Goal: Task Accomplishment & Management: Manage account settings

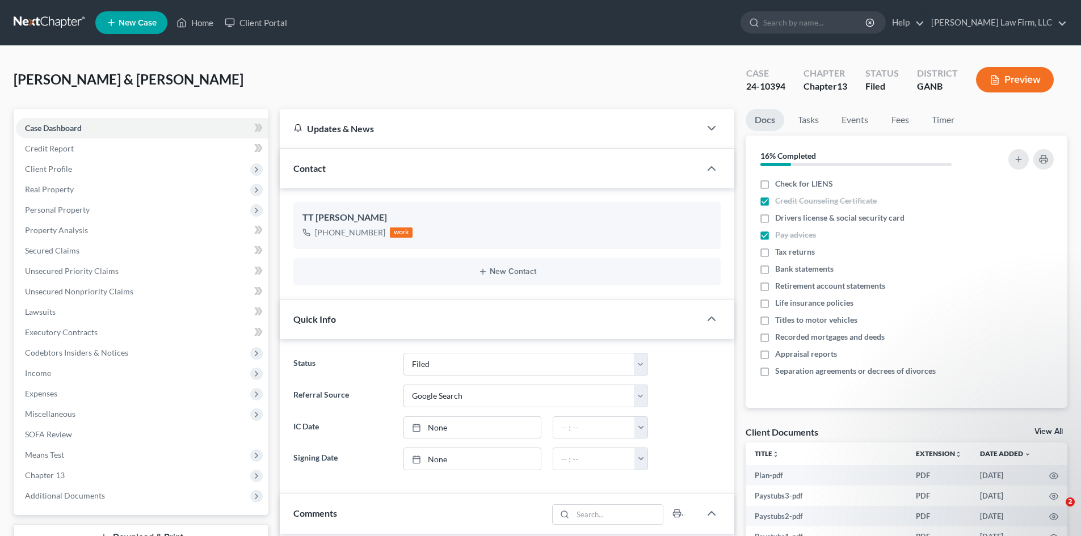
select select "6"
select select "4"
click at [204, 24] on link "Home" at bounding box center [195, 22] width 48 height 20
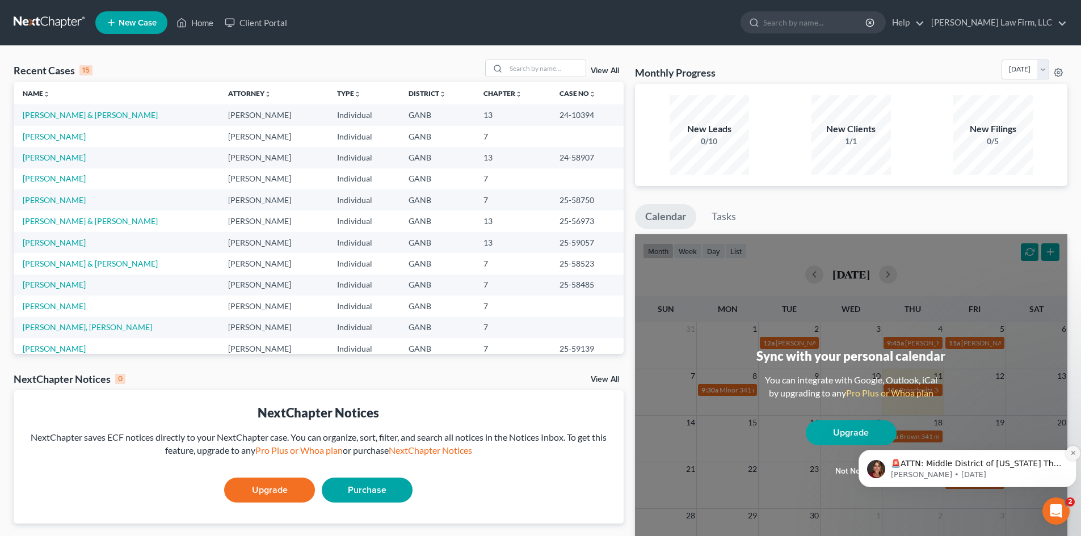
click at [1072, 452] on icon "Dismiss notification" at bounding box center [1073, 453] width 6 height 6
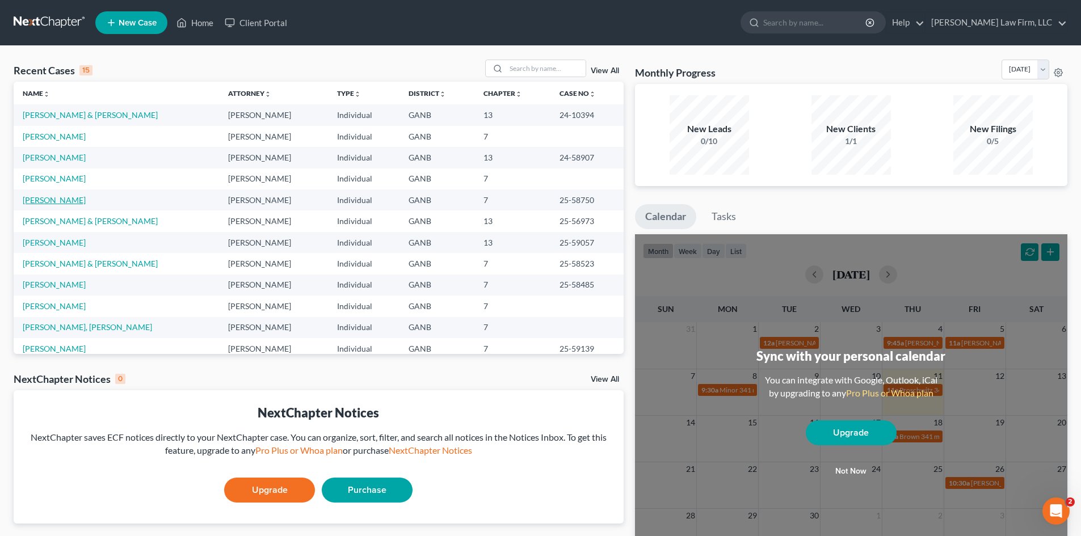
click at [51, 201] on link "[PERSON_NAME]" at bounding box center [54, 200] width 63 height 10
select select "6"
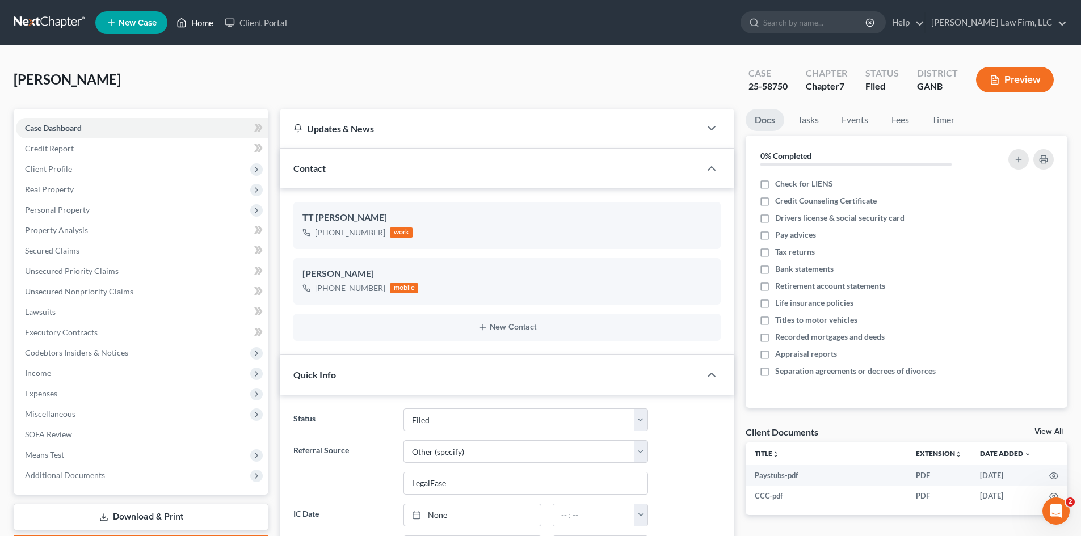
click at [200, 24] on link "Home" at bounding box center [195, 22] width 48 height 20
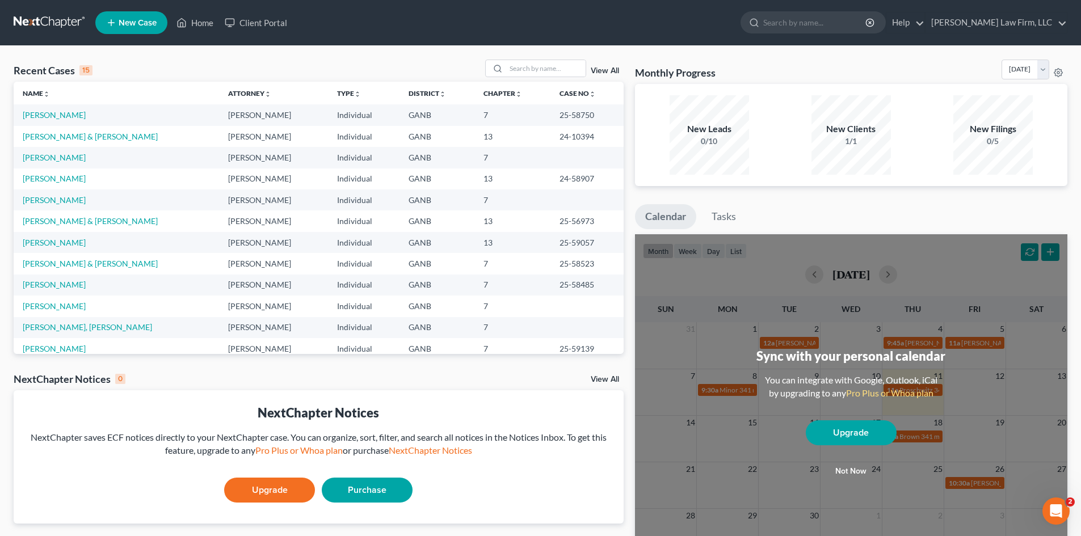
click at [859, 469] on button "Not now" at bounding box center [850, 471] width 91 height 23
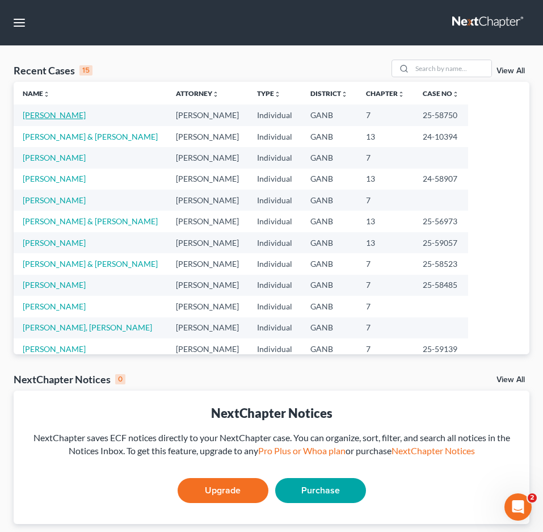
click at [43, 116] on link "[PERSON_NAME]" at bounding box center [54, 115] width 63 height 10
select select "6"
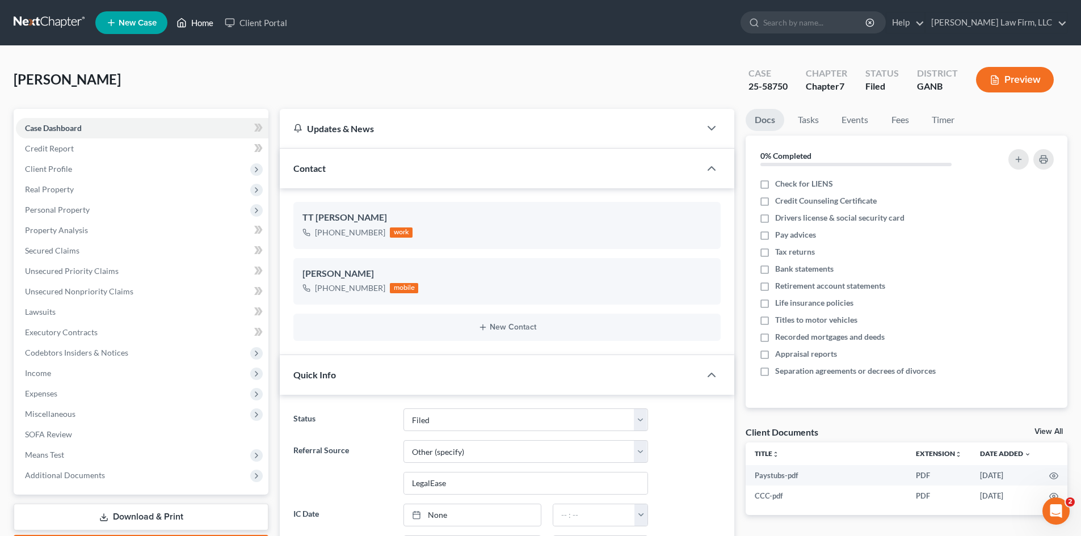
click at [200, 25] on link "Home" at bounding box center [195, 22] width 48 height 20
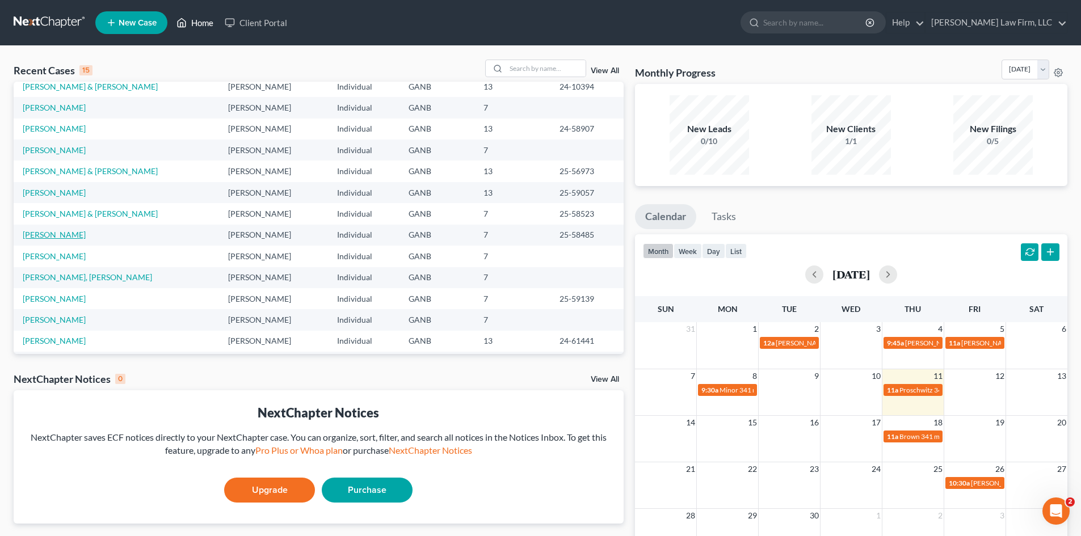
scroll to position [78, 0]
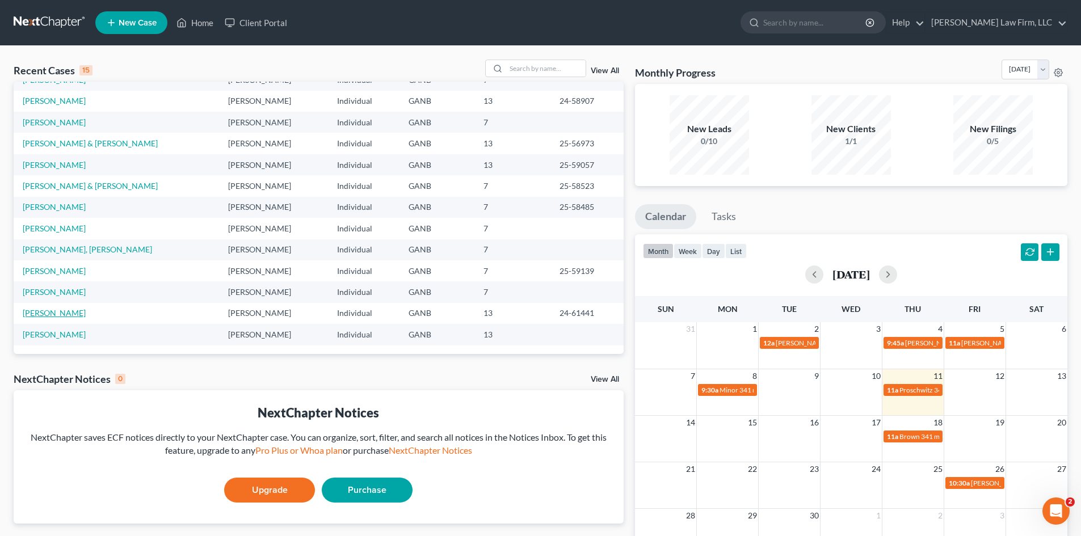
click at [48, 311] on link "[PERSON_NAME]" at bounding box center [54, 313] width 63 height 10
select select "6"
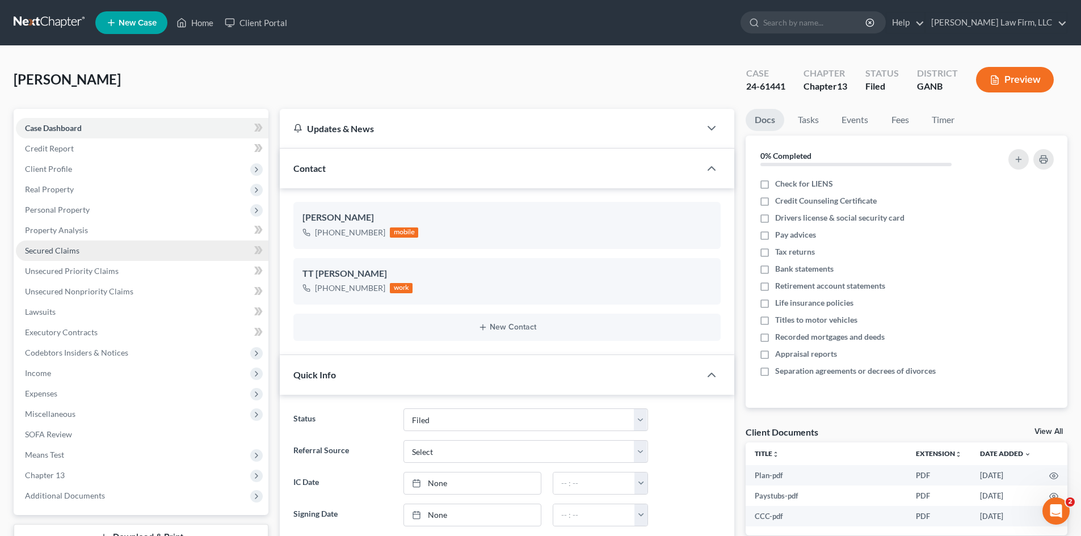
click at [70, 252] on span "Secured Claims" at bounding box center [52, 251] width 54 height 10
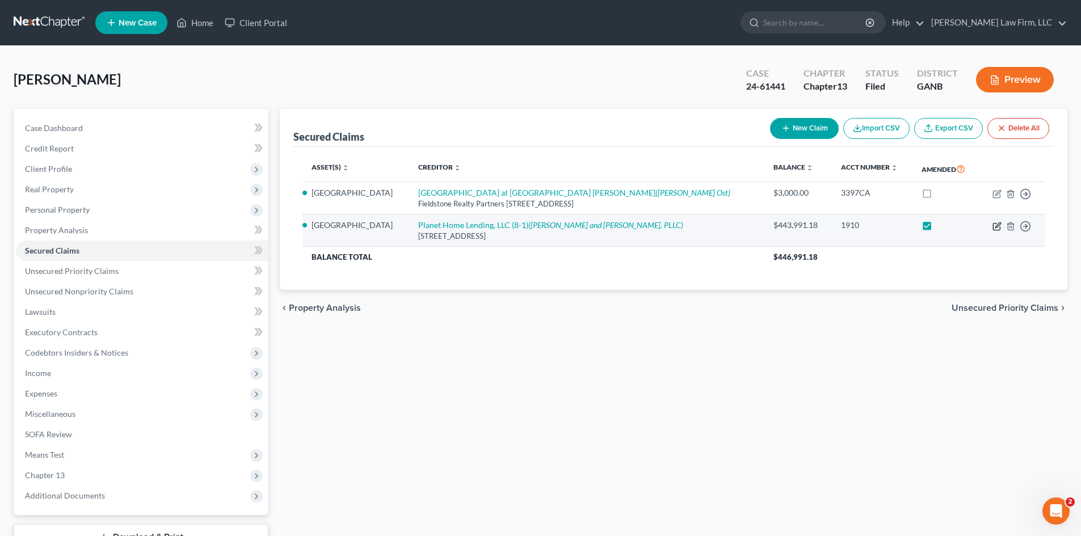
click at [998, 225] on icon "button" at bounding box center [997, 224] width 5 height 5
select select "6"
select select "4"
select select "0"
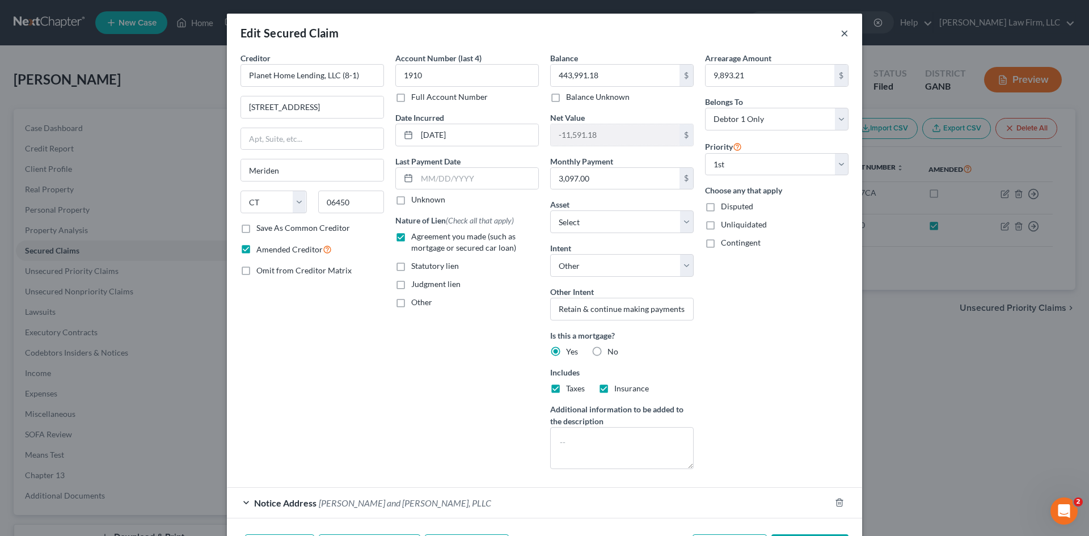
click at [842, 35] on button "×" at bounding box center [845, 33] width 8 height 14
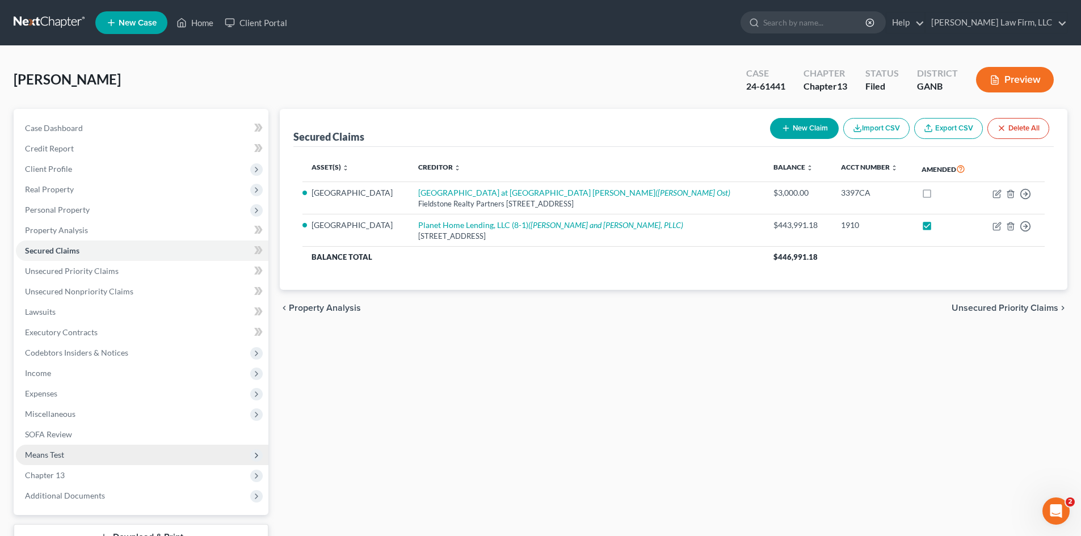
click at [47, 451] on span "Means Test" at bounding box center [44, 455] width 39 height 10
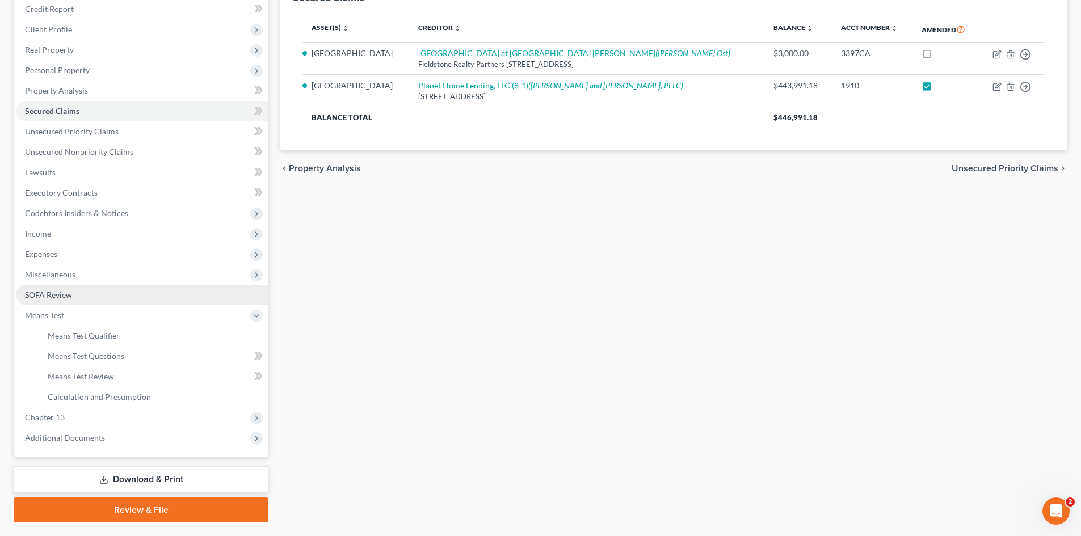
scroll to position [151, 0]
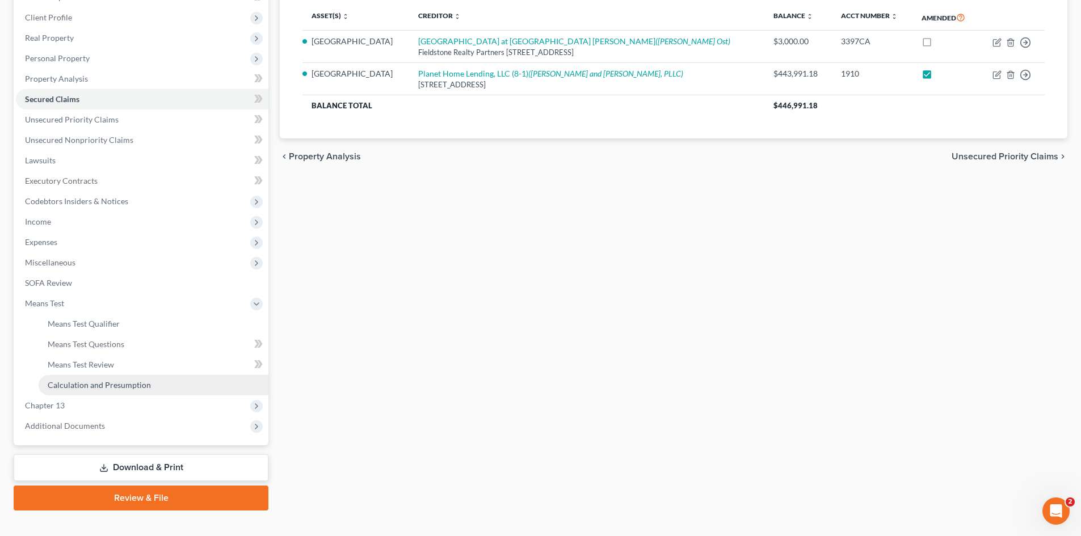
click at [121, 388] on span "Calculation and Presumption" at bounding box center [99, 385] width 103 height 10
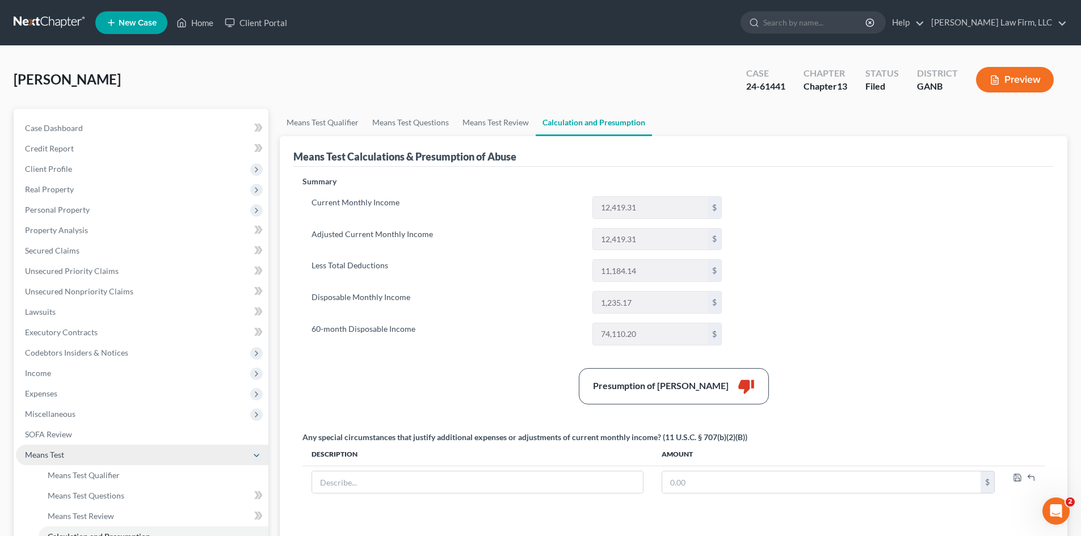
click at [32, 457] on span "Means Test" at bounding box center [44, 455] width 39 height 10
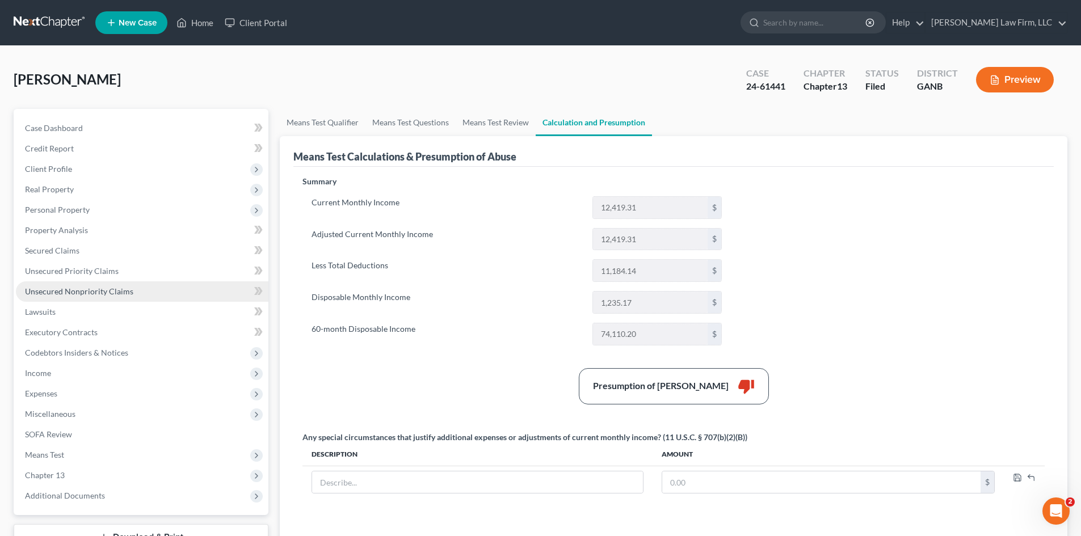
click at [56, 289] on span "Unsecured Nonpriority Claims" at bounding box center [79, 291] width 108 height 10
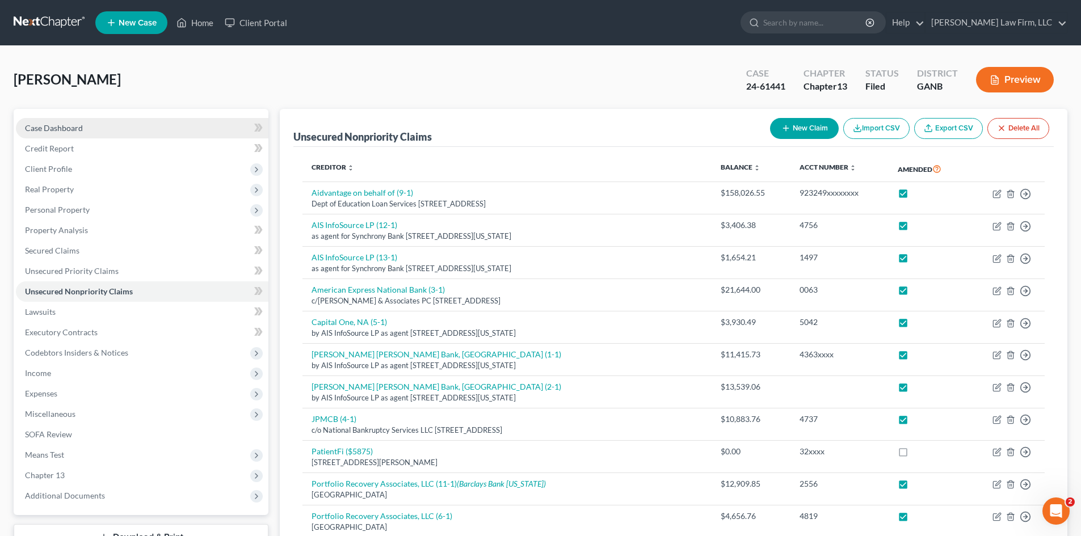
click at [50, 130] on span "Case Dashboard" at bounding box center [54, 128] width 58 height 10
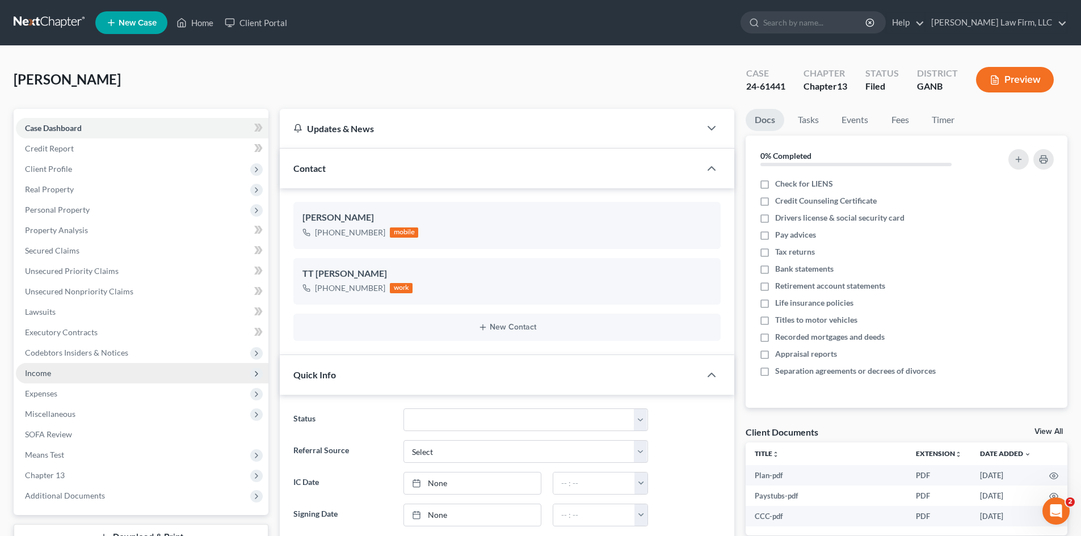
click at [37, 373] on span "Income" at bounding box center [38, 373] width 26 height 10
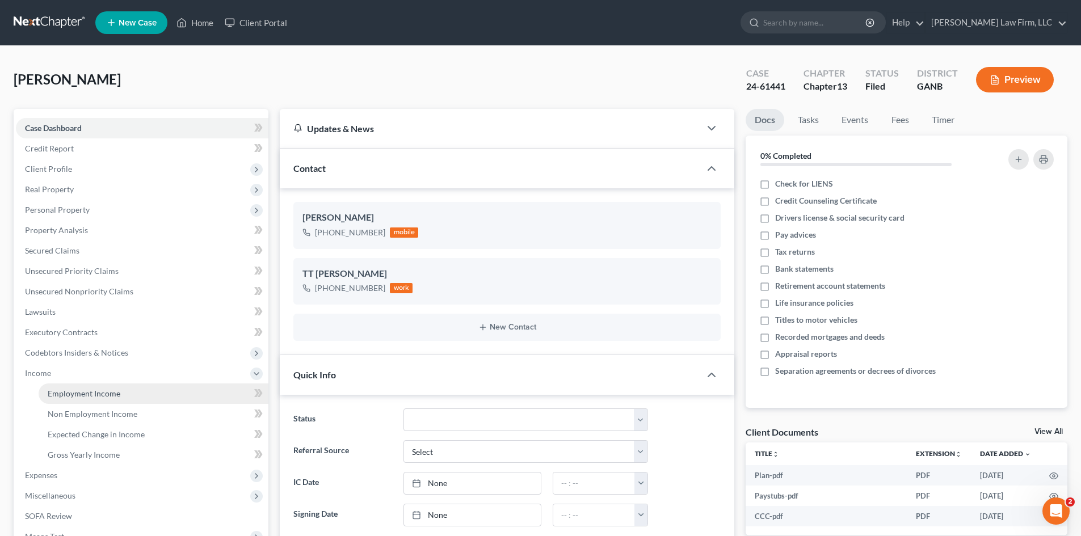
click at [71, 394] on span "Employment Income" at bounding box center [84, 394] width 73 height 10
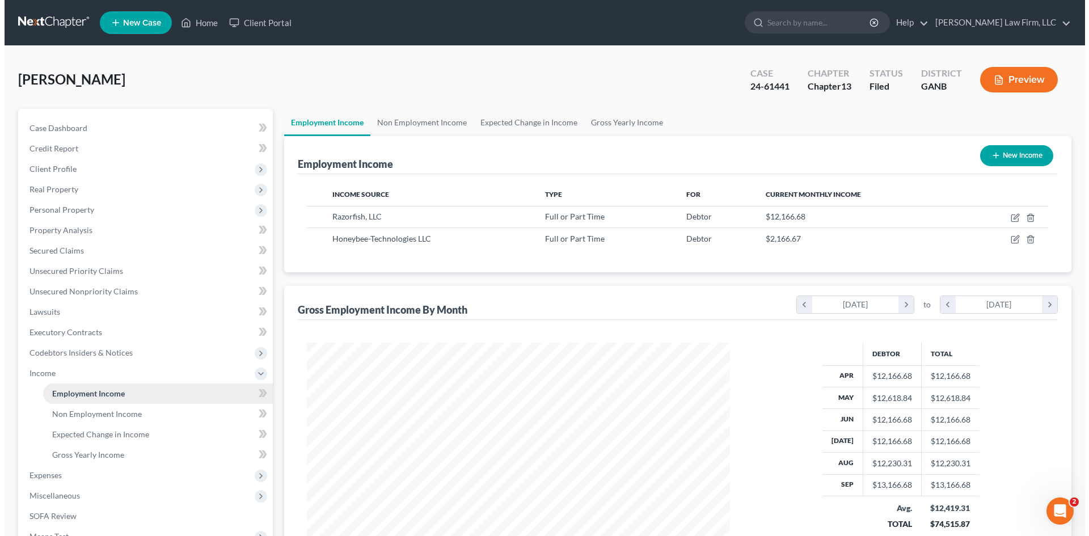
scroll to position [212, 446]
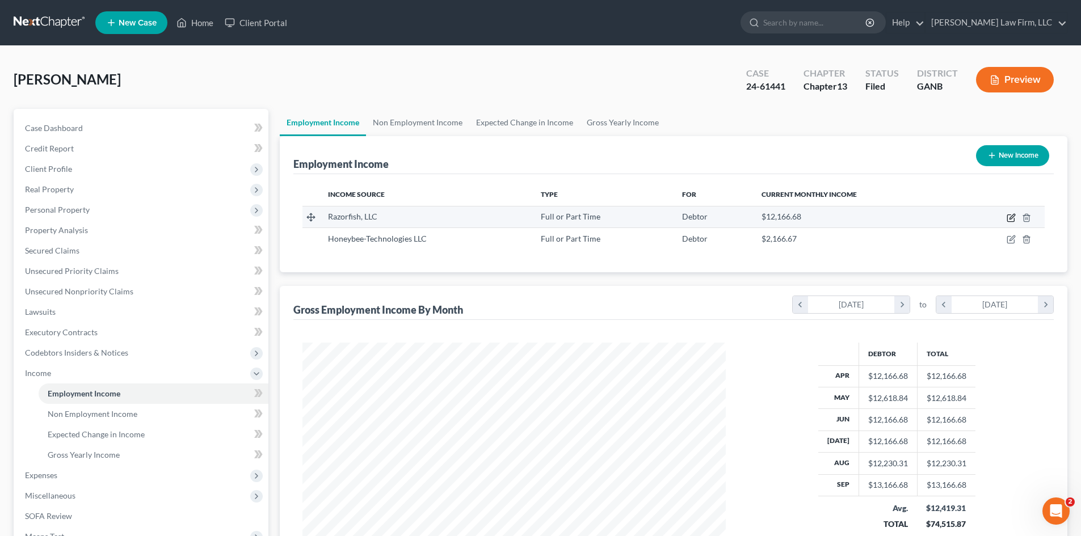
click at [1013, 217] on icon "button" at bounding box center [1011, 216] width 5 height 5
select select "0"
select select "35"
select select "1"
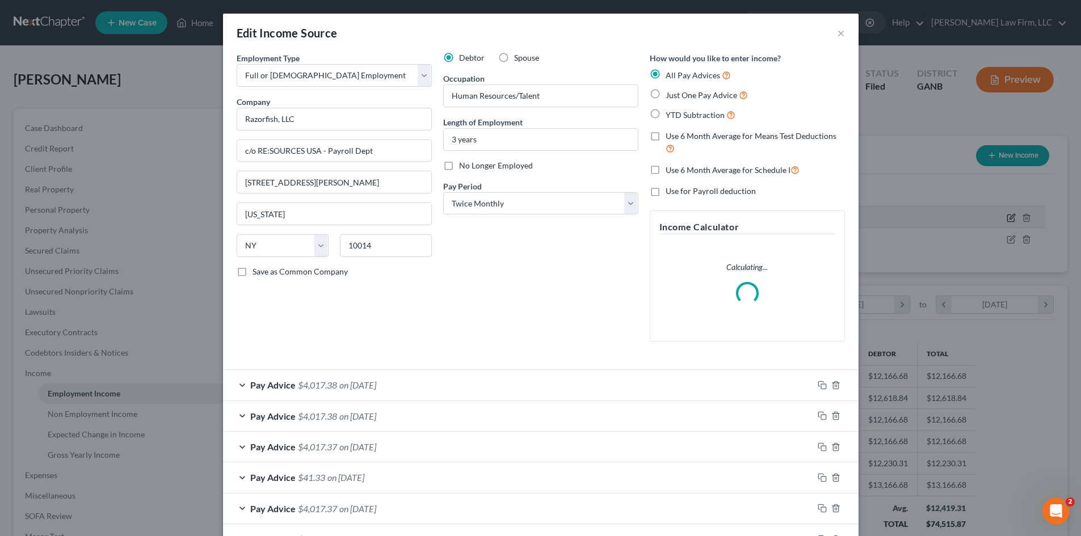
scroll to position [213, 450]
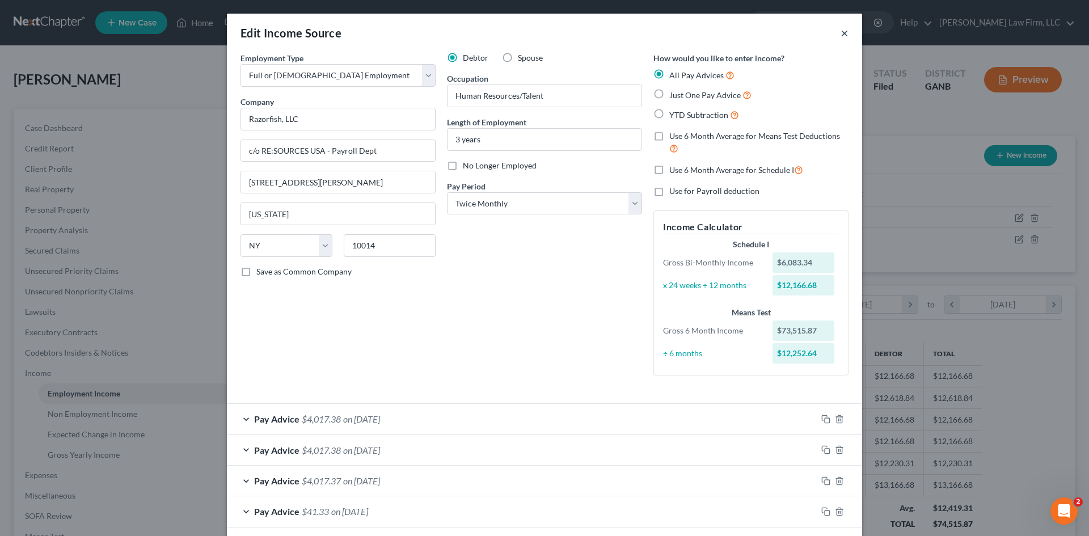
click at [841, 34] on button "×" at bounding box center [845, 33] width 8 height 14
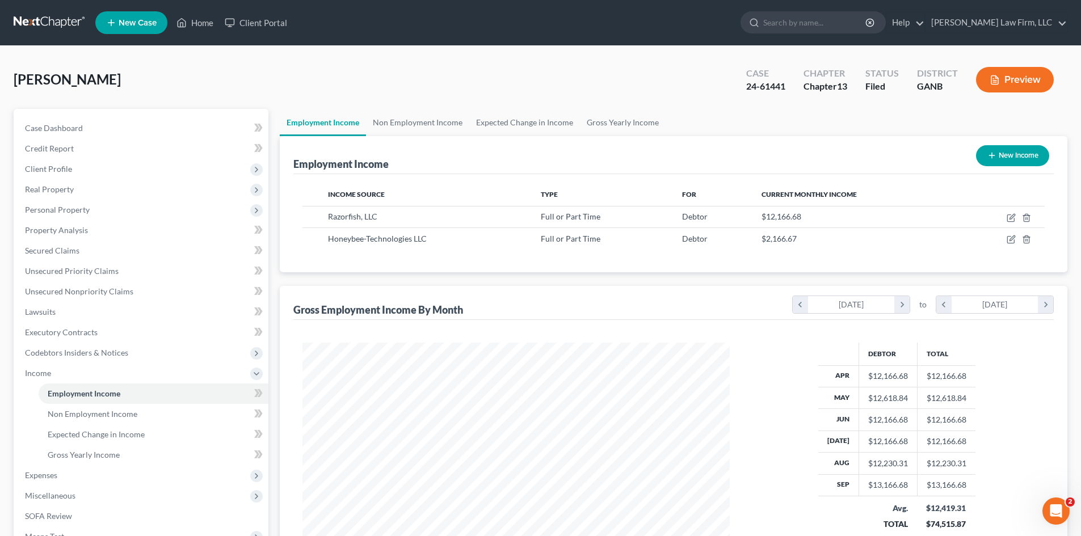
scroll to position [567036, 566802]
click at [34, 379] on span "Income" at bounding box center [142, 373] width 252 height 20
click at [48, 391] on span "Expenses" at bounding box center [41, 394] width 32 height 10
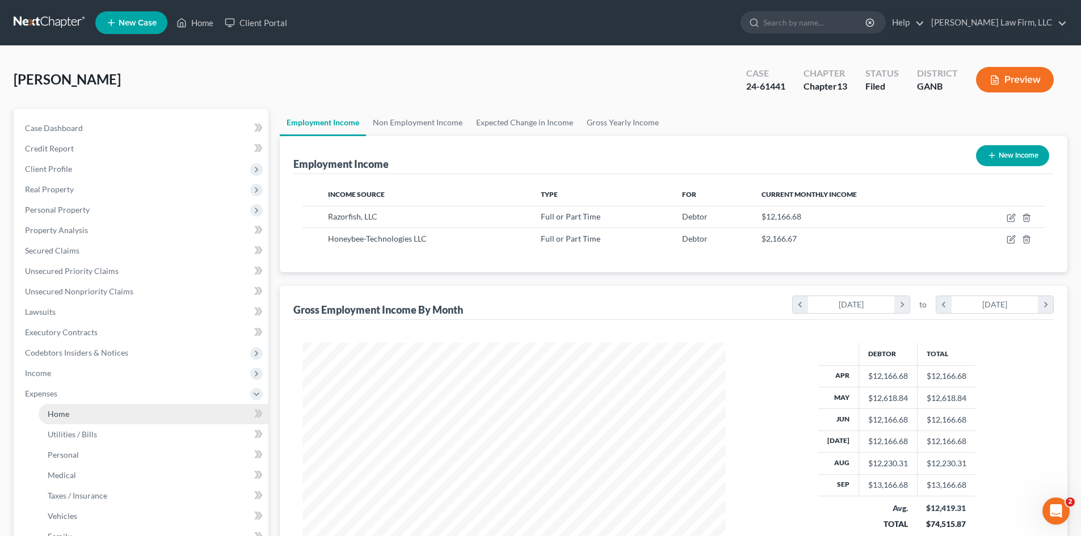
click at [62, 418] on span "Home" at bounding box center [59, 414] width 22 height 10
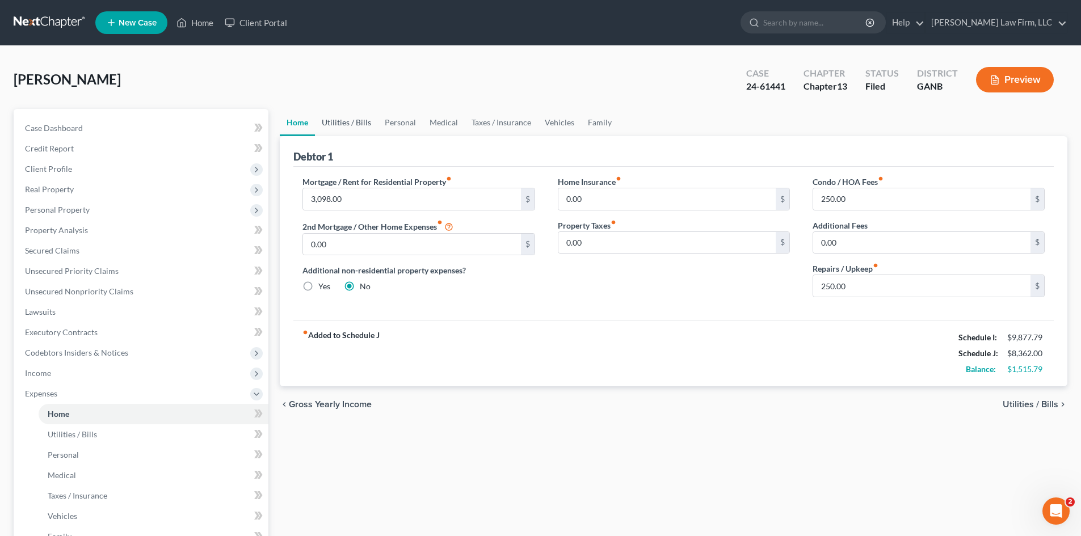
click at [359, 123] on link "Utilities / Bills" at bounding box center [346, 122] width 63 height 27
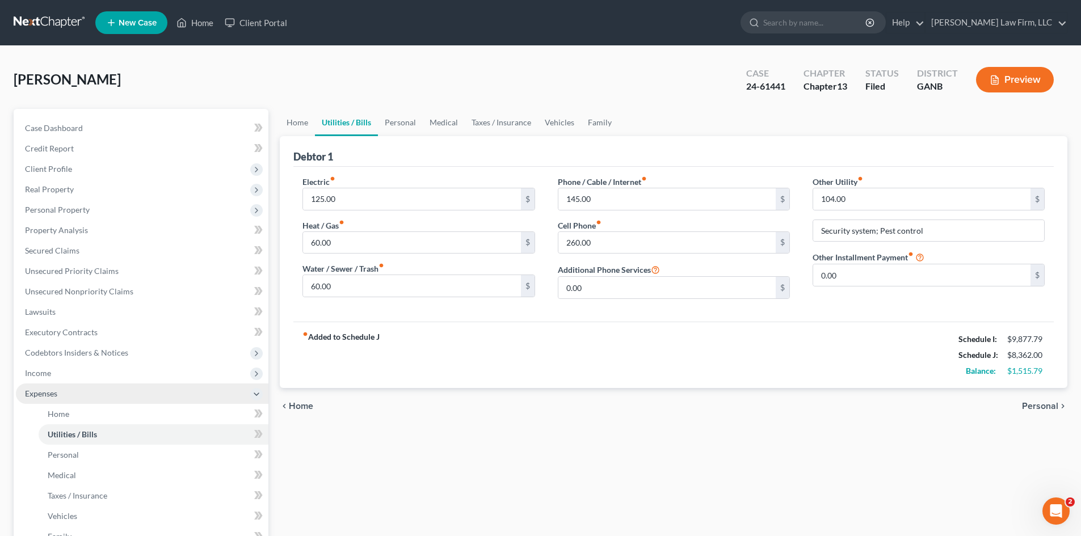
click at [45, 393] on span "Expenses" at bounding box center [41, 394] width 32 height 10
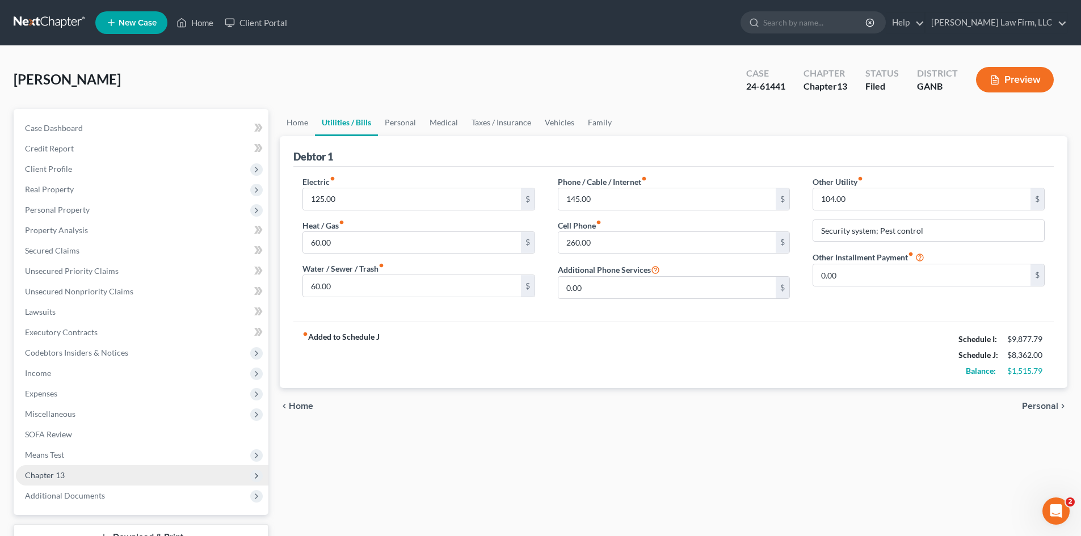
drag, startPoint x: 61, startPoint y: 474, endPoint x: 82, endPoint y: 473, distance: 21.0
click at [61, 474] on span "Chapter 13" at bounding box center [45, 475] width 40 height 10
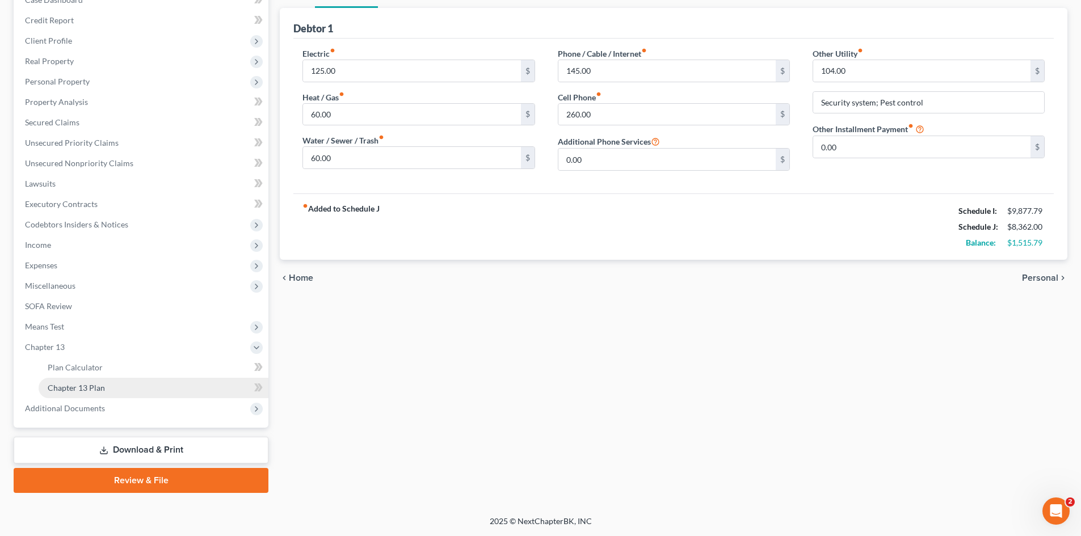
click at [81, 385] on span "Chapter 13 Plan" at bounding box center [76, 388] width 57 height 10
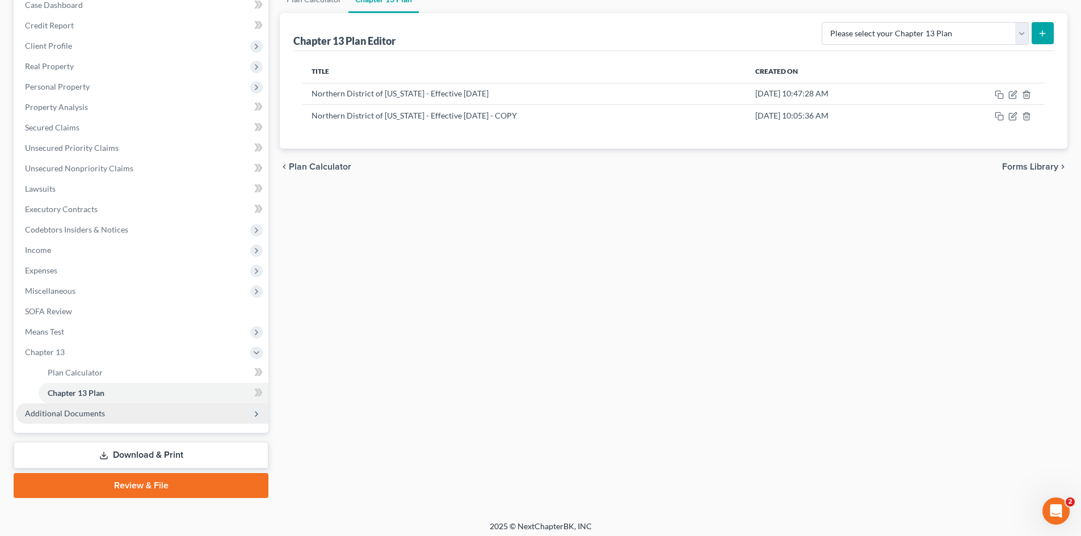
scroll to position [128, 0]
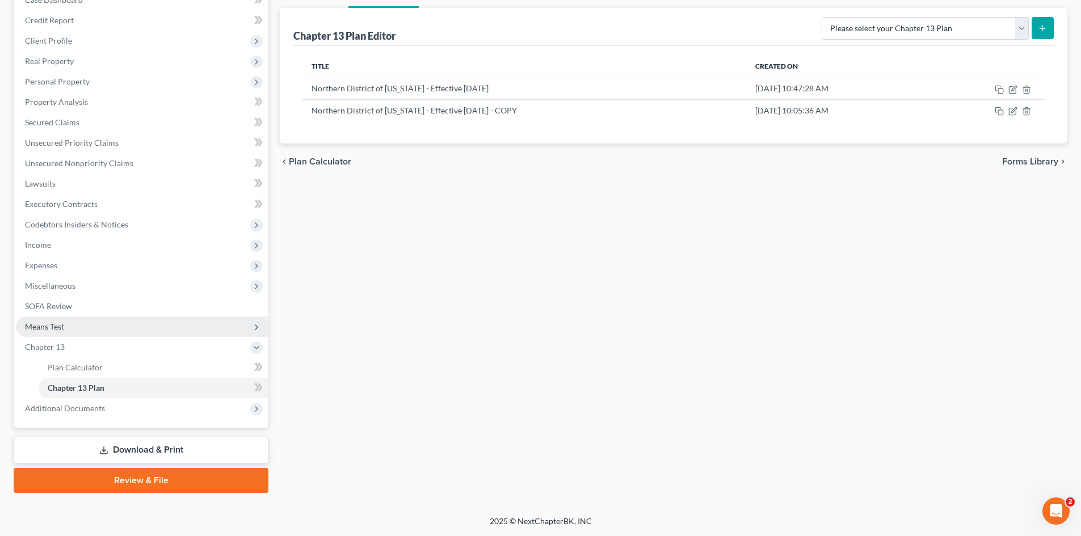
click at [28, 323] on span "Means Test" at bounding box center [44, 327] width 39 height 10
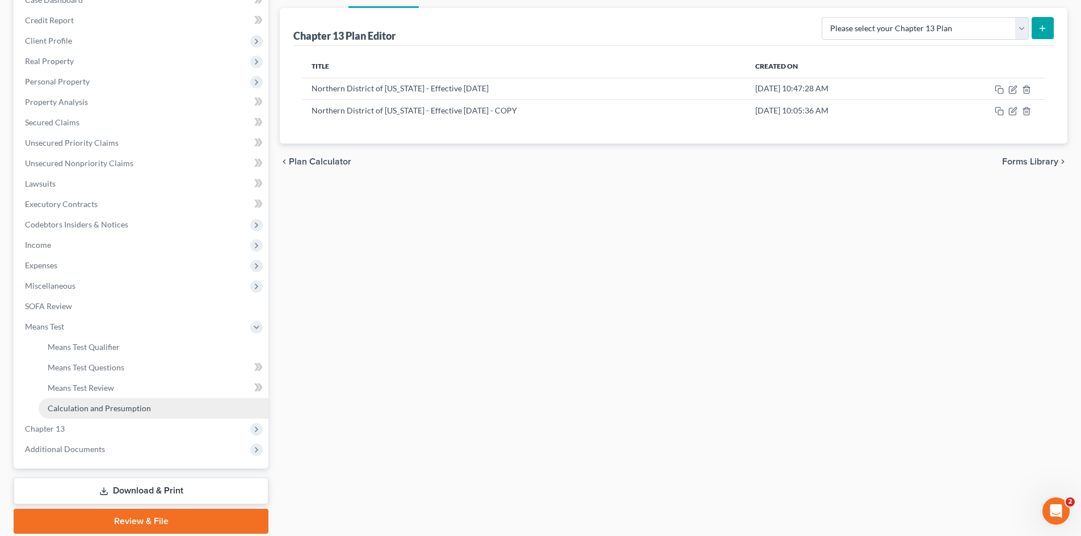
click at [82, 406] on span "Calculation and Presumption" at bounding box center [99, 408] width 103 height 10
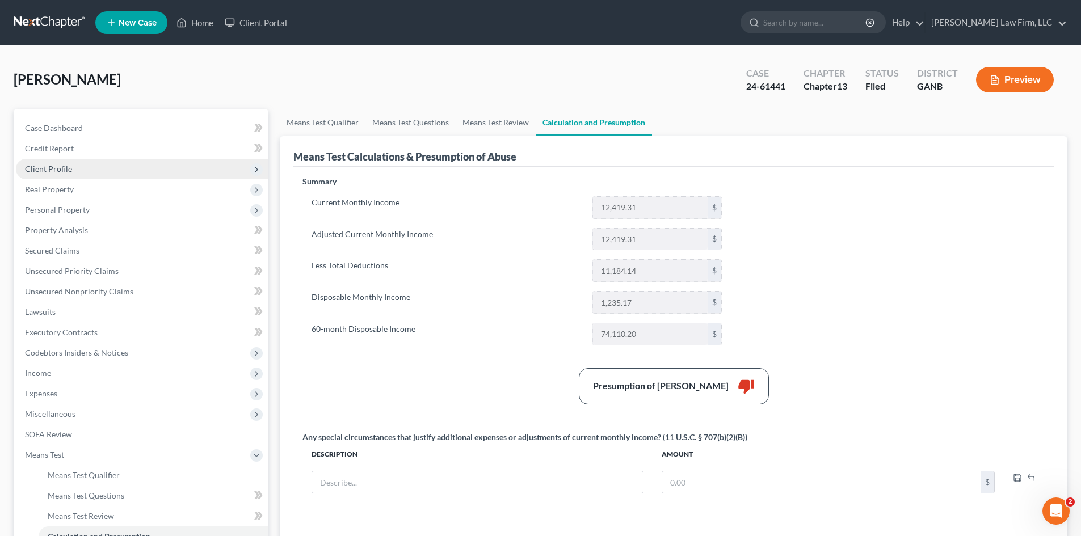
click at [40, 167] on span "Client Profile" at bounding box center [48, 169] width 47 height 10
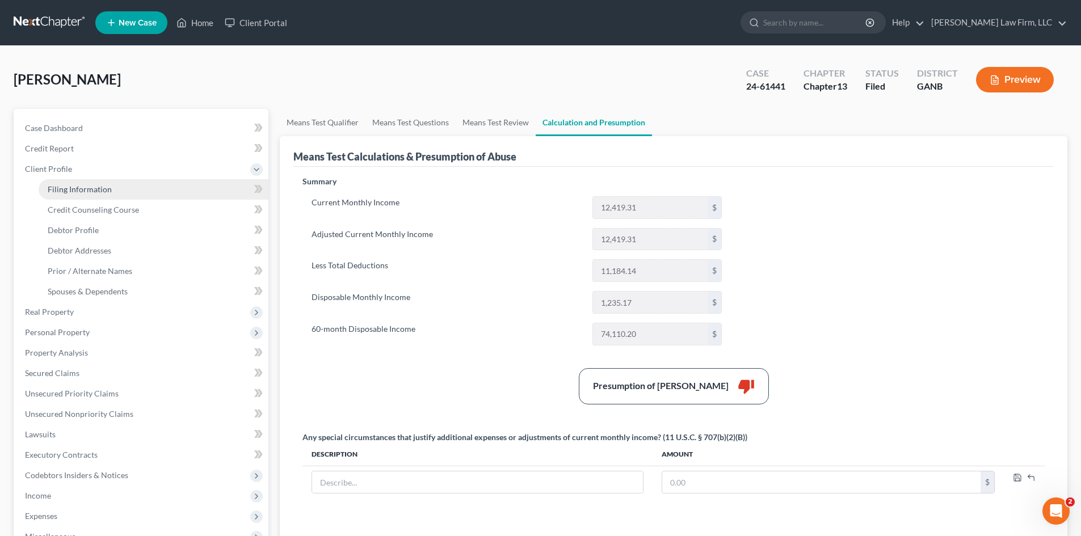
click at [87, 188] on span "Filing Information" at bounding box center [80, 189] width 64 height 10
select select "1"
select select "0"
select select "3"
select select "10"
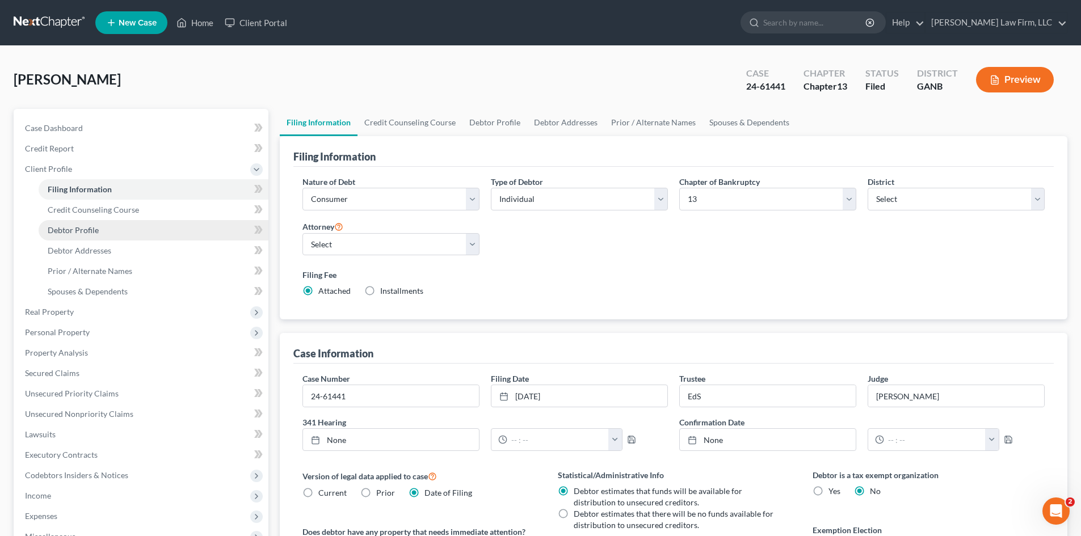
click at [73, 233] on span "Debtor Profile" at bounding box center [73, 230] width 51 height 10
select select "0"
select select "1"
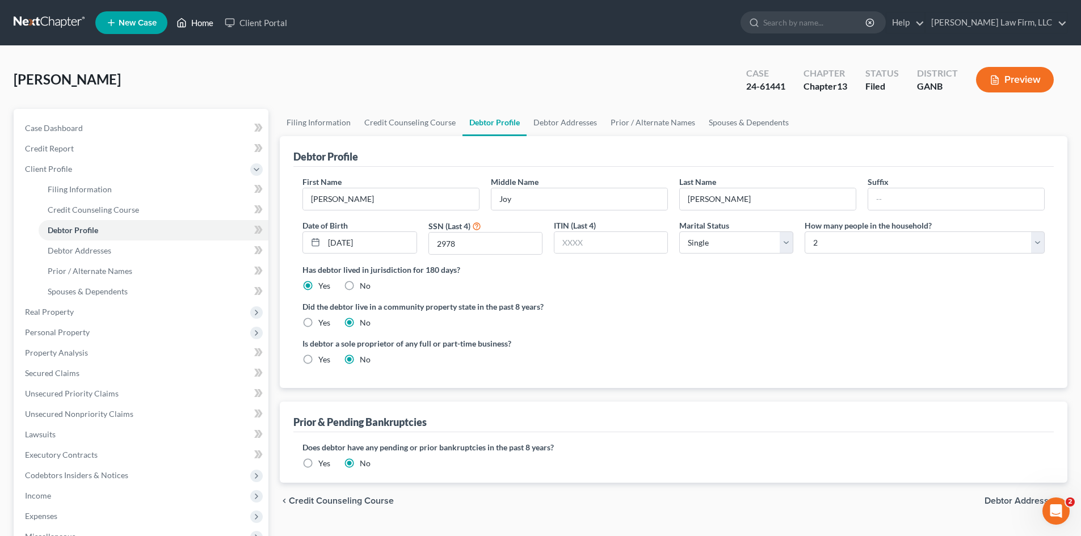
click at [201, 24] on link "Home" at bounding box center [195, 22] width 48 height 20
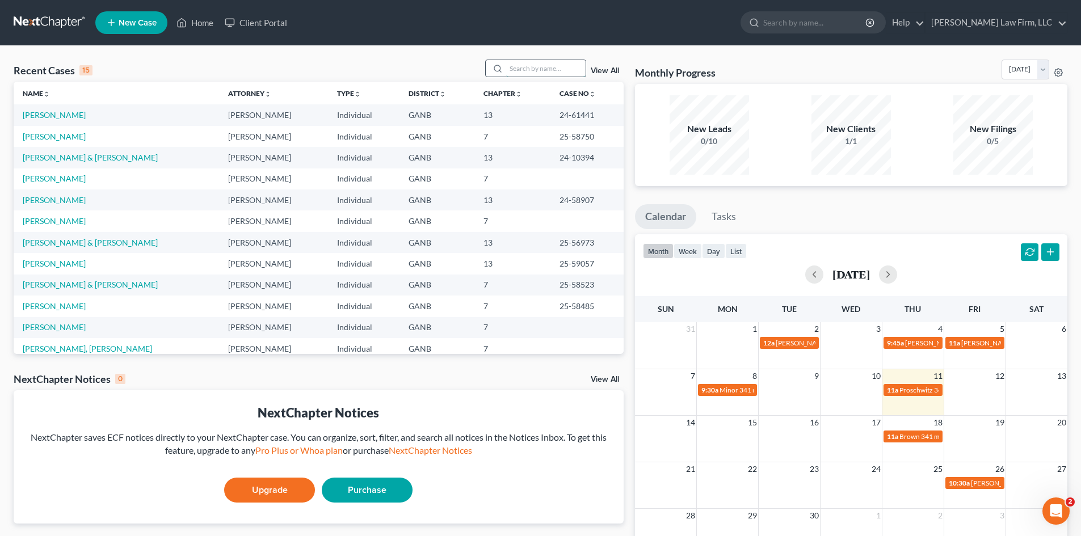
click at [542, 69] on input "search" at bounding box center [545, 68] width 79 height 16
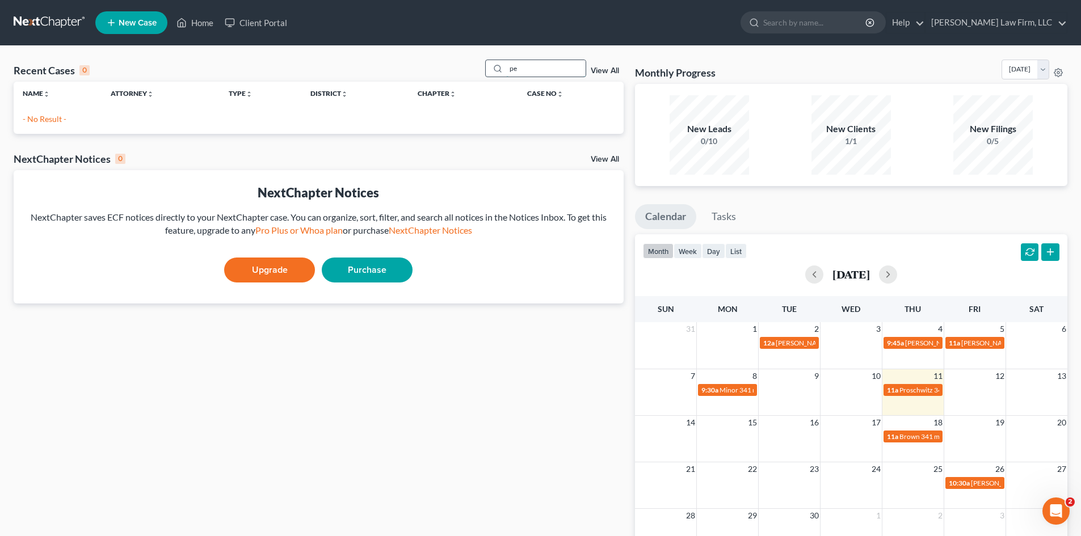
type input "p"
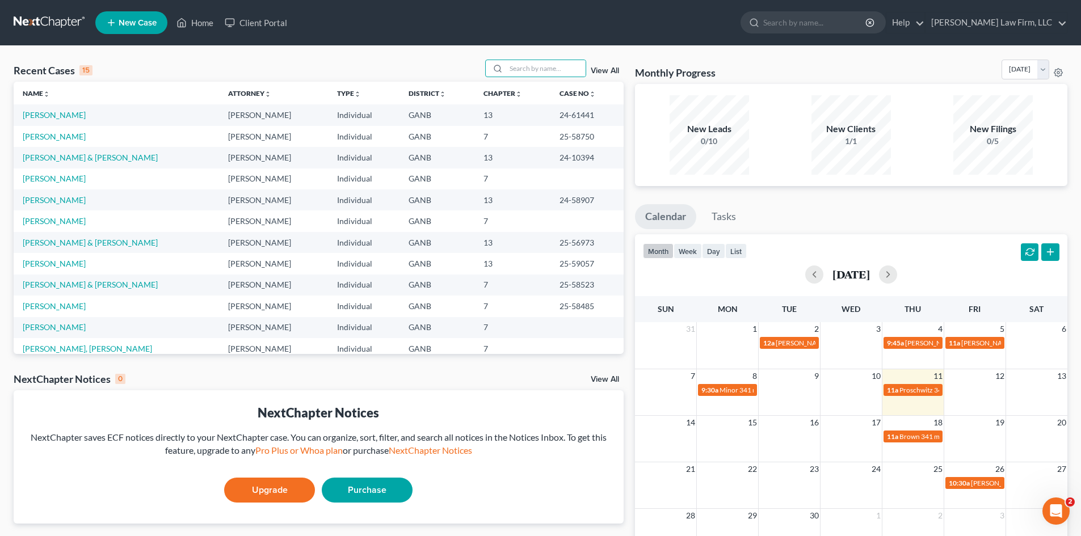
click at [131, 24] on span "New Case" at bounding box center [138, 23] width 38 height 9
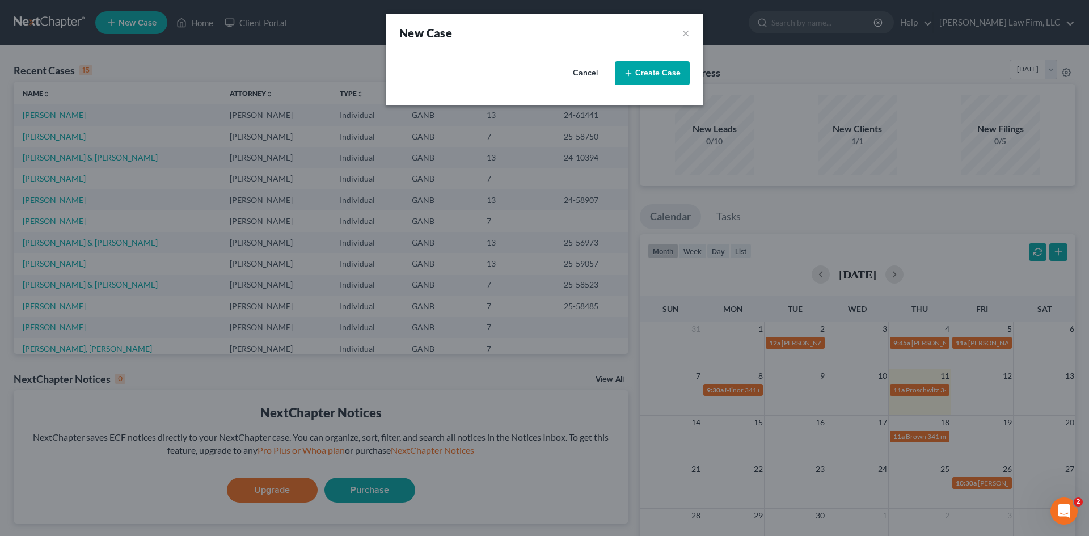
select select "19"
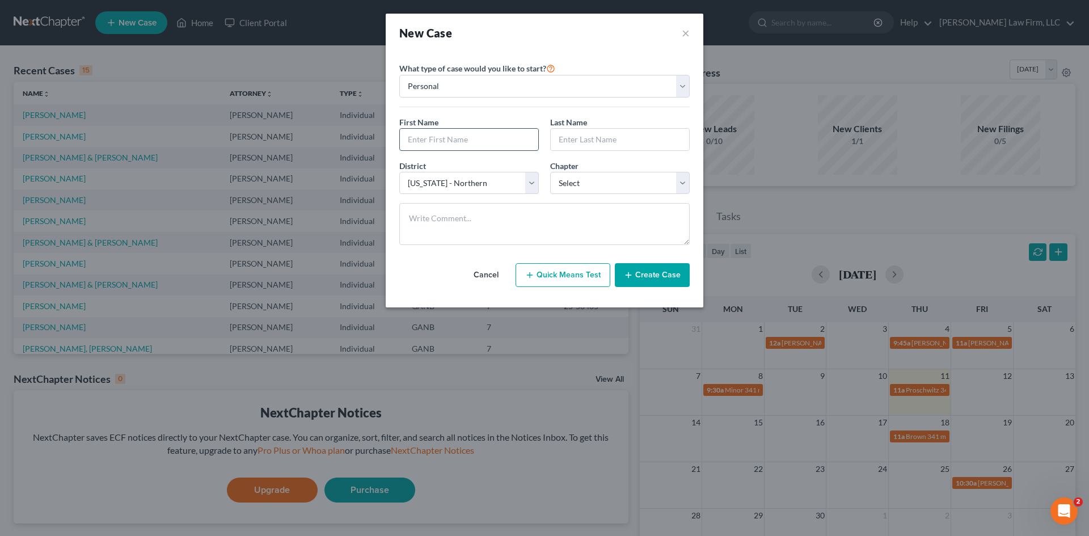
click at [414, 140] on input "text" at bounding box center [469, 140] width 138 height 22
type input "[PERSON_NAME]"
click at [589, 189] on select "Select 7 11 12 13" at bounding box center [620, 183] width 140 height 23
select select "0"
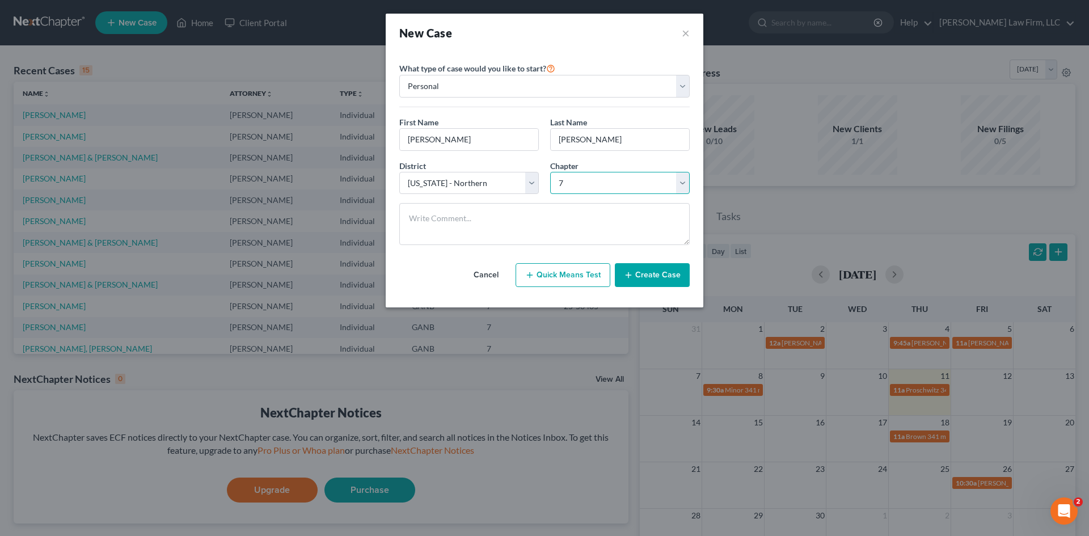
click at [550, 172] on select "Select 7 11 12 13" at bounding box center [620, 183] width 140 height 23
click at [670, 275] on button "Create Case" at bounding box center [652, 275] width 75 height 24
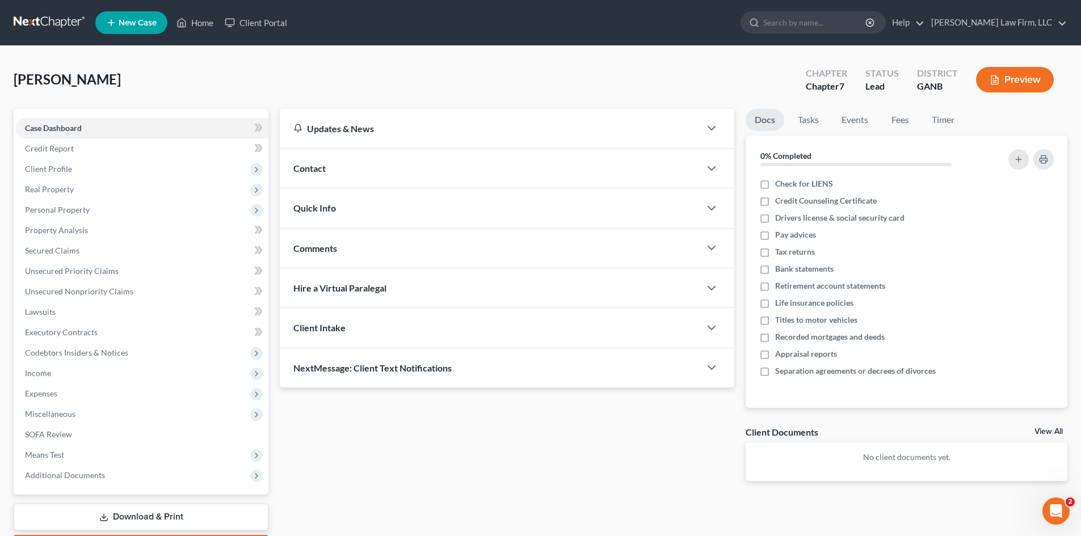
click at [373, 212] on div "Quick Info" at bounding box center [490, 207] width 420 height 39
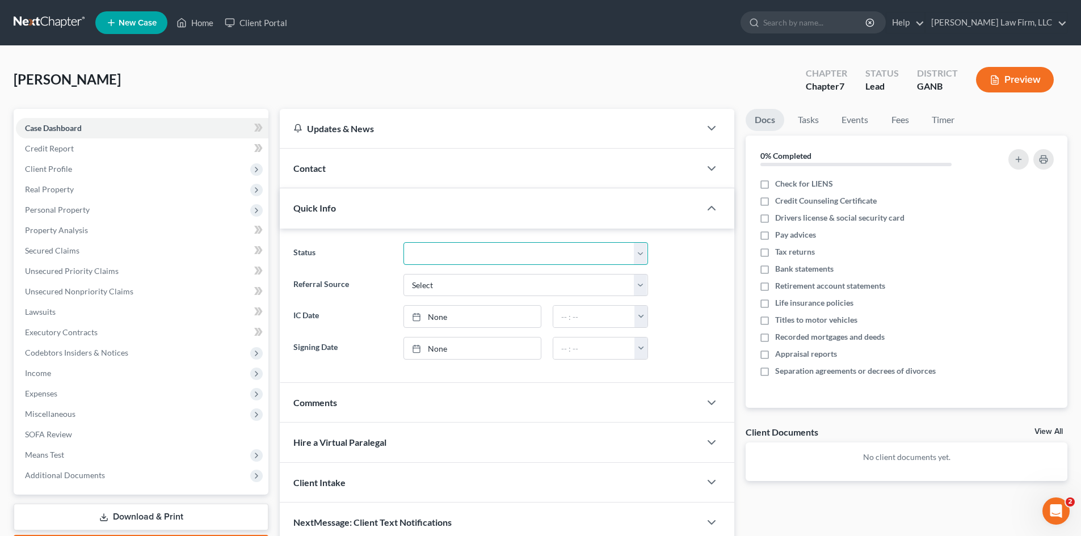
click at [449, 258] on select "Discharged Discharged & Reported Discharge Litigation Dismissal Notice Dismisse…" at bounding box center [525, 253] width 244 height 23
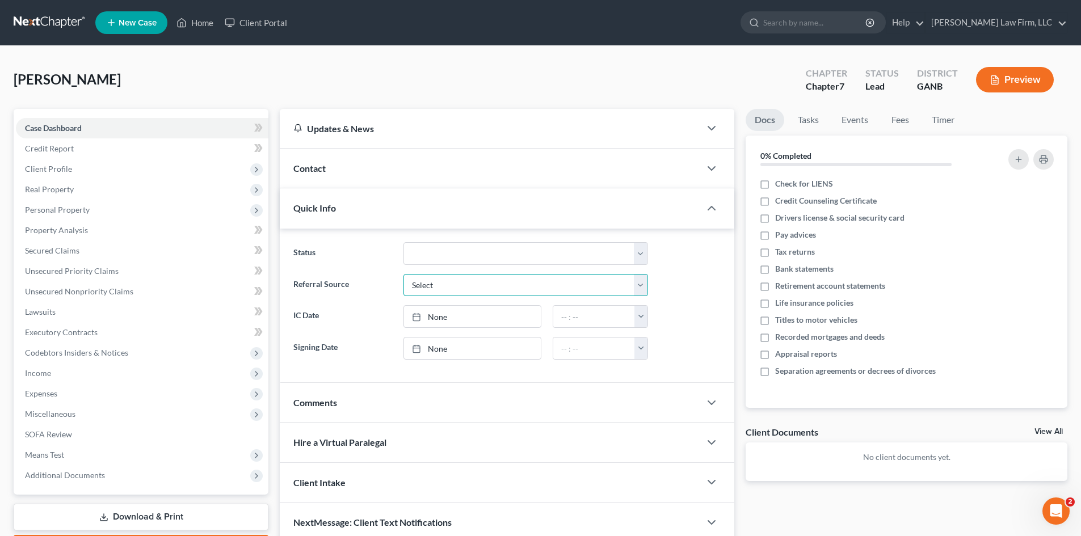
click at [436, 290] on select "Select Word Of Mouth Previous Clients Direct Mail Website Google Search Modern …" at bounding box center [525, 285] width 244 height 23
select select "6"
click at [403, 274] on select "Select Word Of Mouth Previous Clients Direct Mail Website Google Search Modern …" at bounding box center [525, 285] width 244 height 23
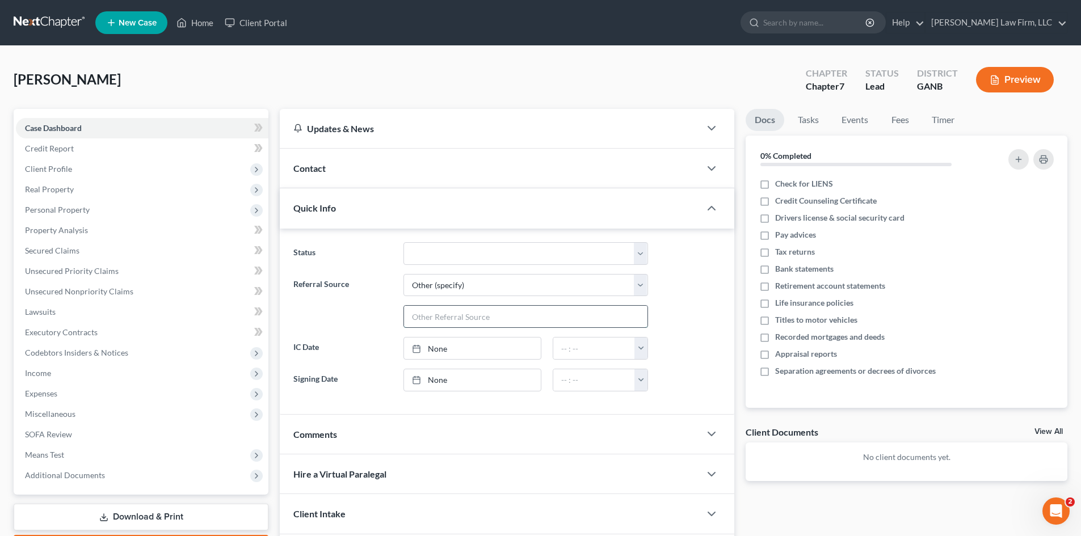
click at [473, 315] on input "text" at bounding box center [525, 317] width 243 height 22
type input "Avvo"
click at [315, 161] on div "Contact" at bounding box center [490, 168] width 420 height 39
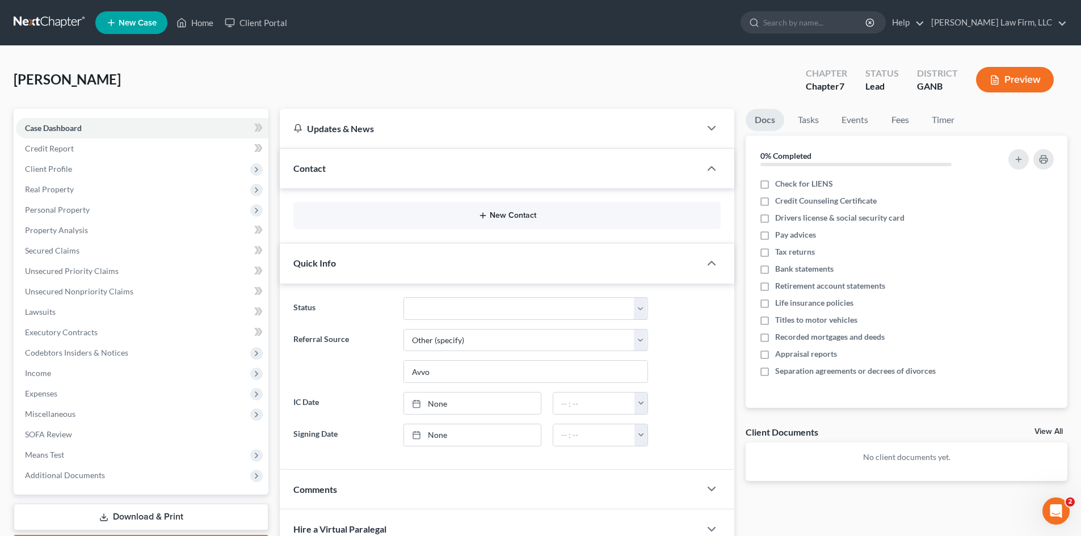
click at [499, 214] on button "New Contact" at bounding box center [506, 215] width 409 height 9
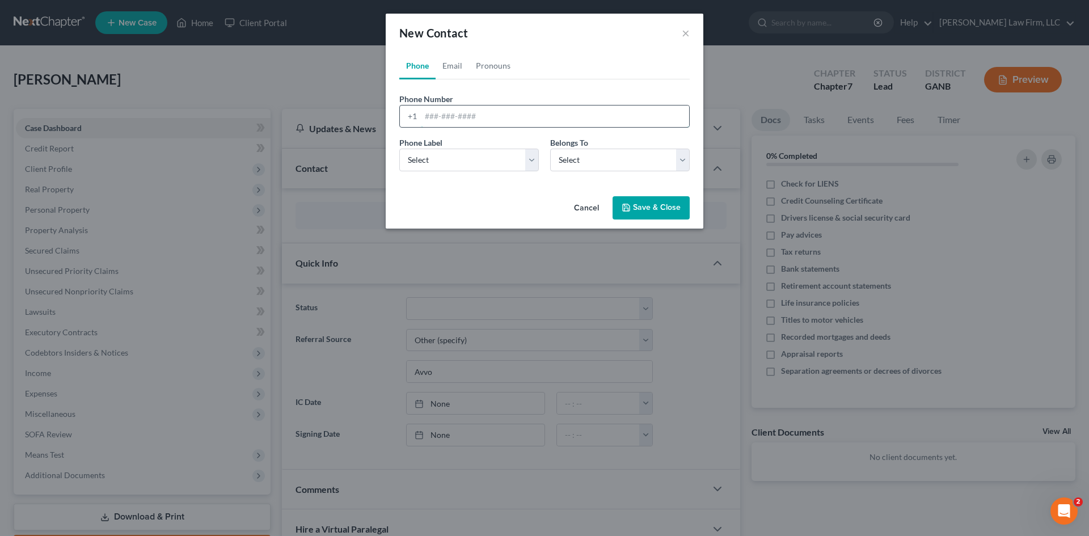
click at [429, 122] on input "tel" at bounding box center [555, 117] width 268 height 22
type input "[PHONE_NUMBER]"
drag, startPoint x: 441, startPoint y: 161, endPoint x: 436, endPoint y: 171, distance: 11.7
click at [441, 161] on select "Select Mobile Home Work Other" at bounding box center [469, 160] width 140 height 23
select select "0"
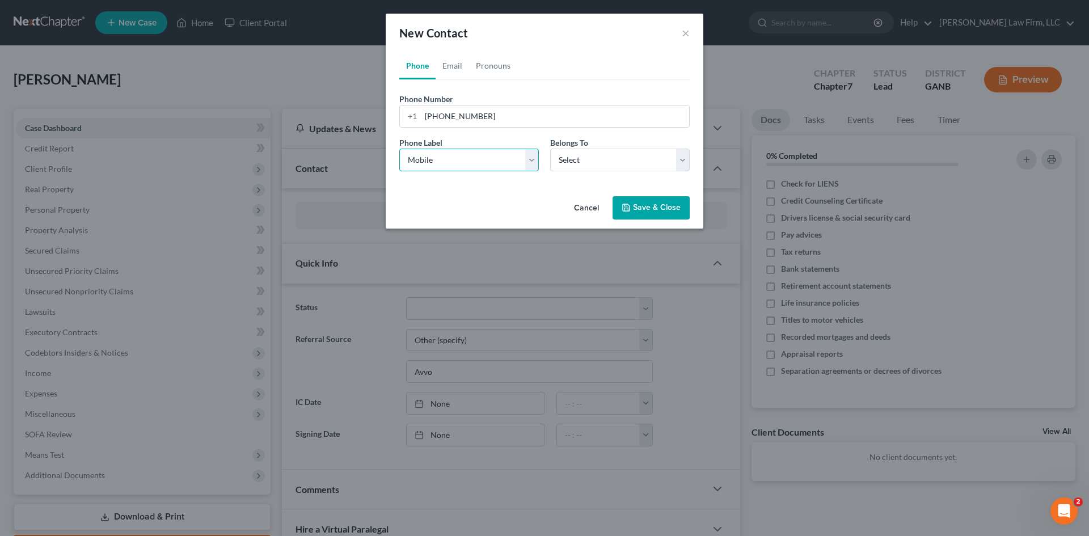
click at [399, 149] on select "Select Mobile Home Work Other" at bounding box center [469, 160] width 140 height 23
drag, startPoint x: 584, startPoint y: 159, endPoint x: 584, endPoint y: 170, distance: 10.8
click at [584, 159] on select "Select Client Other" at bounding box center [620, 160] width 140 height 23
select select "0"
click at [550, 149] on select "Select Client Other" at bounding box center [620, 160] width 140 height 23
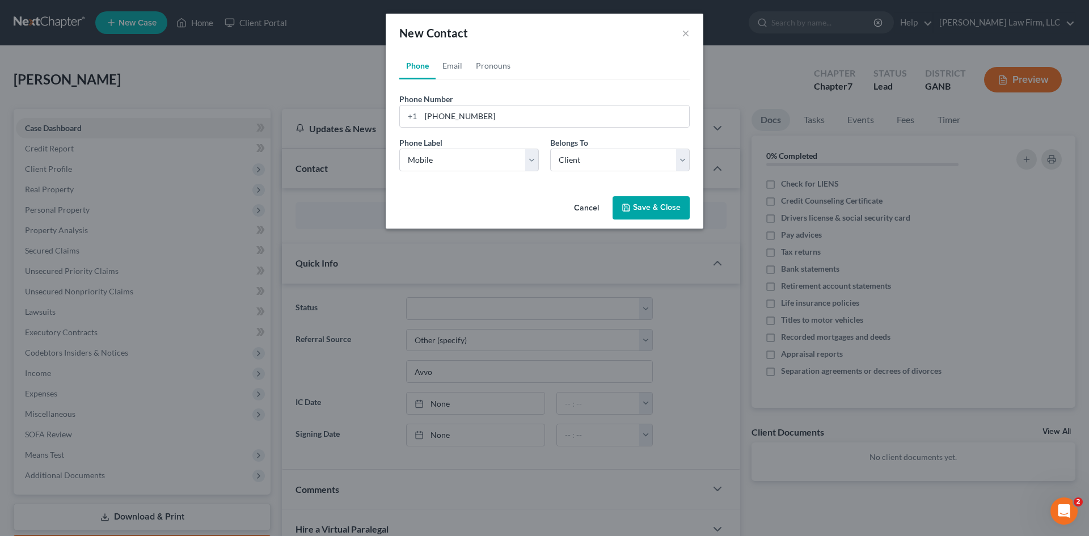
click at [647, 211] on button "Save & Close" at bounding box center [651, 208] width 77 height 24
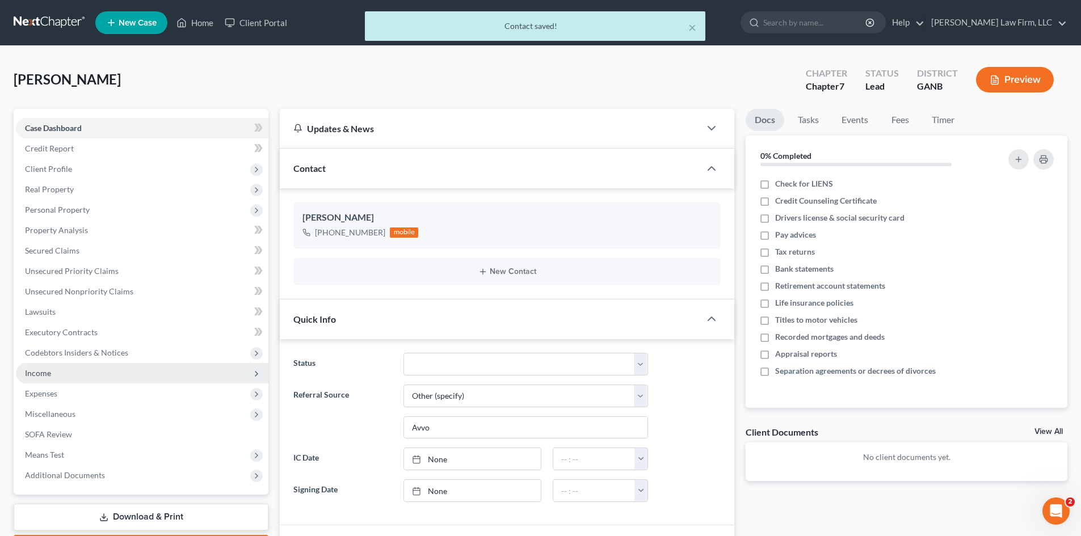
click at [47, 377] on span "Income" at bounding box center [38, 373] width 26 height 10
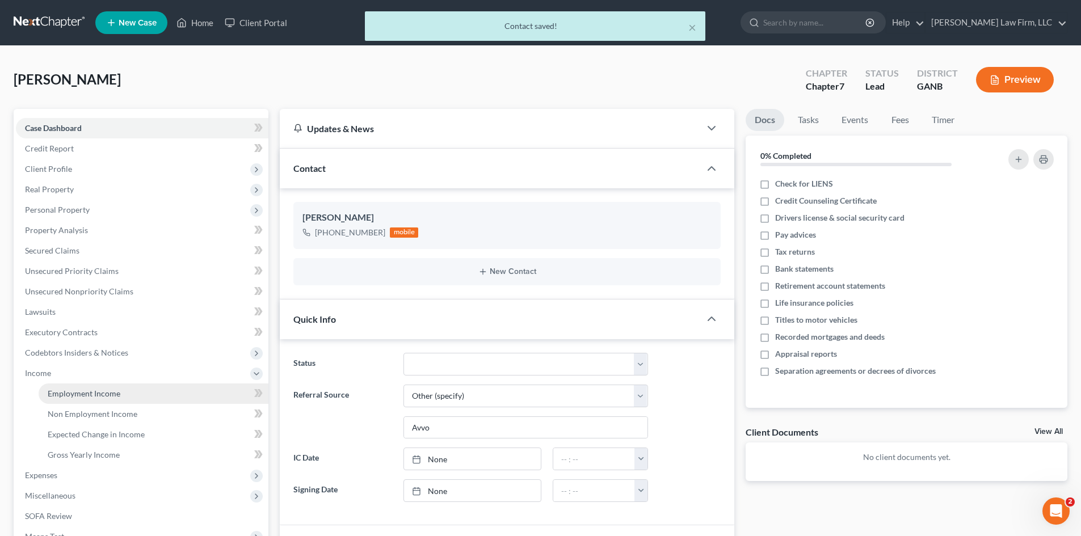
click at [94, 398] on link "Employment Income" at bounding box center [154, 393] width 230 height 20
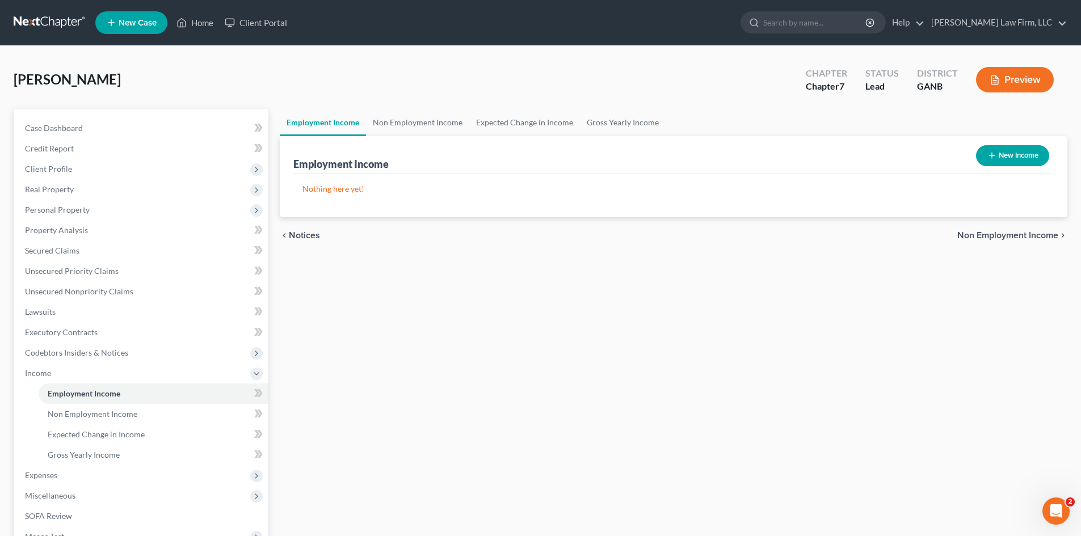
click at [1005, 155] on button "New Income" at bounding box center [1012, 155] width 73 height 21
select select "0"
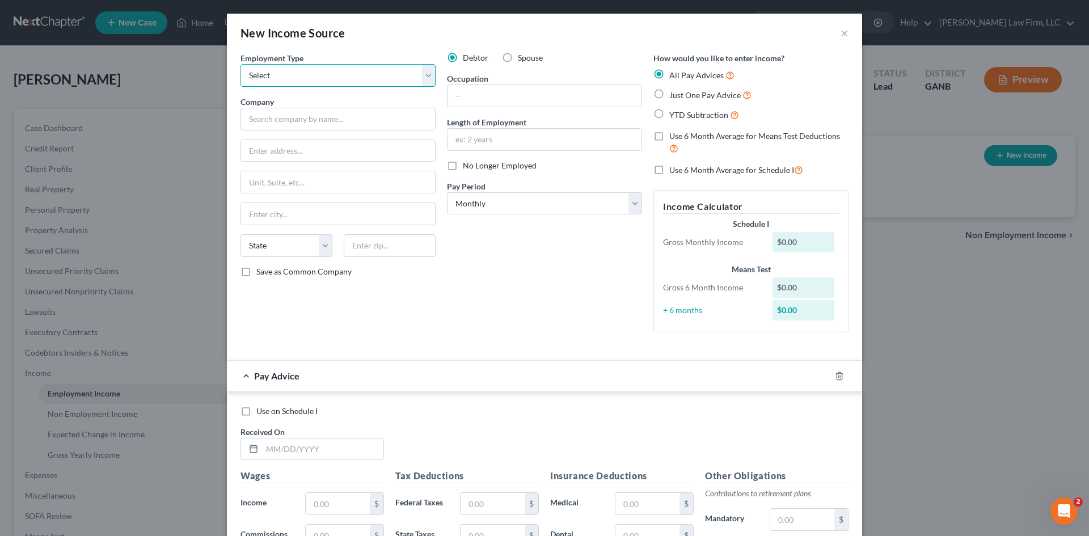
drag, startPoint x: 277, startPoint y: 71, endPoint x: 271, endPoint y: 85, distance: 15.0
click at [277, 71] on select "Select Full or [DEMOGRAPHIC_DATA] Employment Self Employment" at bounding box center [338, 75] width 195 height 23
select select "0"
click at [241, 64] on select "Select Full or [DEMOGRAPHIC_DATA] Employment Self Employment" at bounding box center [338, 75] width 195 height 23
click at [275, 120] on input "text" at bounding box center [338, 119] width 195 height 23
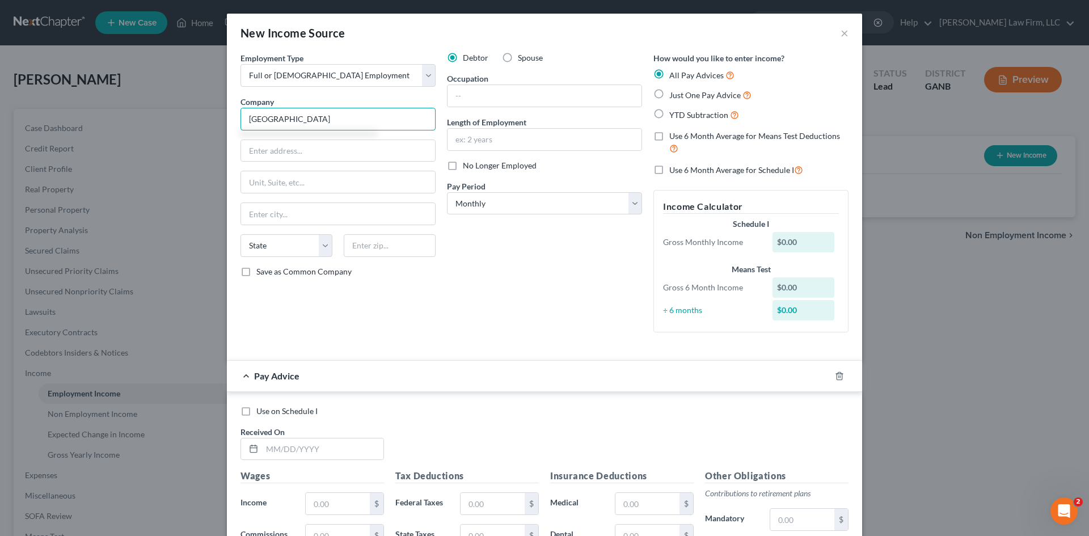
type input "[GEOGRAPHIC_DATA]"
drag, startPoint x: 275, startPoint y: 120, endPoint x: 327, endPoint y: 148, distance: 59.4
click at [327, 148] on input "text" at bounding box center [338, 151] width 194 height 22
type input "[STREET_ADDRESS]"
type input "30338"
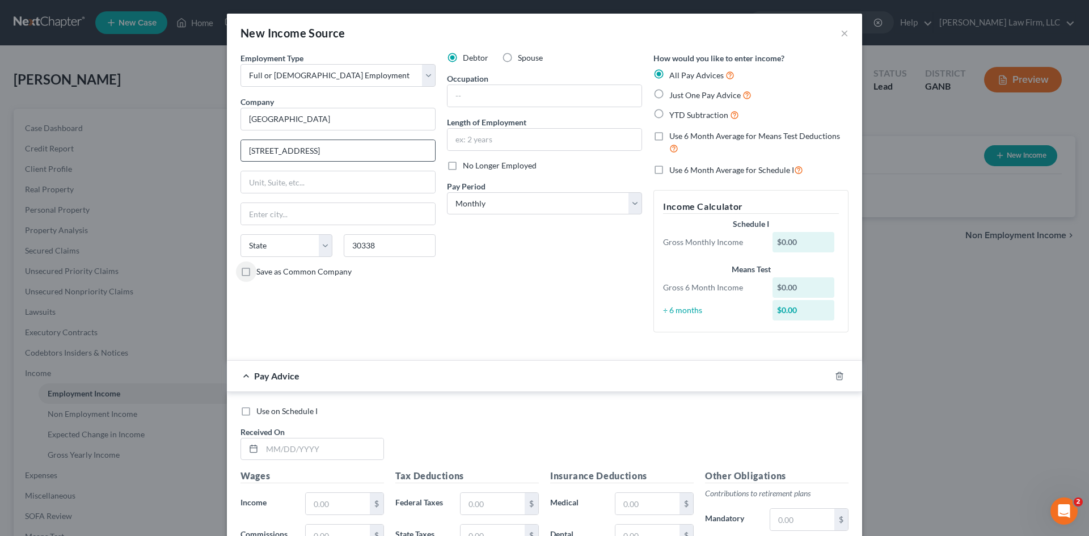
type input "[GEOGRAPHIC_DATA]"
select select "10"
click at [480, 139] on input "text" at bounding box center [545, 140] width 194 height 22
type input "7"
type input "5 years"
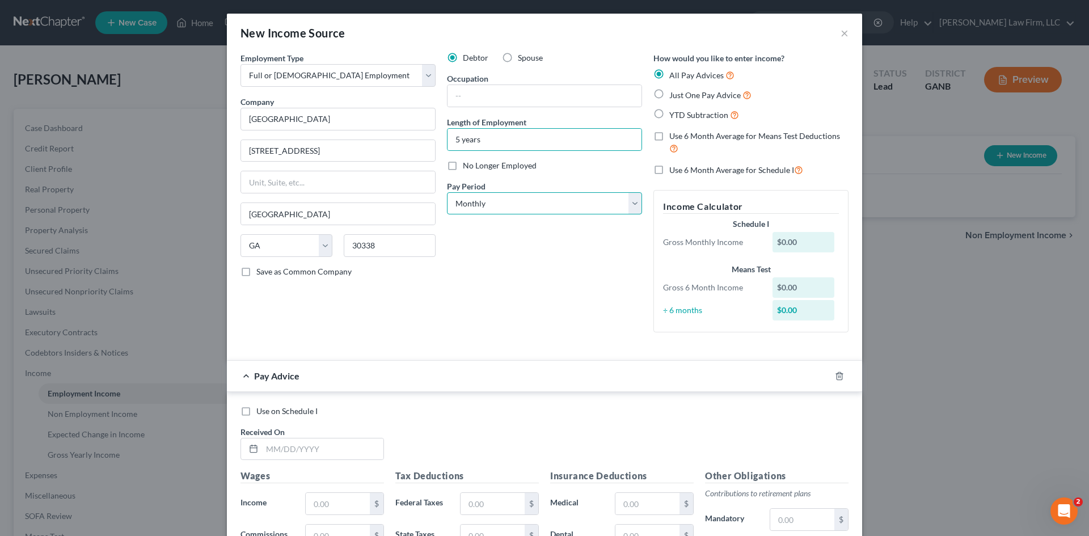
click at [480, 200] on select "Select Monthly Twice Monthly Every Other Week Weekly" at bounding box center [544, 203] width 195 height 23
select select "2"
click at [447, 192] on select "Select Monthly Twice Monthly Every Other Week Weekly" at bounding box center [544, 203] width 195 height 23
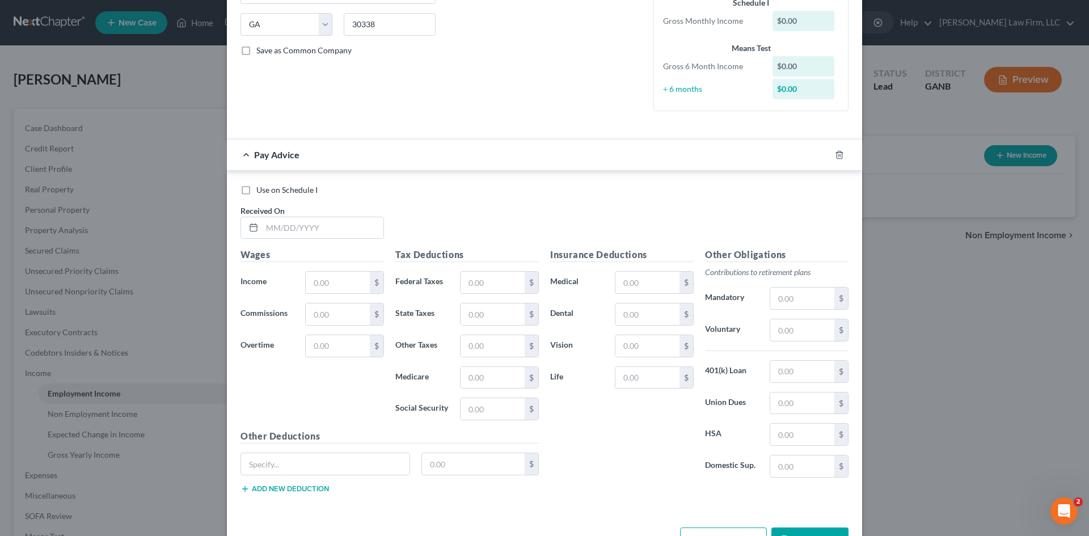
scroll to position [227, 0]
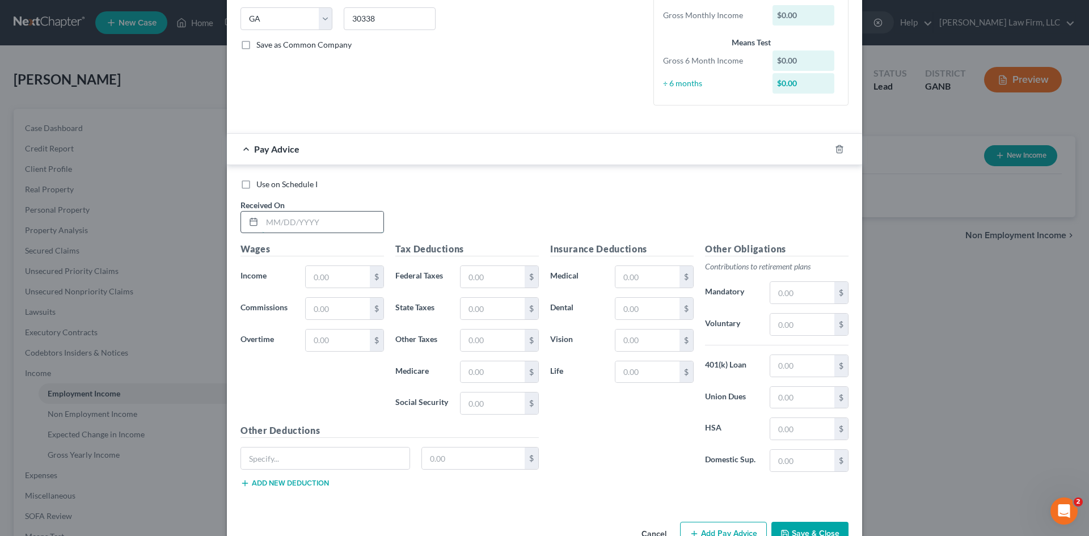
click at [326, 232] on input "text" at bounding box center [322, 223] width 121 height 22
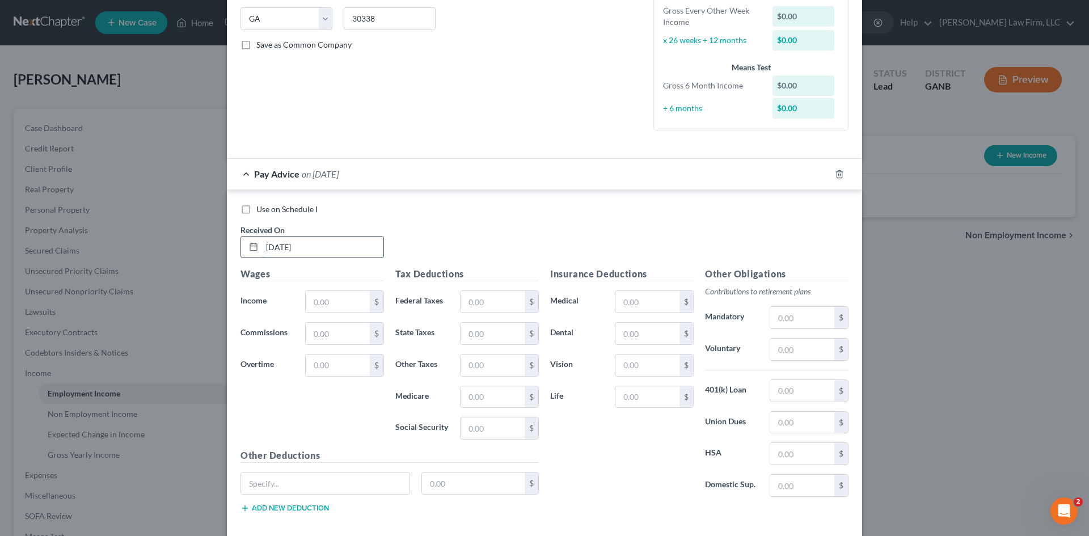
type input "[DATE]"
type input "1,343.3"
type input "69.61"
type input "41.61"
type input "17.88"
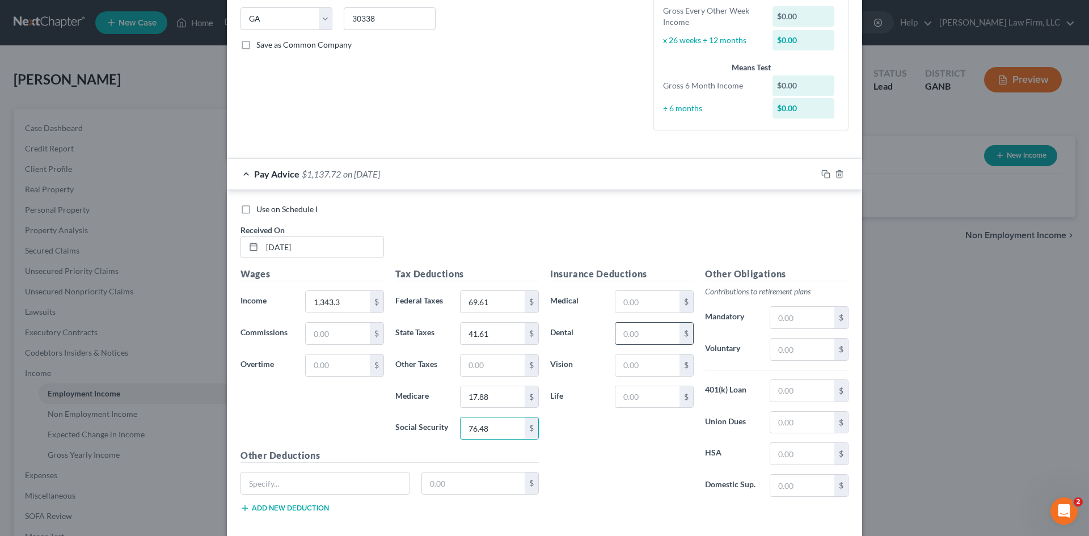
type input "76.48"
click at [640, 337] on input "text" at bounding box center [647, 334] width 64 height 22
type input "24"
click at [625, 307] on input "text" at bounding box center [647, 302] width 64 height 22
type input "79.38"
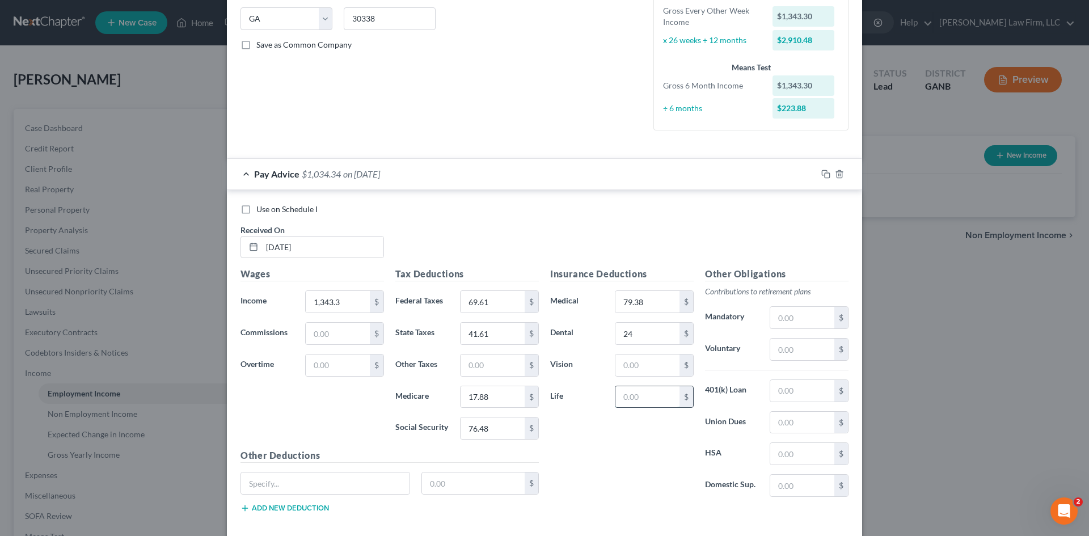
click at [625, 395] on input "text" at bounding box center [647, 397] width 64 height 22
click at [621, 372] on input "text" at bounding box center [647, 366] width 64 height 22
type input "6.46"
click at [825, 173] on rect "button" at bounding box center [827, 175] width 5 height 5
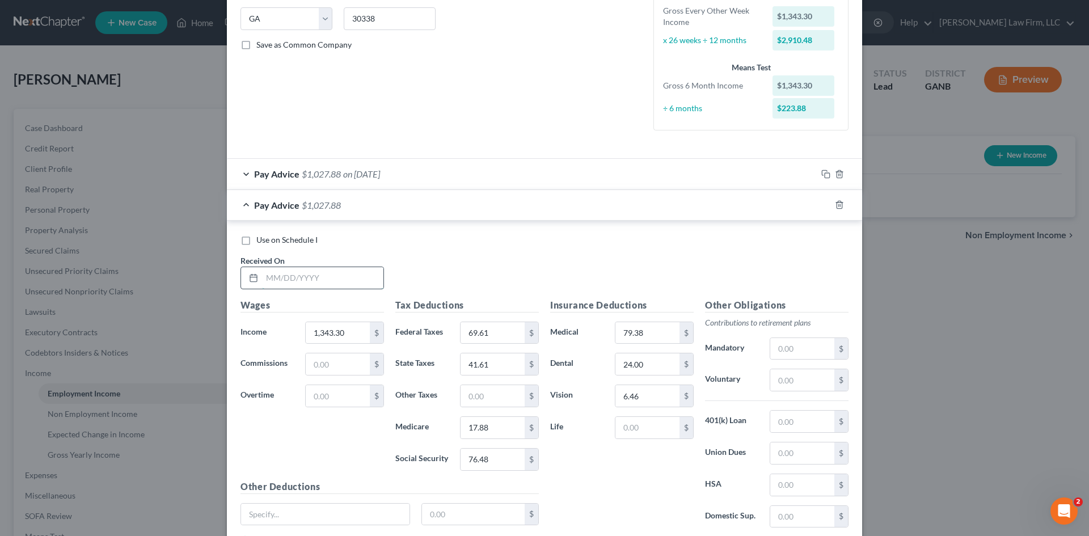
click at [331, 281] on input "text" at bounding box center [322, 278] width 121 height 22
type input "[DATE]"
click at [355, 335] on input "1,343.30" at bounding box center [338, 333] width 64 height 22
type input "1,280.96"
type input "62.13"
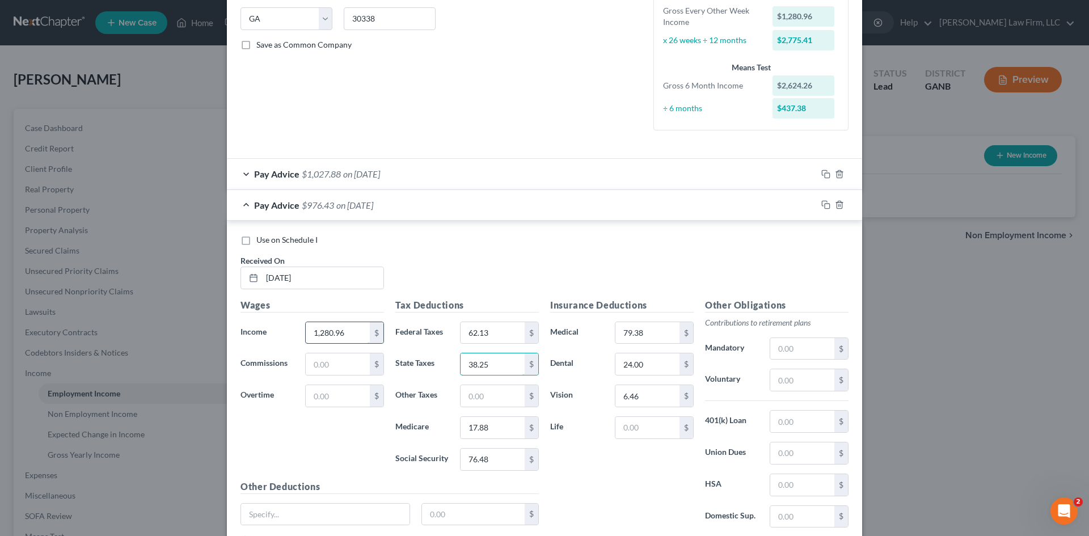
type input "38.25"
type input "16.99"
type input "72.61"
click at [823, 202] on icon "button" at bounding box center [824, 203] width 5 height 5
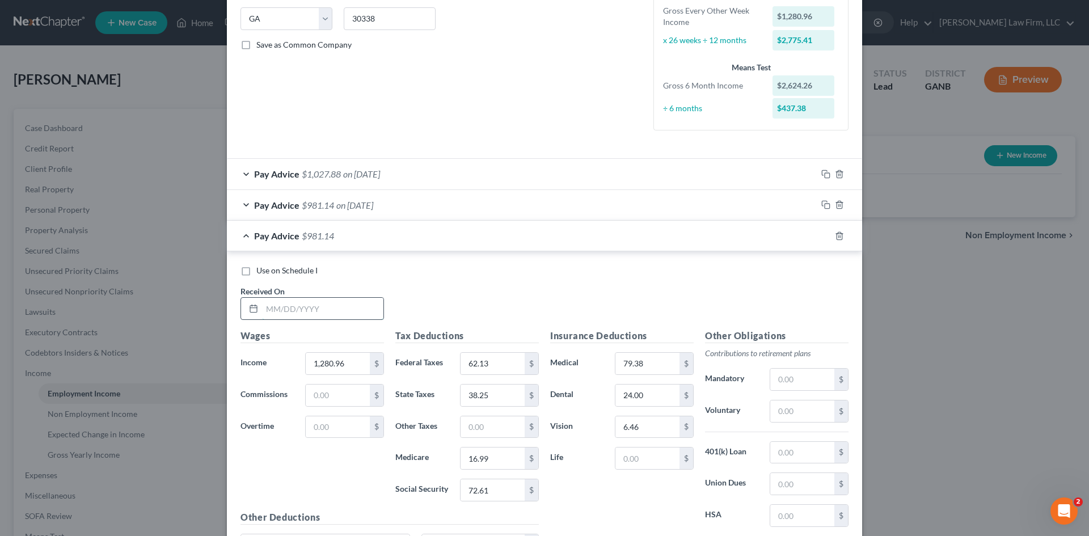
click at [315, 306] on input "text" at bounding box center [322, 309] width 121 height 22
type input "[DATE]"
type input "1,290.75"
type input "63.3"
type input "38.77"
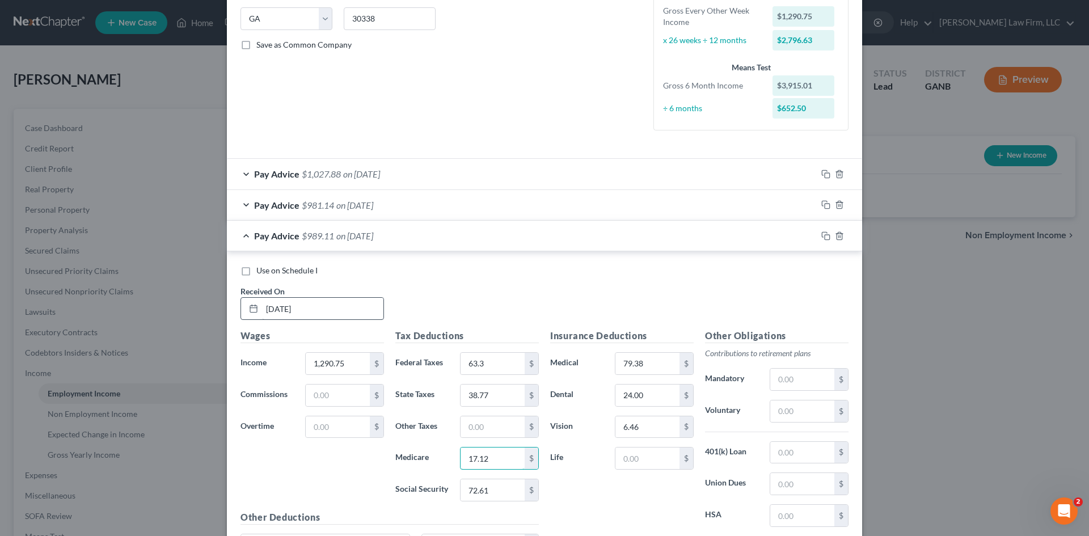
type input "17.12"
type input "1"
type input "73.21"
drag, startPoint x: 820, startPoint y: 234, endPoint x: 1065, endPoint y: 260, distance: 245.8
click at [821, 234] on icon "button" at bounding box center [825, 235] width 9 height 9
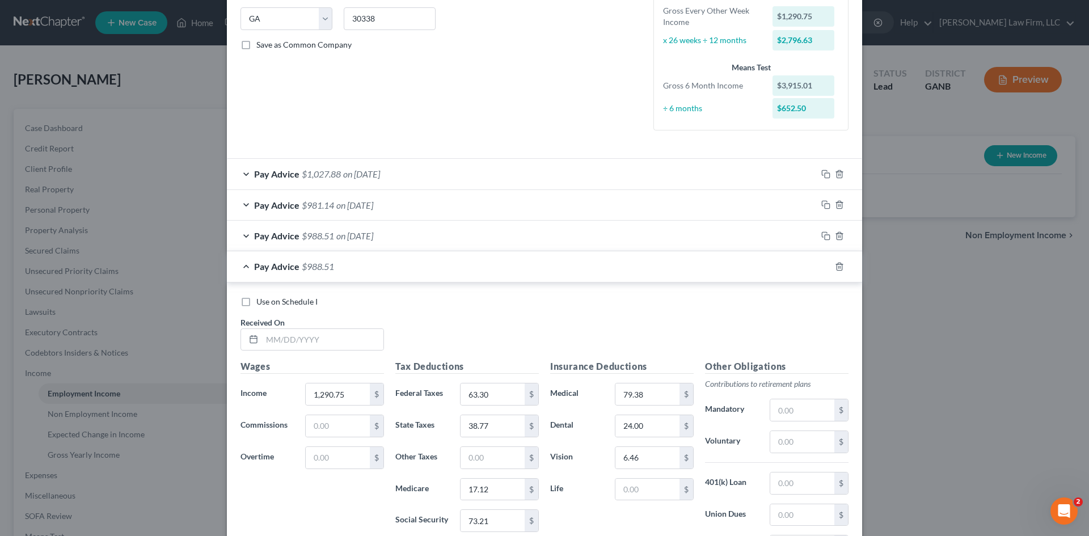
scroll to position [302, 0]
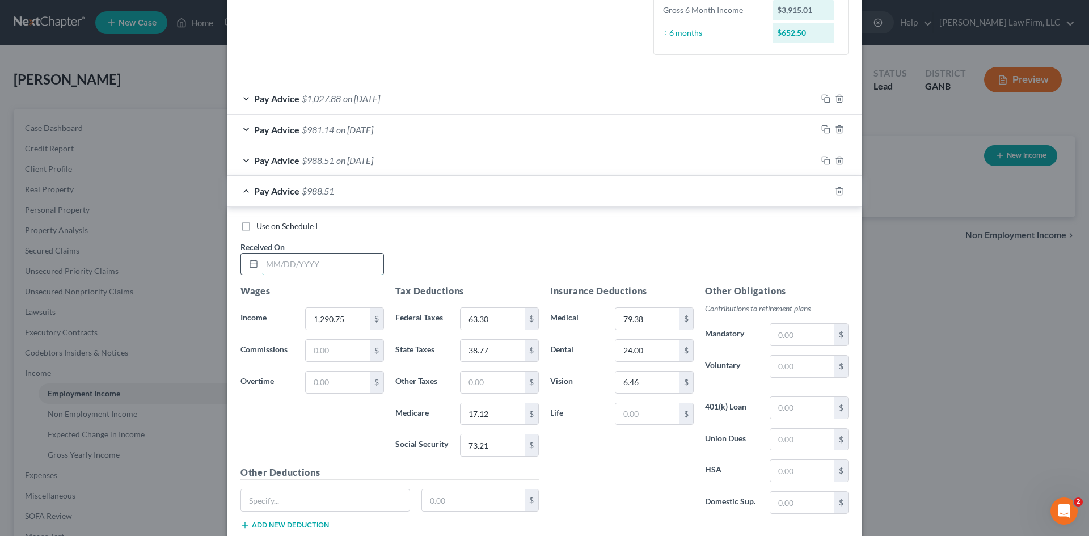
click at [325, 269] on input "text" at bounding box center [322, 265] width 121 height 22
click at [318, 265] on input "04" at bounding box center [322, 265] width 121 height 22
type input "[DATE]"
type input "1,299.07"
type input "64.3"
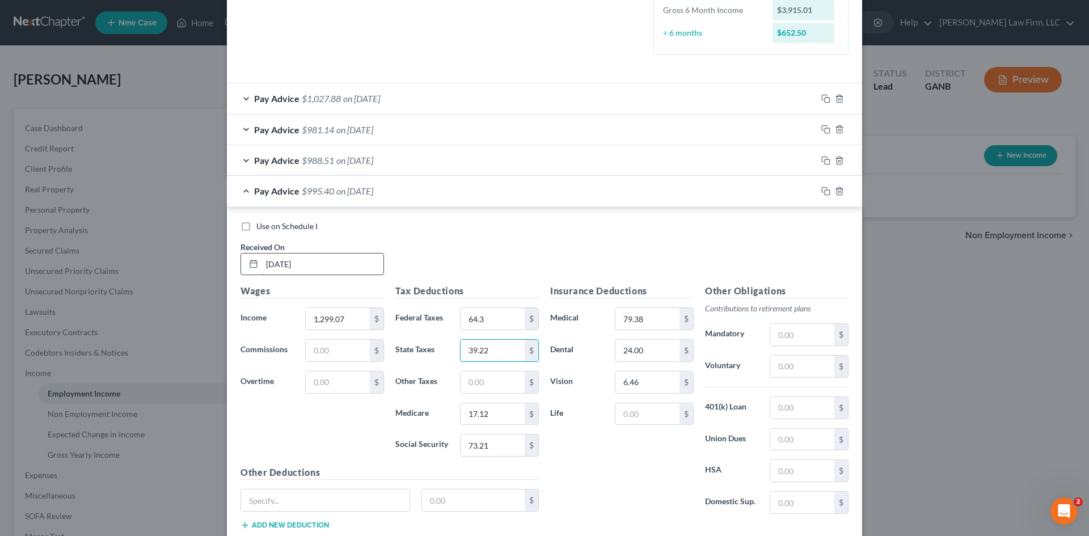
type input "39.22"
type input "17.24"
type input "73.74"
click at [822, 192] on icon "button" at bounding box center [825, 191] width 9 height 9
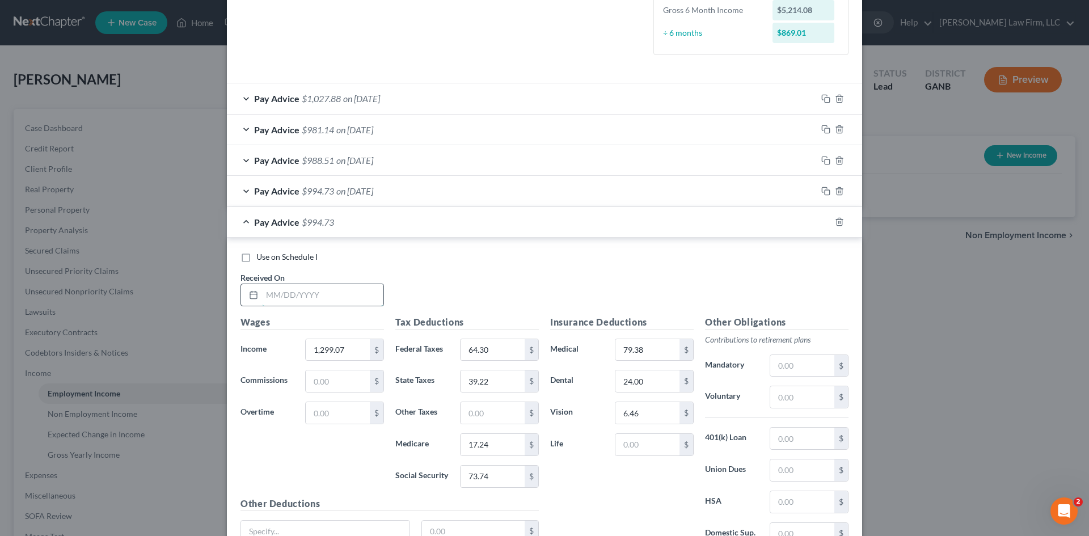
click at [330, 288] on input "text" at bounding box center [322, 295] width 121 height 22
type input "[DATE]"
type input "1,152.03"
type input "45.94"
type input "30.97"
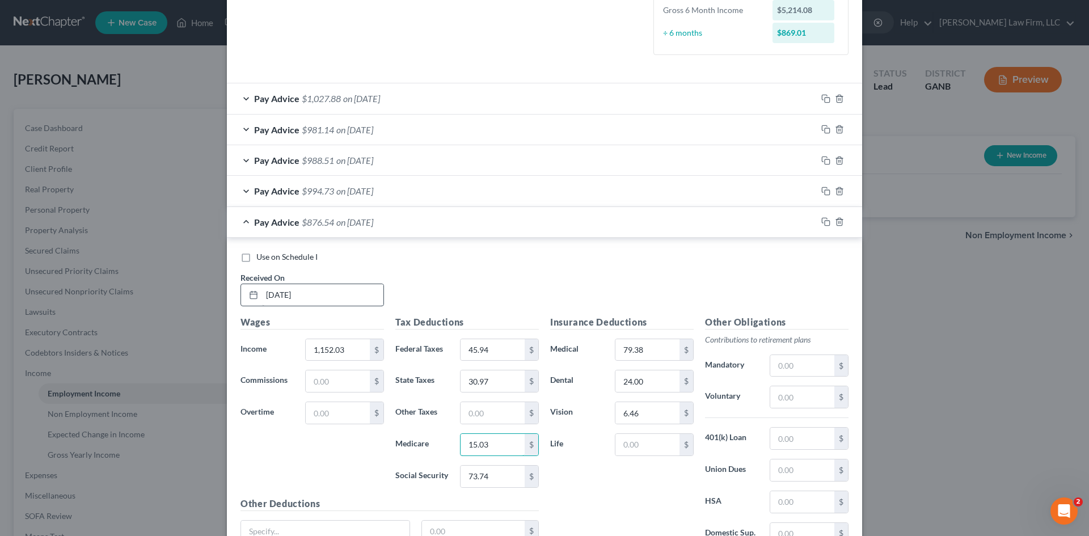
type input "15.03"
type input "64.24"
click at [642, 381] on input "24.00" at bounding box center [647, 381] width 64 height 22
type input "27.69"
click at [626, 354] on input "79.38" at bounding box center [647, 350] width 64 height 22
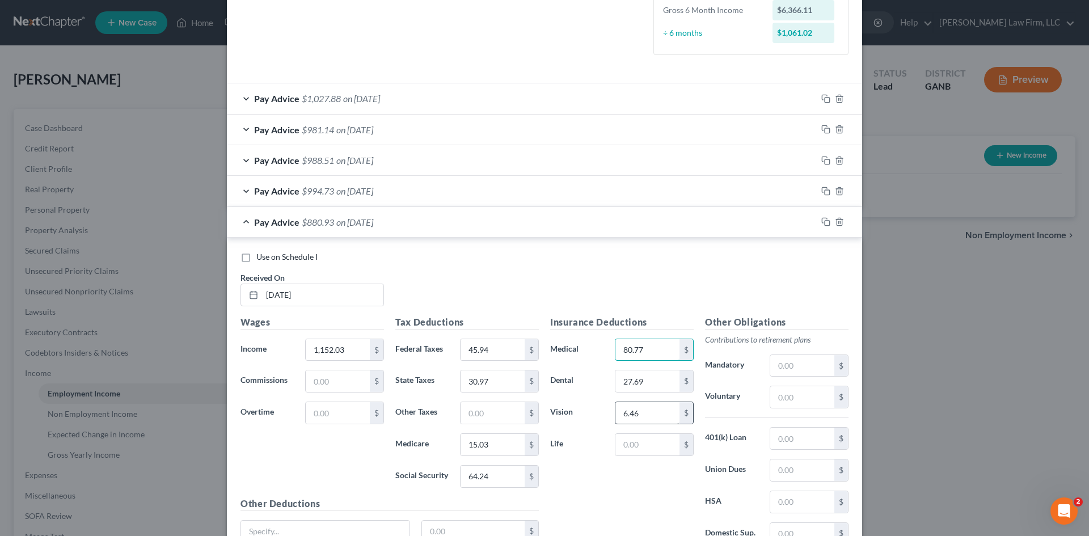
type input "80.77"
click at [629, 412] on input "6.46" at bounding box center [647, 413] width 64 height 22
type input "7.38"
click at [623, 504] on div "Insurance Deductions Medical 80.77 $ Dental 27.69 $ Vision 7.38 $ Life $" at bounding box center [622, 434] width 155 height 239
click at [822, 218] on icon "button" at bounding box center [824, 220] width 5 height 5
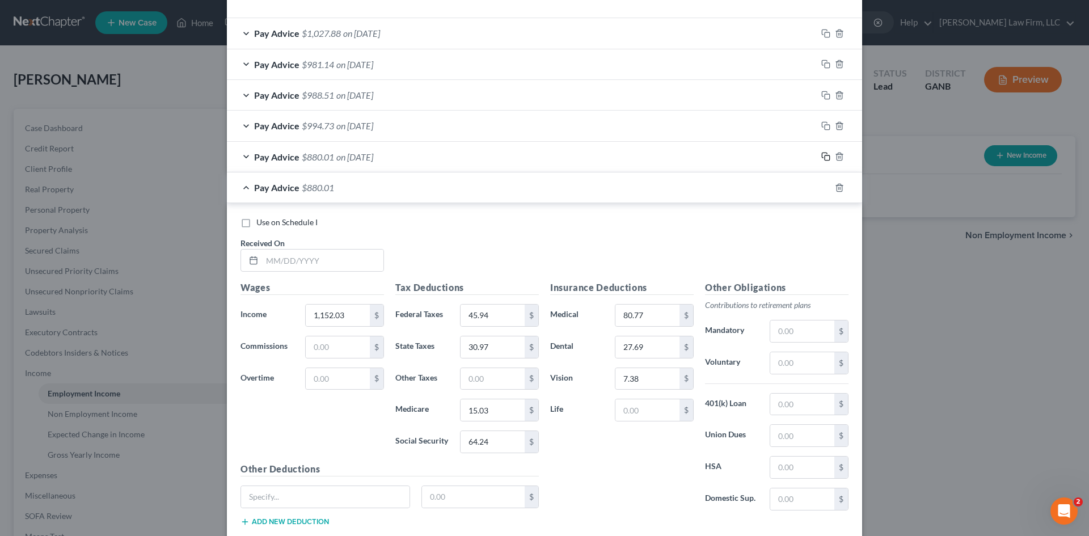
scroll to position [438, 0]
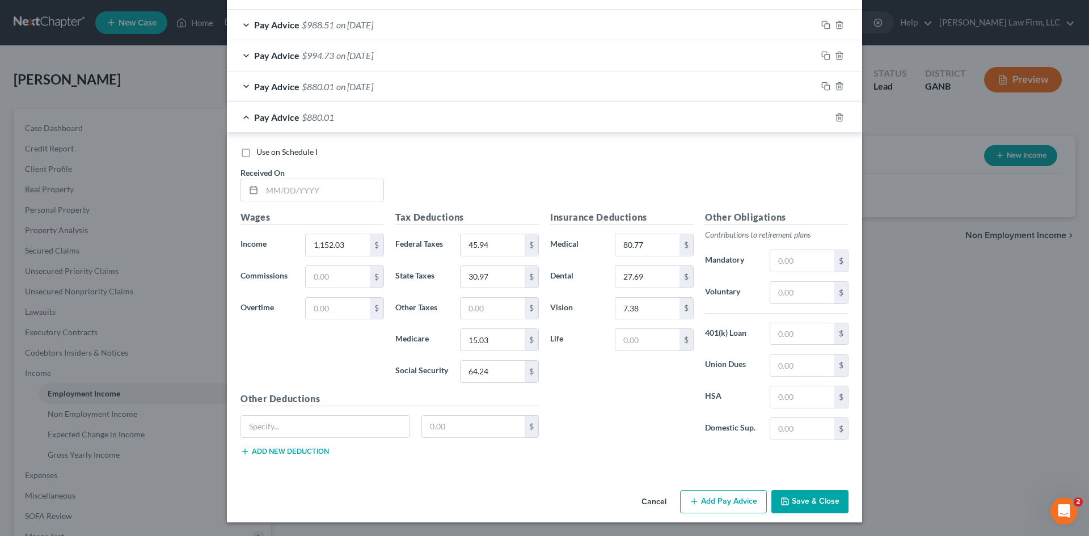
click at [341, 178] on div "Received On *" at bounding box center [312, 184] width 155 height 35
click at [340, 184] on input "text" at bounding box center [322, 190] width 121 height 22
type input "[DATE]"
type input "1,315.39"
type input "65.54"
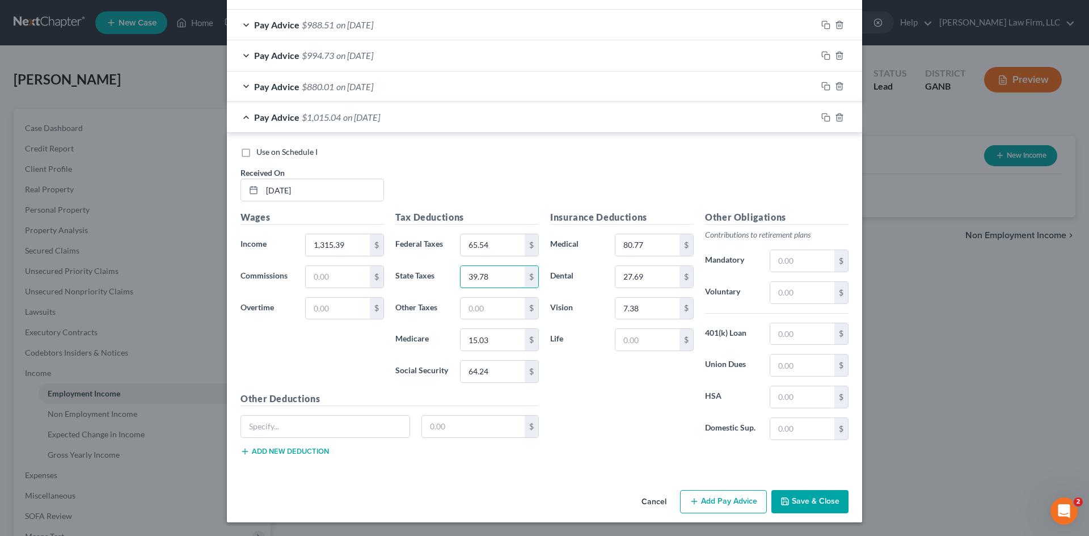
type input "39.78"
type input "17.39"
click at [486, 366] on input "65.54" at bounding box center [493, 372] width 64 height 22
type input "74.37"
click at [594, 376] on div "Insurance Deductions Medical 80.77 $ Dental 27.69 $ Vision 7.38 $ Life $" at bounding box center [622, 329] width 155 height 239
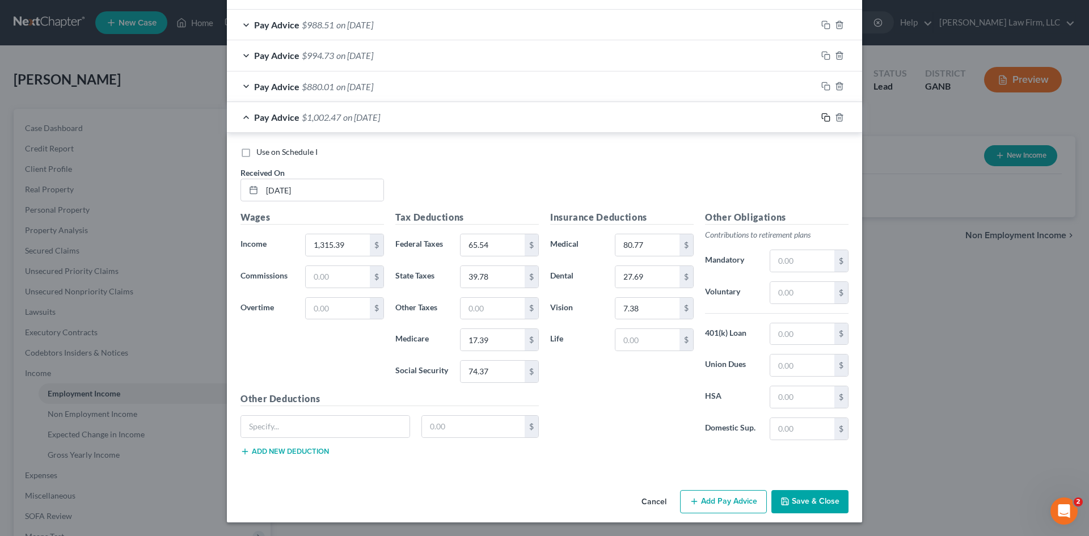
click at [825, 113] on icon "button" at bounding box center [825, 117] width 9 height 9
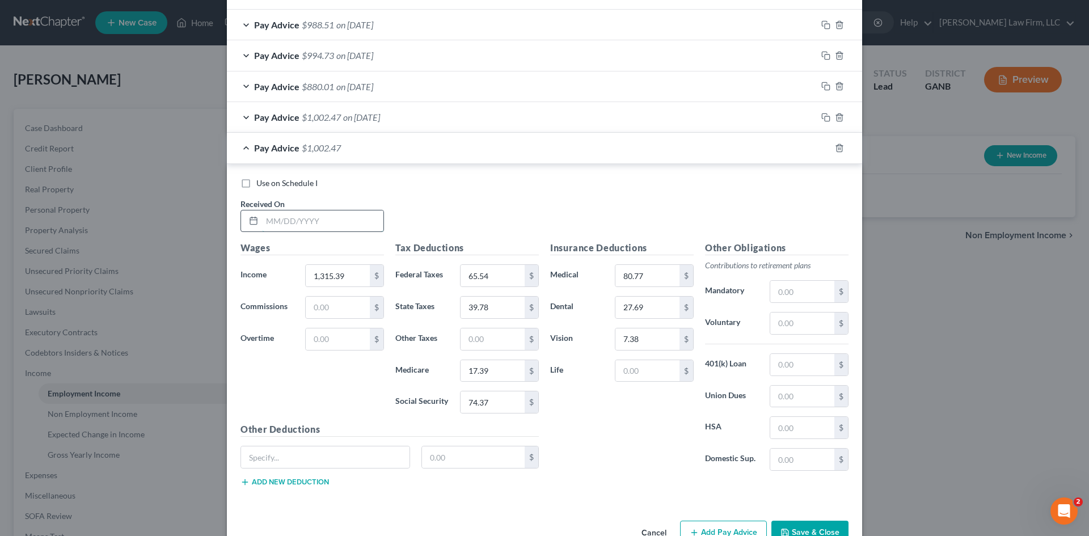
click at [276, 224] on input "text" at bounding box center [322, 221] width 121 height 22
type input "[DATE]"
type input "1,304.13"
click at [491, 274] on input "65.54" at bounding box center [493, 276] width 64 height 22
type input "64.19"
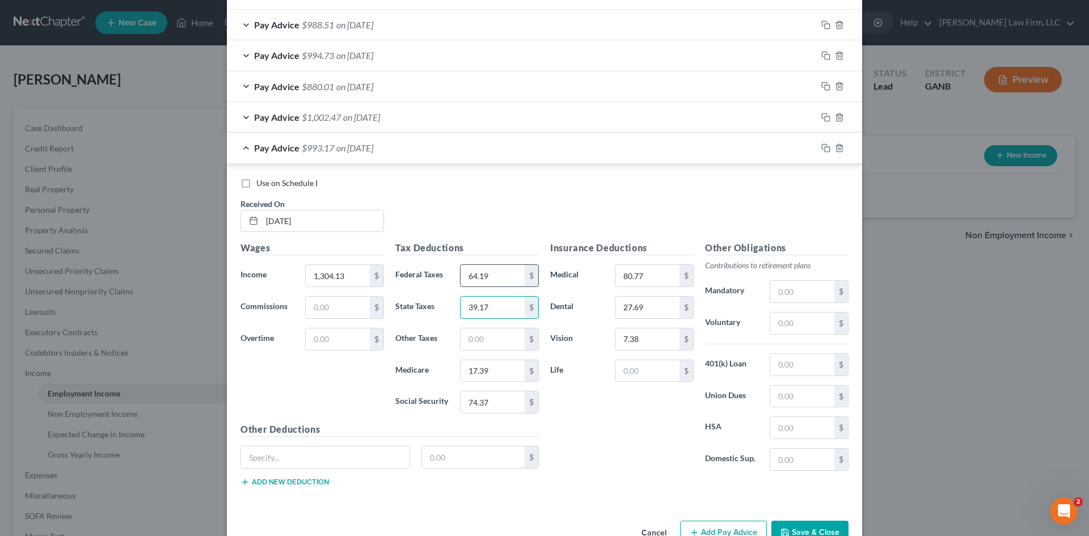
type input "39.17"
type input "17.23"
type input "73.68"
click at [820, 142] on div at bounding box center [839, 148] width 45 height 18
click at [821, 147] on icon "button" at bounding box center [825, 148] width 9 height 9
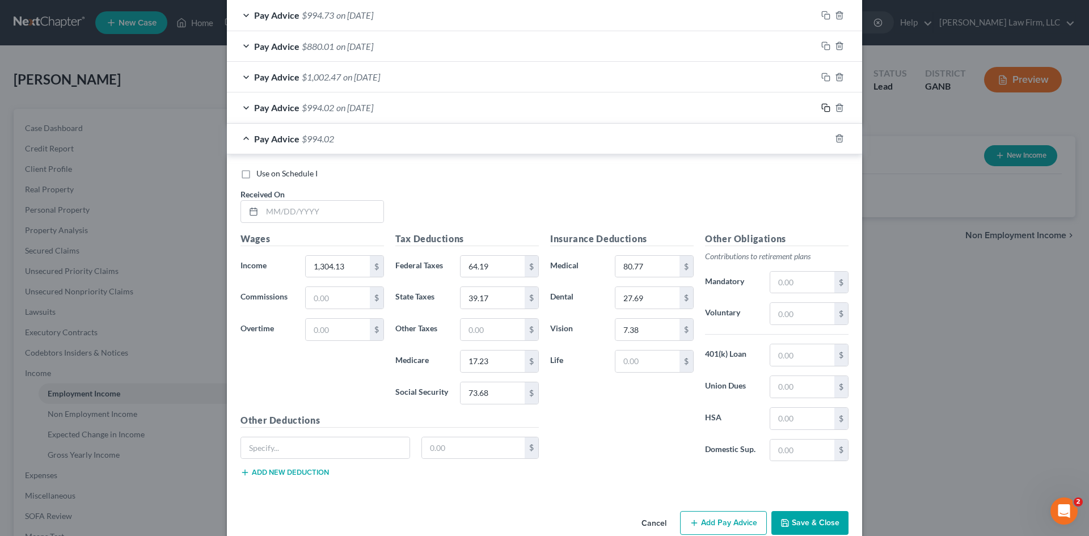
scroll to position [500, 0]
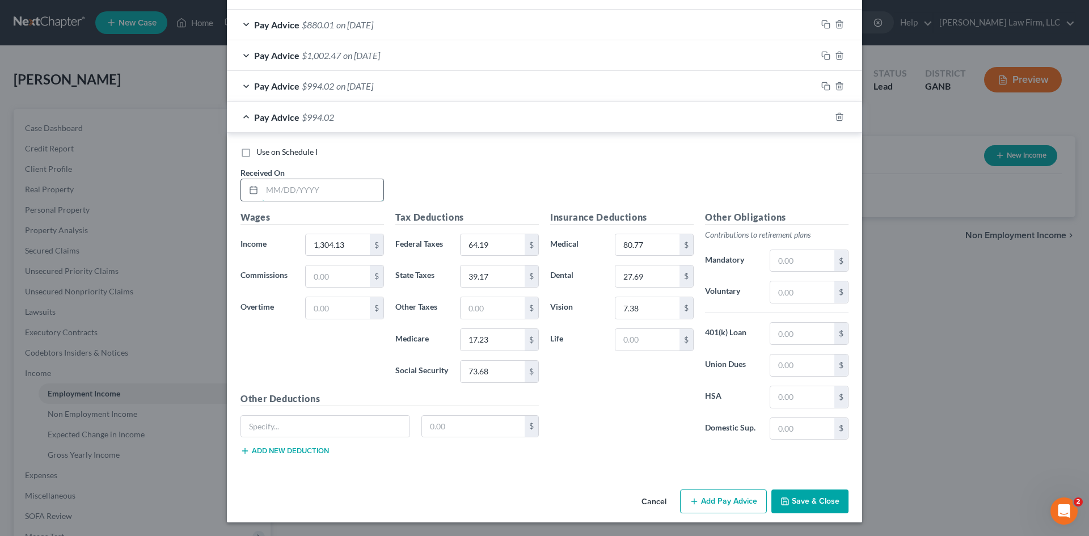
click at [311, 197] on input "text" at bounding box center [322, 190] width 121 height 22
click at [305, 195] on input "text" at bounding box center [322, 190] width 121 height 22
type input "[DATE]"
type input "1,464.56"
type input "83.44"
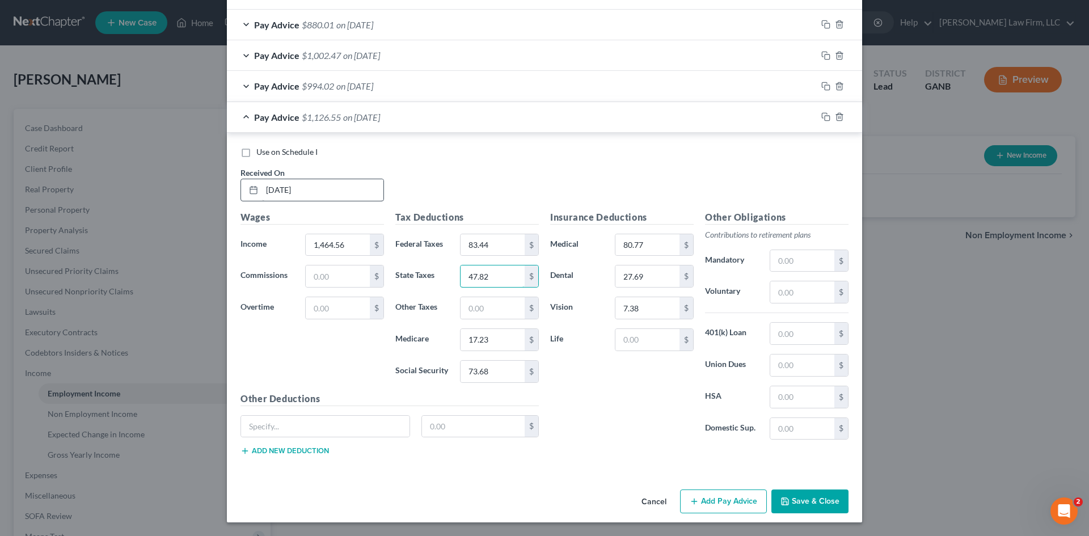
type input "47.82"
type input "19.56"
type input "83.62"
click at [823, 114] on icon "button" at bounding box center [824, 115] width 5 height 5
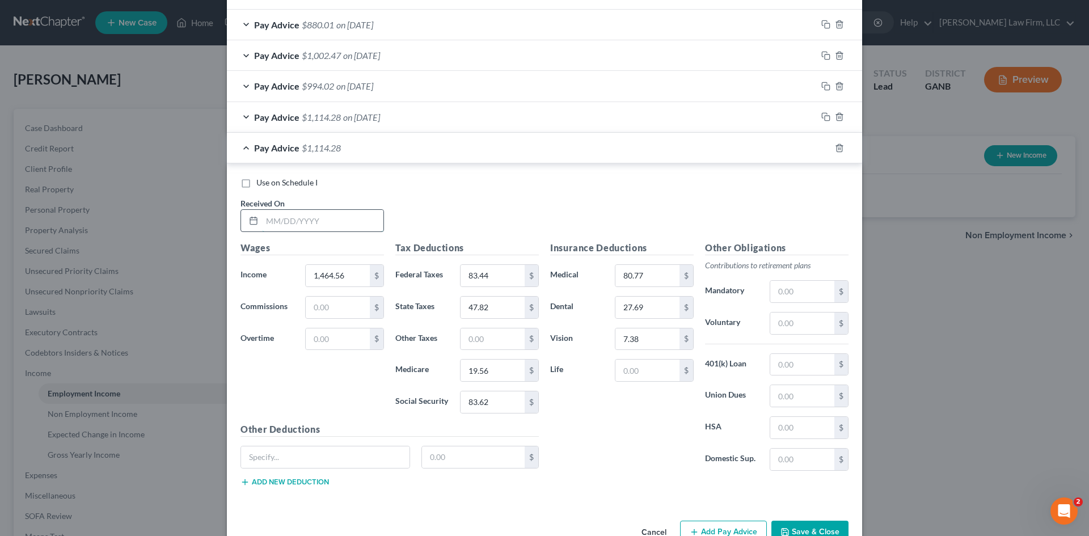
click at [322, 225] on input "text" at bounding box center [322, 221] width 121 height 22
type input "[DATE]"
type input "1,285.53"
type input "61.96"
type input "36.75"
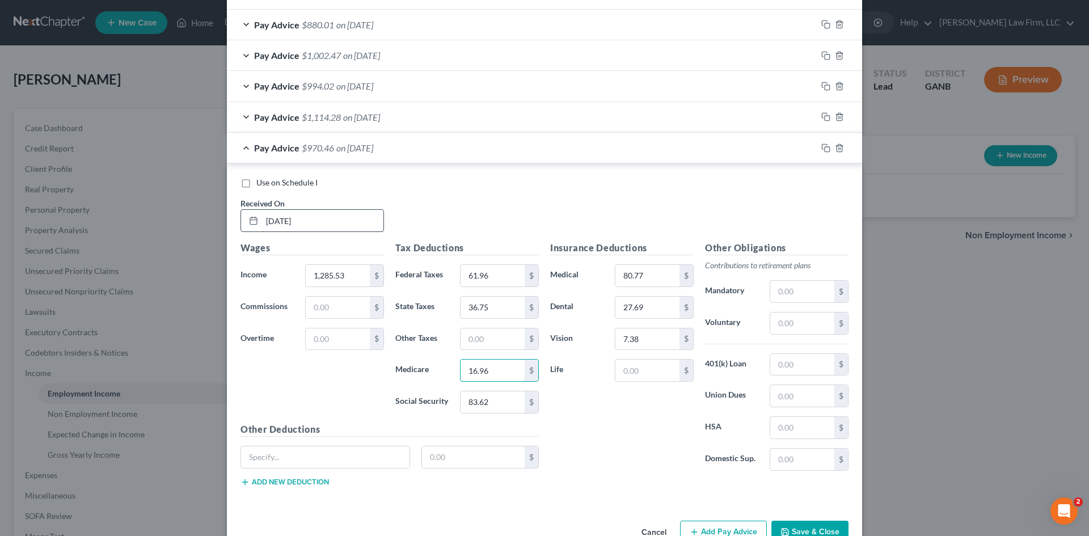
type input "16.96"
type input "72.52"
click at [822, 148] on icon "button" at bounding box center [825, 148] width 9 height 9
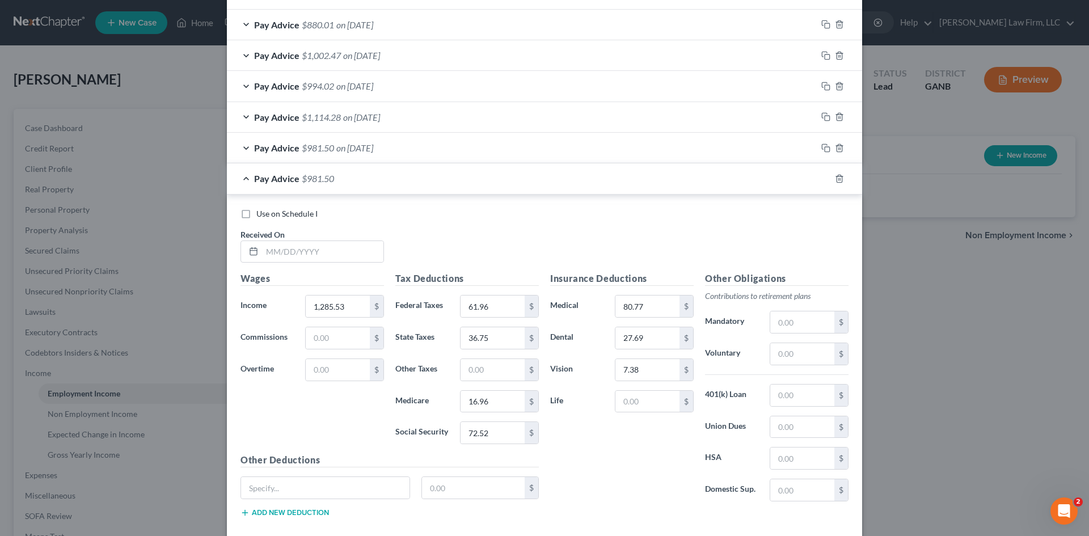
drag, startPoint x: 292, startPoint y: 230, endPoint x: 302, endPoint y: 238, distance: 13.3
click at [292, 230] on div "Received On *" at bounding box center [312, 246] width 155 height 35
click at [300, 249] on input "text" at bounding box center [322, 252] width 121 height 22
type input "[DATE]"
type input "1,246.03"
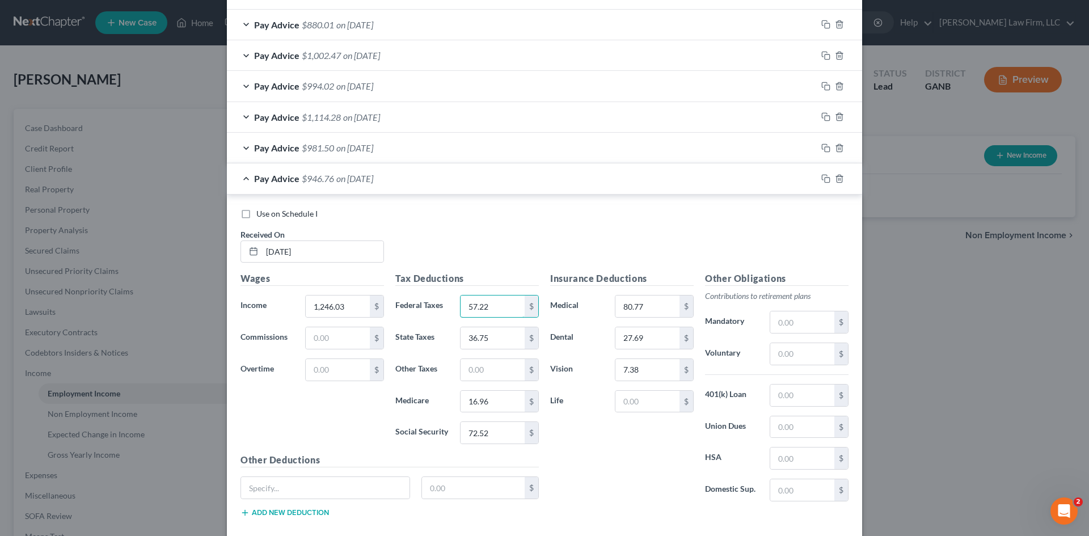
type input "57.22"
type input "34.7"
type input "16.39"
type input "70.07"
click at [825, 181] on rect "button" at bounding box center [827, 180] width 5 height 5
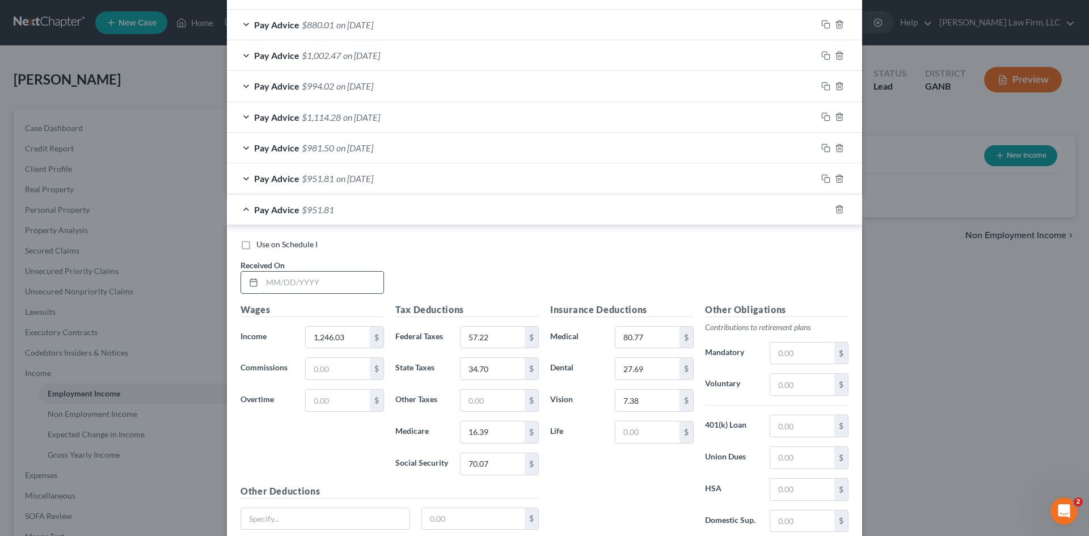
click at [271, 285] on input "text" at bounding box center [322, 283] width 121 height 22
type input "[DATE]"
type input "1,175.04"
type input "48.7"
type input "31.02"
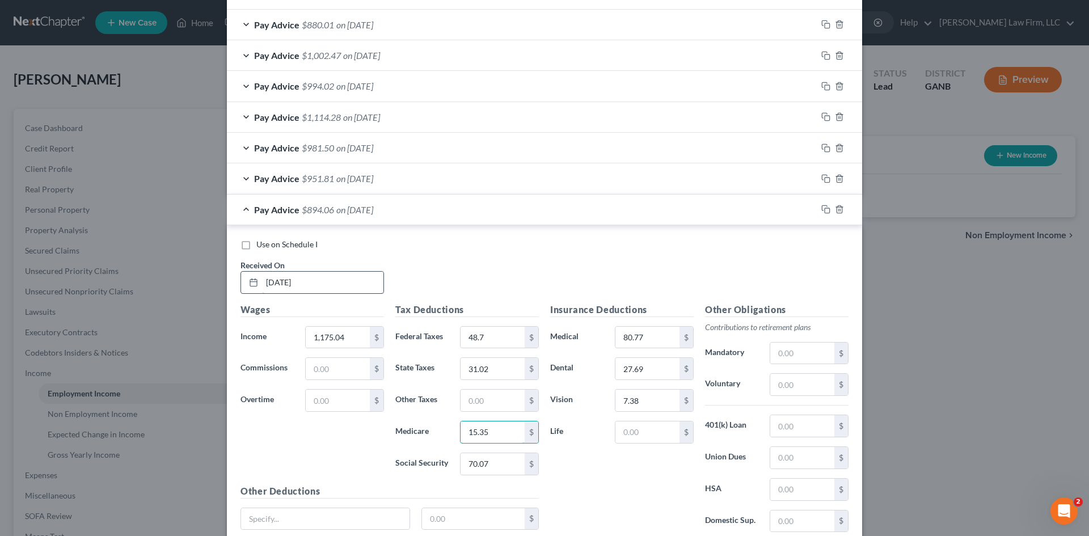
type input "15.35"
type input "65.67"
click at [822, 206] on icon "button" at bounding box center [824, 207] width 5 height 5
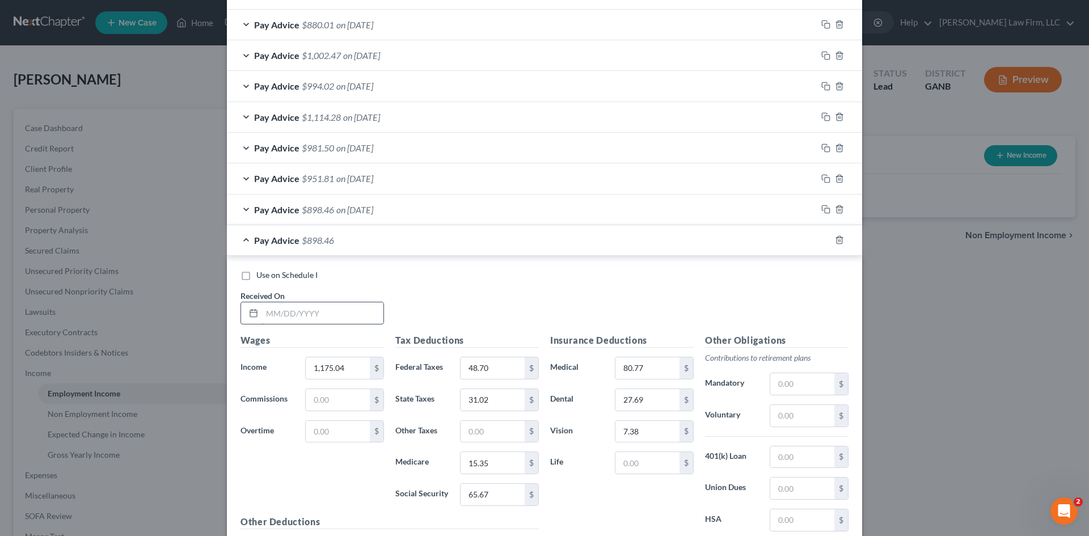
click at [326, 319] on input "text" at bounding box center [322, 313] width 121 height 22
type input "[DATE]"
type input "1,358.4"
type input "70.7"
type input "40.53"
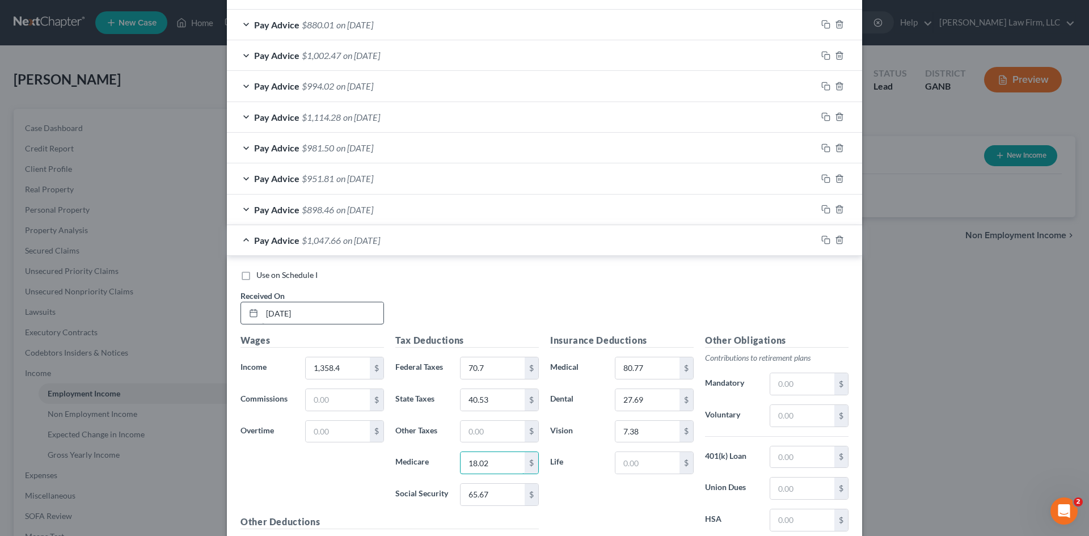
type input "18.02"
type input "77.04"
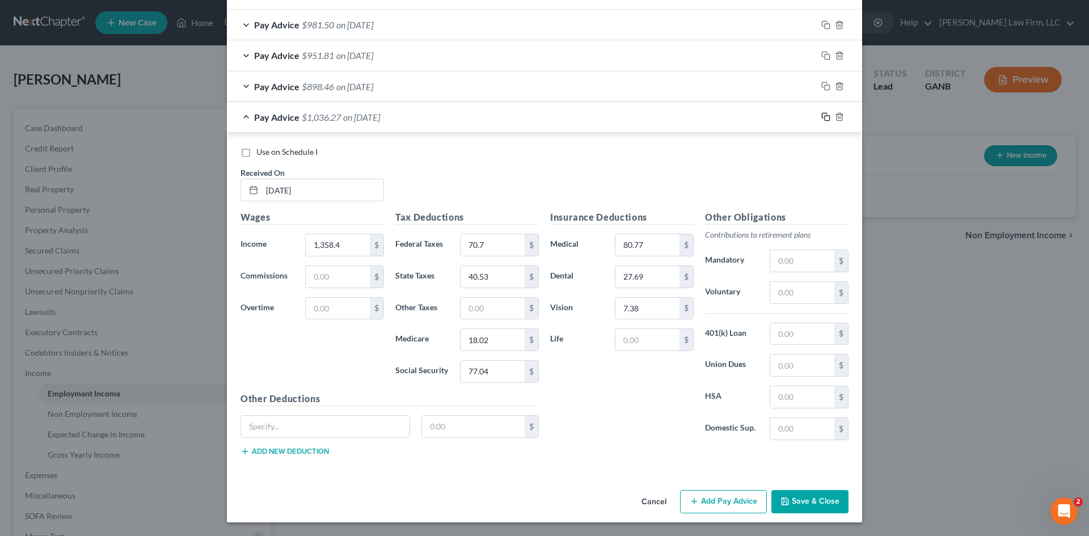
click at [822, 117] on icon "button" at bounding box center [825, 116] width 9 height 9
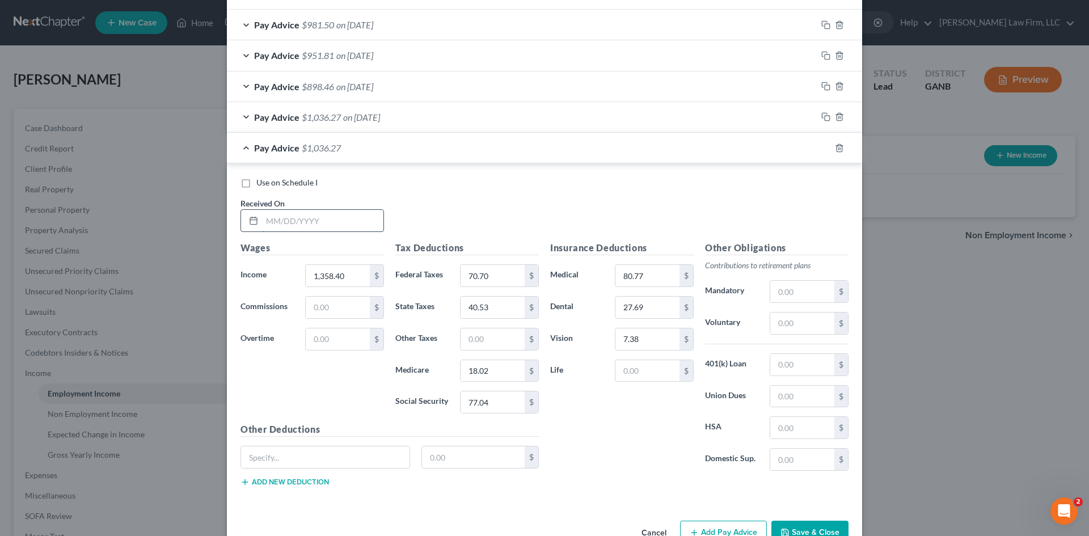
click at [280, 217] on input "text" at bounding box center [322, 221] width 121 height 22
type input "[DATE]"
type input "1,308.19"
type input "64.67"
type input "37.93"
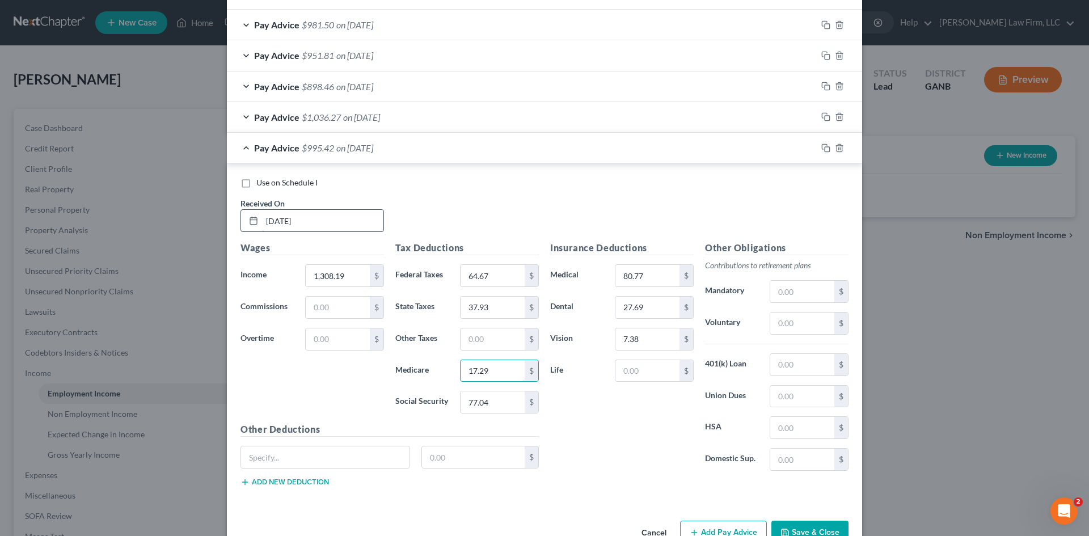
type input "17.29"
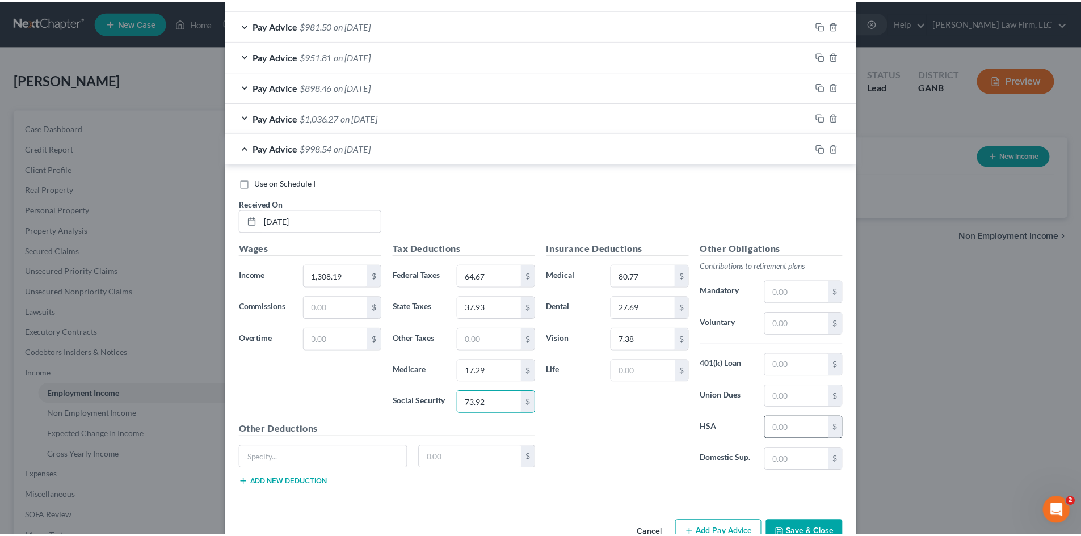
scroll to position [654, 0]
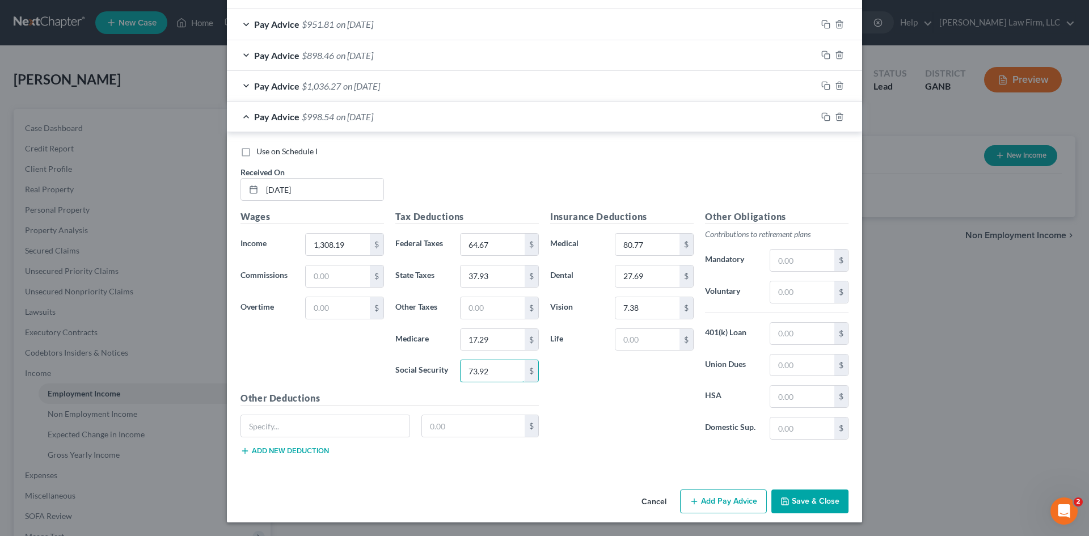
type input "73.92"
click at [800, 497] on button "Save & Close" at bounding box center [809, 502] width 77 height 24
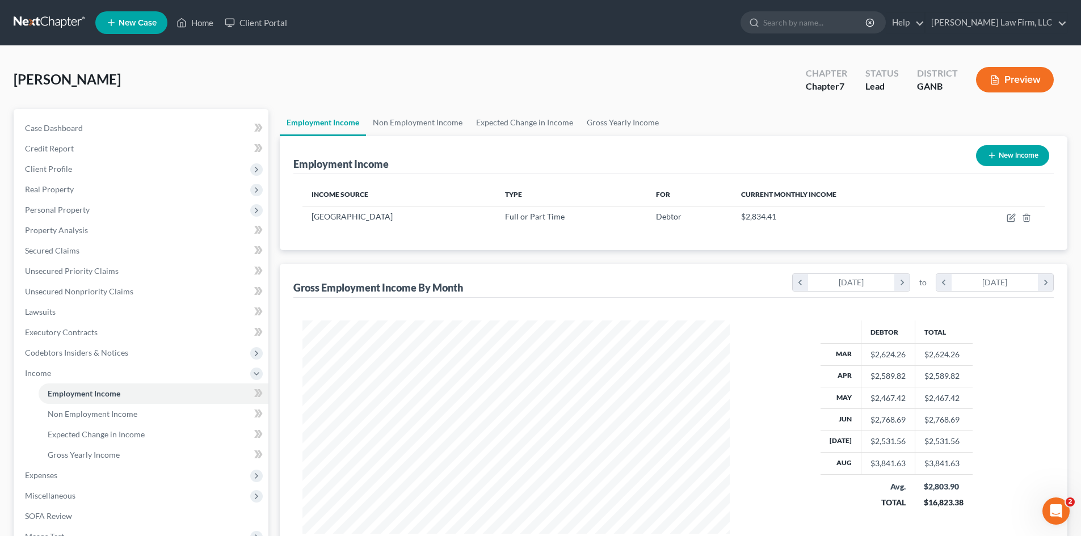
scroll to position [567036, 566802]
click at [47, 164] on span "Client Profile" at bounding box center [48, 169] width 47 height 10
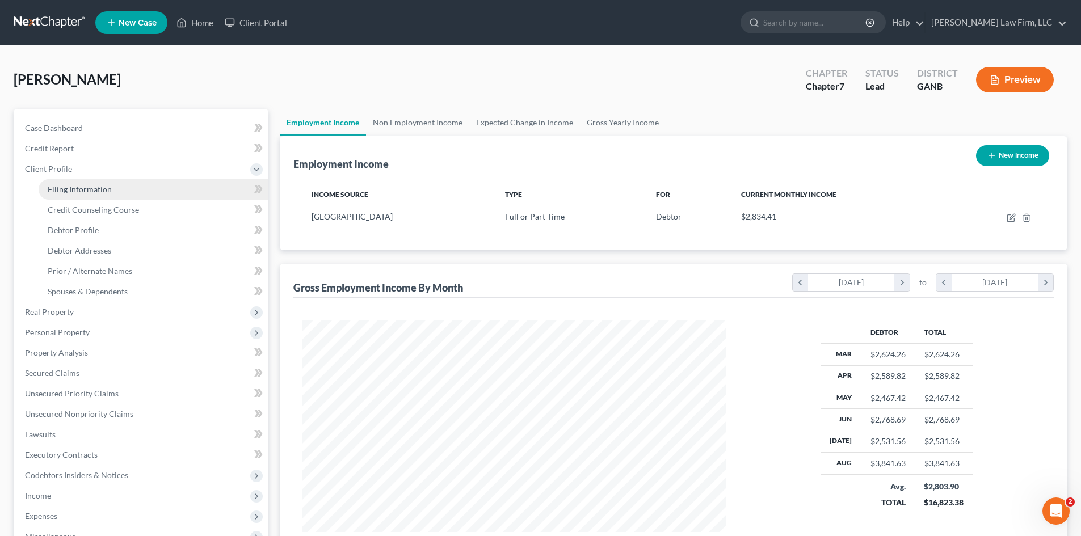
click at [80, 193] on span "Filing Information" at bounding box center [80, 189] width 64 height 10
select select "1"
select select "0"
select select "19"
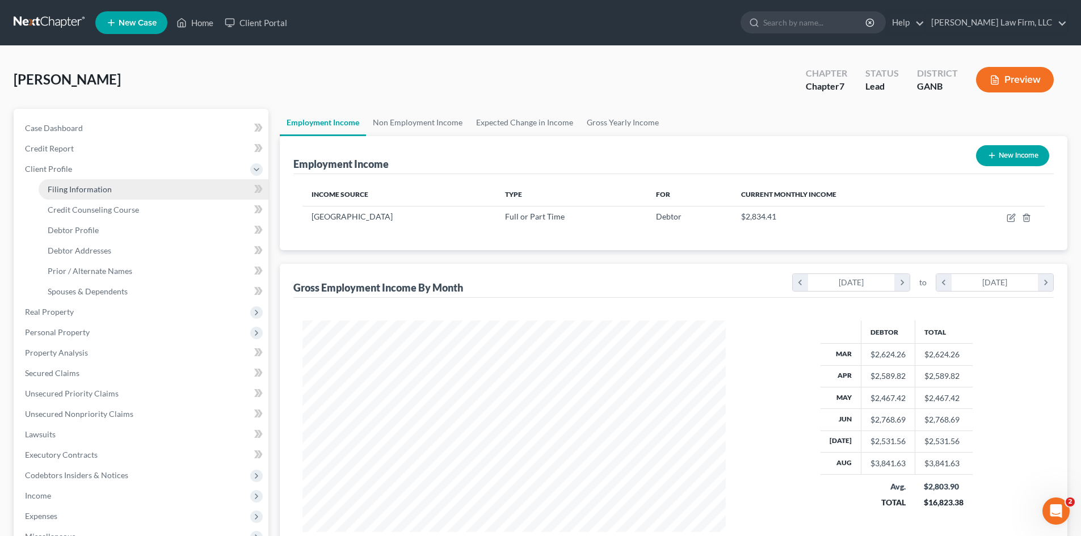
select select "0"
select select "10"
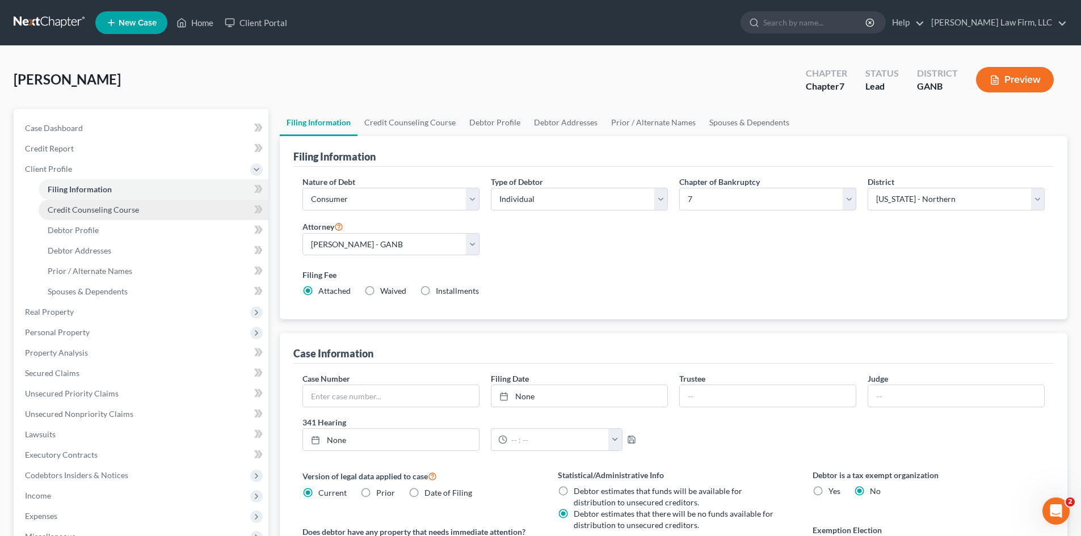
click at [126, 213] on span "Credit Counseling Course" at bounding box center [93, 210] width 91 height 10
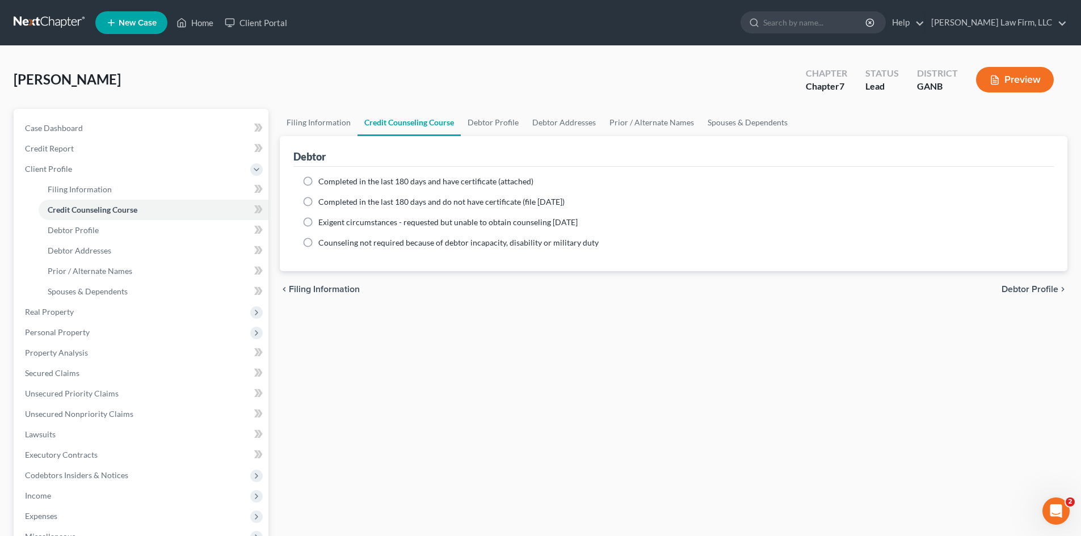
click at [318, 183] on label "Completed in the last 180 days and have certificate (attached)" at bounding box center [425, 181] width 215 height 11
click at [323, 183] on input "Completed in the last 180 days and have certificate (attached)" at bounding box center [326, 179] width 7 height 7
radio input "true"
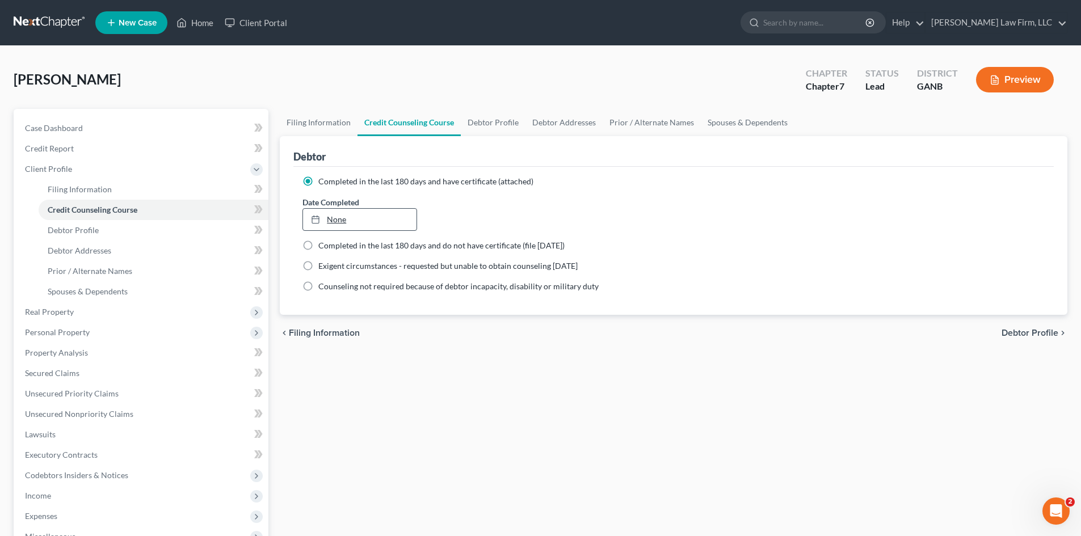
click at [340, 221] on link "None" at bounding box center [359, 220] width 113 height 22
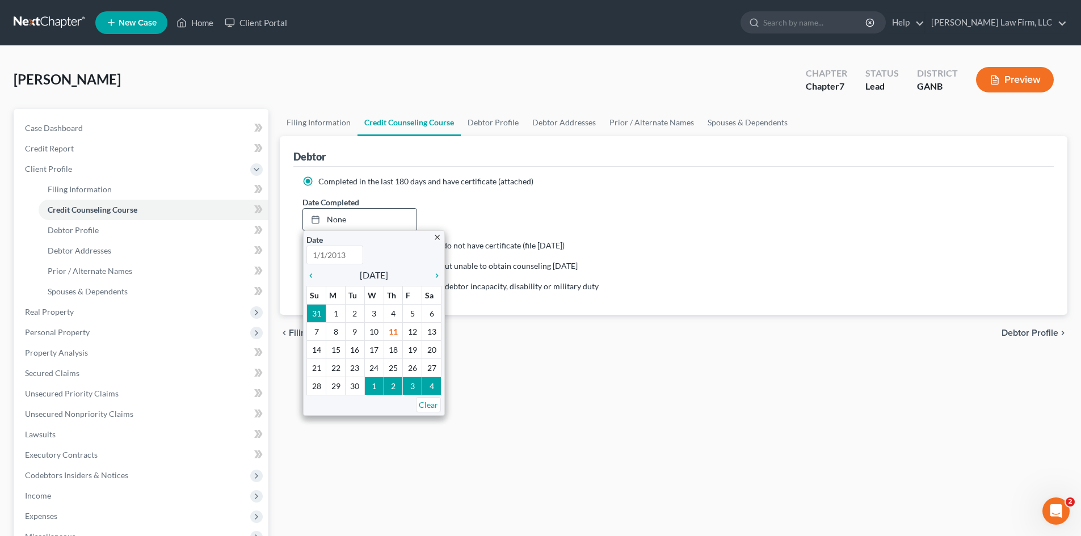
click at [311, 276] on icon "chevron_left" at bounding box center [313, 275] width 15 height 9
type input "[DATE]"
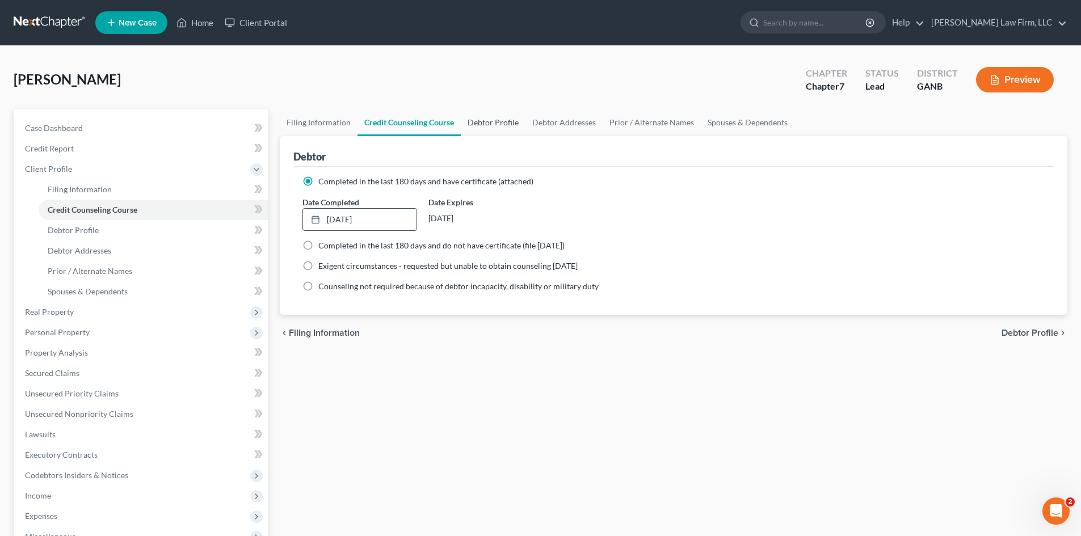
click at [497, 122] on link "Debtor Profile" at bounding box center [493, 122] width 65 height 27
select select "0"
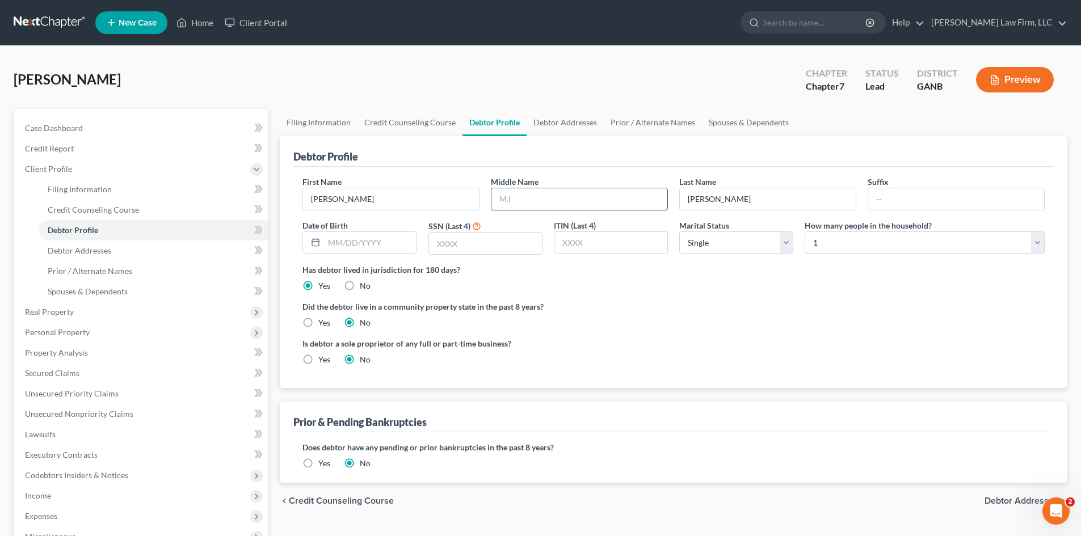
click at [560, 199] on input "text" at bounding box center [579, 199] width 176 height 22
type input "[PERSON_NAME]"
click at [470, 253] on input "text" at bounding box center [485, 244] width 113 height 22
type input "2309"
click at [660, 302] on label "Did the debtor live in a community property state in the past 8 years?" at bounding box center [673, 307] width 742 height 12
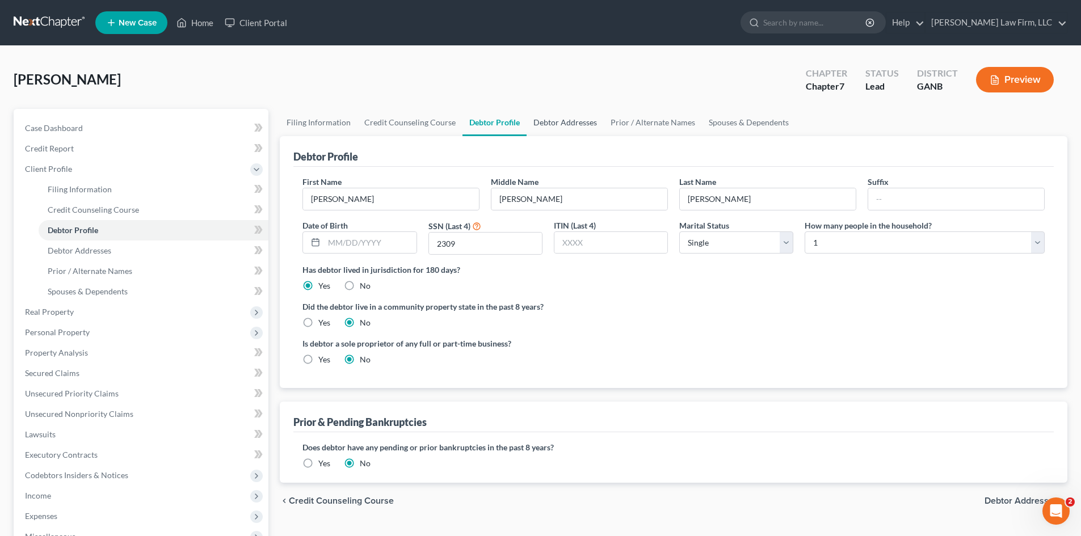
click at [574, 128] on link "Debtor Addresses" at bounding box center [564, 122] width 77 height 27
select select "0"
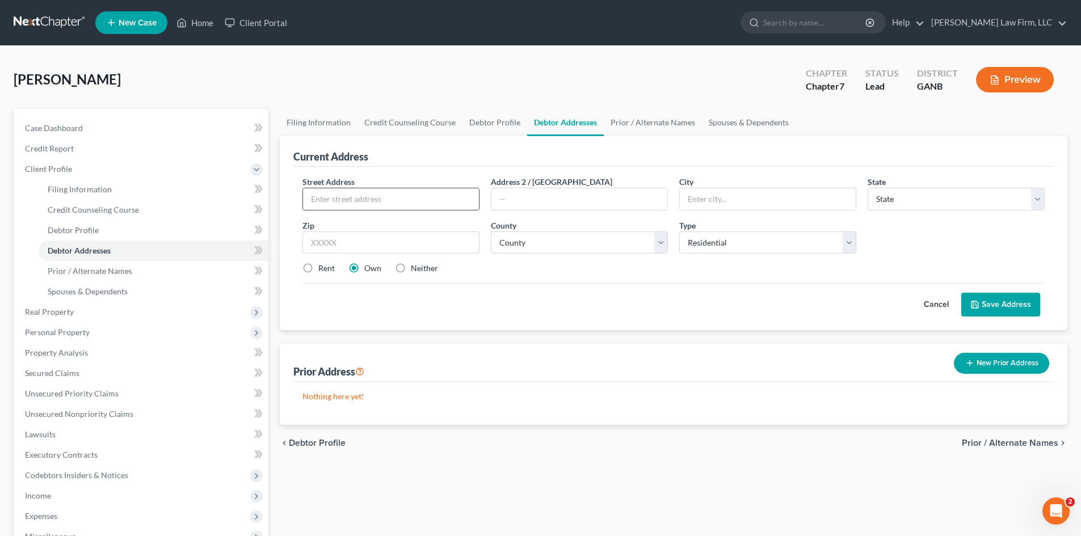
click at [395, 202] on input "text" at bounding box center [391, 199] width 176 height 22
type input "236 Mt. [PERSON_NAME][GEOGRAPHIC_DATA]"
type input "30328"
type input "[GEOGRAPHIC_DATA]"
select select "10"
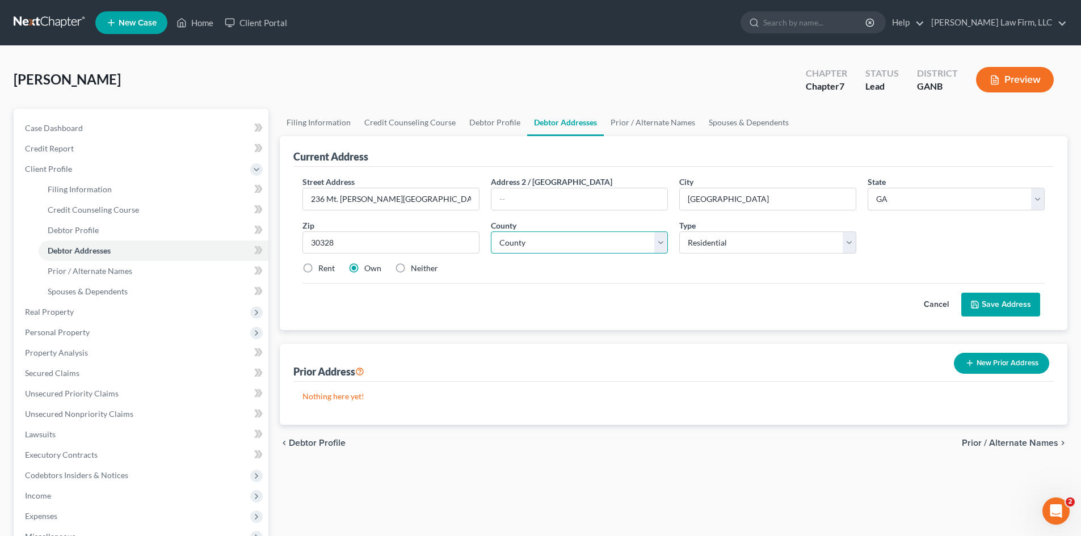
click at [524, 246] on select "County [GEOGRAPHIC_DATA] [GEOGRAPHIC_DATA] [GEOGRAPHIC_DATA] [GEOGRAPHIC_DATA] …" at bounding box center [579, 242] width 177 height 23
select select "59"
click at [491, 231] on select "County [GEOGRAPHIC_DATA] [GEOGRAPHIC_DATA] [GEOGRAPHIC_DATA] [GEOGRAPHIC_DATA] …" at bounding box center [579, 242] width 177 height 23
click at [848, 247] on select "Select Residential Mailing Rental Business" at bounding box center [767, 242] width 177 height 23
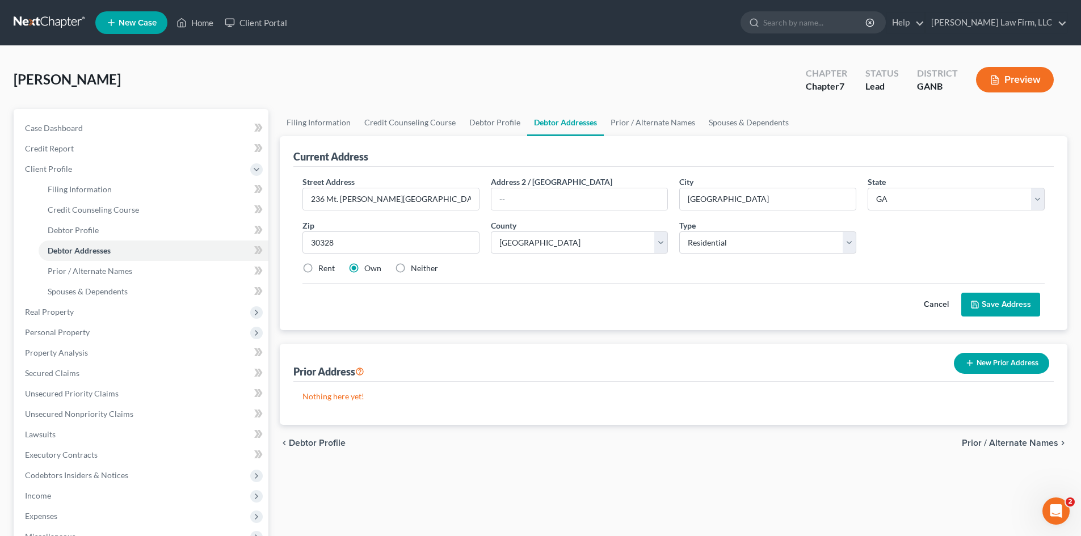
click at [411, 268] on label "Neither" at bounding box center [424, 268] width 27 height 11
click at [415, 268] on input "Neither" at bounding box center [418, 266] width 7 height 7
radio input "true"
click at [1004, 306] on button "Save Address" at bounding box center [1000, 305] width 79 height 24
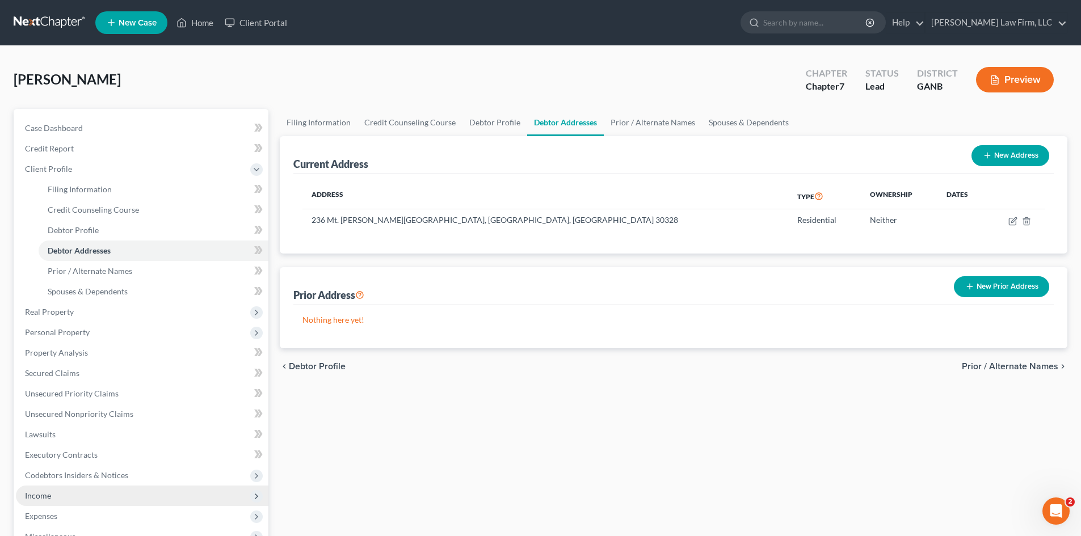
click at [37, 495] on span "Income" at bounding box center [38, 496] width 26 height 10
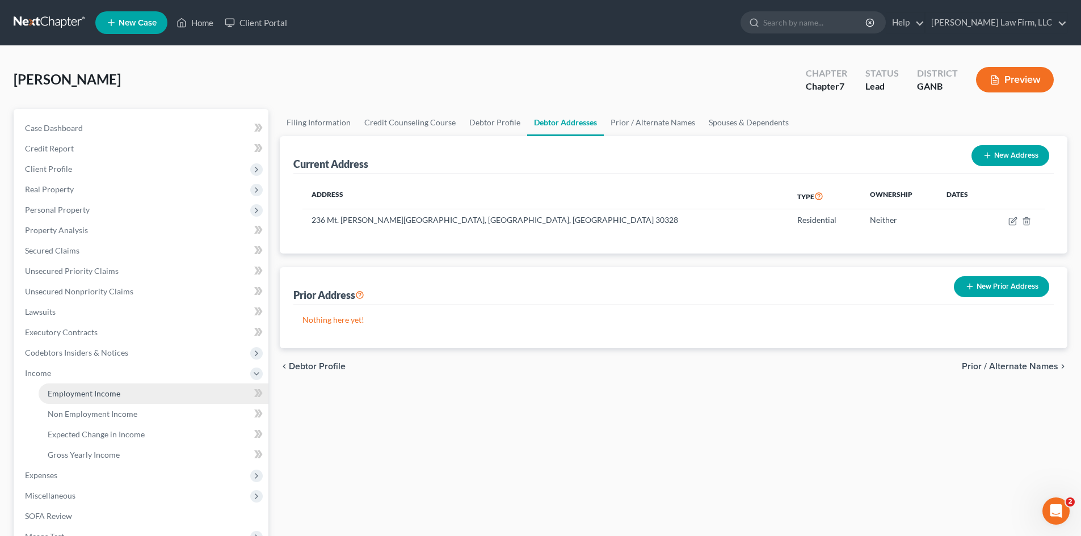
click at [91, 397] on span "Employment Income" at bounding box center [84, 394] width 73 height 10
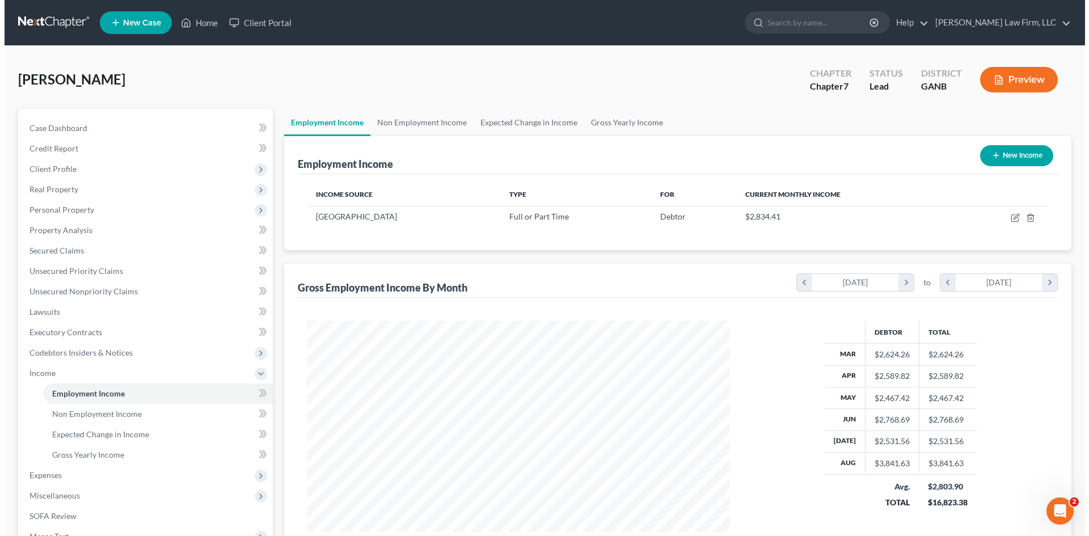
scroll to position [212, 446]
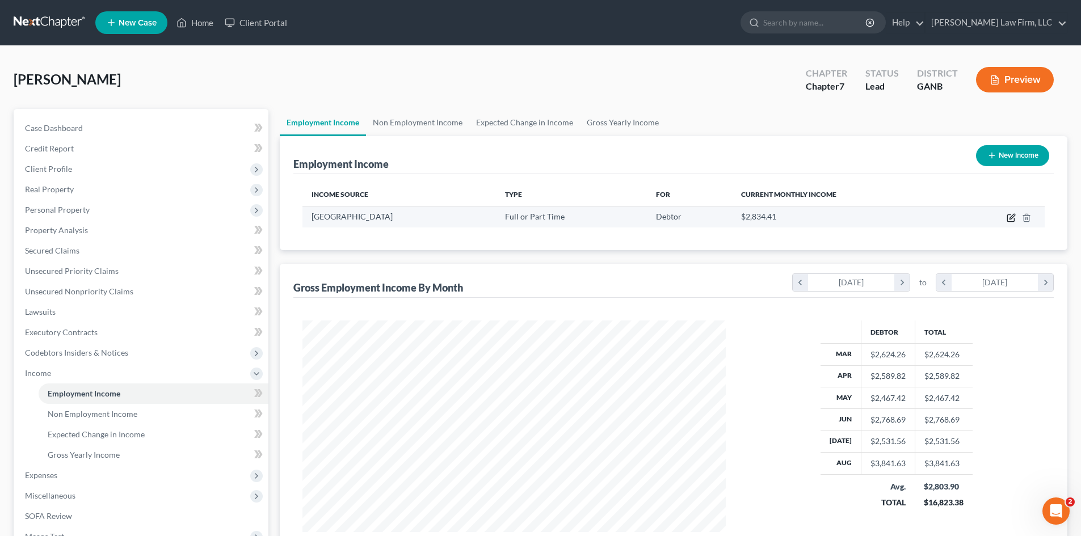
click at [1010, 218] on icon "button" at bounding box center [1010, 217] width 9 height 9
select select "0"
select select "10"
select select "2"
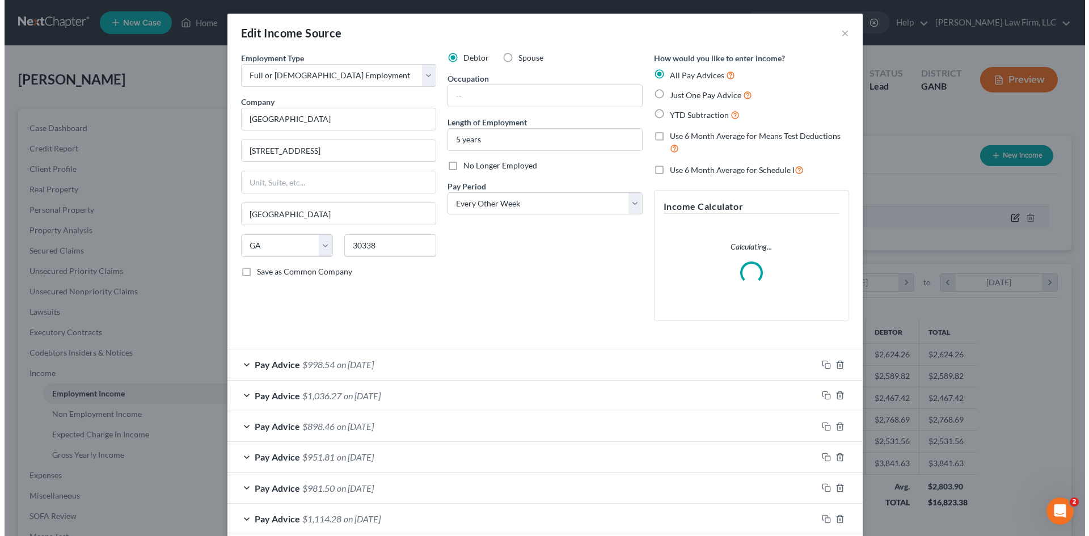
scroll to position [213, 450]
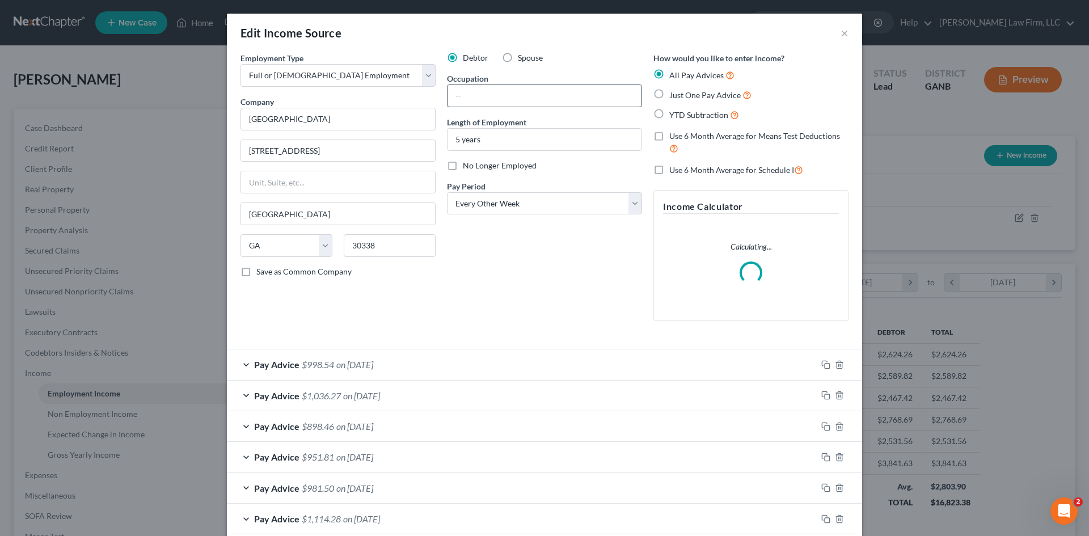
click at [463, 98] on input "text" at bounding box center [545, 96] width 194 height 22
type input "Preschool Teacher"
click at [491, 273] on div "Debtor Spouse Occupation Preschool Teacher Length of Employment 5 years No Long…" at bounding box center [544, 191] width 206 height 278
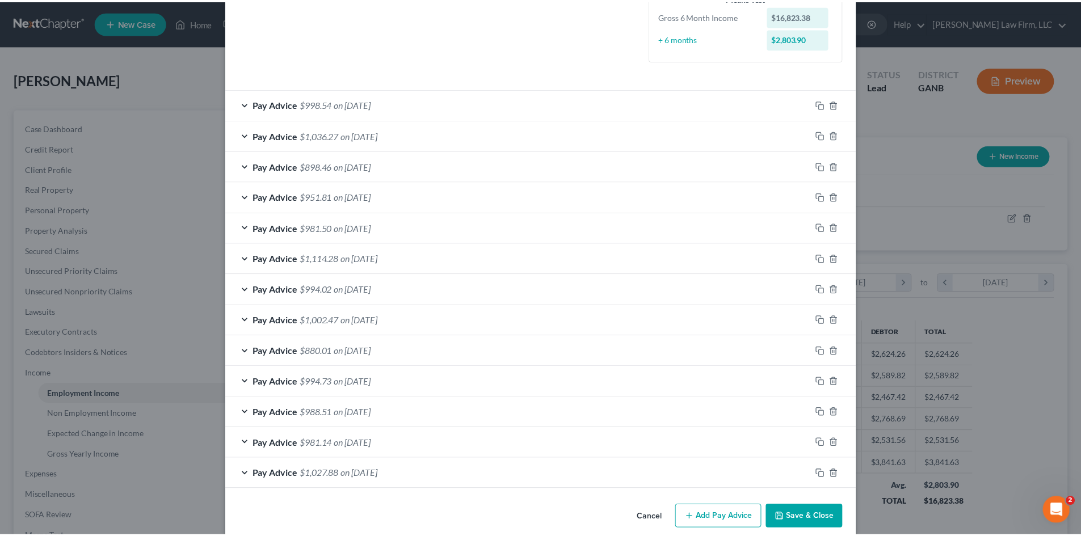
scroll to position [313, 0]
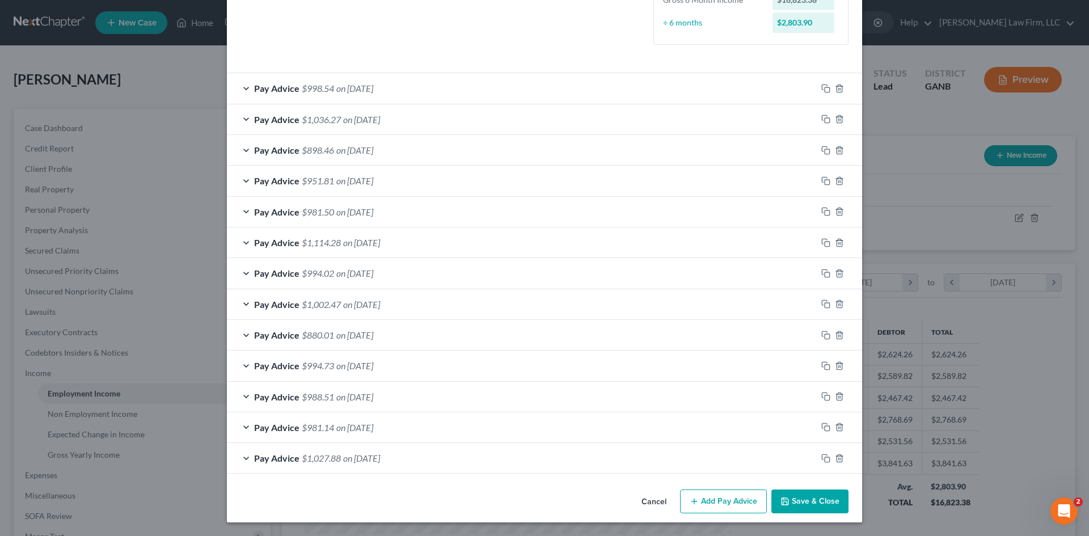
click at [798, 504] on button "Save & Close" at bounding box center [809, 502] width 77 height 24
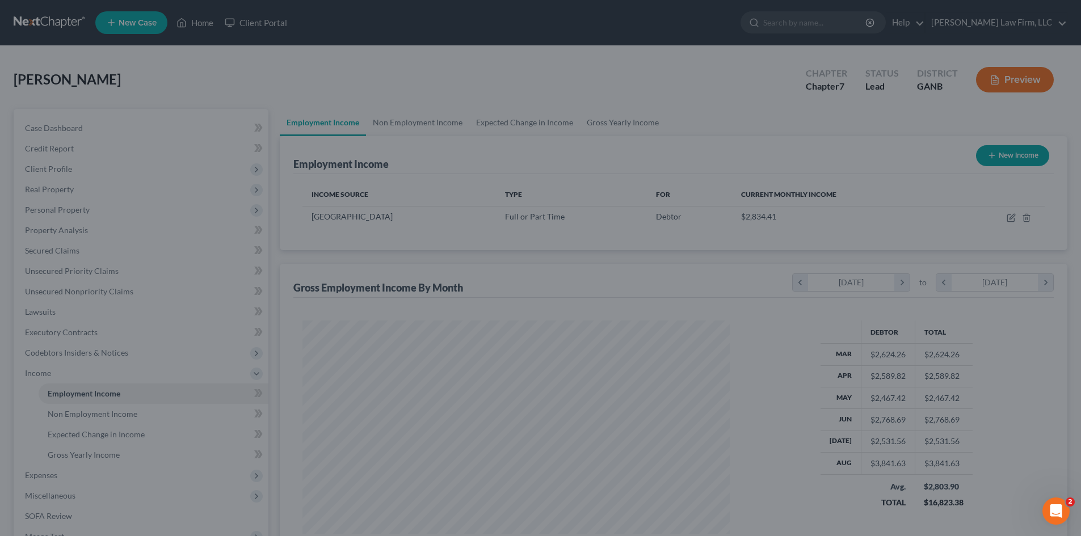
scroll to position [567036, 566802]
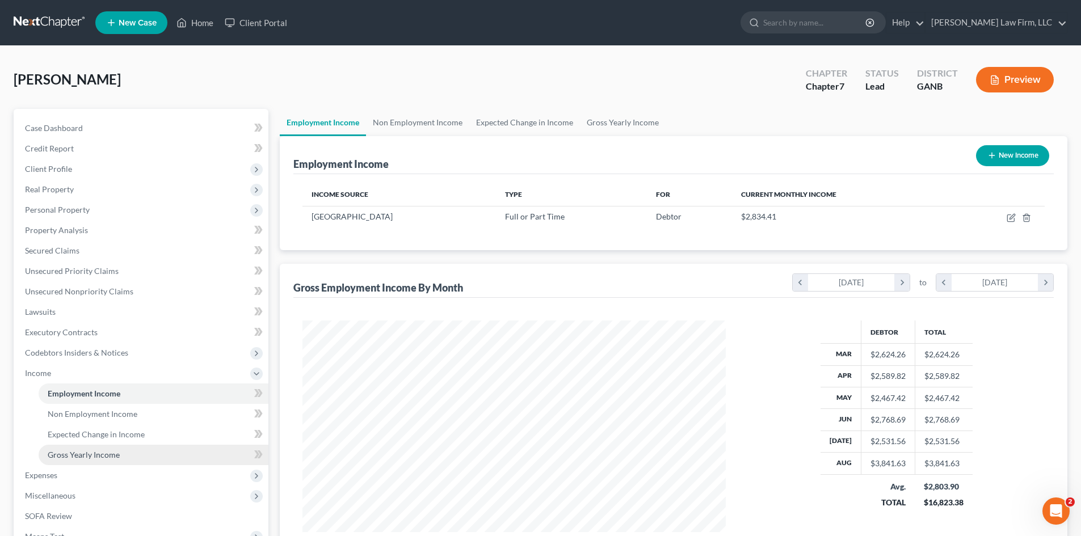
click at [114, 453] on span "Gross Yearly Income" at bounding box center [84, 455] width 72 height 10
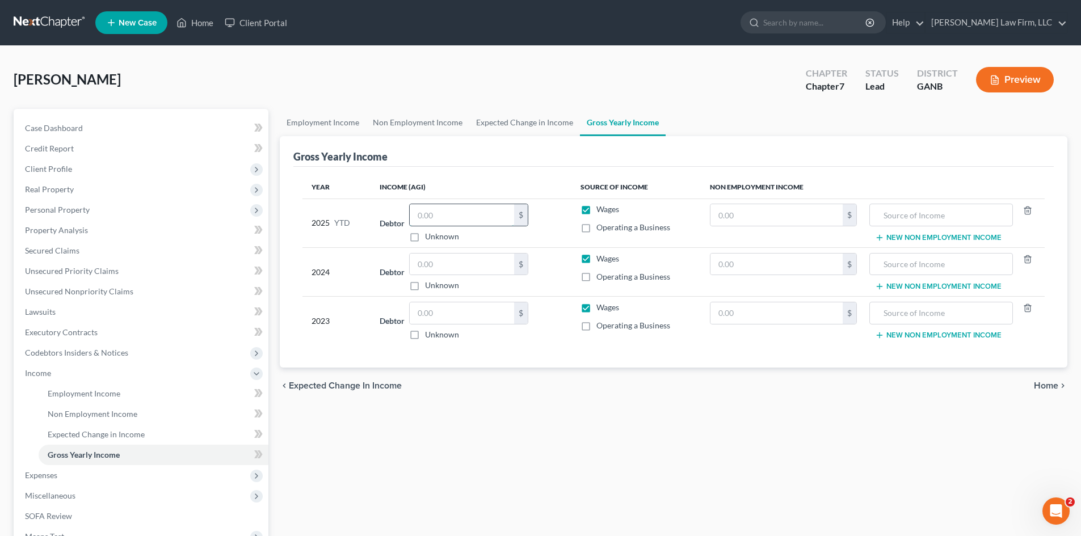
click at [430, 210] on input "text" at bounding box center [462, 215] width 104 height 22
type input "23,129"
click at [593, 358] on div "Year Income (AGI) Source of Income Non Employment Income 2025 YTD Debtor 23,129…" at bounding box center [673, 267] width 760 height 201
drag, startPoint x: 60, startPoint y: 496, endPoint x: 178, endPoint y: 462, distance: 122.4
click at [60, 496] on span "Miscellaneous" at bounding box center [50, 496] width 50 height 10
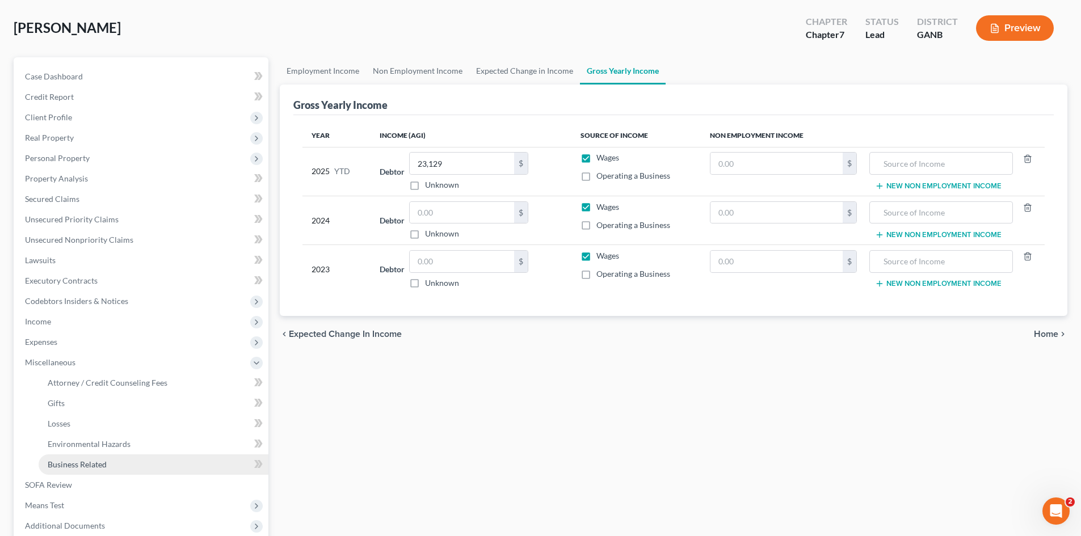
scroll to position [75, 0]
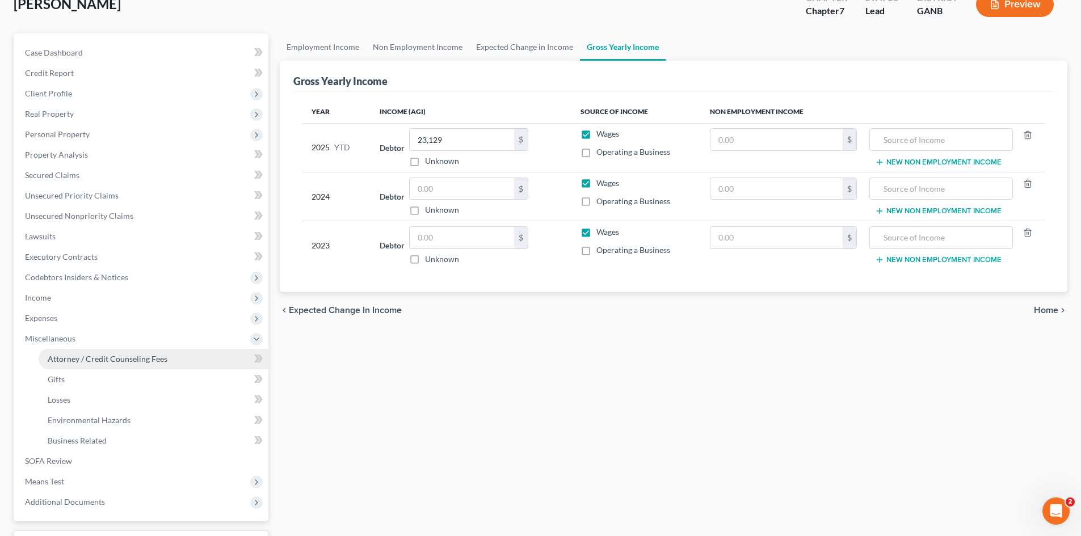
click at [135, 361] on span "Attorney / Credit Counseling Fees" at bounding box center [108, 359] width 120 height 10
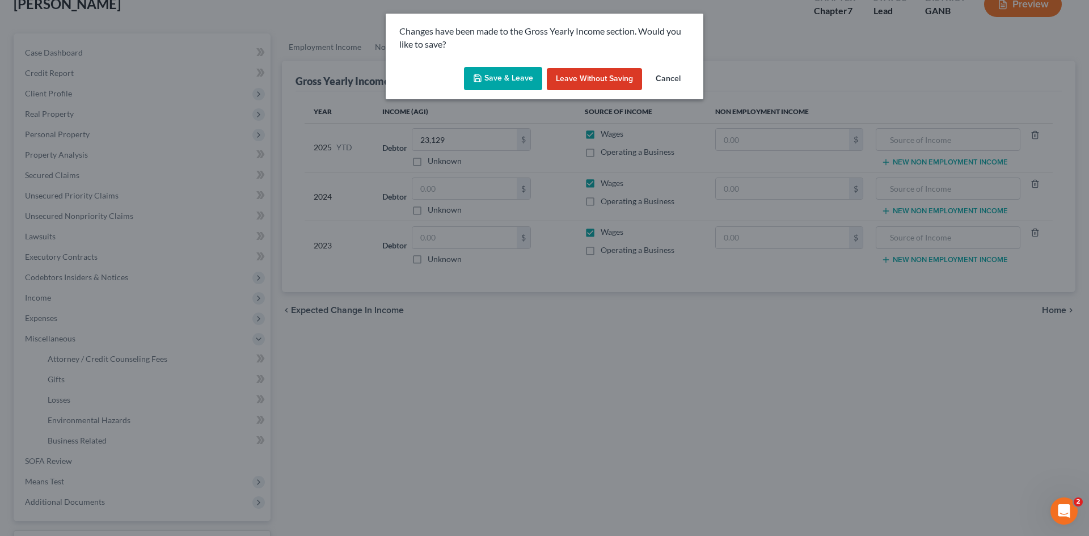
click at [519, 74] on button "Save & Leave" at bounding box center [503, 79] width 78 height 24
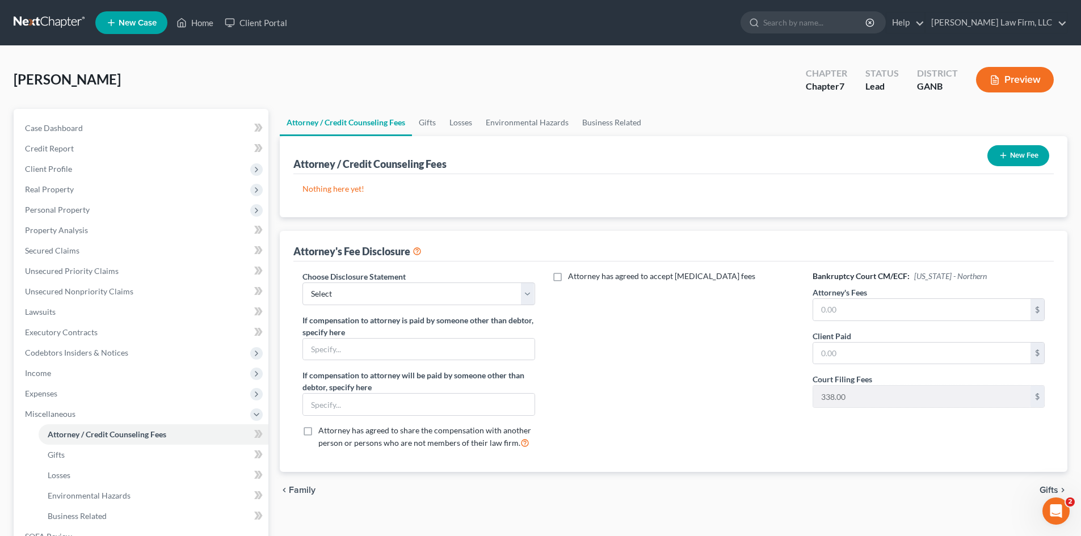
click at [1011, 155] on button "New Fee" at bounding box center [1018, 155] width 62 height 21
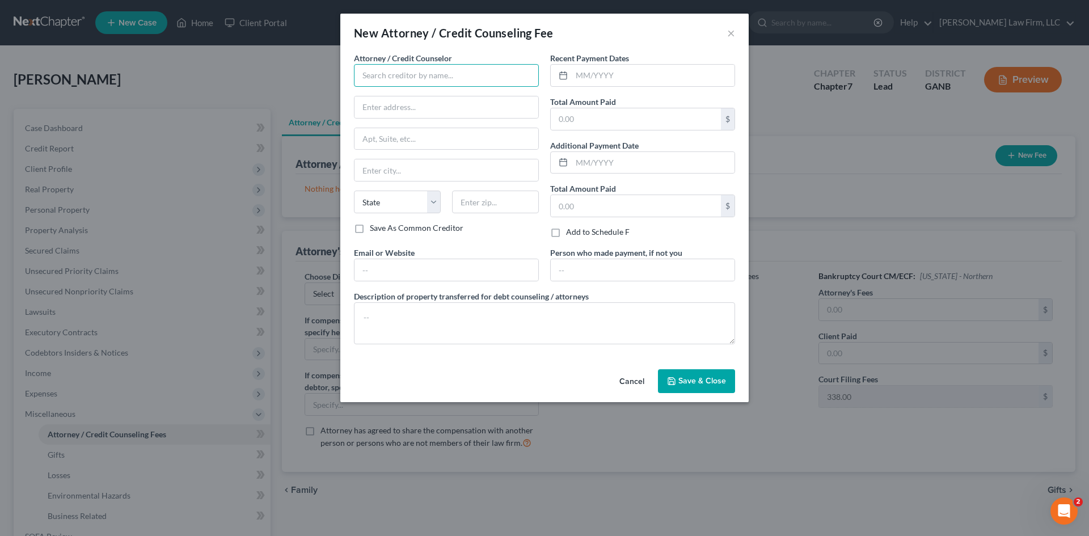
click at [392, 76] on input "text" at bounding box center [446, 75] width 185 height 23
click at [401, 92] on div "[PERSON_NAME] Law Firm, LLC" at bounding box center [422, 95] width 118 height 11
type input "[PERSON_NAME] Law Firm, LLC"
type input "[STREET_ADDRESS]"
type input "[GEOGRAPHIC_DATA]"
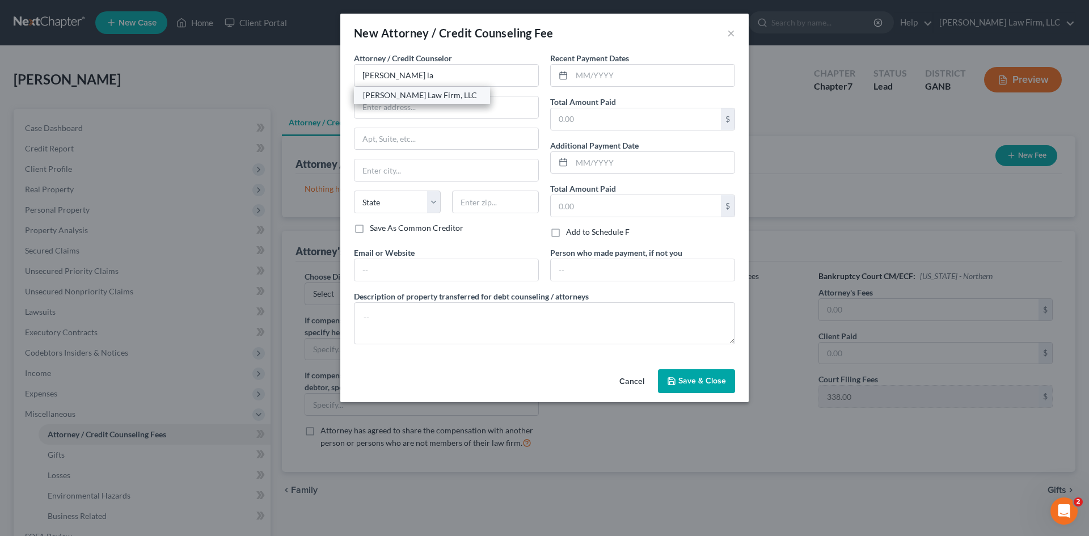
select select "10"
type input "30338"
drag, startPoint x: 403, startPoint y: 266, endPoint x: 397, endPoint y: 267, distance: 6.3
click at [403, 266] on input "text" at bounding box center [447, 270] width 184 height 22
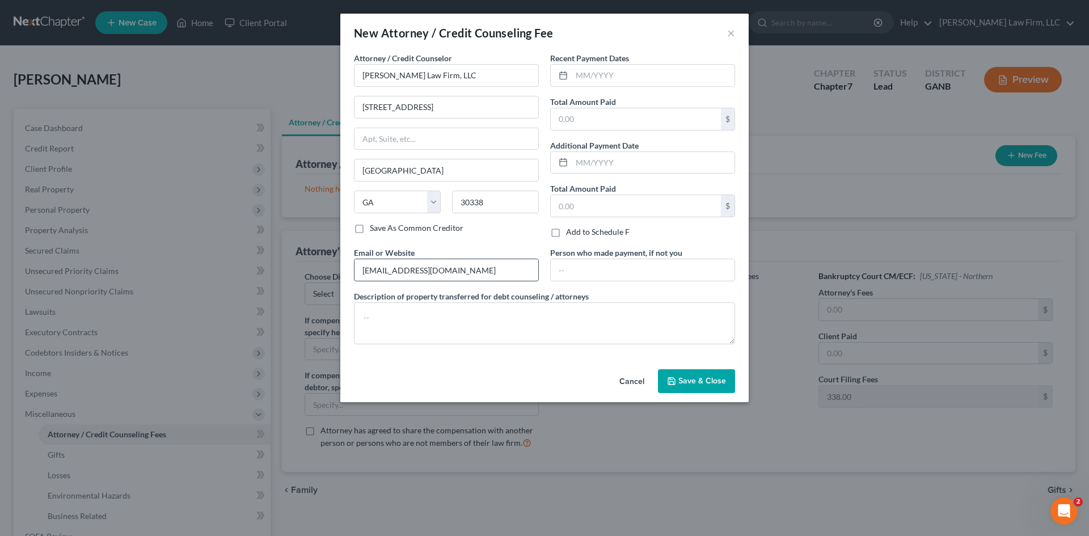
type input "[EMAIL_ADDRESS][DOMAIN_NAME]"
type textarea "Attorney fee, Filing fee, Admin fee"
drag, startPoint x: 545, startPoint y: 373, endPoint x: 656, endPoint y: 182, distance: 220.9
click at [545, 373] on div "Cancel Save & Close" at bounding box center [544, 383] width 408 height 37
click at [594, 204] on input "text" at bounding box center [636, 206] width 170 height 22
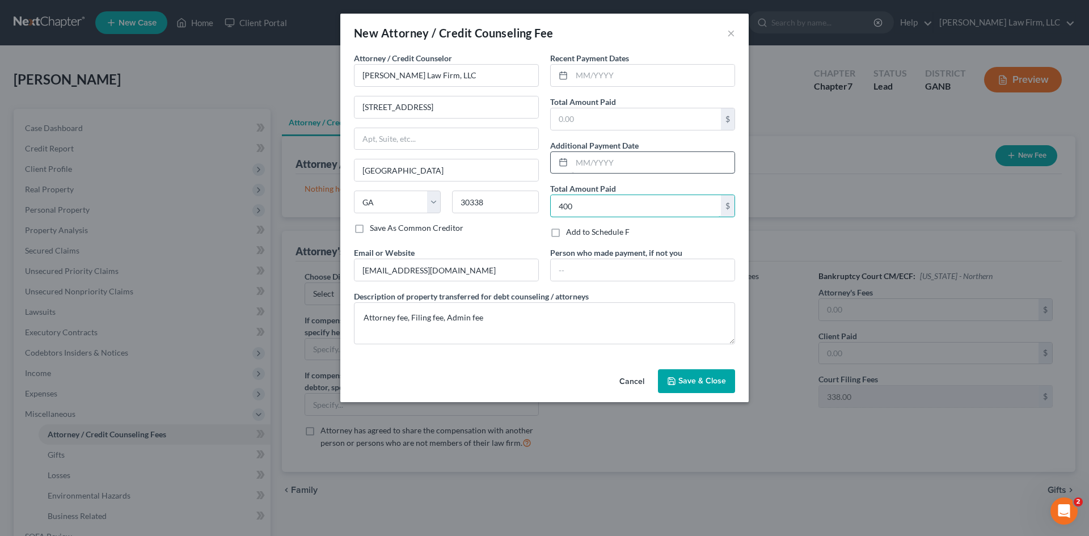
type input "400"
click at [577, 160] on input "text" at bounding box center [653, 163] width 163 height 22
type input "[DATE]"
click at [599, 123] on input "text" at bounding box center [636, 119] width 170 height 22
drag, startPoint x: 588, startPoint y: 123, endPoint x: 546, endPoint y: 124, distance: 41.4
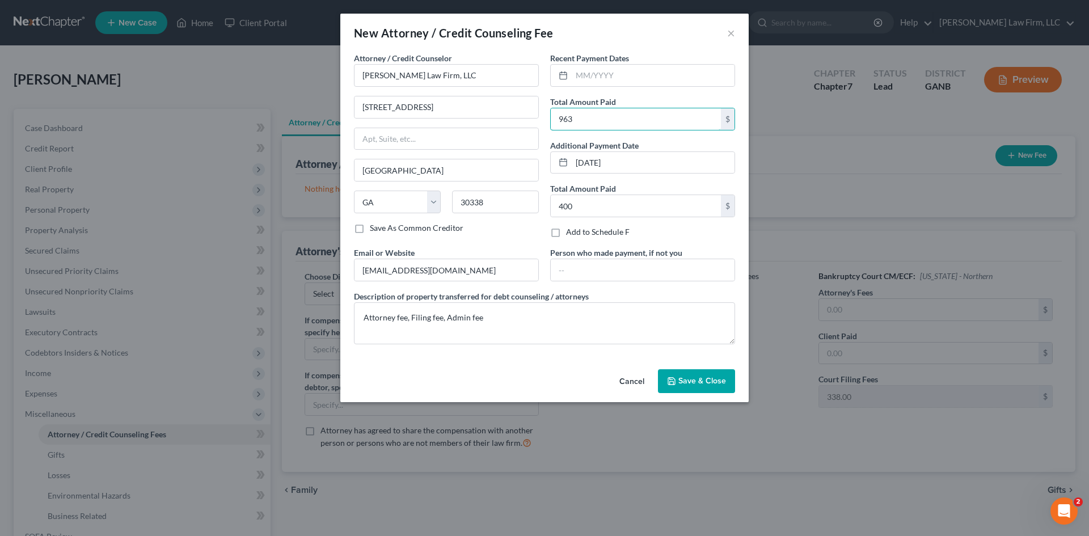
click at [547, 126] on div "Recent Payment Dates Total Amount Paid 963 $ Additional Payment Date [DATE] Tot…" at bounding box center [643, 149] width 196 height 195
type input "1,025"
click at [600, 74] on input "text" at bounding box center [653, 76] width 163 height 22
type input "[DATE]"
click at [594, 118] on input "1,025" at bounding box center [636, 119] width 170 height 22
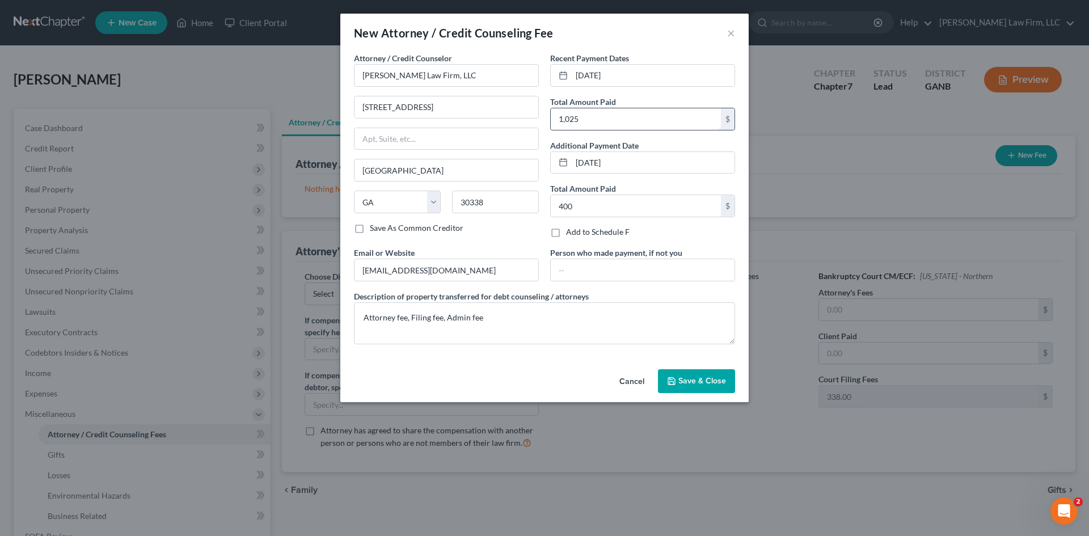
click at [594, 119] on input "1,025" at bounding box center [636, 119] width 170 height 22
type input "9"
type input "1,025"
click at [681, 383] on span "Save & Close" at bounding box center [702, 381] width 48 height 10
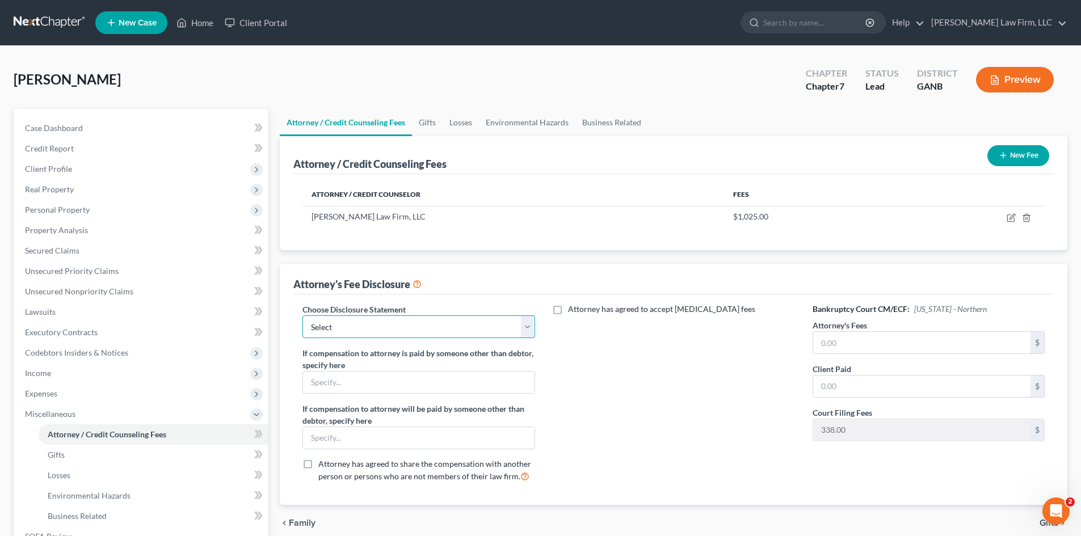
click at [530, 330] on select "Select Ch 13 / $1500 Ch 13 / $1250 Ch 13 Attorney fee Ch 7 Attorney fee" at bounding box center [418, 326] width 232 height 23
select select "3"
click at [302, 315] on select "Select Ch 13 / $1500 Ch 13 / $1250 Ch 13 Attorney fee Ch 7 Attorney fee" at bounding box center [418, 326] width 232 height 23
click at [853, 471] on div "Bankruptcy Court CM/ECF: [US_STATE] - Northern Attorney's Fees $ Client Paid $ …" at bounding box center [928, 397] width 255 height 188
click at [851, 471] on div "Bankruptcy Court CM/ECF: [US_STATE] - Northern Attorney's Fees $ Client Paid $ …" at bounding box center [928, 397] width 255 height 188
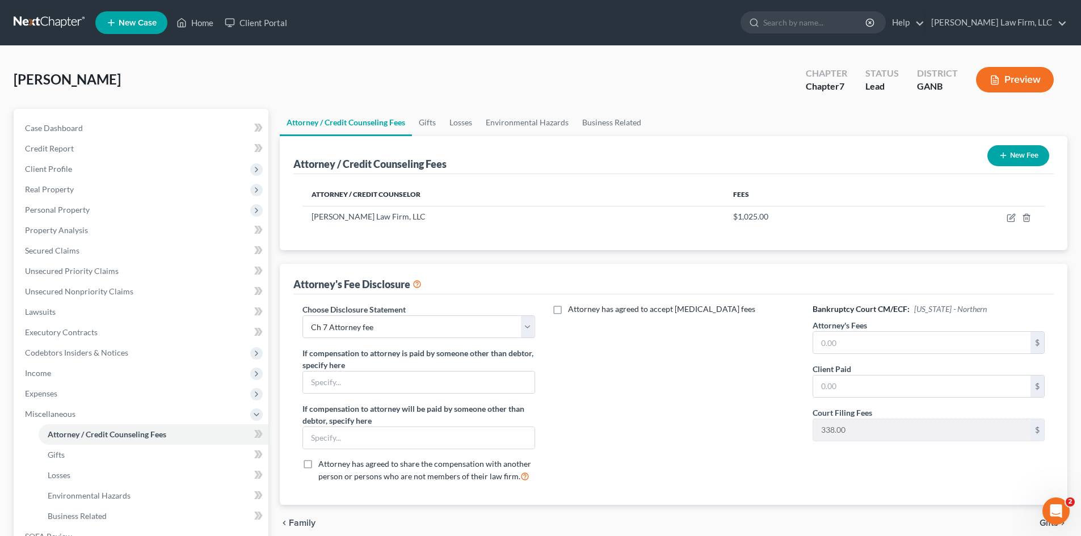
click at [487, 55] on div "[PERSON_NAME] Upgraded Chapter Chapter 7 Status Lead District GANB Preview Peti…" at bounding box center [540, 365] width 1081 height 639
click at [598, 230] on div "Attorney / Credit Counselor Fees [PERSON_NAME] Law Firm, LLC $1,025.00" at bounding box center [673, 212] width 760 height 76
click at [829, 346] on input "text" at bounding box center [921, 343] width 217 height 22
type input "1,025"
click at [828, 384] on input "text" at bounding box center [921, 387] width 217 height 22
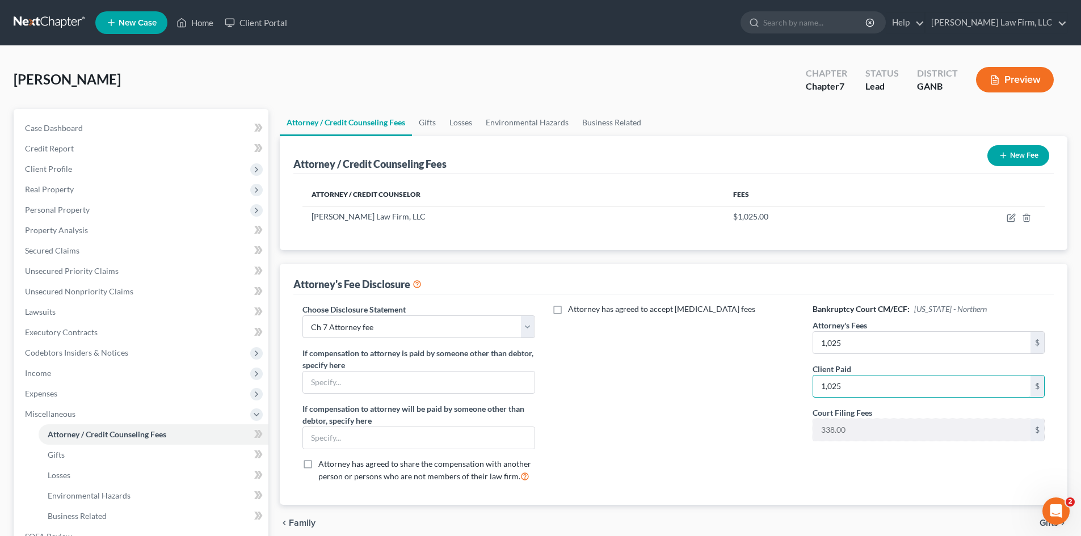
type input "1,025"
click at [745, 397] on div "Attorney has agreed to accept [MEDICAL_DATA] fees" at bounding box center [673, 397] width 255 height 188
click at [850, 347] on input "1,025" at bounding box center [921, 343] width 217 height 22
type input "1,000"
click at [838, 385] on input "1,025" at bounding box center [921, 387] width 217 height 22
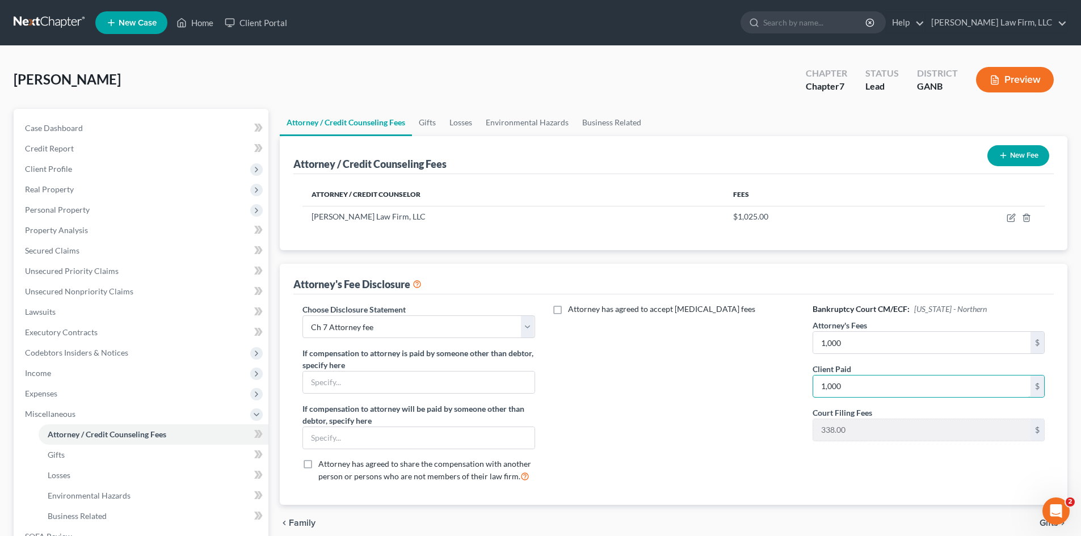
type input "1,000"
click at [668, 400] on div "Attorney has agreed to accept [MEDICAL_DATA] fees" at bounding box center [673, 397] width 255 height 188
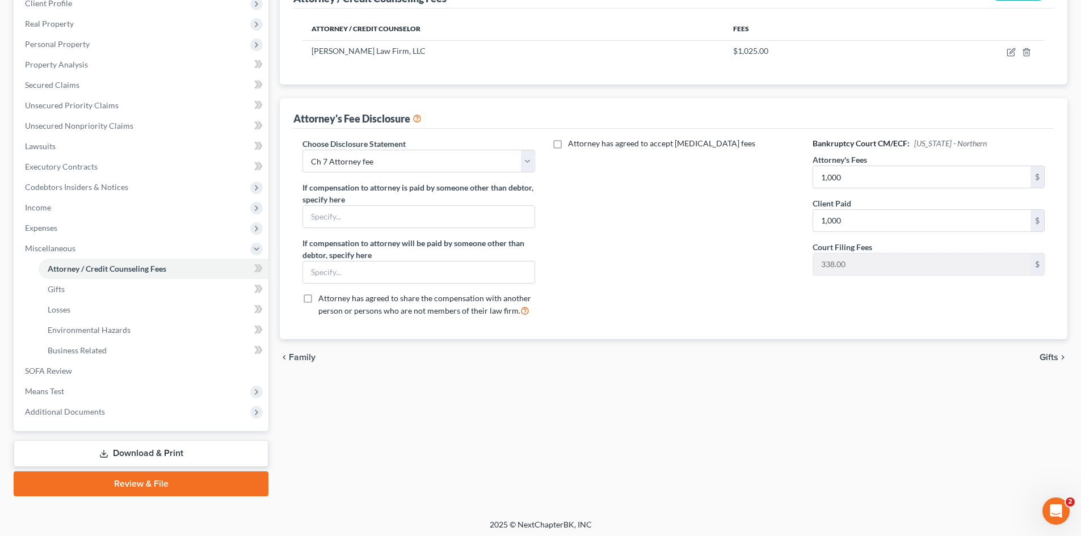
scroll to position [169, 0]
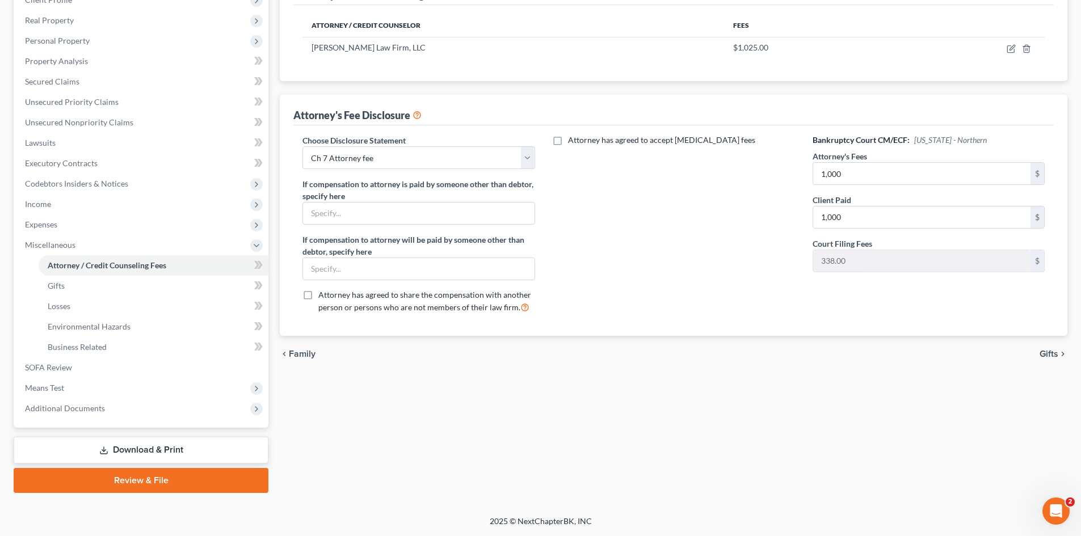
click at [895, 454] on div "Attorney / Credit Counseling Fees Gifts Losses Environmental Hazards Business R…" at bounding box center [673, 216] width 799 height 553
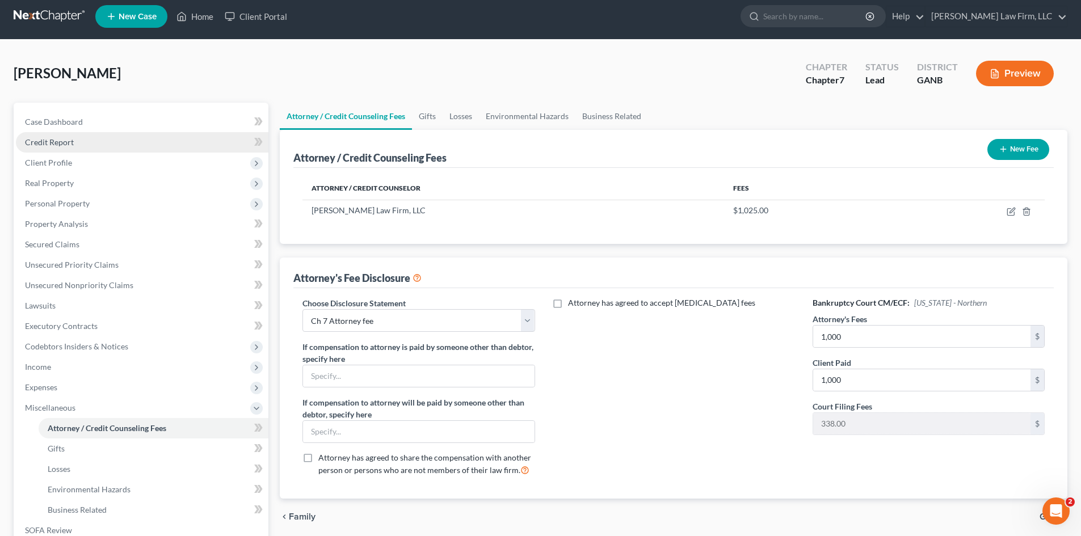
scroll to position [0, 0]
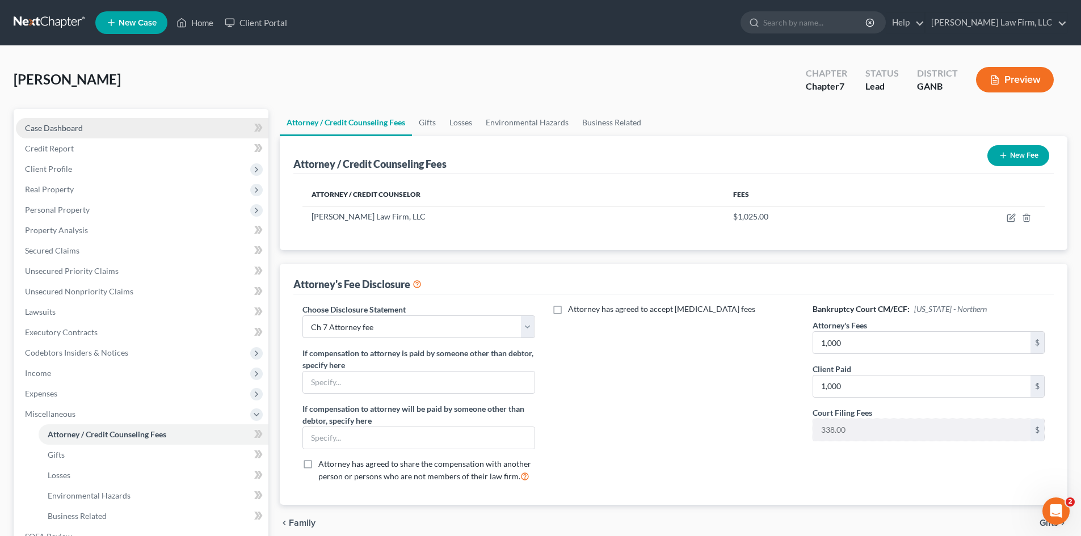
click at [50, 130] on span "Case Dashboard" at bounding box center [54, 128] width 58 height 10
select select "6"
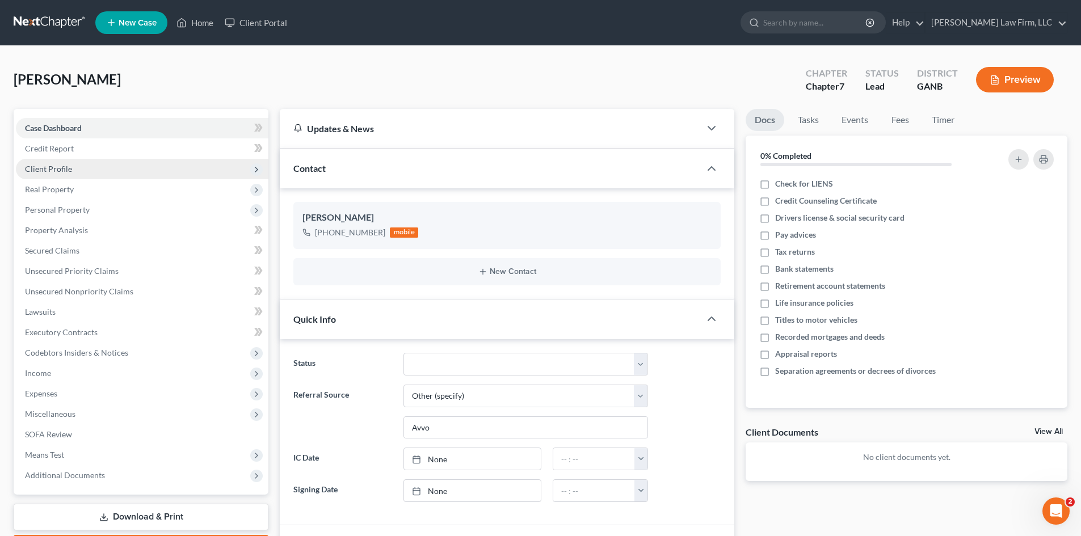
click at [50, 174] on span "Client Profile" at bounding box center [142, 169] width 252 height 20
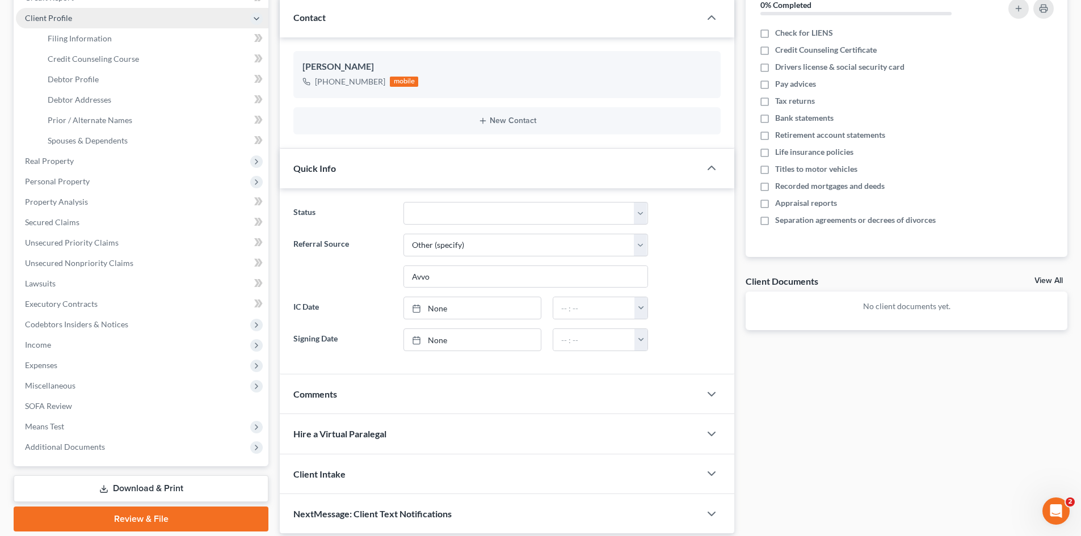
scroll to position [151, 0]
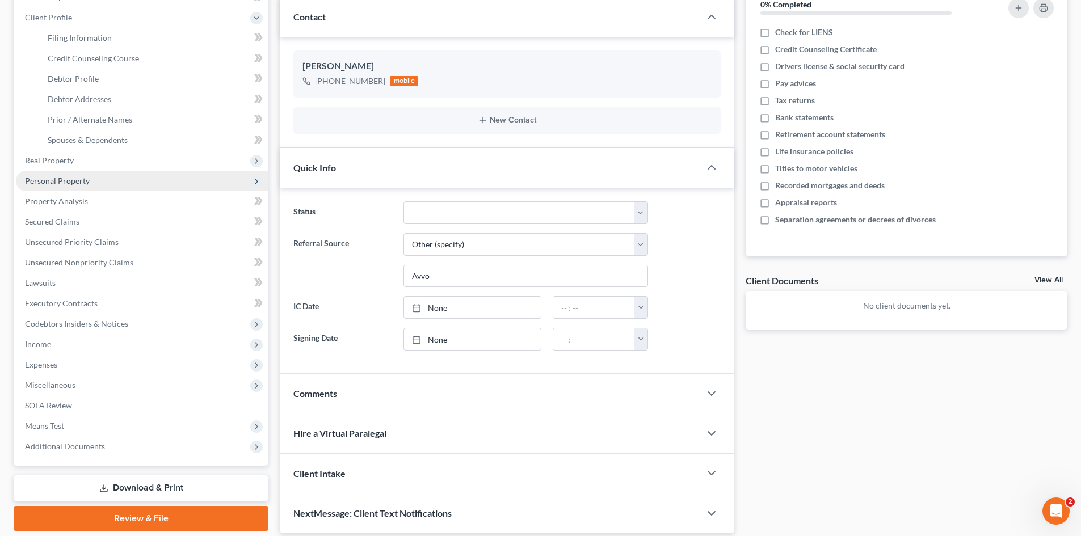
click at [52, 182] on span "Personal Property" at bounding box center [57, 181] width 65 height 10
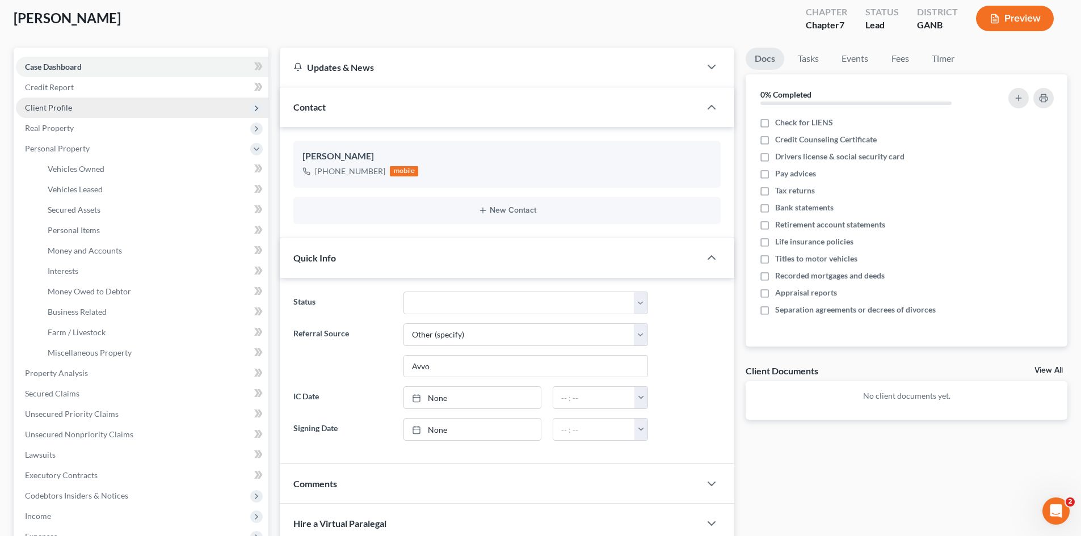
scroll to position [0, 0]
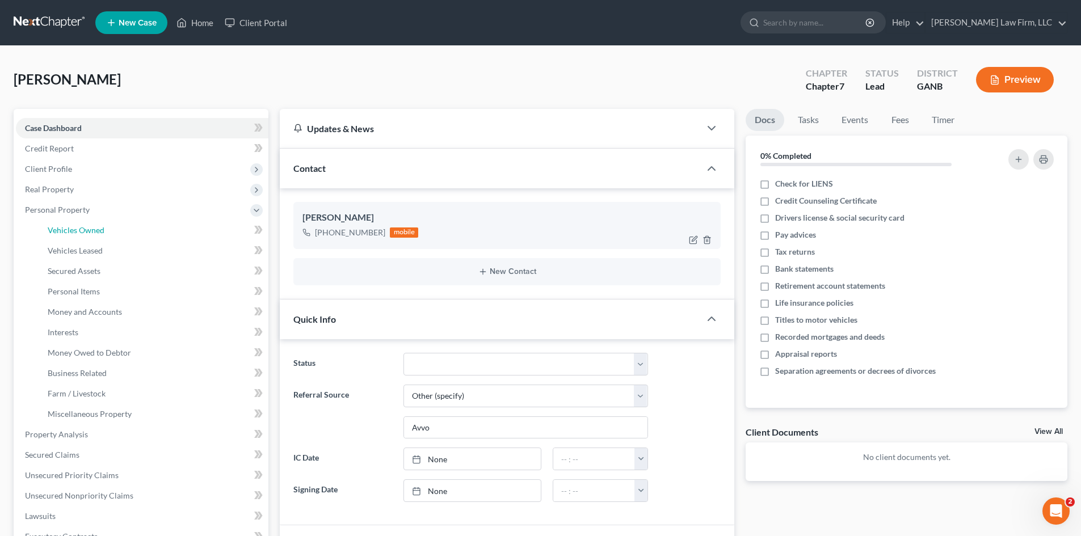
drag, startPoint x: 86, startPoint y: 223, endPoint x: 461, endPoint y: 215, distance: 375.0
click at [86, 223] on link "Vehicles Owned" at bounding box center [154, 230] width 230 height 20
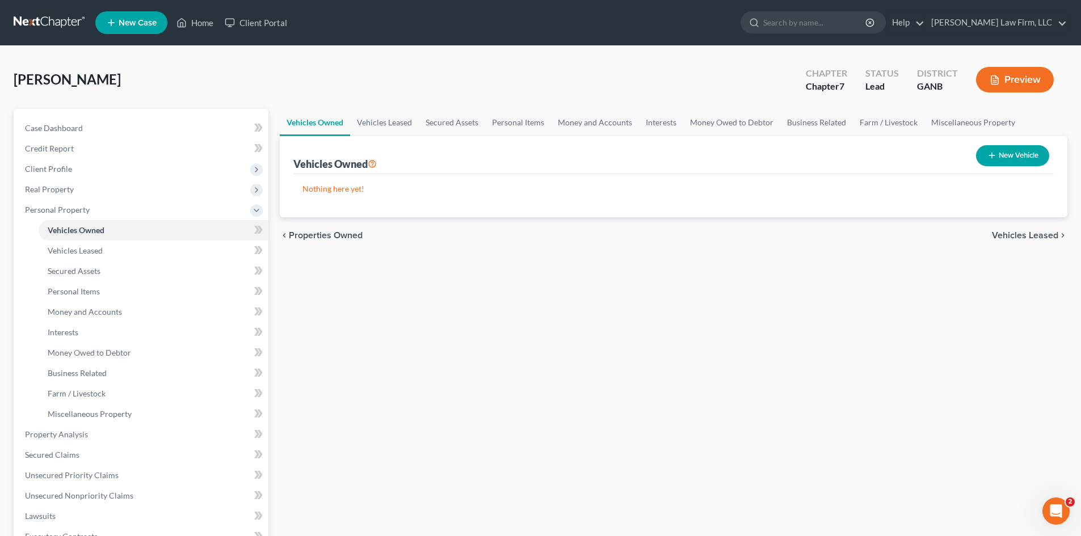
click at [1018, 155] on button "New Vehicle" at bounding box center [1012, 155] width 73 height 21
select select "0"
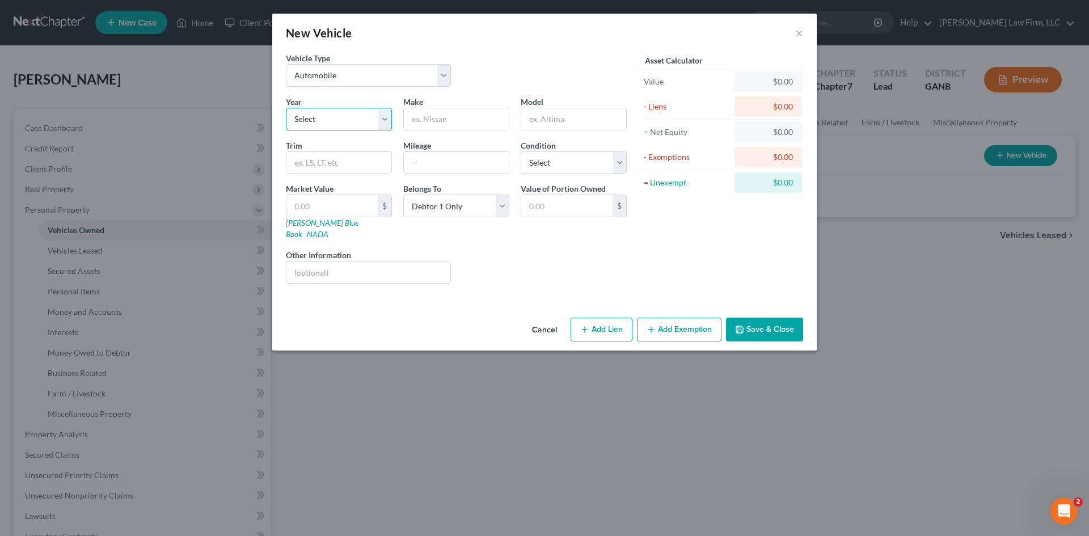
drag, startPoint x: 313, startPoint y: 119, endPoint x: 313, endPoint y: 130, distance: 11.4
click at [312, 119] on select "Select 2026 2025 2024 2023 2022 2021 2020 2019 2018 2017 2016 2015 2014 2013 20…" at bounding box center [339, 119] width 106 height 23
select select "4"
click at [286, 108] on select "Select 2026 2025 2024 2023 2022 2021 2020 2019 2018 2017 2016 2015 2014 2013 20…" at bounding box center [339, 119] width 106 height 23
click at [438, 116] on input "text" at bounding box center [456, 119] width 105 height 22
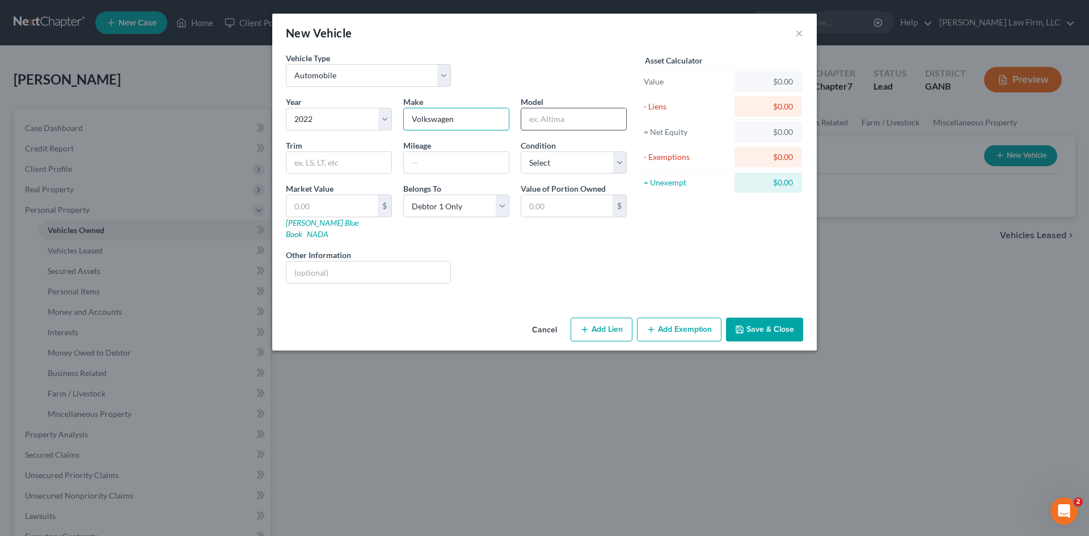
type input "Volkswagen"
drag, startPoint x: 534, startPoint y: 116, endPoint x: 564, endPoint y: 119, distance: 29.7
click at [534, 116] on input "text" at bounding box center [573, 119] width 105 height 22
type input "Taos"
type input "60,000"
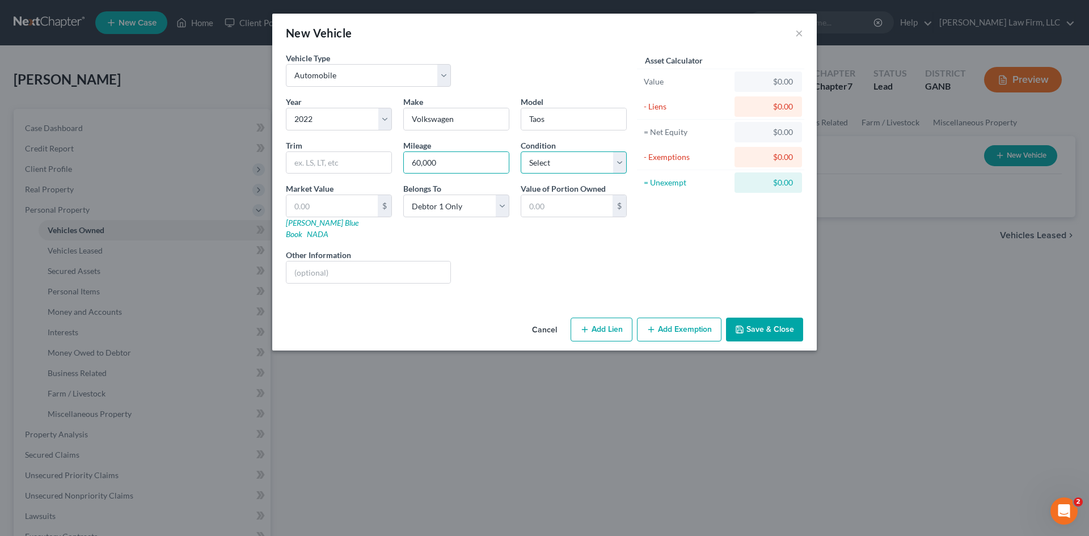
click at [568, 166] on select "Select Excellent Very Good Good Fair Poor" at bounding box center [574, 162] width 106 height 23
select select "2"
click at [521, 151] on select "Select Excellent Very Good Good Fair Poor" at bounding box center [574, 162] width 106 height 23
click at [324, 205] on input "text" at bounding box center [331, 206] width 91 height 22
type input "1"
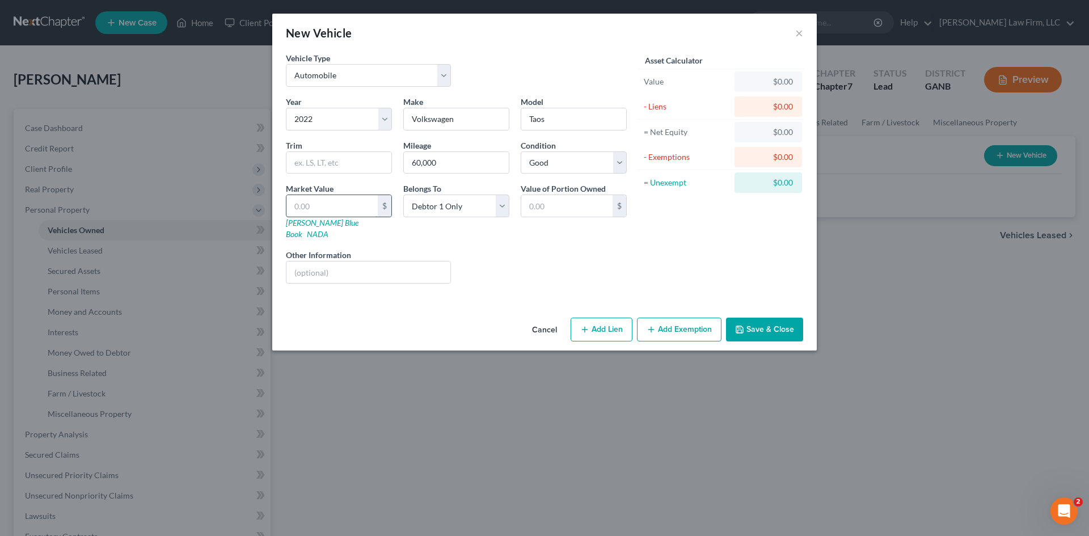
type input "1.00"
type input "14"
type input "14.00"
type input "140"
type input "140.00"
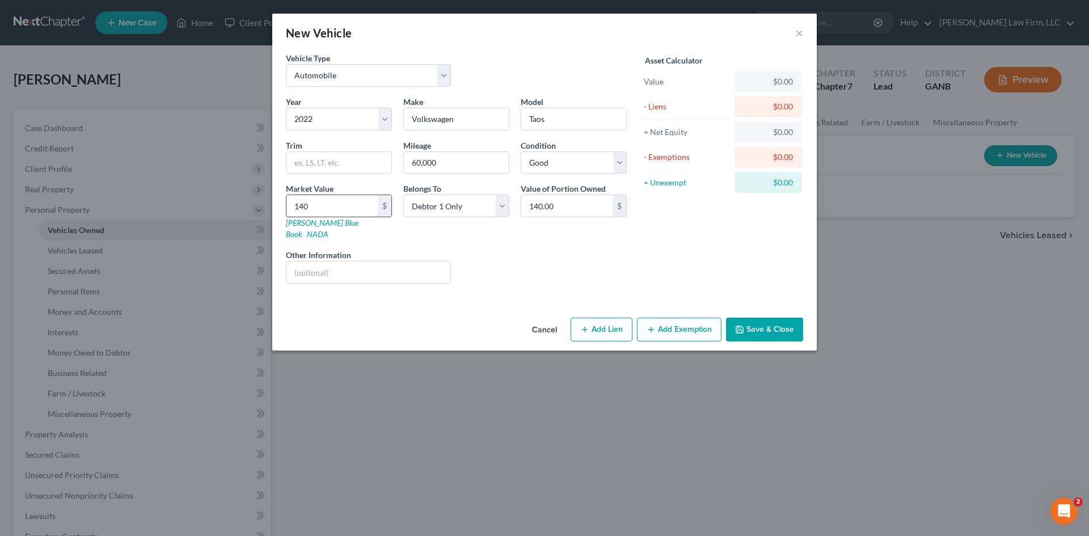
type input "1400"
type input "1,400.00"
type input "1,4000"
type input "14,000.00"
type input "14,000"
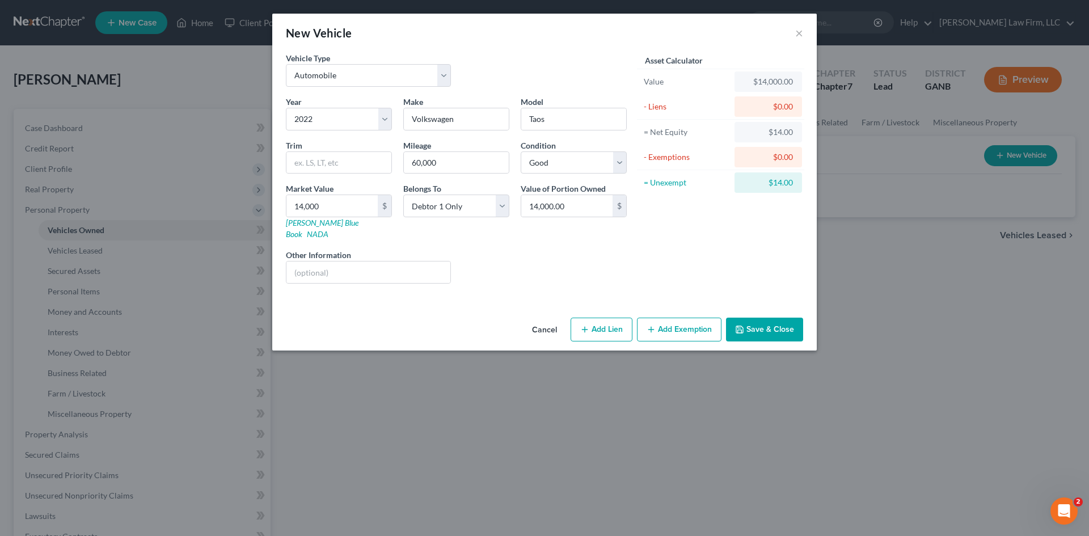
click at [743, 326] on icon "button" at bounding box center [739, 329] width 7 height 7
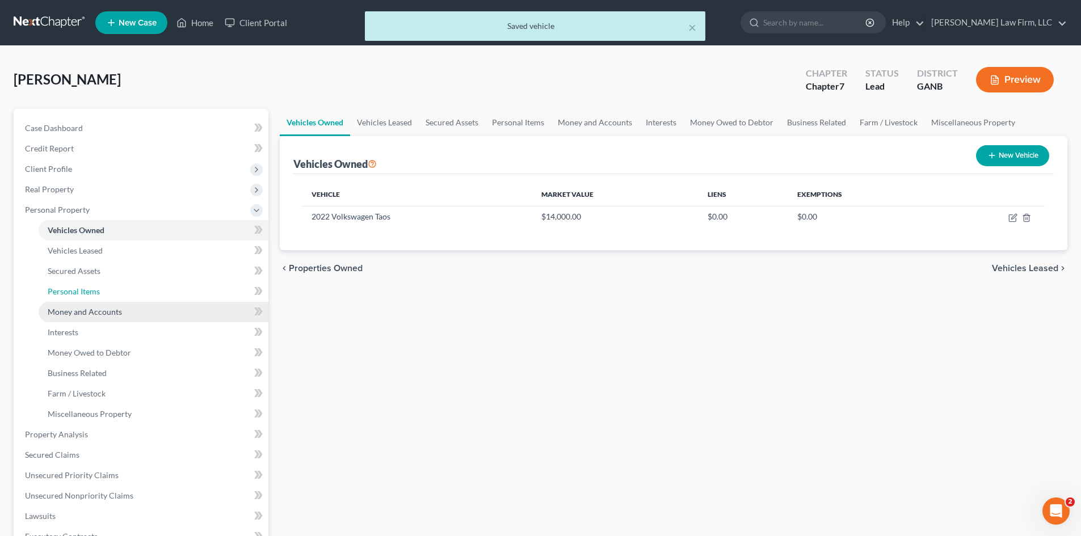
click at [85, 294] on span "Personal Items" at bounding box center [74, 291] width 52 height 10
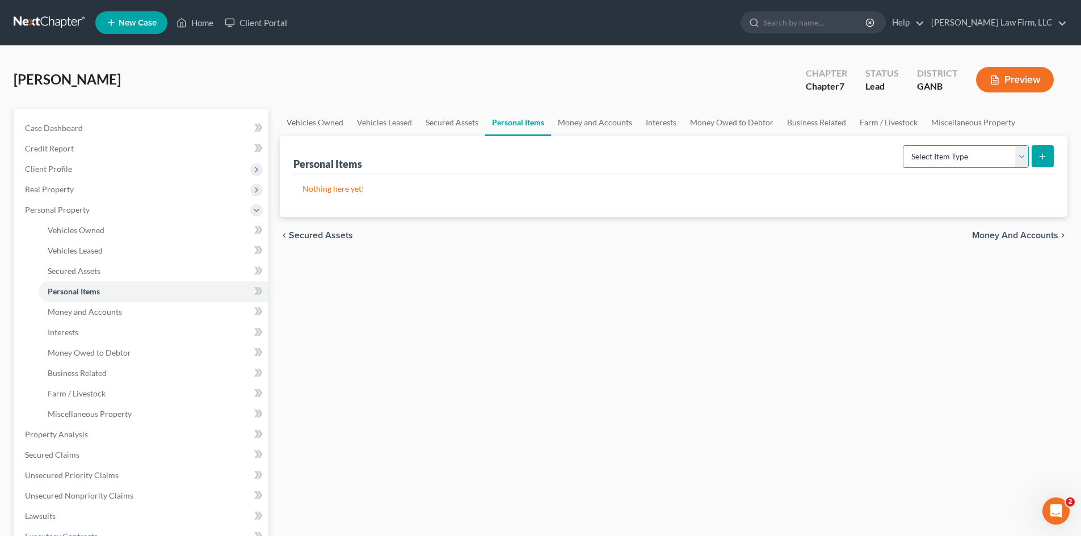
click at [1019, 155] on select "Select Item Type Clothing Collectibles Of Value Electronics Firearms Household …" at bounding box center [965, 156] width 126 height 23
select select "household_goods"
click at [904, 145] on select "Select Item Type Clothing Collectibles Of Value Electronics Firearms Household …" at bounding box center [965, 156] width 126 height 23
click at [1039, 154] on icon "submit" at bounding box center [1041, 156] width 9 height 9
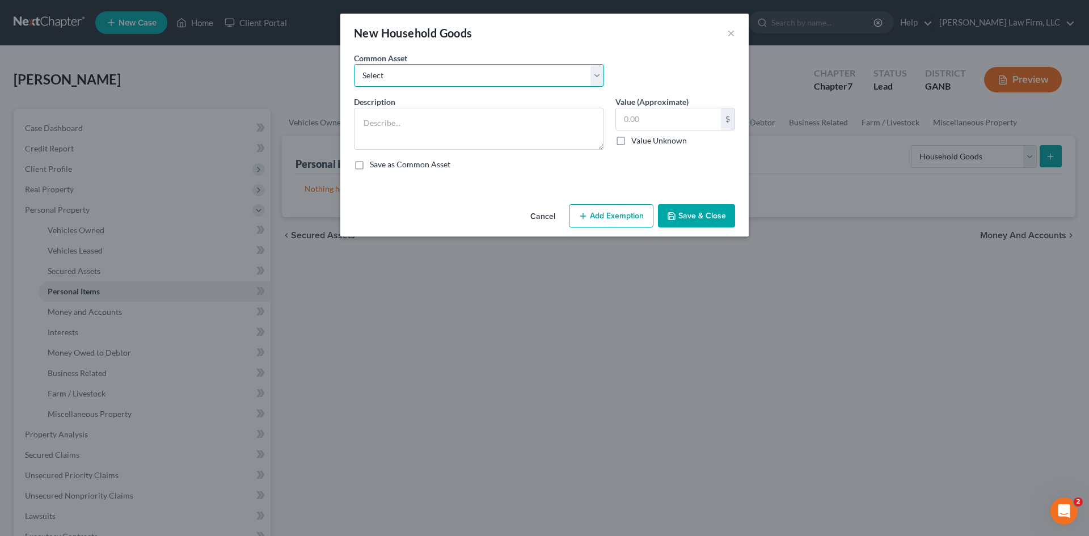
drag, startPoint x: 381, startPoint y: 77, endPoint x: 384, endPoint y: 84, distance: 7.6
click at [381, 77] on select "Select Miscellaneous household goods & furniture, including bedroom set; living…" at bounding box center [479, 75] width 250 height 23
select select "0"
click at [354, 64] on select "Select Miscellaneous household goods & furniture, including bedroom set; living…" at bounding box center [479, 75] width 250 height 23
type textarea "Miscellaneous household goods & furniture, including bedroom set; living room s…"
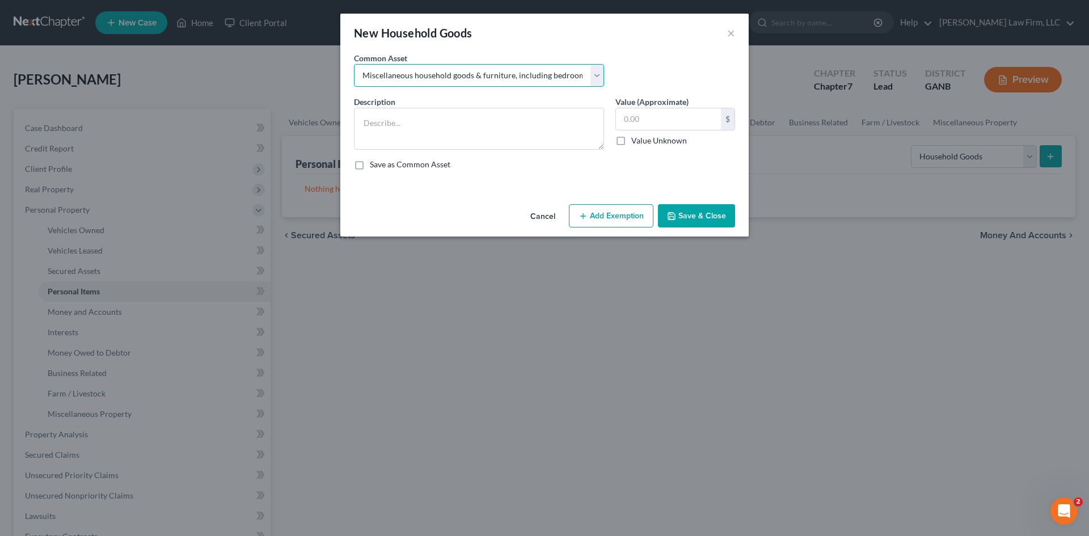
type input "3,000.00"
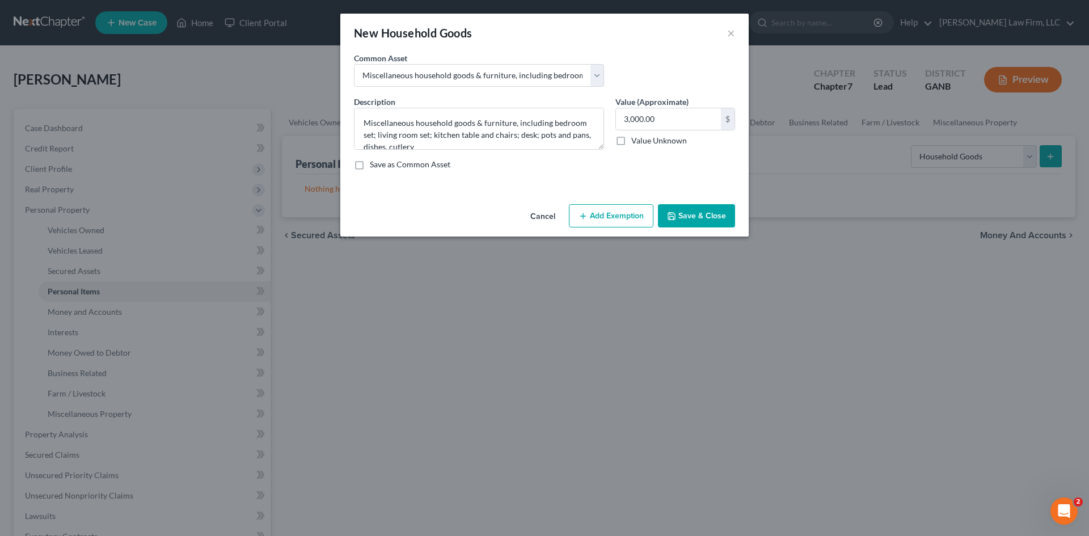
click at [616, 212] on button "Add Exemption" at bounding box center [611, 216] width 85 height 24
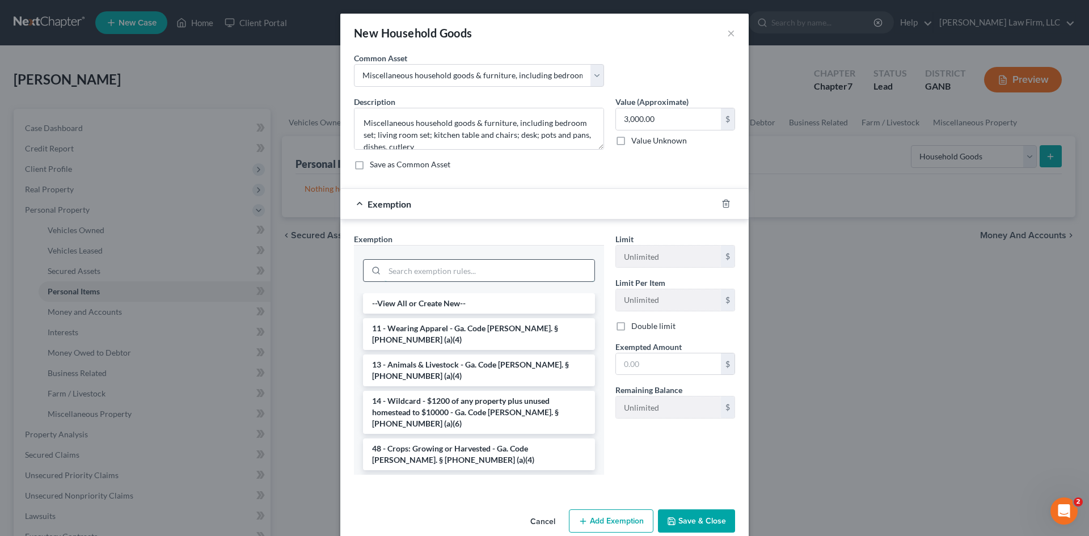
click at [402, 267] on input "search" at bounding box center [490, 271] width 210 height 22
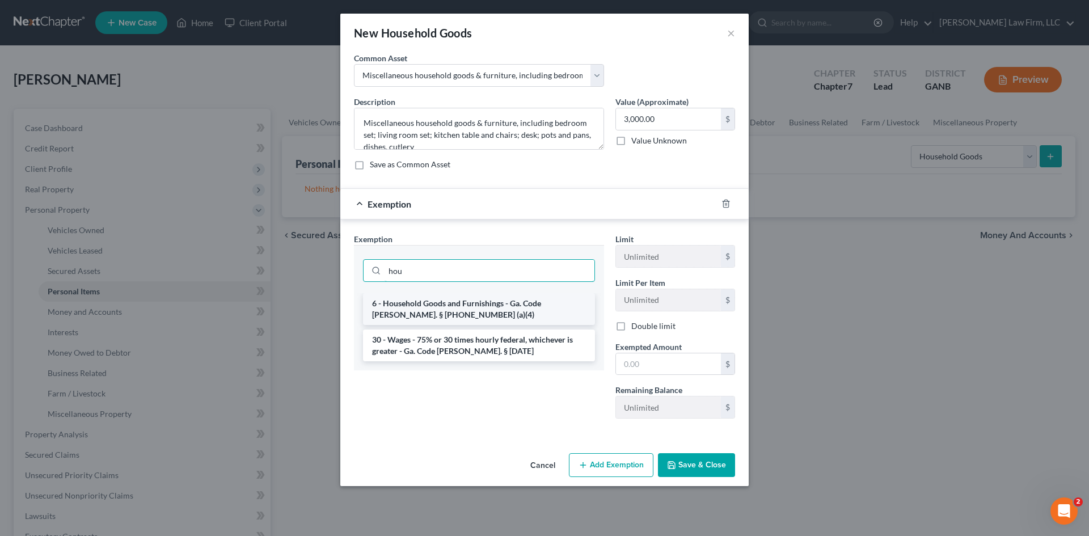
type input "hou"
click at [412, 311] on li "6 - Household Goods and Furnishings - Ga. Code [PERSON_NAME]. § [PHONE_NUMBER] …" at bounding box center [479, 309] width 232 height 32
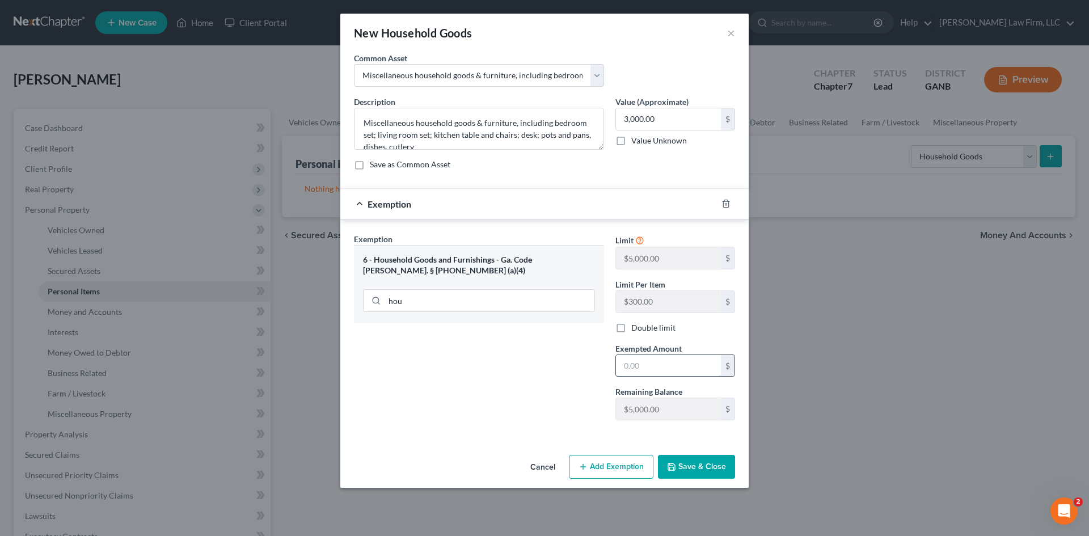
click at [663, 373] on input "text" at bounding box center [668, 366] width 105 height 22
type input "3,000"
click at [696, 474] on button "Save & Close" at bounding box center [696, 467] width 77 height 24
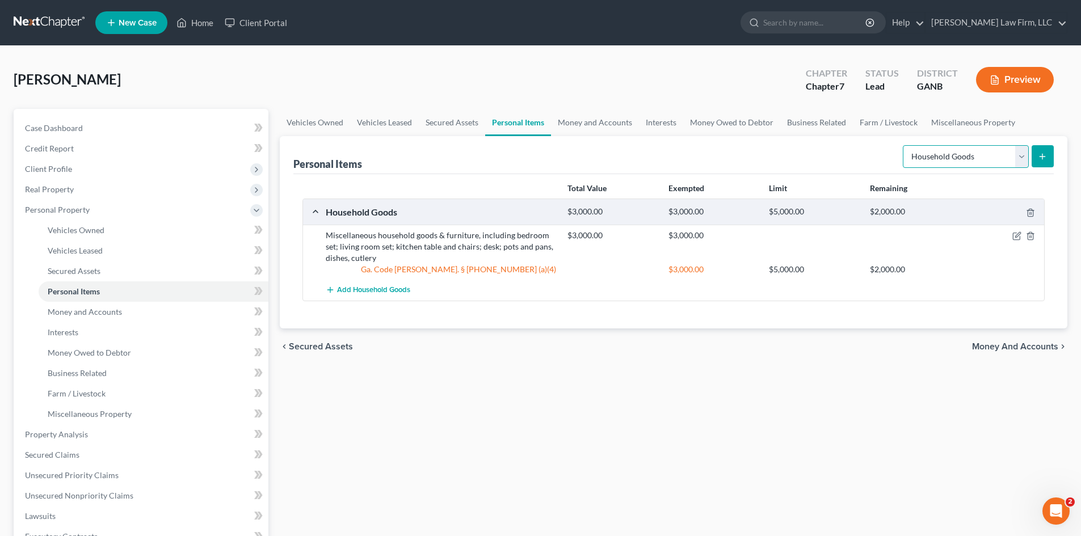
click at [978, 157] on select "Select Item Type Clothing Collectibles Of Value Electronics Firearms Household …" at bounding box center [965, 156] width 126 height 23
select select "clothing"
click at [904, 145] on select "Select Item Type Clothing Collectibles Of Value Electronics Firearms Household …" at bounding box center [965, 156] width 126 height 23
click at [1043, 155] on icon "submit" at bounding box center [1041, 156] width 9 height 9
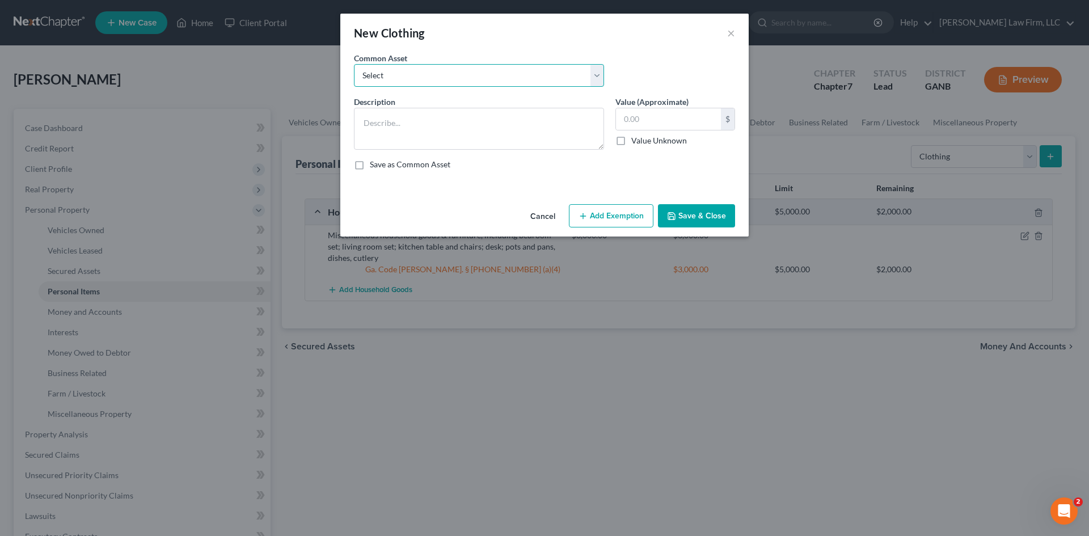
click at [370, 73] on select "Select Miscellaneous clothing & shoes" at bounding box center [479, 75] width 250 height 23
select select "0"
click at [354, 64] on select "Select Miscellaneous clothing & shoes" at bounding box center [479, 75] width 250 height 23
type textarea "Miscellaneous clothing & shoes"
click at [649, 118] on input "800.00" at bounding box center [668, 119] width 105 height 22
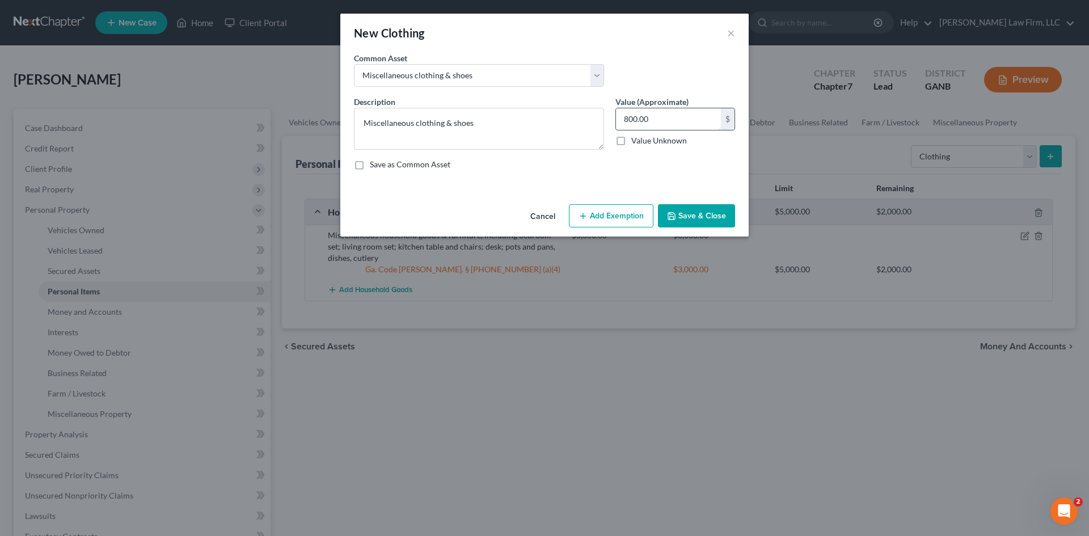
click at [649, 118] on input "800.00" at bounding box center [668, 119] width 105 height 22
type input "500"
click at [600, 220] on button "Add Exemption" at bounding box center [611, 216] width 85 height 24
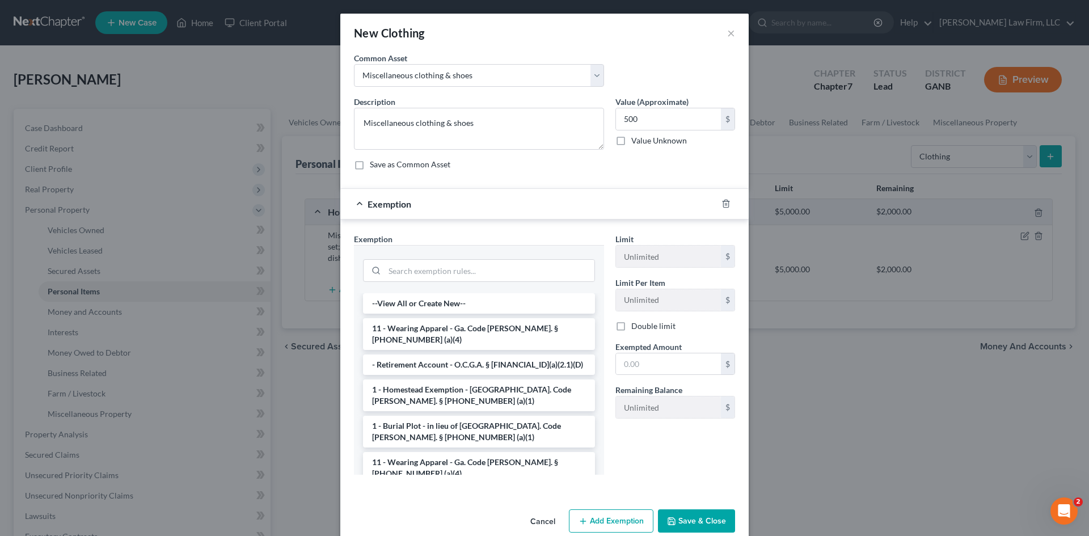
click at [437, 258] on div at bounding box center [479, 269] width 232 height 29
click at [436, 266] on input "search" at bounding box center [490, 271] width 210 height 22
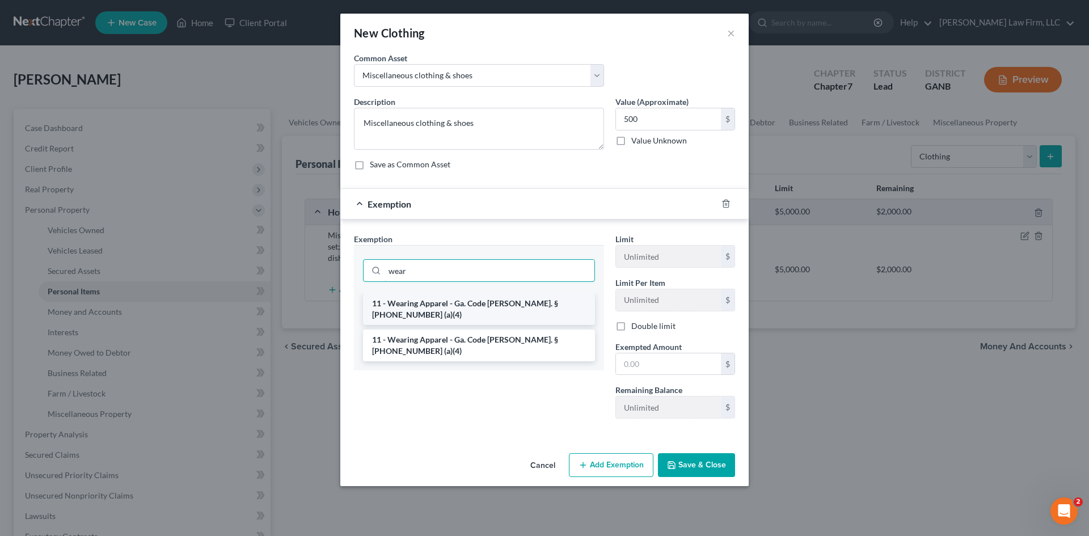
type input "wear"
click at [430, 309] on li "11 - Wearing Apparel - Ga. Code [PERSON_NAME]. § [PHONE_NUMBER] (a)(4)" at bounding box center [479, 309] width 232 height 32
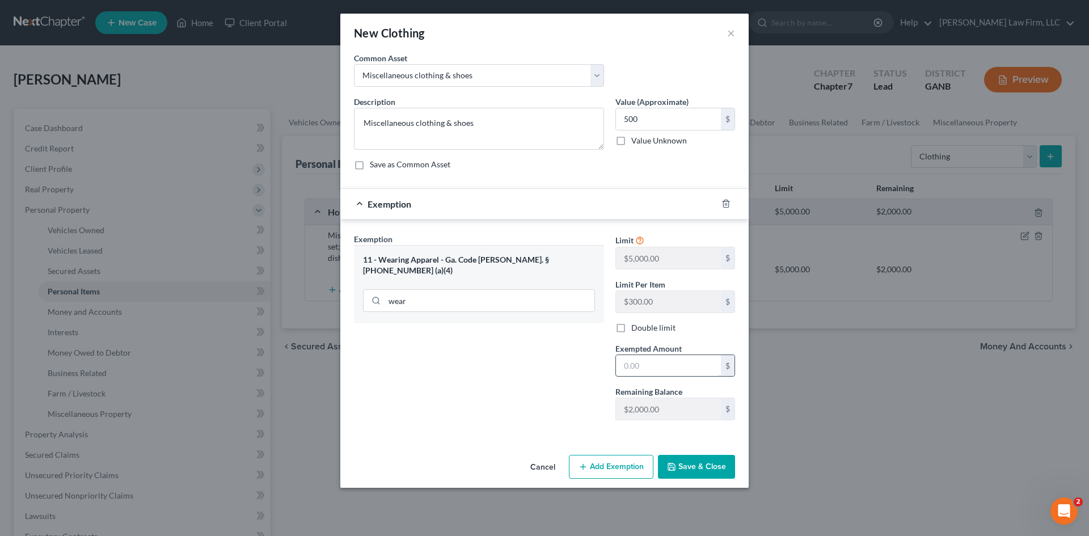
click at [654, 371] on input "text" at bounding box center [668, 366] width 105 height 22
type input "500"
click at [683, 466] on button "Save & Close" at bounding box center [696, 467] width 77 height 24
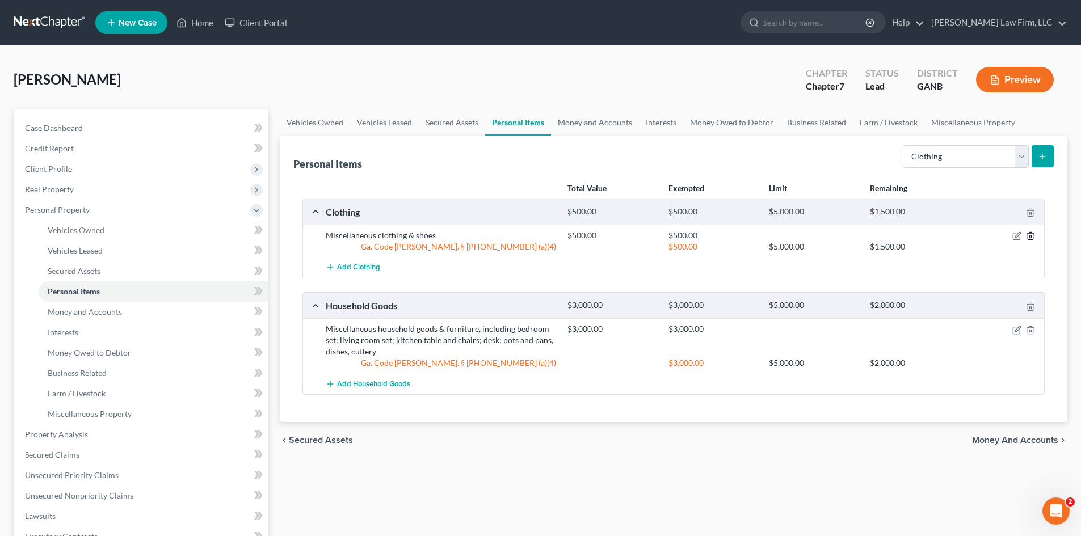
click at [1030, 237] on icon "button" at bounding box center [1030, 235] width 9 height 9
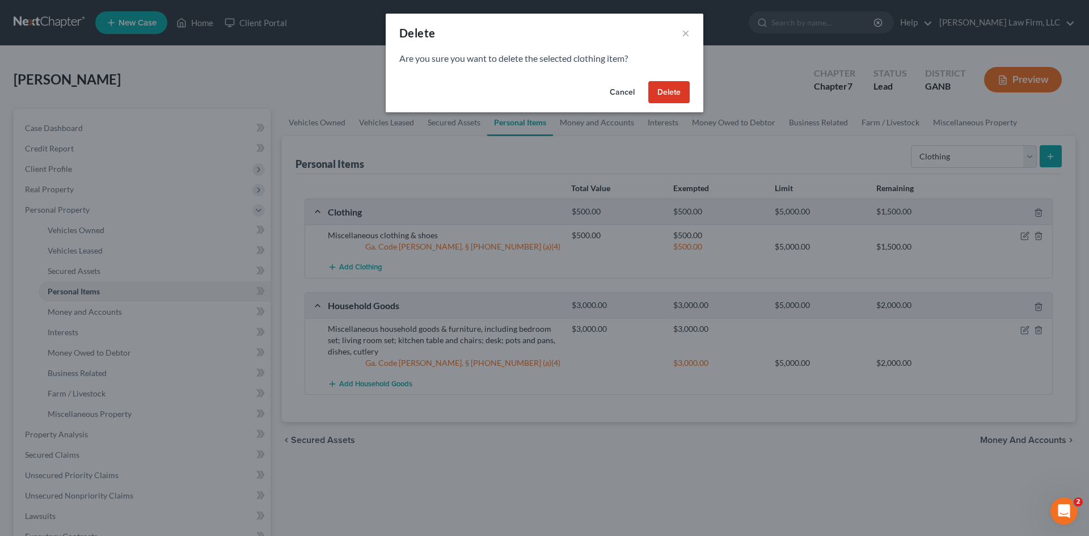
click at [656, 88] on button "Delete" at bounding box center [668, 92] width 41 height 23
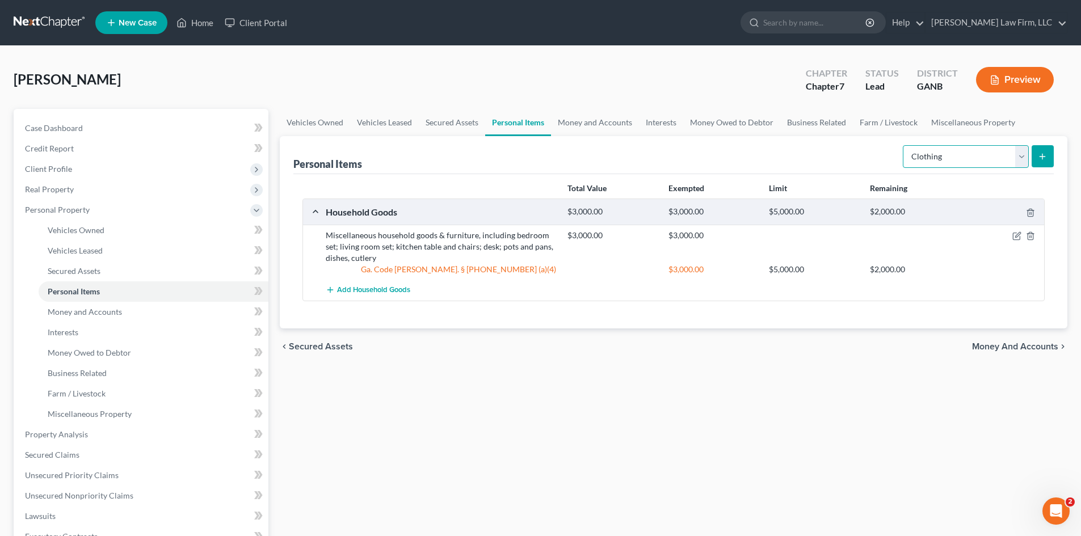
click at [986, 150] on select "Select Item Type Clothing Collectibles Of Value Electronics Firearms Household …" at bounding box center [965, 156] width 126 height 23
drag, startPoint x: 986, startPoint y: 150, endPoint x: 1047, endPoint y: 154, distance: 60.8
click at [986, 150] on select "Select Item Type Clothing Collectibles Of Value Electronics Firearms Household …" at bounding box center [965, 156] width 126 height 23
click at [1046, 157] on icon "submit" at bounding box center [1041, 156] width 9 height 9
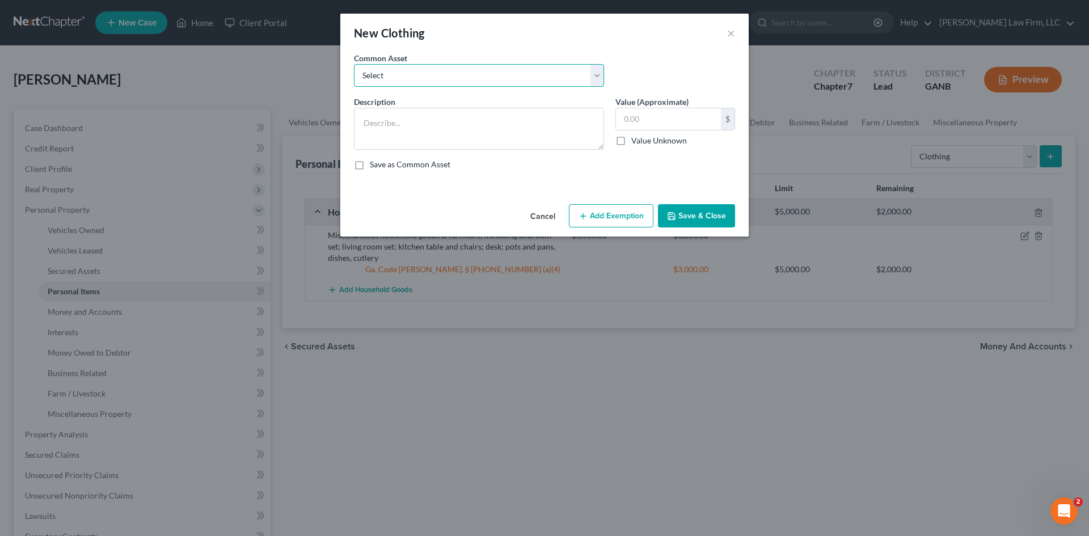
click at [381, 83] on select "Select Miscellaneous clothing & shoes" at bounding box center [479, 75] width 250 height 23
select select "0"
click at [354, 64] on select "Select Miscellaneous clothing & shoes" at bounding box center [479, 75] width 250 height 23
click at [638, 118] on input "800.00" at bounding box center [668, 119] width 105 height 22
click at [613, 213] on button "Add Exemption" at bounding box center [611, 216] width 85 height 24
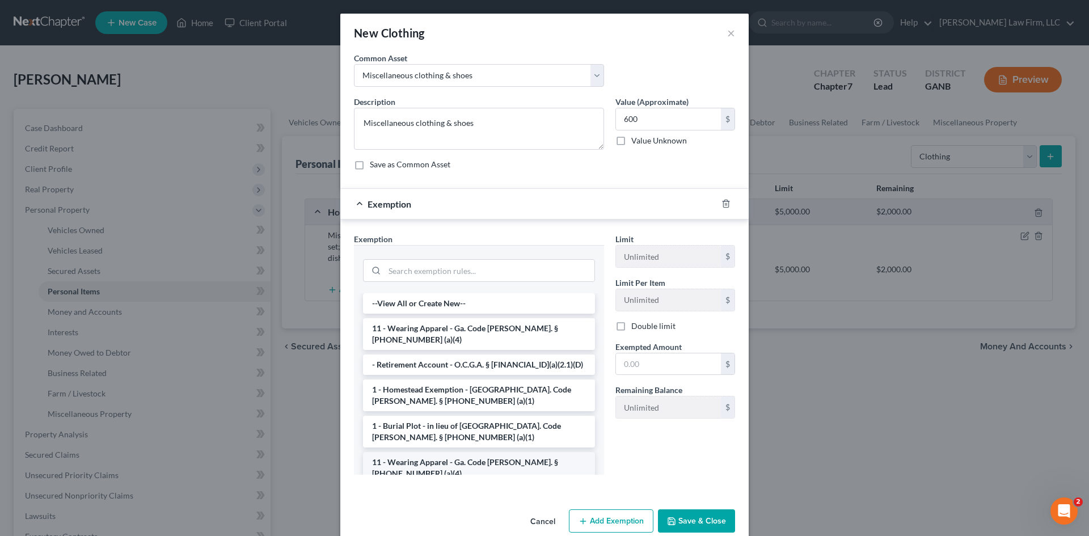
click at [491, 455] on li "11 - Wearing Apparel - Ga. Code [PERSON_NAME]. § [PHONE_NUMBER] (a)(4)" at bounding box center [479, 468] width 232 height 32
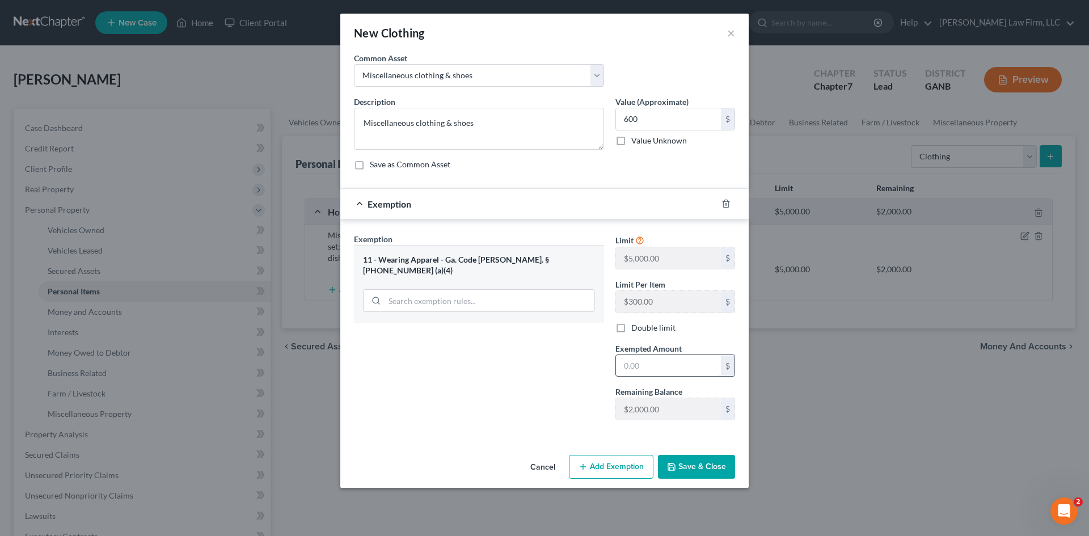
click at [653, 366] on input "text" at bounding box center [668, 366] width 105 height 22
click at [685, 468] on button "Save & Close" at bounding box center [696, 467] width 77 height 24
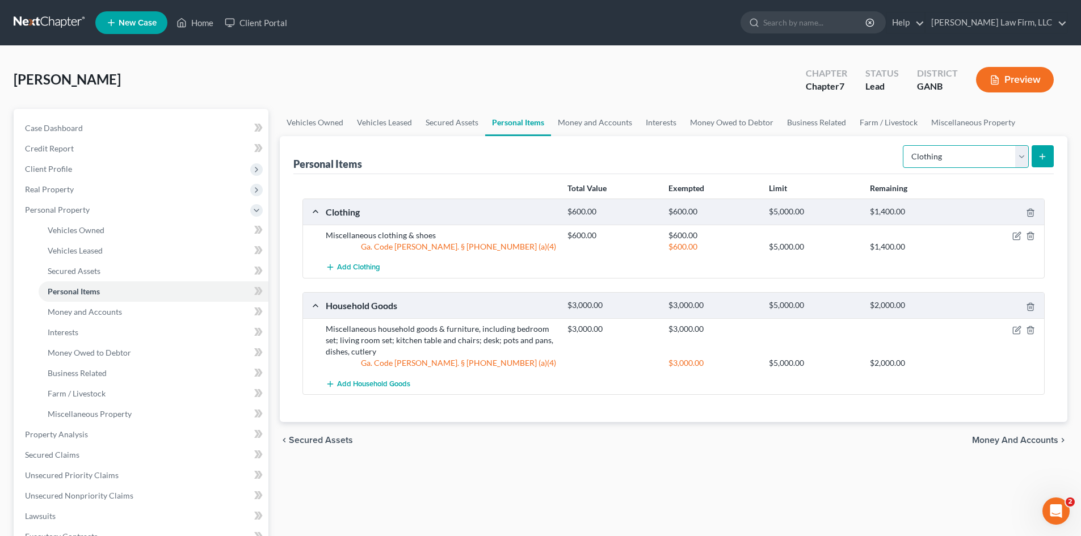
click at [1020, 149] on select "Select Item Type Clothing Collectibles Of Value Electronics Firearms Household …" at bounding box center [965, 156] width 126 height 23
click at [65, 194] on span "Real Property" at bounding box center [142, 189] width 252 height 20
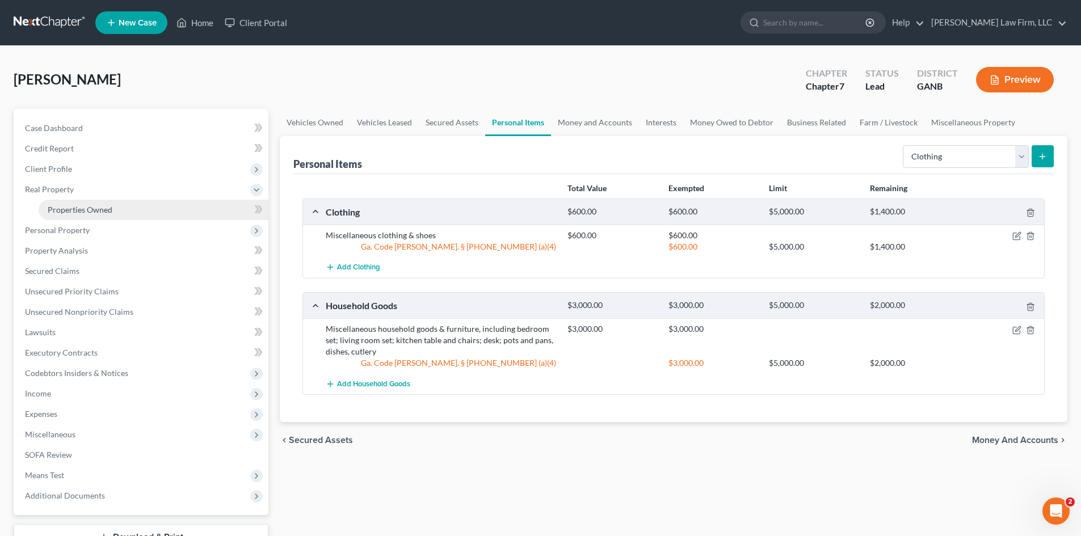
click at [69, 212] on span "Properties Owned" at bounding box center [80, 210] width 65 height 10
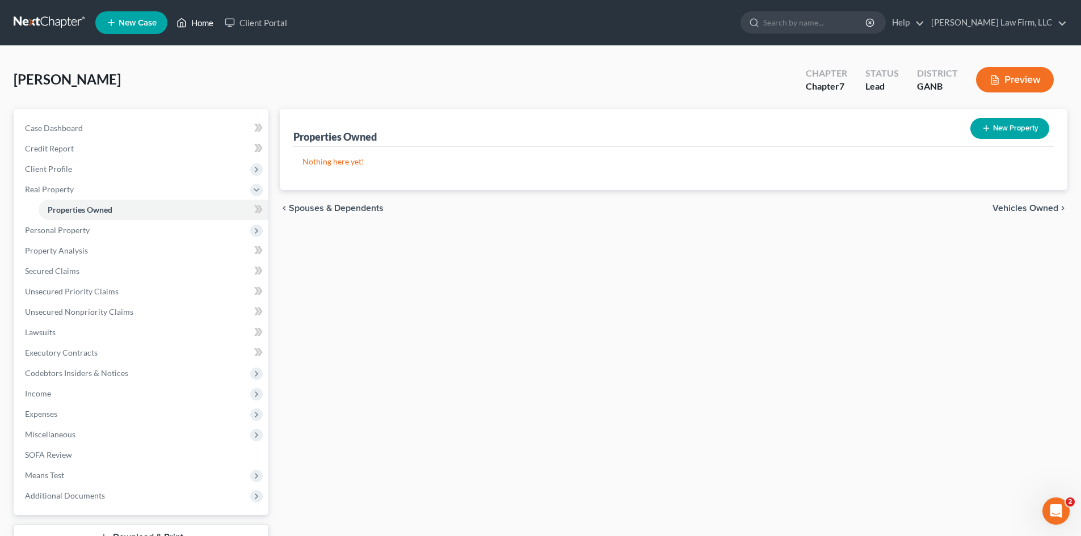
click at [195, 21] on link "Home" at bounding box center [195, 22] width 48 height 20
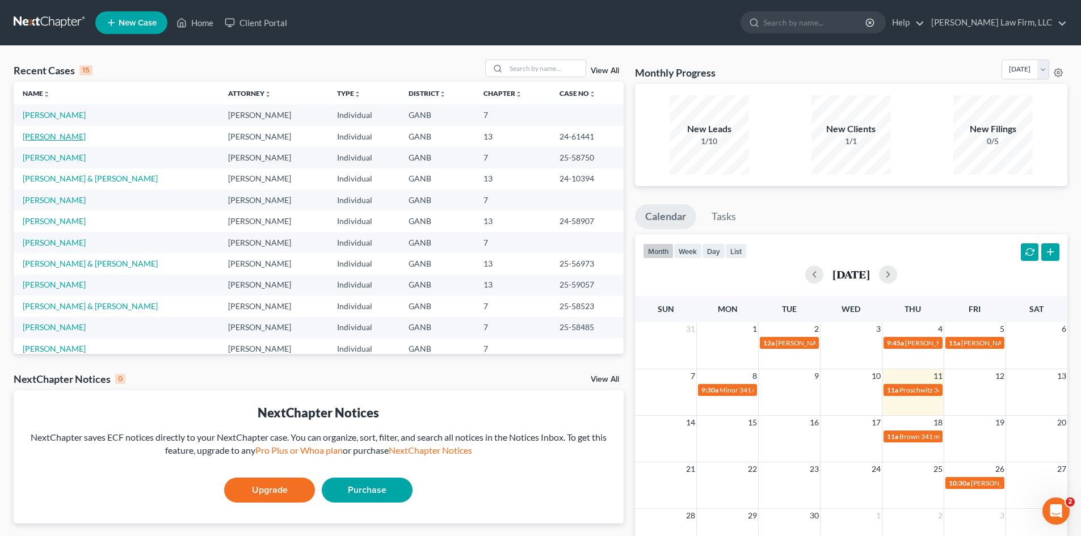
click at [69, 133] on link "[PERSON_NAME]" at bounding box center [54, 137] width 63 height 10
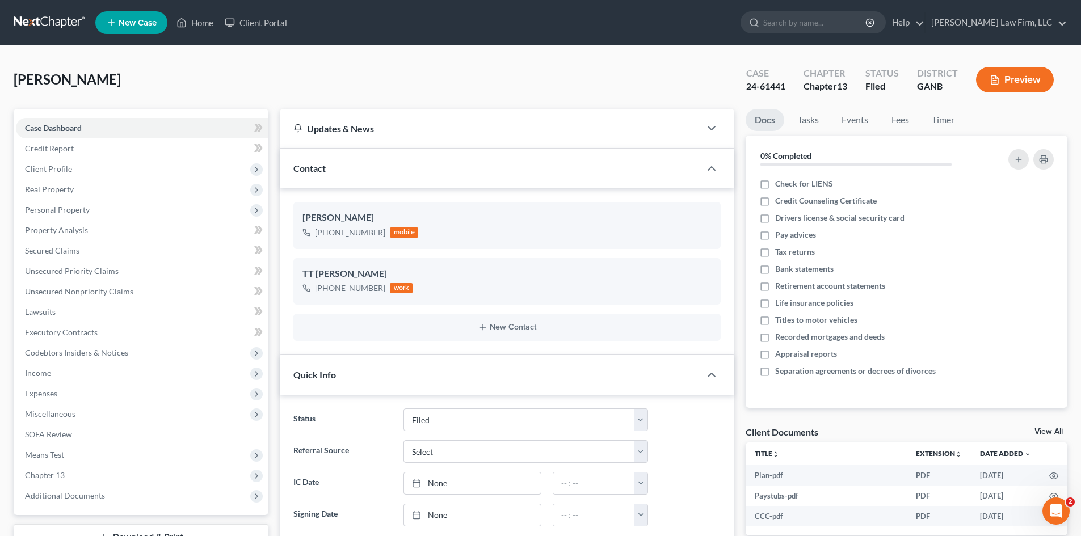
click at [133, 27] on span "New Case" at bounding box center [138, 23] width 38 height 9
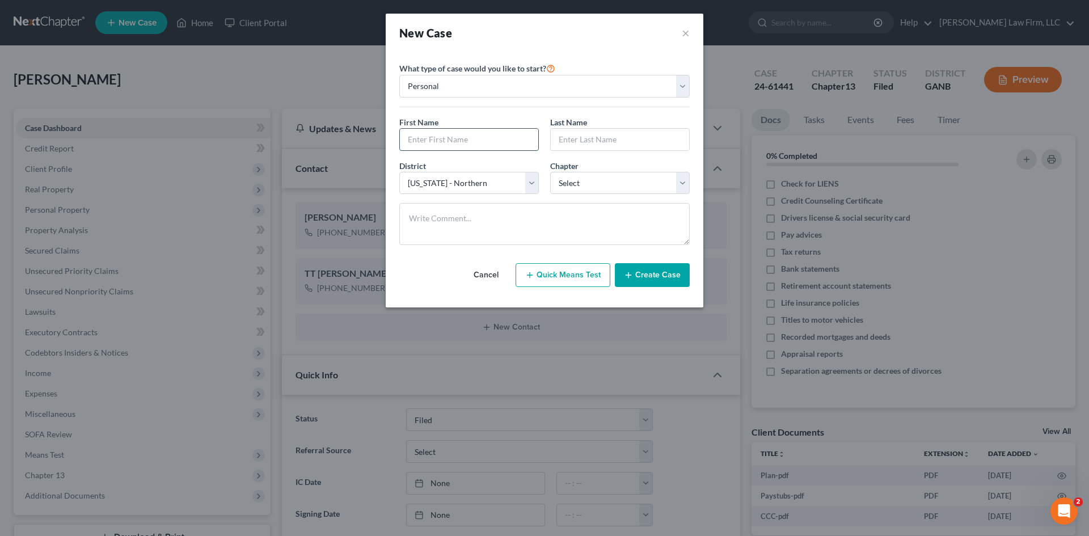
drag, startPoint x: 438, startPoint y: 141, endPoint x: 435, endPoint y: 133, distance: 8.1
click at [438, 141] on input "text" at bounding box center [469, 140] width 138 height 22
click at [676, 271] on button "Create Case" at bounding box center [652, 275] width 75 height 24
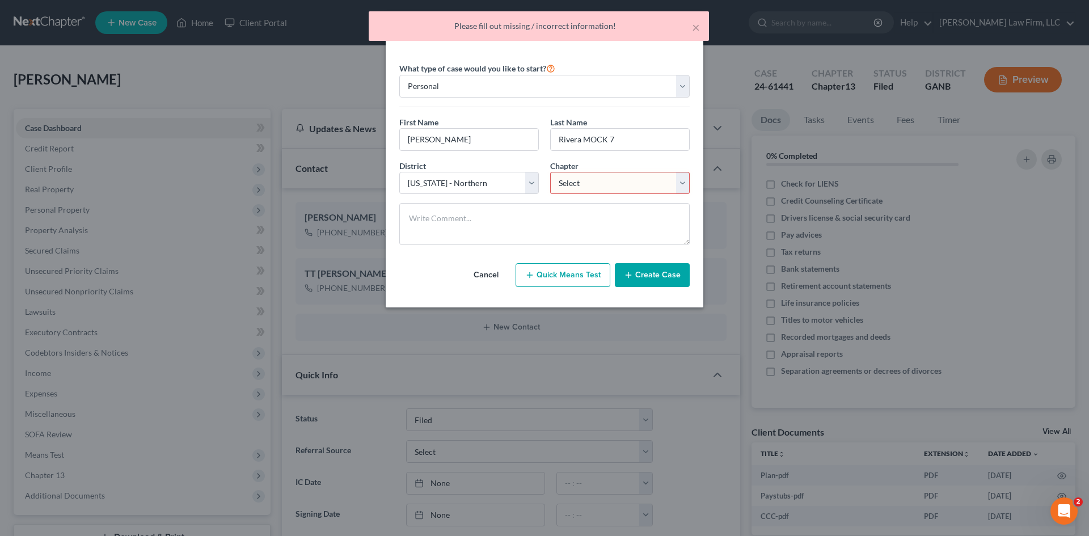
drag, startPoint x: 567, startPoint y: 178, endPoint x: 570, endPoint y: 193, distance: 14.9
click at [567, 178] on select "Select 7 11 12 13" at bounding box center [620, 183] width 140 height 23
click at [550, 172] on select "Select 7 11 12 13" at bounding box center [620, 183] width 140 height 23
click at [651, 274] on button "Create Case" at bounding box center [652, 275] width 75 height 24
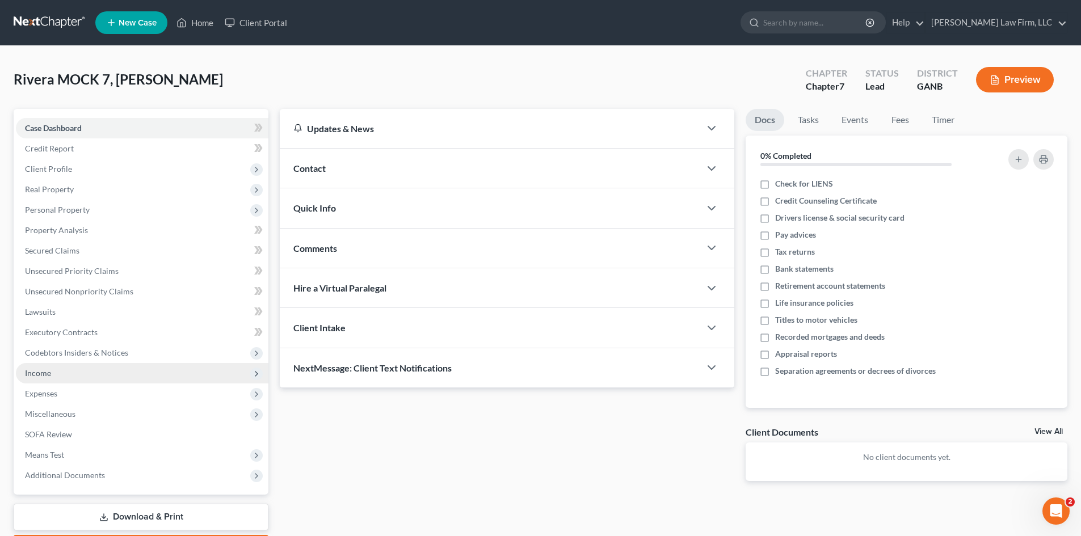
click at [37, 378] on span "Income" at bounding box center [142, 373] width 252 height 20
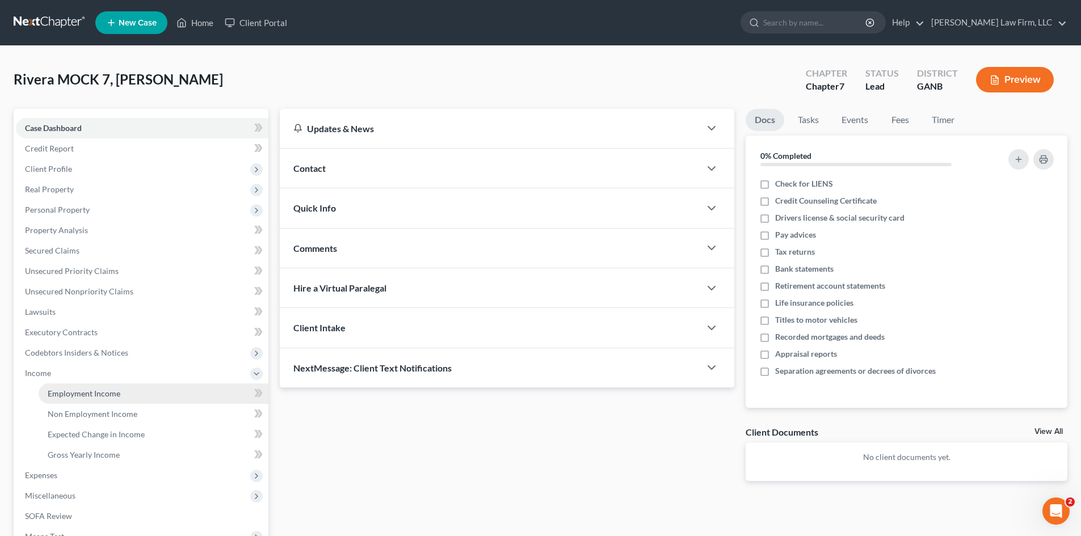
click at [101, 393] on span "Employment Income" at bounding box center [84, 394] width 73 height 10
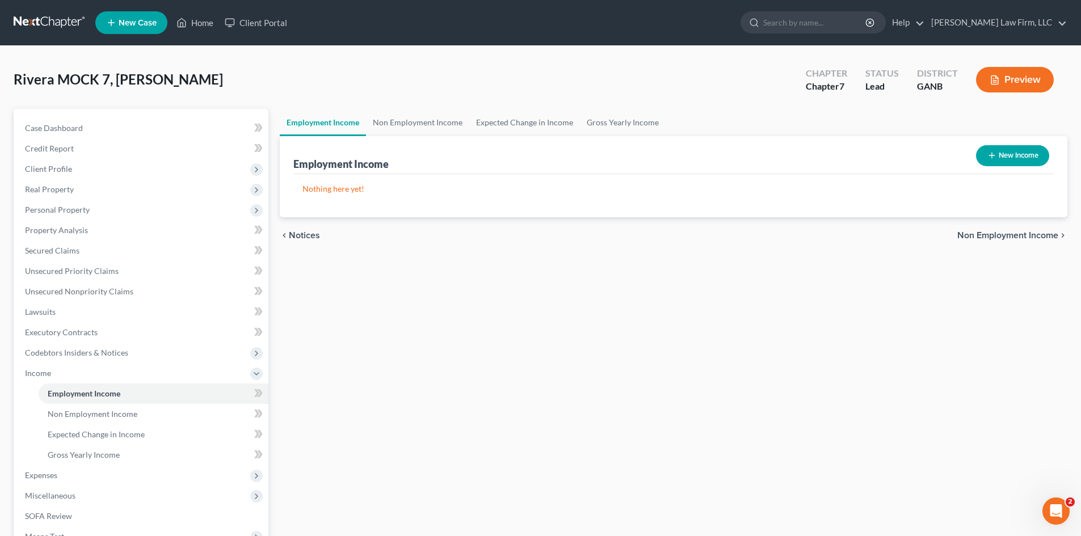
click at [1037, 149] on button "New Income" at bounding box center [1012, 155] width 73 height 21
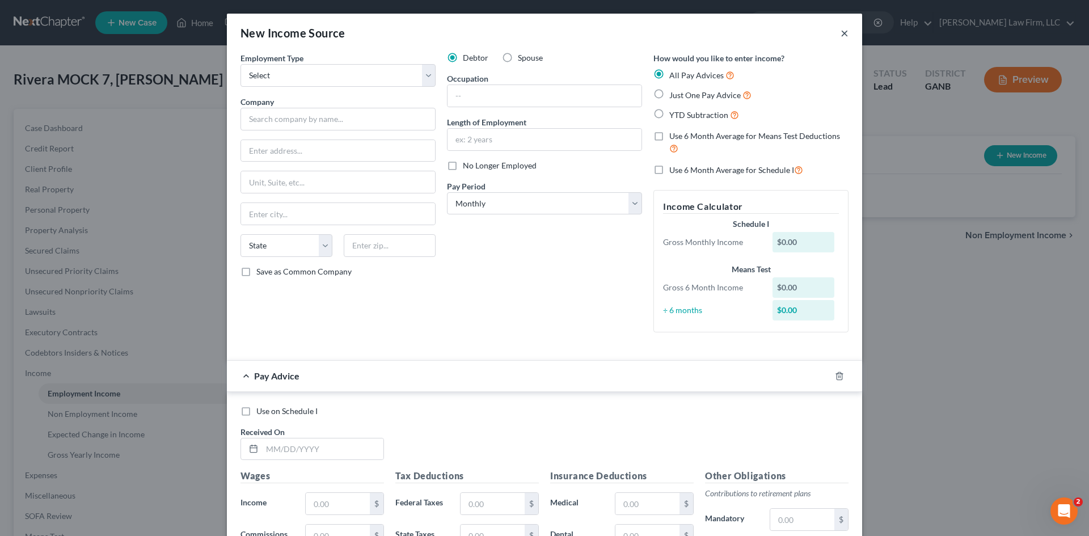
click at [843, 36] on button "×" at bounding box center [845, 33] width 8 height 14
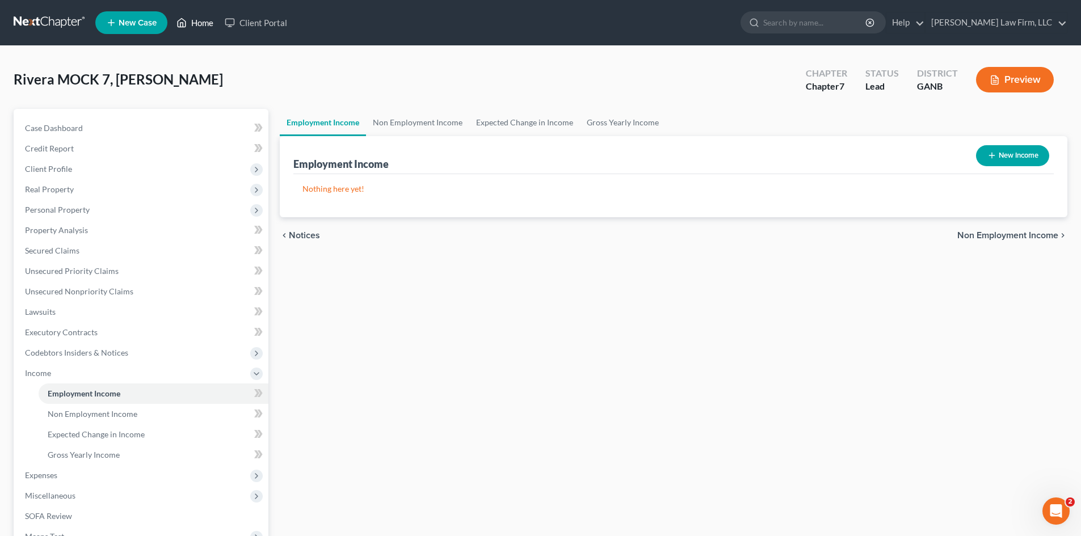
click at [209, 28] on link "Home" at bounding box center [195, 22] width 48 height 20
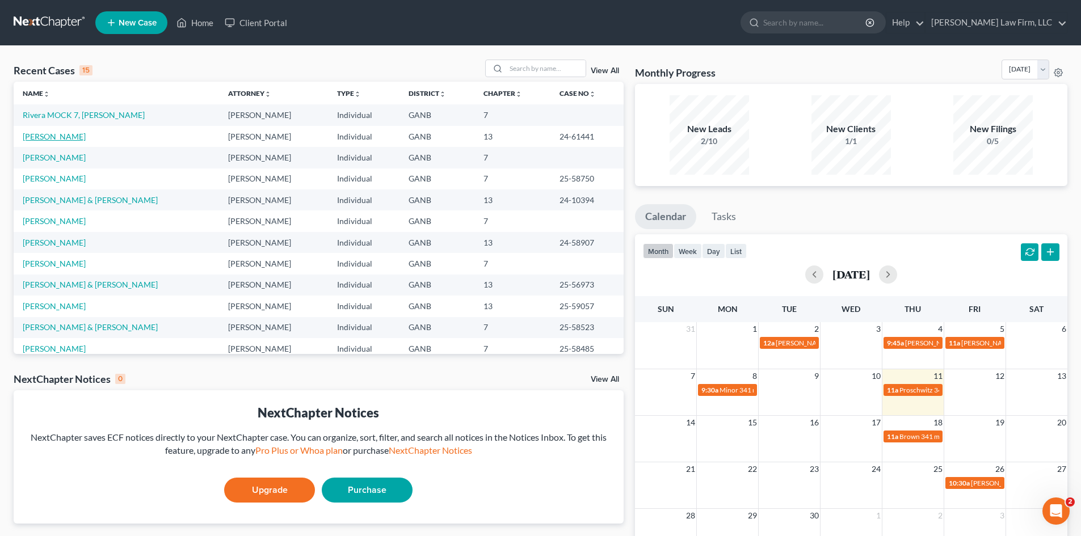
click at [46, 137] on link "[PERSON_NAME]" at bounding box center [54, 137] width 63 height 10
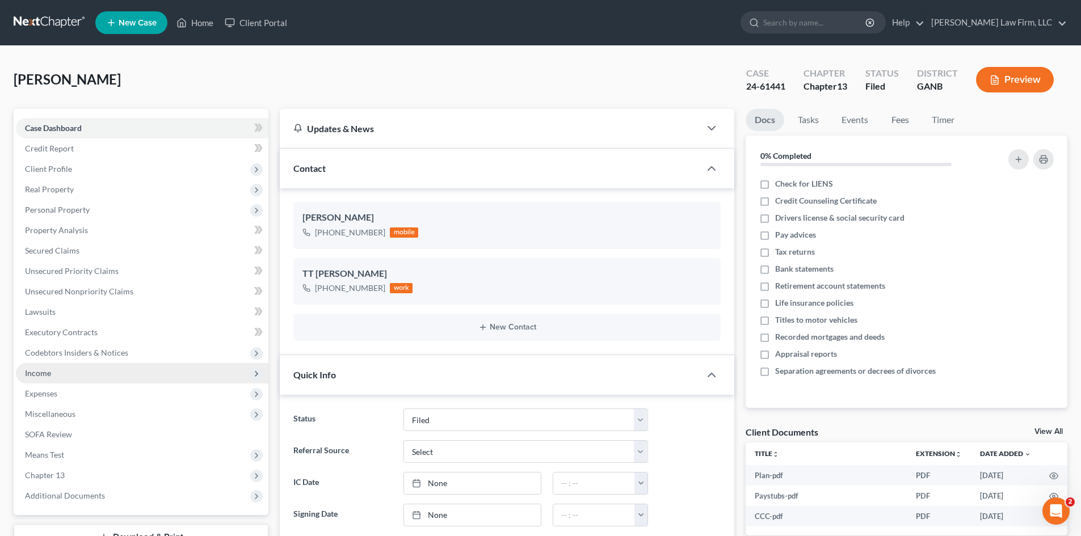
click at [59, 376] on span "Income" at bounding box center [142, 373] width 252 height 20
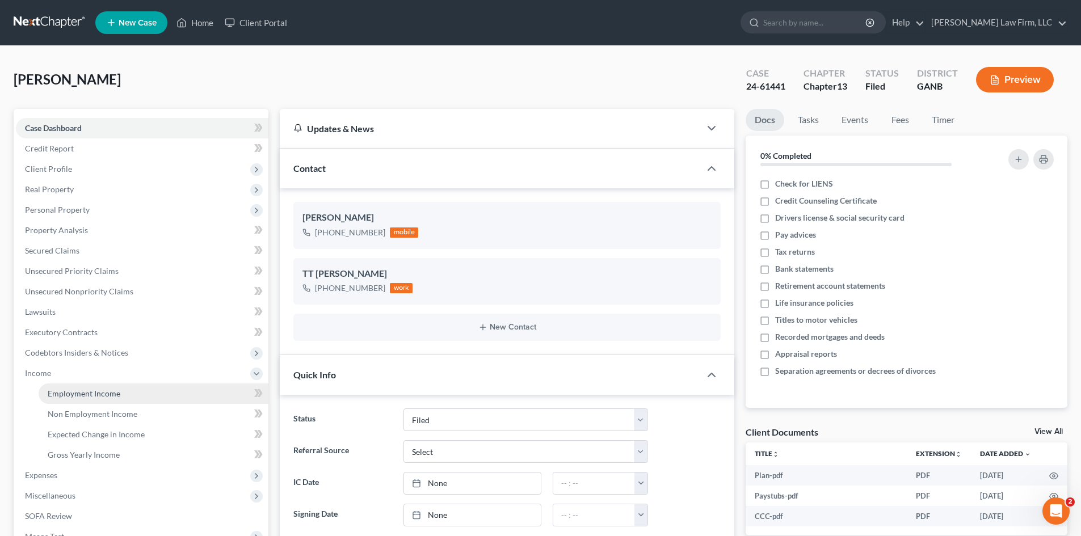
click at [86, 398] on span "Employment Income" at bounding box center [84, 394] width 73 height 10
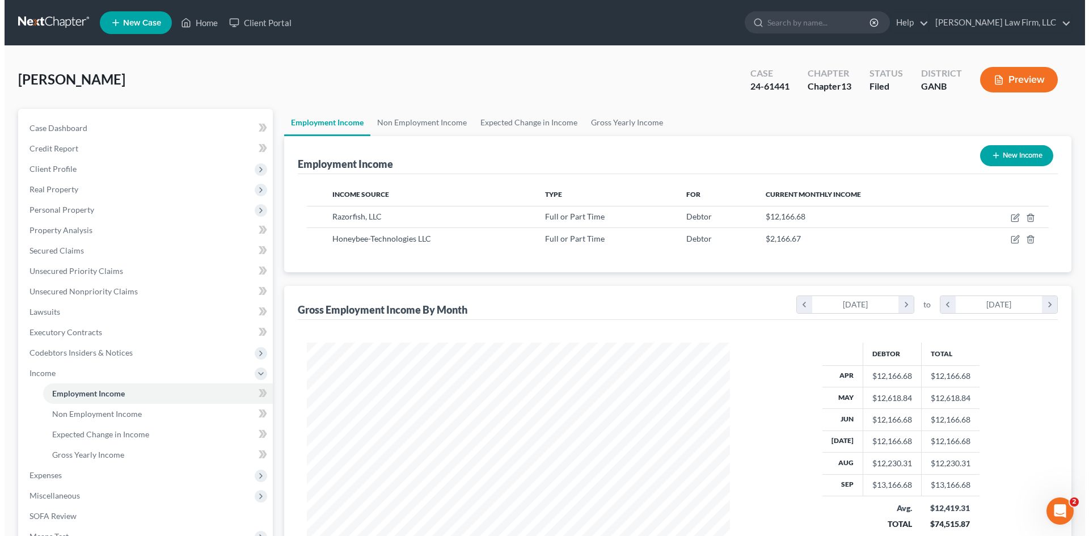
scroll to position [212, 446]
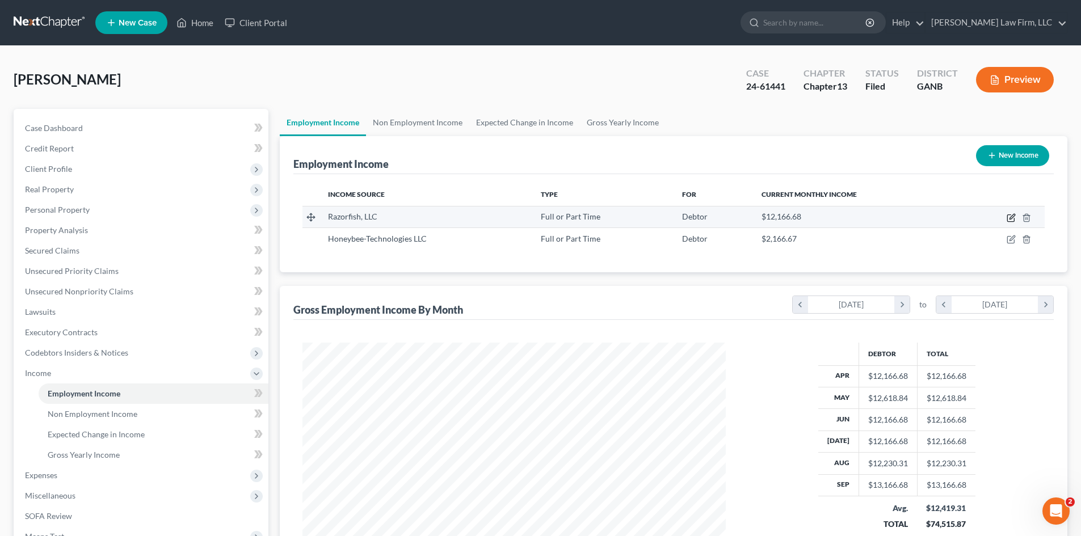
click at [1011, 217] on icon "button" at bounding box center [1011, 216] width 5 height 5
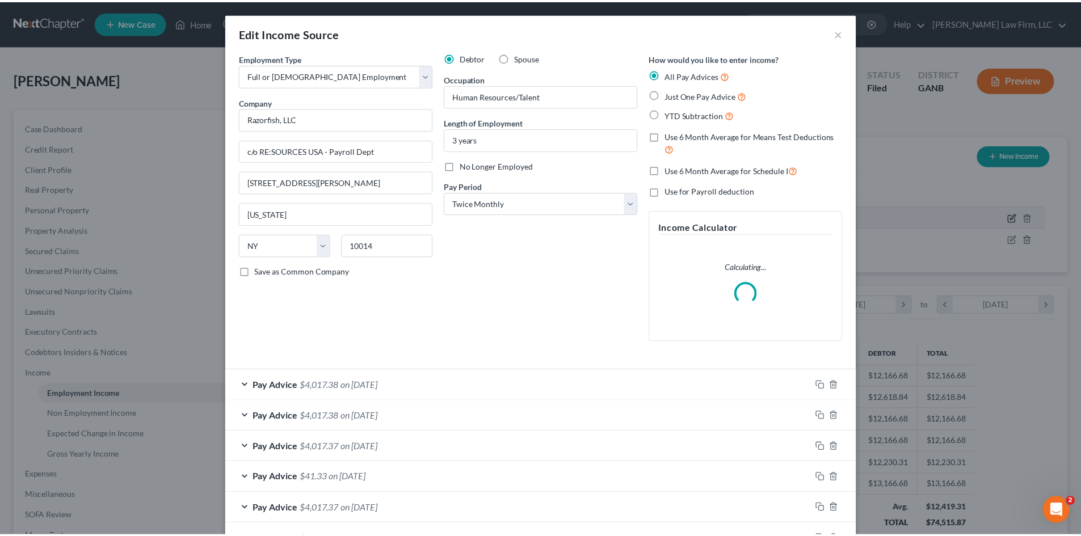
scroll to position [213, 450]
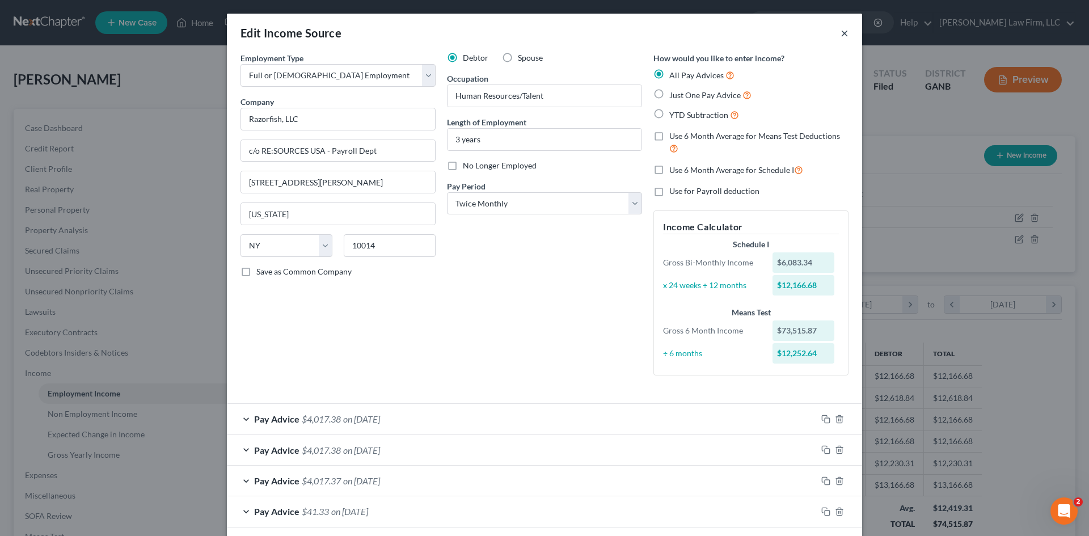
click at [841, 31] on button "×" at bounding box center [845, 33] width 8 height 14
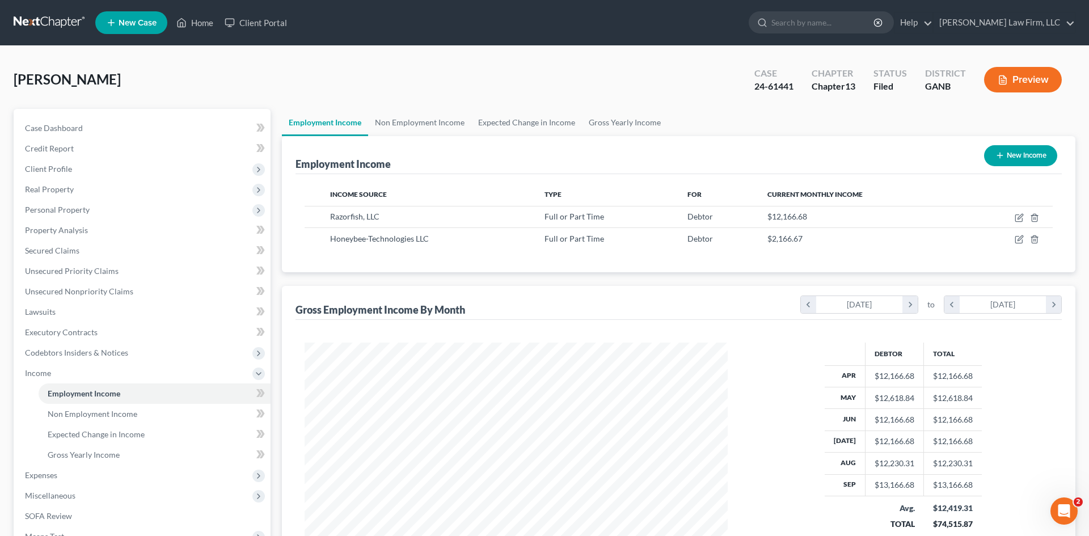
scroll to position [567036, 566802]
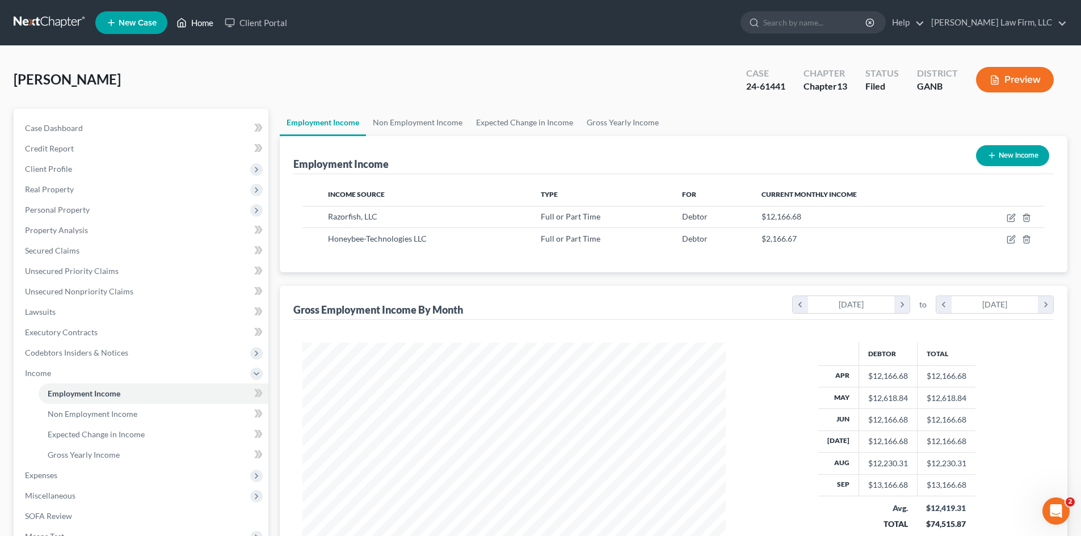
click at [202, 20] on link "Home" at bounding box center [195, 22] width 48 height 20
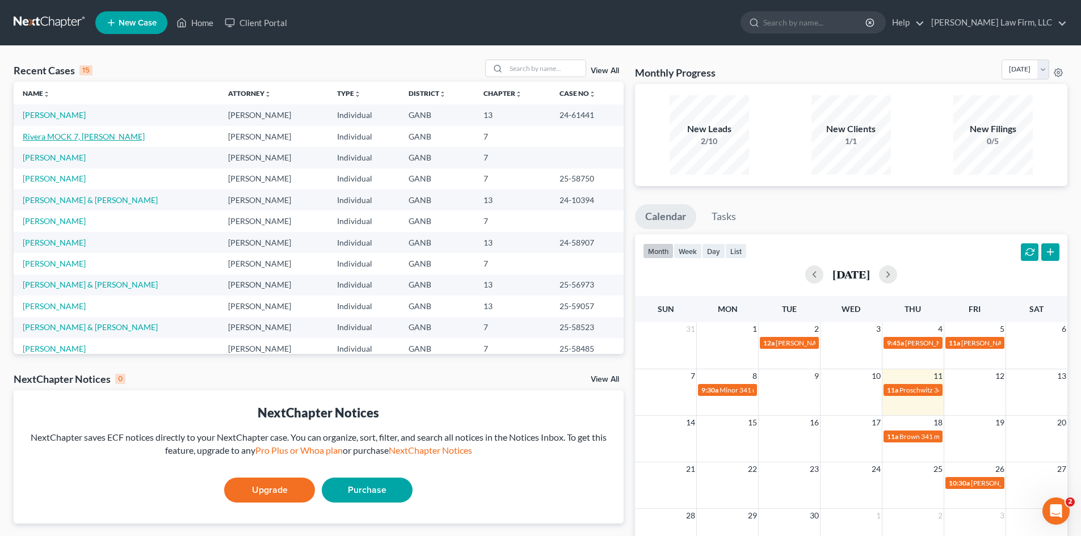
click at [64, 137] on link "Rivera MOCK 7, [PERSON_NAME]" at bounding box center [84, 137] width 122 height 10
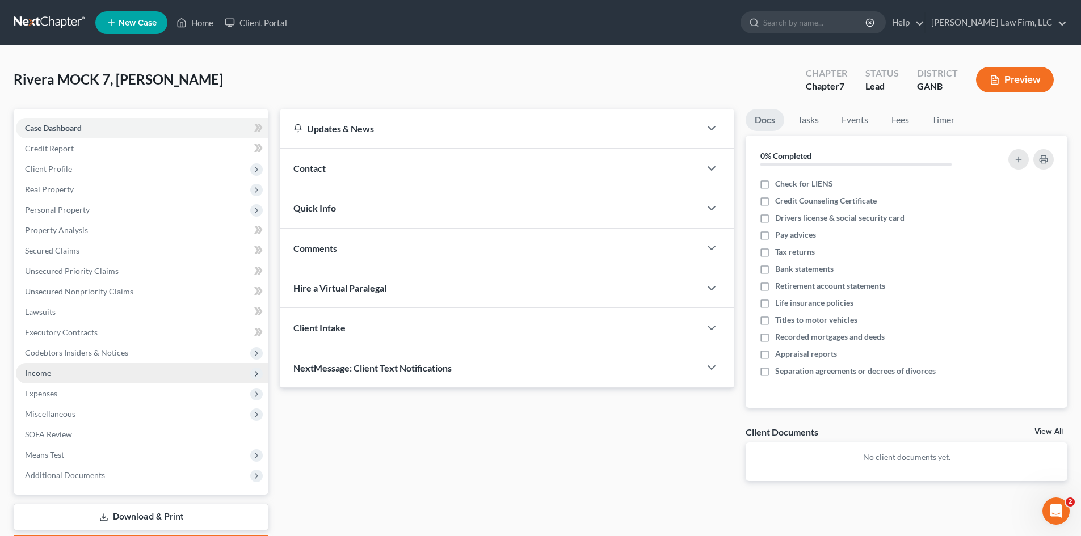
drag, startPoint x: 39, startPoint y: 379, endPoint x: 95, endPoint y: 365, distance: 57.4
click at [40, 378] on span "Income" at bounding box center [142, 373] width 252 height 20
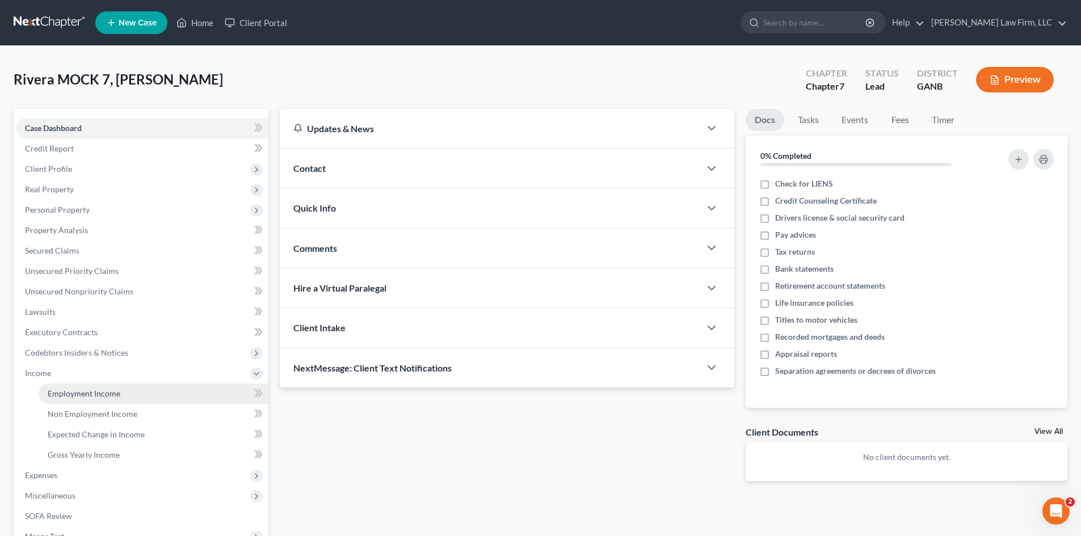
click at [88, 390] on span "Employment Income" at bounding box center [84, 394] width 73 height 10
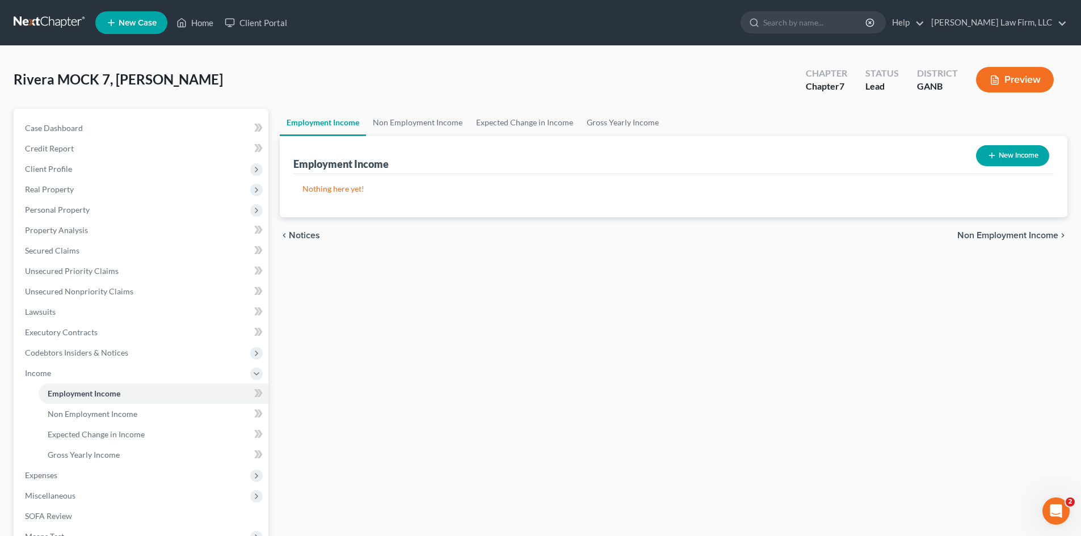
click at [1006, 151] on button "New Income" at bounding box center [1012, 155] width 73 height 21
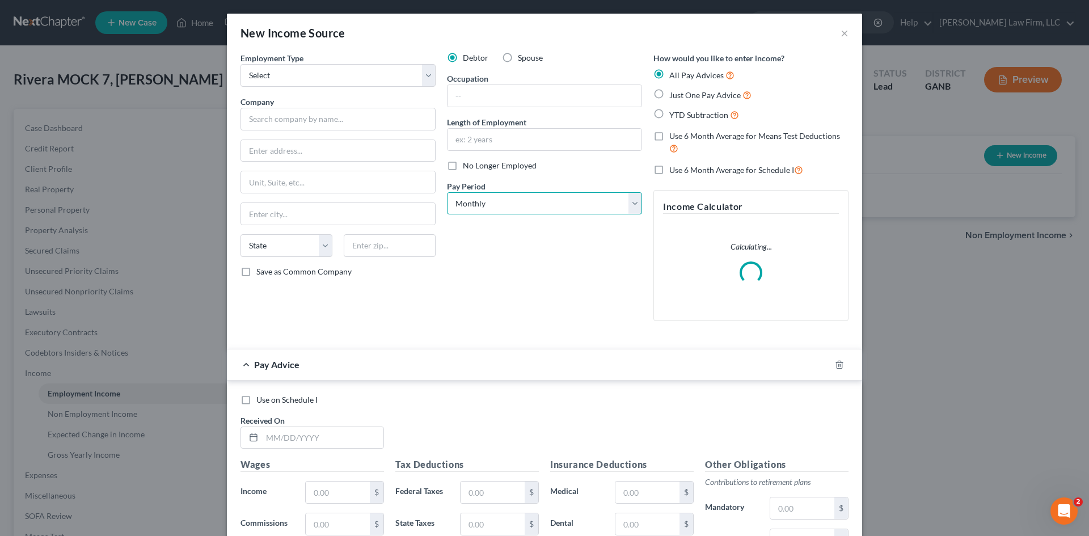
click at [487, 204] on select "Select Monthly Twice Monthly Every Other Week Weekly" at bounding box center [544, 203] width 195 height 23
click at [447, 192] on select "Select Monthly Twice Monthly Every Other Week Weekly" at bounding box center [544, 203] width 195 height 23
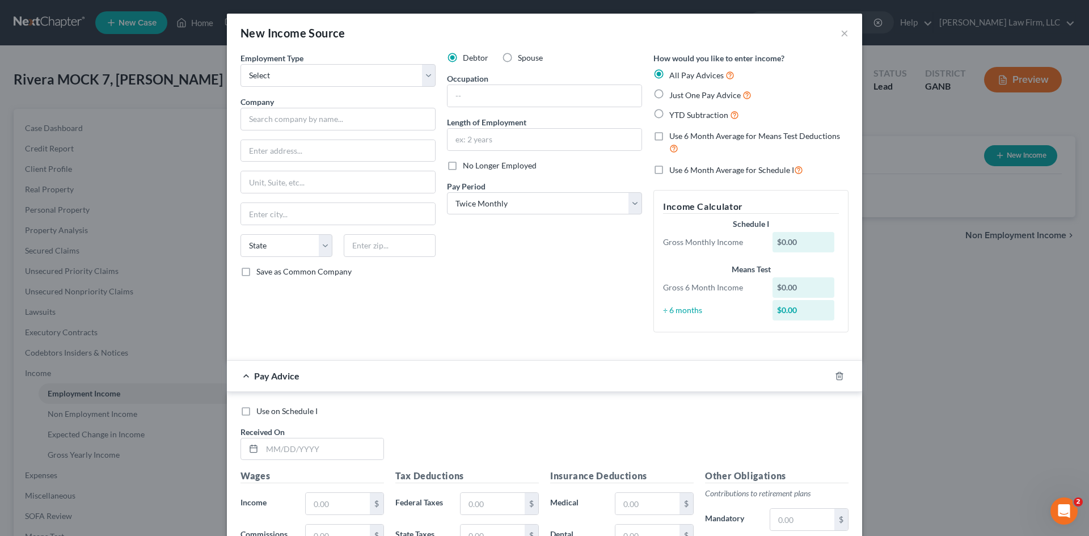
click at [271, 87] on div "Employment Type * Select Full or [DEMOGRAPHIC_DATA] Employment Self Employment …" at bounding box center [338, 196] width 206 height 289
click at [272, 83] on select "Select Full or [DEMOGRAPHIC_DATA] Employment Self Employment" at bounding box center [338, 75] width 195 height 23
click at [241, 64] on select "Select Full or [DEMOGRAPHIC_DATA] Employment Self Employment" at bounding box center [338, 75] width 195 height 23
click at [272, 117] on input "text" at bounding box center [338, 119] width 195 height 23
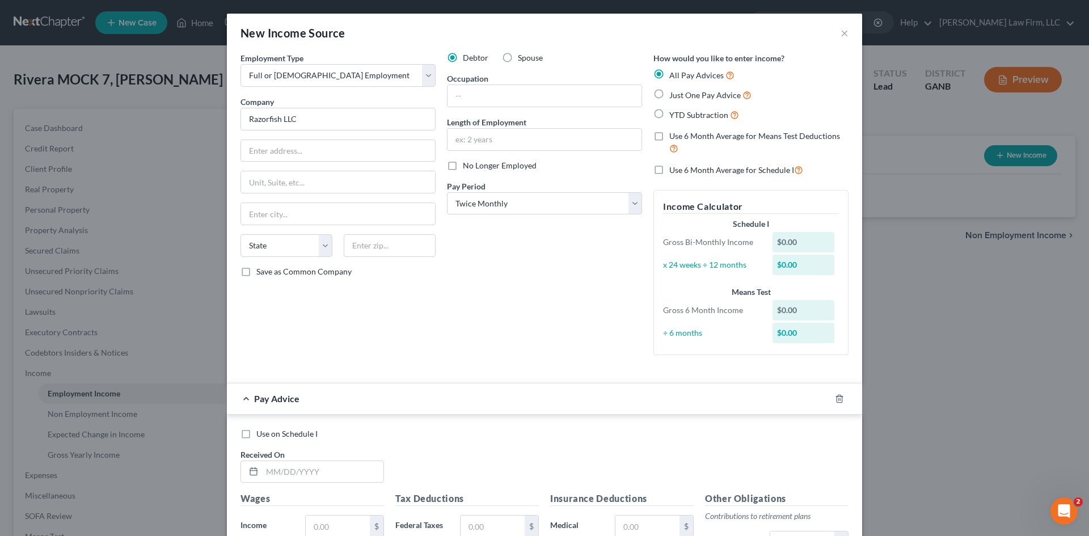
click at [484, 330] on div "Debtor Spouse Occupation Length of Employment No Longer Employed Pay Period * S…" at bounding box center [544, 208] width 206 height 312
click at [669, 96] on label "Just One Pay Advice" at bounding box center [710, 94] width 82 height 13
click at [674, 96] on input "Just One Pay Advice" at bounding box center [677, 91] width 7 height 7
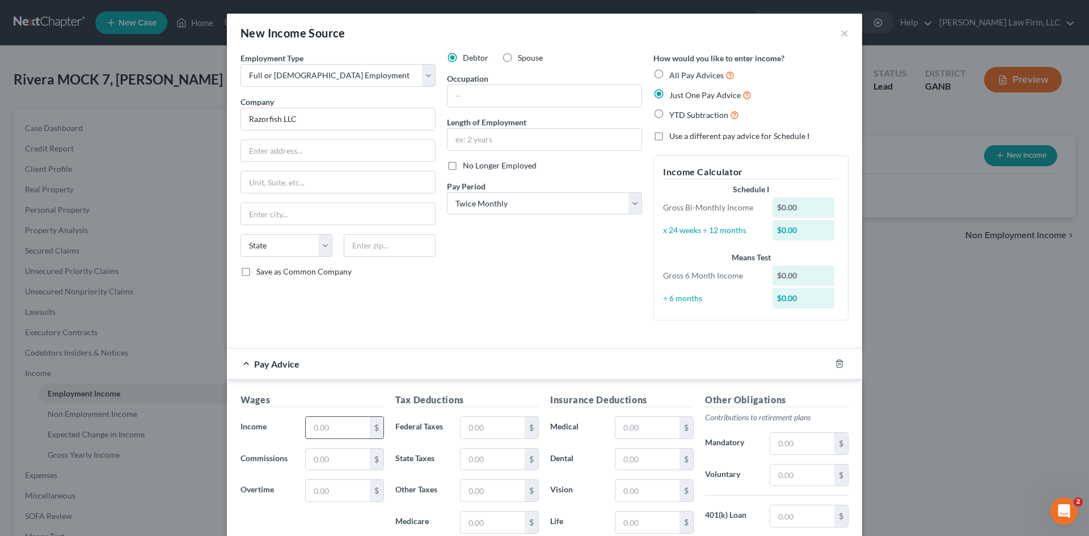
click at [336, 423] on input "text" at bounding box center [338, 428] width 64 height 22
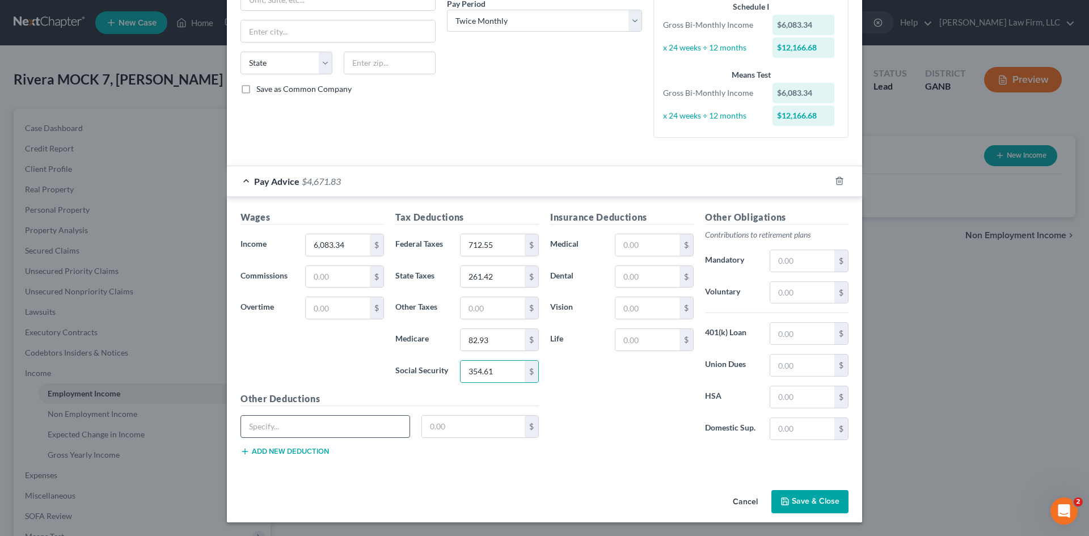
click at [267, 426] on input "text" at bounding box center [325, 427] width 168 height 22
click at [267, 425] on input "AD&D" at bounding box center [325, 427] width 168 height 22
click at [295, 428] on input "AD&D + Accident + Hosp Indem" at bounding box center [325, 427] width 168 height 22
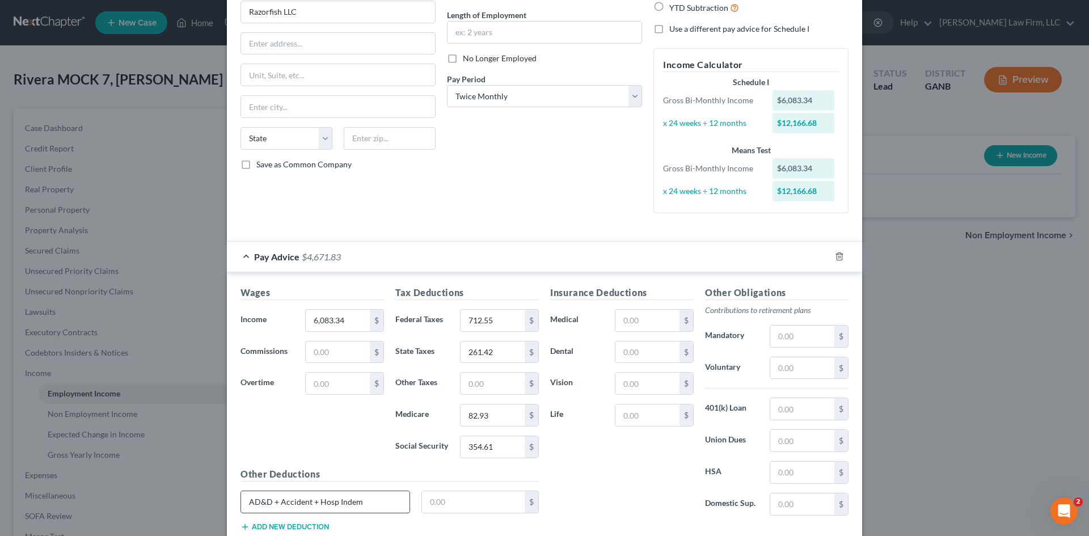
drag, startPoint x: 268, startPoint y: 502, endPoint x: 368, endPoint y: 507, distance: 99.4
click at [368, 507] on input "AD&D + Accident + Hosp Indem" at bounding box center [325, 502] width 168 height 22
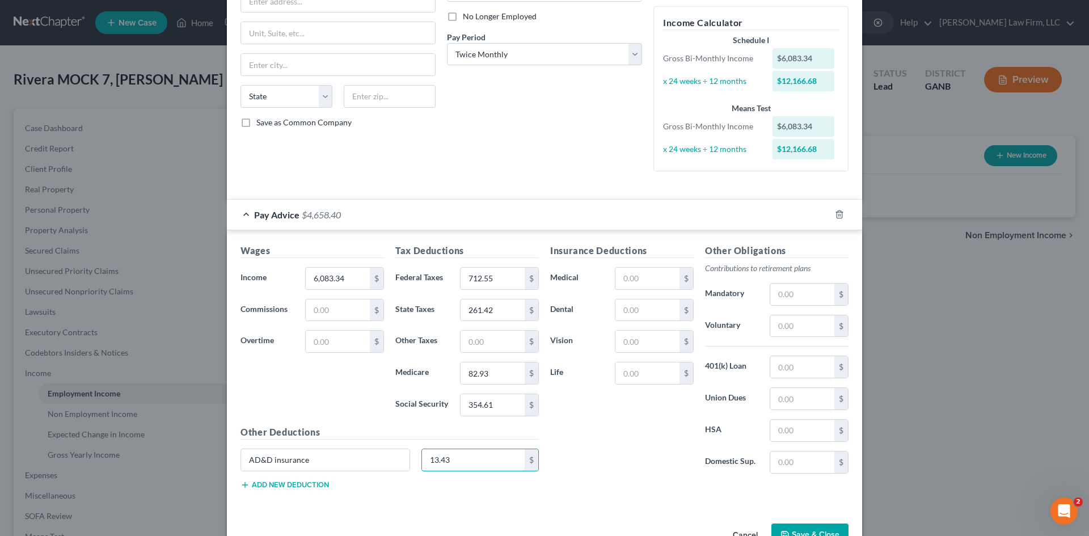
scroll to position [183, 0]
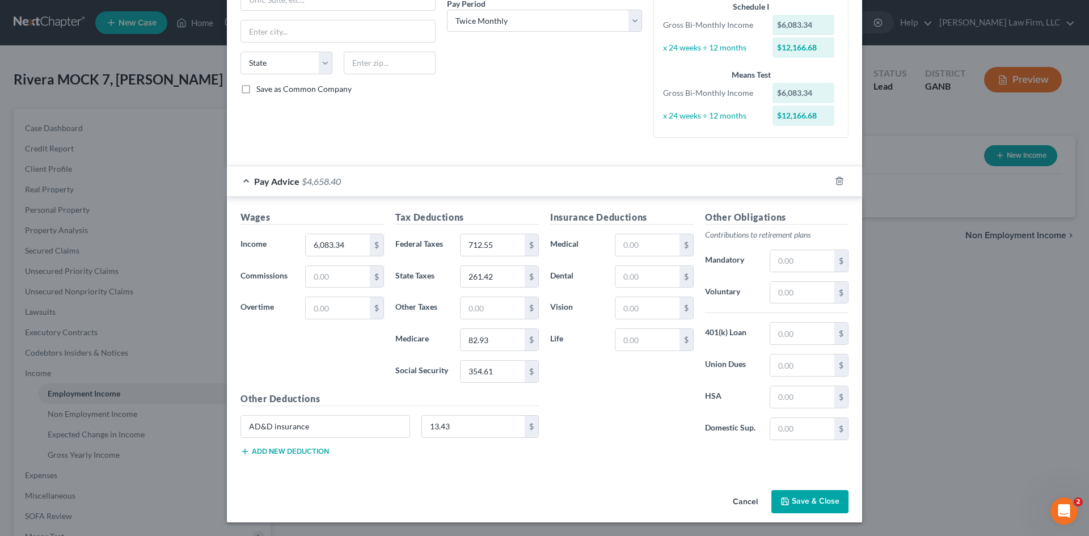
click at [275, 453] on button "Add new deduction" at bounding box center [285, 451] width 88 height 9
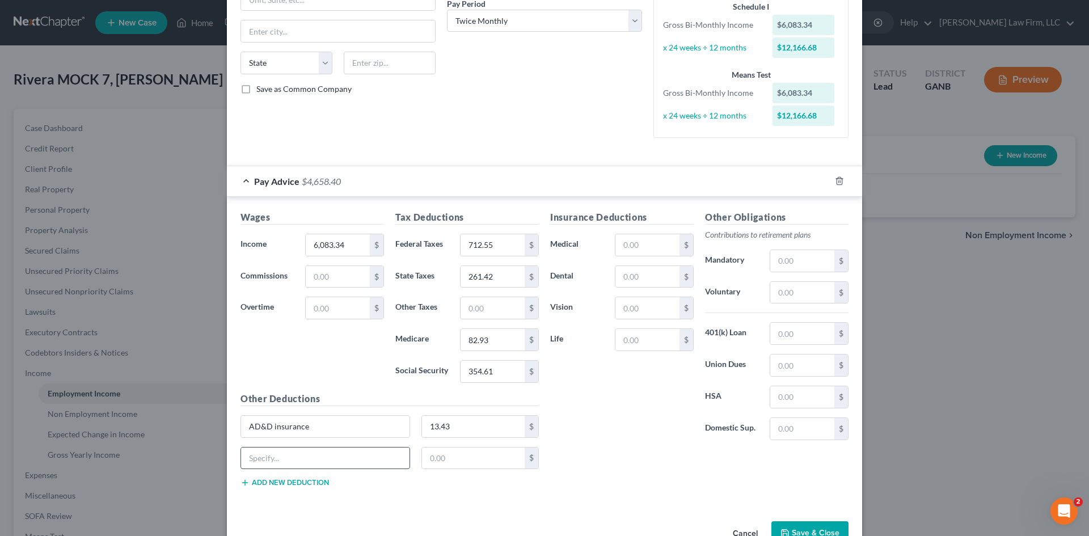
click at [271, 457] on input "text" at bounding box center [325, 459] width 168 height 22
click at [631, 277] on input "text" at bounding box center [647, 277] width 64 height 22
click at [265, 483] on button "Add new deduction" at bounding box center [285, 482] width 88 height 9
click at [265, 486] on input "text" at bounding box center [325, 490] width 168 height 22
click at [310, 491] on input "Hospital indeminifiation" at bounding box center [325, 490] width 168 height 22
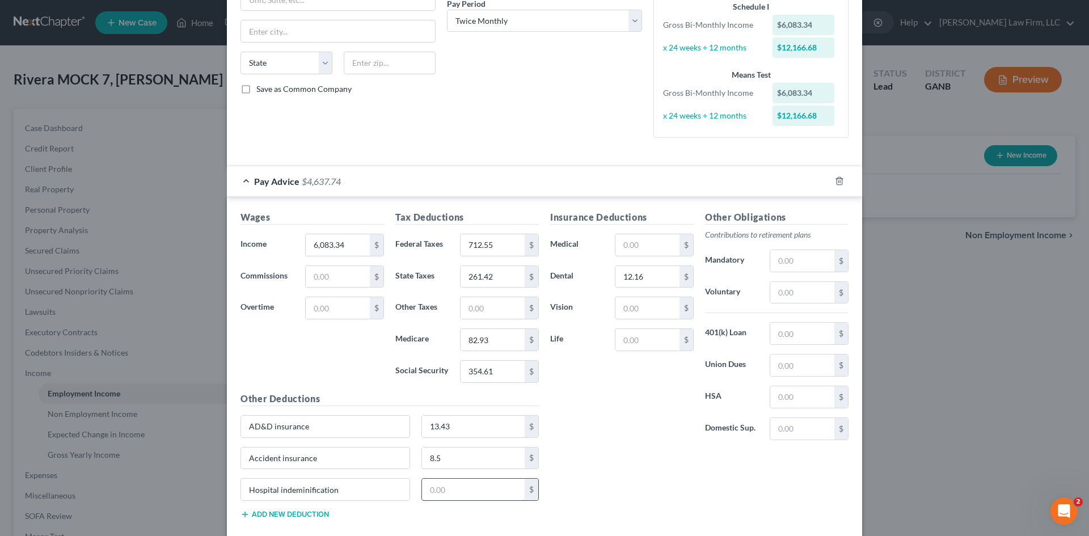
click at [433, 495] on input "text" at bounding box center [473, 490] width 103 height 22
click at [632, 247] on input "text" at bounding box center [647, 245] width 64 height 22
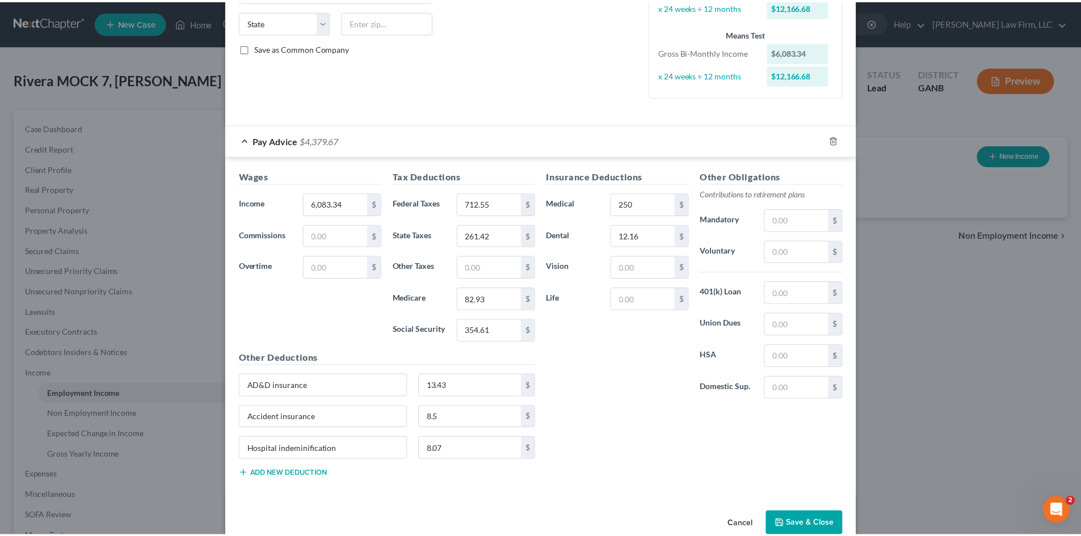
scroll to position [246, 0]
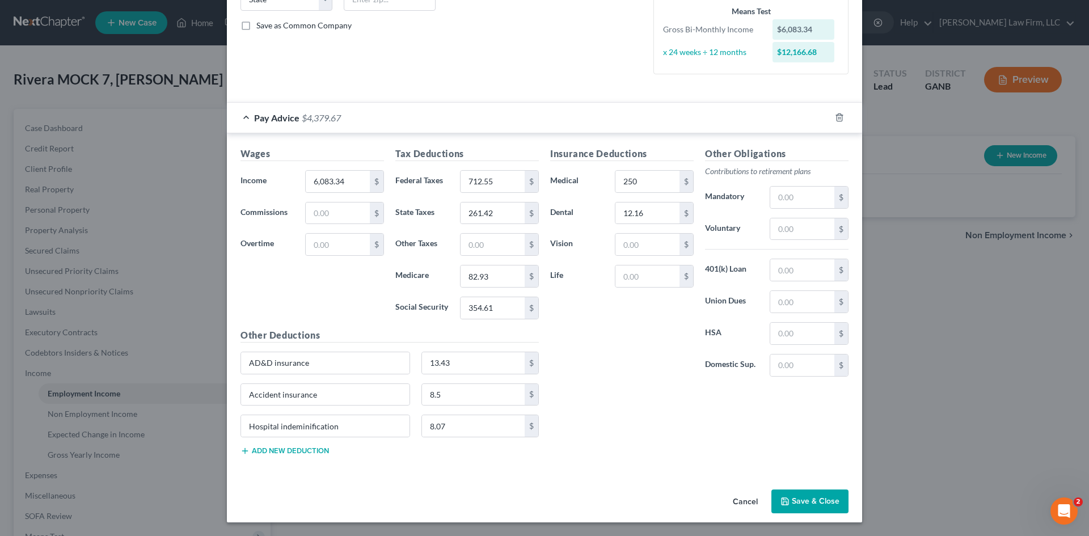
click at [787, 497] on button "Save & Close" at bounding box center [809, 502] width 77 height 24
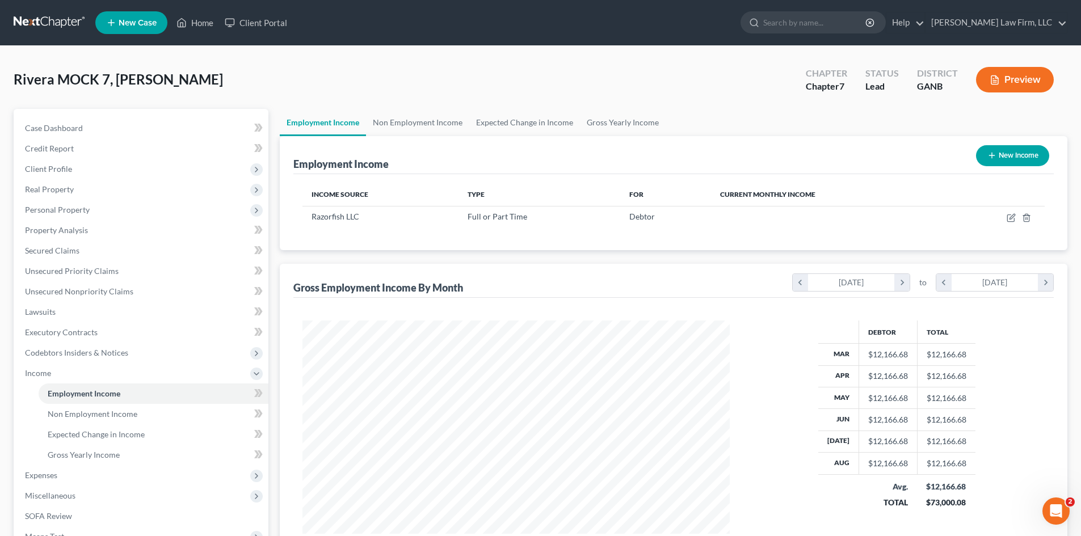
scroll to position [567036, 566802]
click at [193, 26] on link "Home" at bounding box center [195, 22] width 48 height 20
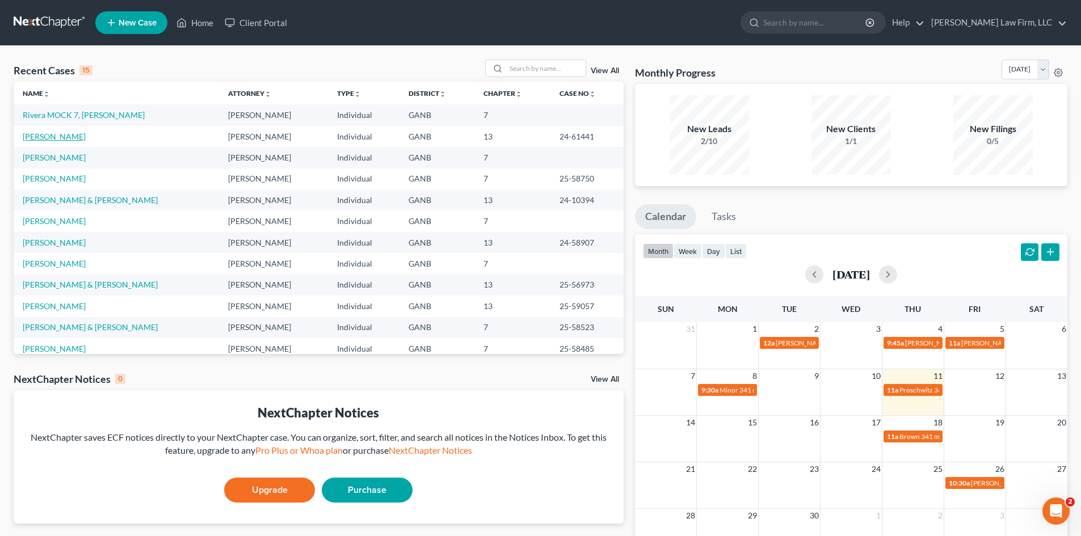
click at [47, 133] on link "[PERSON_NAME]" at bounding box center [54, 137] width 63 height 10
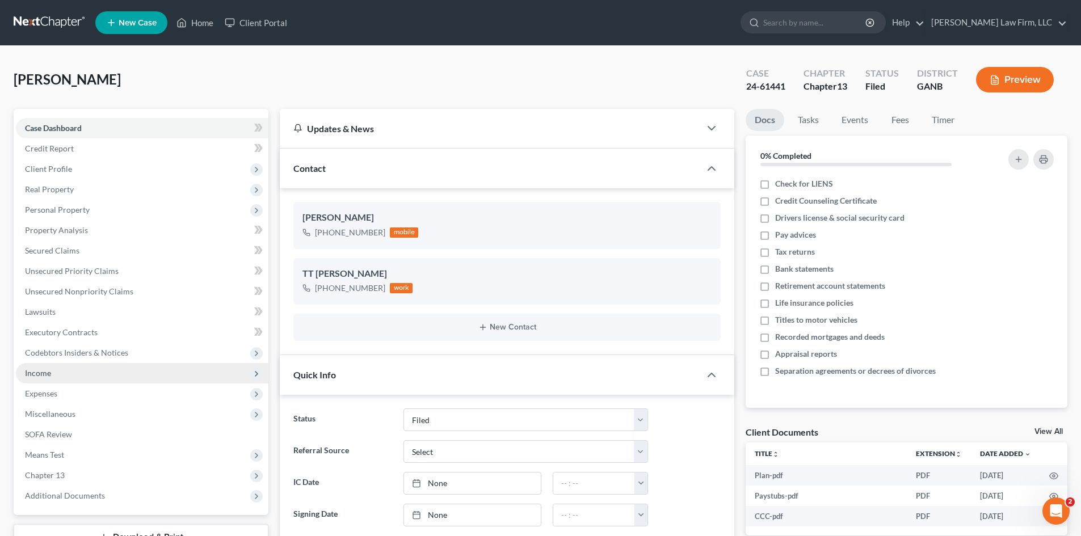
click at [41, 372] on span "Income" at bounding box center [38, 373] width 26 height 10
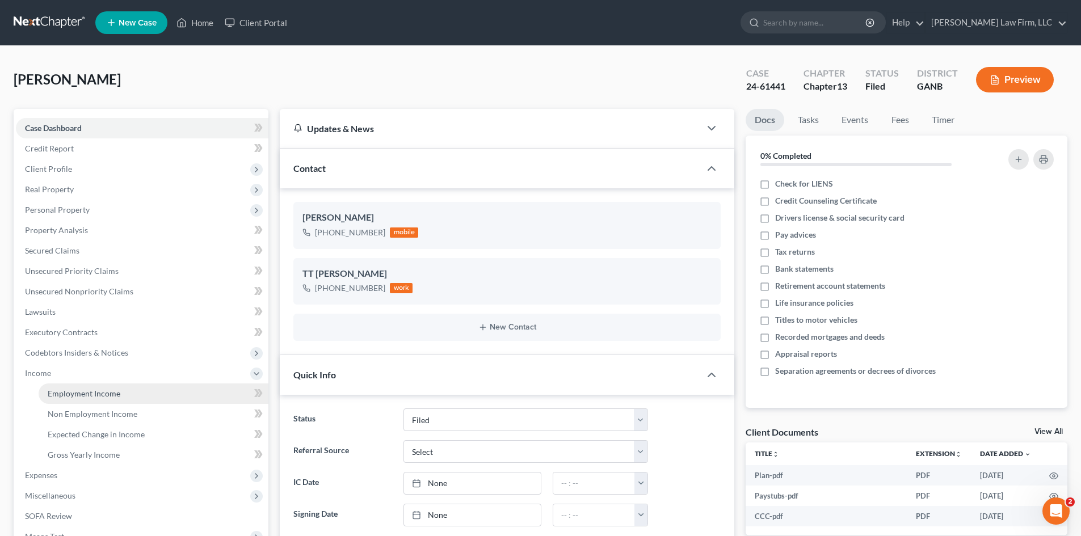
click at [90, 393] on span "Employment Income" at bounding box center [84, 394] width 73 height 10
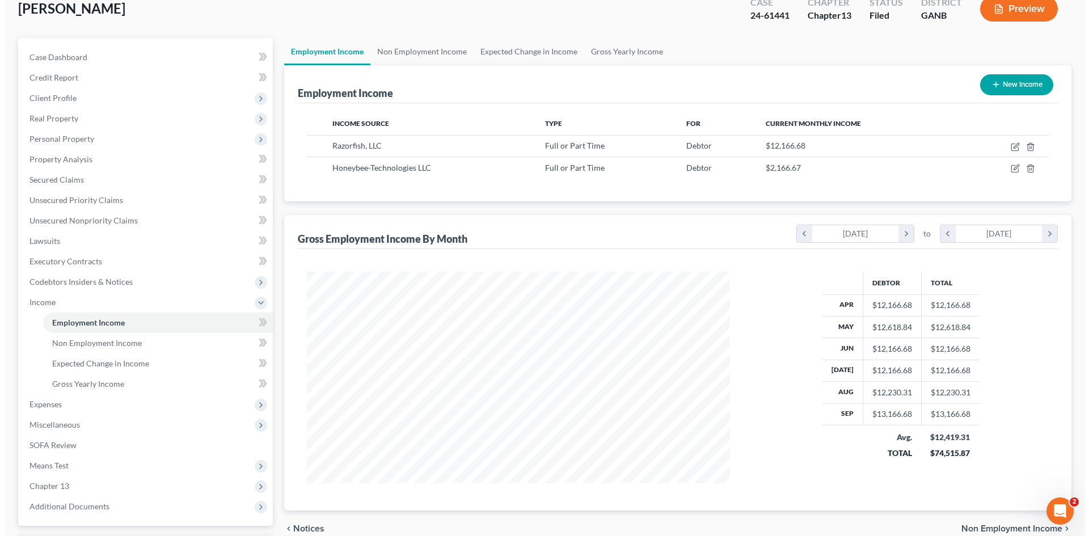
scroll to position [151, 0]
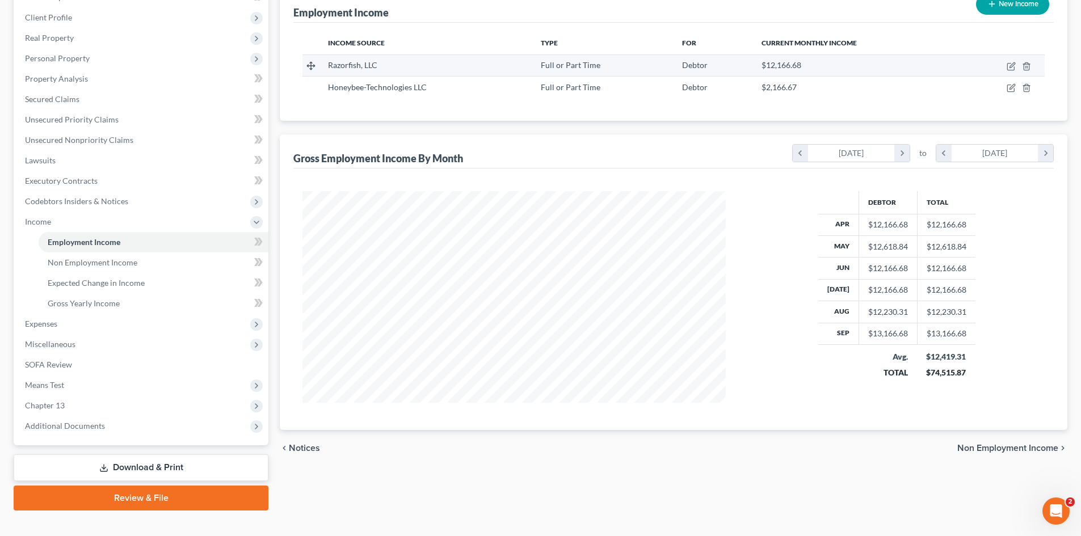
click at [885, 59] on td "$12,166.68" at bounding box center [855, 65] width 206 height 22
click at [1009, 68] on icon "button" at bounding box center [1010, 66] width 9 height 9
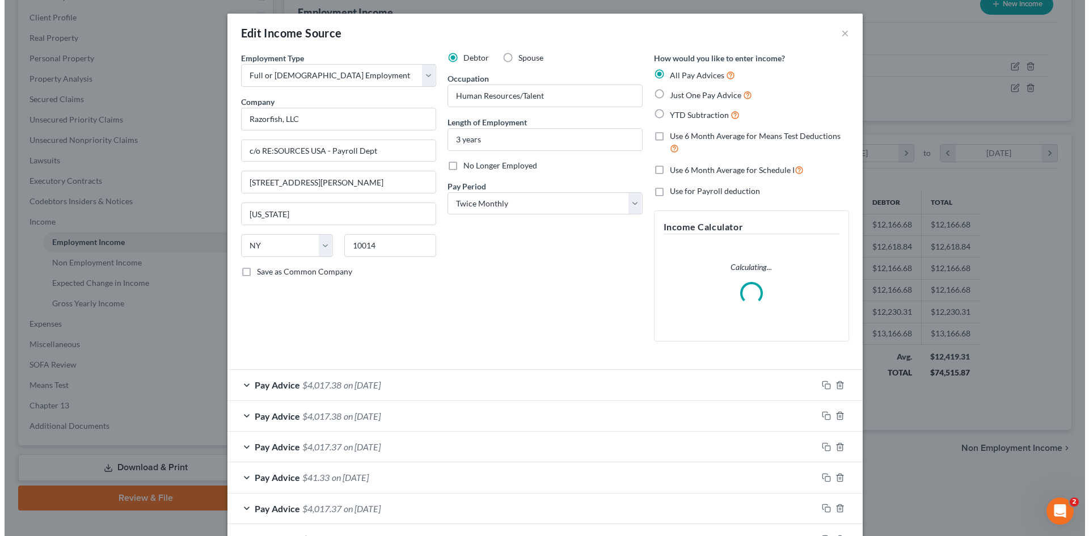
scroll to position [213, 450]
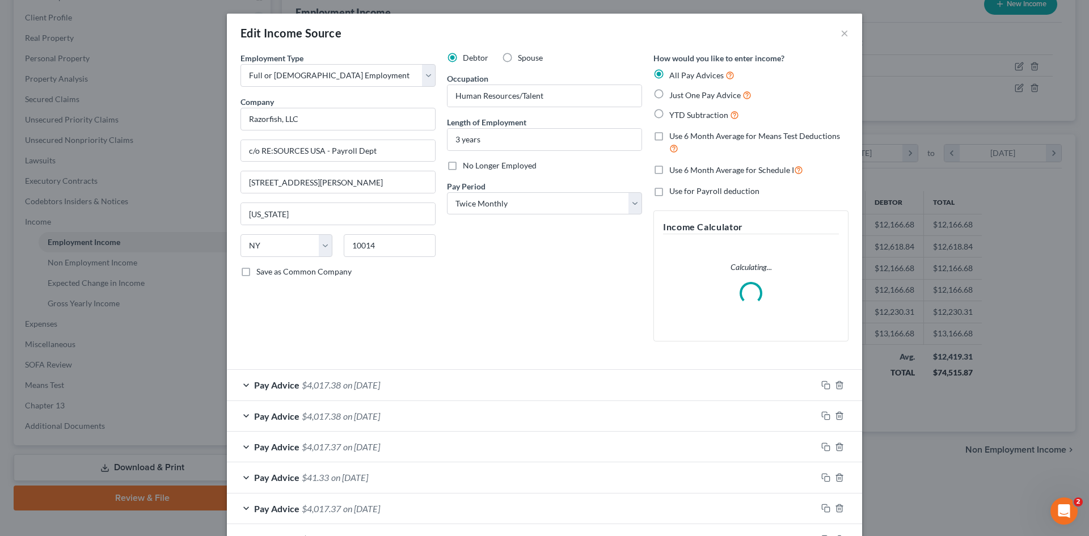
click at [466, 378] on form "Employment Type * Select Full or [DEMOGRAPHIC_DATA] Employment Self Employment …" at bounding box center [545, 426] width 608 height 749
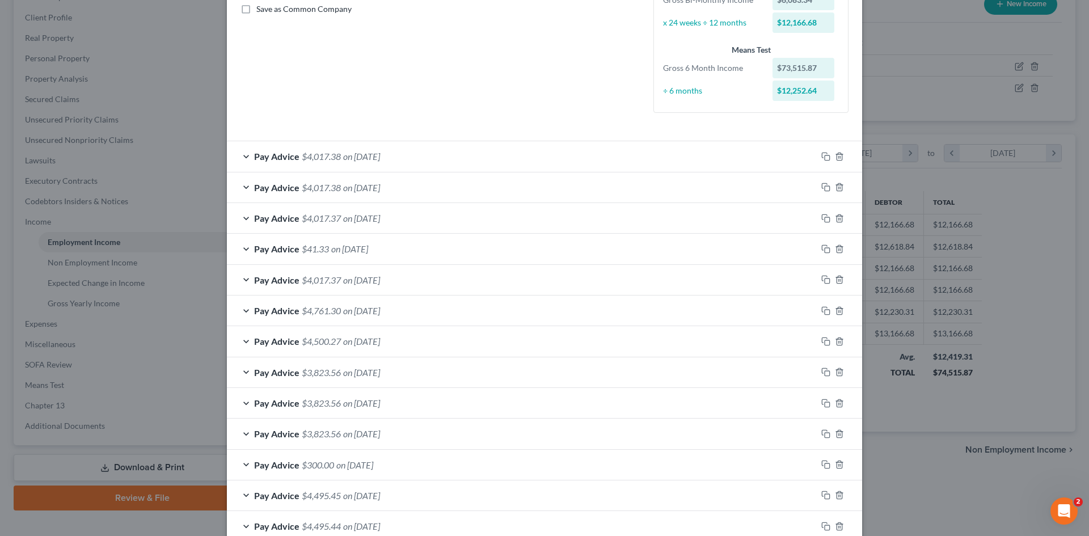
scroll to position [302, 0]
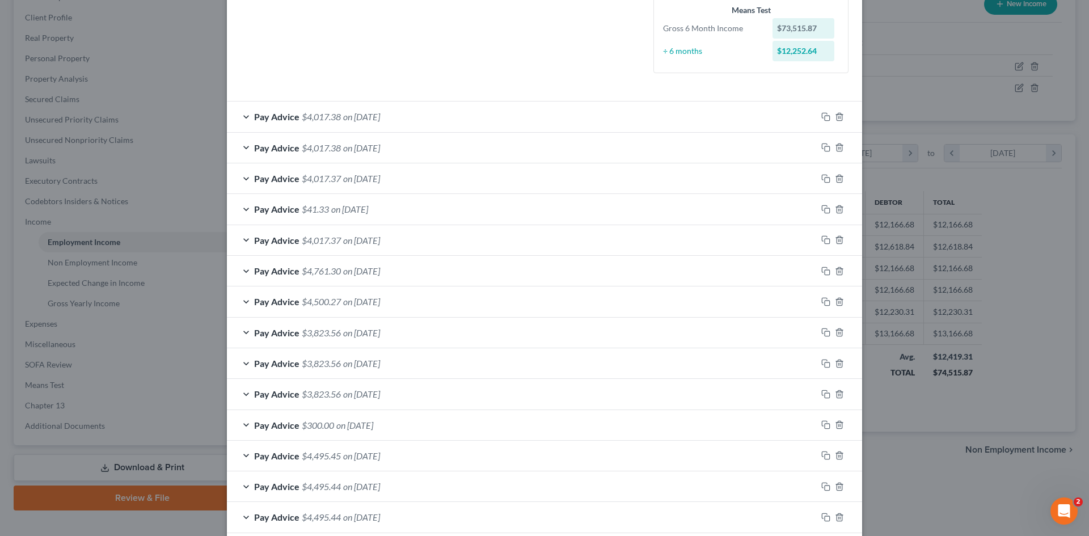
click at [438, 112] on div "Pay Advice $4,017.38 on [DATE]" at bounding box center [522, 117] width 590 height 30
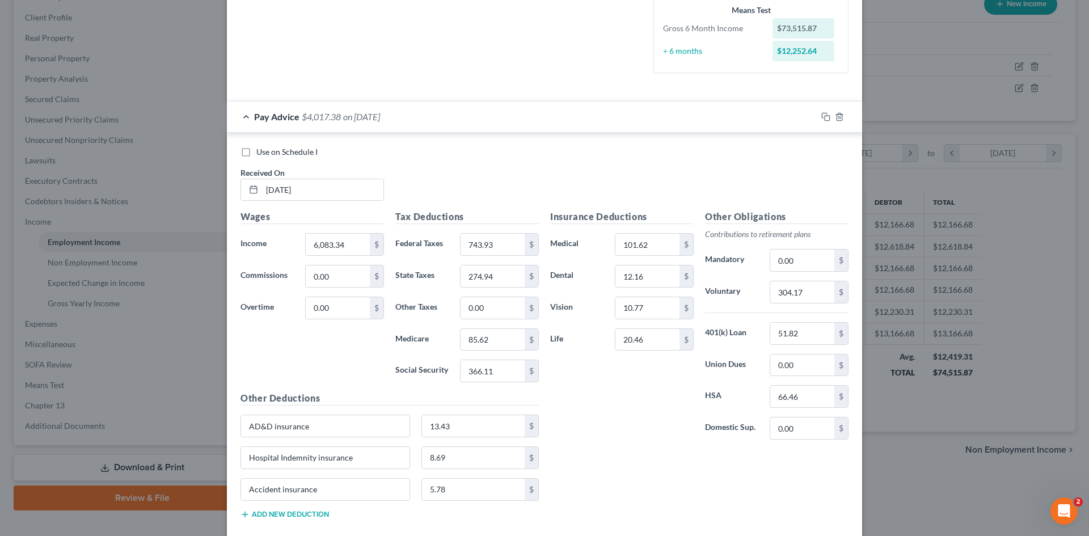
click at [639, 491] on div "Insurance Deductions Medical 101.62 $ Dental 12.16 $ Vision 10.77 $ Life 20.46 …" at bounding box center [700, 369] width 310 height 318
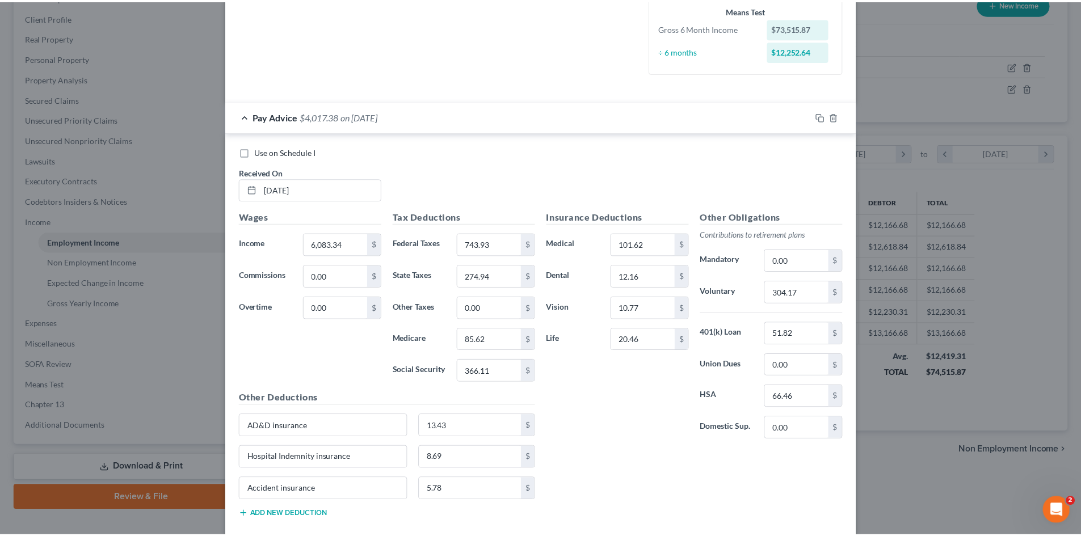
scroll to position [0, 0]
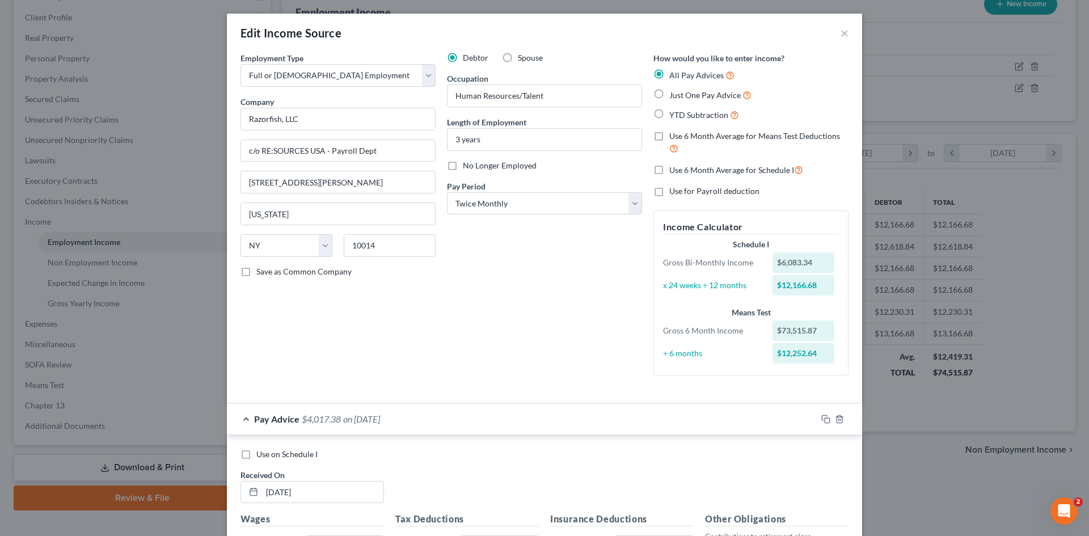
click at [845, 34] on div "Edit Income Source ×" at bounding box center [544, 33] width 635 height 39
click at [842, 35] on button "×" at bounding box center [845, 33] width 8 height 14
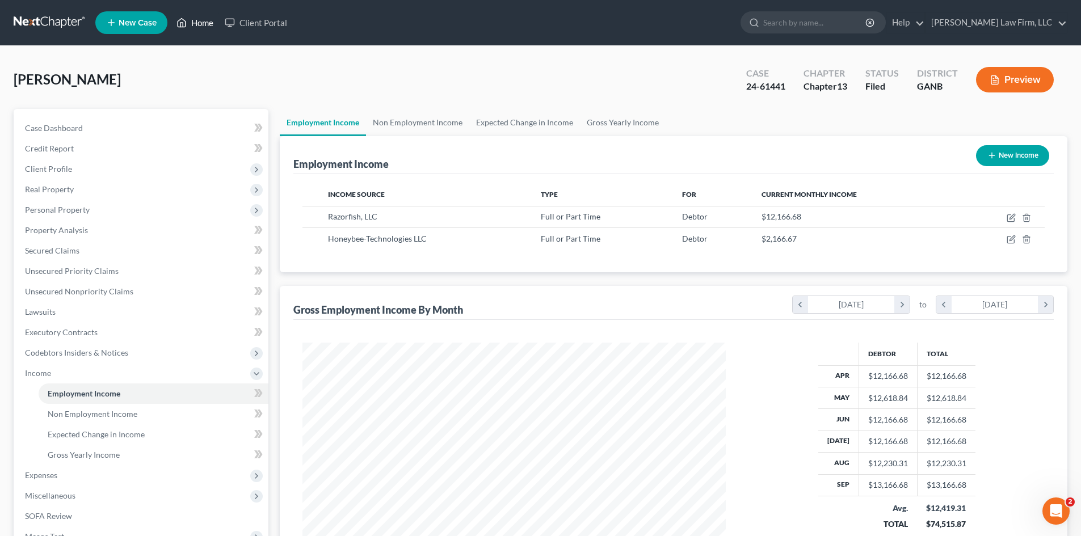
click at [197, 24] on link "Home" at bounding box center [195, 22] width 48 height 20
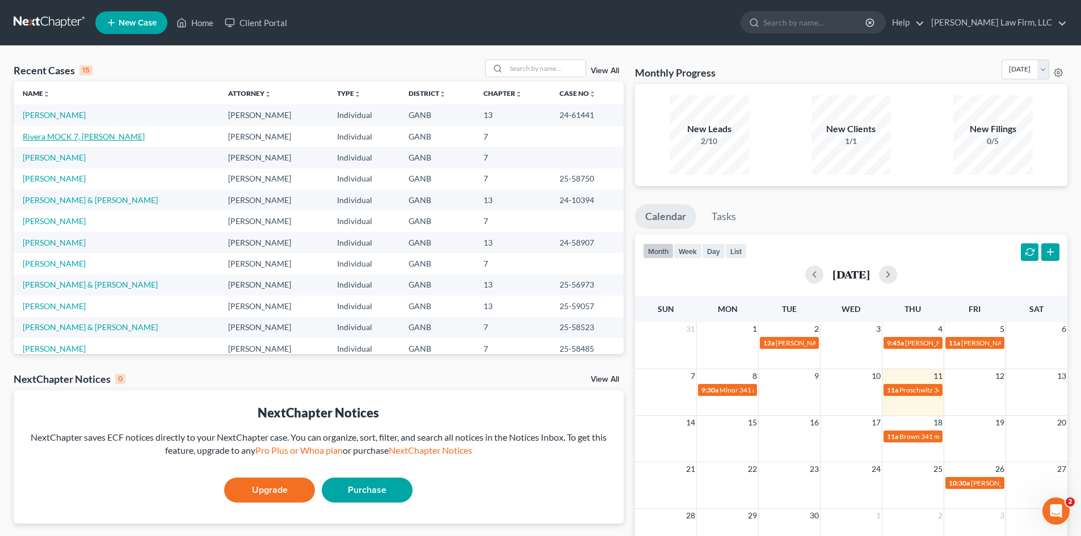
click at [51, 133] on link "Rivera MOCK 7, [PERSON_NAME]" at bounding box center [84, 137] width 122 height 10
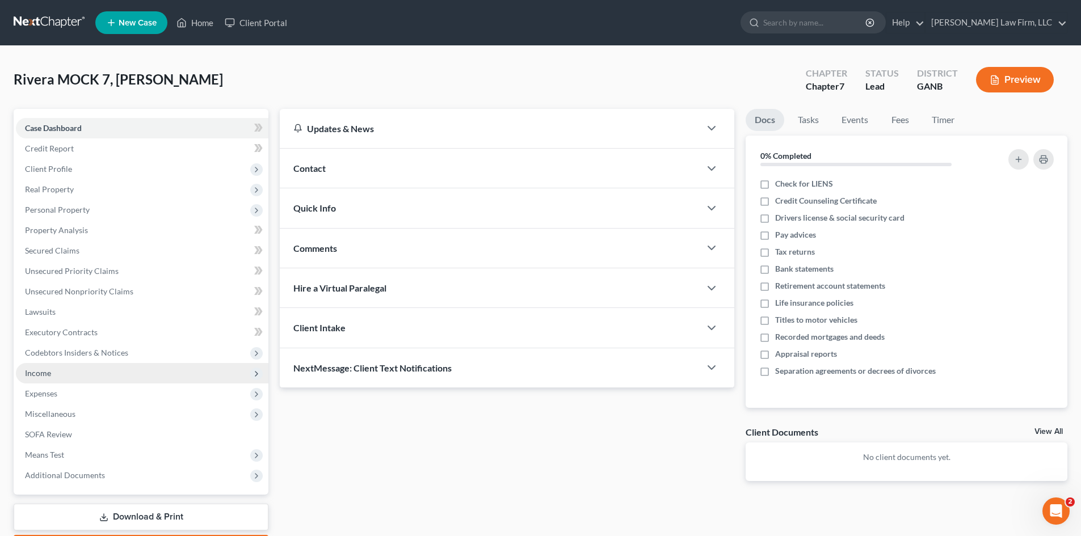
click at [44, 374] on span "Income" at bounding box center [38, 373] width 26 height 10
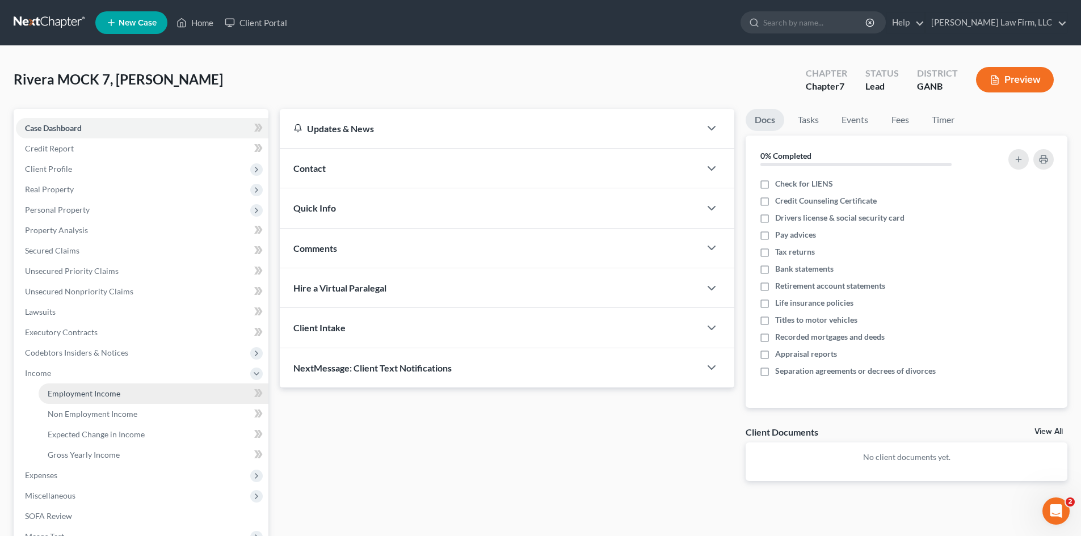
click at [104, 395] on span "Employment Income" at bounding box center [84, 394] width 73 height 10
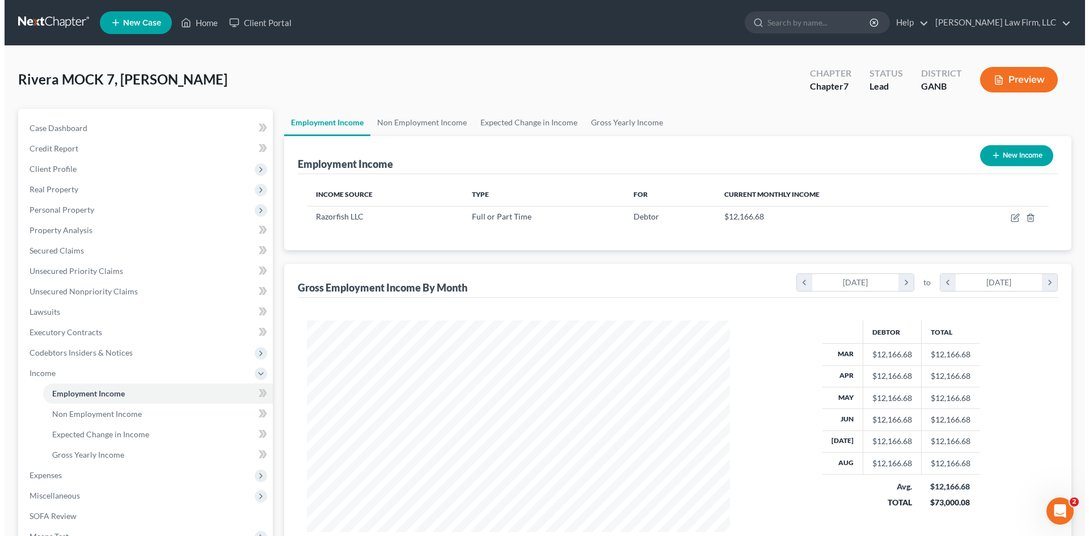
scroll to position [212, 446]
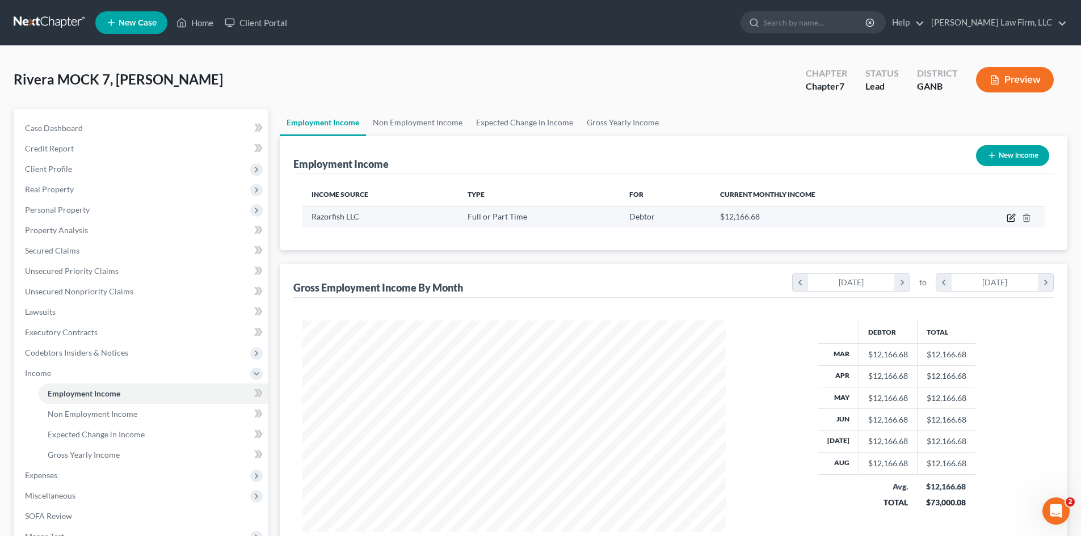
click at [1011, 219] on icon "button" at bounding box center [1011, 216] width 5 height 5
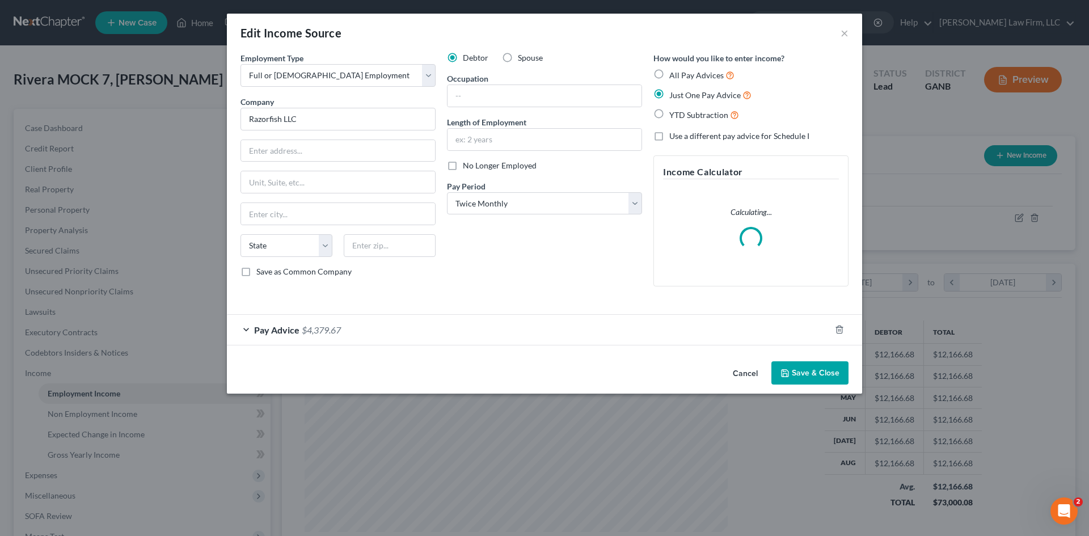
scroll to position [213, 450]
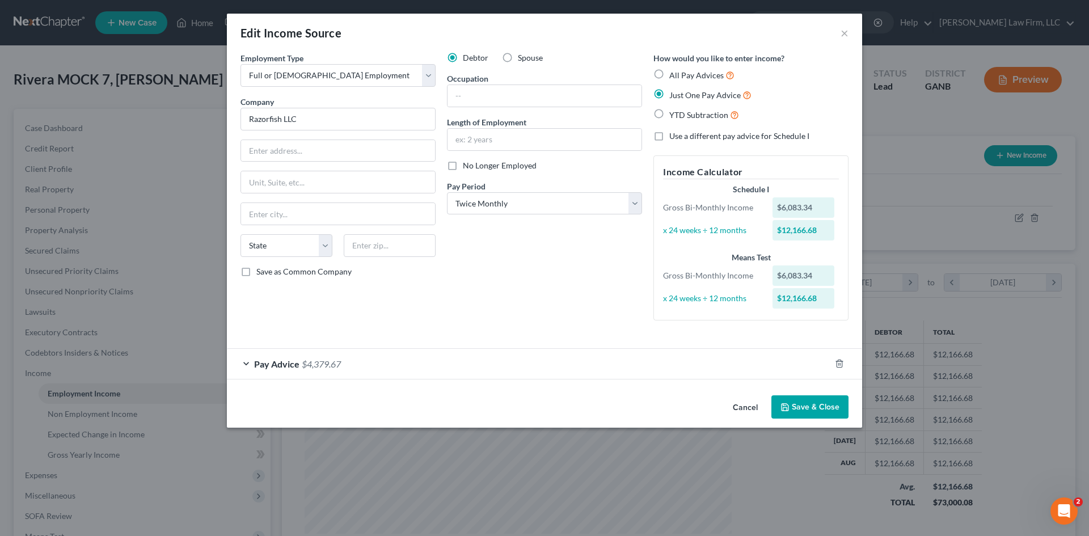
click at [478, 369] on div "Pay Advice $4,379.67" at bounding box center [529, 364] width 604 height 30
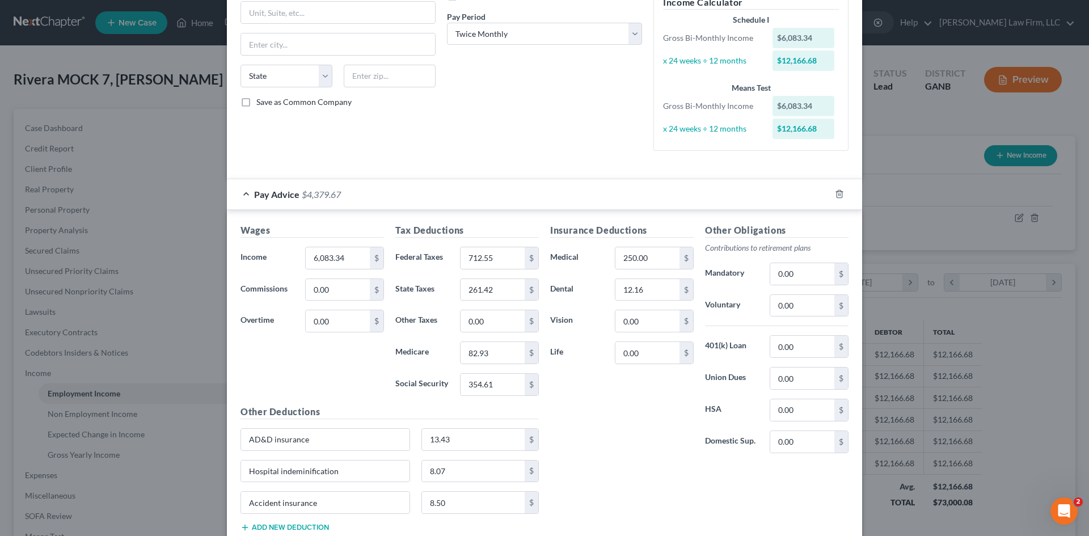
scroll to position [227, 0]
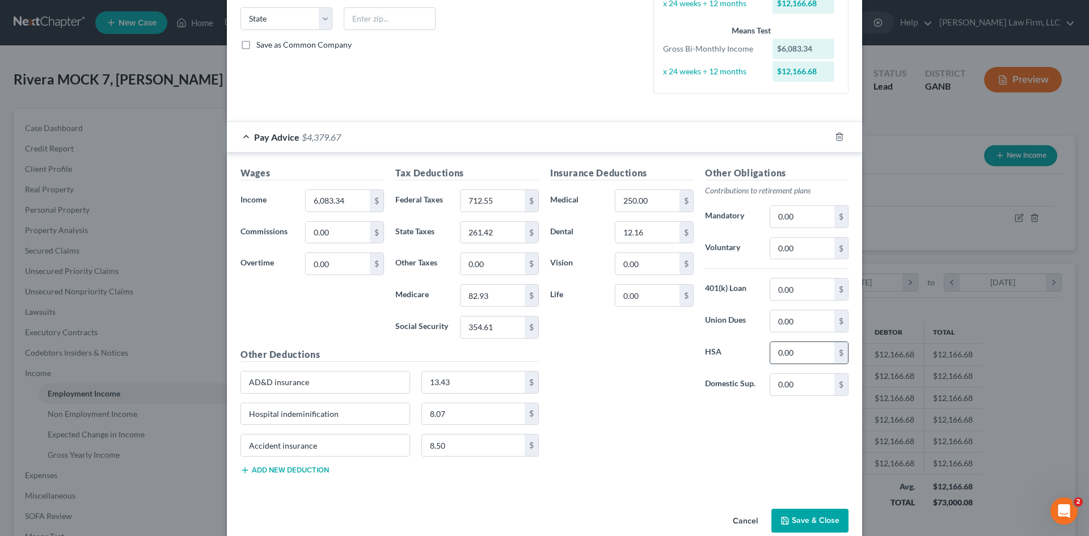
click at [783, 348] on input "0.00" at bounding box center [802, 353] width 64 height 22
click at [594, 466] on div "Insurance Deductions Medical 250.00 $ Dental 12.16 $ Vision 0.00 $ Life 0.00 $ …" at bounding box center [700, 325] width 310 height 318
drag, startPoint x: 618, startPoint y: 328, endPoint x: 619, endPoint y: 314, distance: 14.2
click at [618, 328] on div "Insurance Deductions Medical 250.00 $ Dental 12.16 $ Vision 0.00 $ Life 0.00 $" at bounding box center [622, 285] width 155 height 239
click at [619, 314] on div "Insurance Deductions Medical 250.00 $ Dental 12.16 $ Vision 0.00 $ Life 0.00 $" at bounding box center [622, 285] width 155 height 239
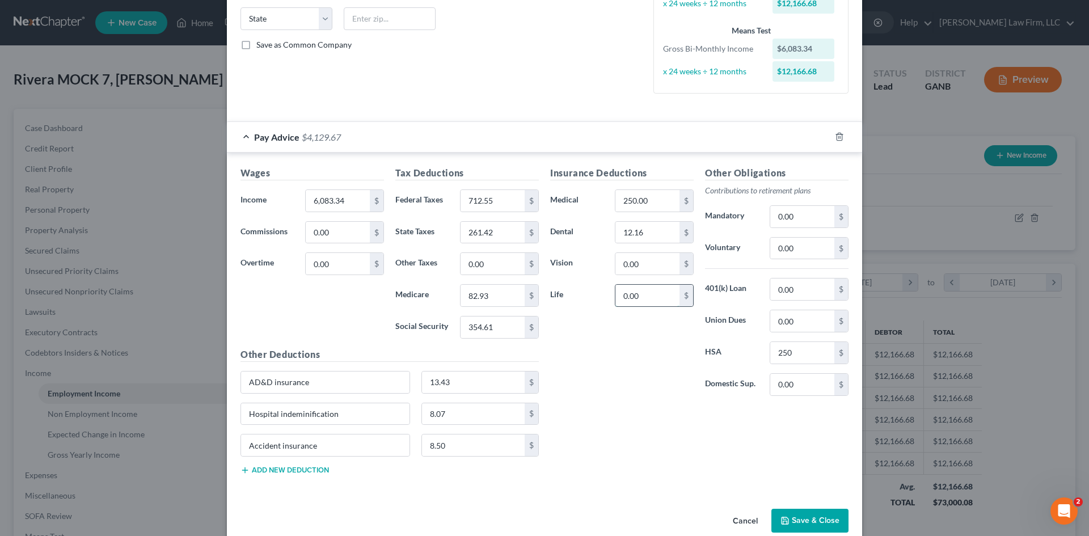
click at [622, 298] on input "0.00" at bounding box center [647, 296] width 64 height 22
click at [627, 267] on input "0.00" at bounding box center [647, 264] width 64 height 22
click at [774, 254] on input "0.00" at bounding box center [802, 249] width 64 height 22
click at [625, 453] on div "Insurance Deductions Medical 250.00 $ Dental 12.16 $ Vision 10.94 $ Life 18.32 …" at bounding box center [700, 325] width 310 height 318
drag, startPoint x: 617, startPoint y: 415, endPoint x: 760, endPoint y: 326, distance: 167.9
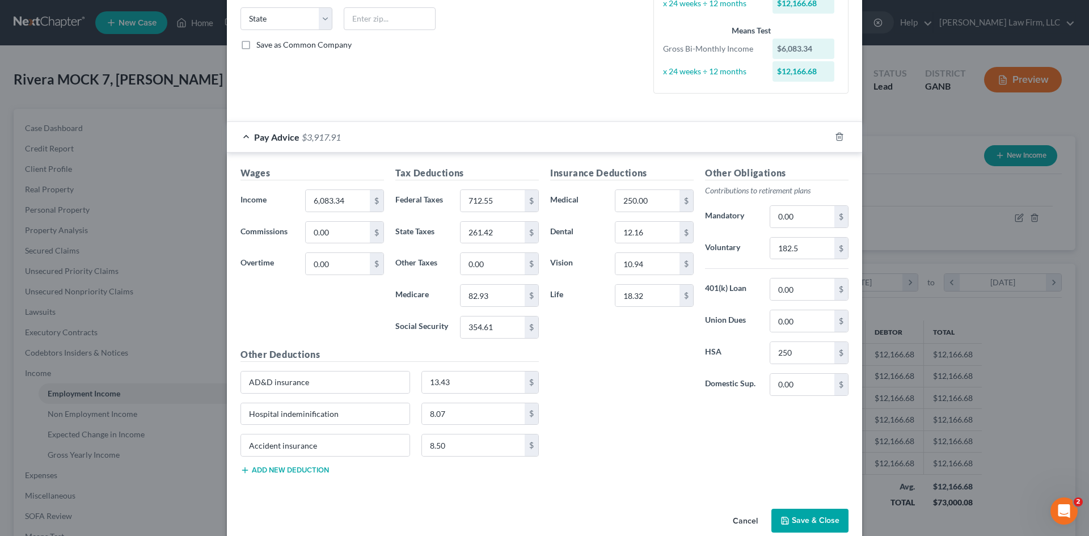
click at [618, 415] on div "Insurance Deductions Medical 250.00 $ Dental 12.16 $ Vision 10.94 $ Life 18.32 …" at bounding box center [700, 325] width 310 height 318
click at [792, 298] on input "0.00" at bounding box center [802, 290] width 64 height 22
click at [665, 365] on div "Insurance Deductions Medical 250.00 $ Dental 12.16 $ Vision 10.94 $ Life 18.32 $" at bounding box center [622, 285] width 155 height 239
click at [500, 331] on input "354.61" at bounding box center [493, 328] width 64 height 22
click at [499, 331] on input "354.61" at bounding box center [493, 328] width 64 height 22
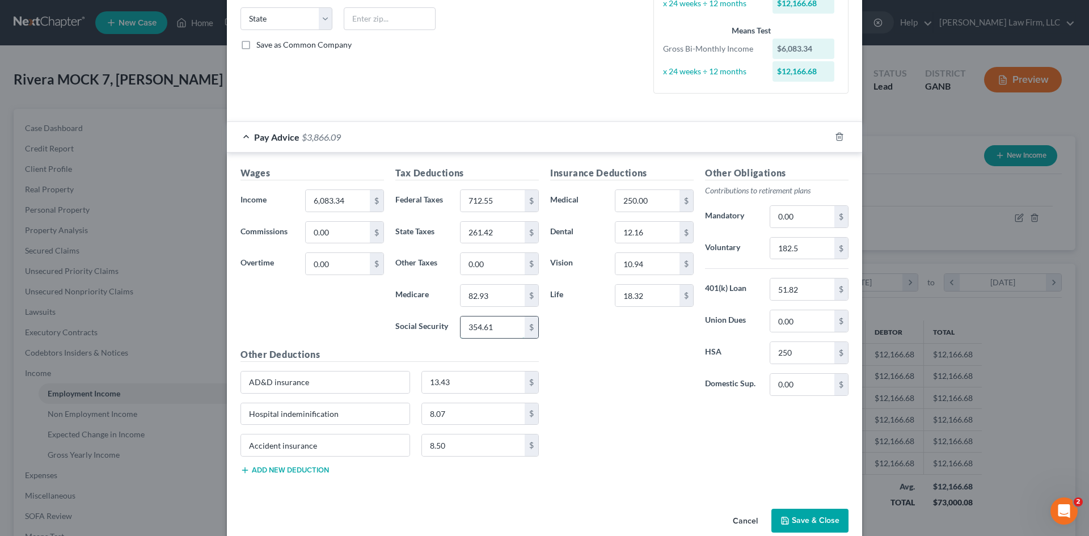
click at [497, 331] on input "354.61" at bounding box center [493, 328] width 64 height 22
click at [640, 403] on div "Insurance Deductions Medical 250.00 $ Dental 12.16 $ Vision 10.94 $ Life 18.32 $" at bounding box center [622, 285] width 155 height 239
click at [580, 391] on div "Insurance Deductions Medical 250.00 $ Dental 12.16 $ Vision 10.94 $ Life 18.32 $" at bounding box center [622, 285] width 155 height 239
click at [639, 201] on input "250.00" at bounding box center [647, 201] width 64 height 22
click at [622, 332] on div "Insurance Deductions Medical 103.48 $ Dental 12.16 $ Vision 10.94 $ Life 18.32 $" at bounding box center [622, 285] width 155 height 239
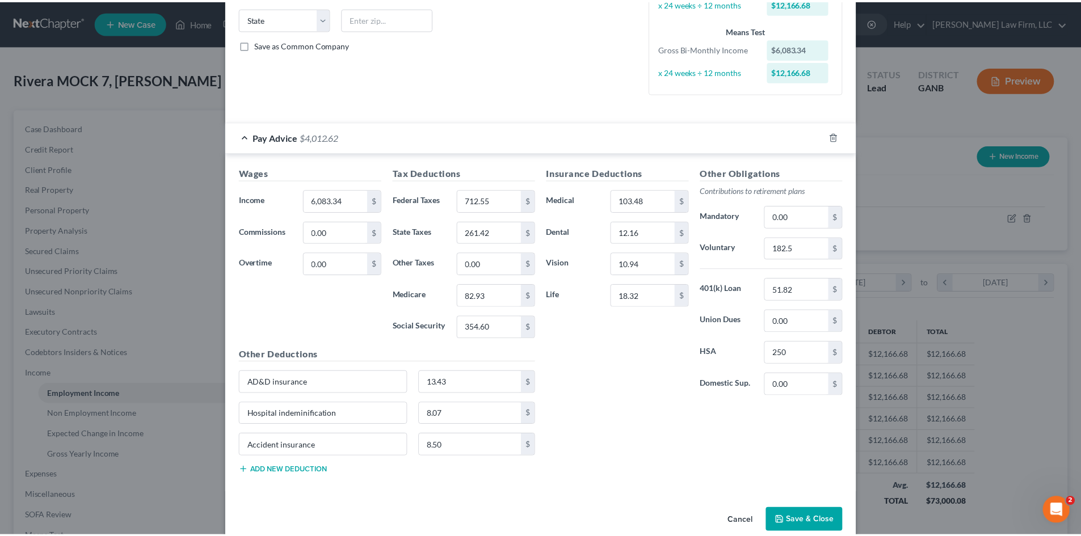
scroll to position [246, 0]
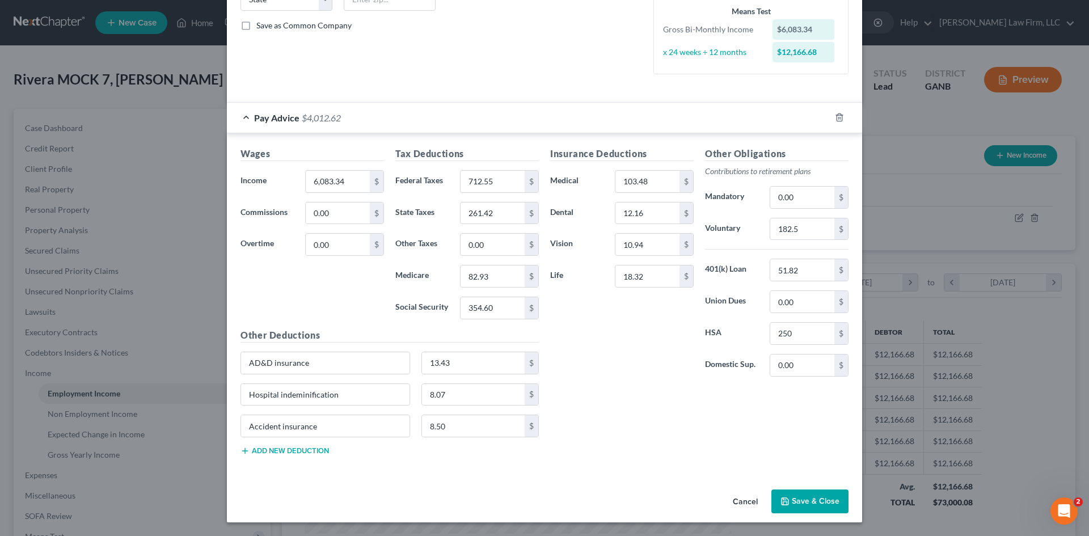
click at [790, 512] on button "Save & Close" at bounding box center [809, 502] width 77 height 24
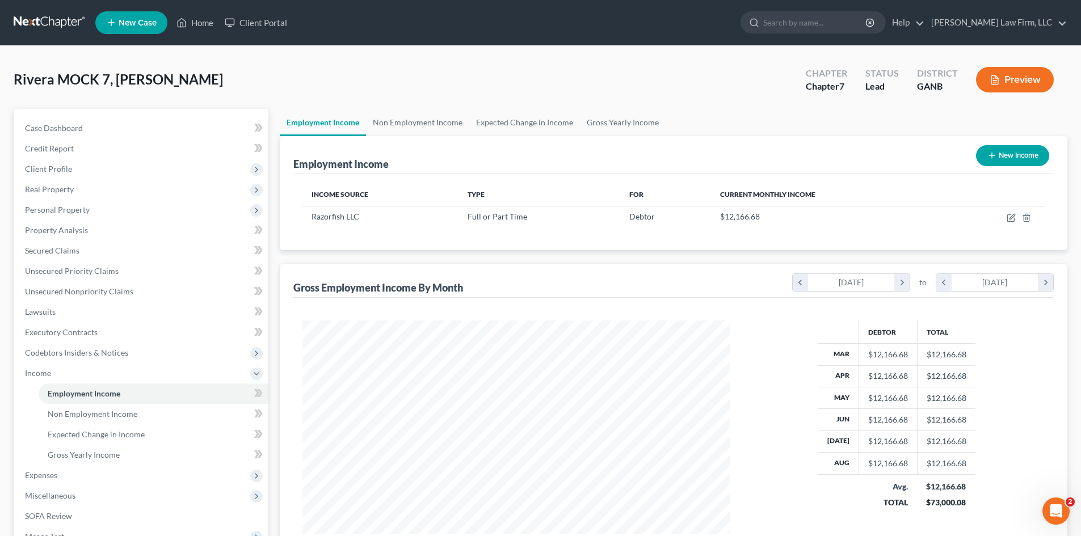
scroll to position [567036, 566802]
click at [44, 478] on span "Expenses" at bounding box center [41, 475] width 32 height 10
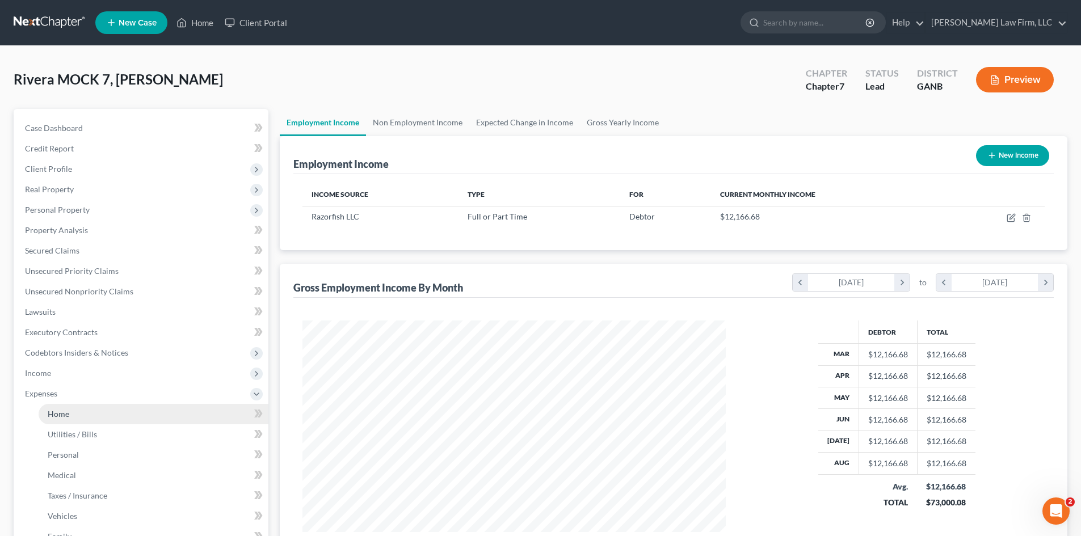
click at [66, 418] on span "Home" at bounding box center [59, 414] width 22 height 10
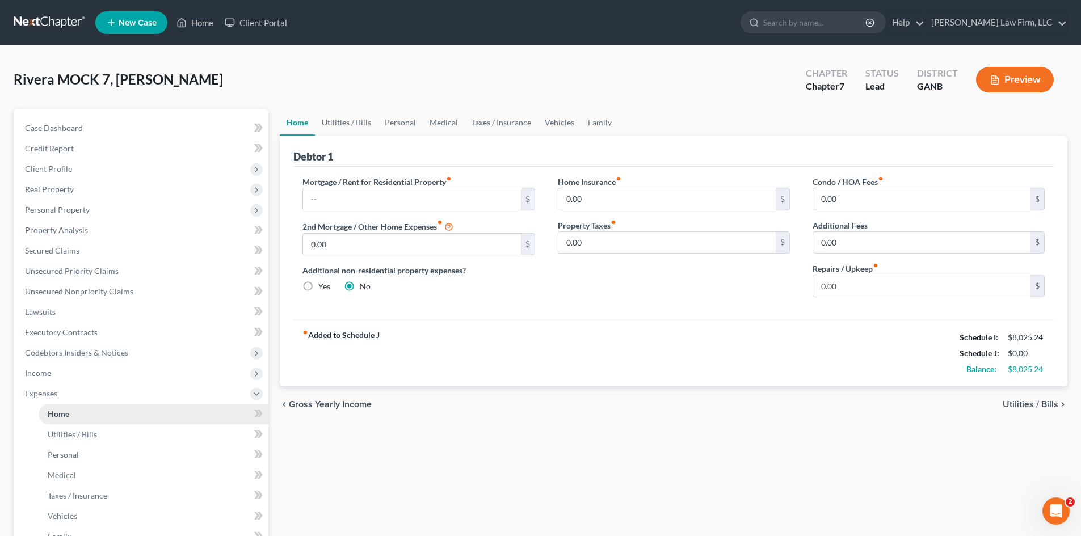
scroll to position [210, 0]
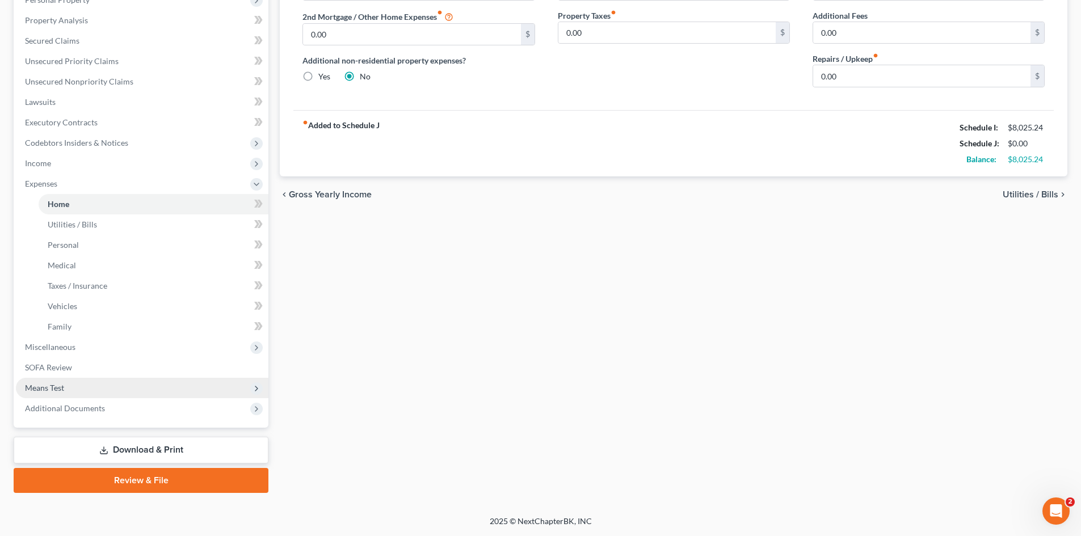
click at [43, 386] on span "Means Test" at bounding box center [44, 388] width 39 height 10
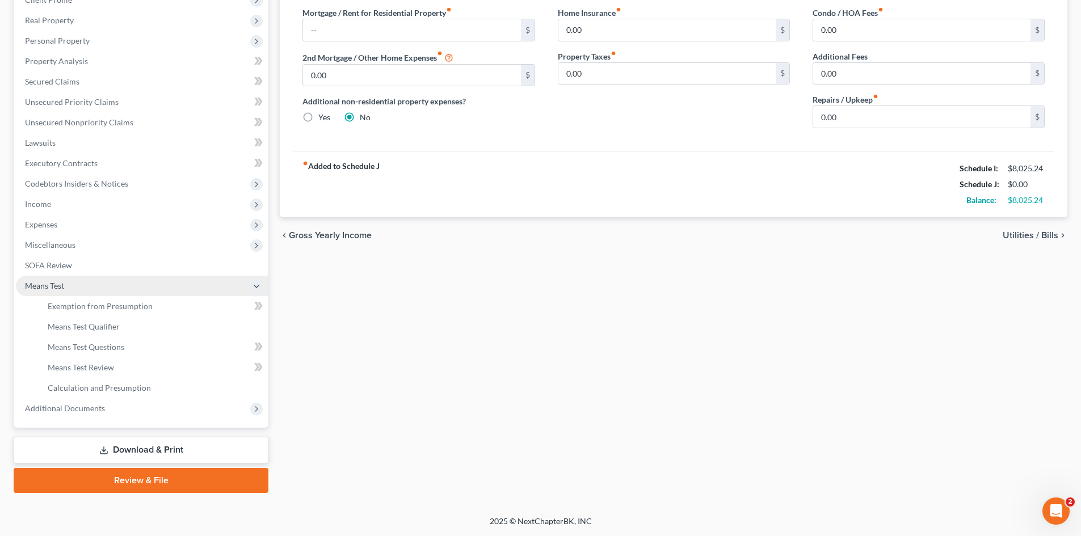
scroll to position [169, 0]
click at [132, 311] on link "Exemption from Presumption" at bounding box center [154, 306] width 230 height 20
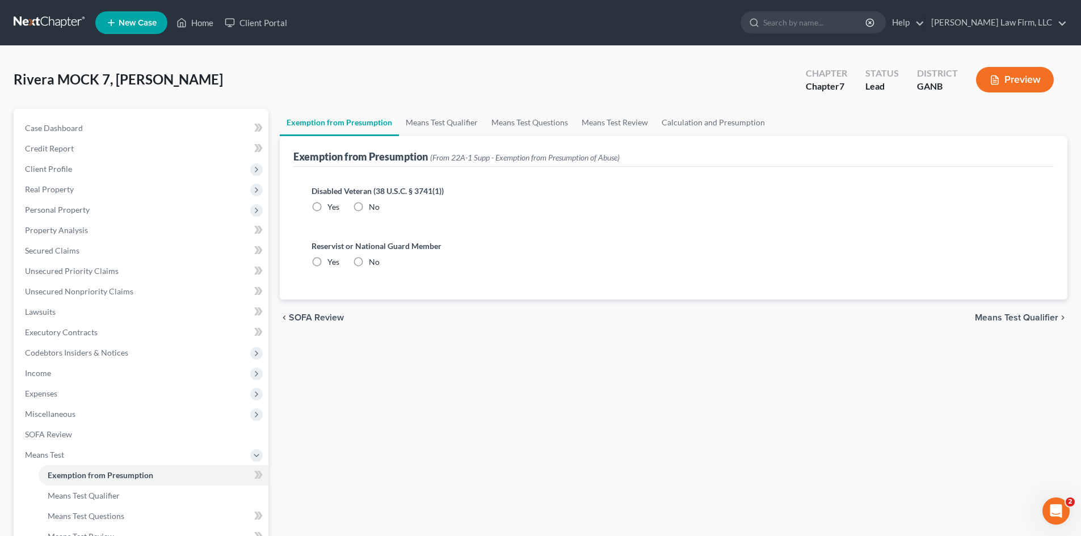
click at [369, 212] on label "No" at bounding box center [374, 206] width 11 height 11
click at [373, 209] on input "No" at bounding box center [376, 204] width 7 height 7
click at [369, 267] on label "No" at bounding box center [374, 261] width 11 height 11
click at [373, 264] on input "No" at bounding box center [376, 259] width 7 height 7
click at [439, 121] on link "Means Test Qualifier" at bounding box center [442, 122] width 86 height 27
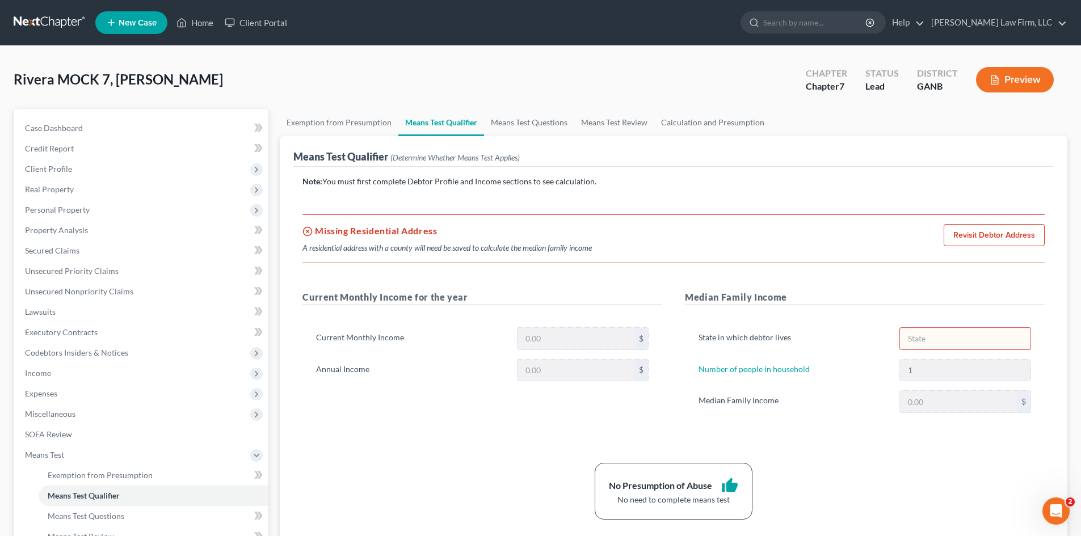
click at [1017, 234] on link "Revisit Debtor Address" at bounding box center [993, 235] width 101 height 23
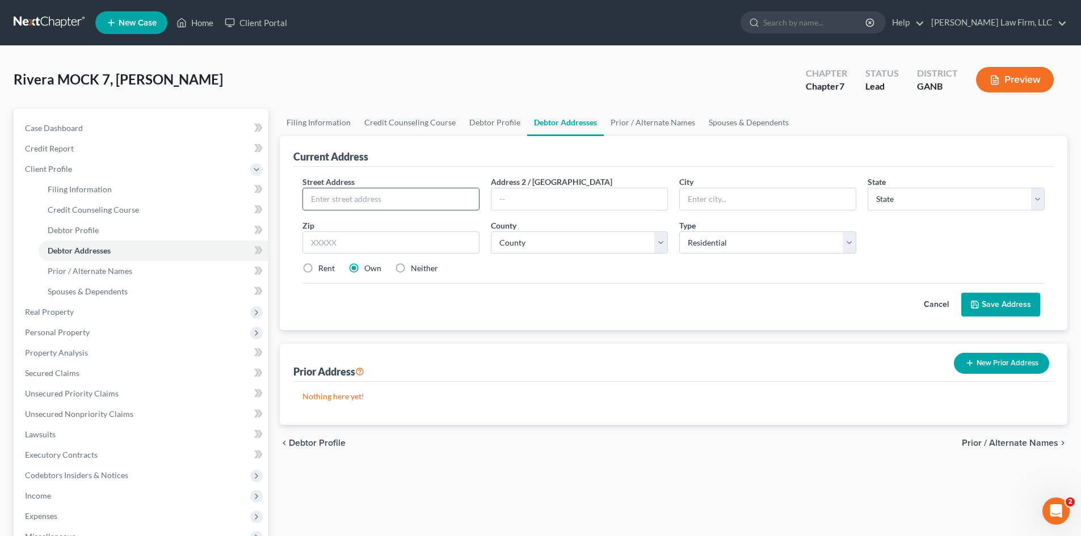
click at [362, 199] on input "text" at bounding box center [391, 199] width 176 height 22
click at [509, 247] on select "County [GEOGRAPHIC_DATA] [GEOGRAPHIC_DATA] [GEOGRAPHIC_DATA] [GEOGRAPHIC_DATA] …" at bounding box center [579, 242] width 177 height 23
click at [491, 231] on select "County [GEOGRAPHIC_DATA] [GEOGRAPHIC_DATA] [GEOGRAPHIC_DATA] [GEOGRAPHIC_DATA] …" at bounding box center [579, 242] width 177 height 23
click at [537, 308] on div "Cancel Save Address" at bounding box center [673, 299] width 742 height 33
click at [987, 303] on button "Save Address" at bounding box center [1000, 305] width 79 height 24
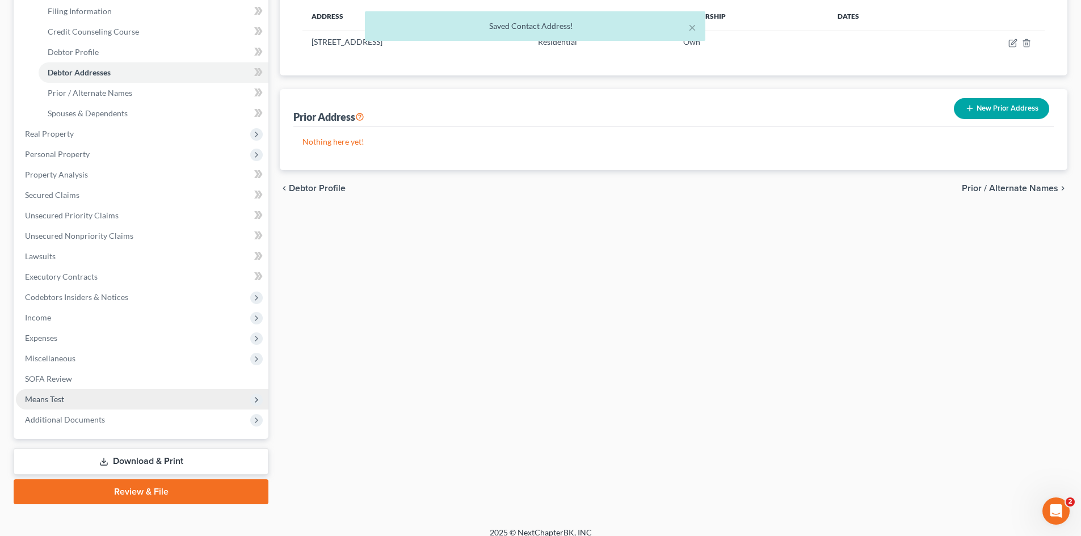
scroll to position [189, 0]
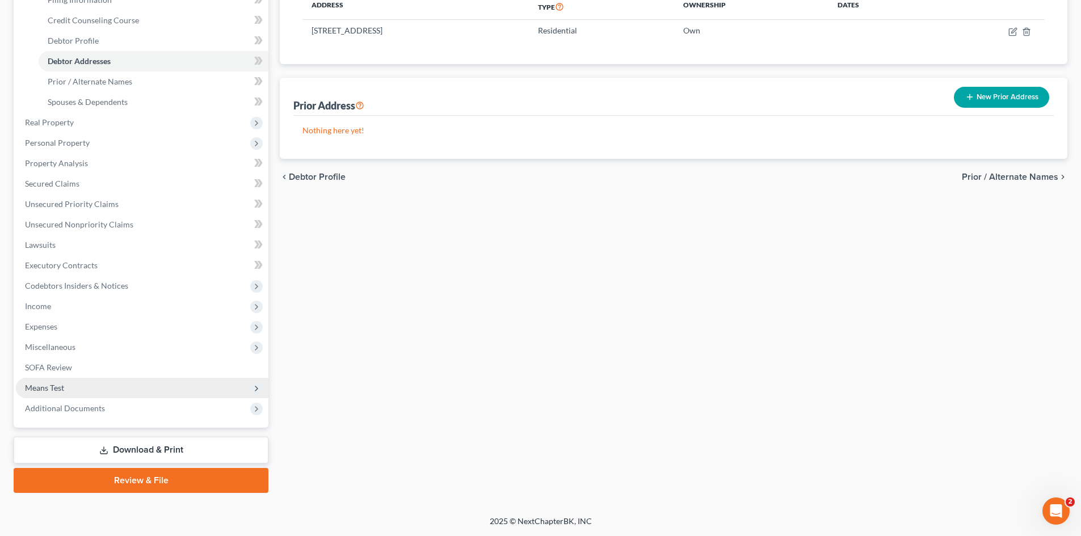
click at [52, 385] on span "Means Test" at bounding box center [44, 388] width 39 height 10
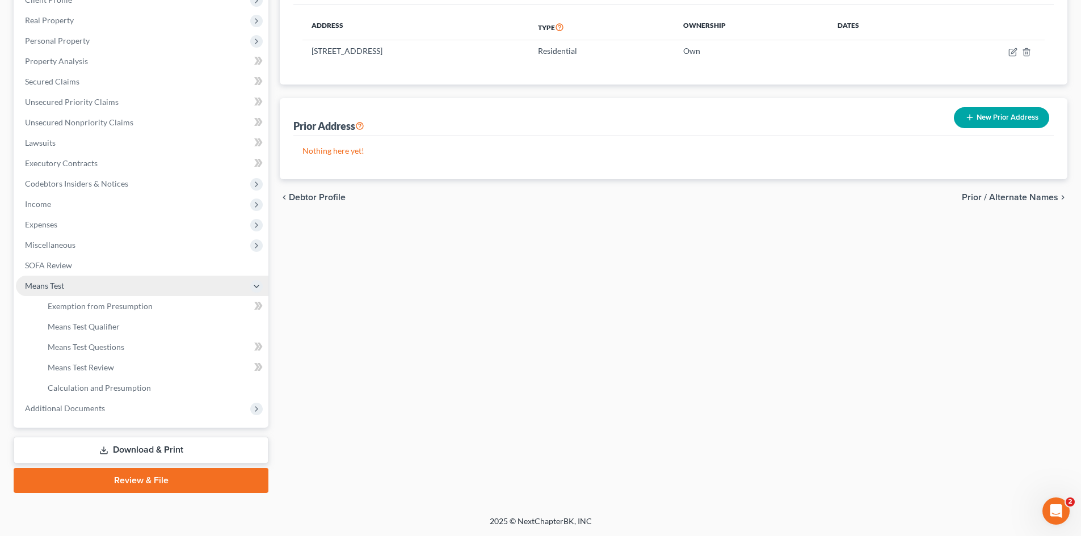
scroll to position [169, 0]
click at [97, 309] on span "Exemption from Presumption" at bounding box center [100, 306] width 105 height 10
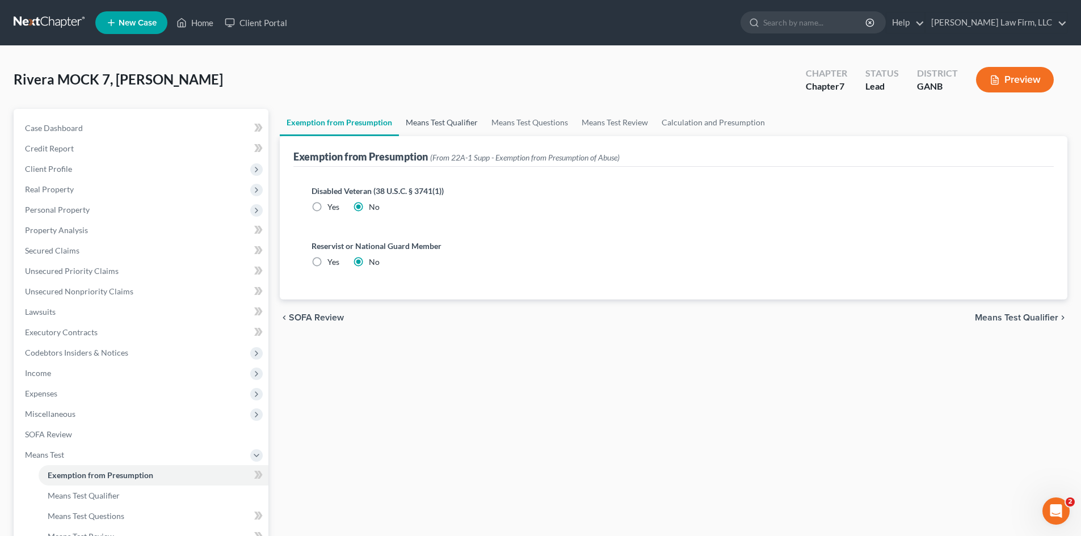
click at [438, 123] on link "Means Test Qualifier" at bounding box center [442, 122] width 86 height 27
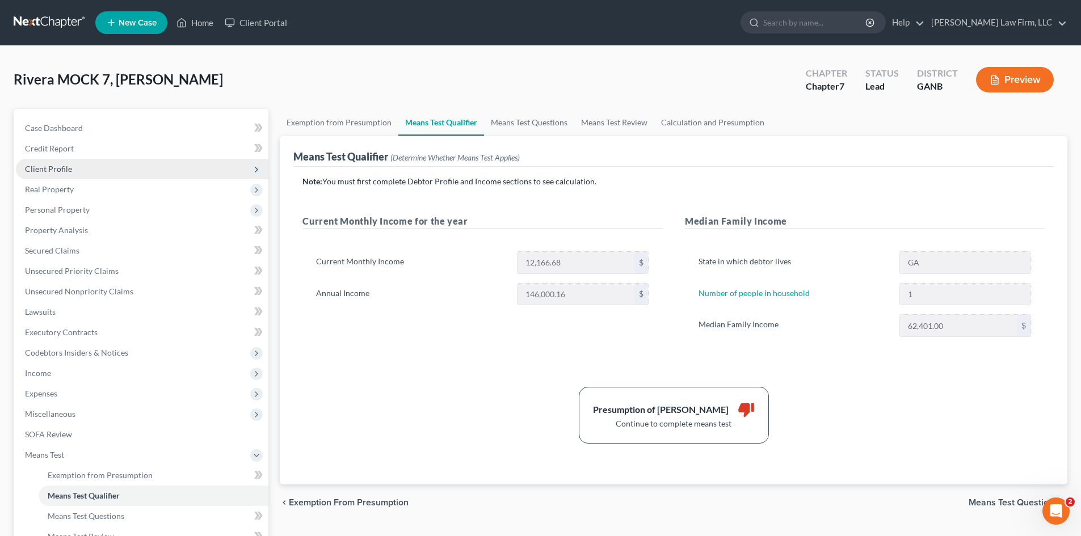
click at [41, 171] on span "Client Profile" at bounding box center [48, 169] width 47 height 10
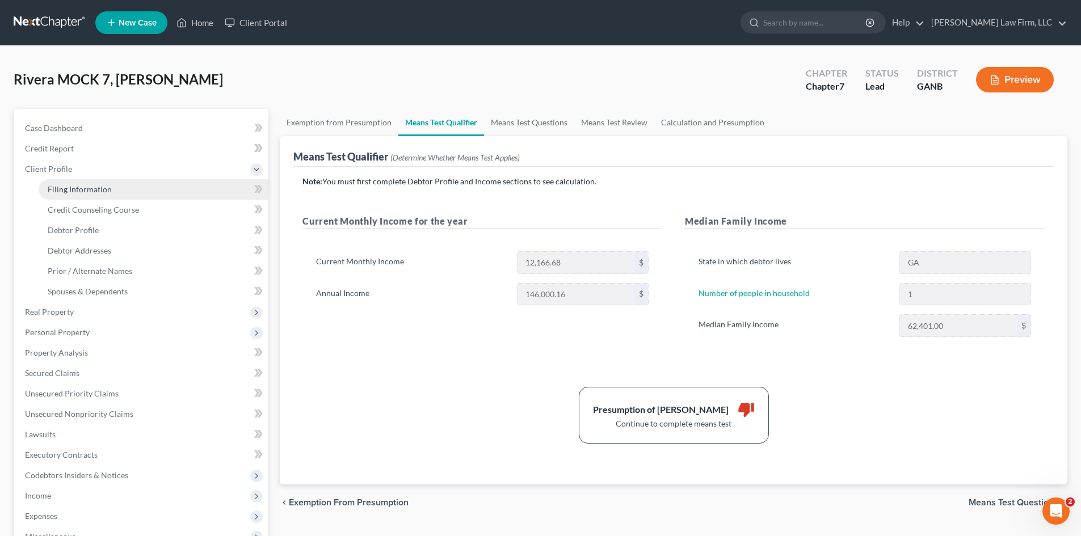
click at [66, 185] on span "Filing Information" at bounding box center [80, 189] width 64 height 10
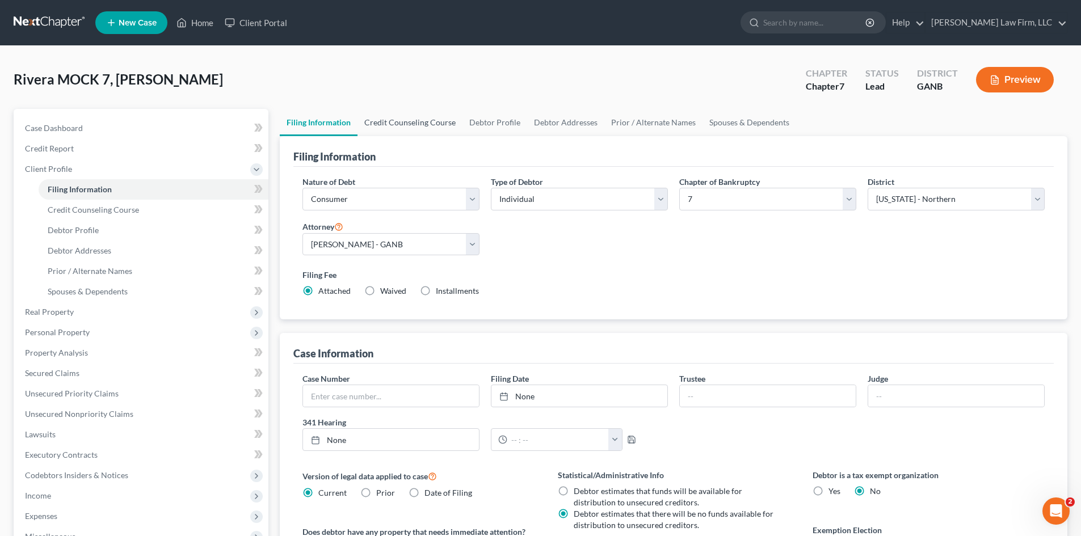
click at [388, 120] on link "Credit Counseling Course" at bounding box center [409, 122] width 105 height 27
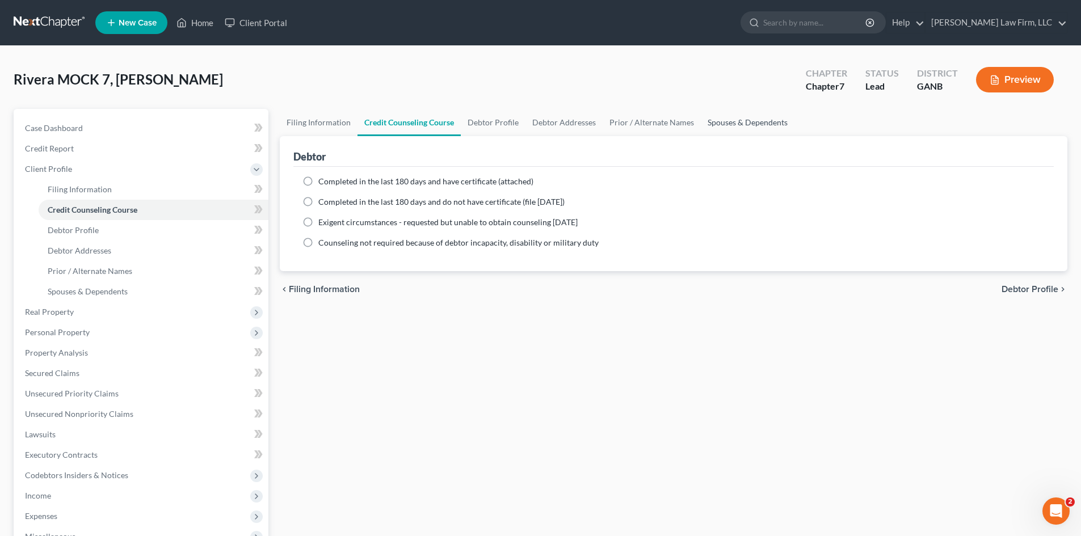
click at [711, 126] on link "Spouses & Dependents" at bounding box center [748, 122] width 94 height 27
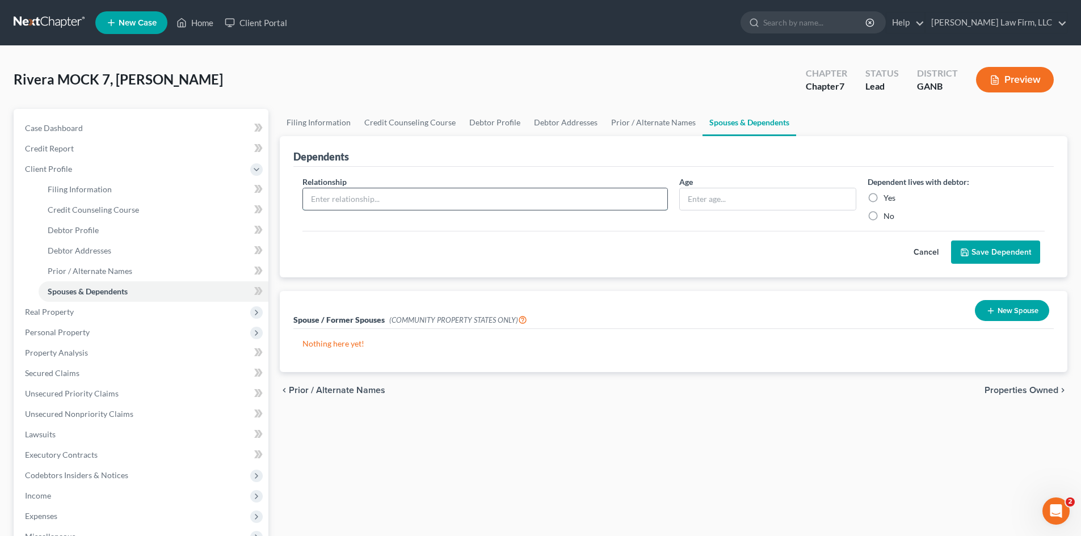
click at [497, 206] on input "text" at bounding box center [485, 199] width 364 height 22
click at [680, 205] on input "text" at bounding box center [768, 199] width 176 height 22
click at [883, 197] on label "Yes" at bounding box center [889, 197] width 12 height 11
click at [888, 197] on input "Yes" at bounding box center [891, 195] width 7 height 7
click at [985, 254] on button "Save Dependent" at bounding box center [995, 253] width 89 height 24
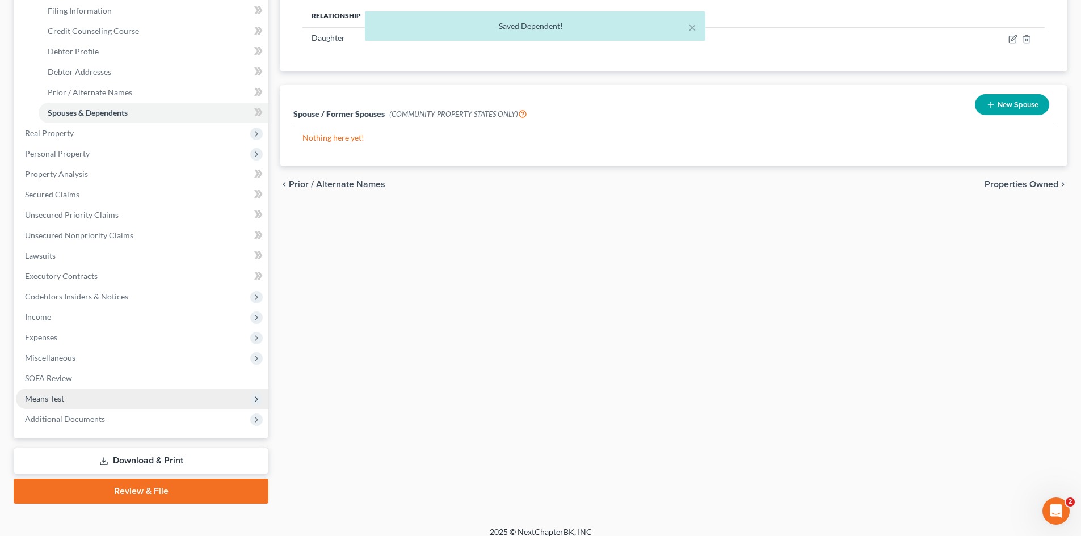
scroll to position [189, 0]
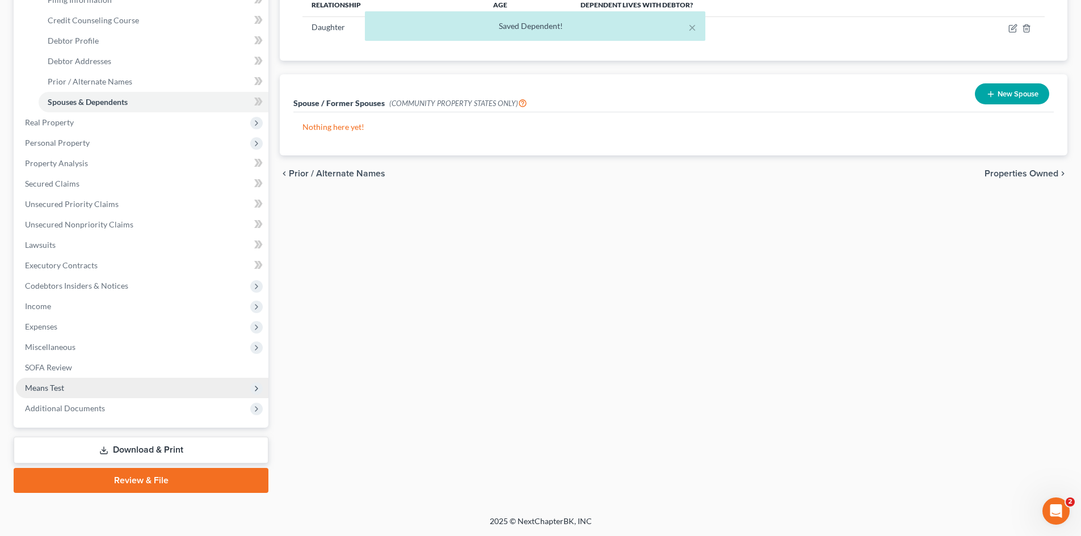
click at [51, 384] on span "Means Test" at bounding box center [44, 388] width 39 height 10
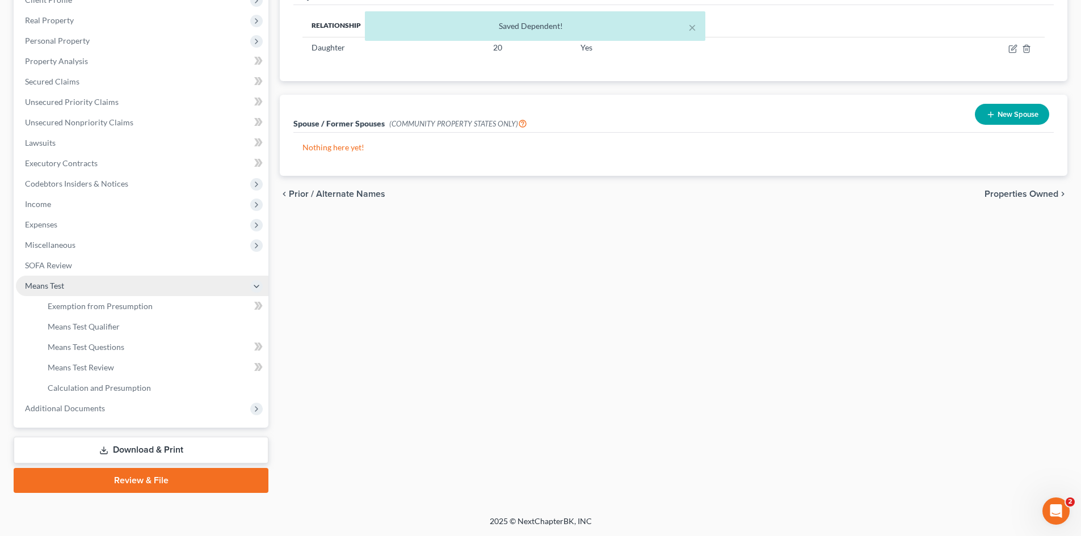
scroll to position [169, 0]
click at [71, 311] on link "Exemption from Presumption" at bounding box center [154, 306] width 230 height 20
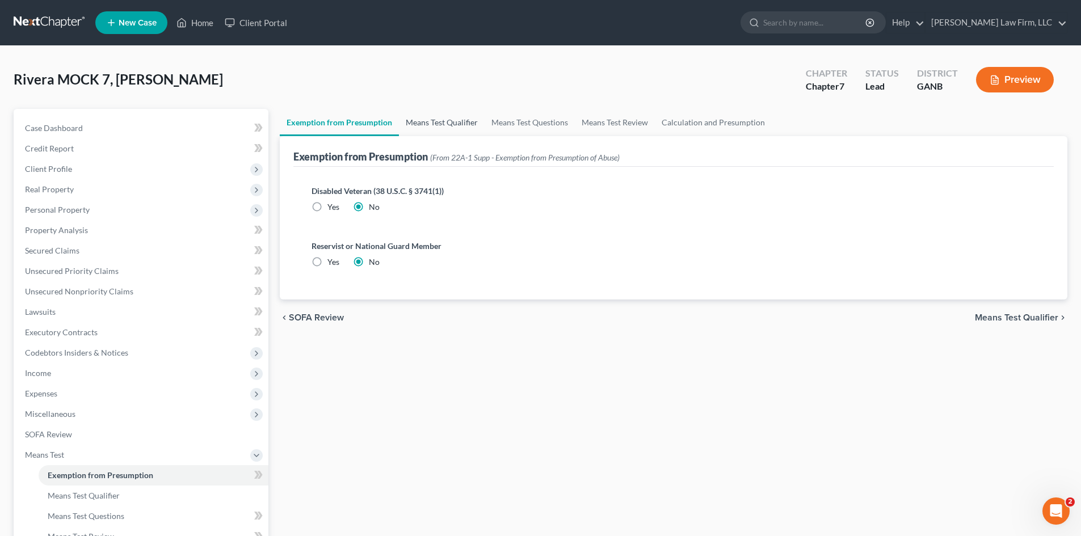
click at [426, 122] on link "Means Test Qualifier" at bounding box center [442, 122] width 86 height 27
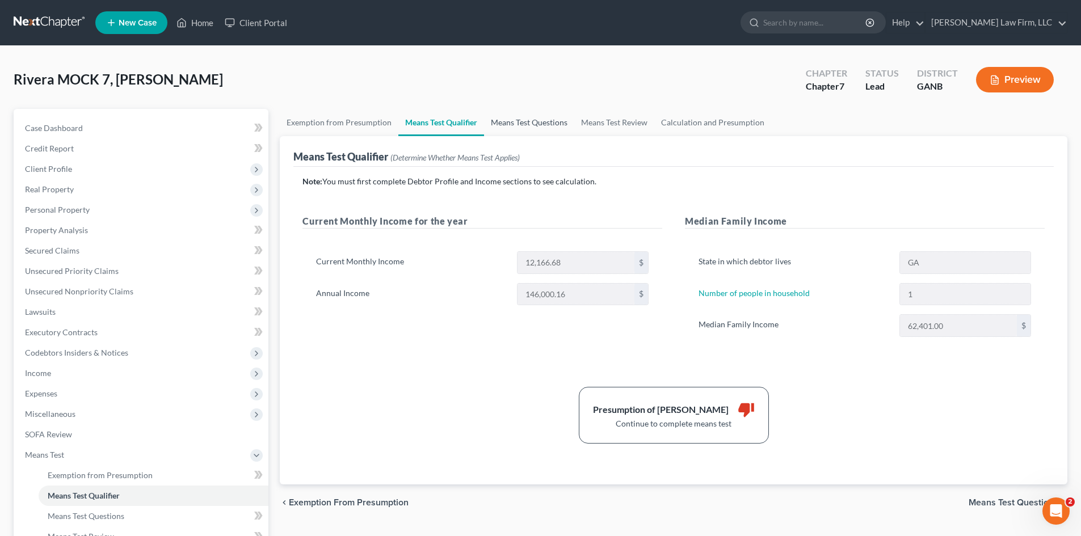
click at [507, 126] on link "Means Test Questions" at bounding box center [529, 122] width 90 height 27
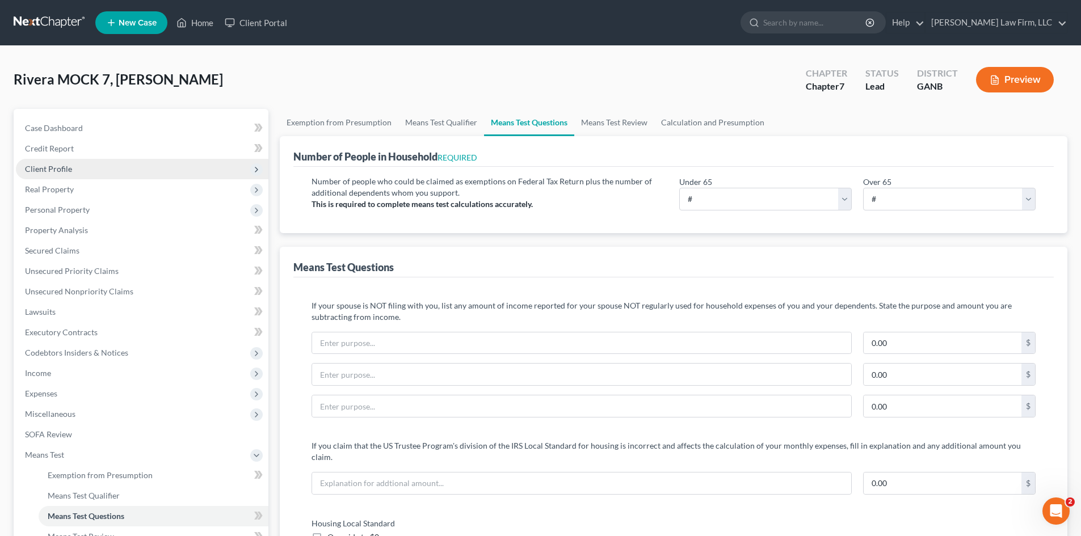
click at [43, 166] on span "Client Profile" at bounding box center [48, 169] width 47 height 10
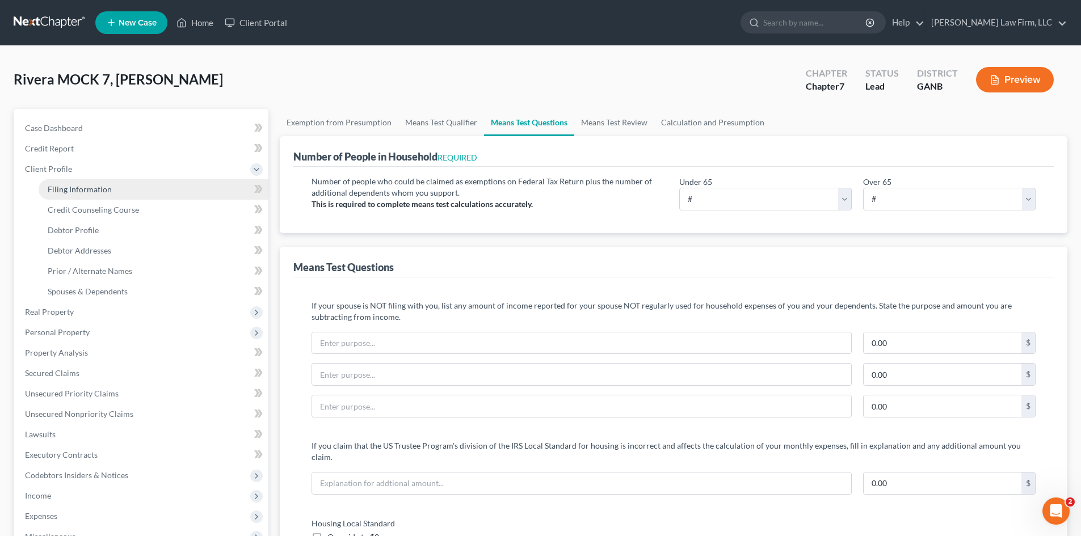
click at [100, 188] on span "Filing Information" at bounding box center [80, 189] width 64 height 10
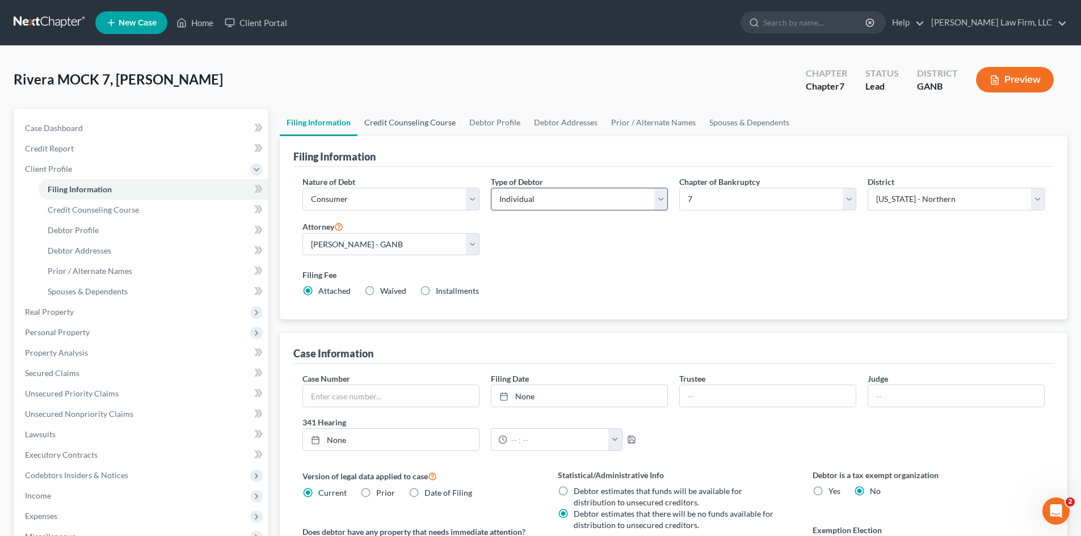
drag, startPoint x: 386, startPoint y: 123, endPoint x: 616, endPoint y: 192, distance: 240.5
click at [385, 123] on link "Credit Counseling Course" at bounding box center [409, 122] width 105 height 27
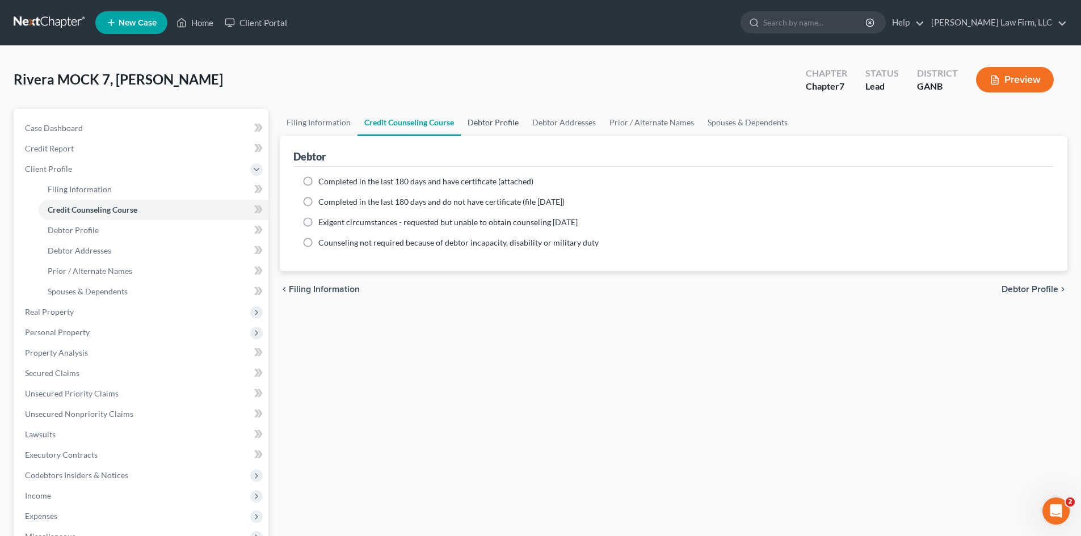
click at [481, 116] on link "Debtor Profile" at bounding box center [493, 122] width 65 height 27
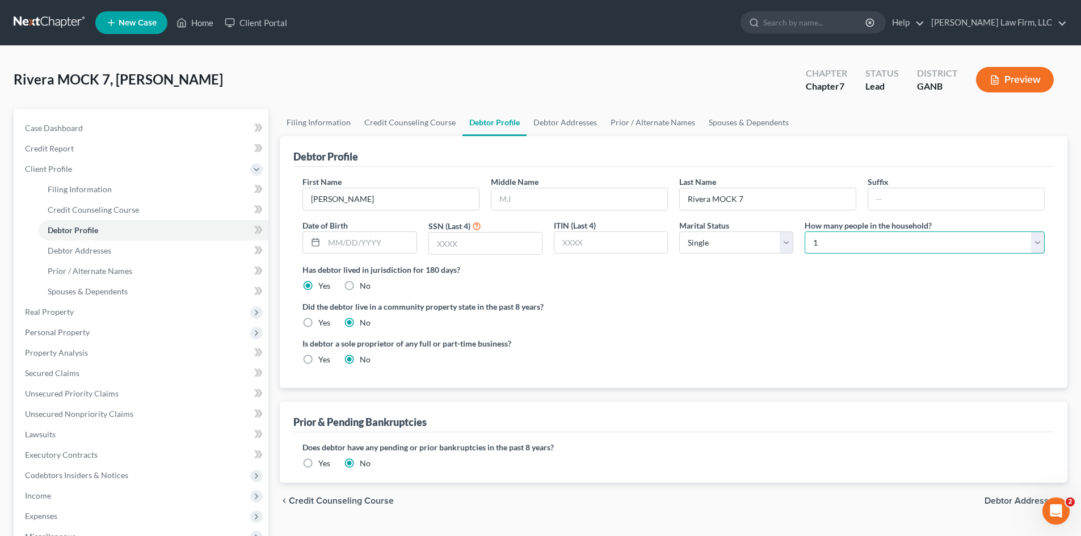
click at [838, 246] on select "Select 1 2 3 4 5 6 7 8 9 10 11 12 13 14 15 16 17 18 19 20" at bounding box center [924, 242] width 240 height 23
click at [804, 231] on select "Select 1 2 3 4 5 6 7 8 9 10 11 12 13 14 15 16 17 18 19 20" at bounding box center [924, 242] width 240 height 23
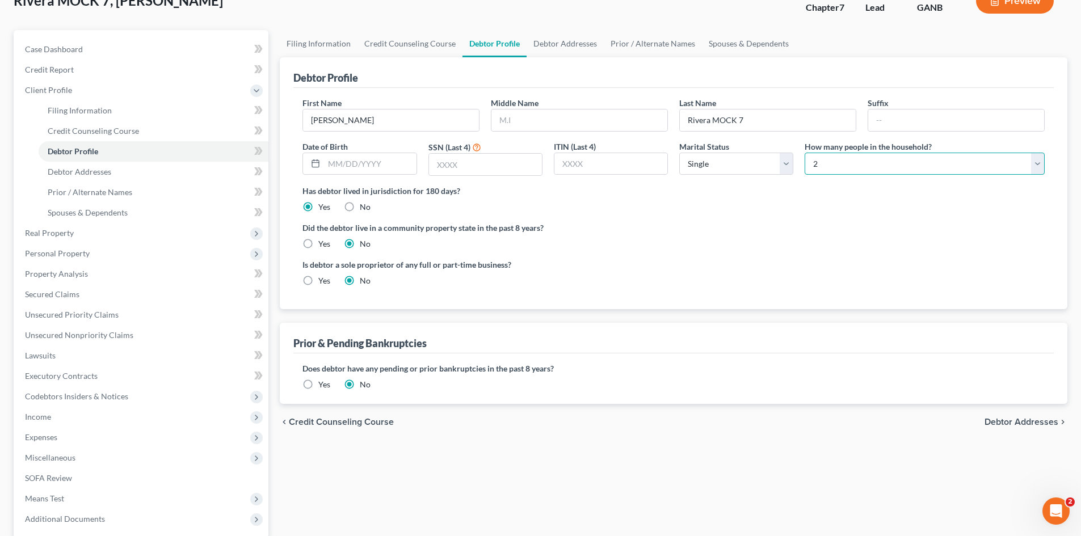
scroll to position [189, 0]
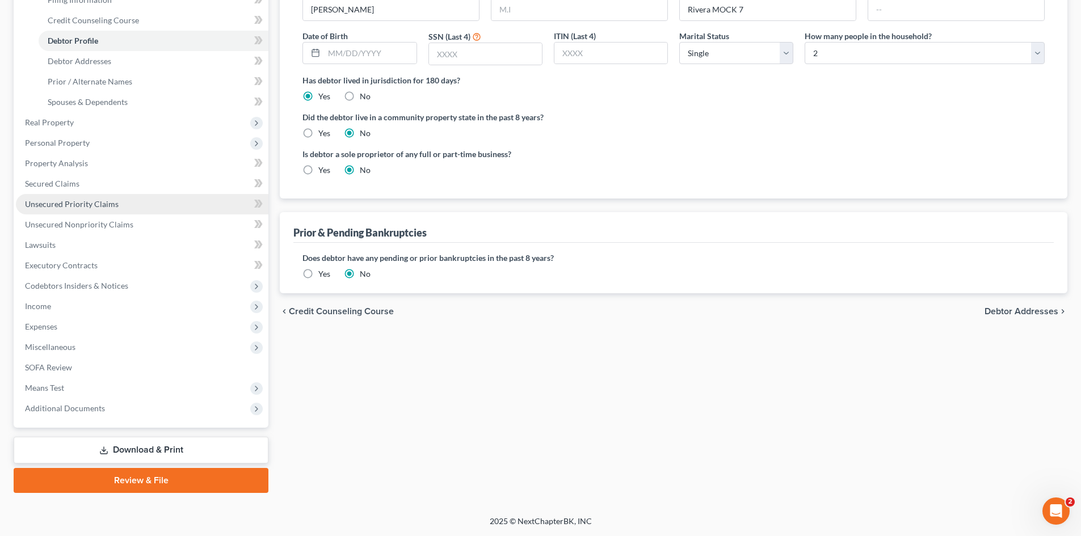
click at [40, 199] on span "Unsecured Priority Claims" at bounding box center [72, 204] width 94 height 10
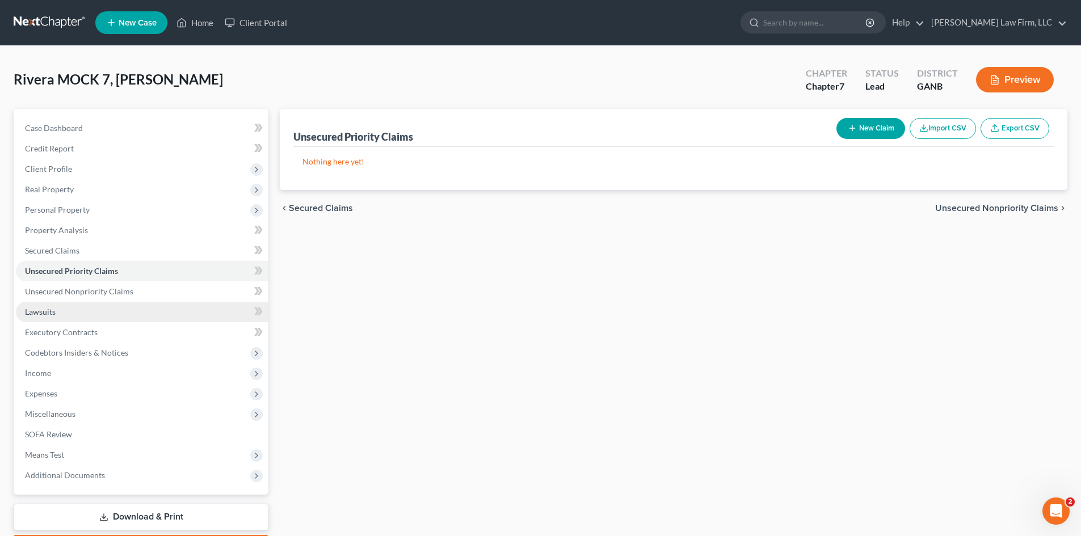
click at [50, 312] on span "Lawsuits" at bounding box center [40, 312] width 31 height 10
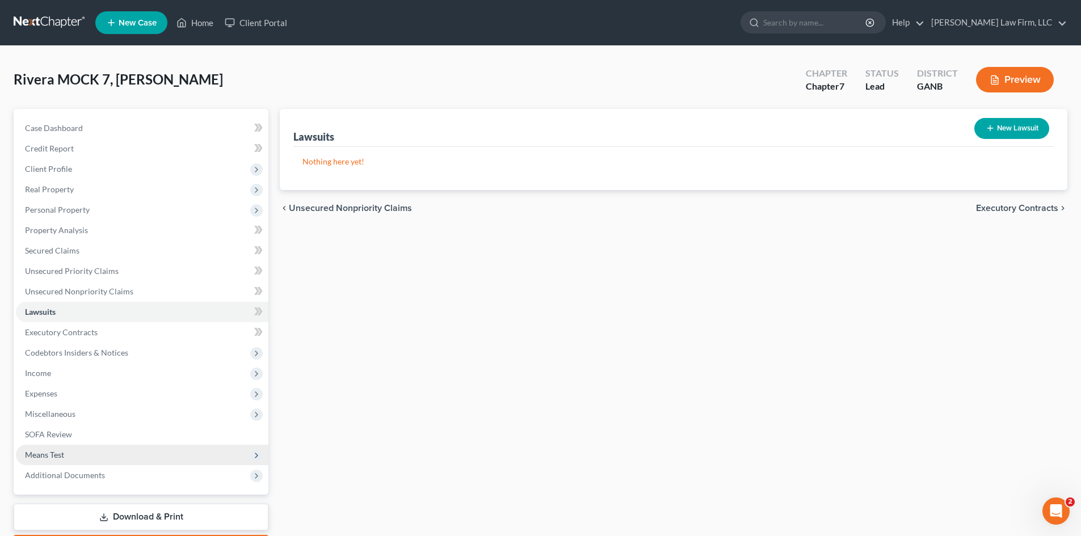
click at [53, 459] on span "Means Test" at bounding box center [44, 455] width 39 height 10
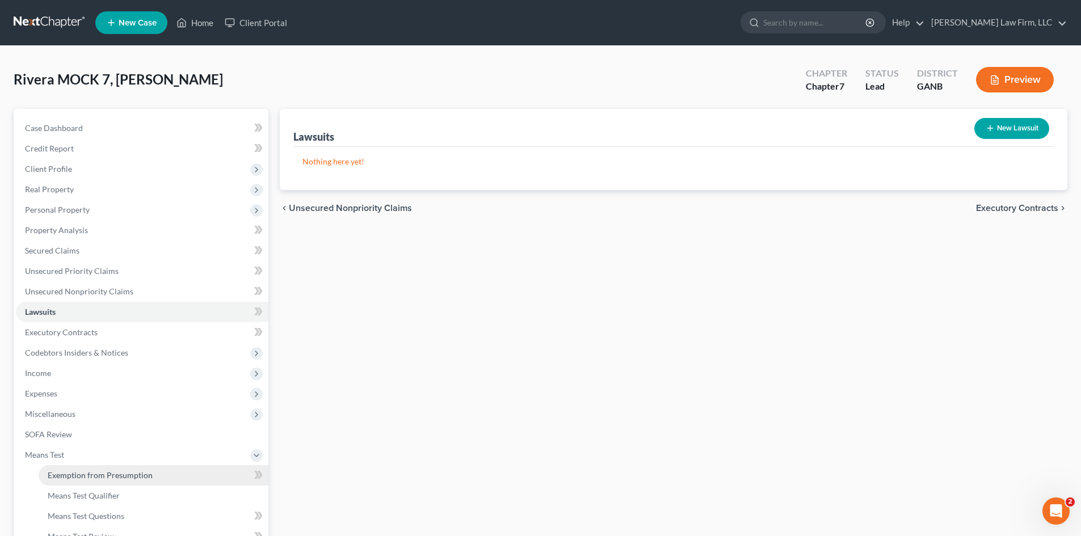
click at [87, 470] on span "Exemption from Presumption" at bounding box center [100, 475] width 105 height 10
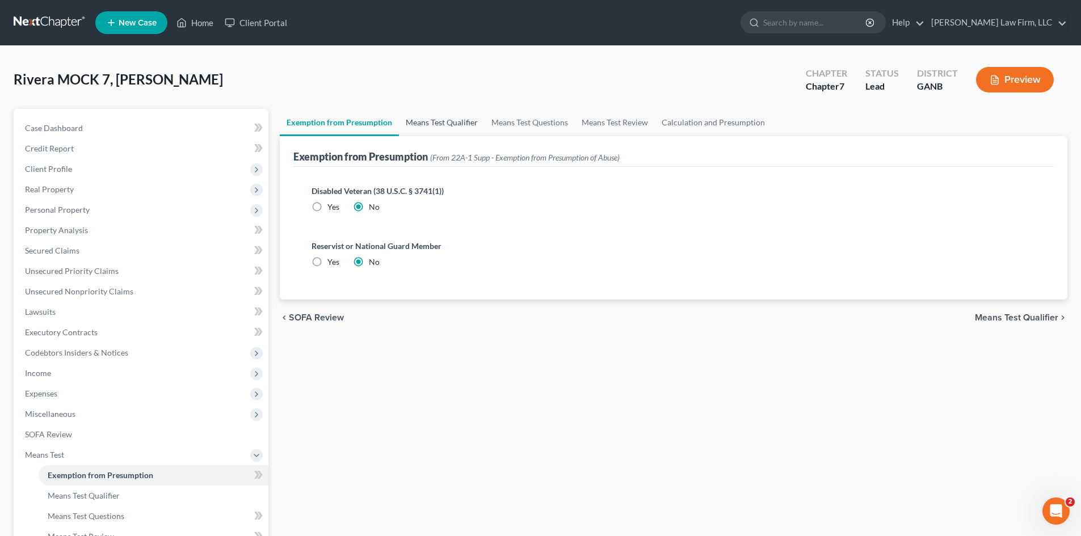
click at [427, 121] on link "Means Test Qualifier" at bounding box center [442, 122] width 86 height 27
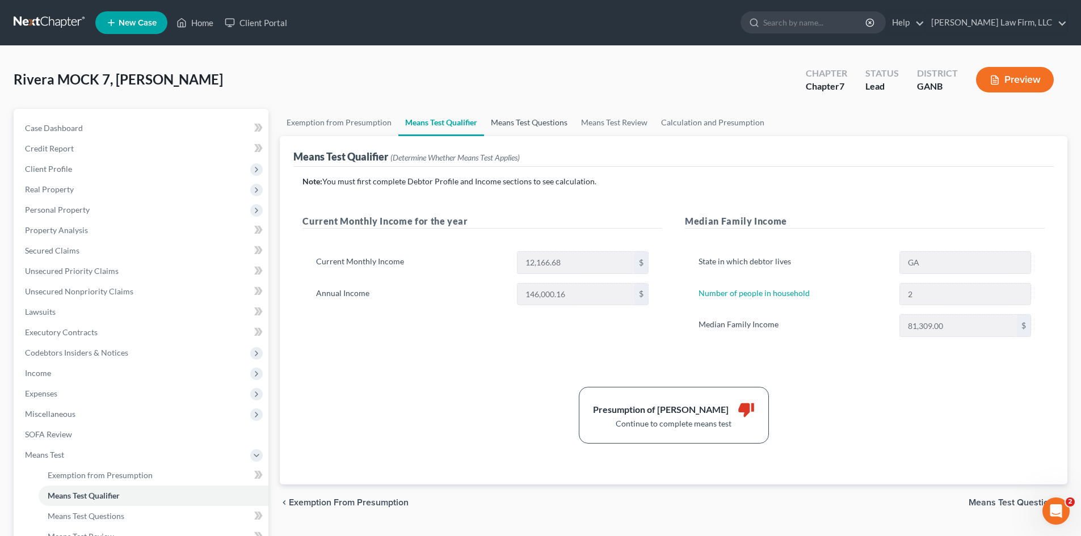
click at [518, 130] on link "Means Test Questions" at bounding box center [529, 122] width 90 height 27
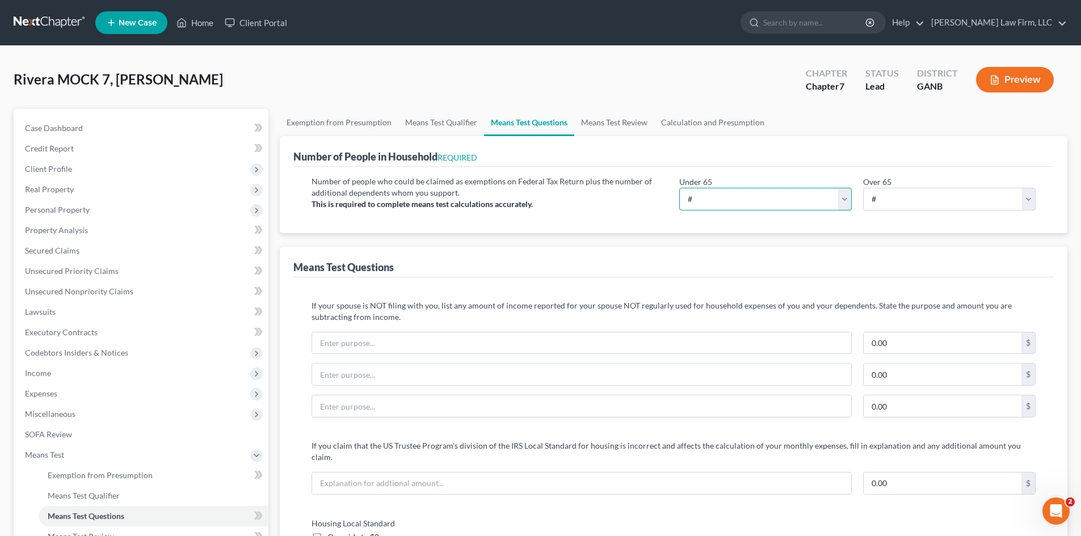
click at [702, 192] on select "# 0 1 2 3 4 5 6 7 8 9 10" at bounding box center [765, 199] width 172 height 23
click at [679, 188] on select "# 0 1 2 3 4 5 6 7 8 9 10" at bounding box center [765, 199] width 172 height 23
click at [623, 120] on link "Means Test Review" at bounding box center [614, 122] width 80 height 27
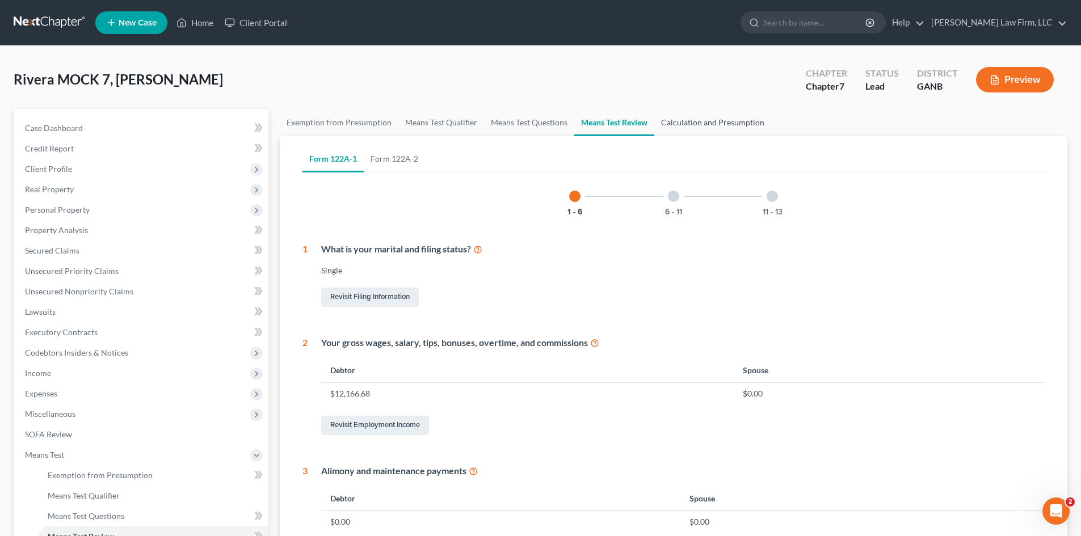
click at [733, 119] on link "Calculation and Presumption" at bounding box center [712, 122] width 117 height 27
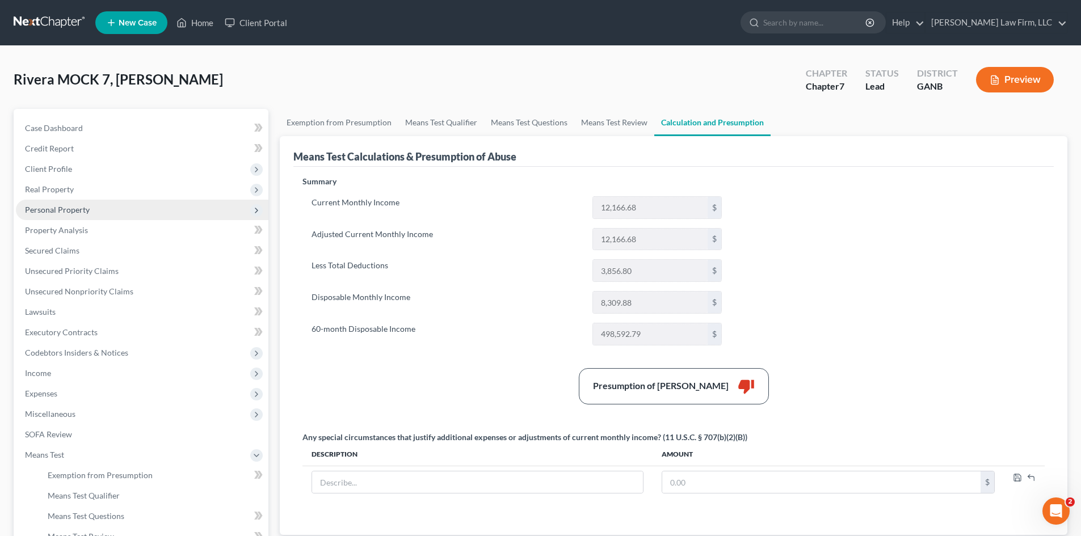
click at [59, 208] on span "Personal Property" at bounding box center [57, 210] width 65 height 10
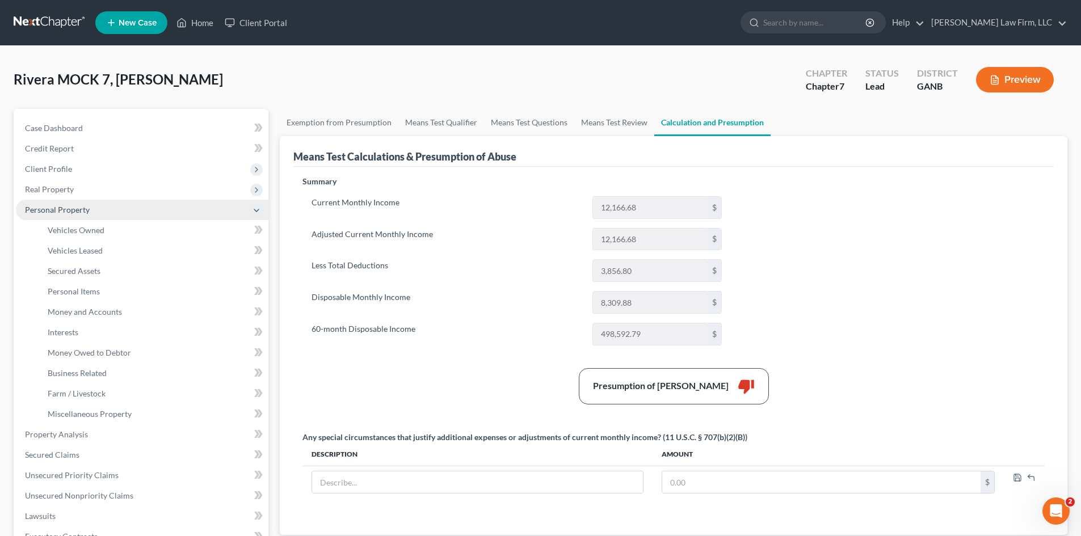
click at [52, 207] on span "Personal Property" at bounding box center [57, 210] width 65 height 10
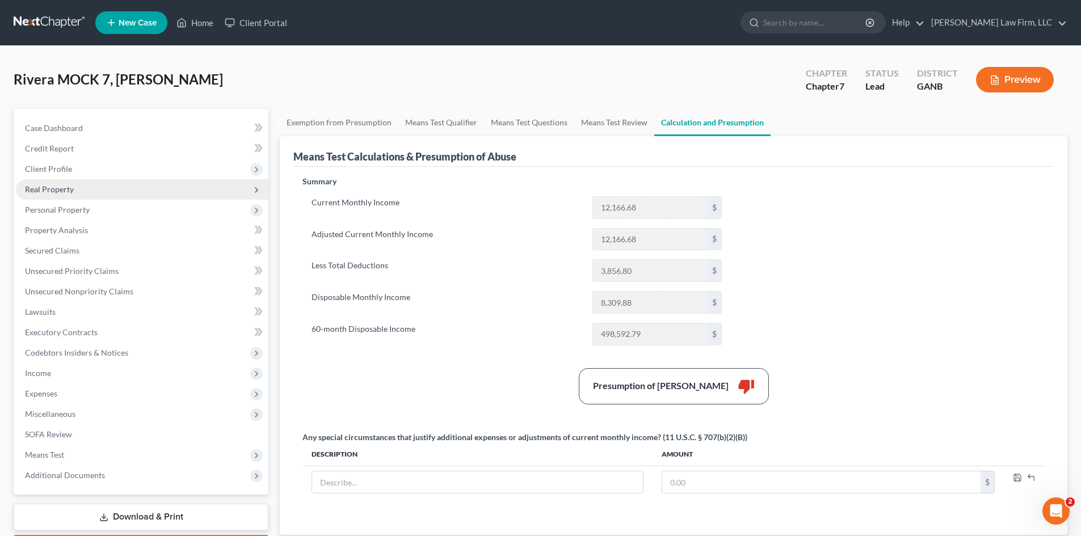
click at [53, 188] on span "Real Property" at bounding box center [49, 189] width 49 height 10
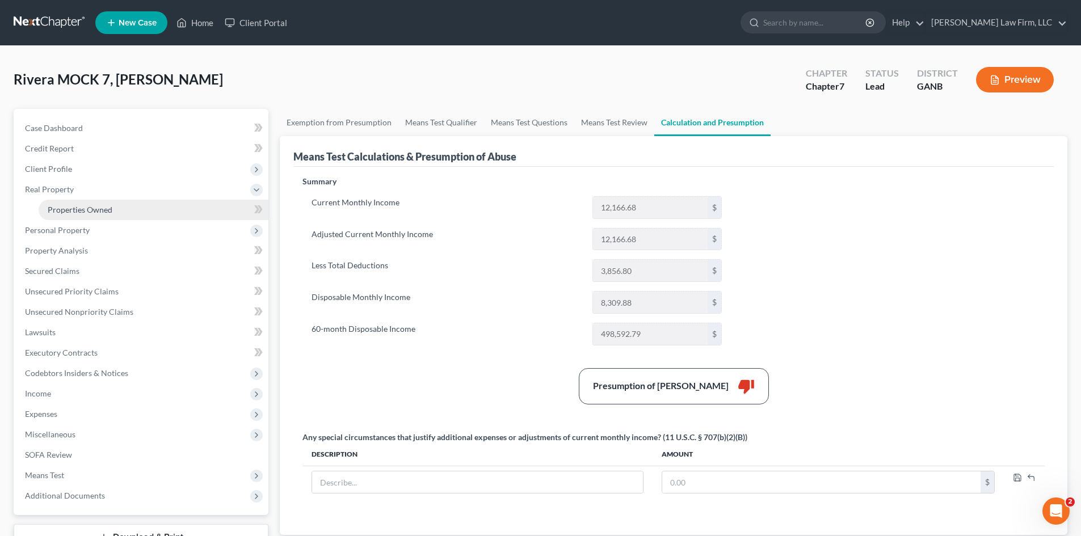
click at [91, 214] on span "Properties Owned" at bounding box center [80, 210] width 65 height 10
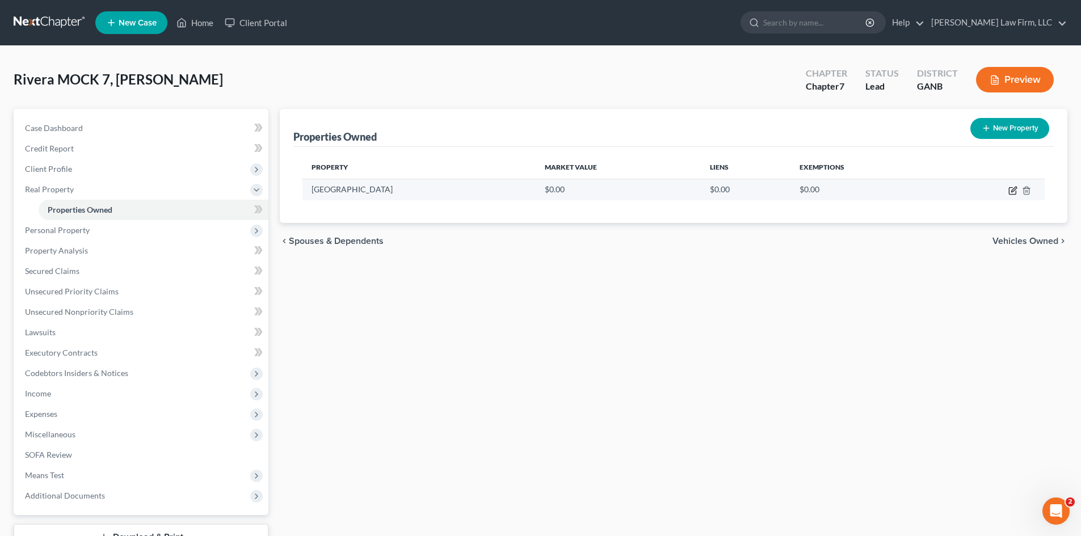
click at [1013, 189] on icon "button" at bounding box center [1013, 189] width 5 height 5
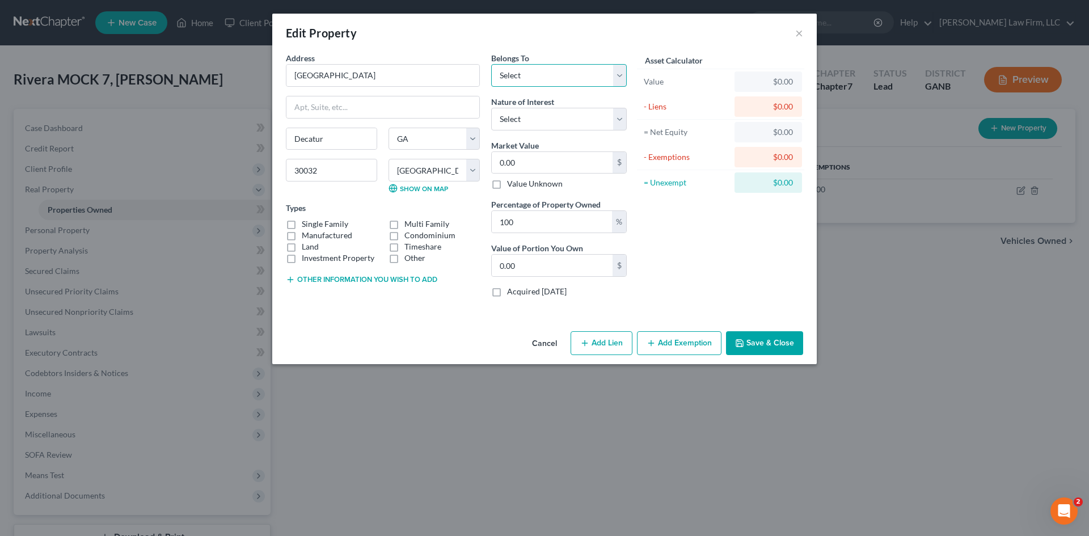
click at [529, 79] on select "Select Debtor 1 Only Debtor 2 Only Debtor 1 And Debtor 2 Only At Least One Of T…" at bounding box center [559, 75] width 136 height 23
click at [491, 64] on select "Select Debtor 1 Only Debtor 2 Only Debtor 1 And Debtor 2 Only At Least One Of T…" at bounding box center [559, 75] width 136 height 23
click at [521, 83] on select "Select Debtor 1 Only Debtor 2 Only Debtor 1 And Debtor 2 Only At Least One Of T…" at bounding box center [559, 75] width 136 height 23
click at [491, 64] on select "Select Debtor 1 Only Debtor 2 Only Debtor 1 And Debtor 2 Only At Least One Of T…" at bounding box center [559, 75] width 136 height 23
drag, startPoint x: 521, startPoint y: 123, endPoint x: 521, endPoint y: 130, distance: 6.8
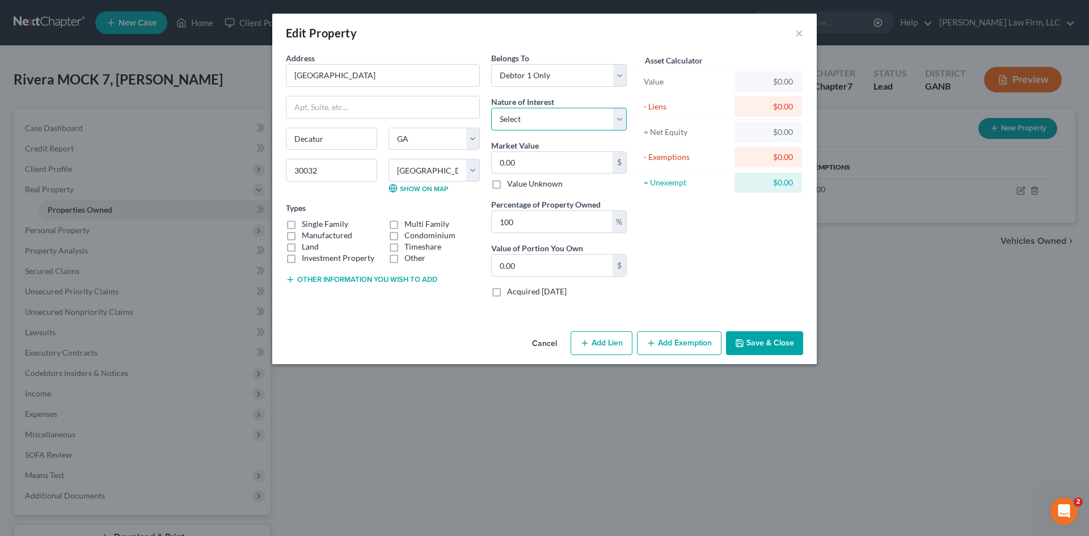
click at [521, 123] on select "Select Fee Simple Joint Tenant Life Estate Equitable Interest Future Interest T…" at bounding box center [559, 119] width 136 height 23
click at [491, 108] on select "Select Fee Simple Joint Tenant Life Estate Equitable Interest Future Interest T…" at bounding box center [559, 119] width 136 height 23
click at [554, 157] on input "0.00" at bounding box center [552, 163] width 121 height 22
click at [588, 347] on icon "button" at bounding box center [584, 343] width 9 height 9
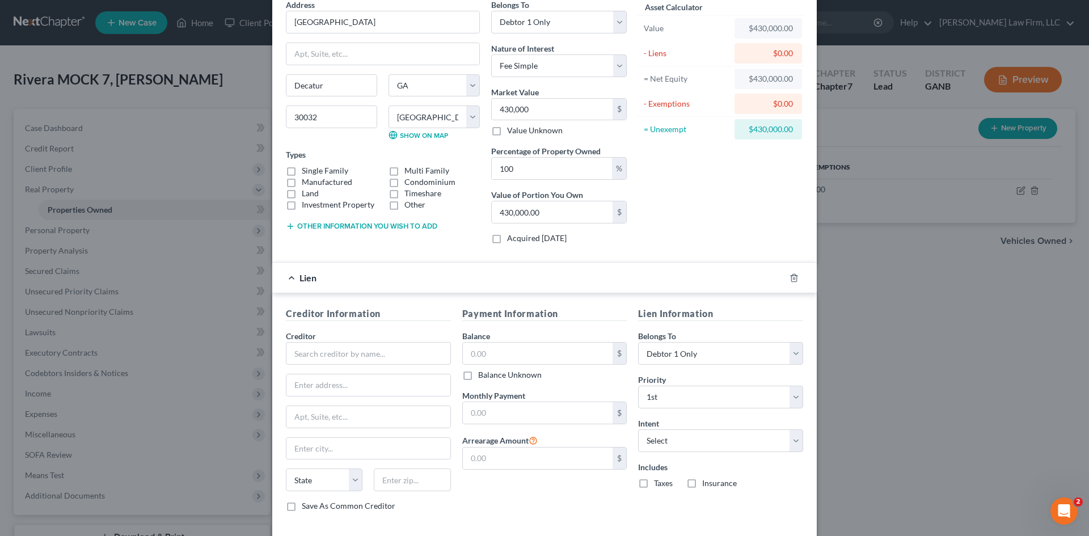
scroll to position [109, 0]
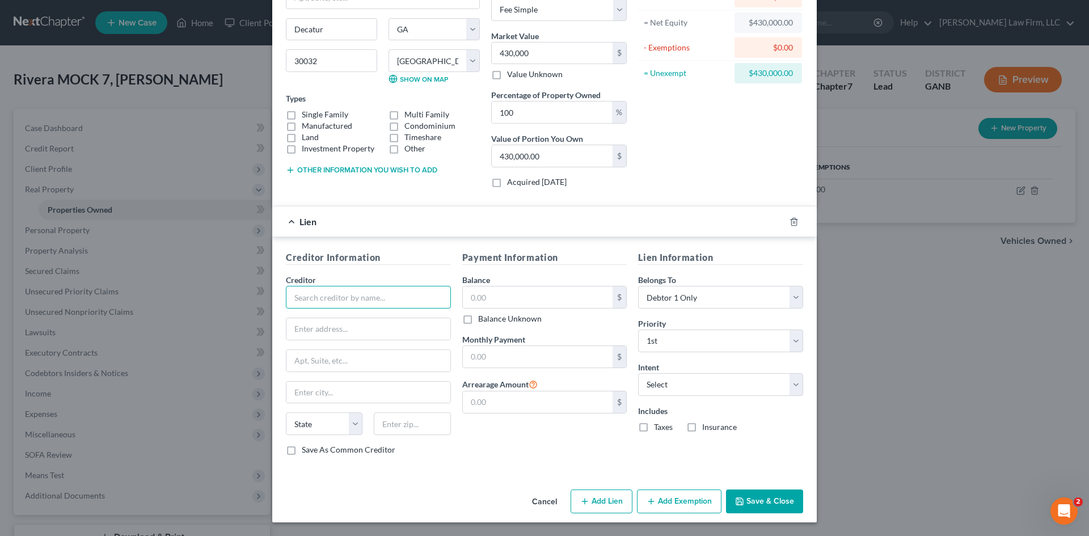
click at [332, 301] on input "text" at bounding box center [368, 297] width 165 height 23
click at [477, 402] on input "text" at bounding box center [538, 402] width 150 height 22
click at [758, 497] on button "Save & Close" at bounding box center [764, 502] width 77 height 24
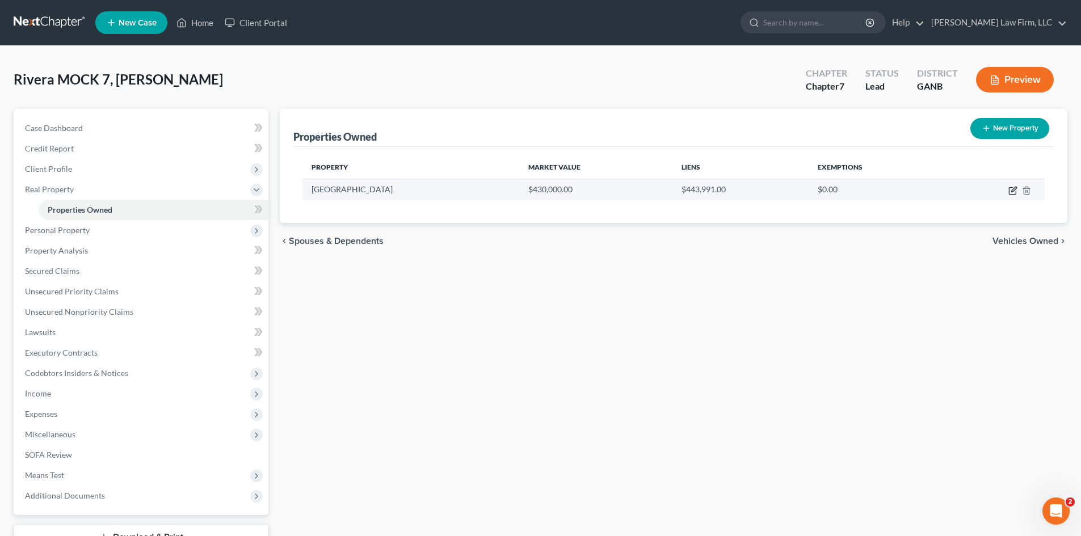
click at [1010, 189] on icon "button" at bounding box center [1012, 190] width 9 height 9
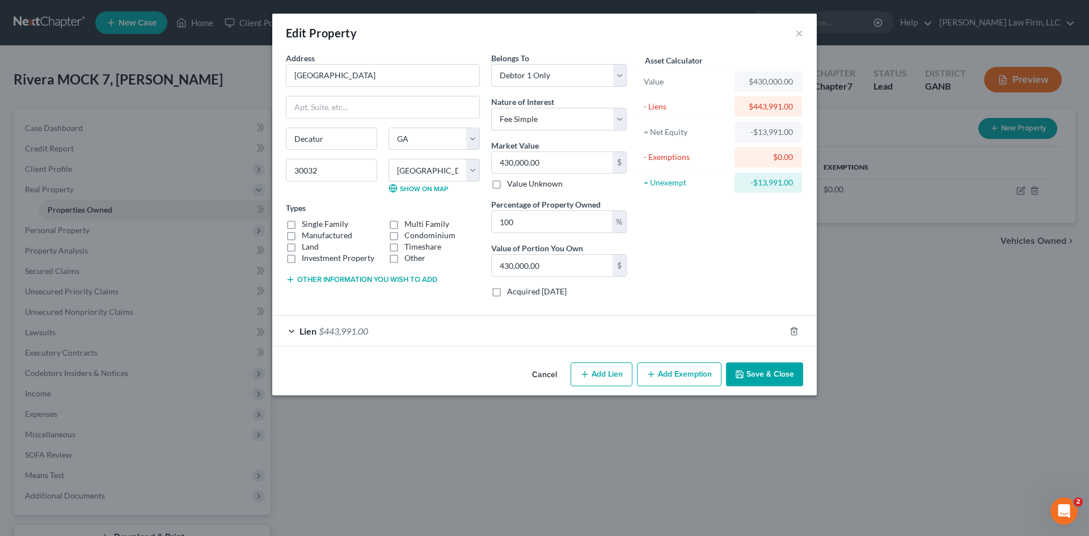
click at [608, 376] on button "Add Lien" at bounding box center [602, 374] width 62 height 24
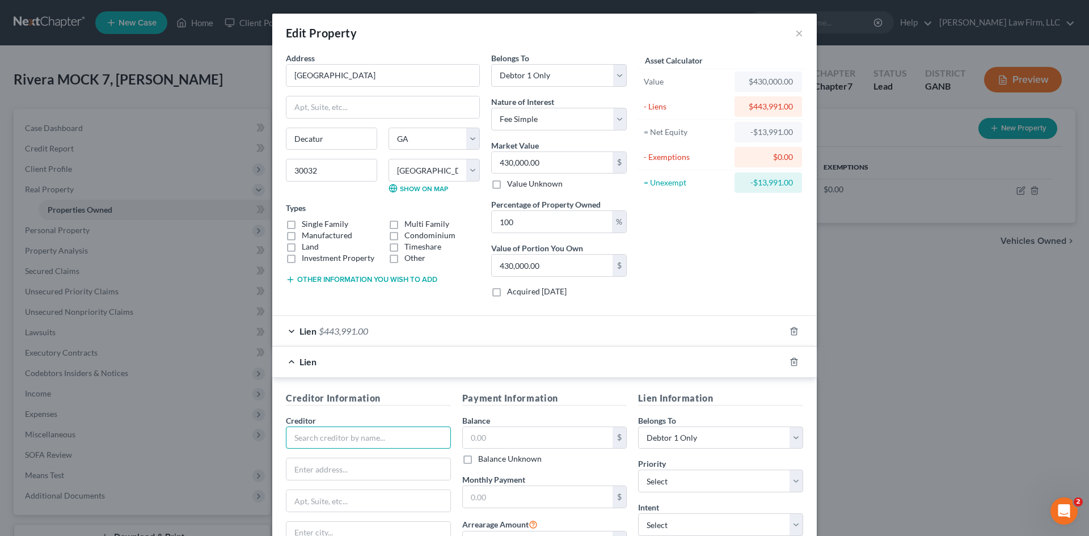
drag, startPoint x: 372, startPoint y: 429, endPoint x: 354, endPoint y: 445, distance: 23.7
click at [371, 431] on input "text" at bounding box center [368, 438] width 165 height 23
click at [555, 429] on input "text" at bounding box center [538, 438] width 150 height 22
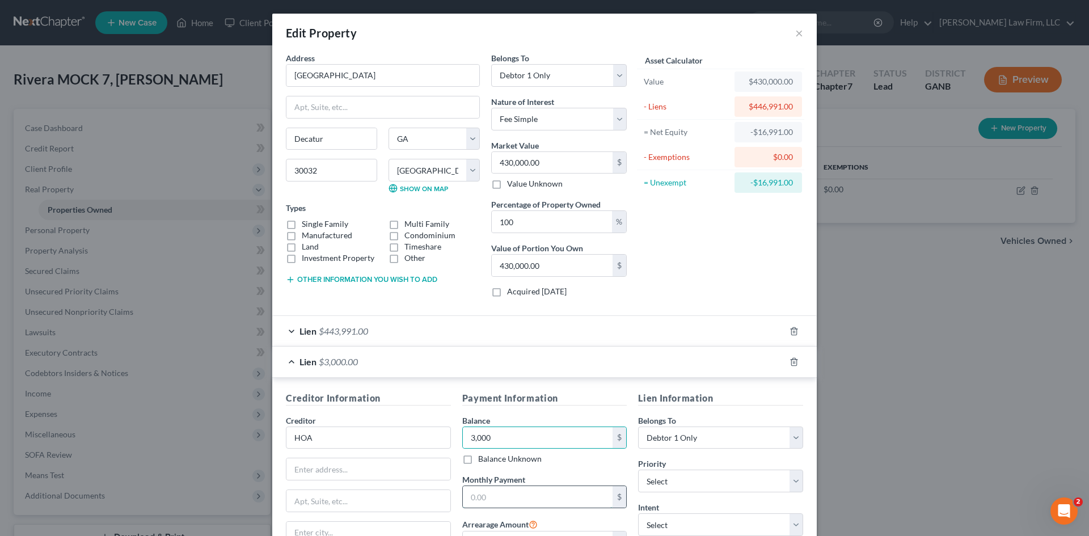
drag, startPoint x: 512, startPoint y: 497, endPoint x: 532, endPoint y: 499, distance: 20.0
click at [512, 497] on input "text" at bounding box center [538, 497] width 150 height 22
click at [619, 372] on div "Lien $3,000.00" at bounding box center [528, 362] width 513 height 30
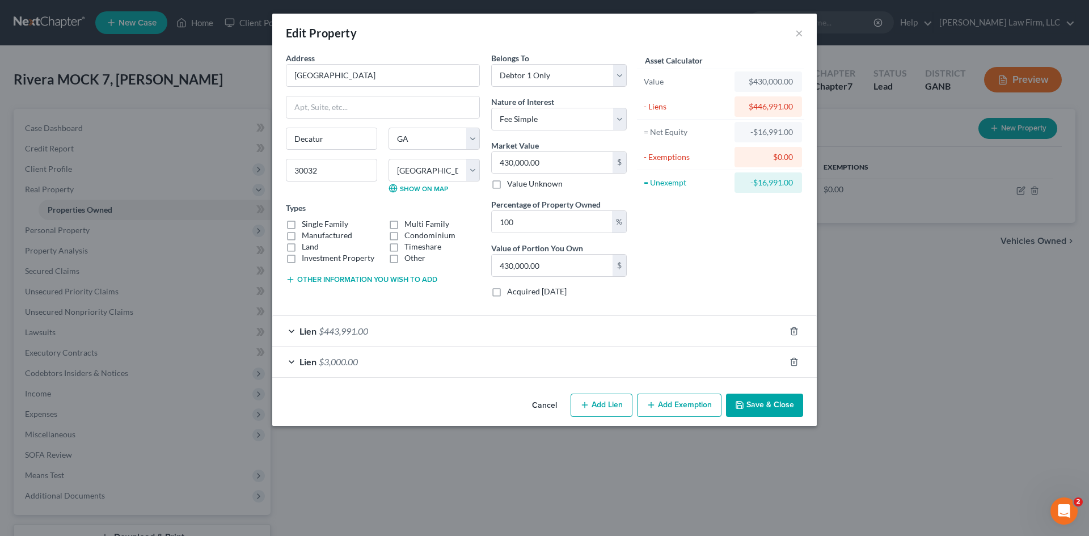
click at [592, 364] on div "Lien $3,000.00" at bounding box center [528, 362] width 513 height 30
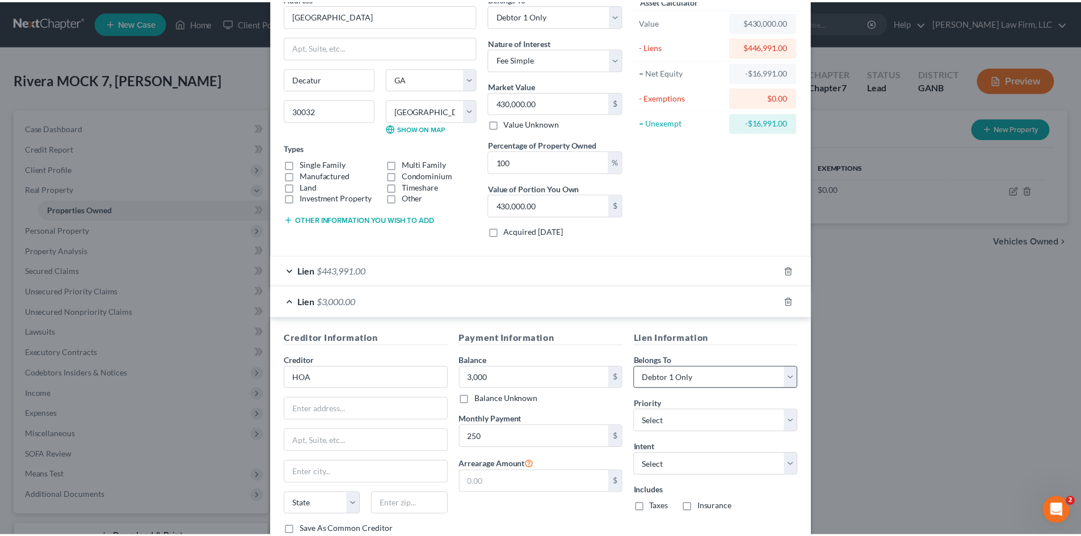
scroll to position [140, 0]
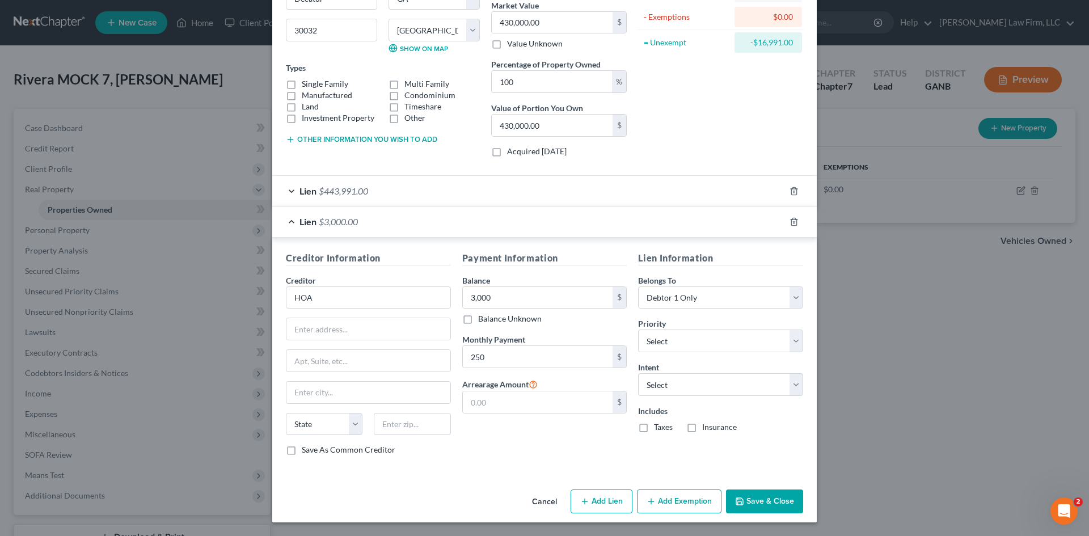
click at [525, 416] on div "Payment Information Balance 3,000.00 $ Balance Unknown Balance Undetermined 3,0…" at bounding box center [545, 358] width 176 height 214
drag, startPoint x: 498, startPoint y: 401, endPoint x: 490, endPoint y: 406, distance: 9.9
click at [498, 401] on input "text" at bounding box center [538, 402] width 150 height 22
click at [769, 503] on button "Save & Close" at bounding box center [764, 502] width 77 height 24
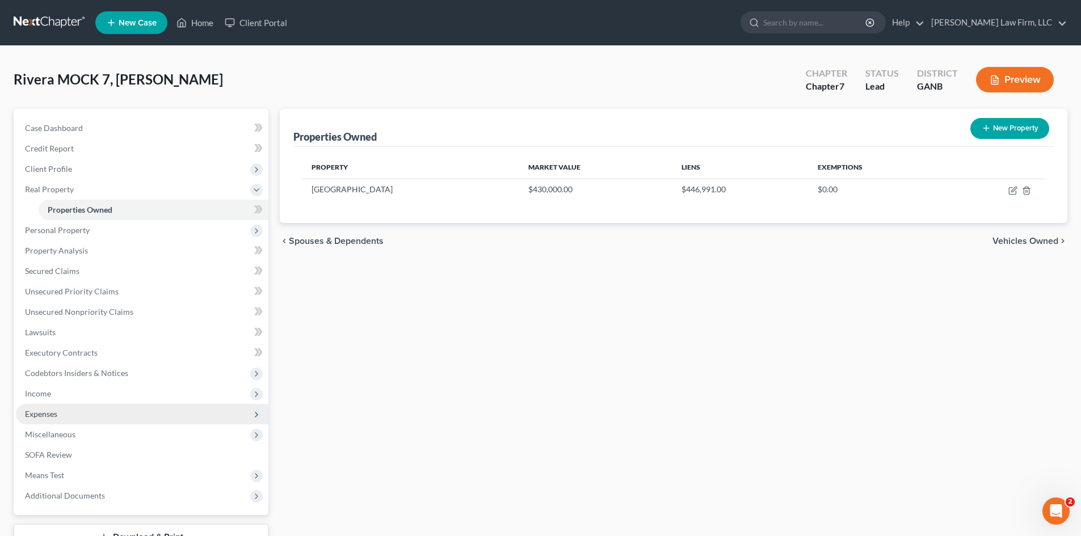
click at [50, 411] on span "Expenses" at bounding box center [41, 414] width 32 height 10
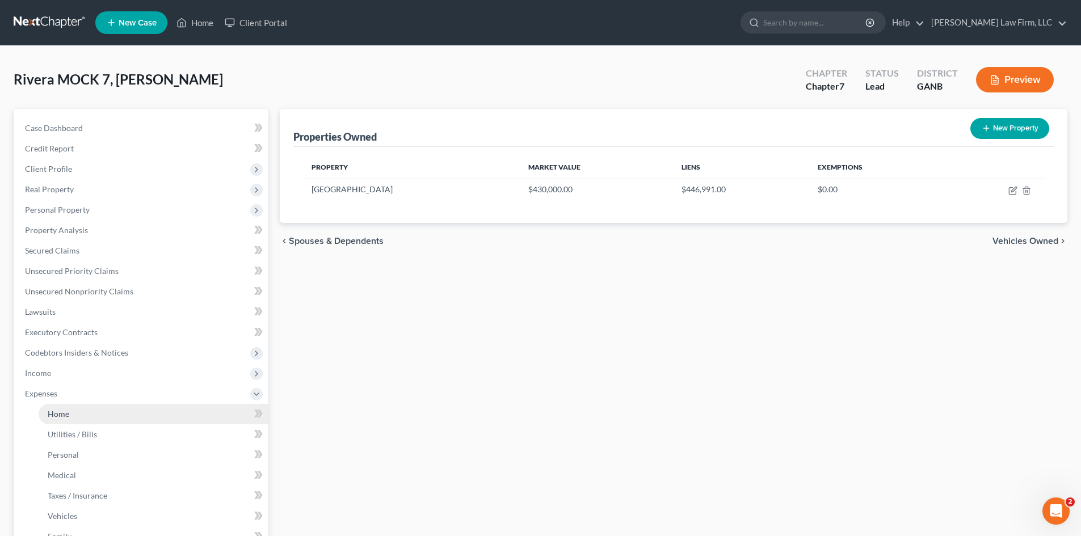
click at [56, 416] on span "Home" at bounding box center [59, 414] width 22 height 10
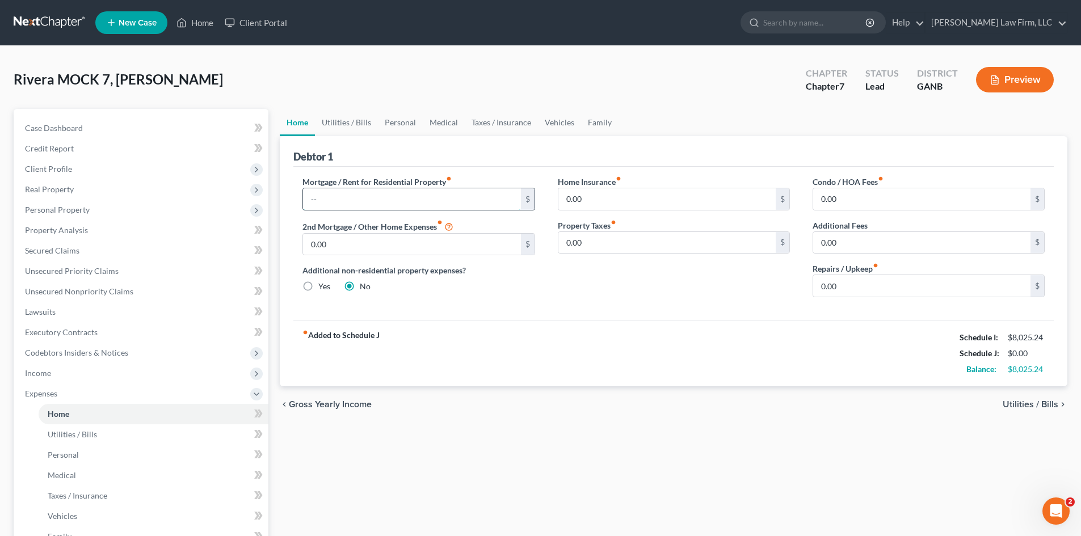
click at [349, 201] on input "text" at bounding box center [411, 199] width 217 height 22
click at [341, 123] on link "Utilities / Bills" at bounding box center [346, 122] width 63 height 27
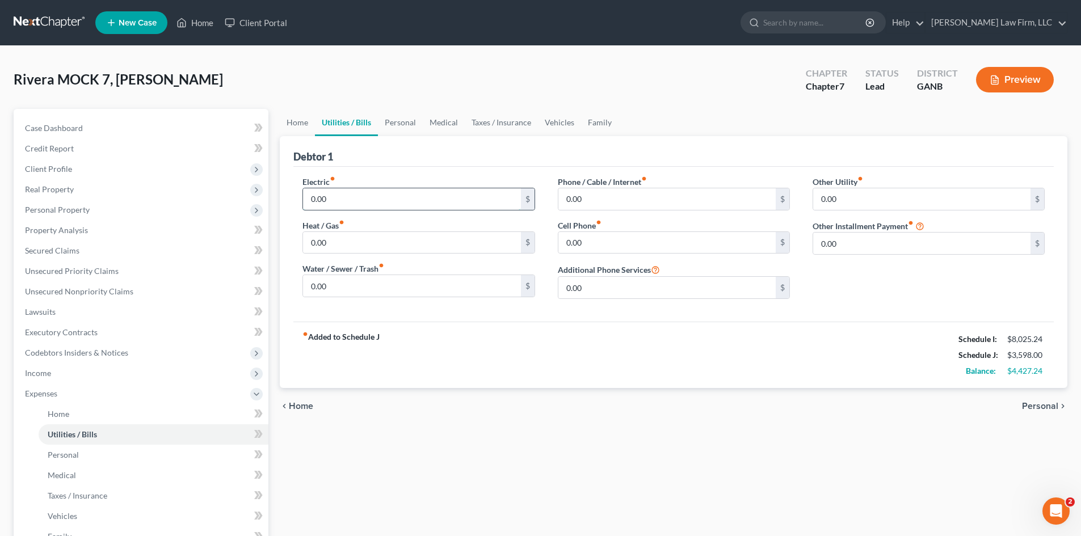
click at [340, 198] on input "0.00" at bounding box center [411, 199] width 217 height 22
click at [399, 124] on link "Personal" at bounding box center [400, 122] width 45 height 27
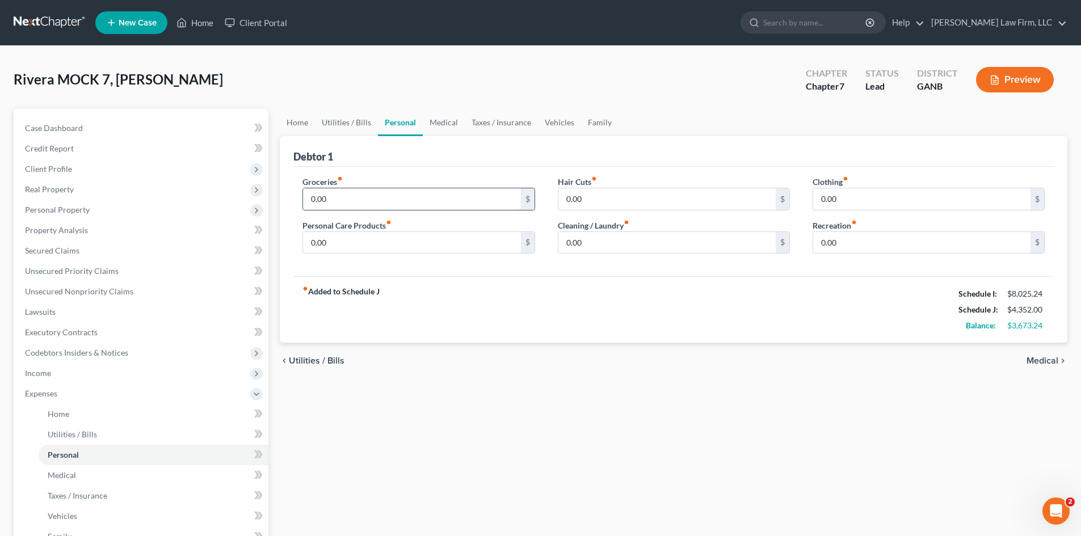
click at [339, 197] on input "0.00" at bounding box center [411, 199] width 217 height 22
click at [444, 124] on link "Medical" at bounding box center [444, 122] width 42 height 27
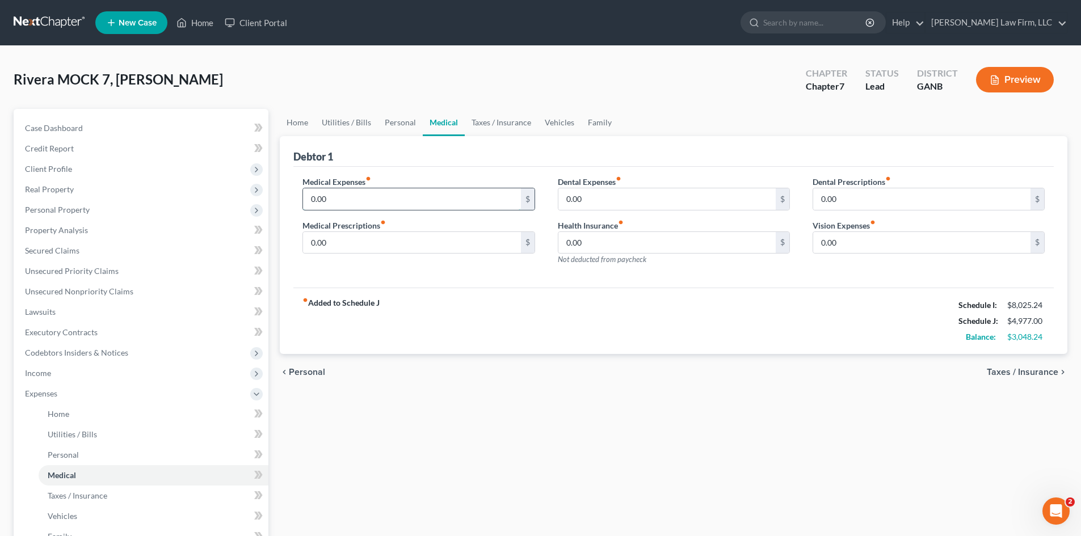
click at [376, 199] on input "0.00" at bounding box center [411, 199] width 217 height 22
click at [499, 121] on link "Taxes / Insurance" at bounding box center [501, 122] width 73 height 27
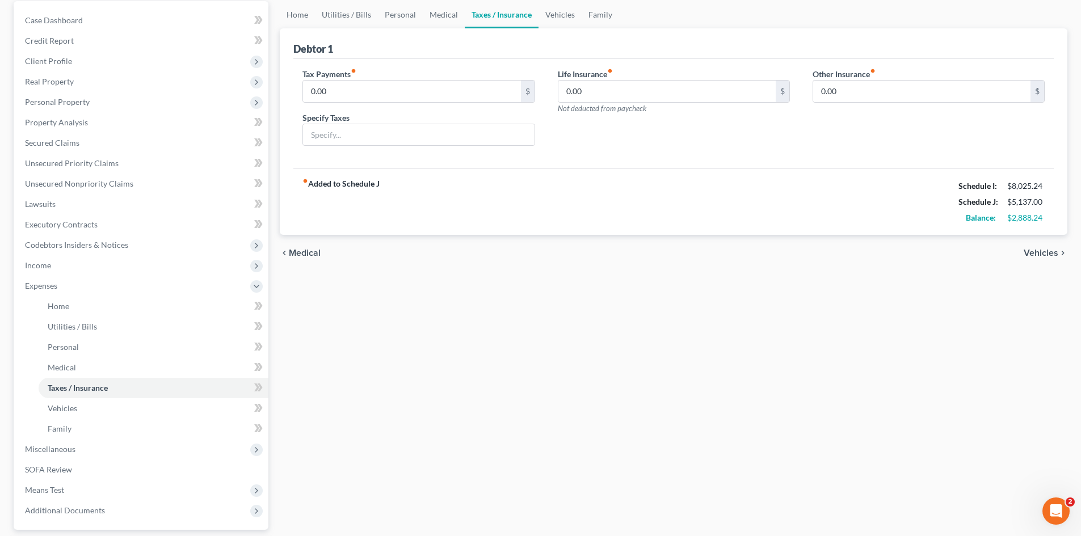
scroll to position [75, 0]
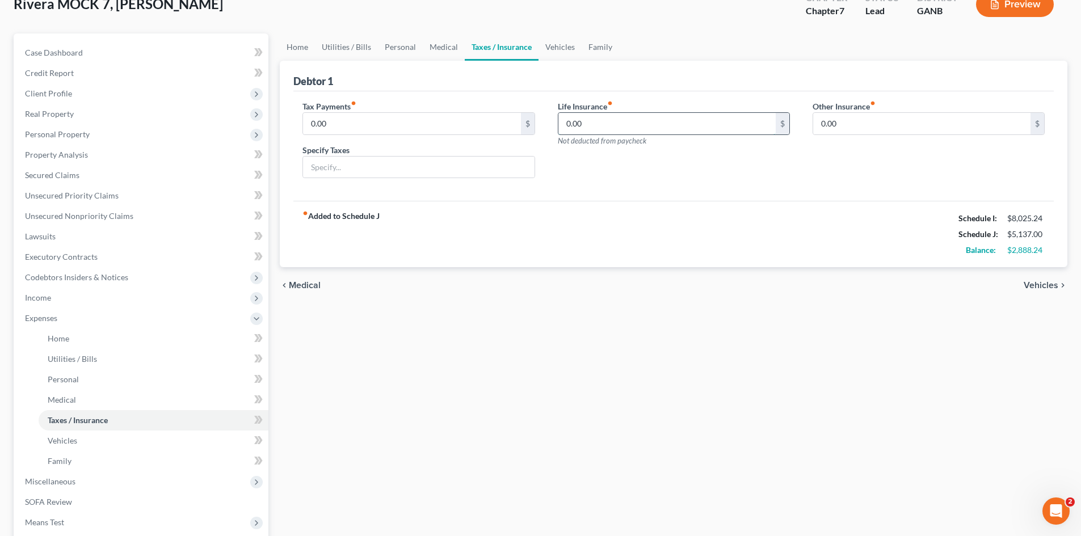
click at [588, 120] on input "0.00" at bounding box center [666, 124] width 217 height 22
click at [670, 177] on div "Life Insurance fiber_manual_record 120 $ Not deducted from paycheck" at bounding box center [673, 143] width 255 height 87
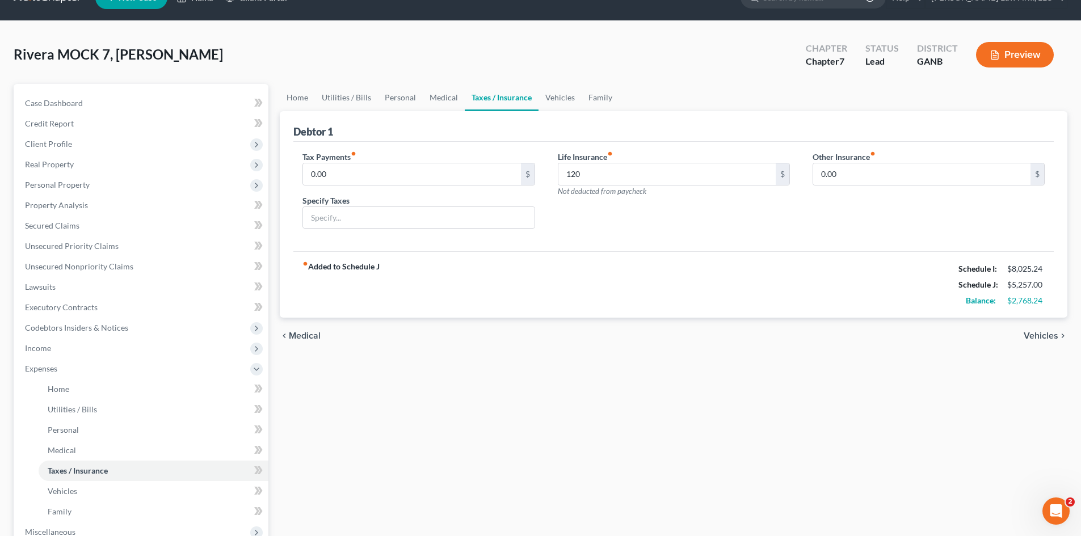
scroll to position [0, 0]
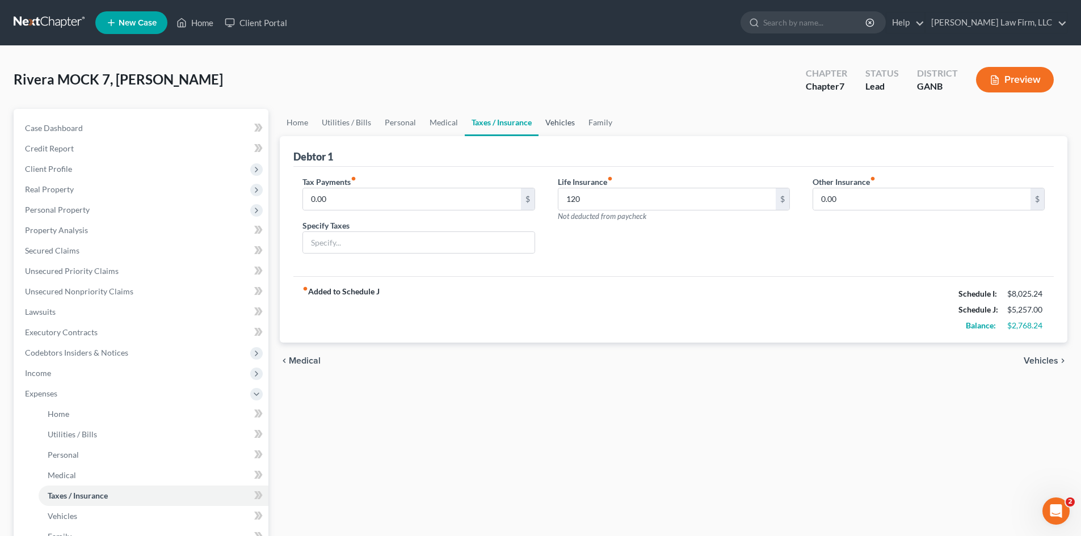
click at [558, 122] on link "Vehicles" at bounding box center [559, 122] width 43 height 27
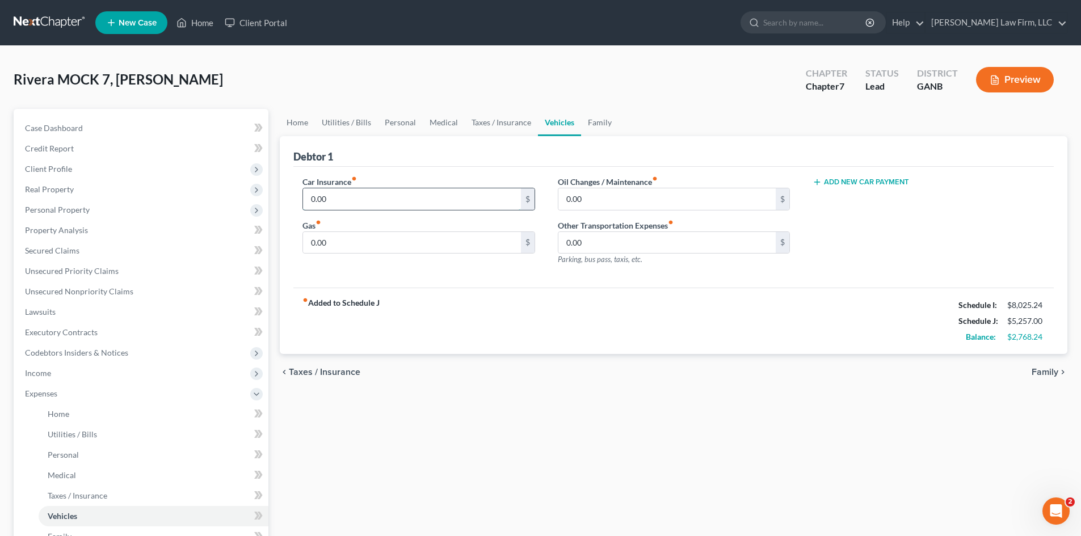
click at [359, 195] on input "0.00" at bounding box center [411, 199] width 217 height 22
click at [622, 284] on div "Car Insurance fiber_manual_record 131 $ Gas fiber_manual_record 250 $ Oil Chang…" at bounding box center [673, 227] width 760 height 121
click at [593, 124] on link "Family" at bounding box center [599, 122] width 37 height 27
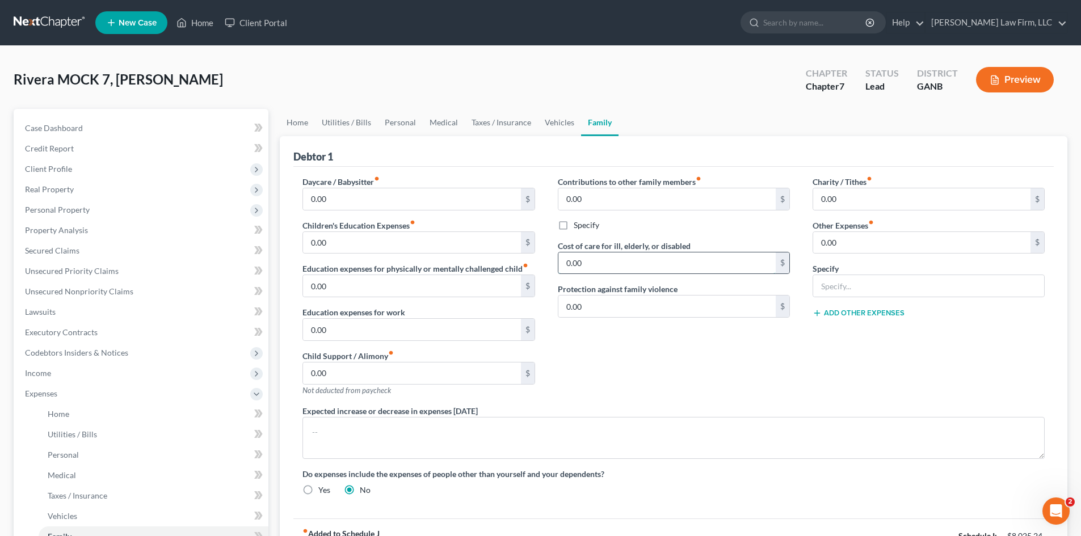
click at [592, 260] on input "0.00" at bounding box center [666, 263] width 217 height 22
click at [842, 239] on input "0.00" at bounding box center [921, 243] width 217 height 22
click at [835, 292] on input "text" at bounding box center [928, 286] width 231 height 22
click at [837, 311] on button "Add Other Expenses" at bounding box center [858, 313] width 92 height 9
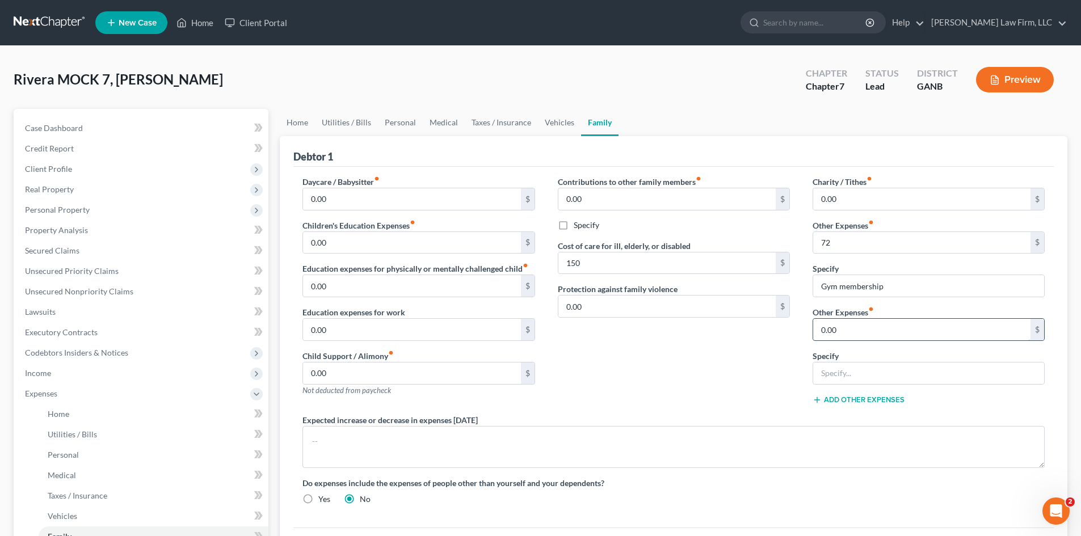
click at [844, 332] on input "0.00" at bounding box center [921, 330] width 217 height 22
click at [852, 399] on button "Add Other Expenses" at bounding box center [858, 399] width 92 height 9
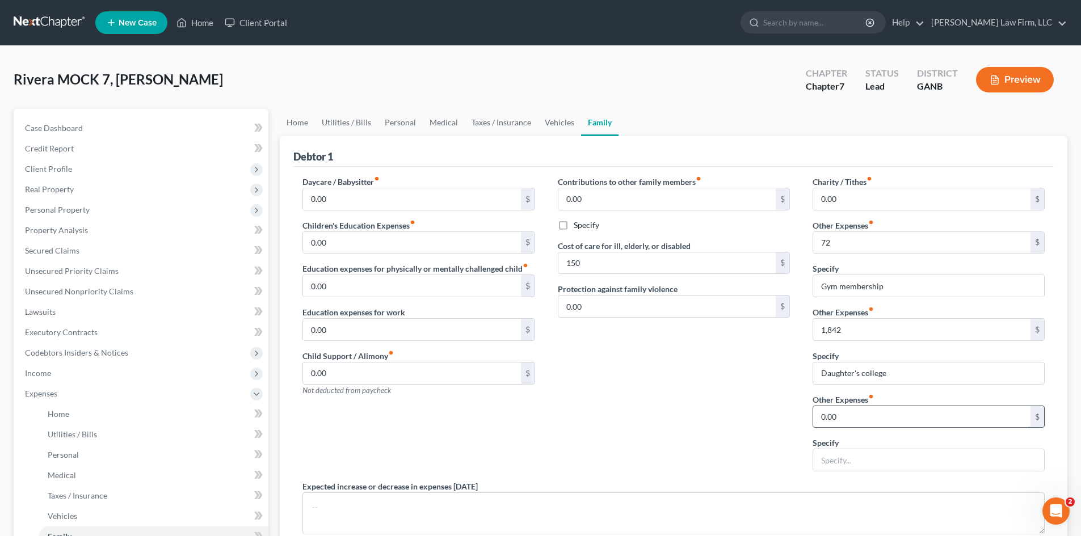
click at [829, 417] on input "0.00" at bounding box center [921, 417] width 217 height 22
click at [871, 424] on input "760" at bounding box center [921, 417] width 217 height 22
click at [681, 440] on div "Contributions to other family members fiber_manual_record 0.00 $ Specify Cost o…" at bounding box center [673, 328] width 255 height 305
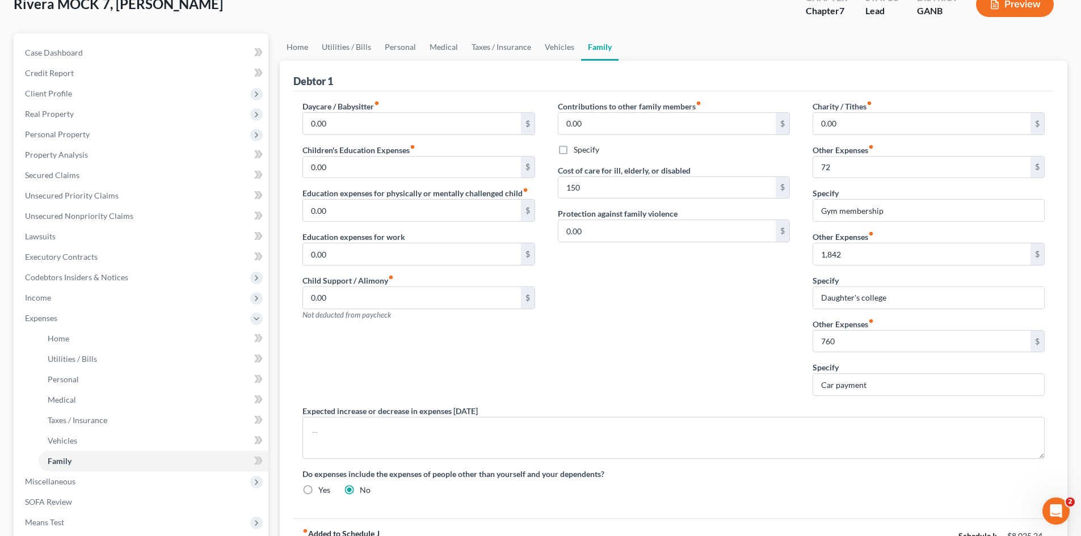
scroll to position [151, 0]
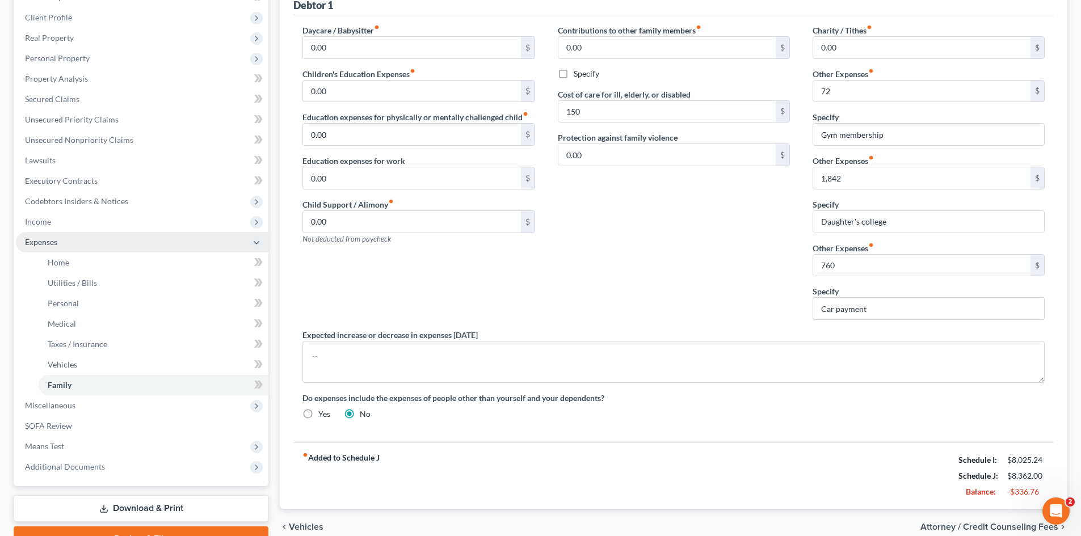
click at [35, 244] on span "Expenses" at bounding box center [41, 242] width 32 height 10
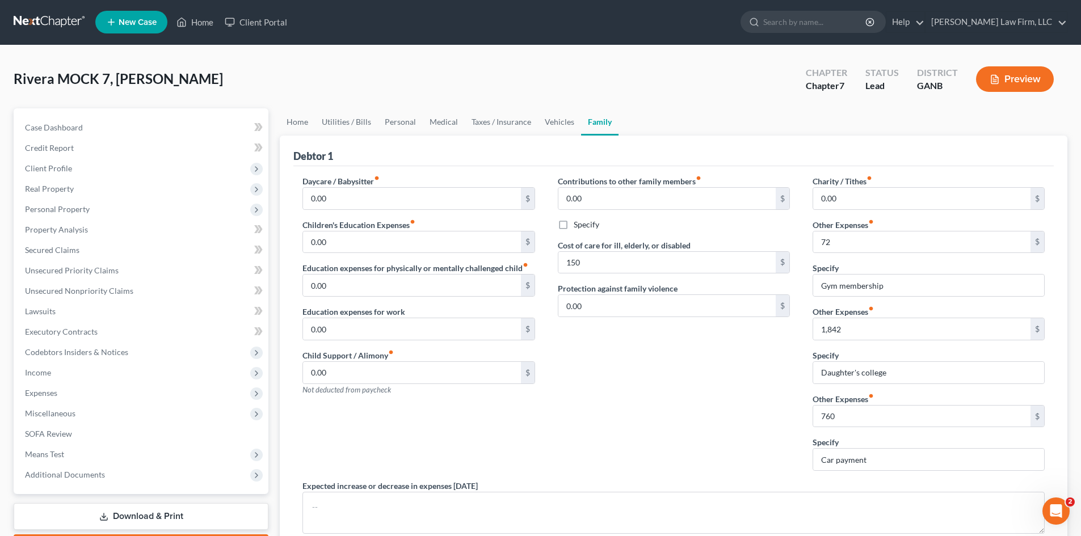
scroll to position [0, 0]
click at [45, 454] on span "Means Test" at bounding box center [44, 455] width 39 height 10
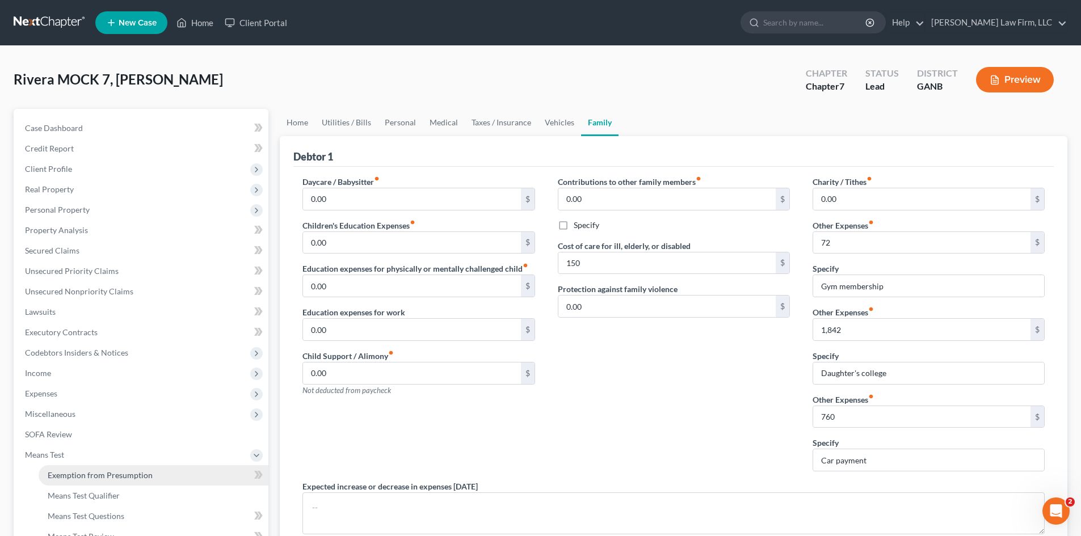
click at [89, 469] on link "Exemption from Presumption" at bounding box center [154, 475] width 230 height 20
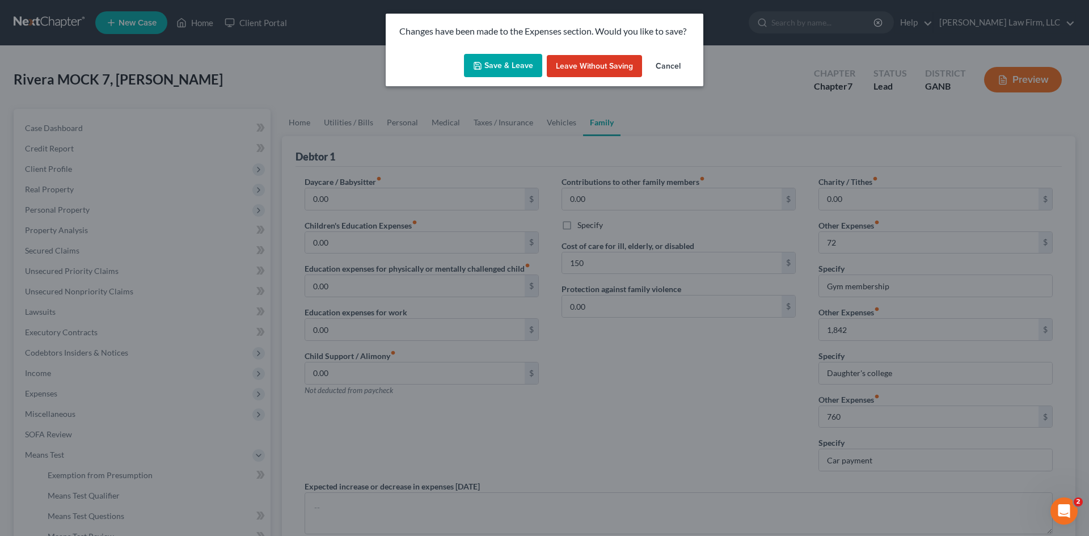
drag, startPoint x: 492, startPoint y: 60, endPoint x: 469, endPoint y: 306, distance: 247.8
click at [492, 59] on button "Save & Leave" at bounding box center [503, 66] width 78 height 24
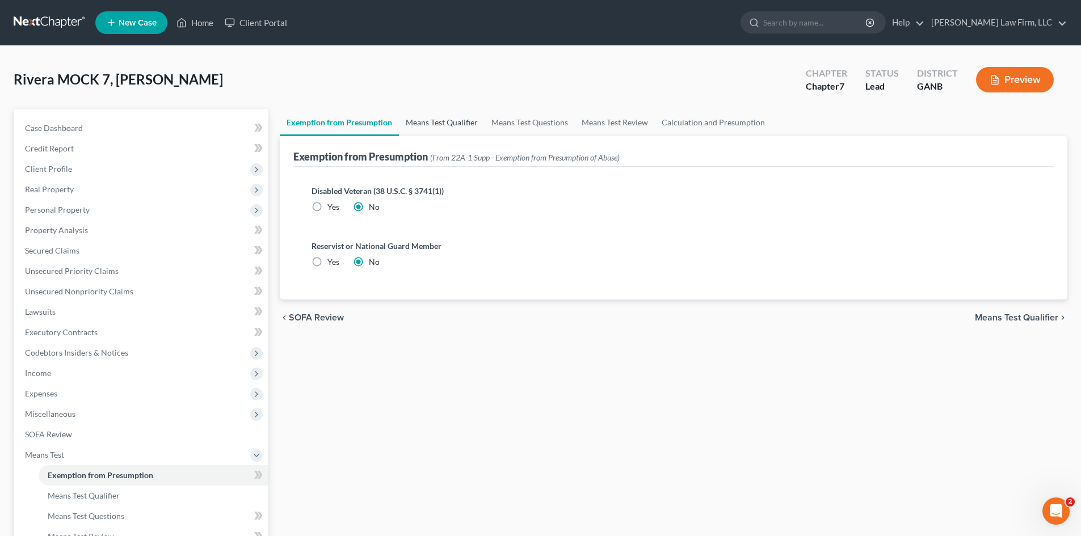
click at [420, 119] on link "Means Test Qualifier" at bounding box center [442, 122] width 86 height 27
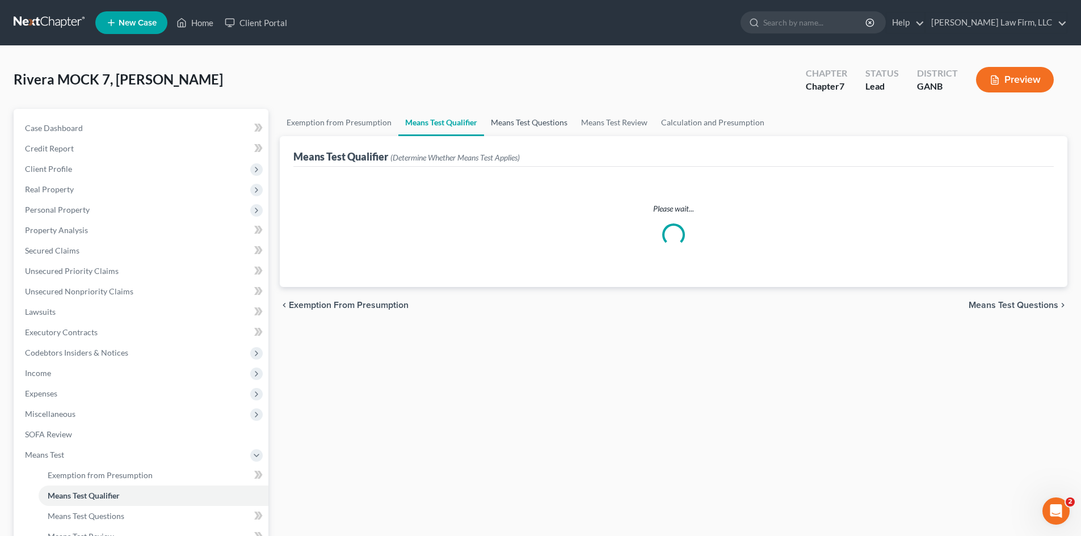
click at [526, 125] on link "Means Test Questions" at bounding box center [529, 122] width 90 height 27
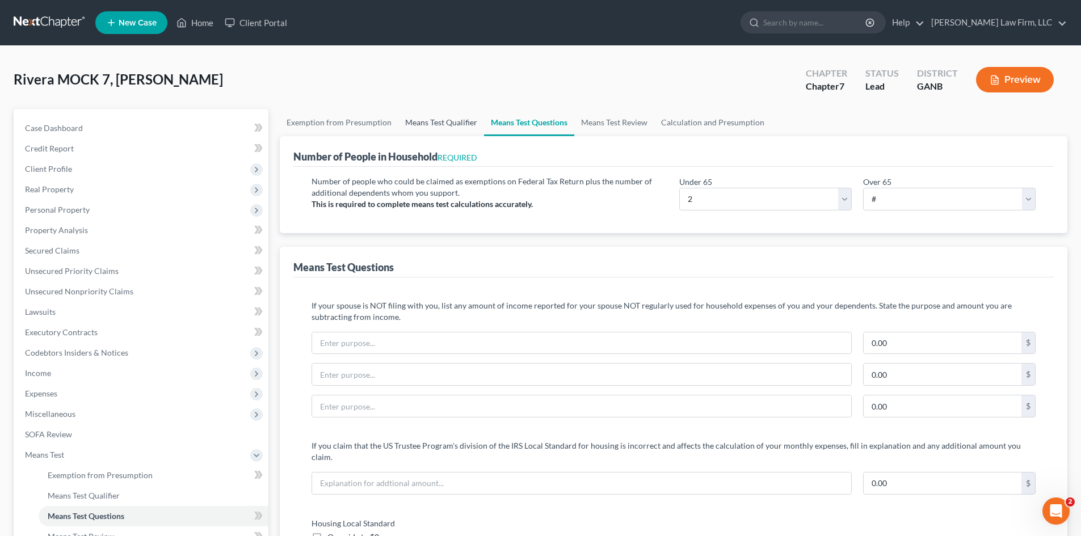
click at [449, 120] on link "Means Test Qualifier" at bounding box center [441, 122] width 86 height 27
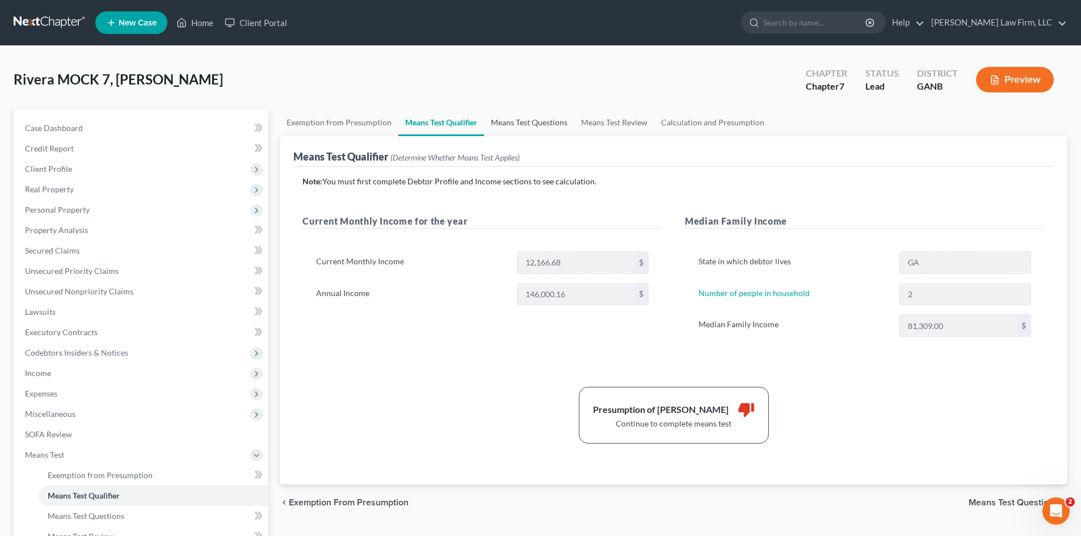
click at [533, 129] on link "Means Test Questions" at bounding box center [529, 122] width 90 height 27
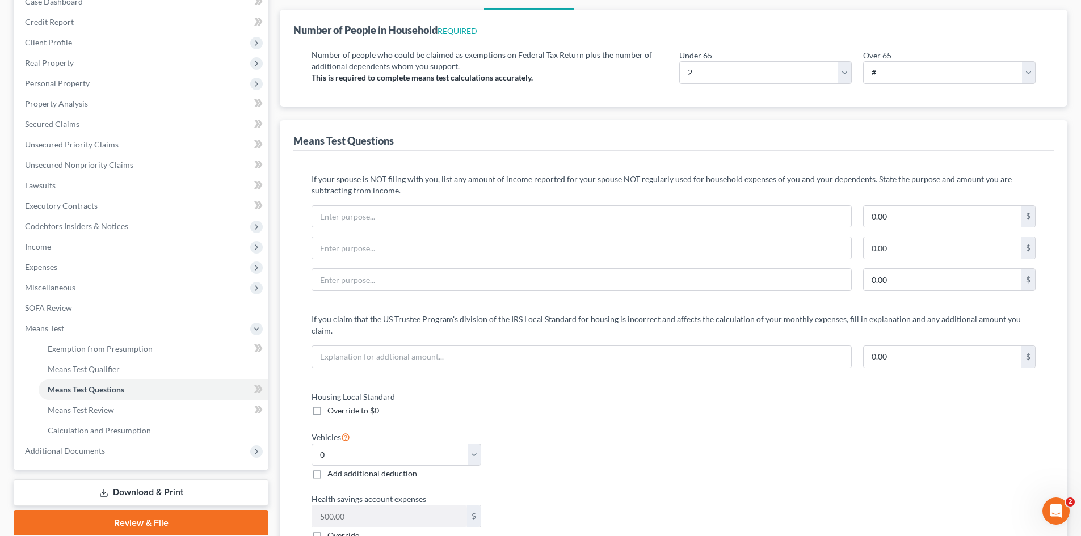
scroll to position [75, 0]
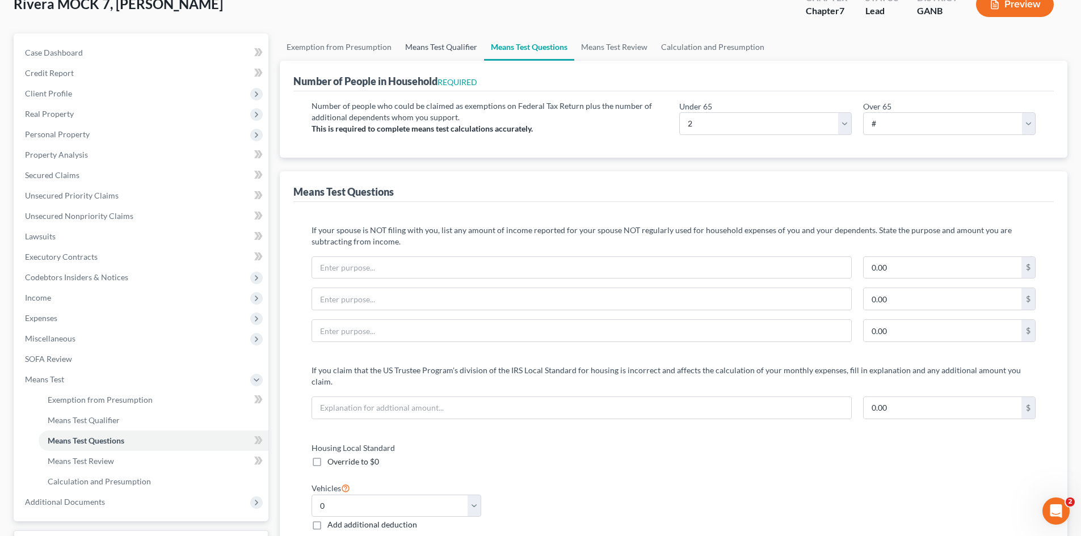
click at [431, 49] on link "Means Test Qualifier" at bounding box center [441, 46] width 86 height 27
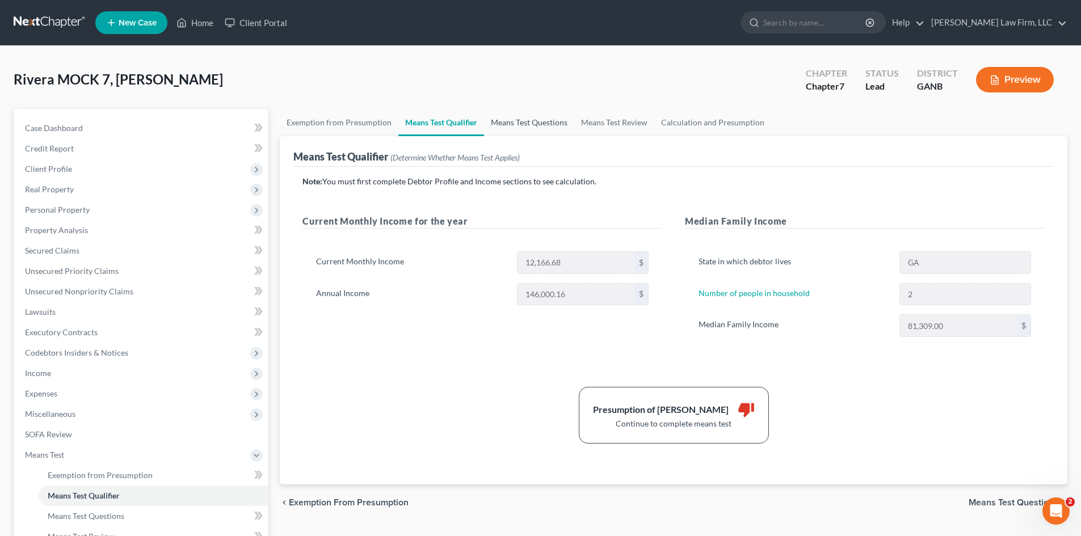
click at [512, 116] on link "Means Test Questions" at bounding box center [529, 122] width 90 height 27
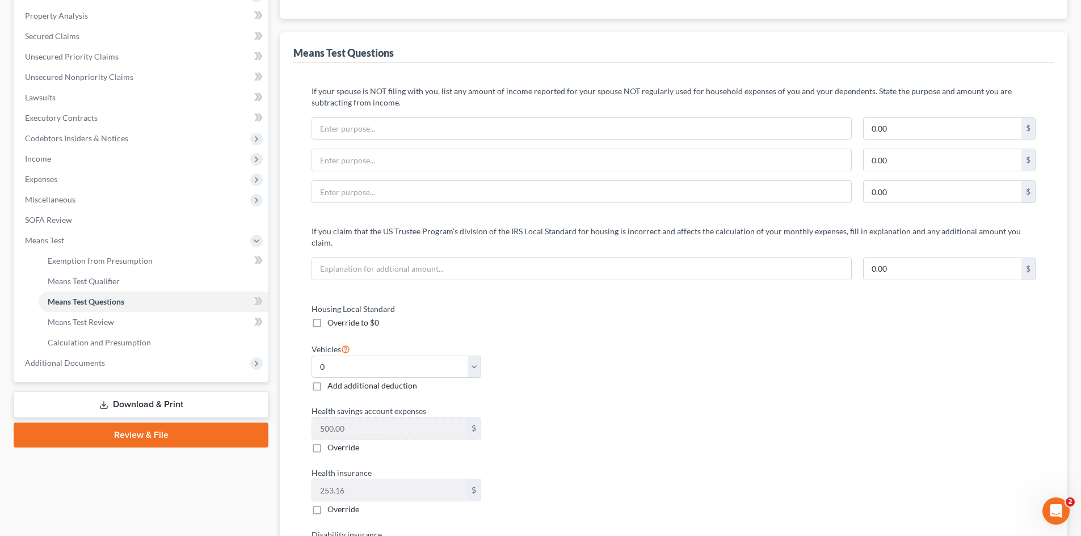
scroll to position [302, 0]
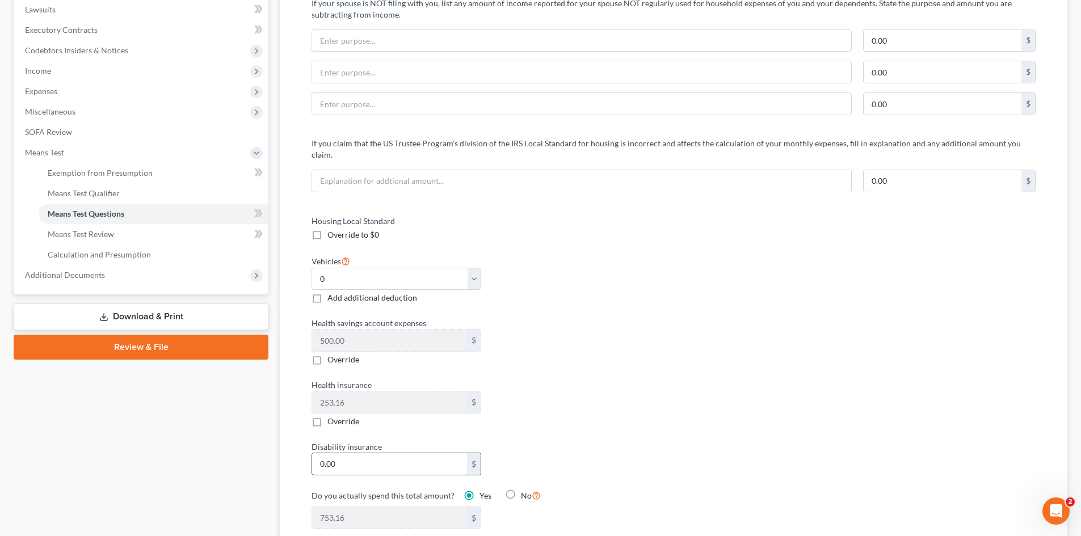
click at [342, 453] on input "0.00" at bounding box center [389, 464] width 155 height 22
click at [596, 399] on div "Health insurance 253.16 $ Override" at bounding box center [487, 403] width 362 height 48
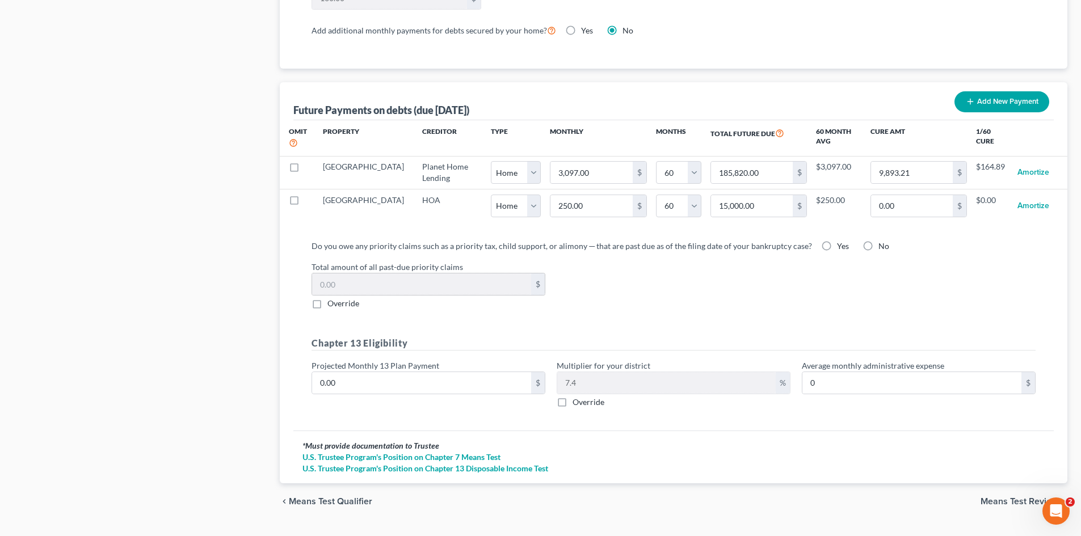
scroll to position [1059, 0]
click at [360, 373] on input "0.00" at bounding box center [421, 383] width 219 height 22
click at [767, 430] on div "* Must provide documentation to Trustee U.S. Trustee Program's Position on Chap…" at bounding box center [673, 456] width 760 height 53
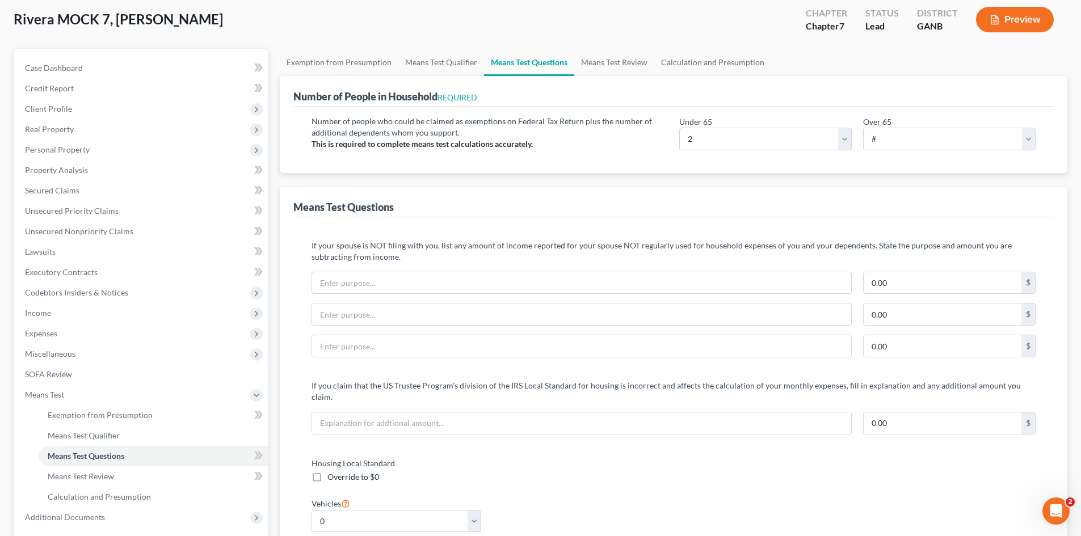
scroll to position [0, 0]
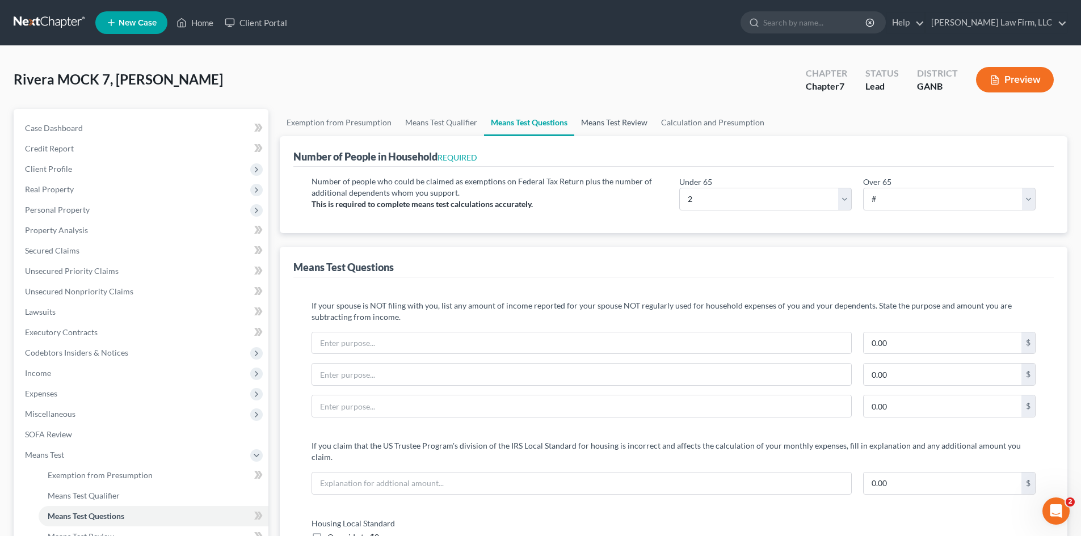
click at [622, 130] on link "Means Test Review" at bounding box center [614, 122] width 80 height 27
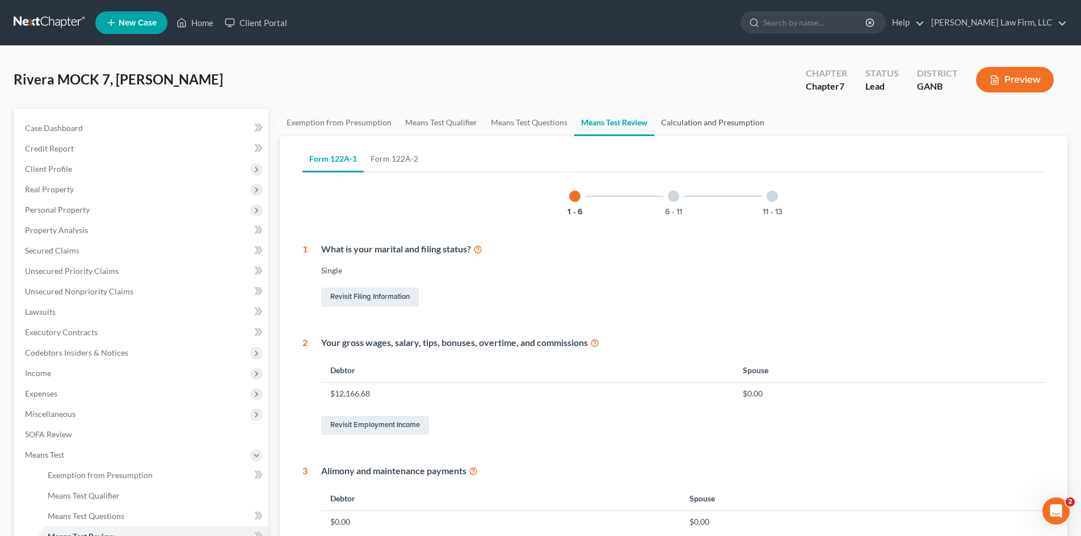
drag, startPoint x: 682, startPoint y: 121, endPoint x: 853, endPoint y: 263, distance: 222.0
click at [682, 121] on link "Calculation and Presumption" at bounding box center [712, 122] width 117 height 27
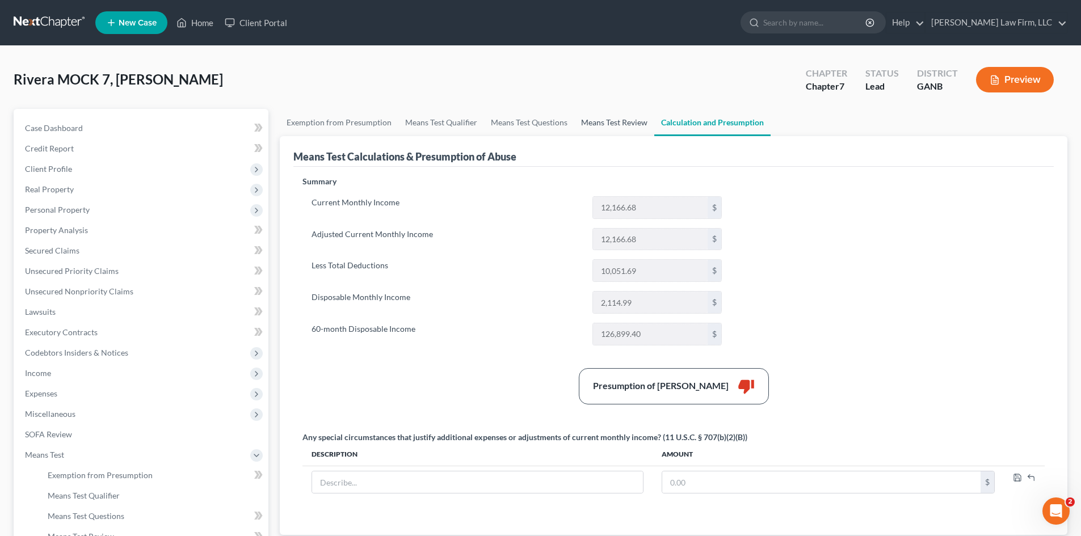
drag, startPoint x: 592, startPoint y: 121, endPoint x: 620, endPoint y: 156, distance: 44.4
click at [592, 121] on link "Means Test Review" at bounding box center [614, 122] width 80 height 27
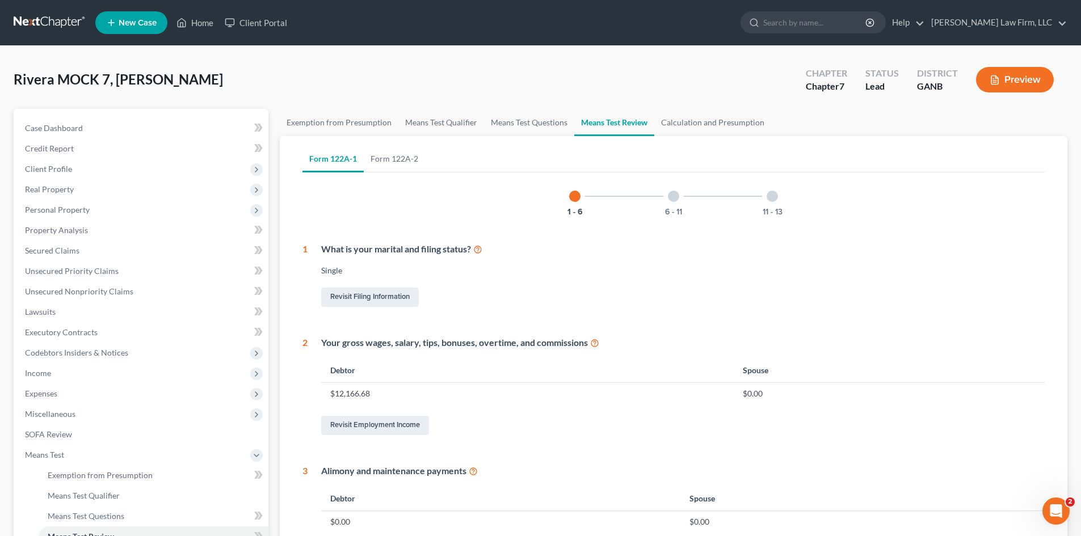
click at [677, 196] on div at bounding box center [673, 196] width 11 height 11
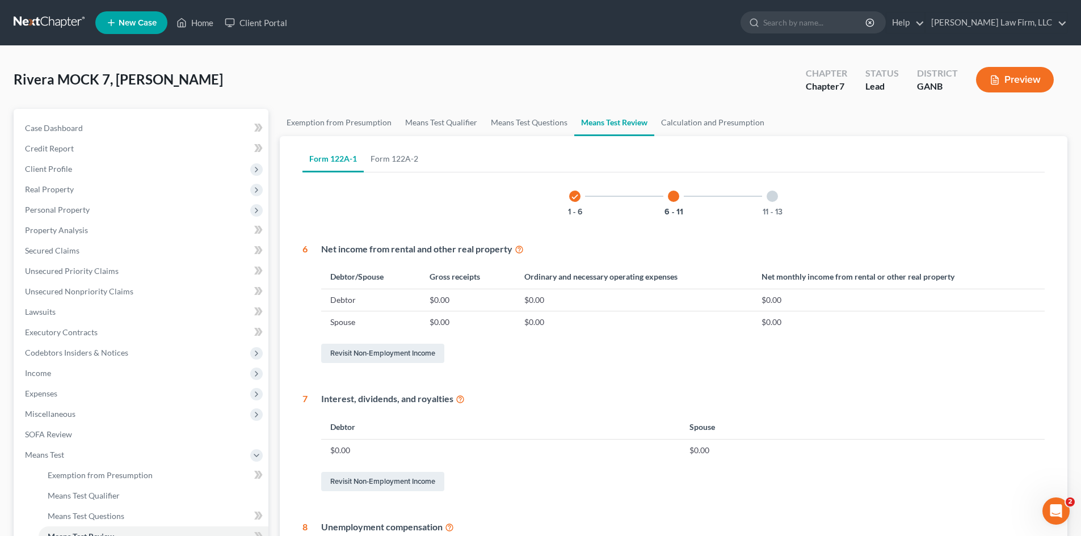
drag, startPoint x: 767, startPoint y: 201, endPoint x: 874, endPoint y: 238, distance: 112.3
click at [767, 201] on div "11 - 13" at bounding box center [772, 196] width 39 height 39
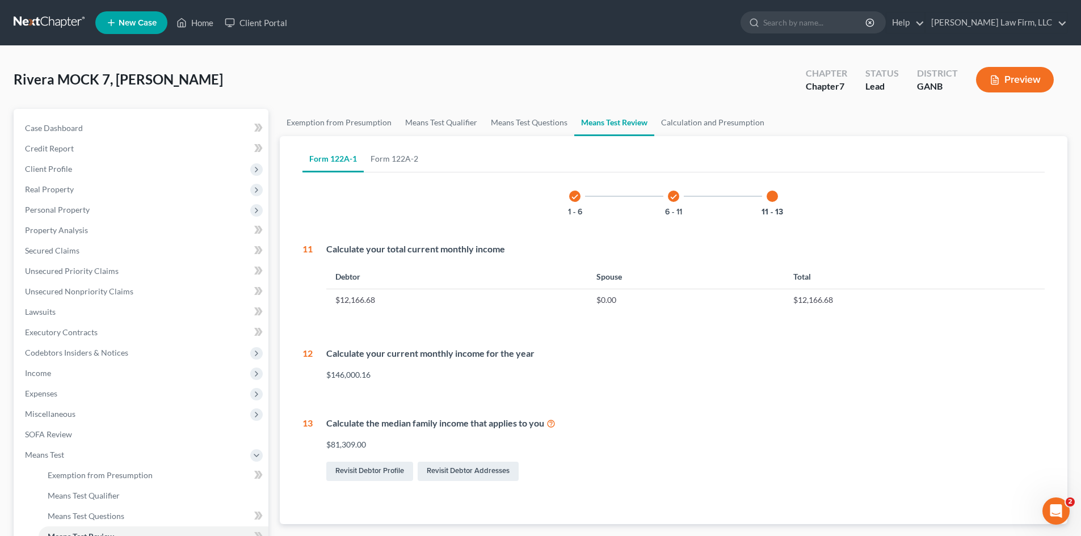
click at [783, 396] on div "check 1 - 6 check 6 - 11 11 - 13 11 Calculate your total current monthly income…" at bounding box center [673, 330] width 742 height 306
click at [711, 127] on link "Calculation and Presumption" at bounding box center [712, 122] width 117 height 27
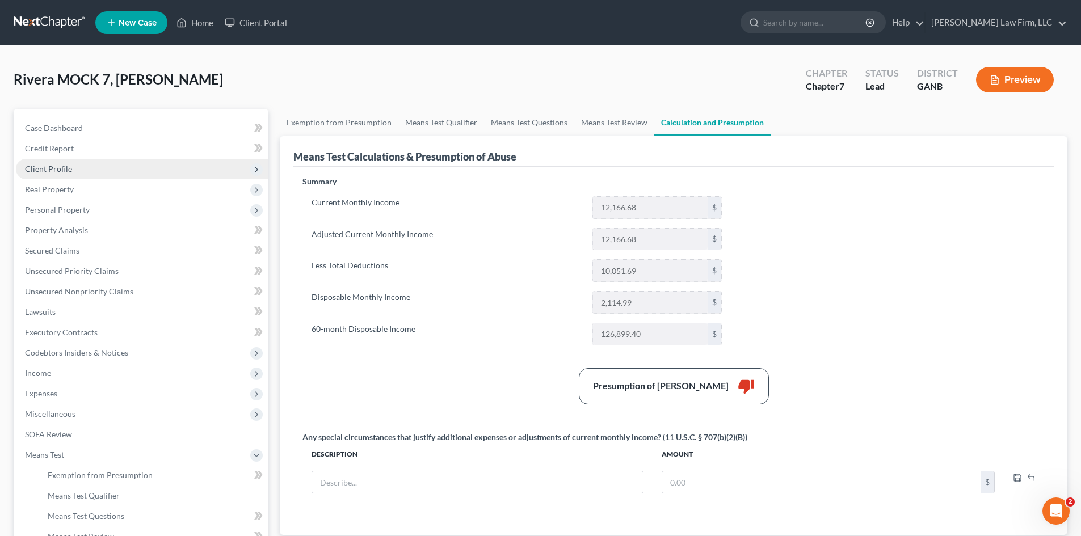
click at [41, 164] on span "Client Profile" at bounding box center [48, 169] width 47 height 10
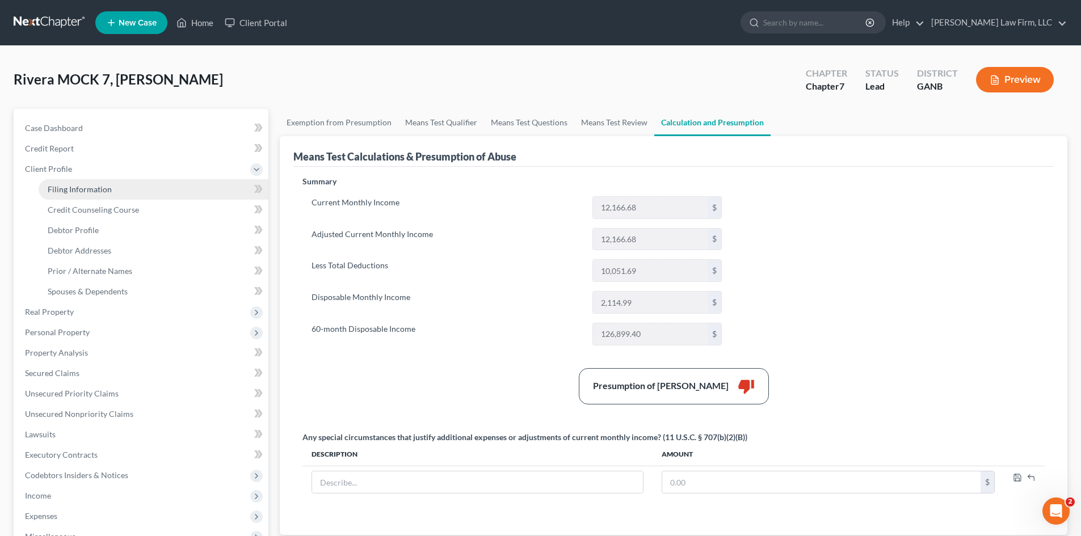
click at [82, 186] on span "Filing Information" at bounding box center [80, 189] width 64 height 10
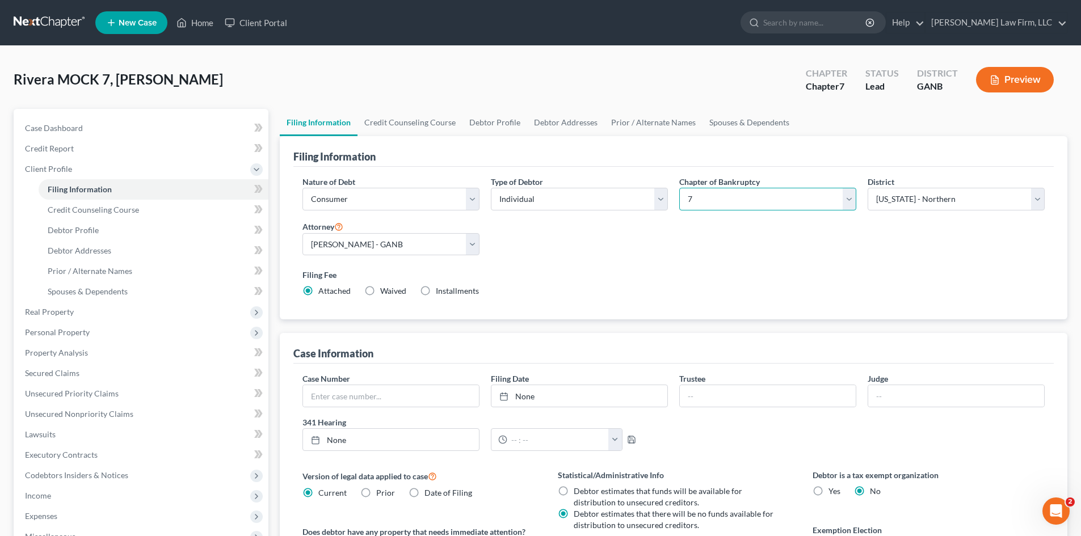
drag, startPoint x: 686, startPoint y: 198, endPoint x: 707, endPoint y: 210, distance: 23.6
click at [686, 198] on select "Select 7 11 12 13" at bounding box center [767, 199] width 177 height 23
click at [679, 188] on select "Select 7 11 12 13" at bounding box center [767, 199] width 177 height 23
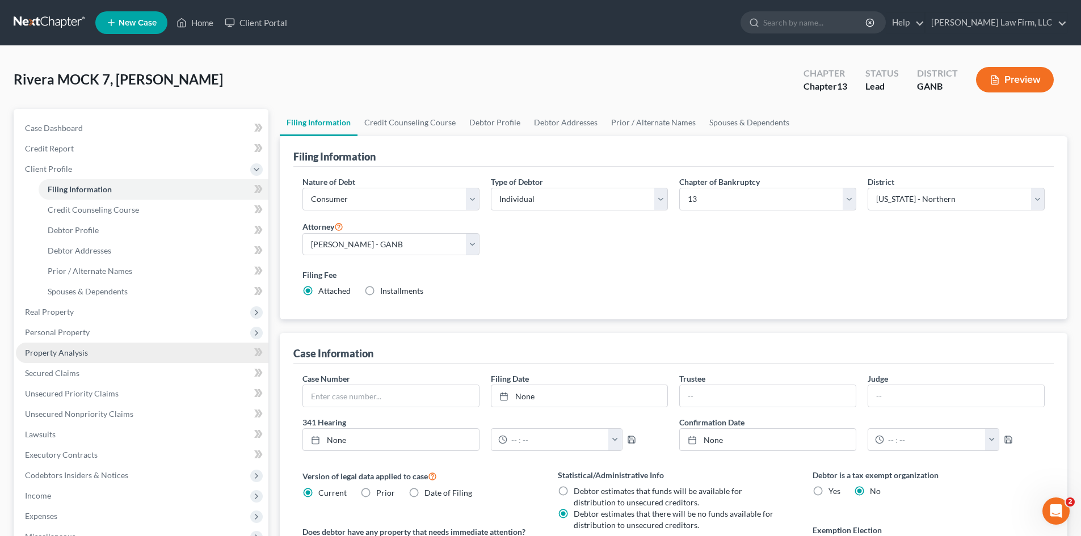
click at [56, 348] on span "Property Analysis" at bounding box center [56, 353] width 63 height 10
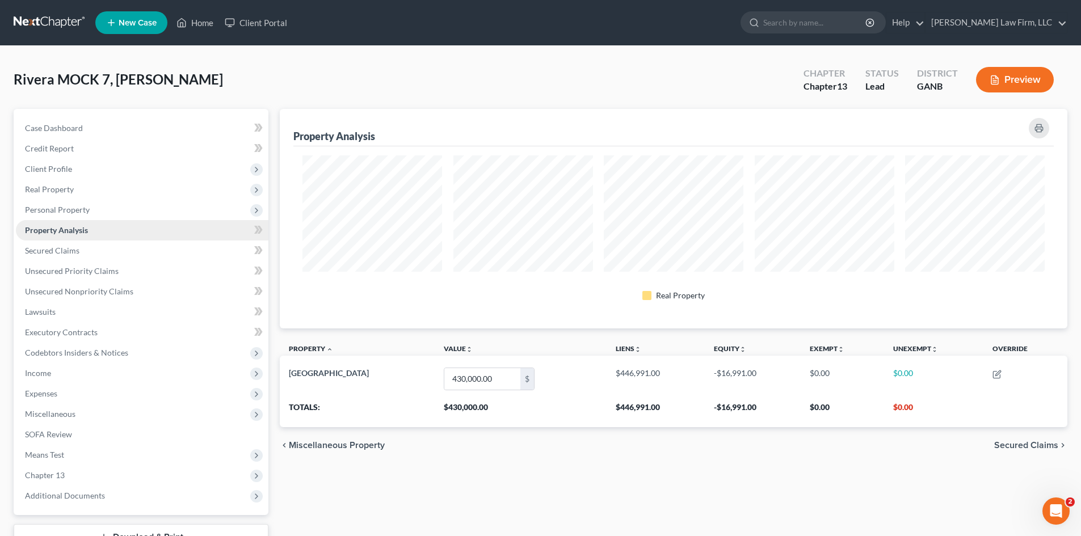
scroll to position [220, 787]
click at [52, 457] on span "Means Test" at bounding box center [44, 455] width 39 height 10
drag, startPoint x: 87, startPoint y: 476, endPoint x: 449, endPoint y: 284, distance: 409.6
click at [87, 476] on span "Means Test Qualifier" at bounding box center [84, 475] width 72 height 10
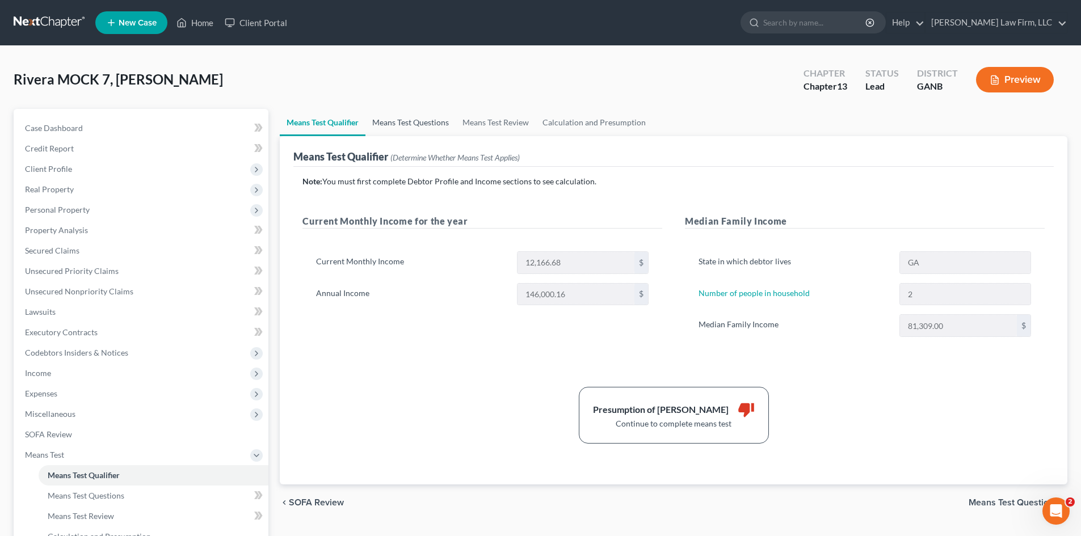
click at [419, 124] on link "Means Test Questions" at bounding box center [410, 122] width 90 height 27
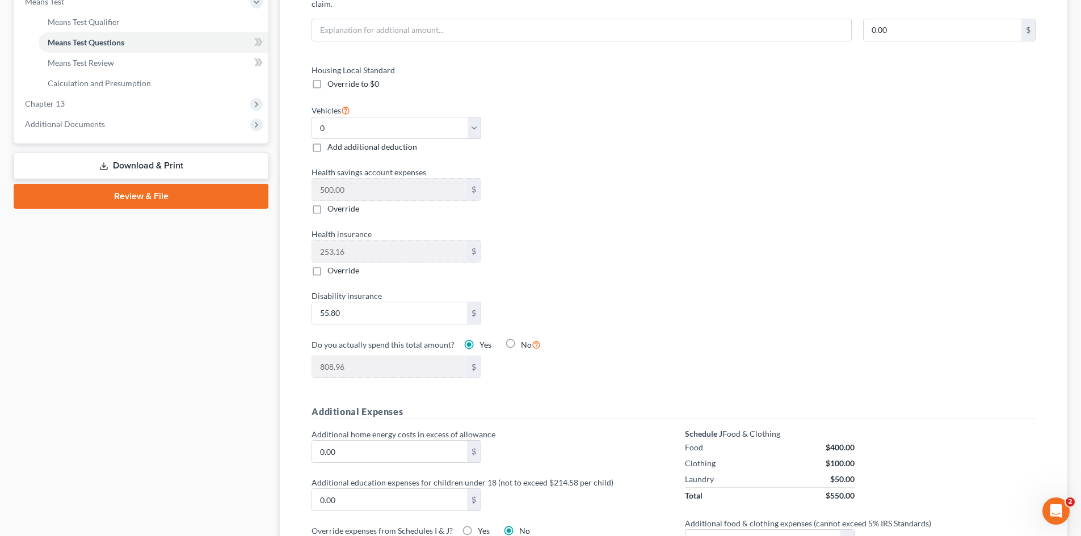
scroll to position [454, 0]
click at [471, 116] on select "Select 0 1 2 3 4 5" at bounding box center [396, 127] width 170 height 23
click at [311, 116] on select "Select 0 1 2 3 4 5" at bounding box center [396, 127] width 170 height 23
click at [661, 142] on div "Housing Local Standard Override to $0 Vehicles Select 0 1 2 3 4 5 Add additiona…" at bounding box center [486, 228] width 373 height 328
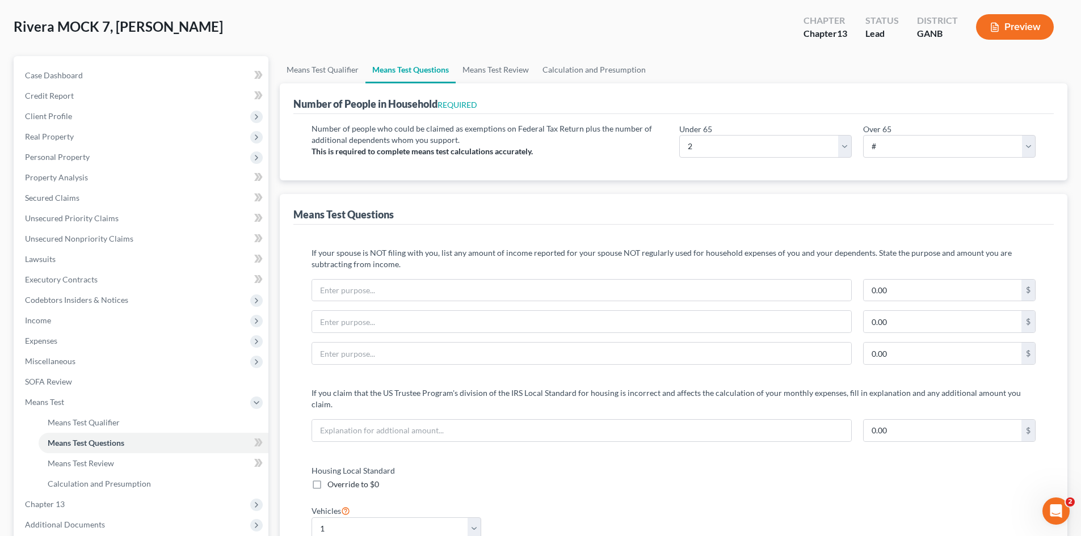
scroll to position [0, 0]
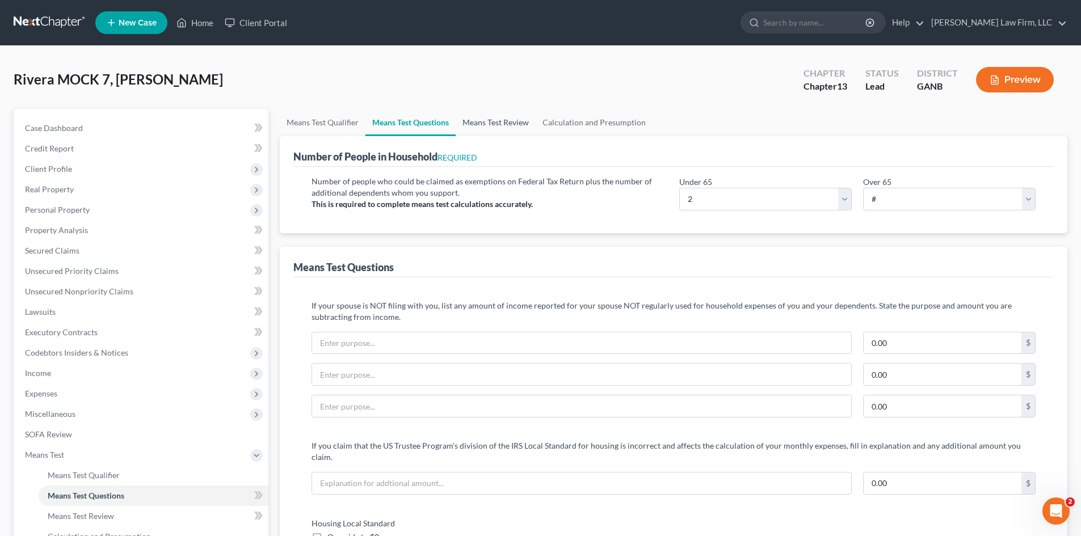
click at [485, 119] on link "Means Test Review" at bounding box center [495, 122] width 80 height 27
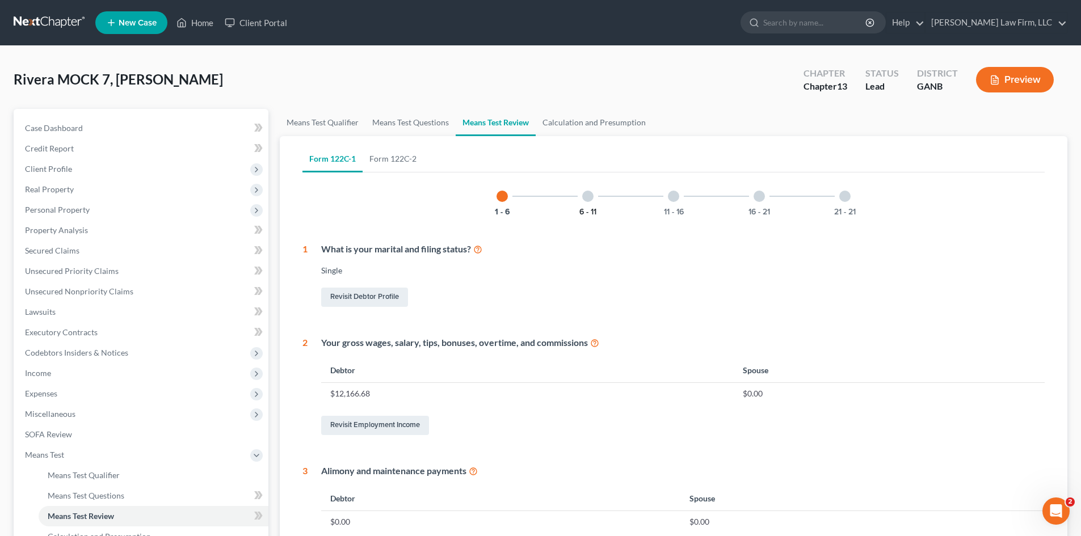
click at [589, 208] on button "6 - 11" at bounding box center [587, 212] width 17 height 8
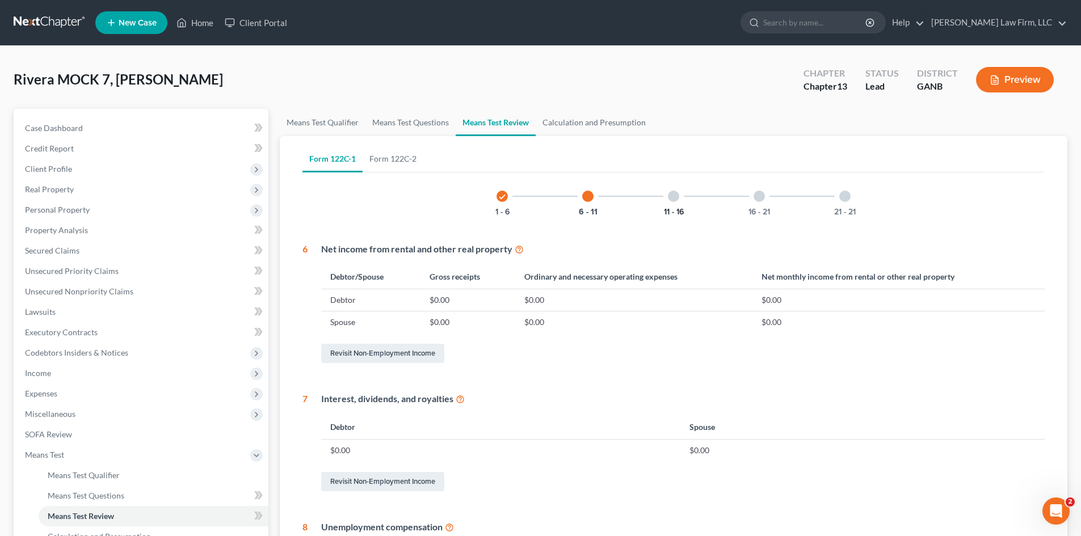
click at [668, 208] on button "11 - 16" at bounding box center [674, 212] width 20 height 8
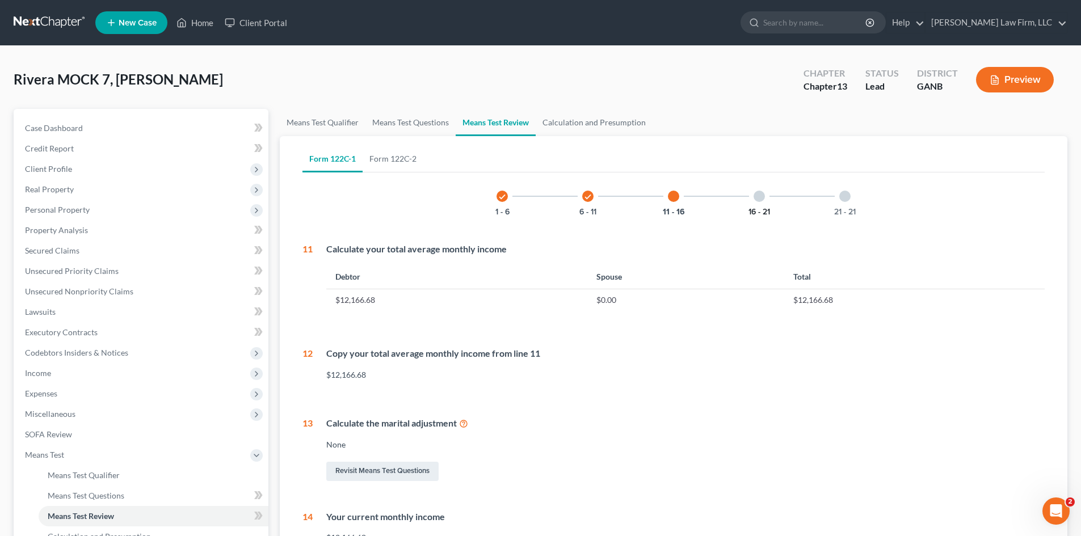
click at [760, 209] on button "16 - 21" at bounding box center [759, 212] width 22 height 8
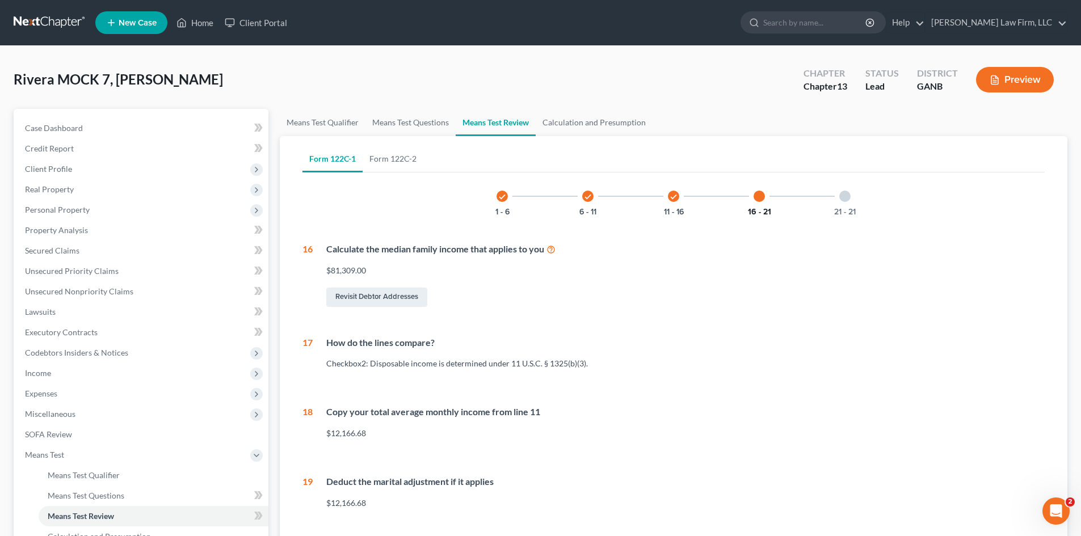
click at [750, 208] on button "16 - 21" at bounding box center [759, 212] width 23 height 8
drag, startPoint x: 655, startPoint y: 214, endPoint x: 684, endPoint y: 205, distance: 30.3
click at [656, 213] on div "check 11 - 16" at bounding box center [673, 196] width 39 height 39
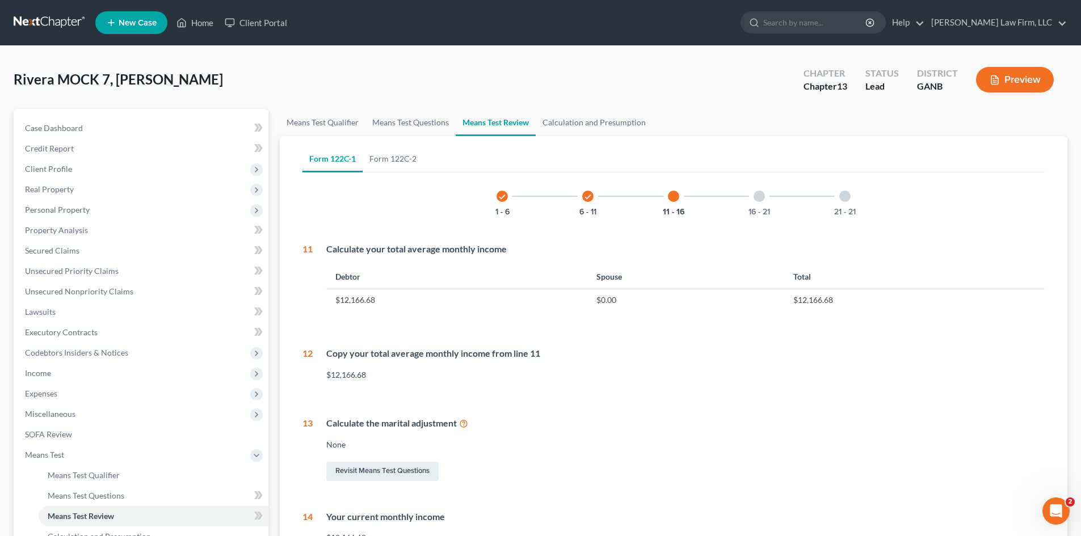
click at [684, 205] on div "11 - 16" at bounding box center [673, 196] width 39 height 39
click at [750, 209] on button "16 - 21" at bounding box center [759, 212] width 22 height 8
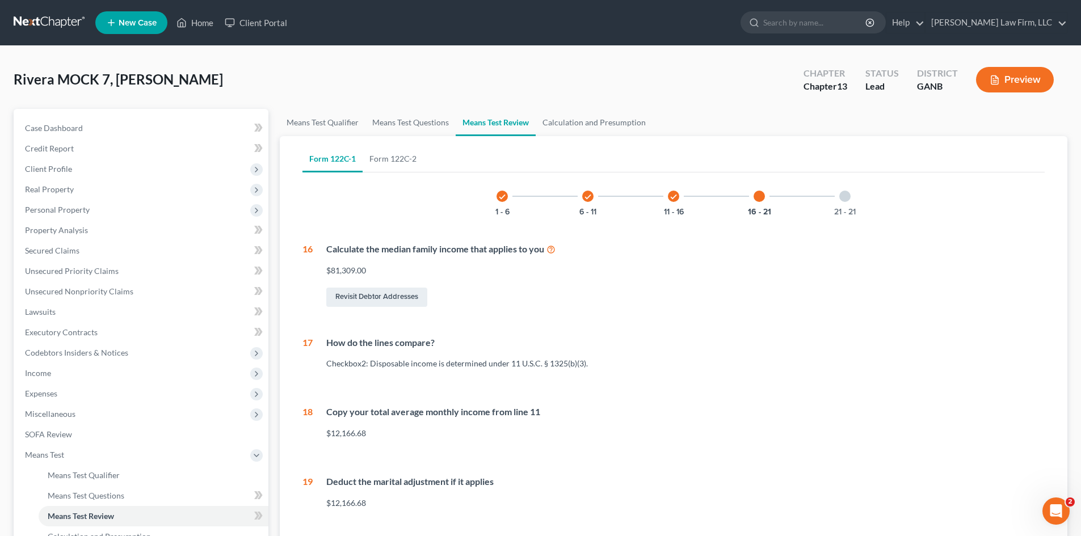
click at [846, 204] on div "21 - 21" at bounding box center [844, 196] width 39 height 39
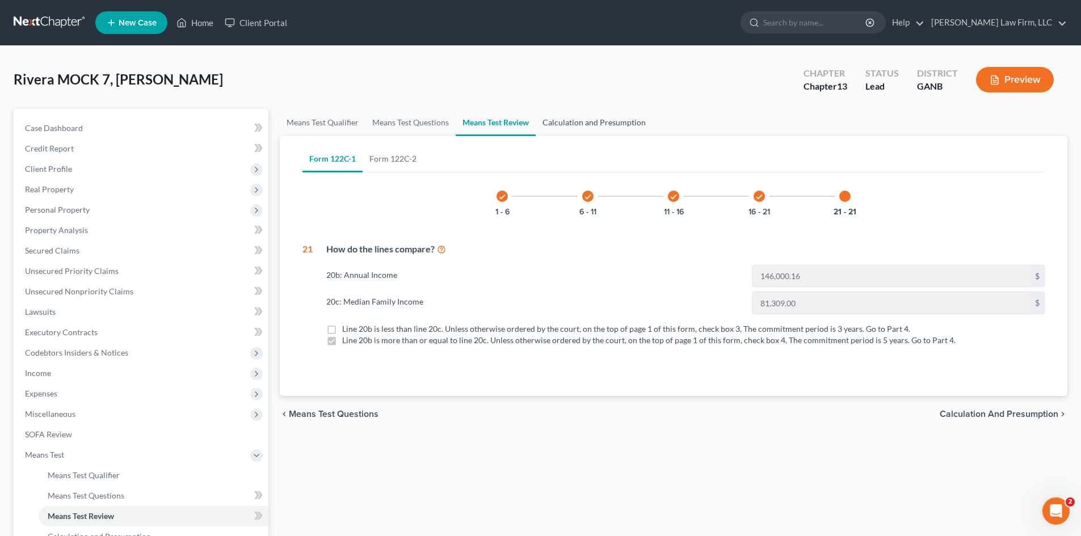
click at [597, 126] on link "Calculation and Presumption" at bounding box center [593, 122] width 117 height 27
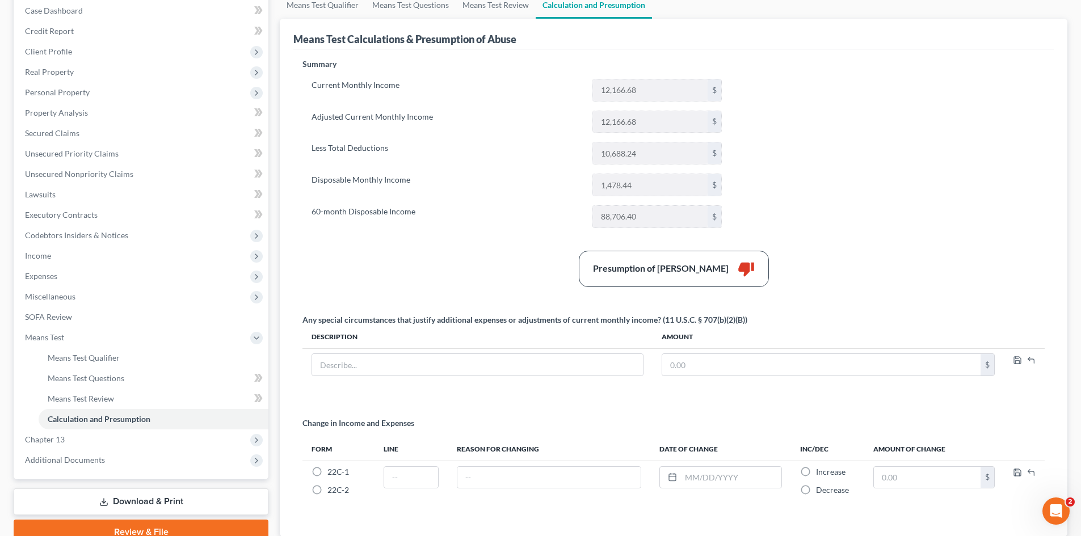
scroll to position [46, 0]
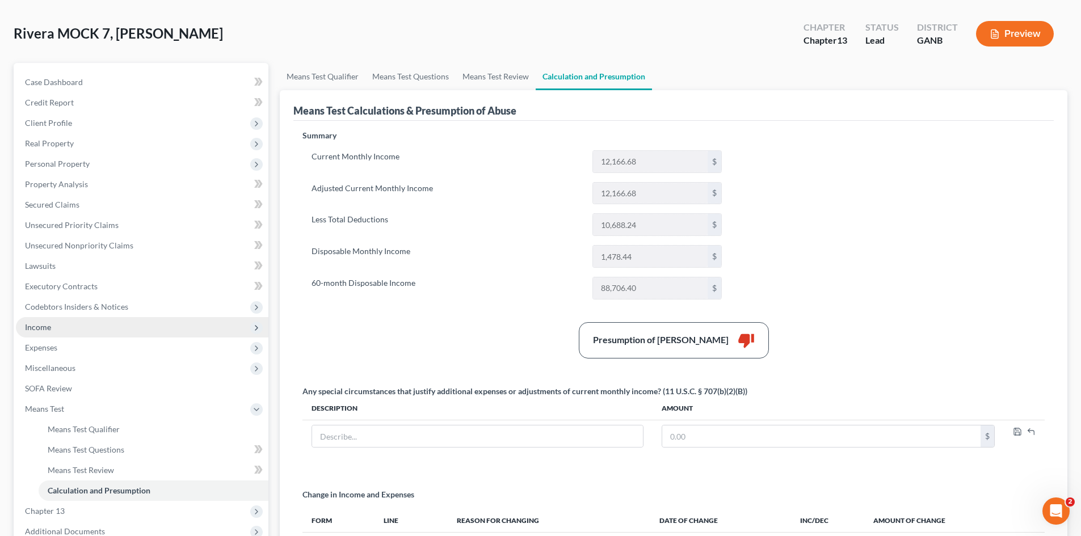
click at [47, 327] on span "Income" at bounding box center [38, 327] width 26 height 10
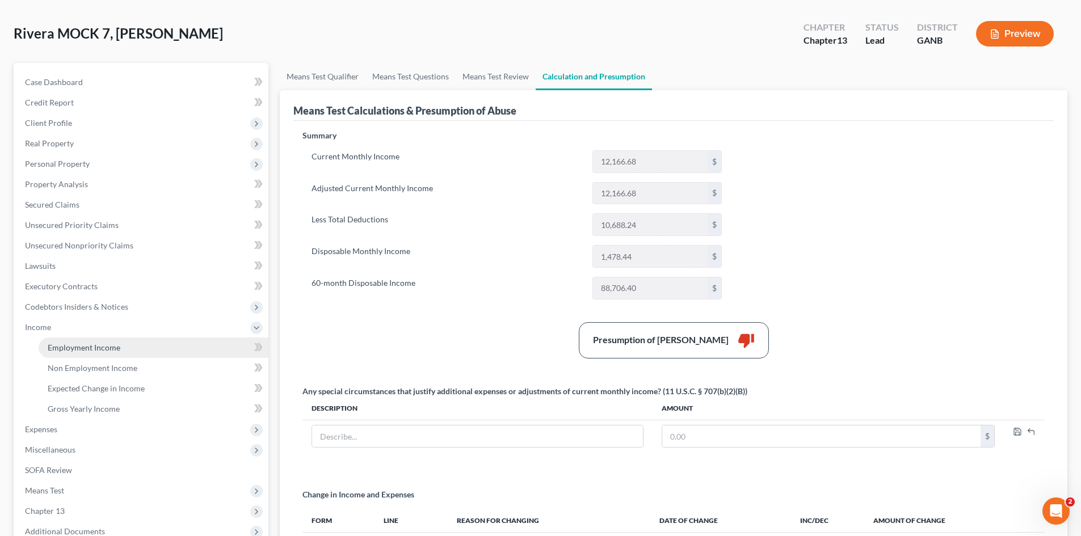
click at [64, 346] on span "Employment Income" at bounding box center [84, 348] width 73 height 10
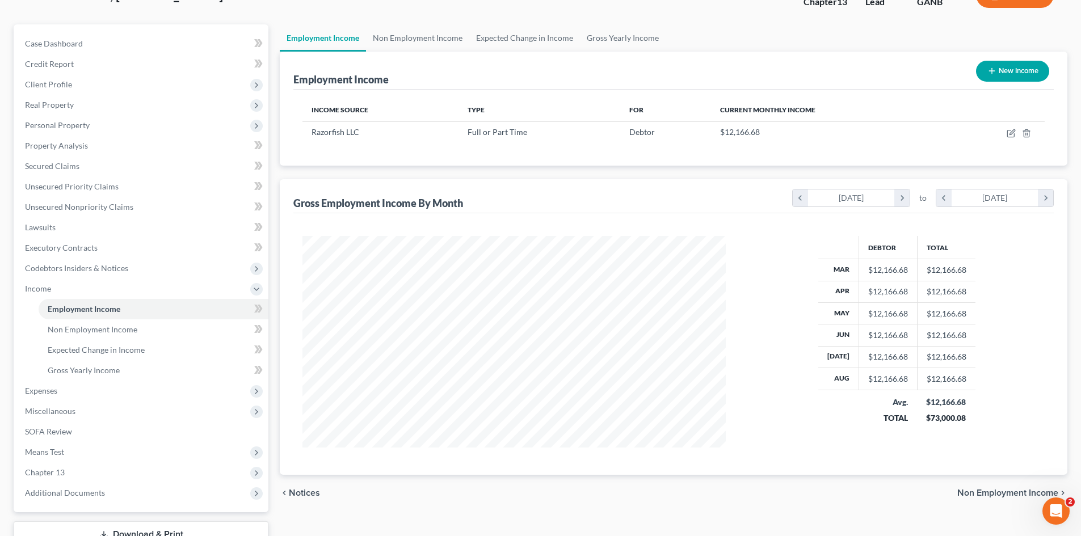
scroll to position [169, 0]
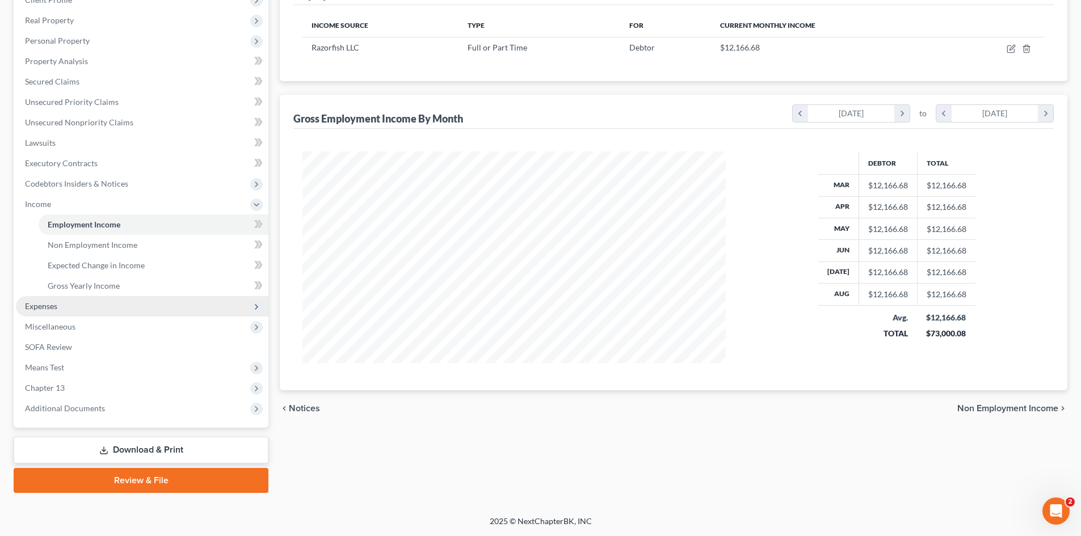
drag, startPoint x: 55, startPoint y: 364, endPoint x: 207, endPoint y: 310, distance: 161.1
click at [55, 364] on span "Means Test" at bounding box center [44, 367] width 39 height 10
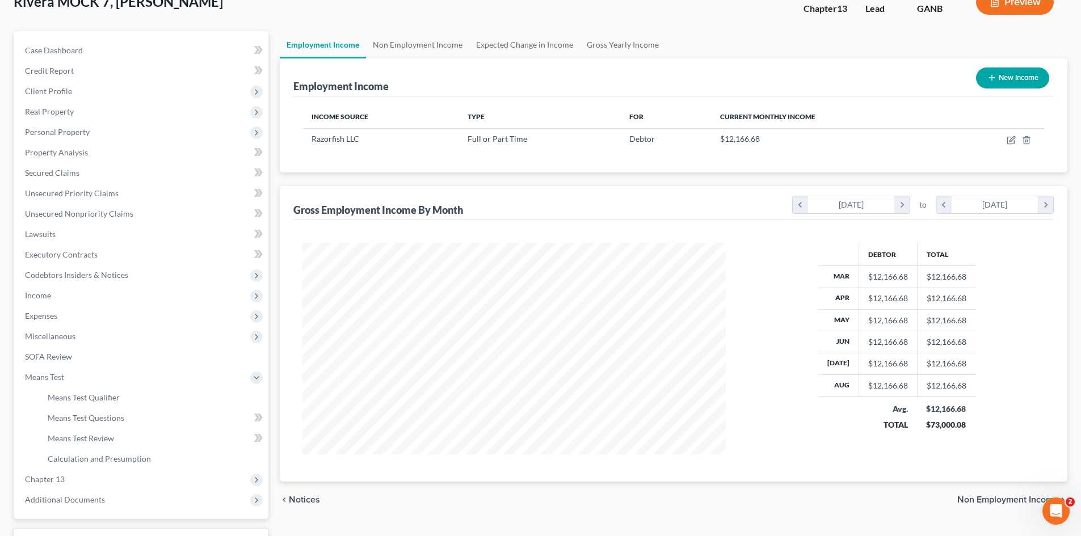
scroll to position [151, 0]
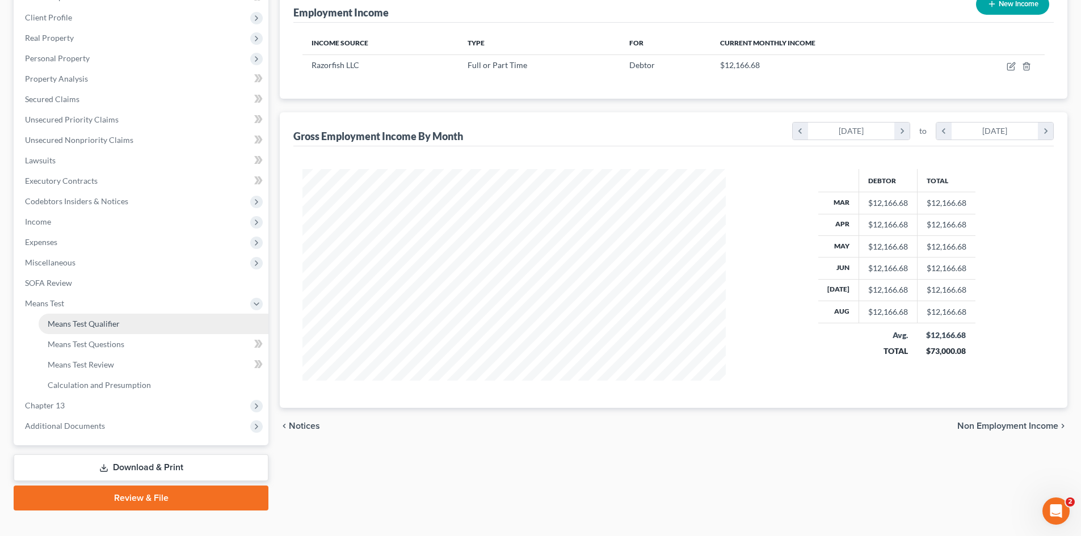
click at [94, 327] on span "Means Test Qualifier" at bounding box center [84, 324] width 72 height 10
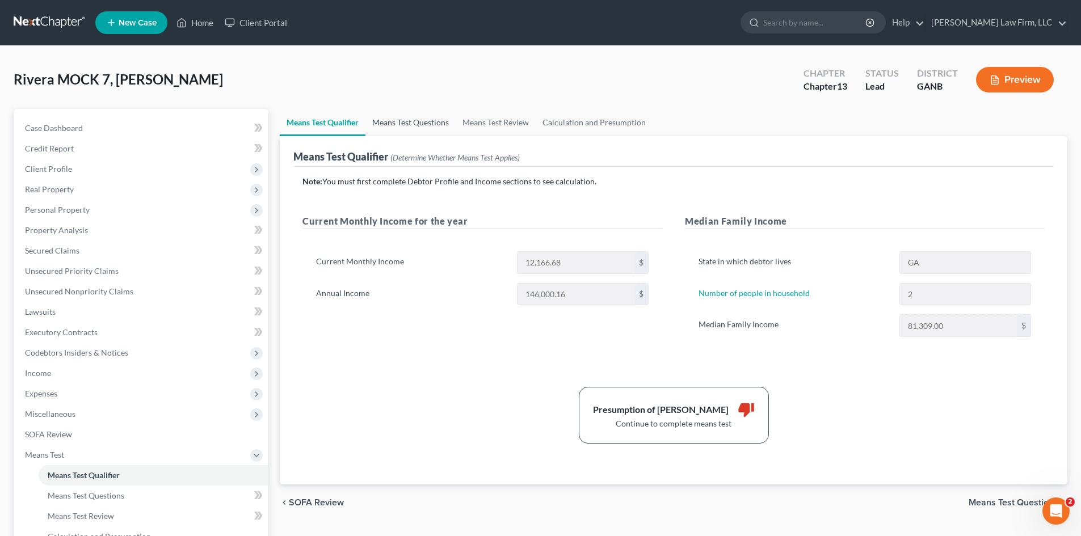
drag, startPoint x: 398, startPoint y: 120, endPoint x: 417, endPoint y: 293, distance: 174.1
click at [398, 120] on link "Means Test Questions" at bounding box center [410, 122] width 90 height 27
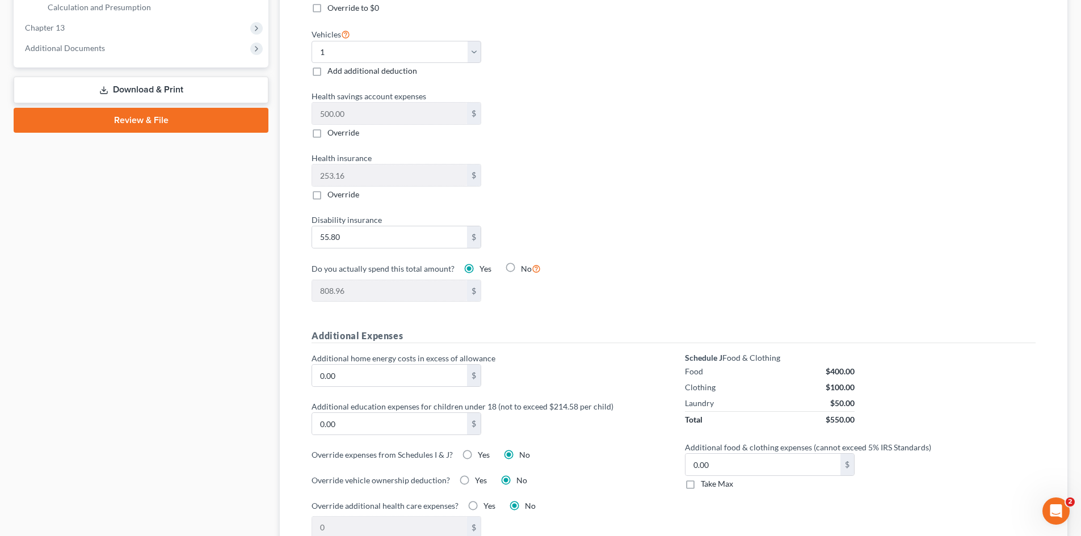
scroll to position [151, 0]
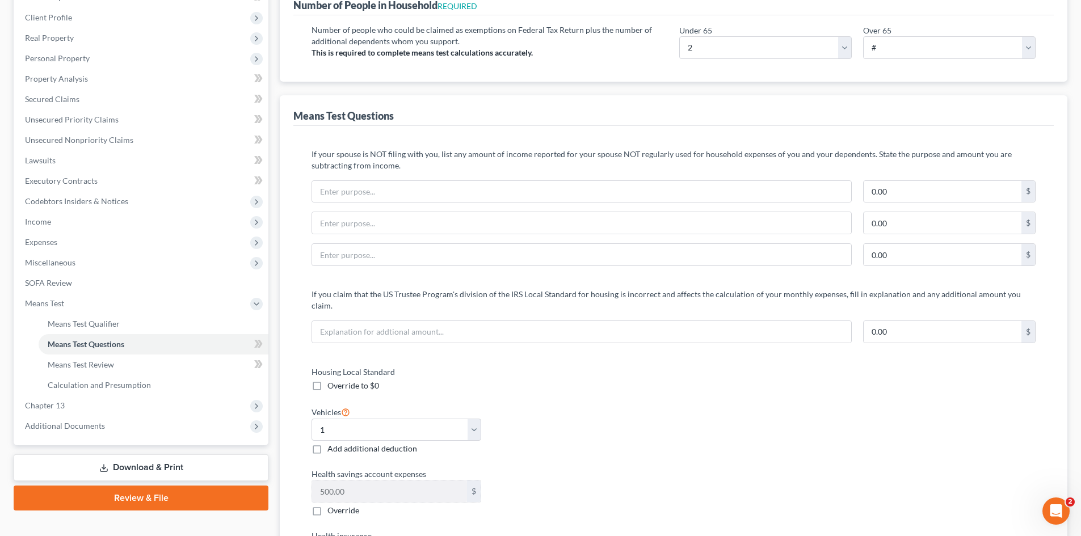
click at [14, 232] on div "Case Dashboard Payments Invoices Payments Payments Credit Report Client Profile…" at bounding box center [141, 201] width 255 height 488
click at [38, 247] on span "Expenses" at bounding box center [142, 242] width 252 height 20
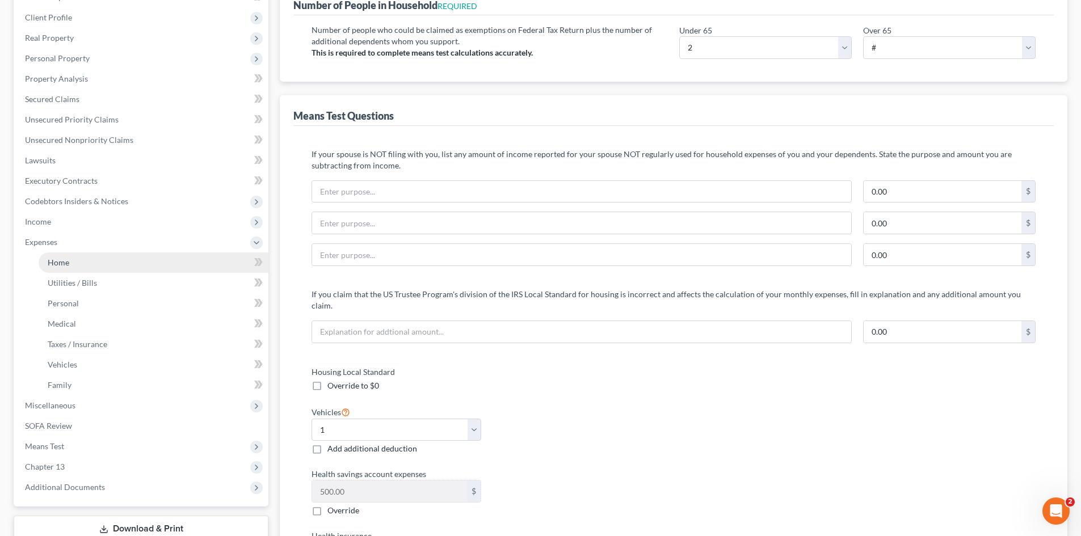
click at [62, 261] on span "Home" at bounding box center [59, 263] width 22 height 10
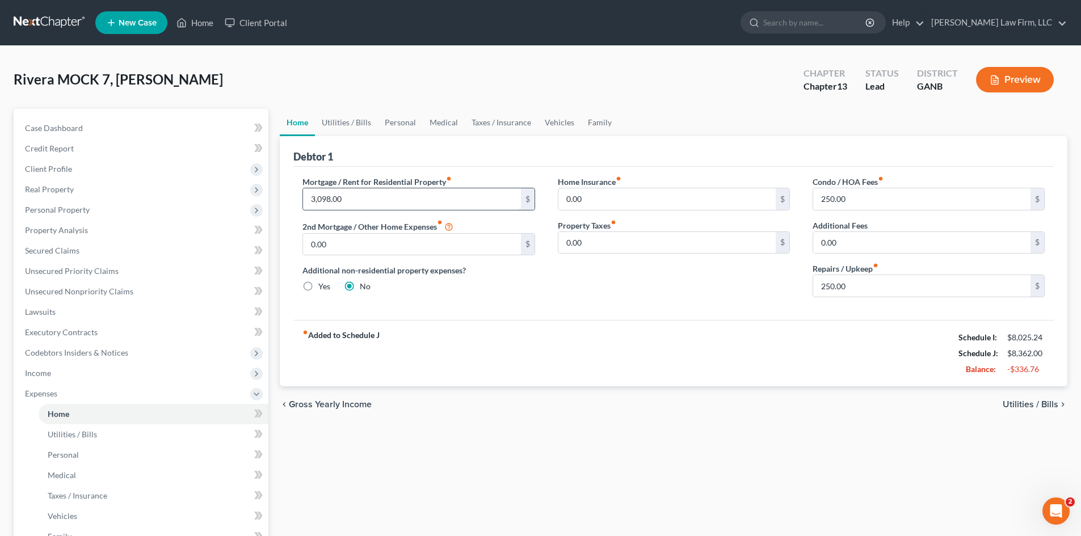
click at [317, 203] on input "3,098.00" at bounding box center [411, 199] width 217 height 22
click at [571, 339] on div "fiber_manual_record Added to Schedule J Schedule I: $8,025.24 Schedule J: $7,34…" at bounding box center [673, 353] width 760 height 66
click at [45, 396] on span "Expenses" at bounding box center [41, 394] width 32 height 10
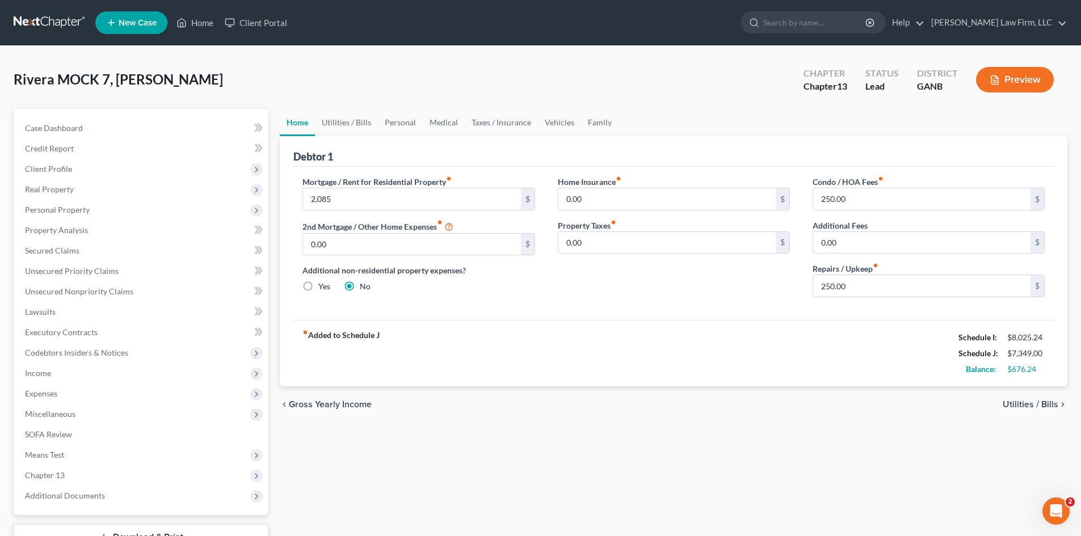
click at [663, 404] on div "chevron_left Gross Yearly Income Utilities / Bills chevron_right" at bounding box center [673, 404] width 787 height 36
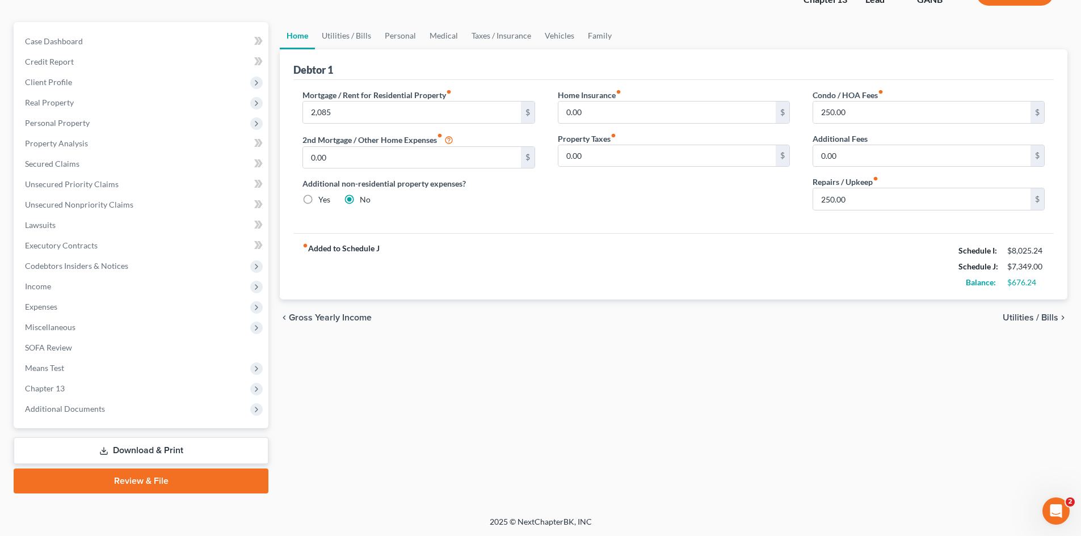
scroll to position [87, 0]
click at [53, 383] on span "Chapter 13" at bounding box center [45, 388] width 40 height 10
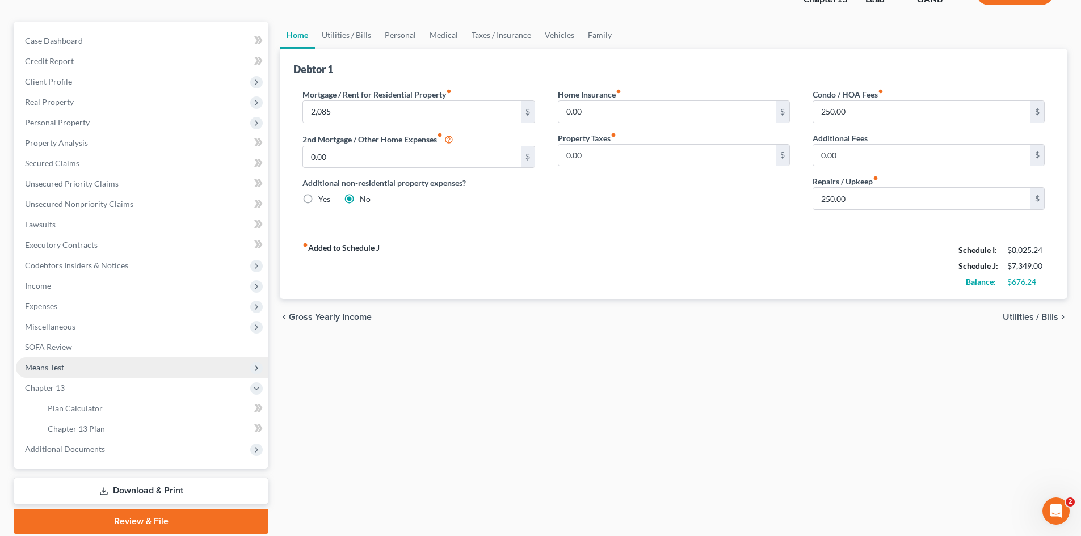
click at [32, 365] on span "Means Test" at bounding box center [44, 367] width 39 height 10
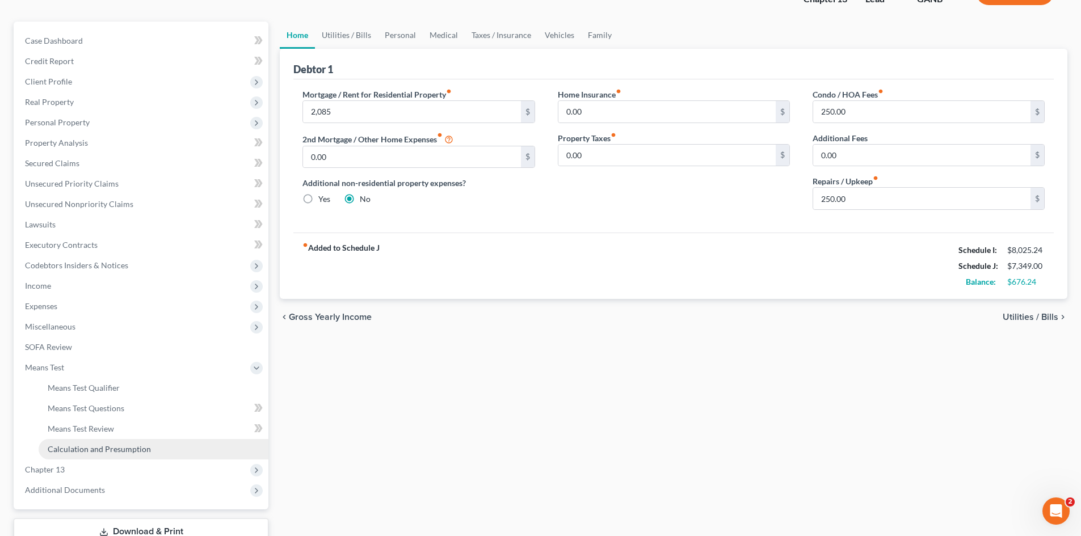
click at [86, 452] on span "Calculation and Presumption" at bounding box center [99, 449] width 103 height 10
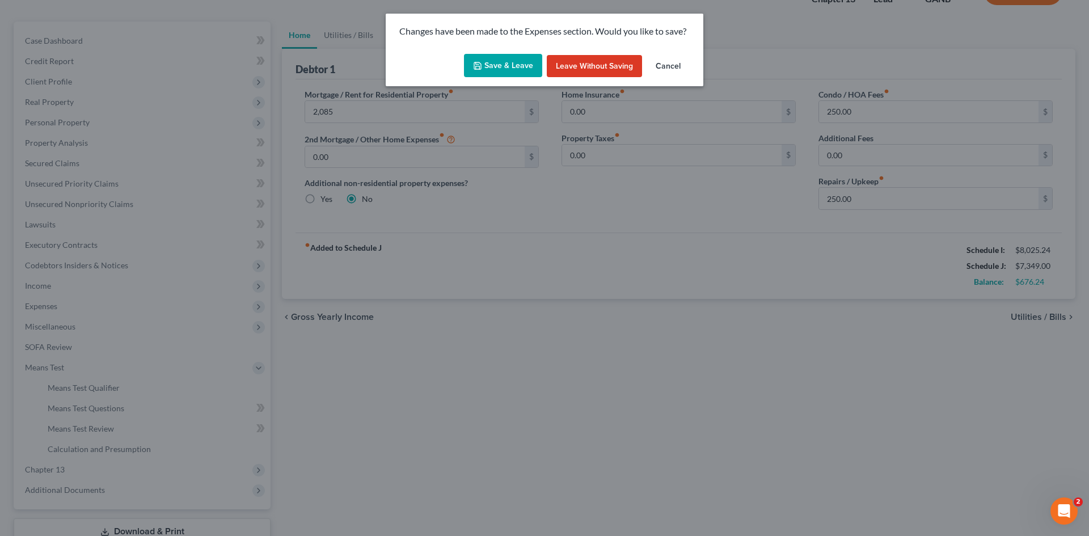
click at [489, 66] on button "Save & Leave" at bounding box center [503, 66] width 78 height 24
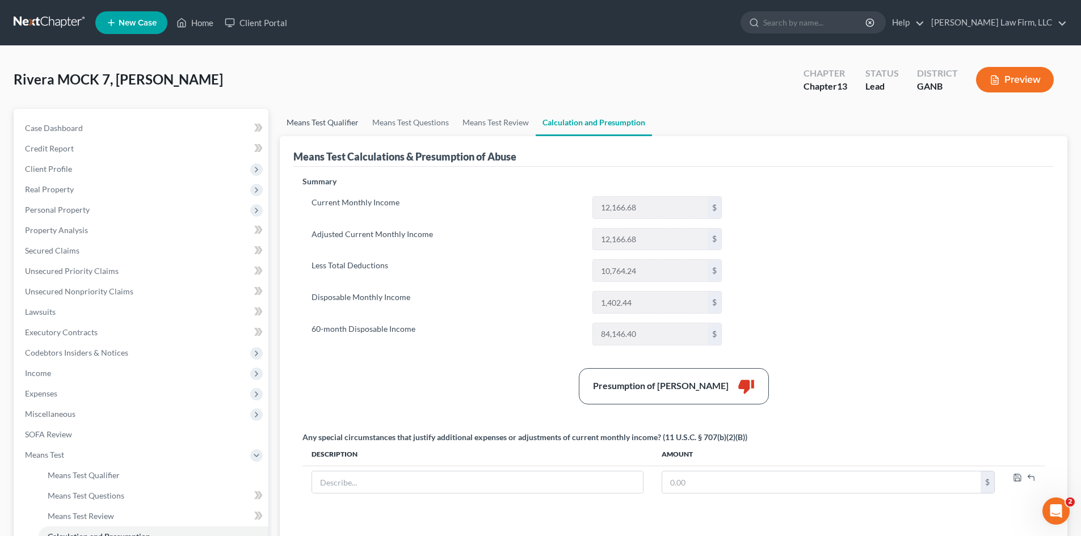
click at [319, 124] on link "Means Test Qualifier" at bounding box center [323, 122] width 86 height 27
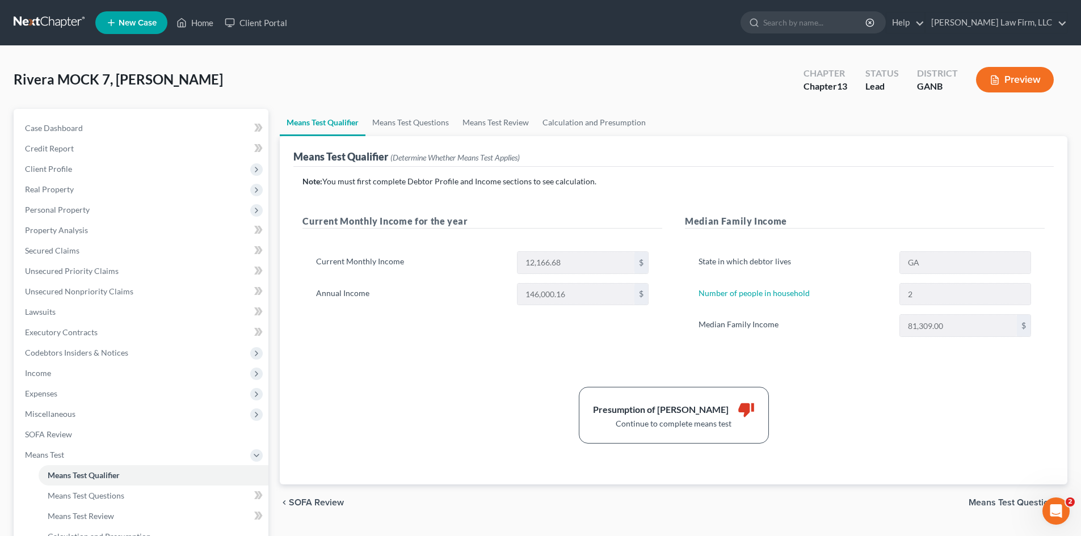
click at [1015, 78] on button "Preview" at bounding box center [1015, 80] width 78 height 26
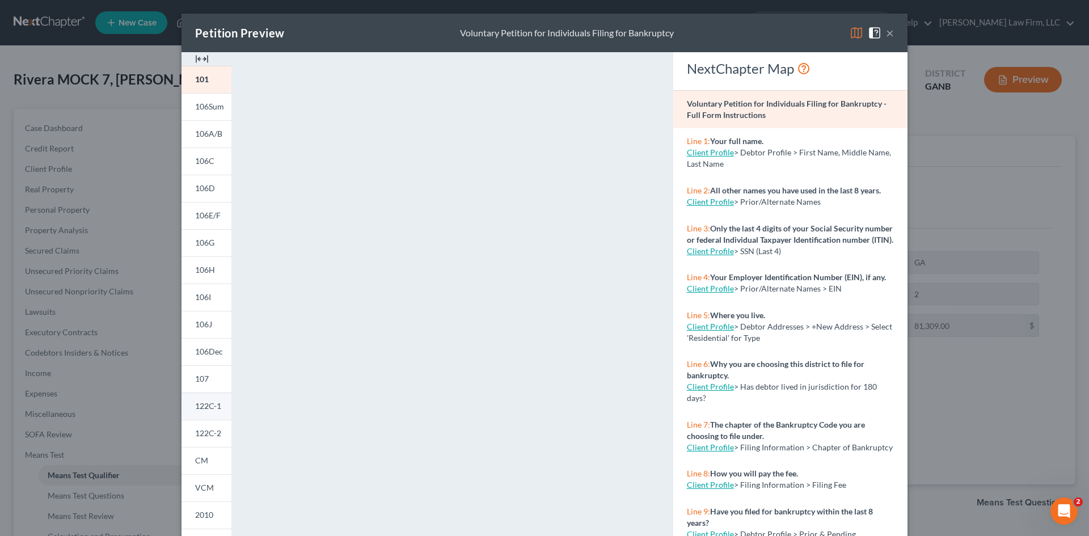
click at [207, 407] on span "122C-1" at bounding box center [208, 406] width 26 height 10
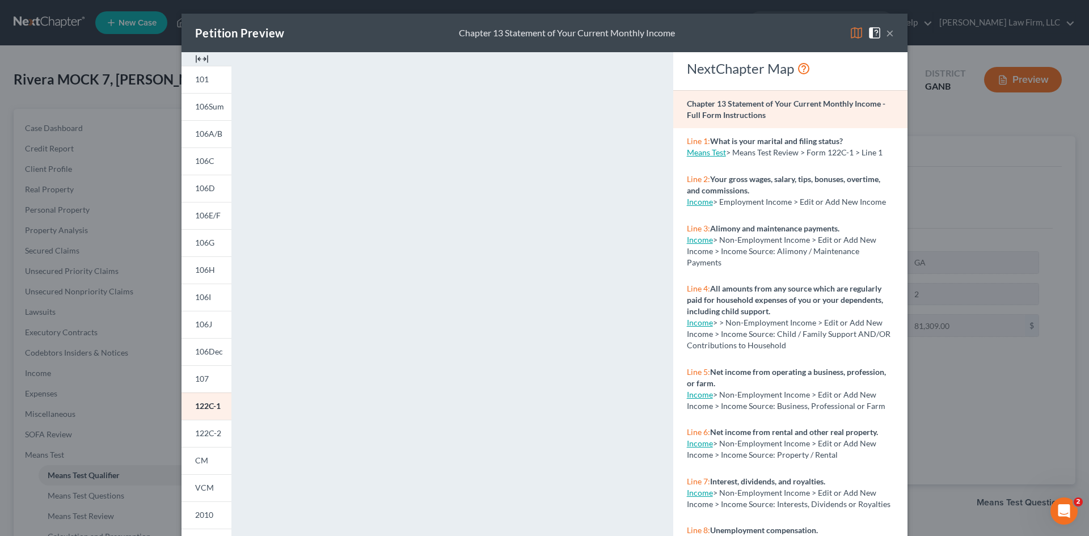
scroll to position [104, 0]
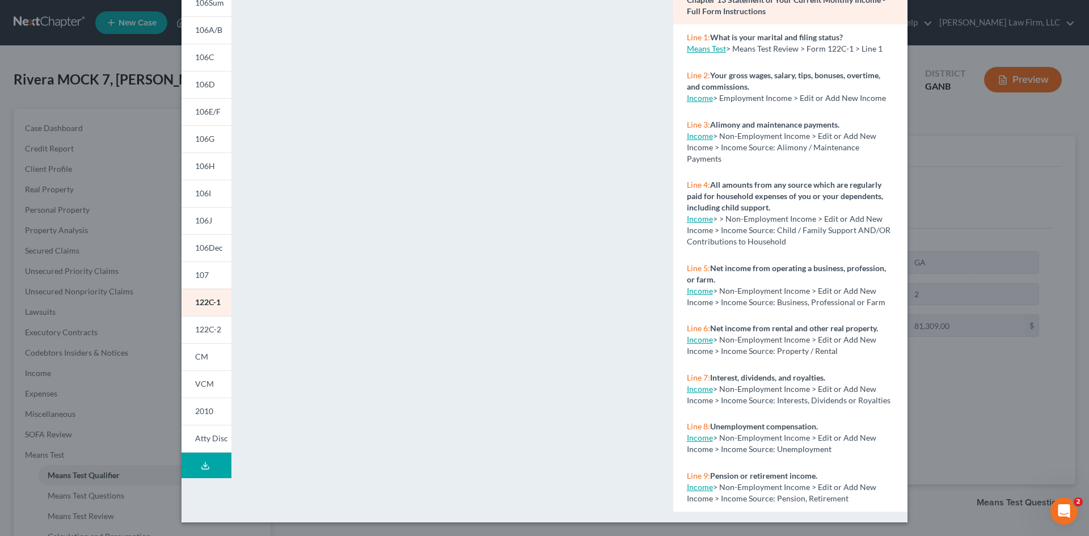
click at [203, 331] on span "122C-2" at bounding box center [208, 329] width 26 height 10
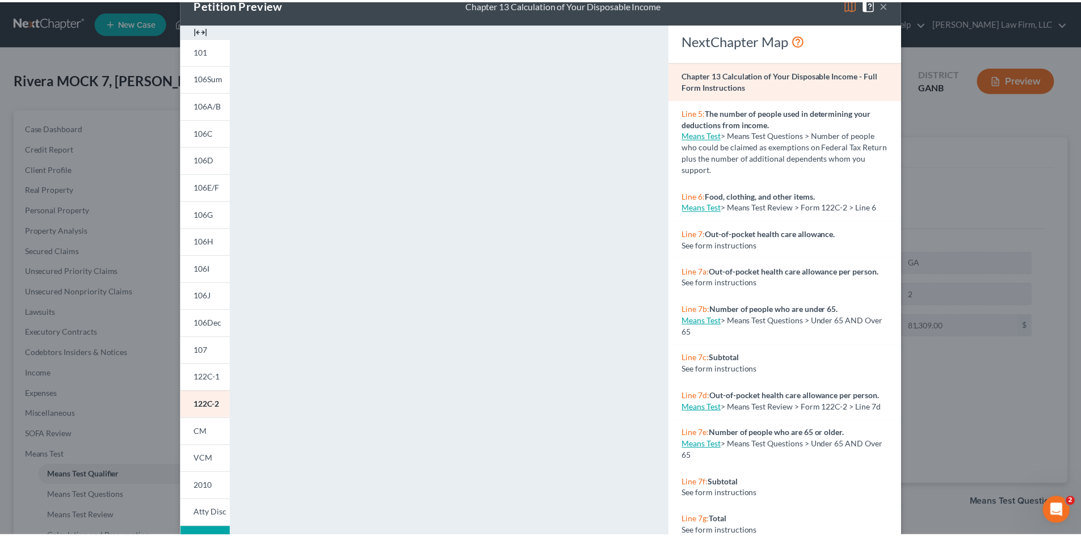
scroll to position [0, 0]
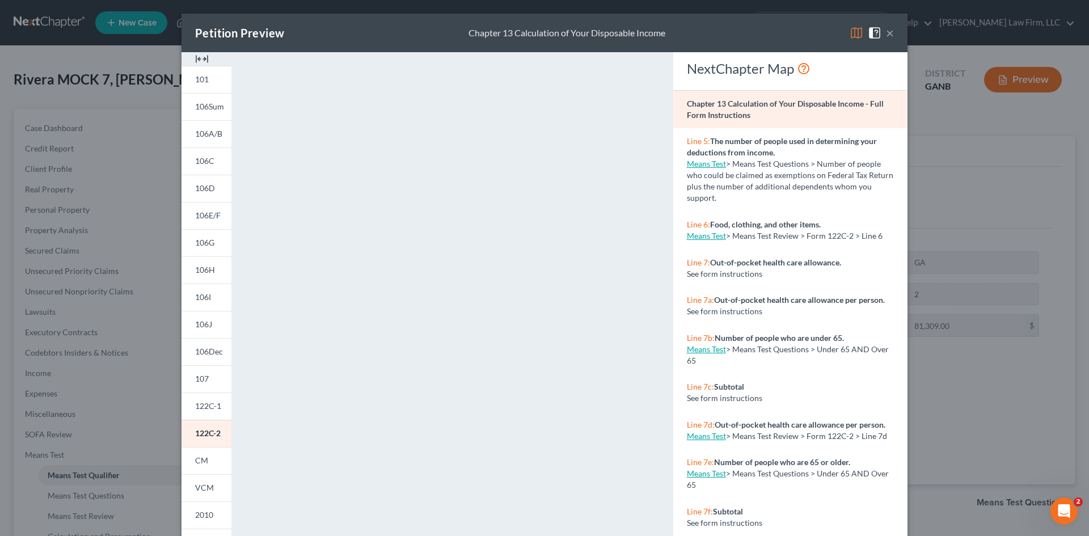
click at [886, 37] on button "×" at bounding box center [890, 33] width 8 height 14
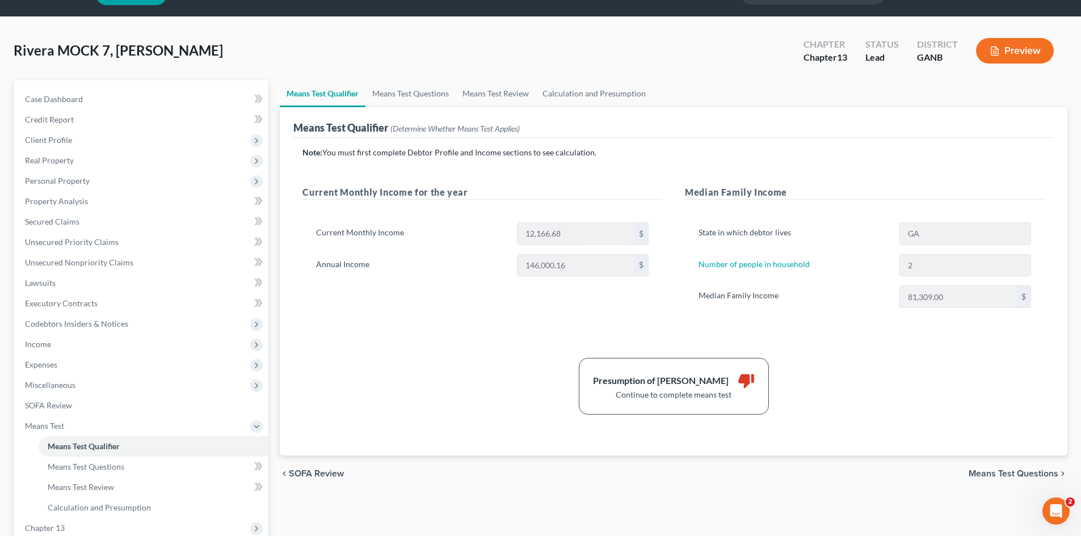
scroll to position [75, 0]
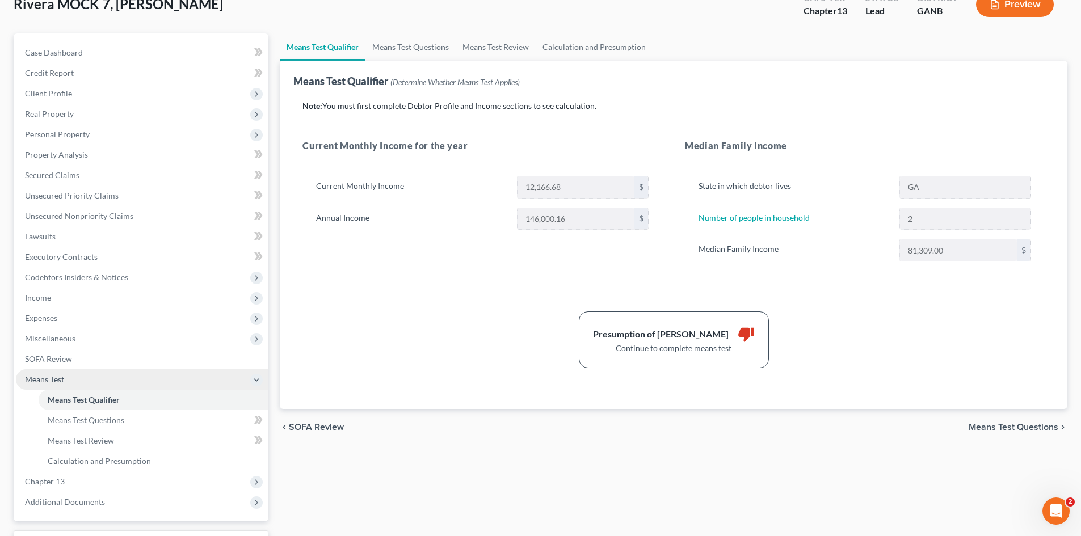
click at [45, 372] on span "Means Test" at bounding box center [142, 379] width 252 height 20
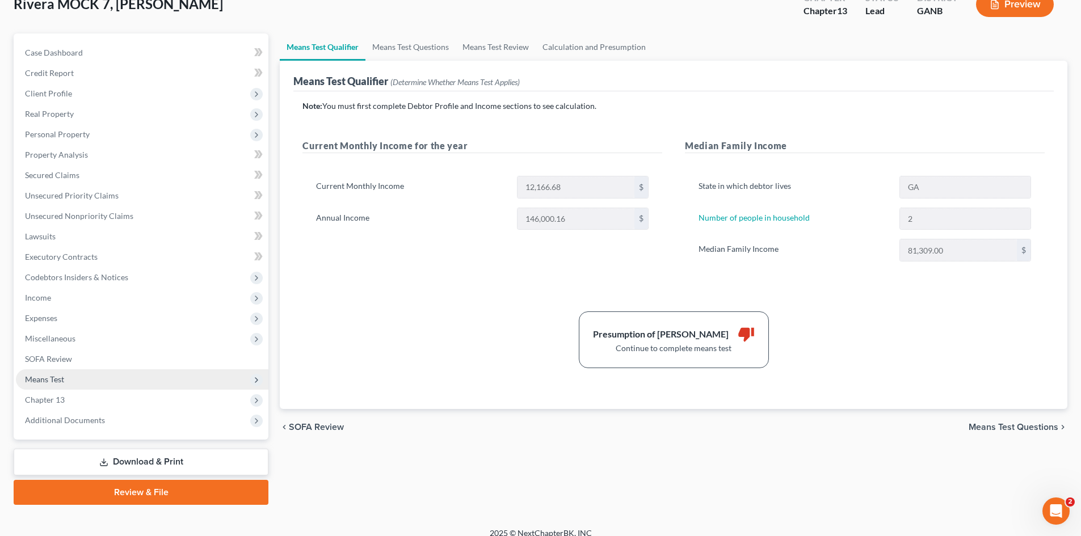
click at [57, 385] on span "Means Test" at bounding box center [142, 379] width 252 height 20
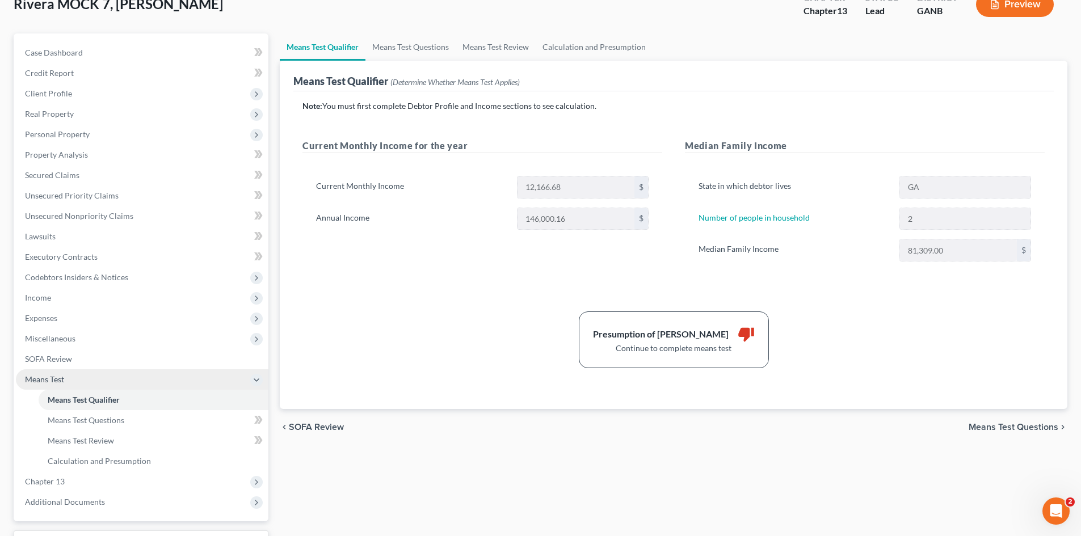
click at [58, 385] on span "Means Test" at bounding box center [142, 379] width 252 height 20
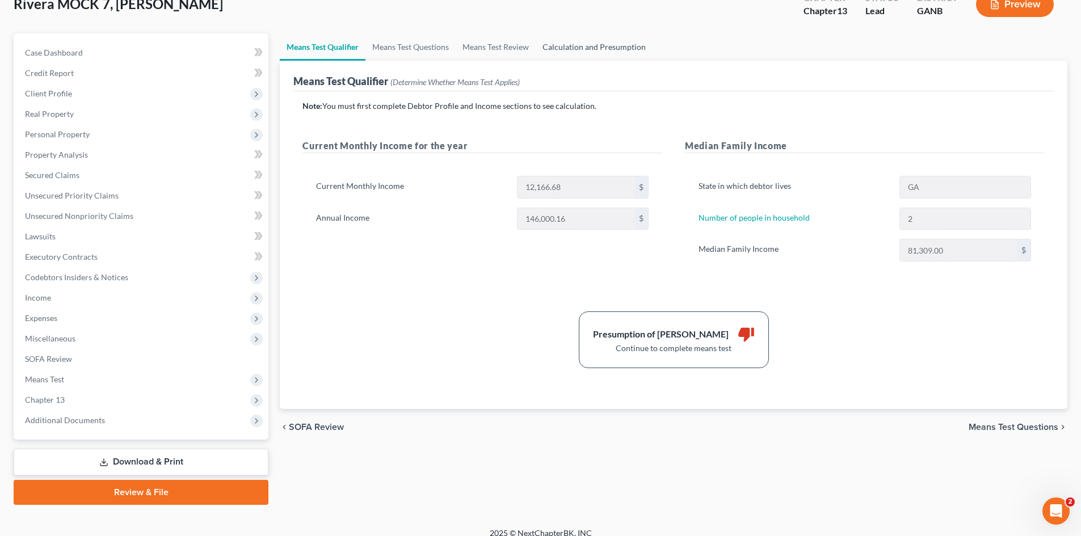
click at [577, 48] on link "Calculation and Presumption" at bounding box center [593, 46] width 117 height 27
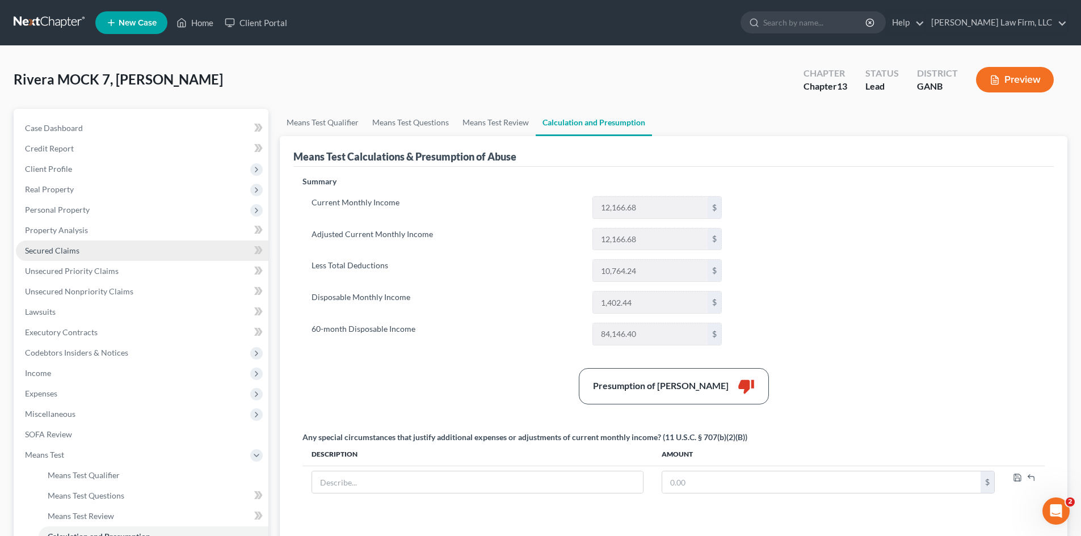
click at [45, 255] on link "Secured Claims" at bounding box center [142, 251] width 252 height 20
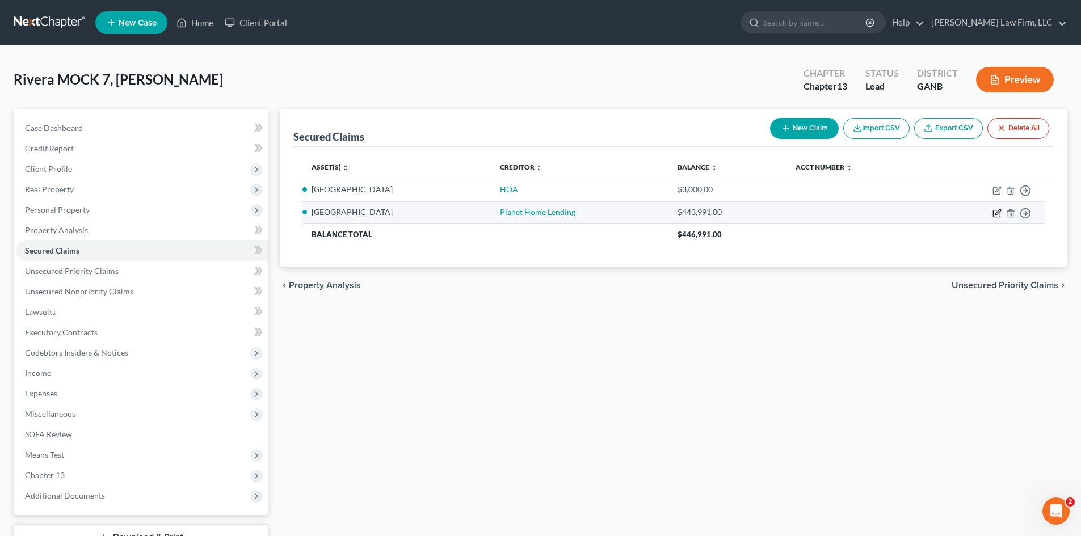
click at [996, 216] on icon "button" at bounding box center [996, 213] width 9 height 9
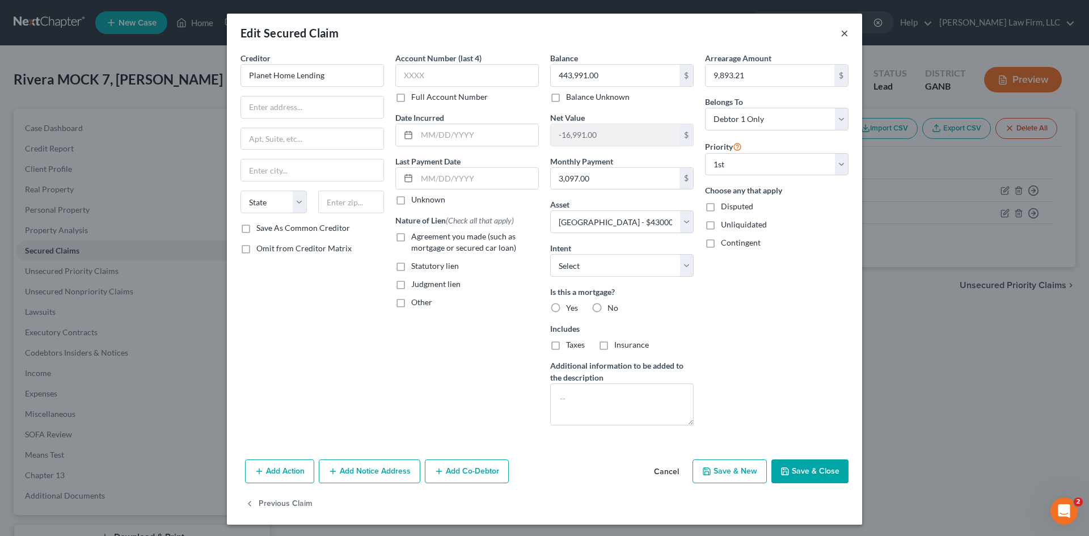
click at [841, 36] on button "×" at bounding box center [845, 33] width 8 height 14
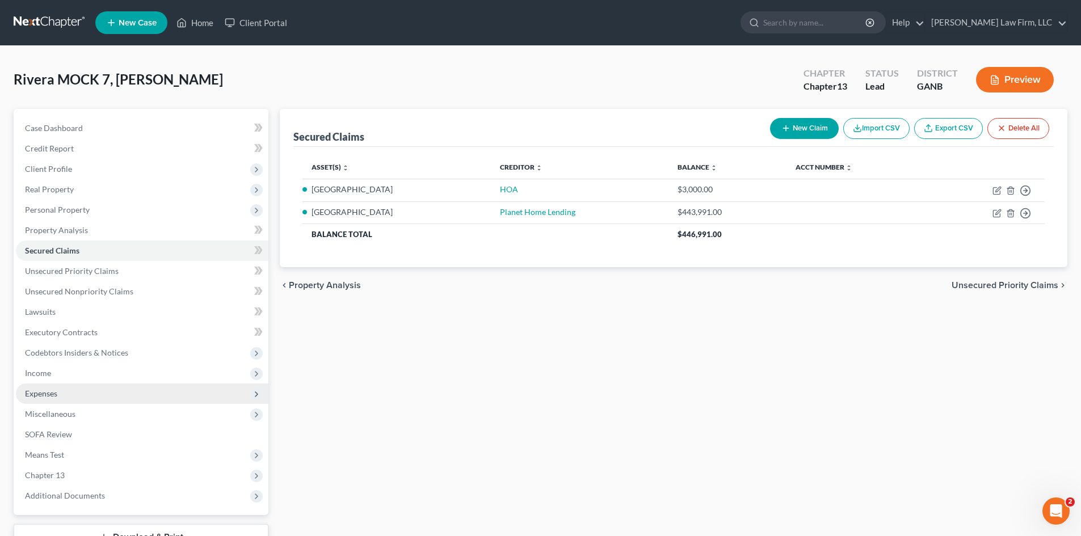
click at [48, 393] on span "Expenses" at bounding box center [41, 394] width 32 height 10
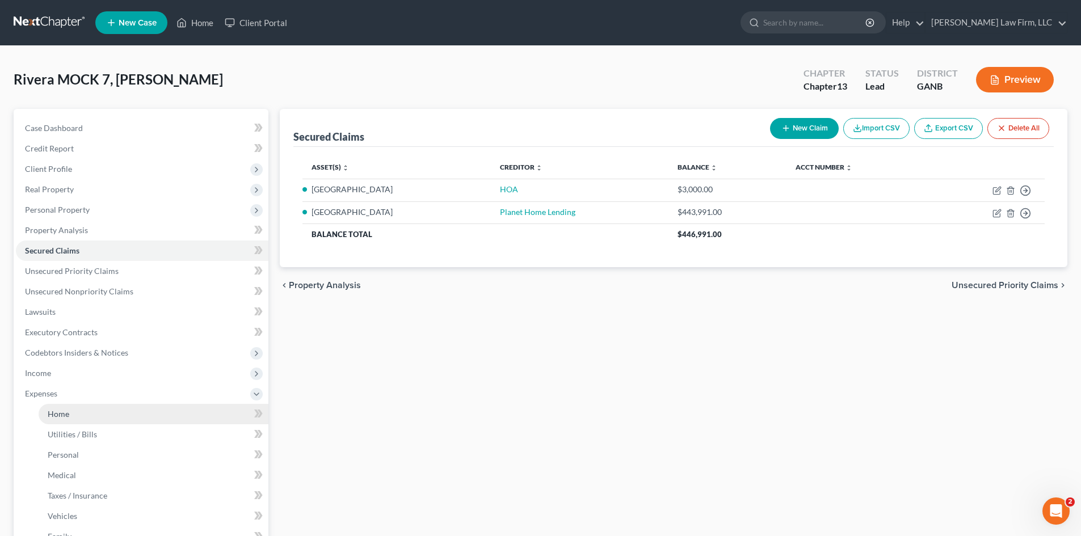
click at [55, 420] on link "Home" at bounding box center [154, 414] width 230 height 20
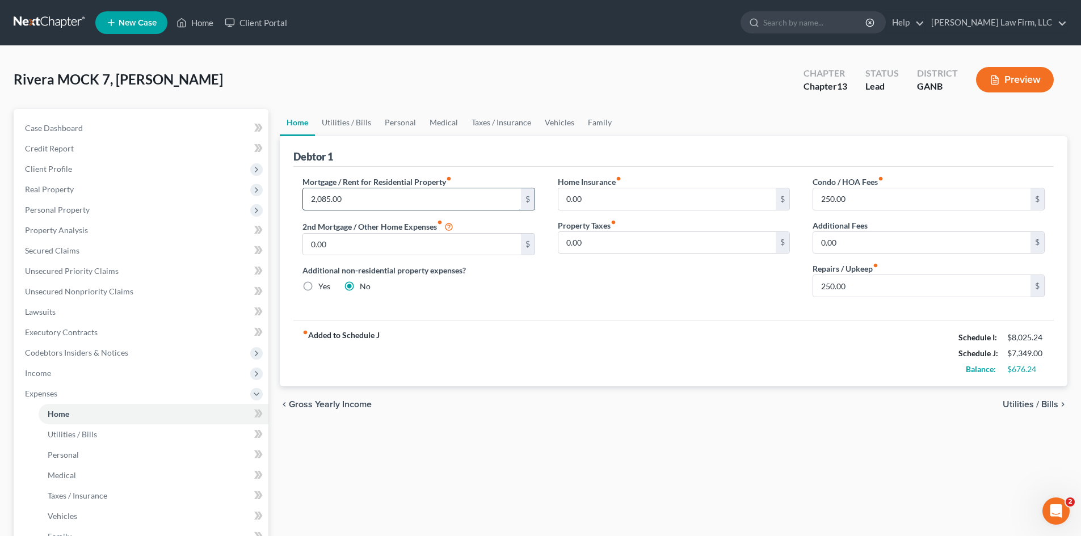
click at [342, 195] on input "2,085.00" at bounding box center [411, 199] width 217 height 22
click at [624, 345] on div "fiber_manual_record Added to Schedule J Schedule I: $8,025.24 Schedule J: $8,36…" at bounding box center [673, 353] width 760 height 66
click at [44, 398] on span "Expenses" at bounding box center [41, 394] width 32 height 10
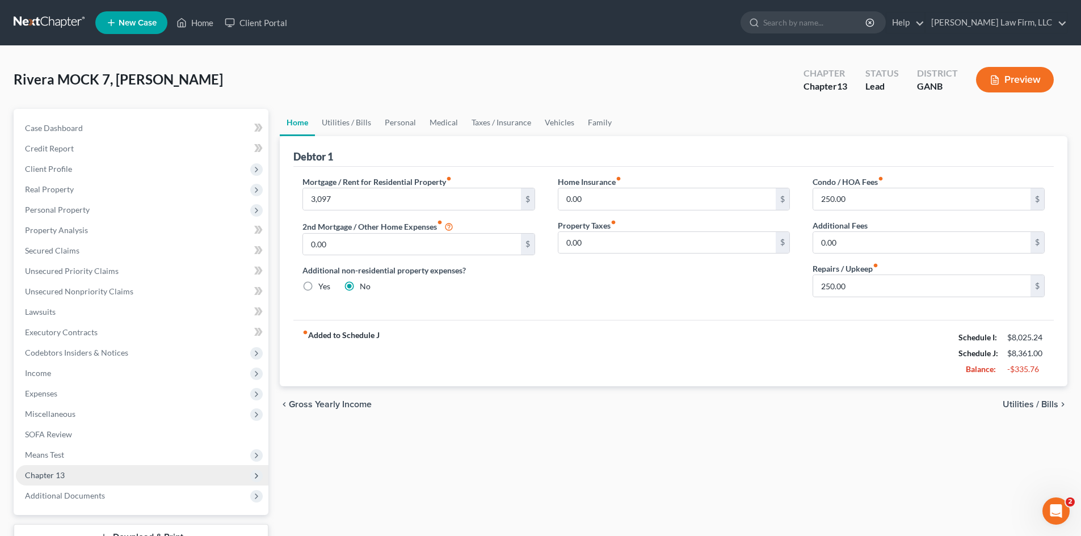
click at [54, 477] on span "Chapter 13" at bounding box center [45, 475] width 40 height 10
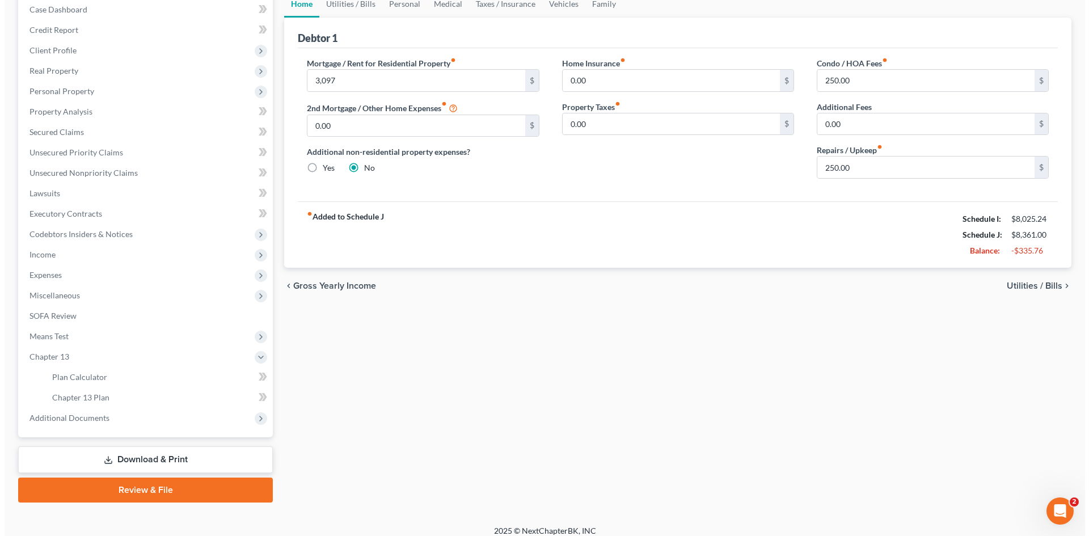
scroll to position [128, 0]
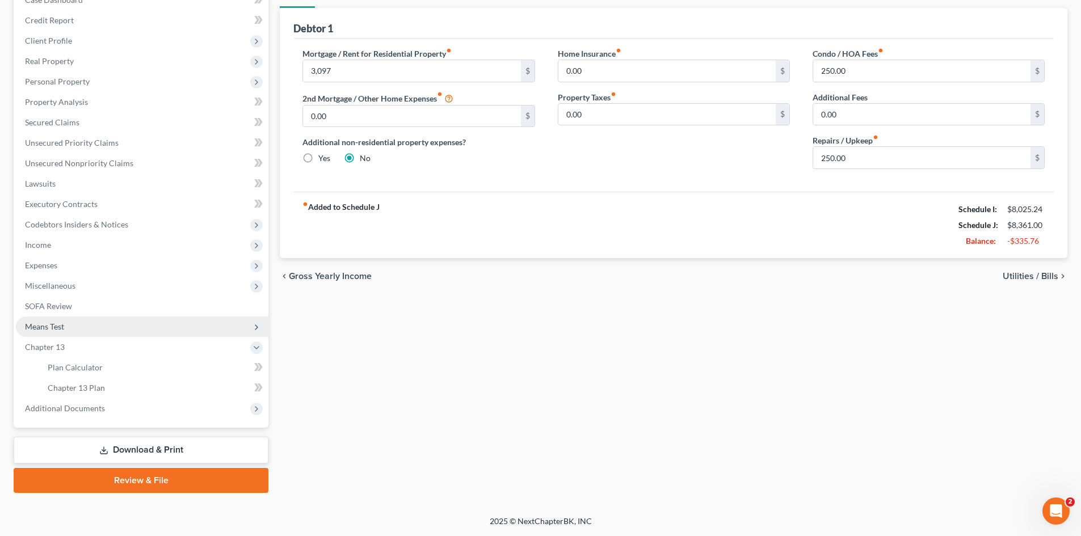
click at [48, 325] on span "Means Test" at bounding box center [44, 327] width 39 height 10
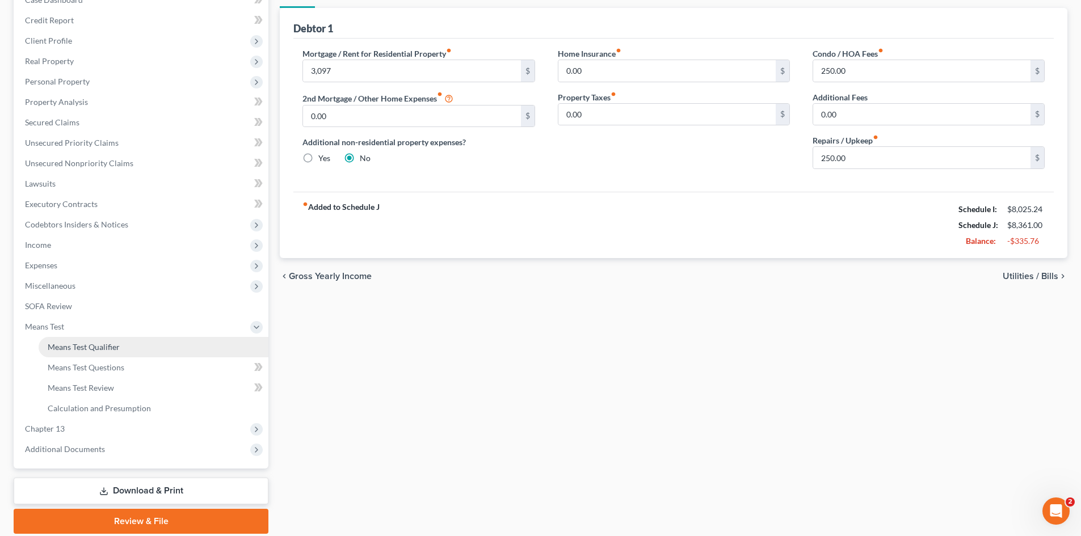
click at [78, 344] on span "Means Test Qualifier" at bounding box center [84, 347] width 72 height 10
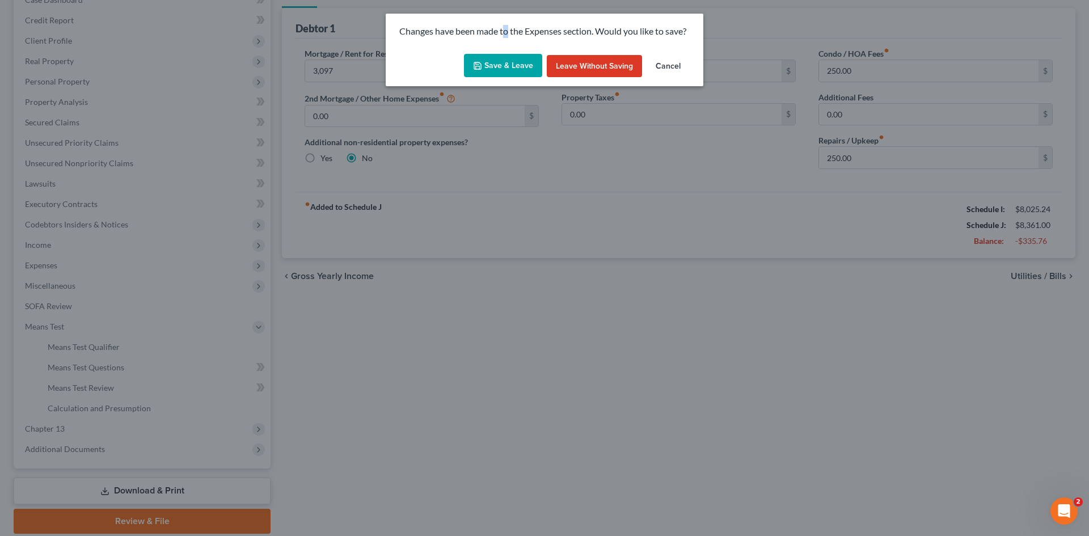
drag, startPoint x: 507, startPoint y: 48, endPoint x: 497, endPoint y: 64, distance: 19.4
click at [506, 48] on div "Changes have been made to the Expenses section. Would you like to save?" at bounding box center [545, 32] width 318 height 36
click at [497, 64] on button "Save & Leave" at bounding box center [503, 66] width 78 height 24
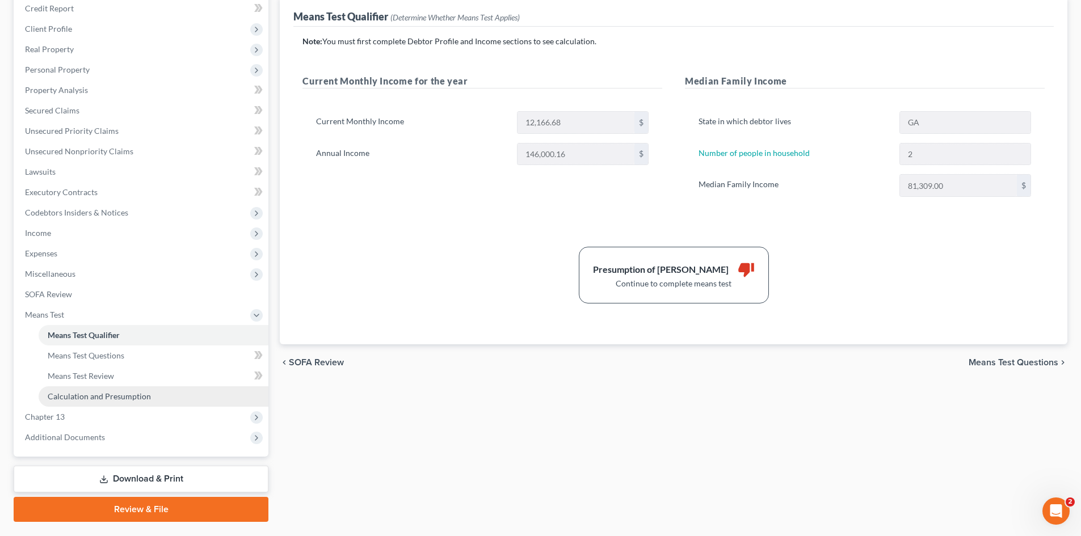
scroll to position [169, 0]
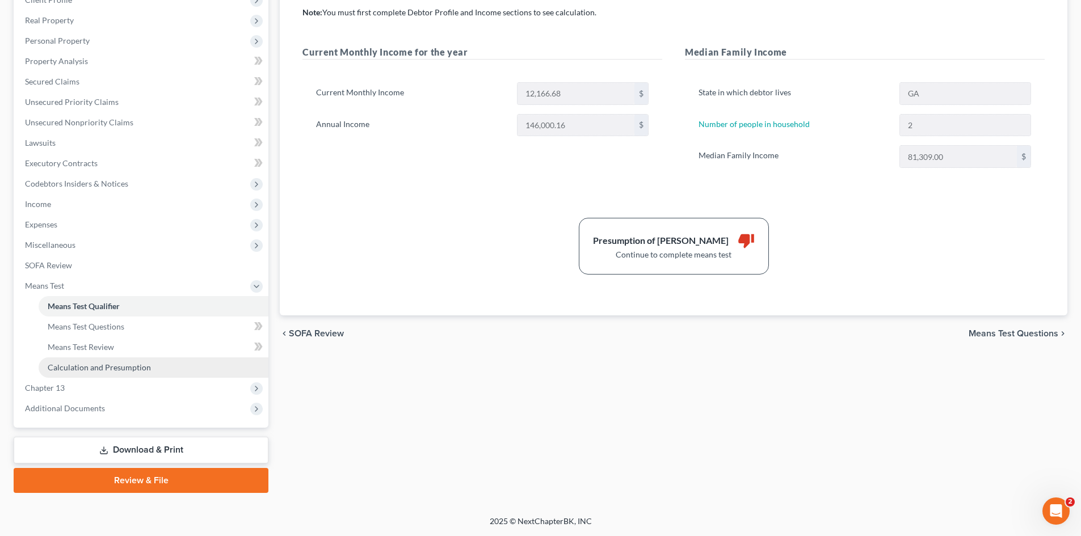
click at [117, 364] on span "Calculation and Presumption" at bounding box center [99, 367] width 103 height 10
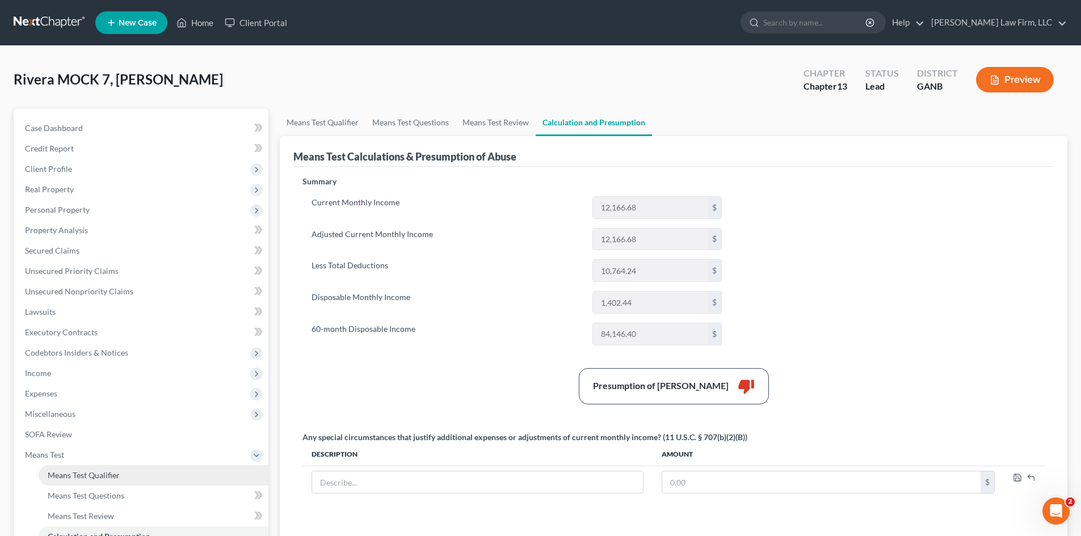
click at [54, 465] on link "Means Test Qualifier" at bounding box center [154, 475] width 230 height 20
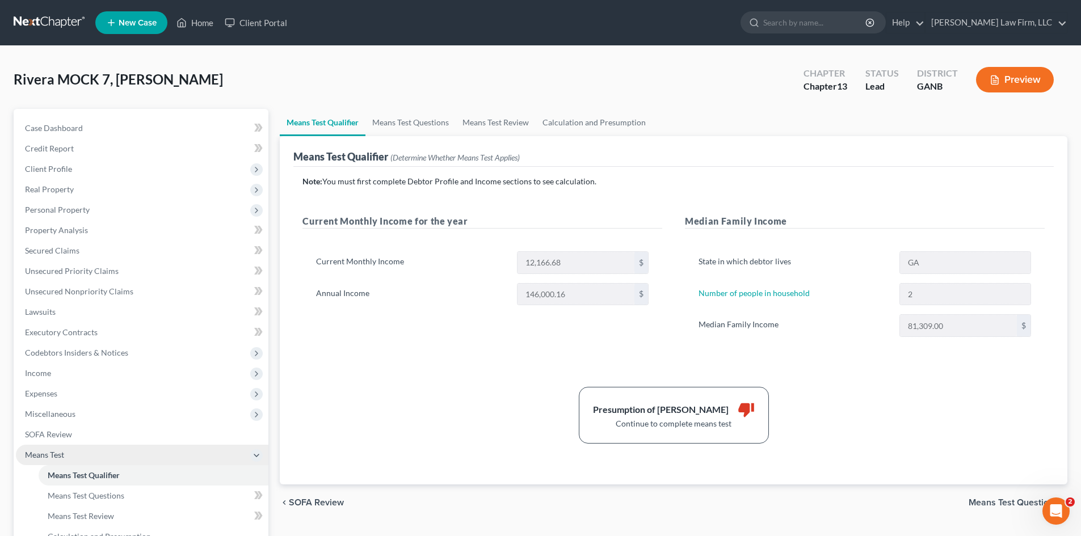
click at [53, 451] on span "Means Test" at bounding box center [44, 455] width 39 height 10
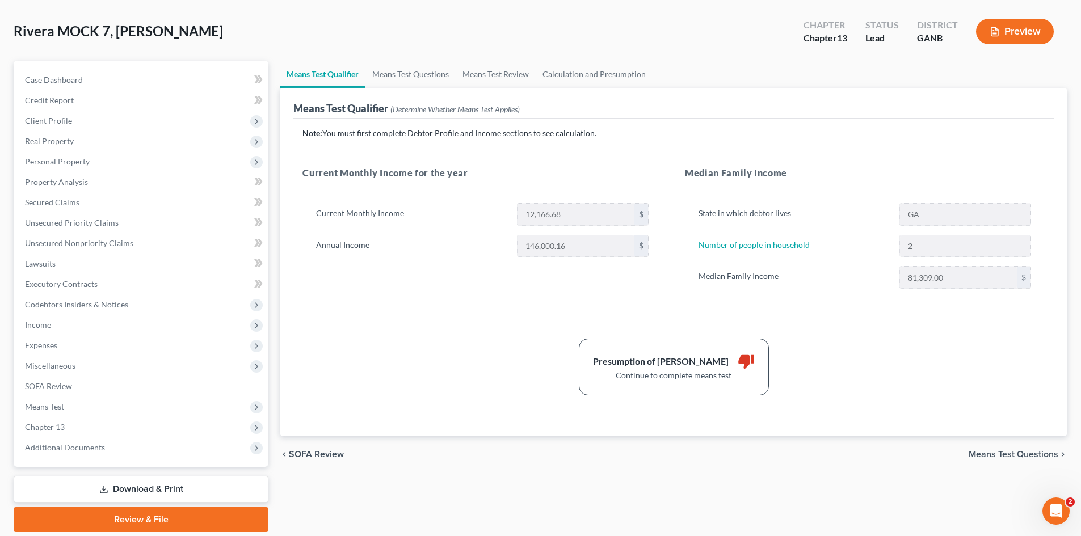
scroll to position [87, 0]
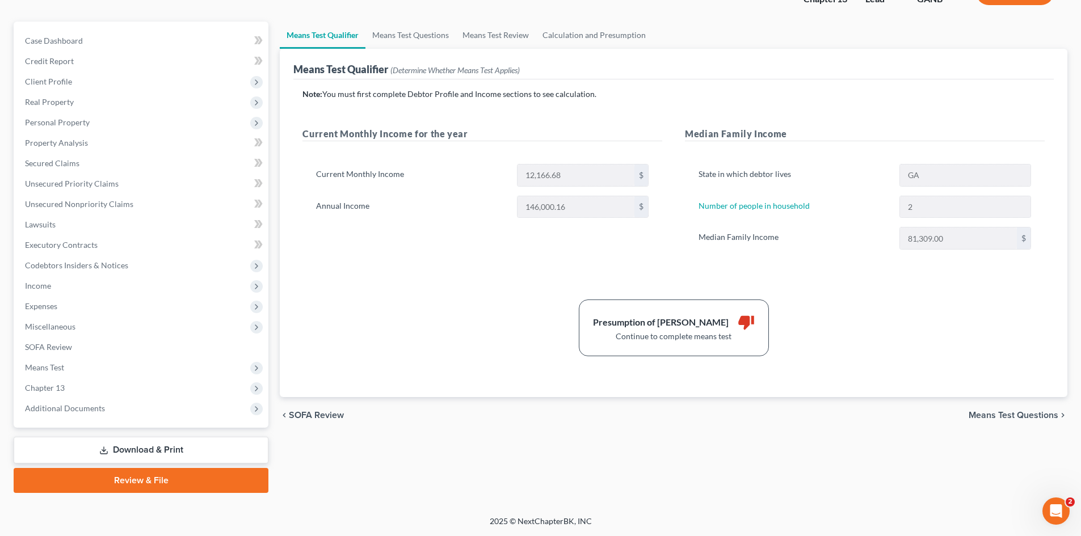
click at [149, 450] on link "Download & Print" at bounding box center [141, 450] width 255 height 27
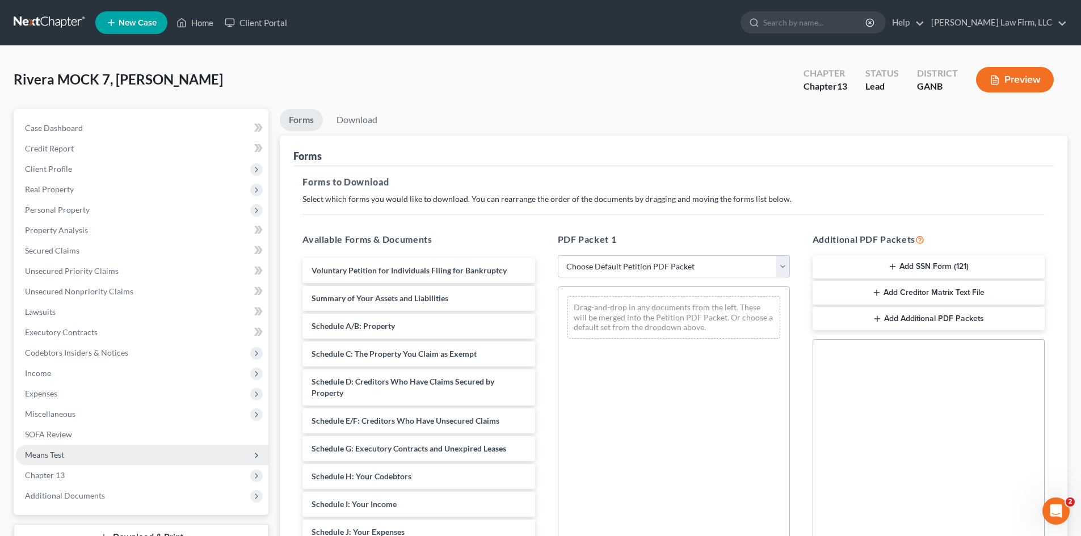
click at [53, 452] on span "Means Test" at bounding box center [44, 455] width 39 height 10
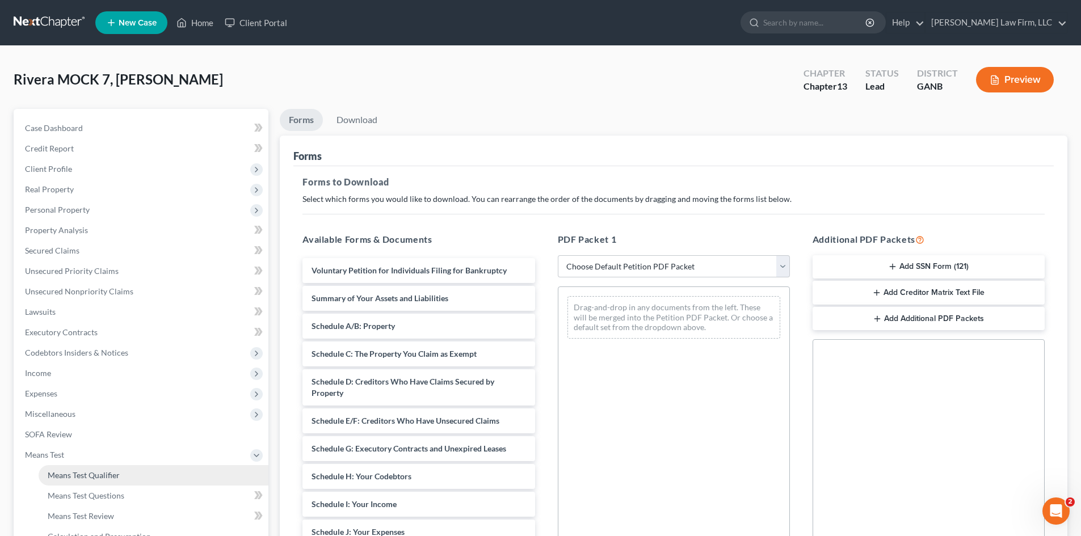
click at [100, 470] on span "Means Test Qualifier" at bounding box center [84, 475] width 72 height 10
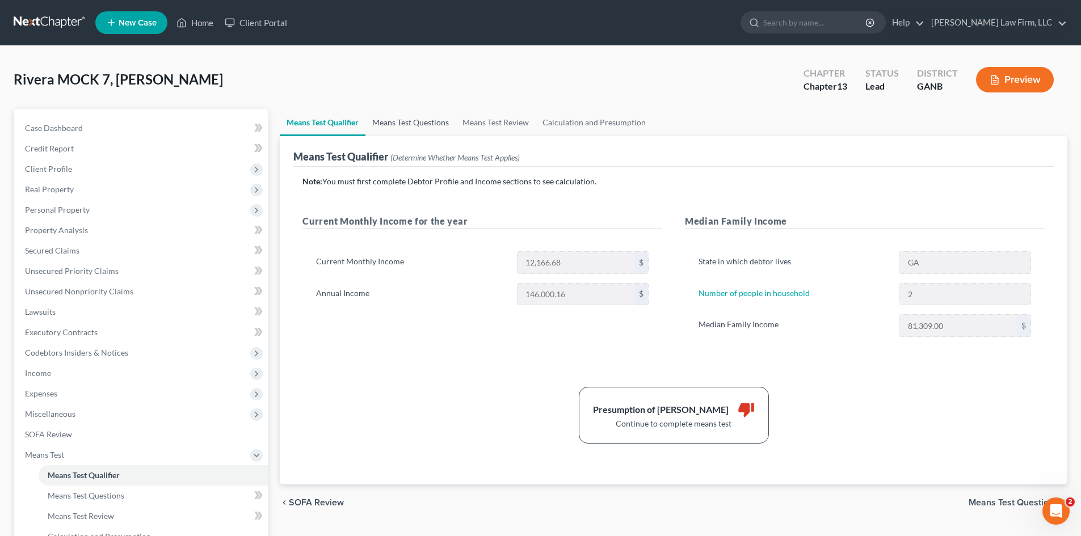
click at [399, 126] on link "Means Test Questions" at bounding box center [410, 122] width 90 height 27
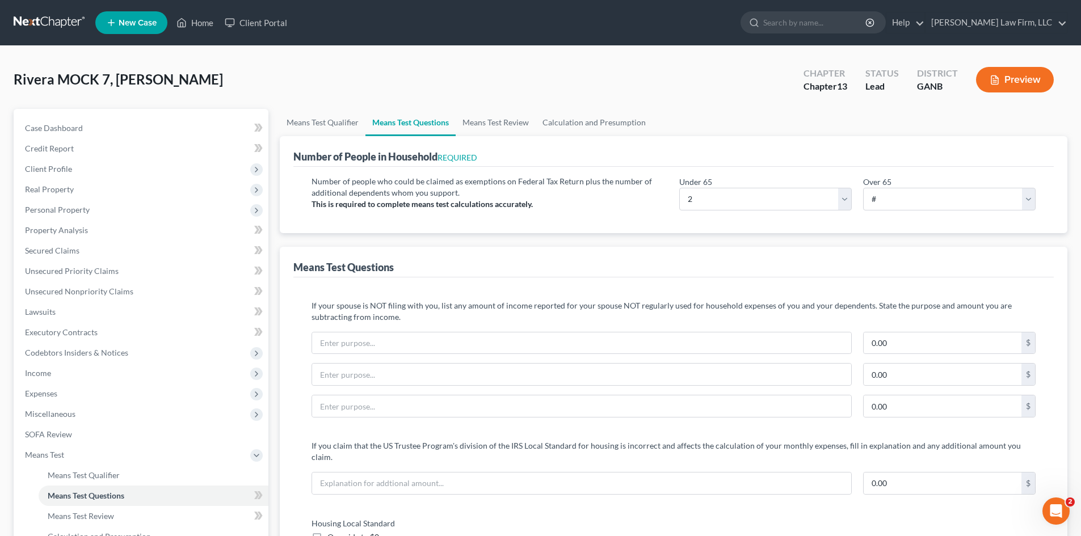
click at [1026, 78] on button "Preview" at bounding box center [1015, 80] width 78 height 26
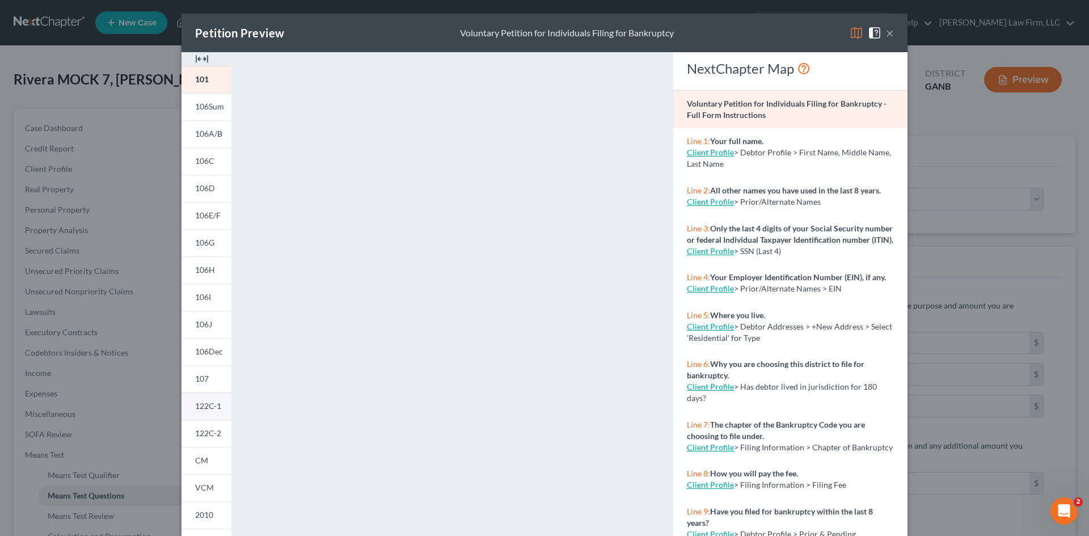
click at [208, 408] on span "122C-1" at bounding box center [208, 406] width 26 height 10
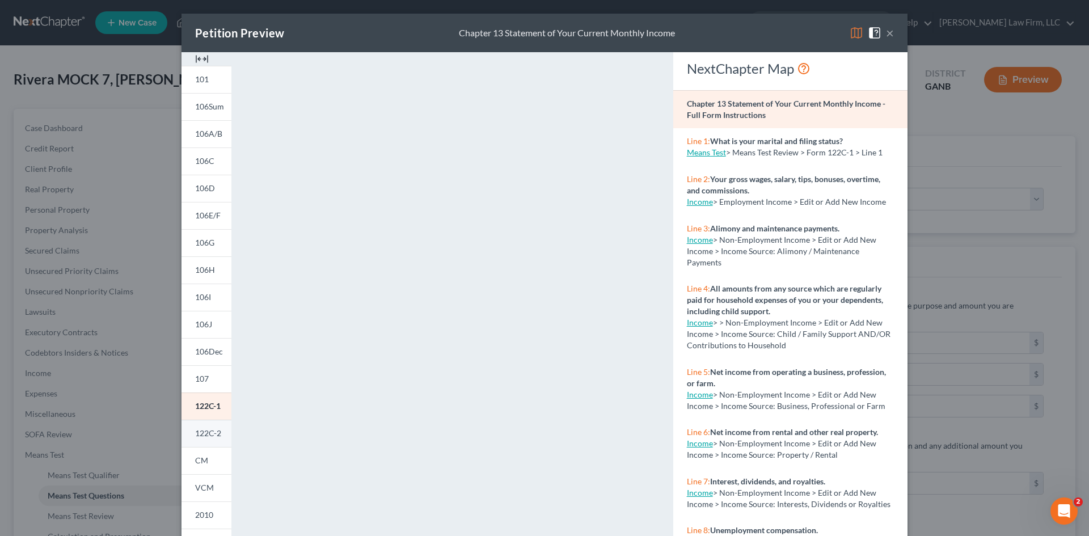
click at [202, 436] on span "122C-2" at bounding box center [208, 433] width 26 height 10
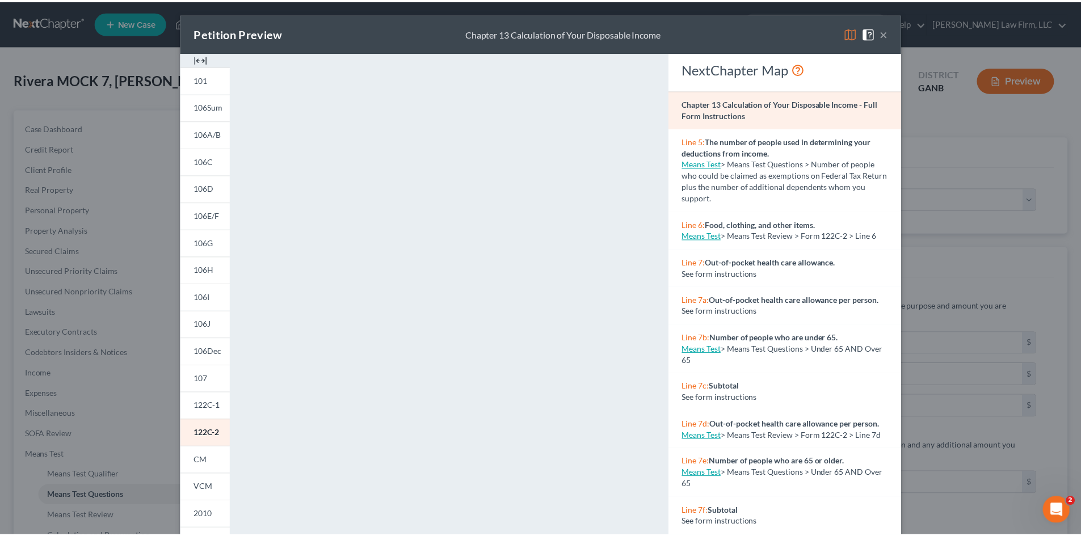
scroll to position [492, 0]
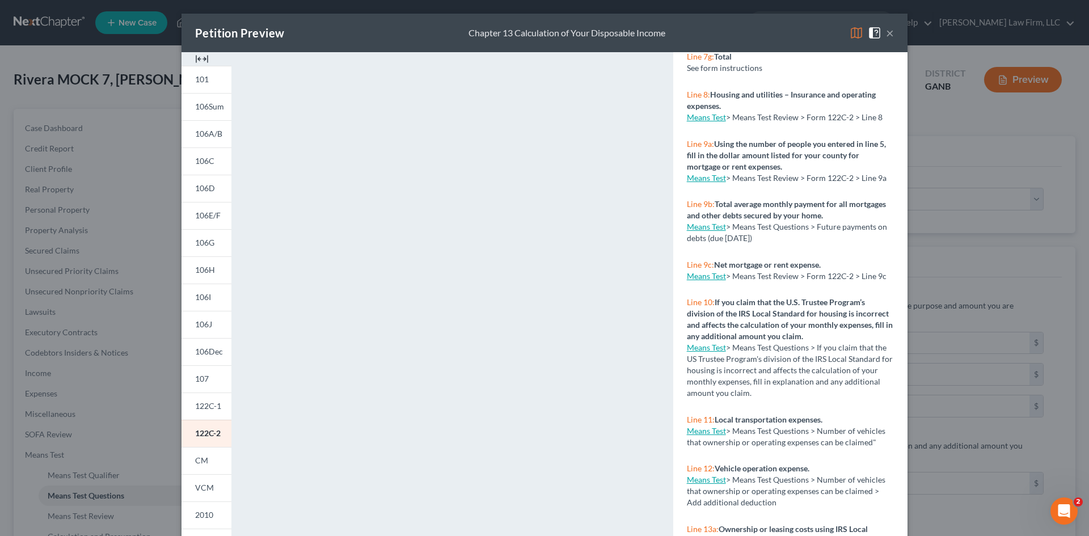
click at [886, 29] on button "×" at bounding box center [890, 33] width 8 height 14
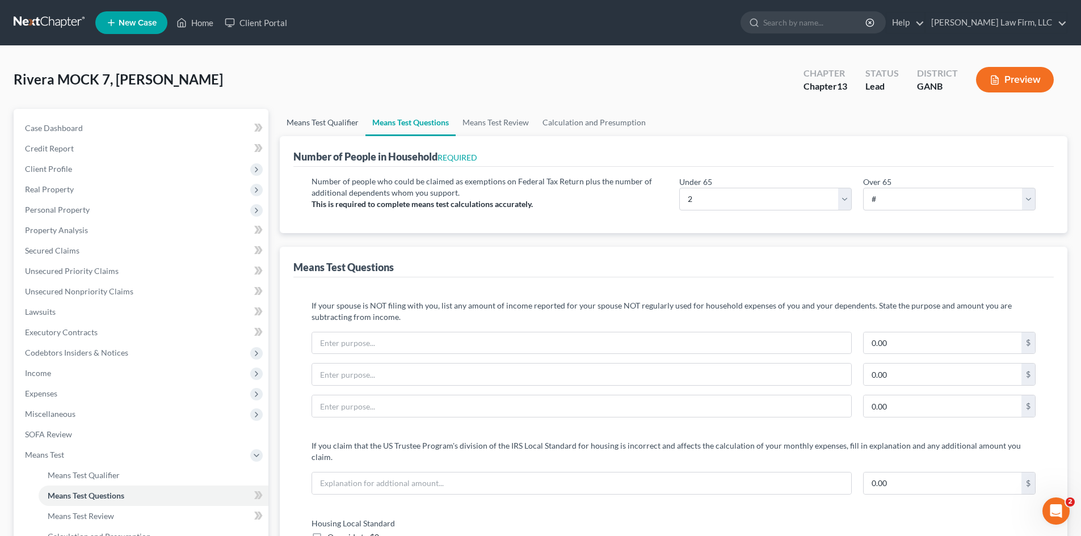
click at [320, 123] on link "Means Test Qualifier" at bounding box center [323, 122] width 86 height 27
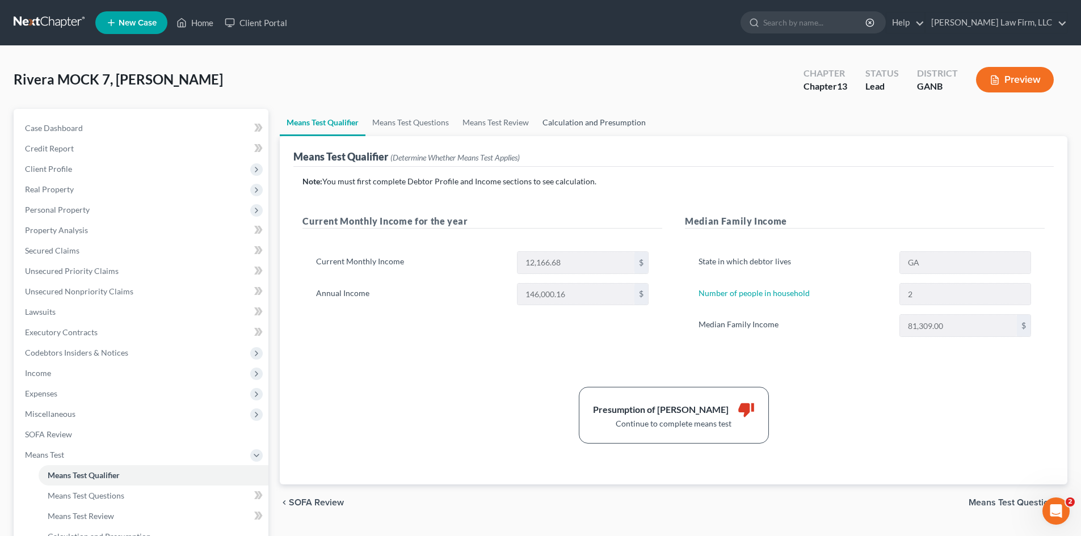
click at [627, 124] on link "Calculation and Presumption" at bounding box center [593, 122] width 117 height 27
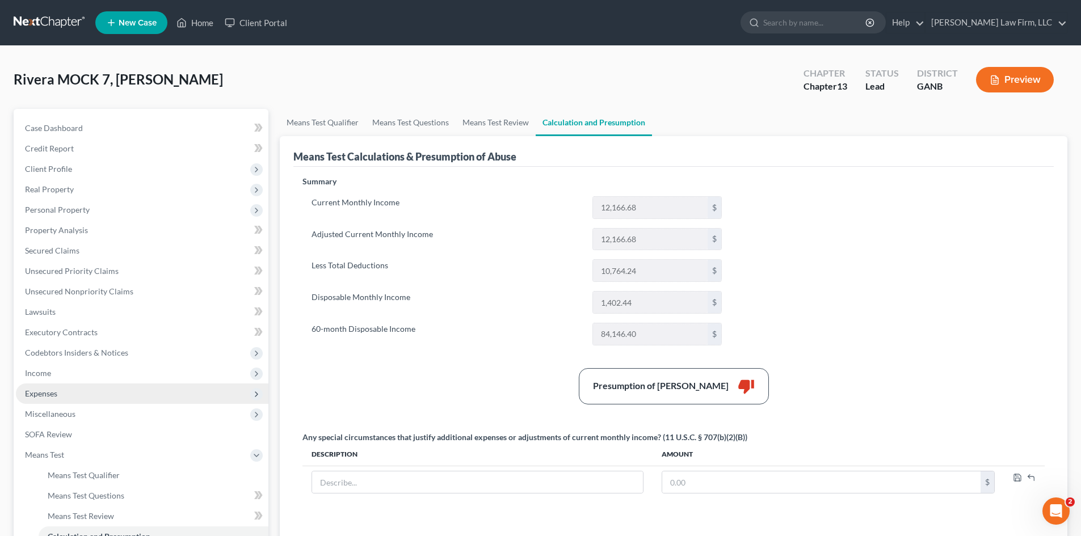
click at [41, 397] on span "Expenses" at bounding box center [41, 394] width 32 height 10
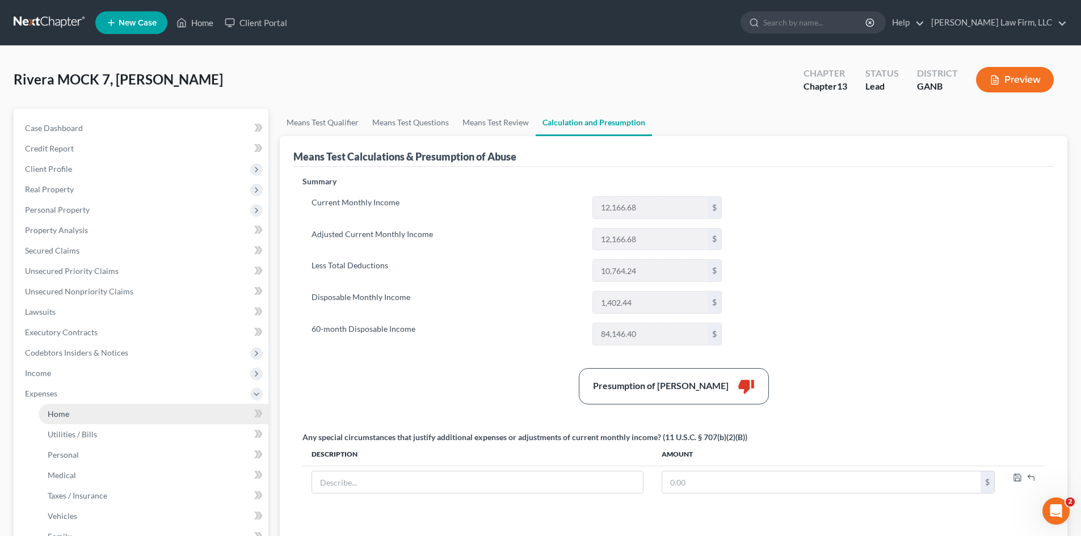
click at [64, 411] on span "Home" at bounding box center [59, 414] width 22 height 10
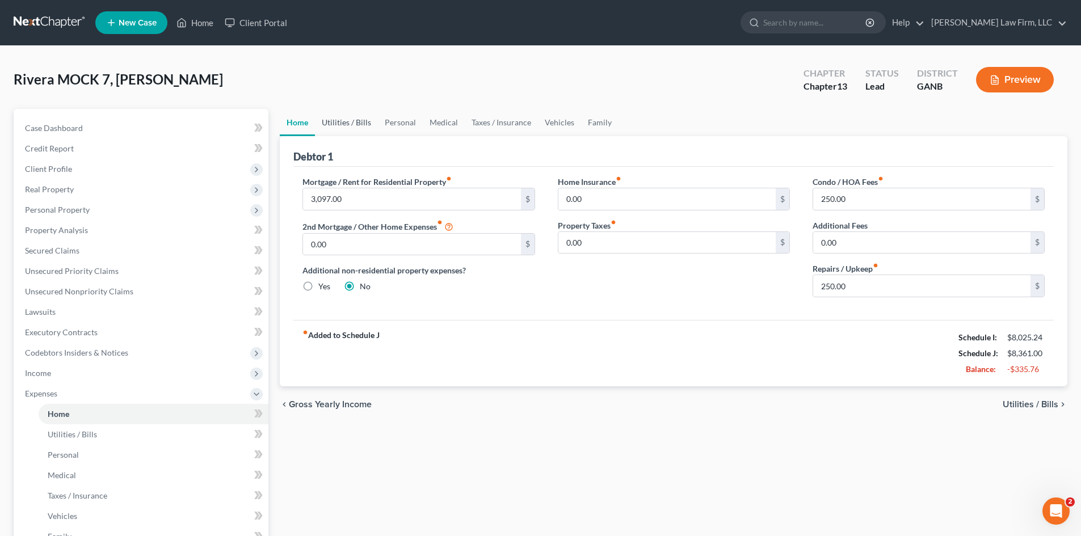
click at [356, 121] on link "Utilities / Bills" at bounding box center [346, 122] width 63 height 27
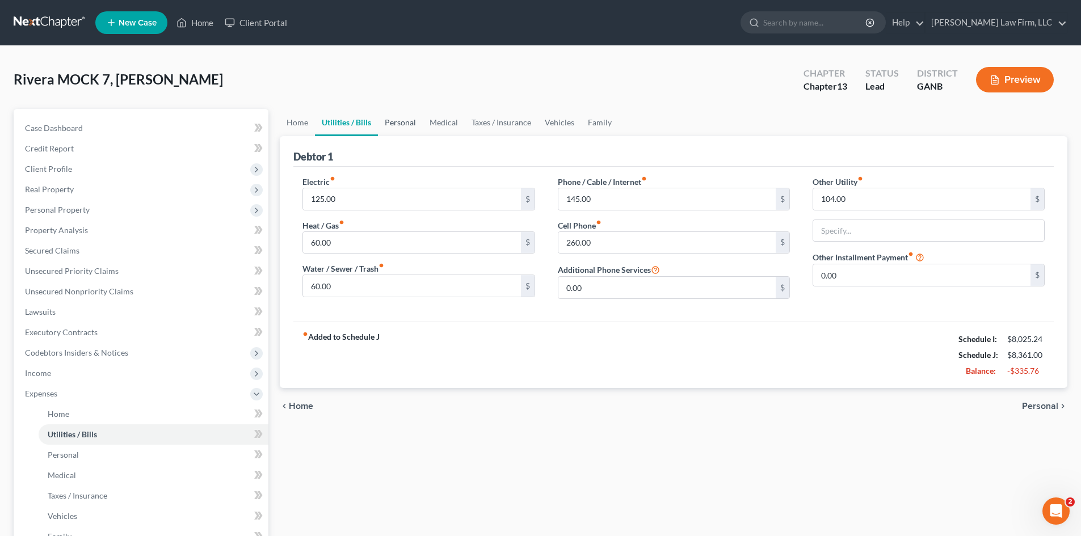
click at [402, 120] on link "Personal" at bounding box center [400, 122] width 45 height 27
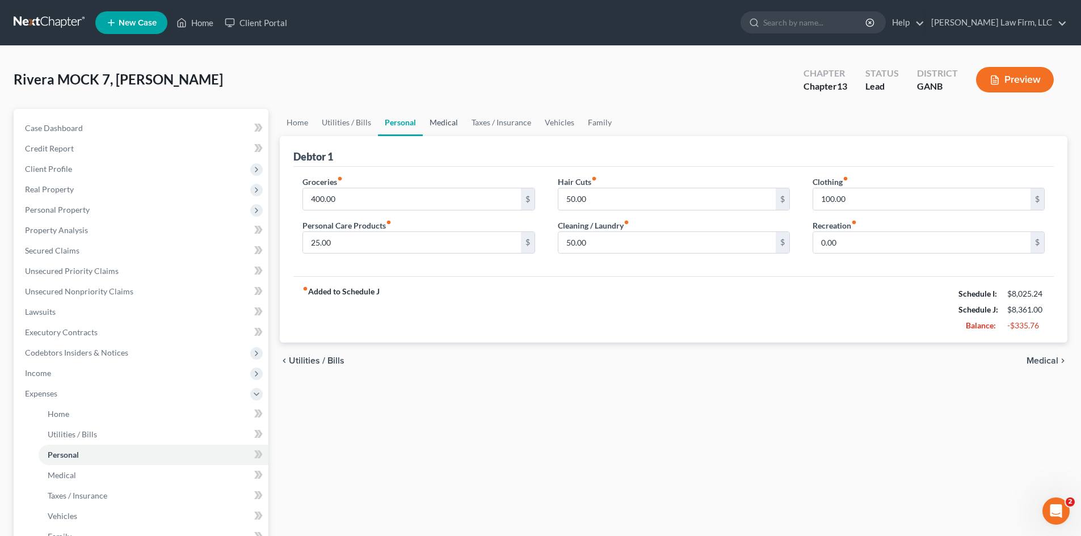
click at [446, 125] on link "Medical" at bounding box center [444, 122] width 42 height 27
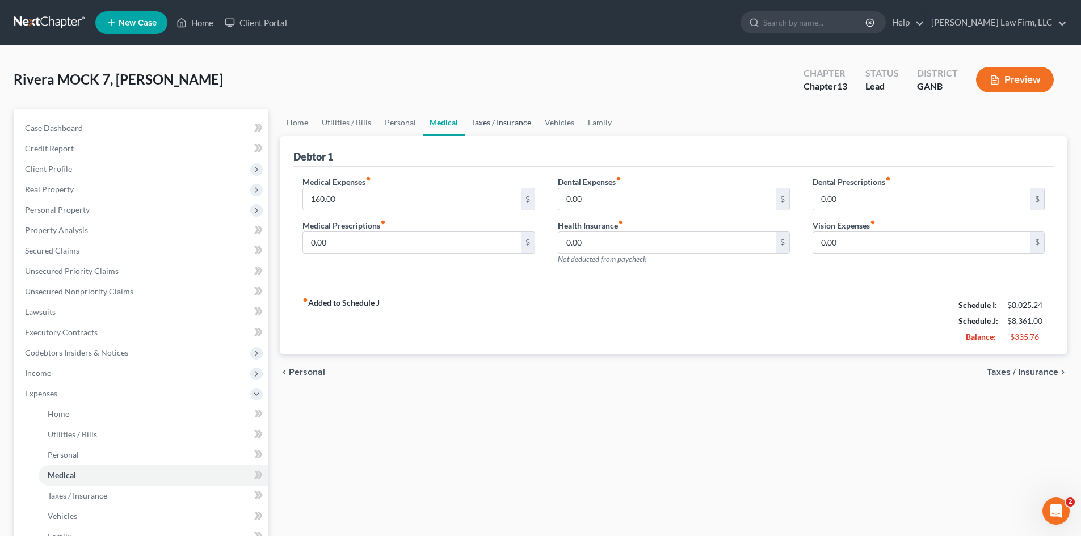
click at [483, 119] on link "Taxes / Insurance" at bounding box center [501, 122] width 73 height 27
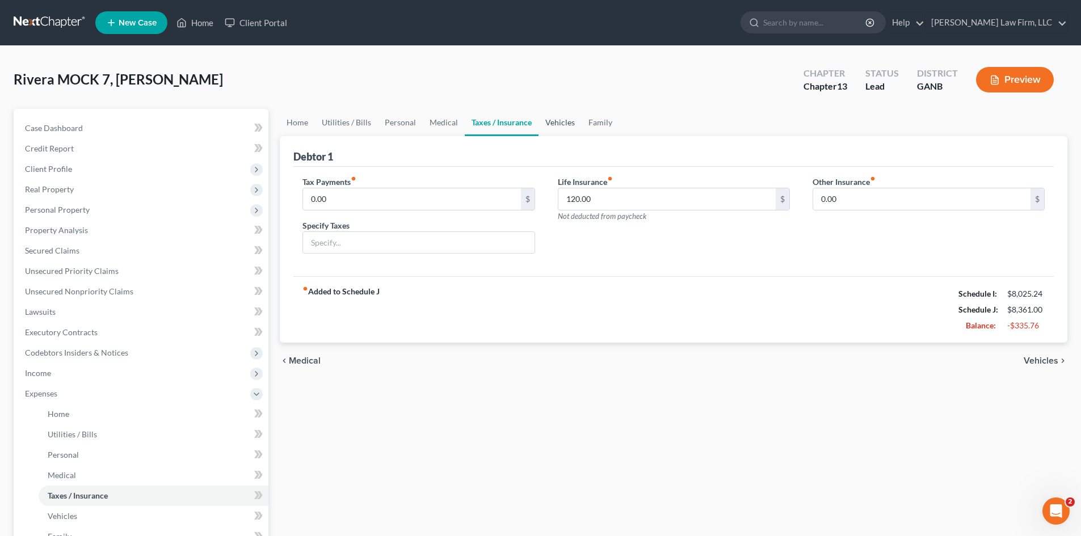
click at [554, 123] on link "Vehicles" at bounding box center [559, 122] width 43 height 27
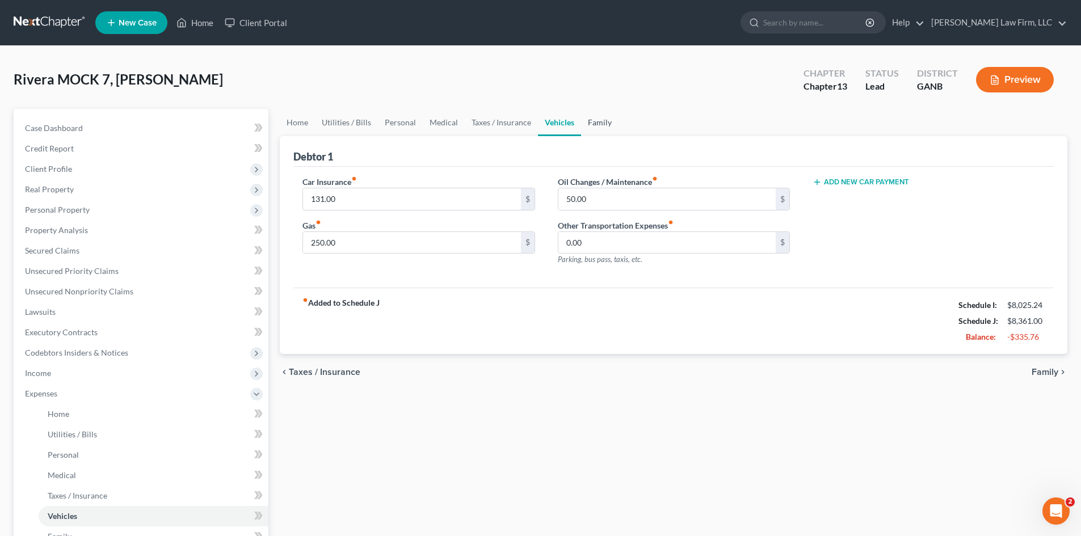
click at [606, 124] on link "Family" at bounding box center [599, 122] width 37 height 27
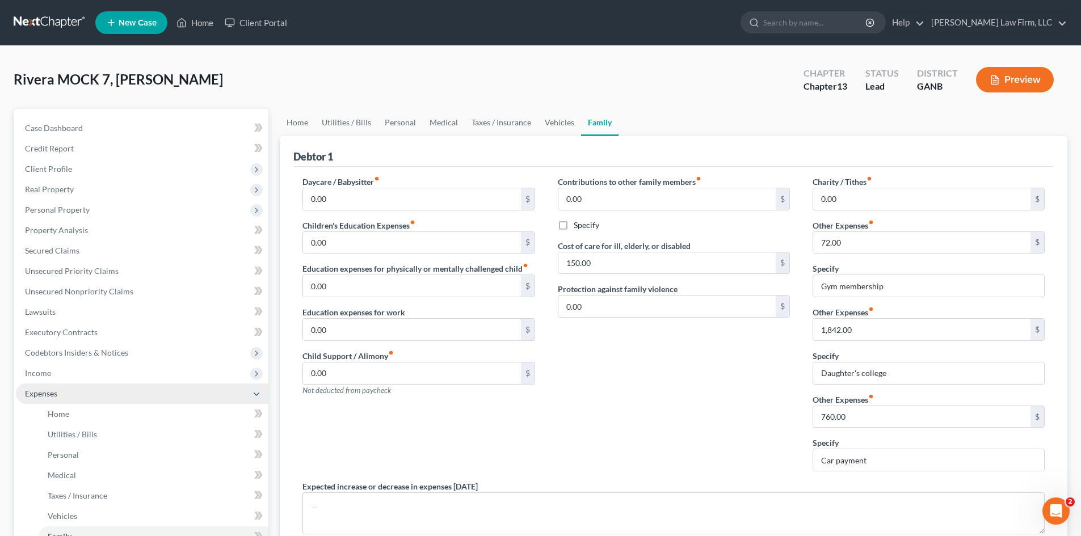
drag, startPoint x: 31, startPoint y: 394, endPoint x: 52, endPoint y: 389, distance: 21.7
click at [31, 394] on span "Expenses" at bounding box center [41, 394] width 32 height 10
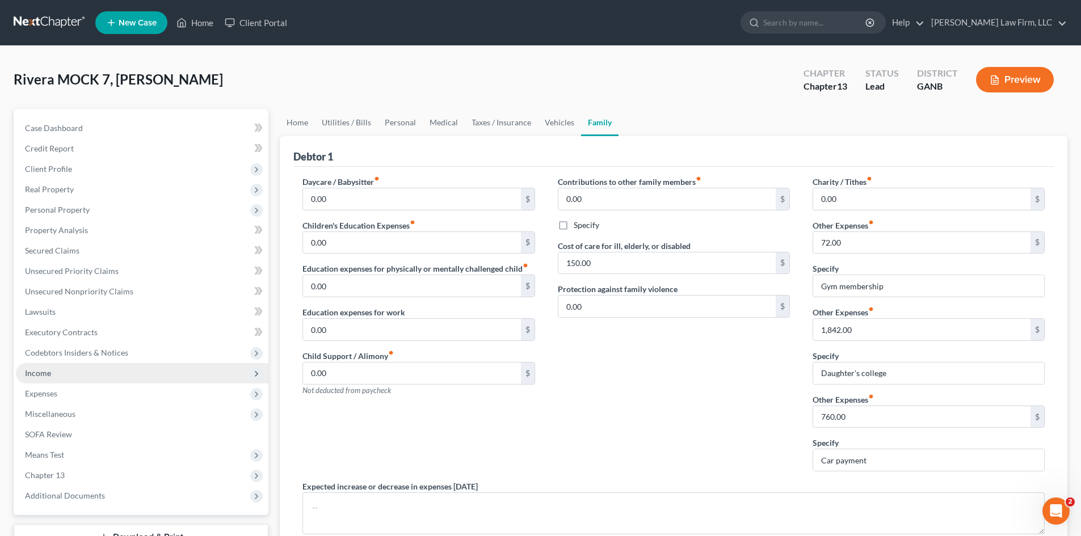
click at [41, 374] on span "Income" at bounding box center [38, 373] width 26 height 10
click at [28, 373] on span "Income" at bounding box center [38, 373] width 26 height 10
click at [1018, 82] on button "Preview" at bounding box center [1015, 80] width 78 height 26
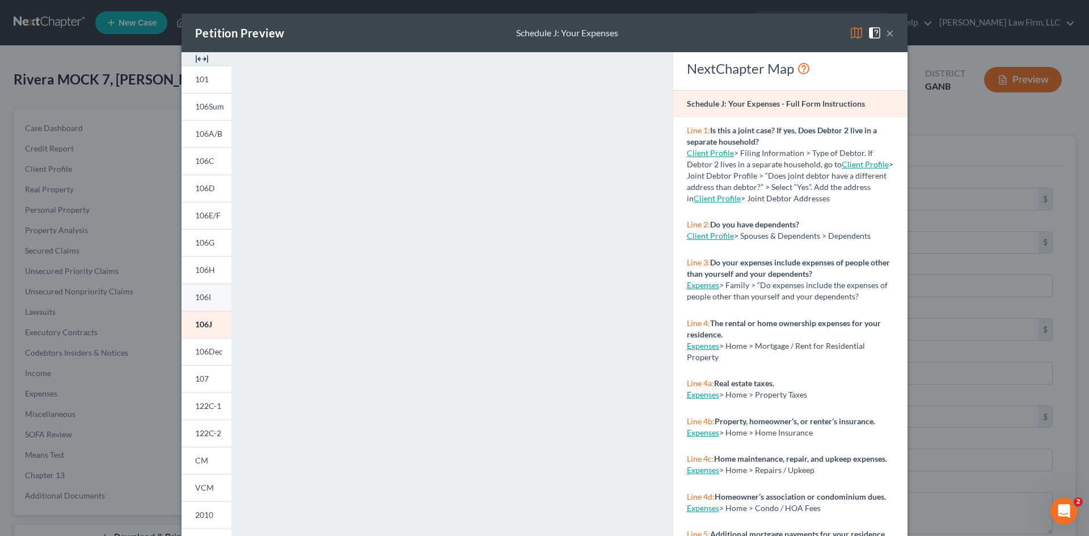
click at [199, 296] on span "106I" at bounding box center [203, 297] width 16 height 10
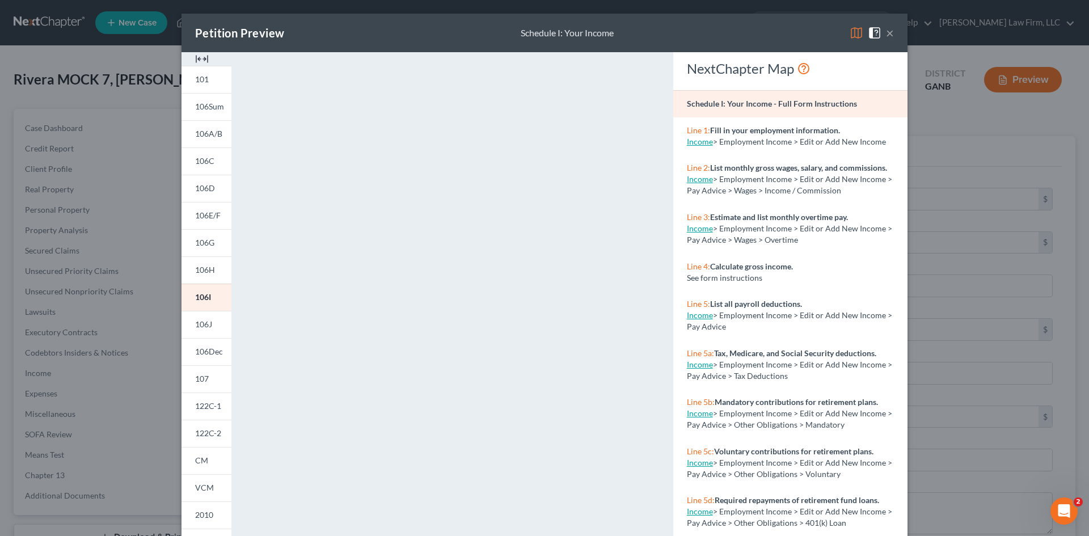
drag, startPoint x: 771, startPoint y: 23, endPoint x: 896, endPoint y: 36, distance: 125.5
click at [771, 23] on div "Petition Preview Schedule I: Your Income ×" at bounding box center [545, 33] width 726 height 39
click at [886, 32] on button "×" at bounding box center [890, 33] width 8 height 14
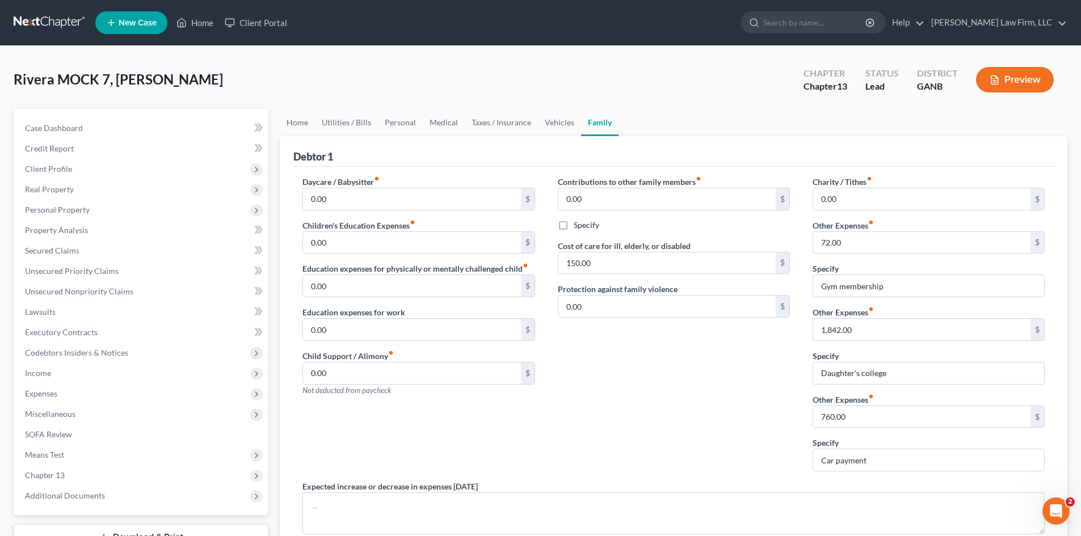
click at [1003, 79] on button "Preview" at bounding box center [1015, 80] width 78 height 26
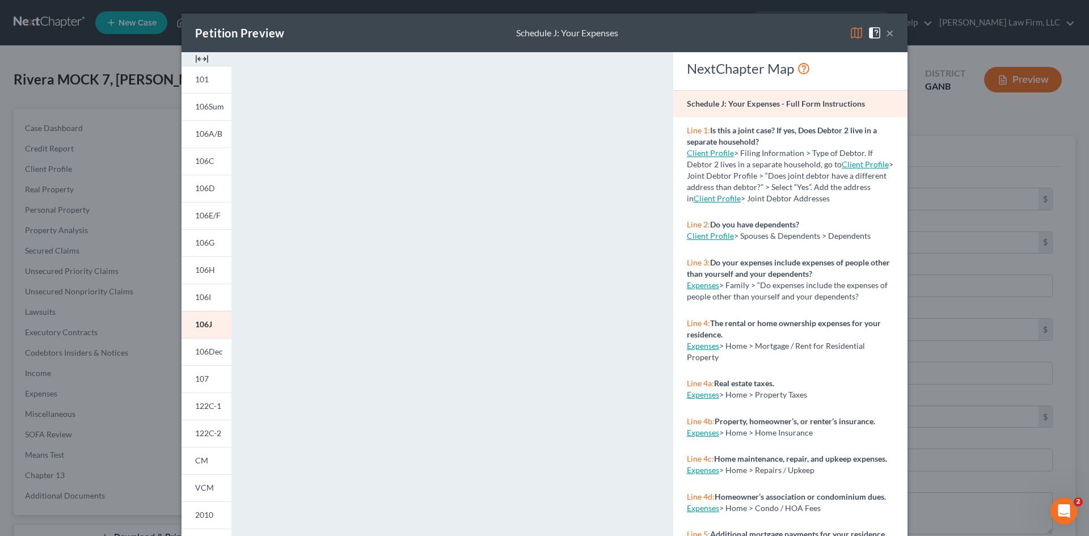
click at [955, 309] on div "Petition Preview Schedule J: Your Expenses × 101 106Sum 106A/B 106C 106D 106E/F…" at bounding box center [544, 268] width 1089 height 536
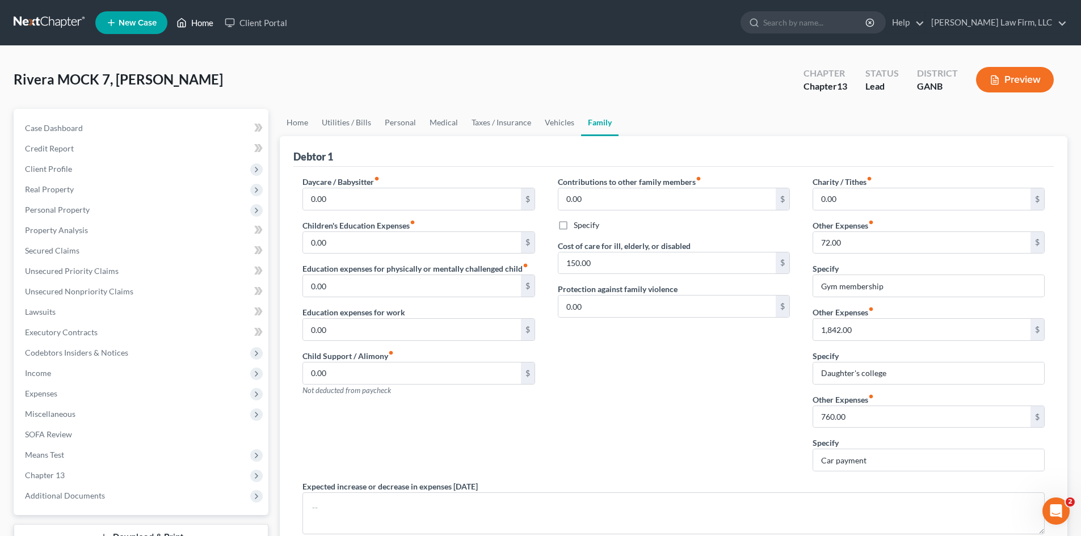
click at [198, 20] on link "Home" at bounding box center [195, 22] width 48 height 20
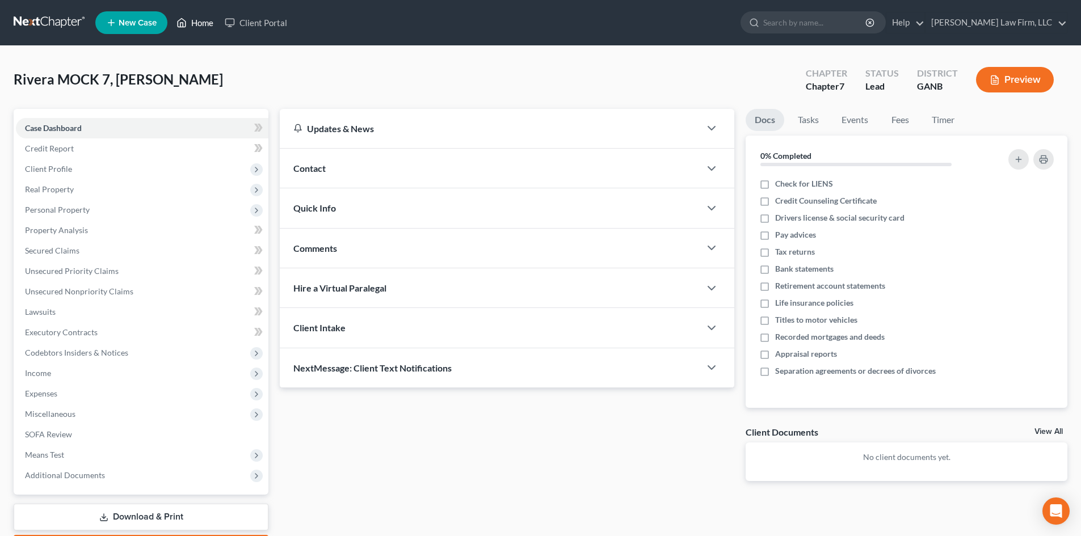
click at [197, 27] on link "Home" at bounding box center [195, 22] width 48 height 20
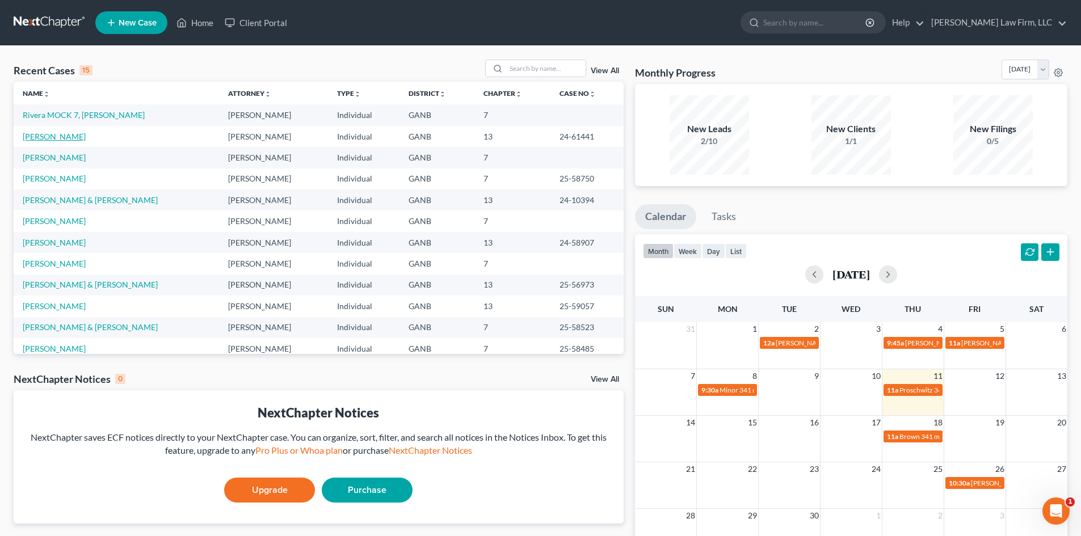
click at [58, 138] on link "[PERSON_NAME]" at bounding box center [54, 137] width 63 height 10
select select "6"
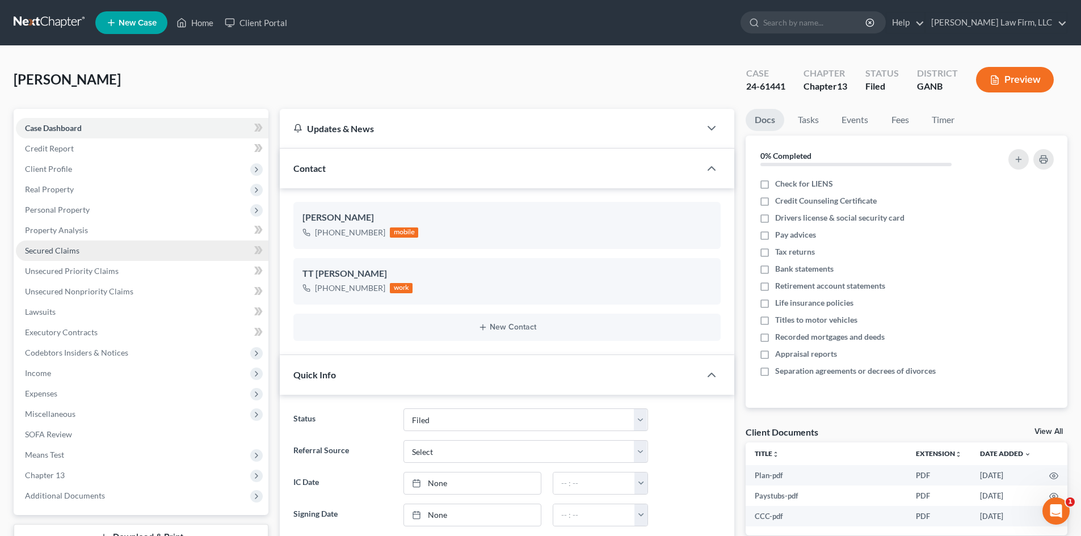
click at [54, 252] on span "Secured Claims" at bounding box center [52, 251] width 54 height 10
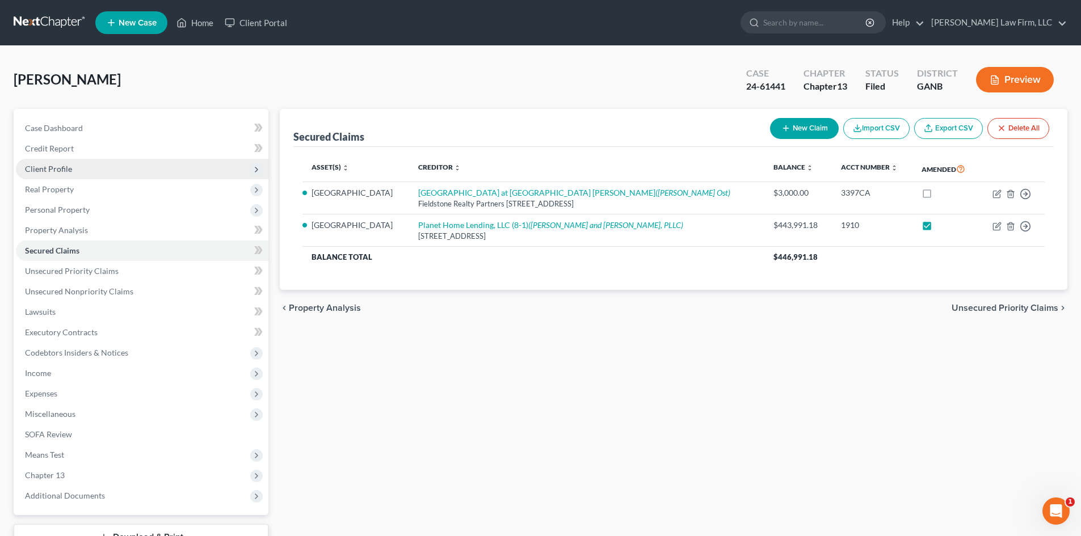
click at [54, 166] on span "Client Profile" at bounding box center [48, 169] width 47 height 10
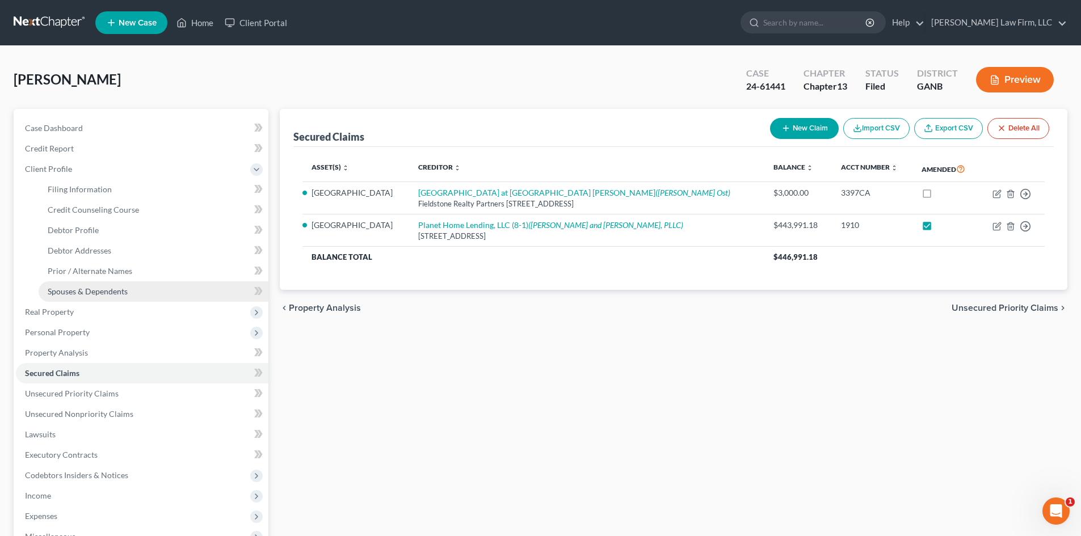
click at [82, 292] on span "Spouses & Dependents" at bounding box center [88, 291] width 80 height 10
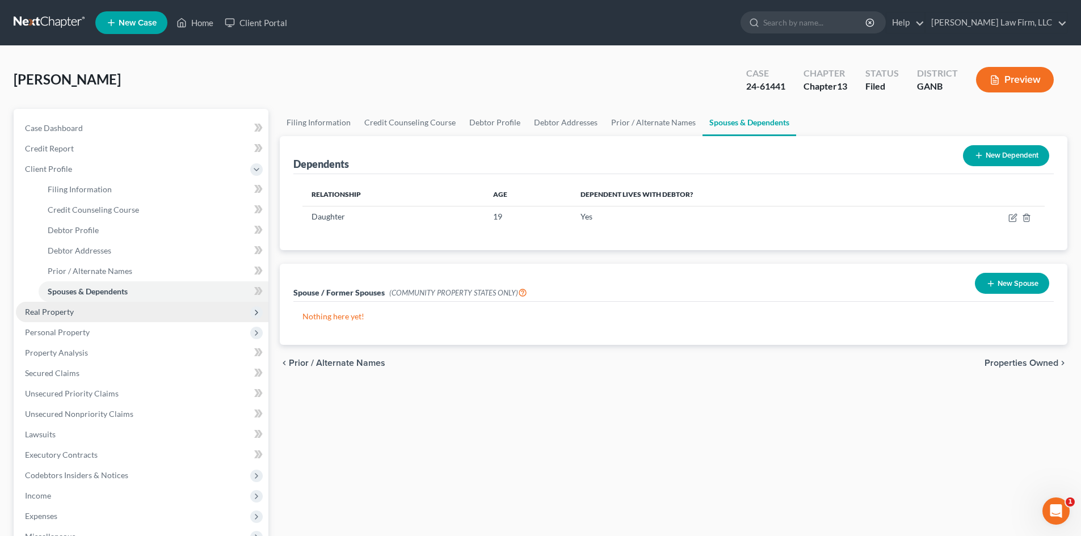
click at [36, 311] on span "Real Property" at bounding box center [49, 312] width 49 height 10
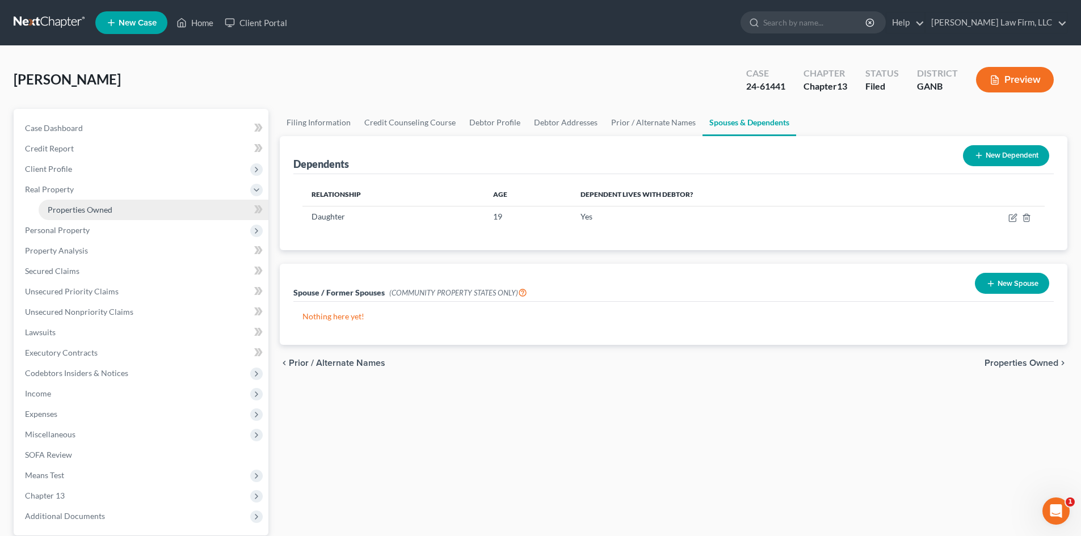
click at [70, 210] on span "Properties Owned" at bounding box center [80, 210] width 65 height 10
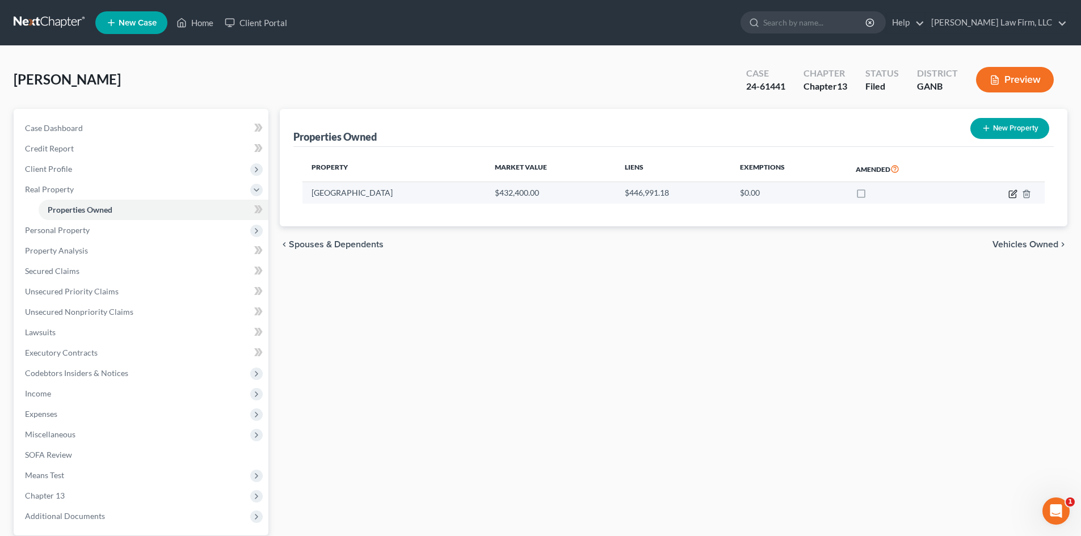
click at [1009, 192] on icon "button" at bounding box center [1012, 194] width 7 height 7
select select "10"
select select "42"
select select "0"
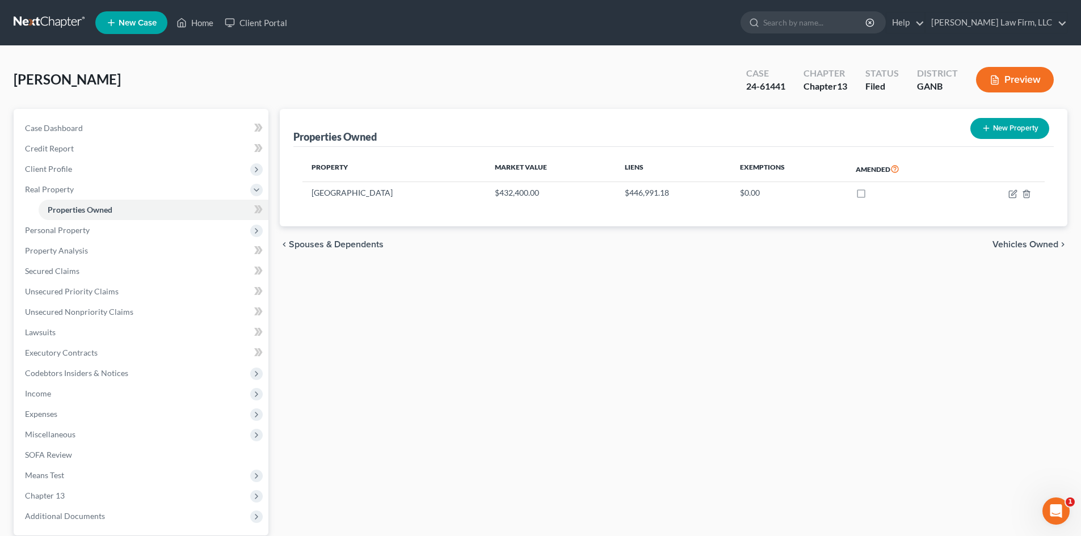
select select "6"
select select "0"
select select "4"
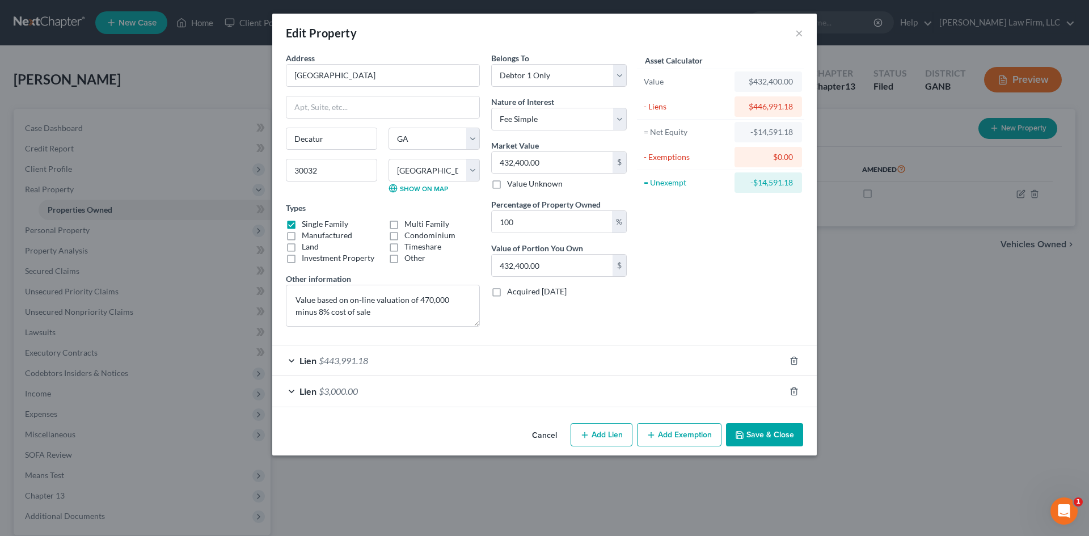
click at [395, 360] on div "Lien $443,991.18" at bounding box center [528, 360] width 513 height 30
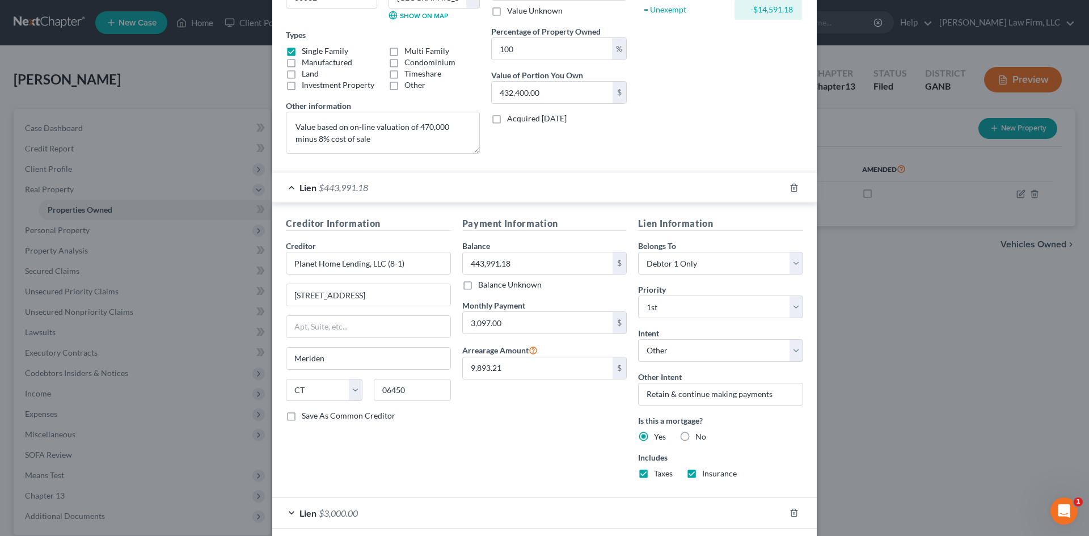
scroll to position [228, 0]
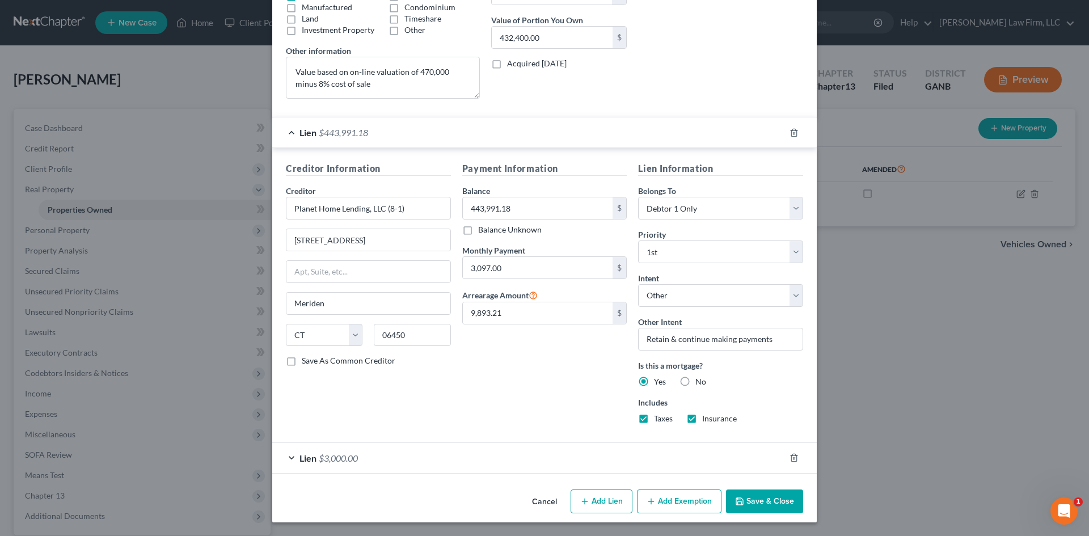
click at [739, 506] on button "Save & Close" at bounding box center [764, 502] width 77 height 24
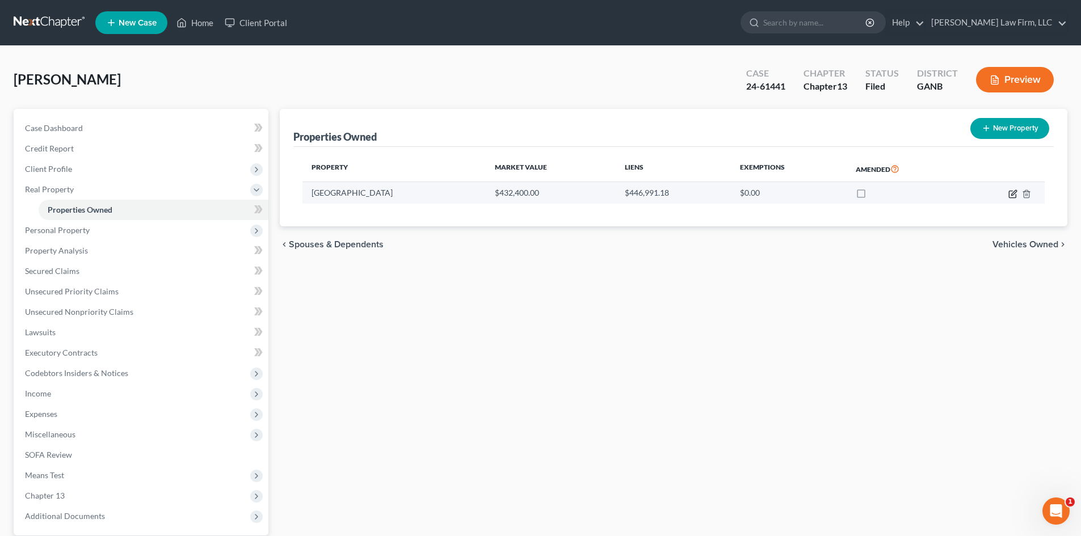
click at [1013, 193] on icon "button" at bounding box center [1012, 193] width 9 height 9
select select "10"
select select "42"
select select "0"
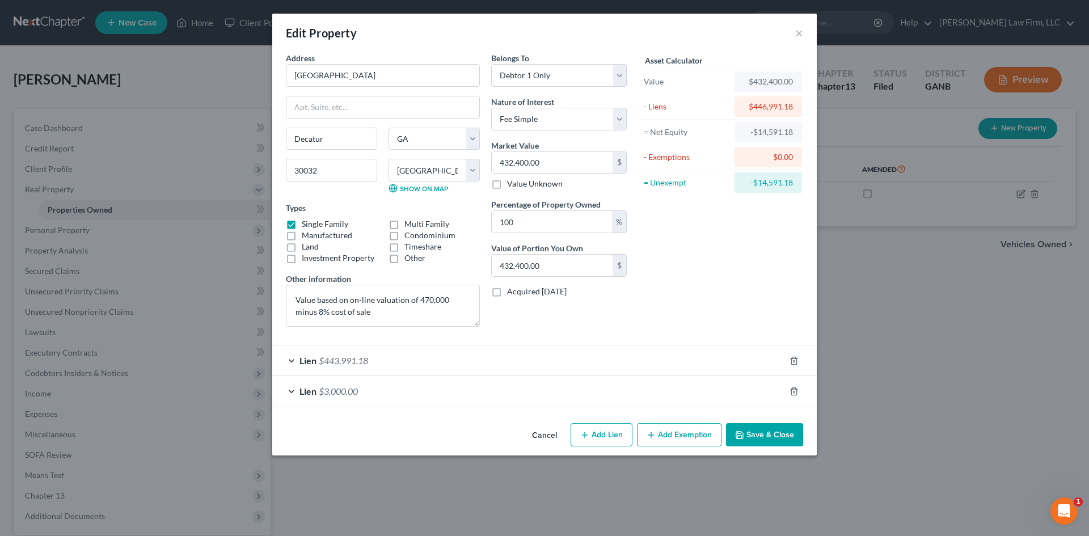
click at [443, 385] on div "Lien $3,000.00" at bounding box center [528, 391] width 513 height 30
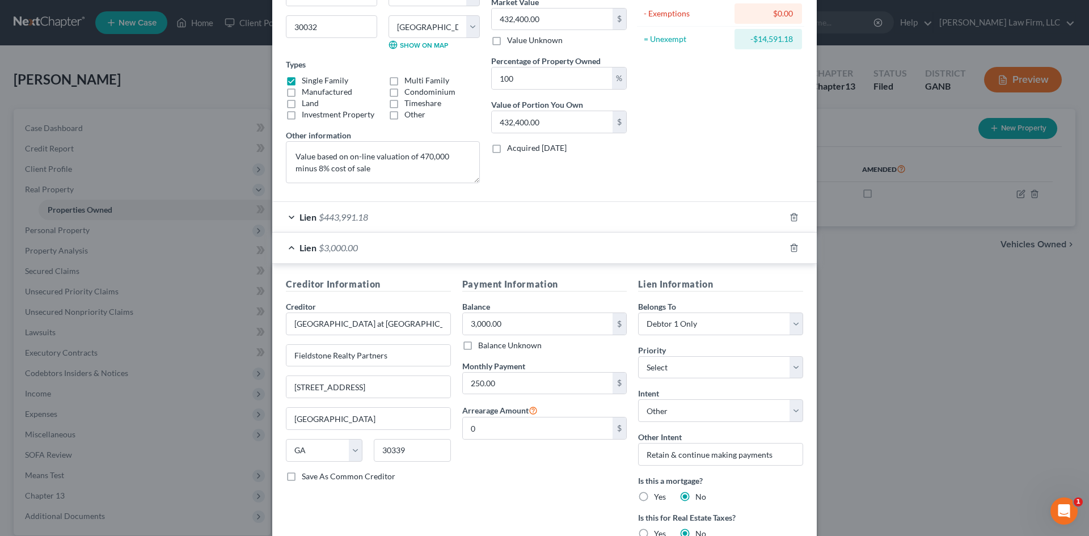
scroll to position [151, 0]
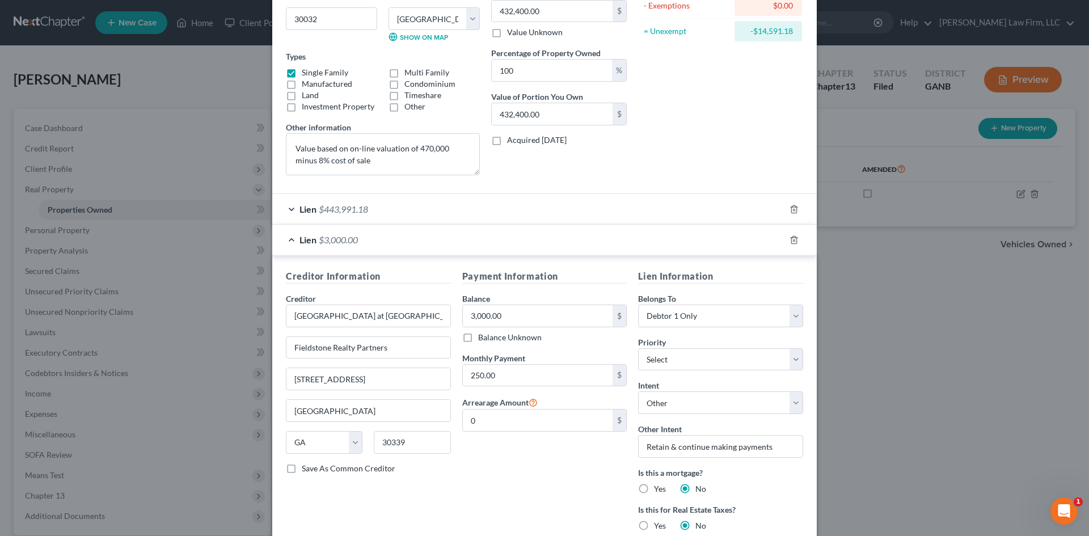
click at [404, 243] on div "Lien $3,000.00" at bounding box center [528, 240] width 513 height 30
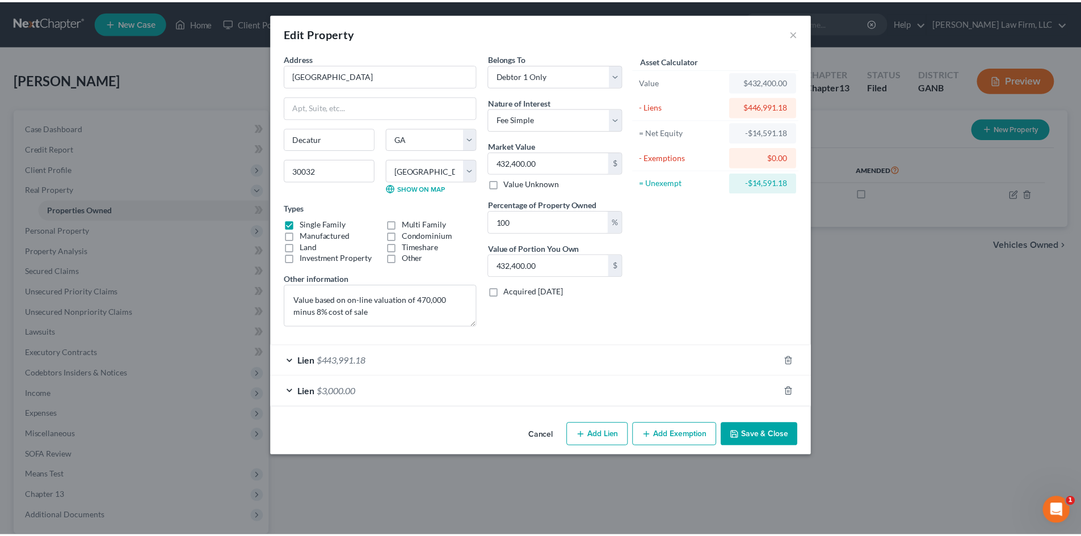
scroll to position [0, 0]
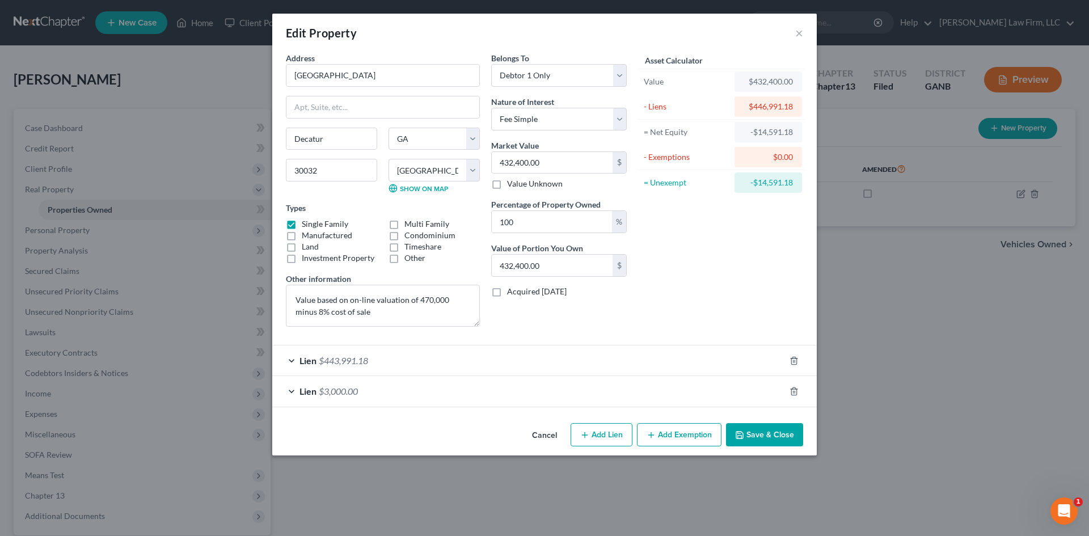
click at [35, 239] on div "Edit Property × Address * 3397 [GEOGRAPHIC_DATA] [GEOGRAPHIC_DATA] [US_STATE][G…" at bounding box center [544, 268] width 1089 height 536
click at [800, 30] on button "×" at bounding box center [799, 33] width 8 height 14
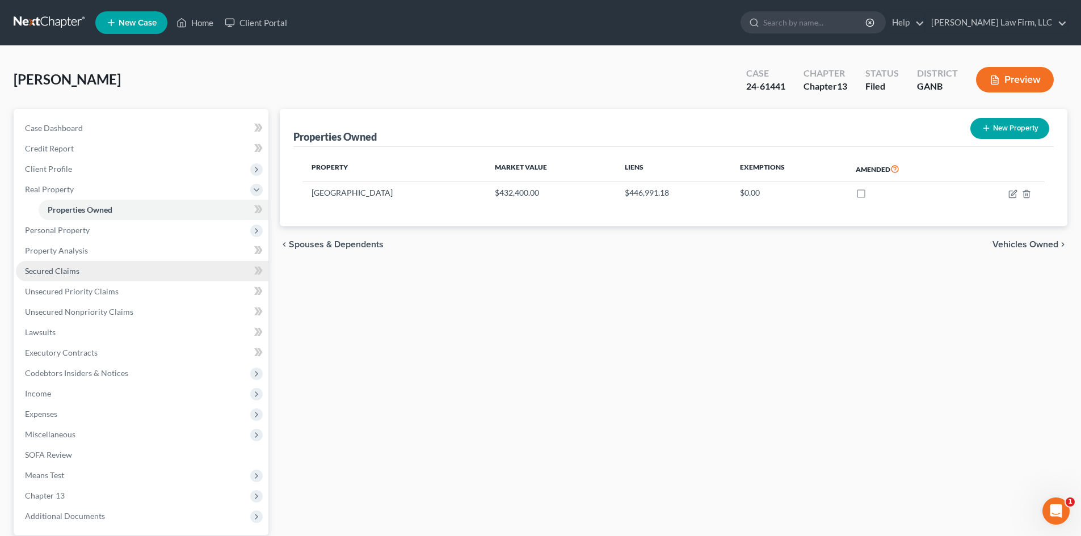
click at [48, 269] on span "Secured Claims" at bounding box center [52, 271] width 54 height 10
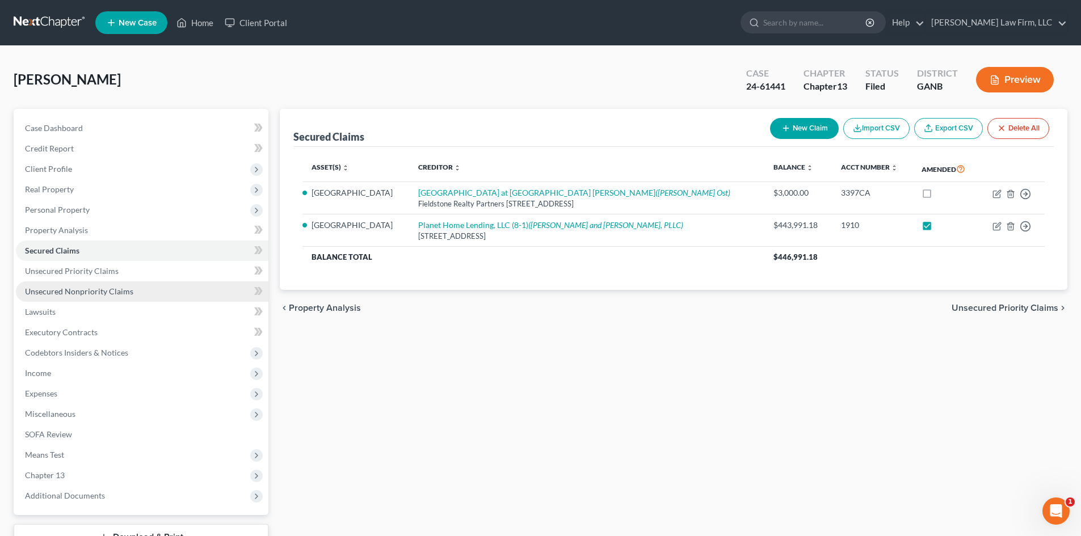
click at [52, 286] on span "Unsecured Nonpriority Claims" at bounding box center [79, 291] width 108 height 10
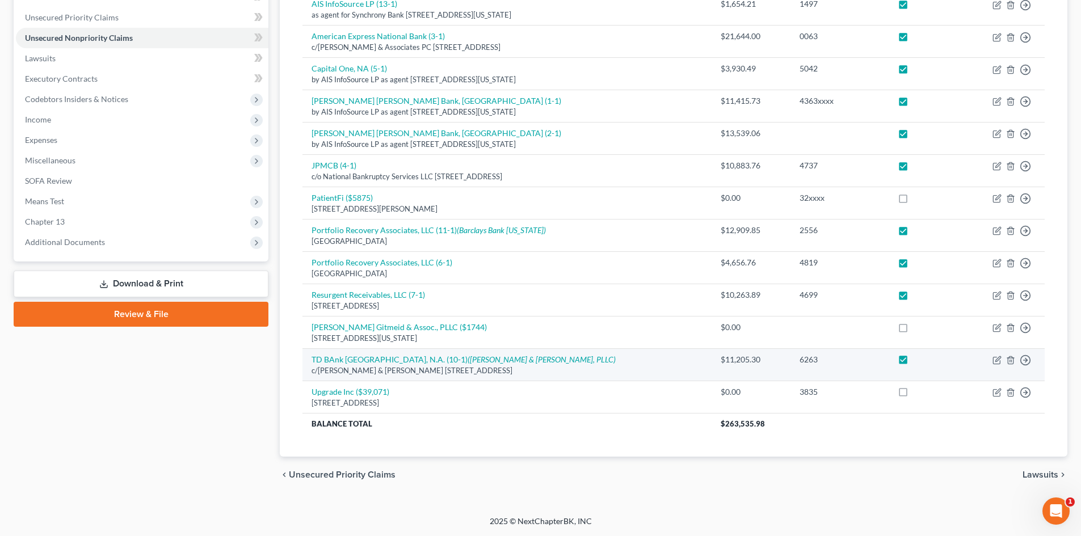
scroll to position [27, 0]
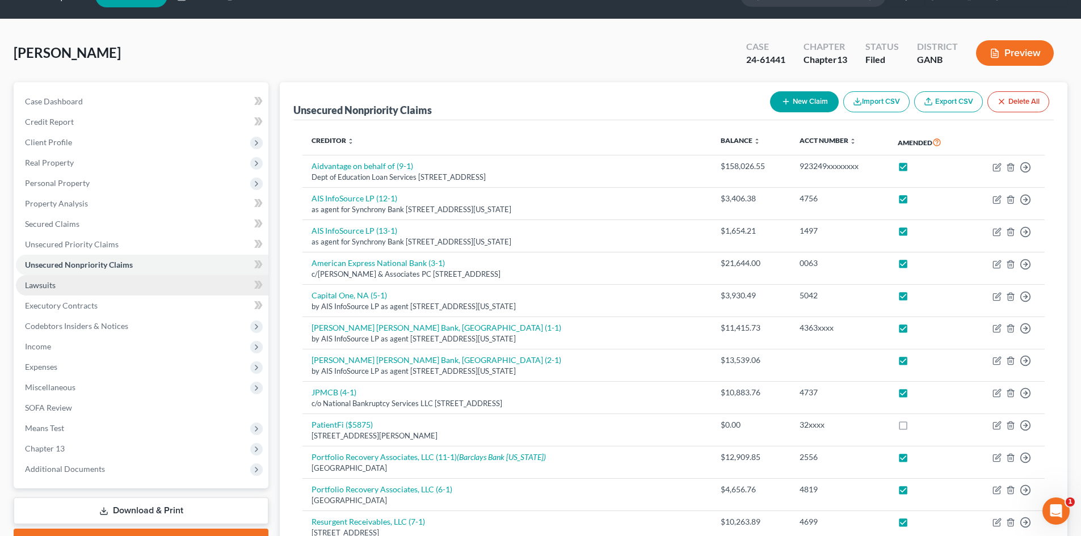
click at [36, 284] on span "Lawsuits" at bounding box center [40, 285] width 31 height 10
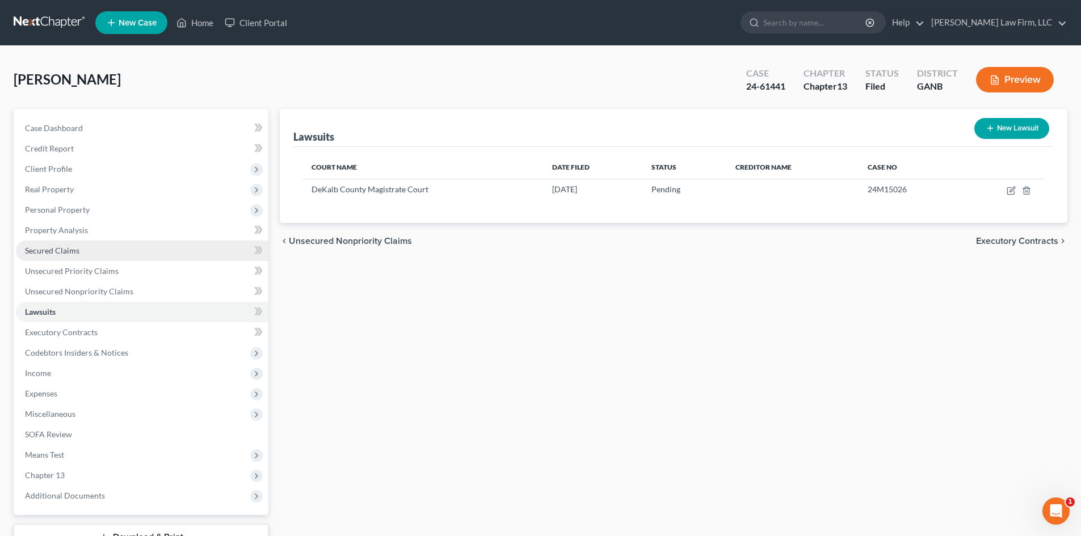
click at [53, 248] on span "Secured Claims" at bounding box center [52, 251] width 54 height 10
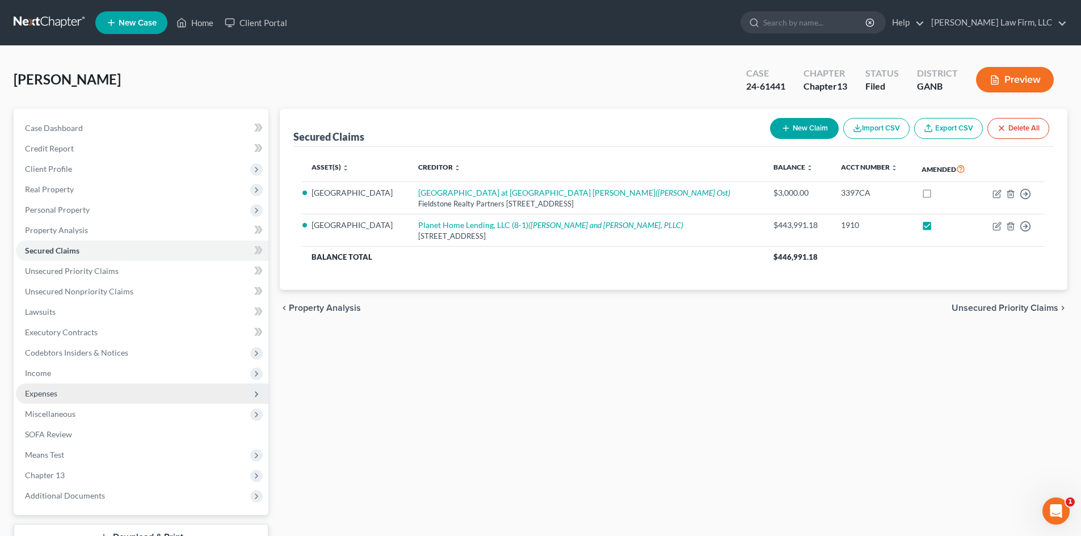
click at [50, 391] on span "Expenses" at bounding box center [41, 394] width 32 height 10
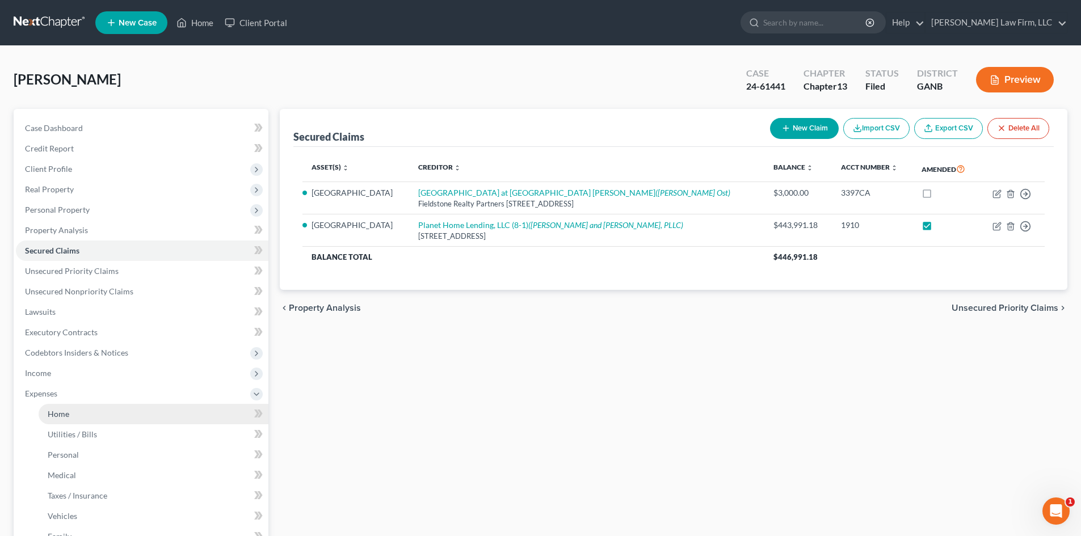
click at [49, 410] on span "Home" at bounding box center [59, 414] width 22 height 10
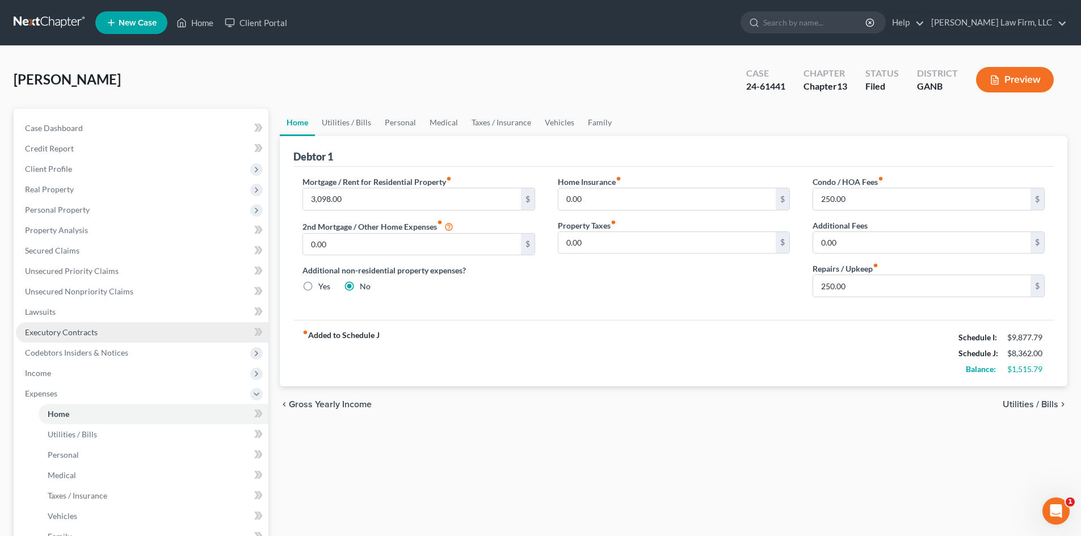
scroll to position [75, 0]
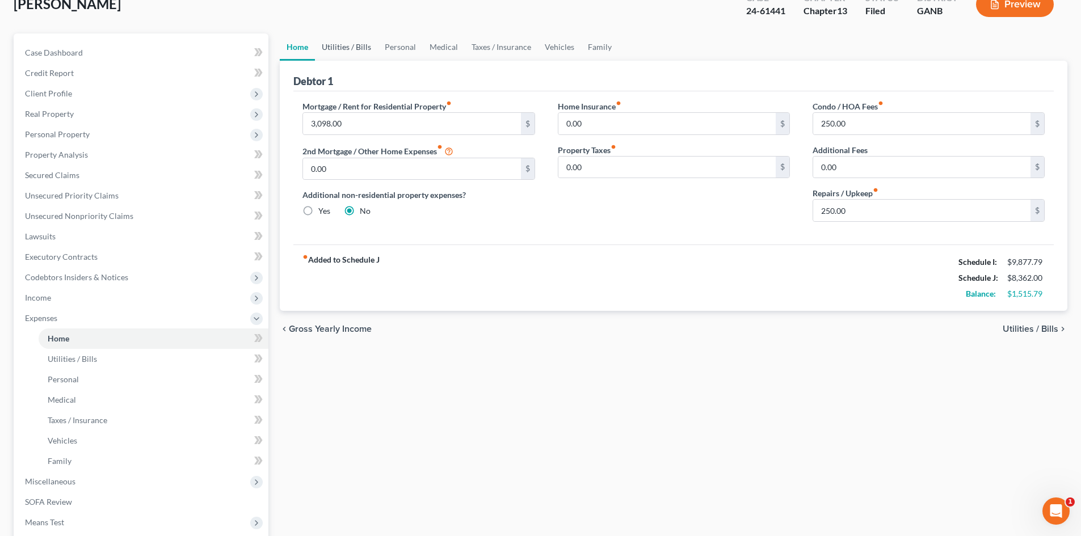
click at [343, 53] on link "Utilities / Bills" at bounding box center [346, 46] width 63 height 27
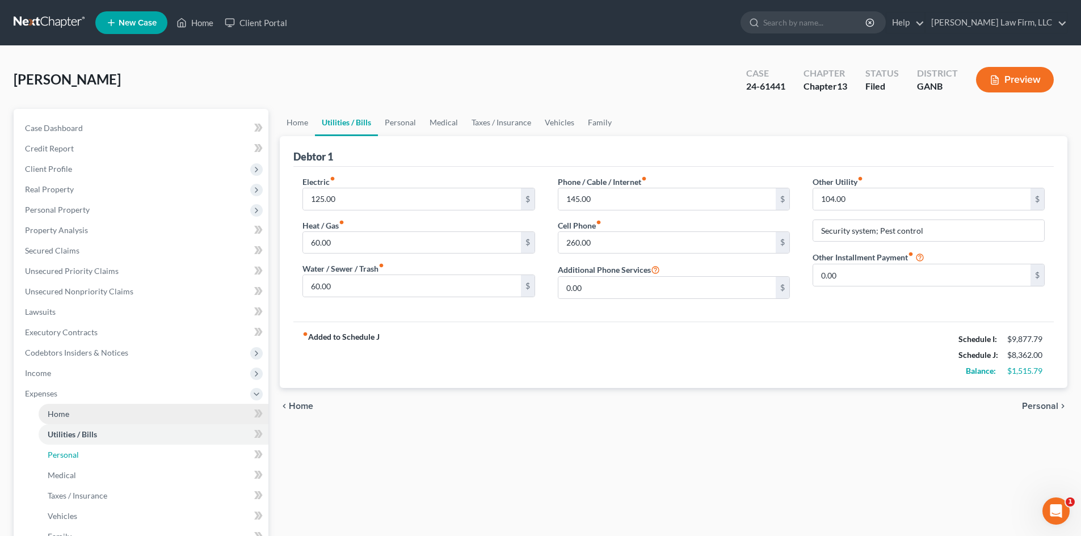
drag, startPoint x: 74, startPoint y: 452, endPoint x: 187, endPoint y: 409, distance: 121.4
click at [74, 452] on span "Personal" at bounding box center [63, 455] width 31 height 10
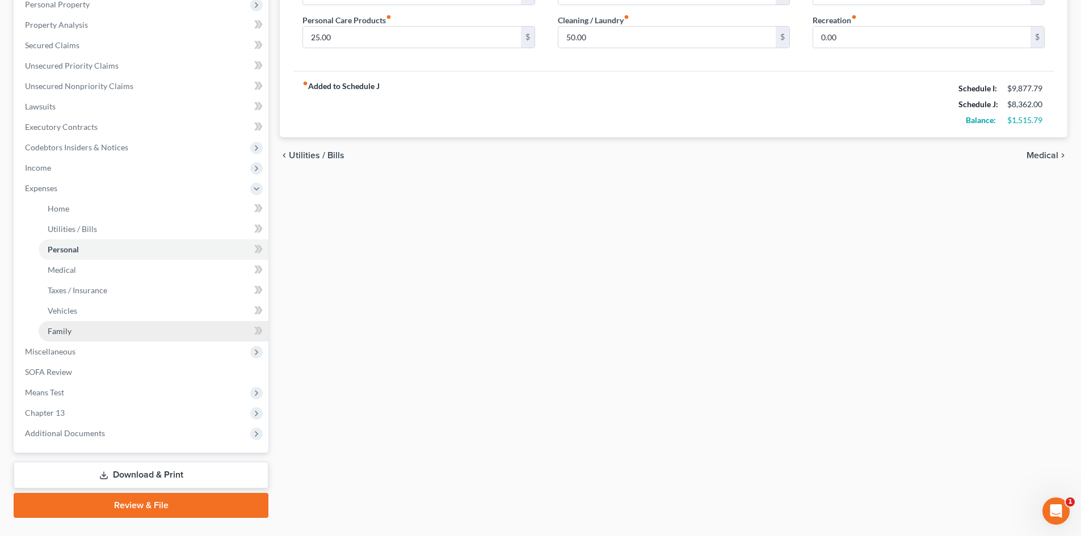
scroll to position [227, 0]
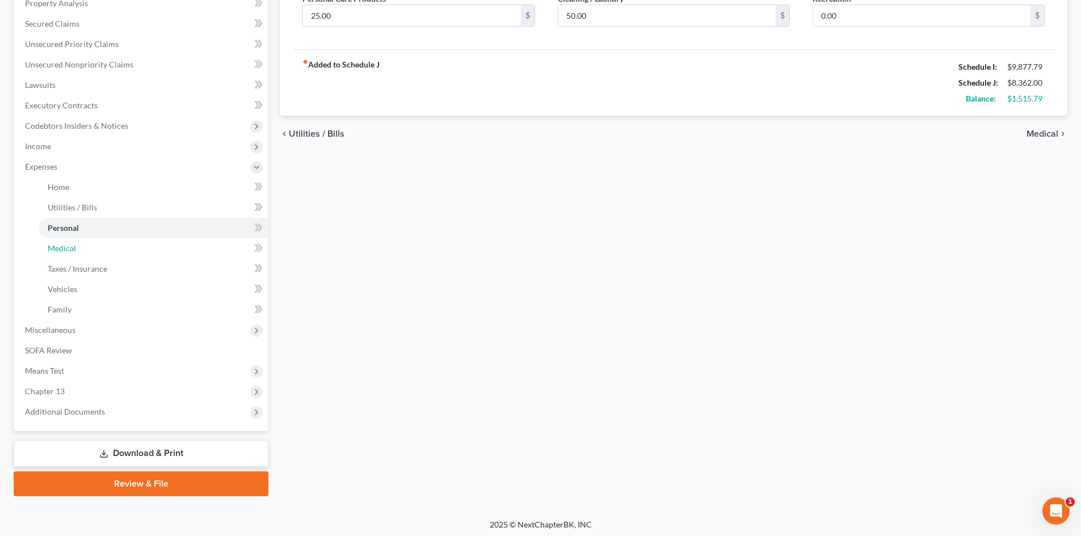
drag, startPoint x: 53, startPoint y: 252, endPoint x: 388, endPoint y: 368, distance: 354.1
click at [53, 252] on span "Medical" at bounding box center [62, 248] width 28 height 10
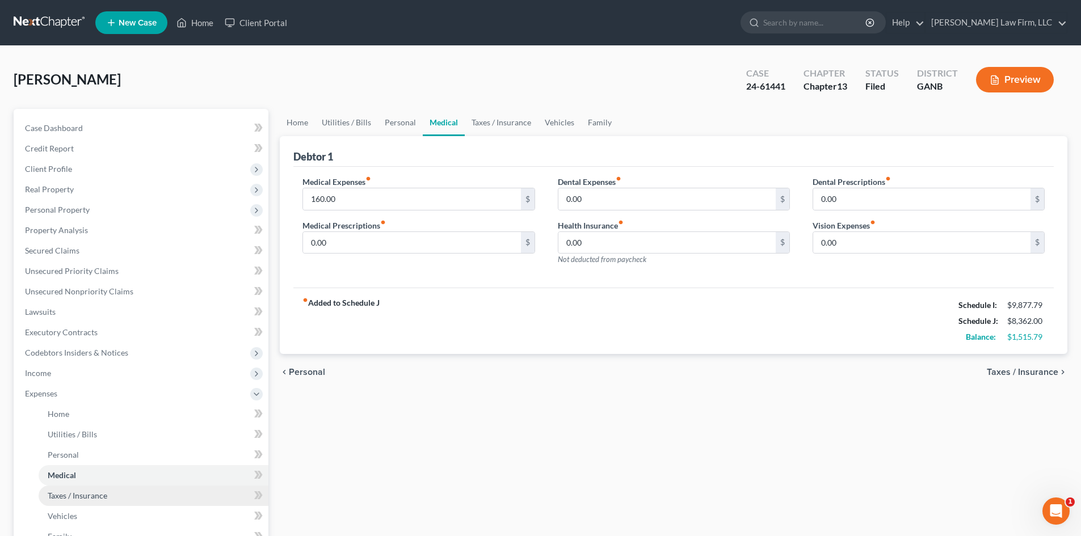
click at [68, 497] on span "Taxes / Insurance" at bounding box center [78, 496] width 60 height 10
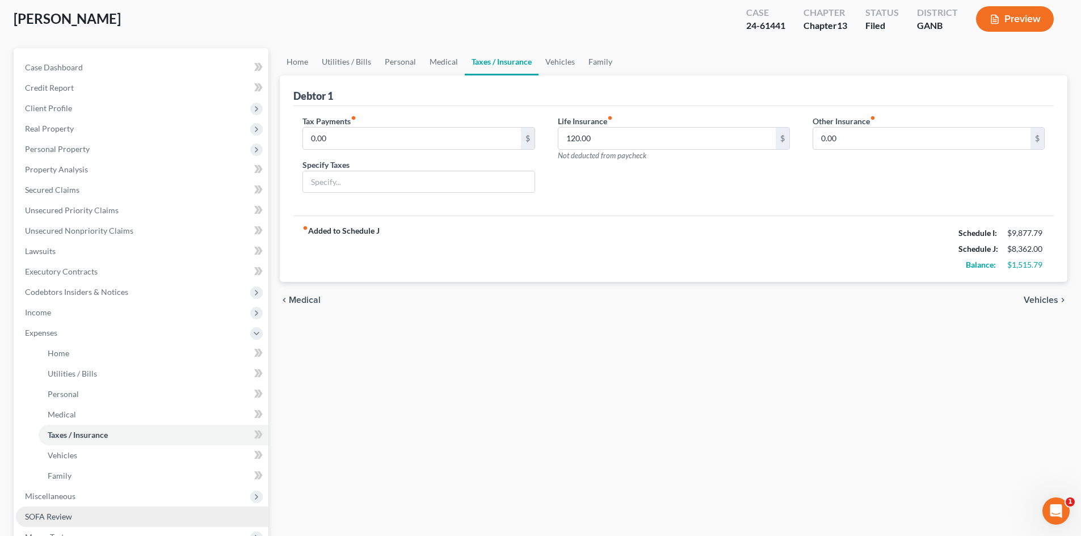
scroll to position [151, 0]
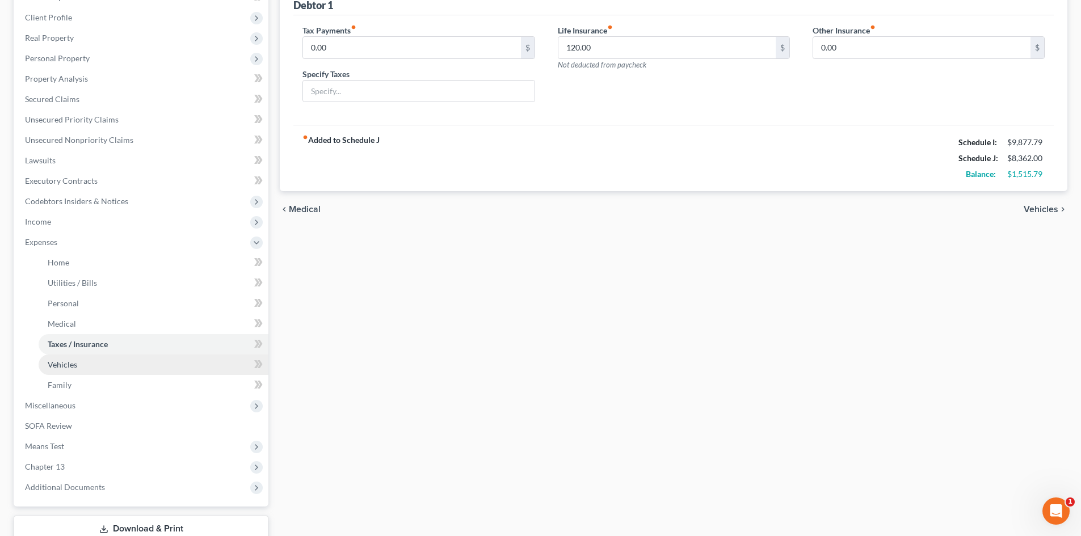
click at [61, 368] on span "Vehicles" at bounding box center [62, 365] width 29 height 10
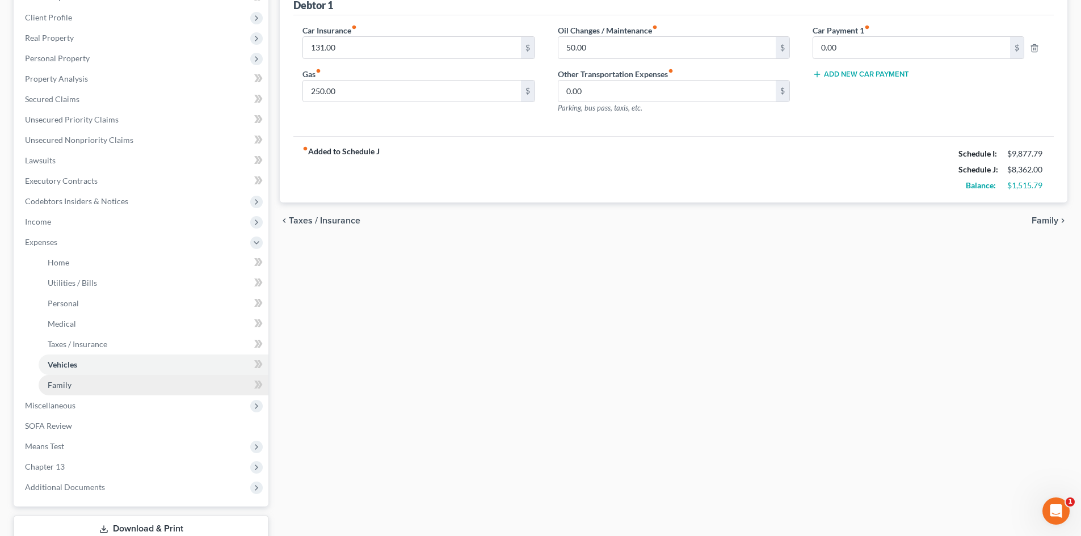
click at [59, 384] on span "Family" at bounding box center [60, 385] width 24 height 10
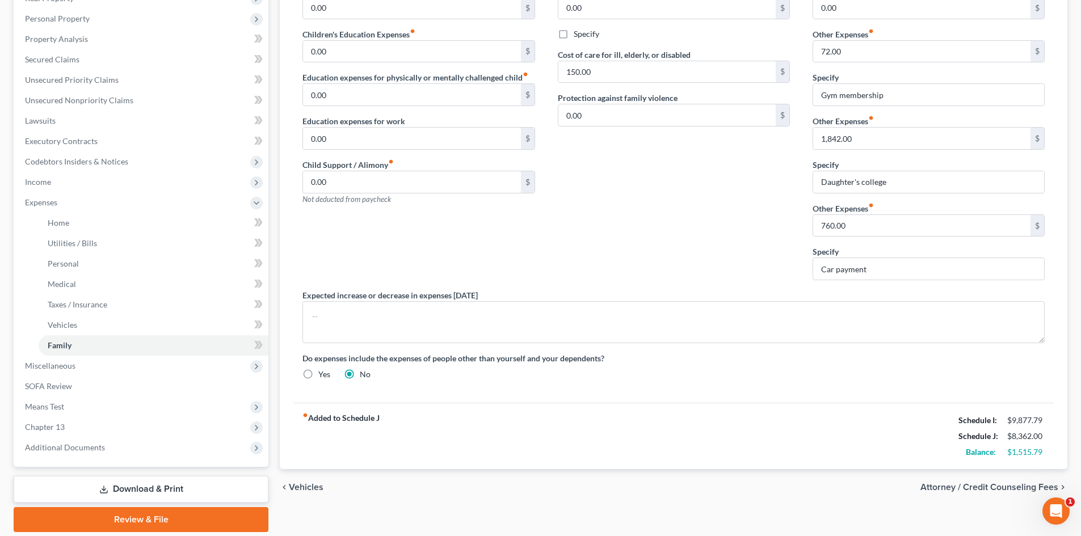
scroll to position [227, 0]
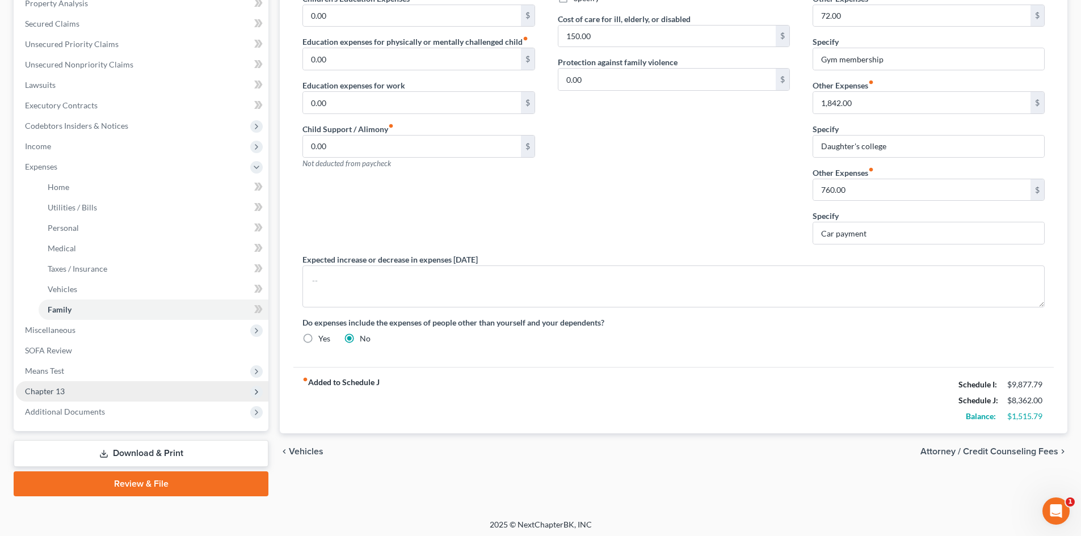
click at [27, 394] on span "Chapter 13" at bounding box center [45, 391] width 40 height 10
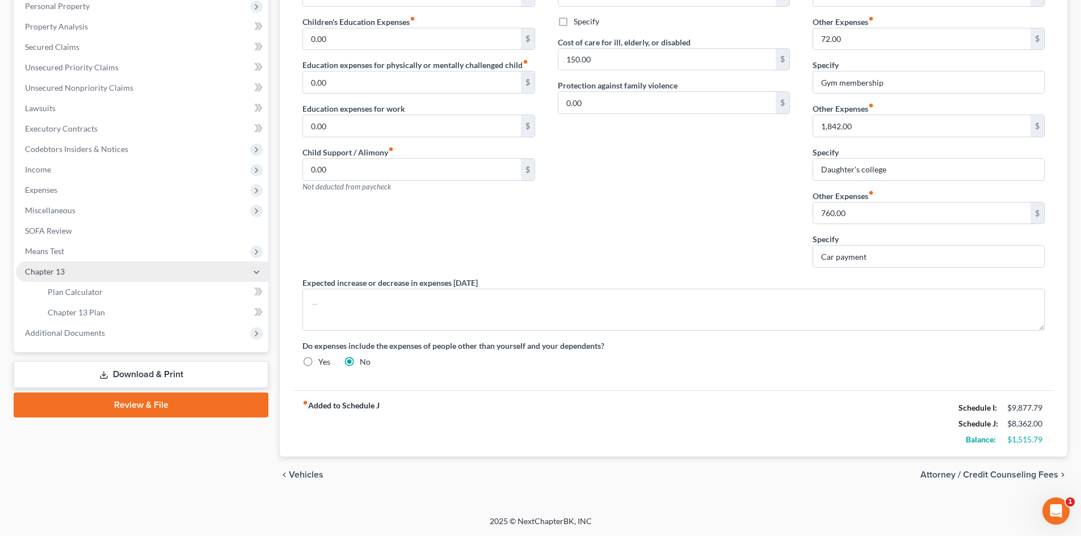
scroll to position [204, 0]
click at [66, 290] on span "Plan Calculator" at bounding box center [75, 292] width 55 height 10
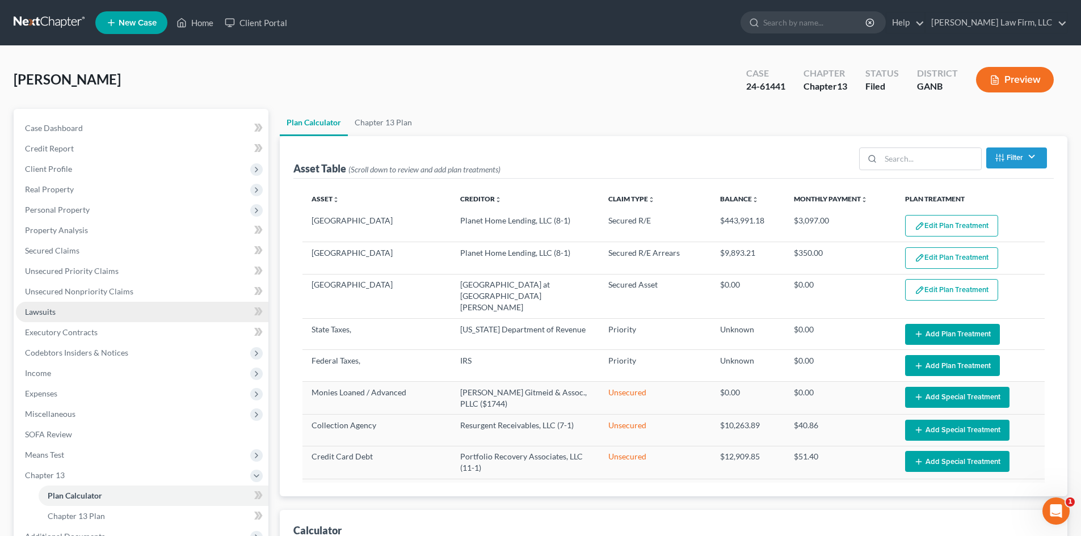
select select "59"
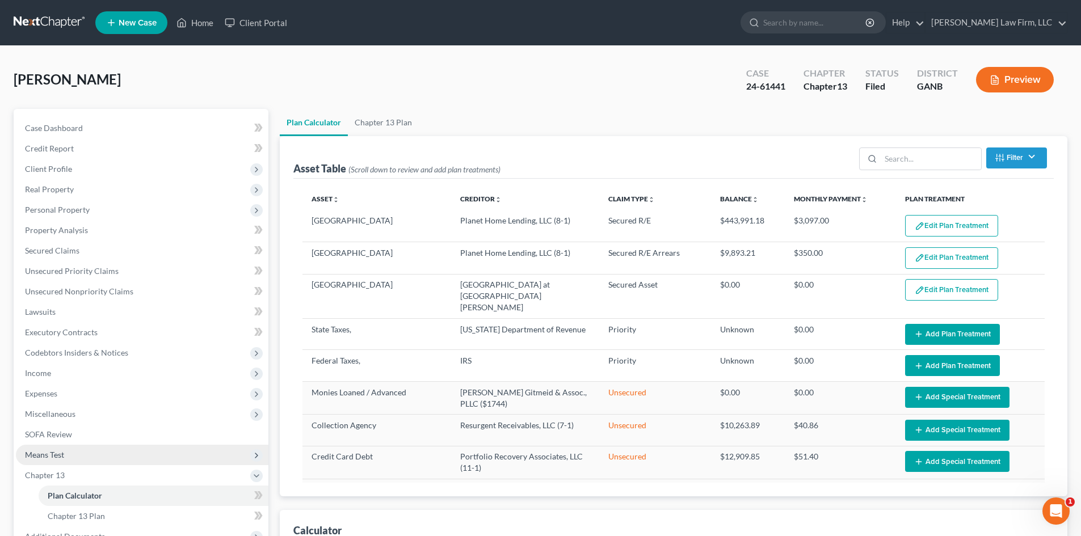
click at [54, 455] on span "Means Test" at bounding box center [44, 455] width 39 height 10
click at [104, 472] on span "Means Test Qualifier" at bounding box center [84, 475] width 72 height 10
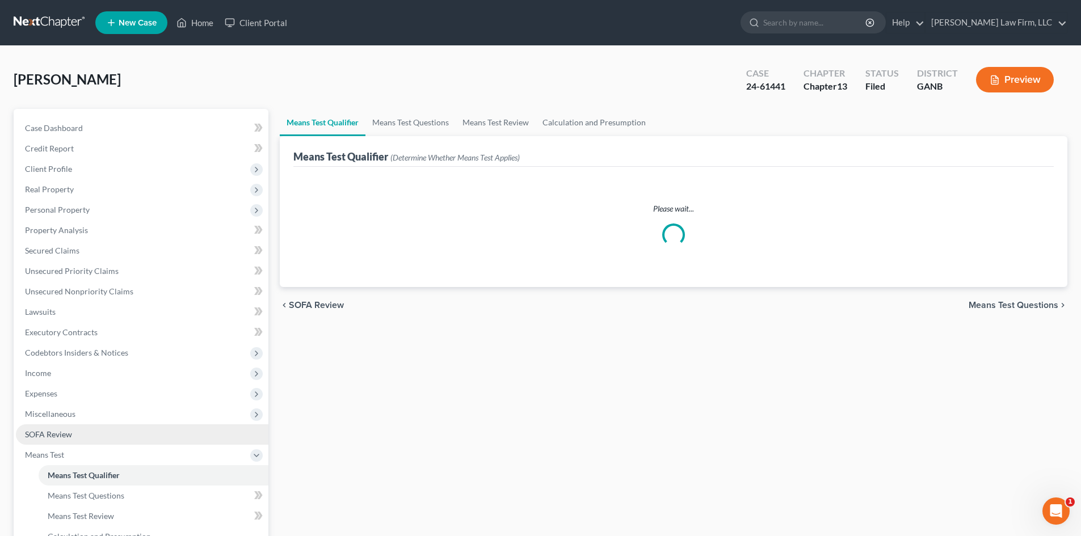
click at [54, 440] on link "SOFA Review" at bounding box center [142, 434] width 252 height 20
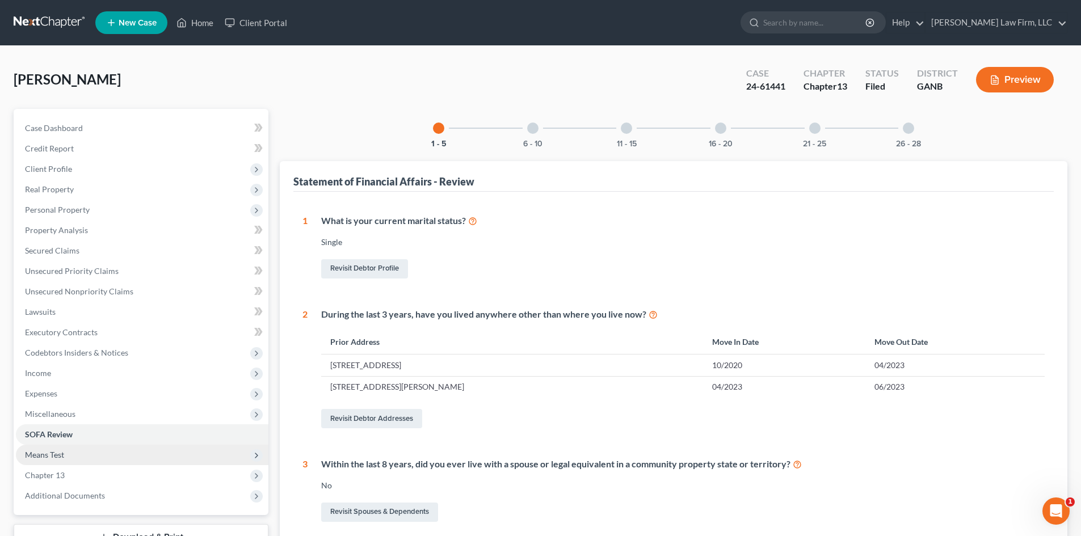
click at [60, 451] on span "Means Test" at bounding box center [44, 455] width 39 height 10
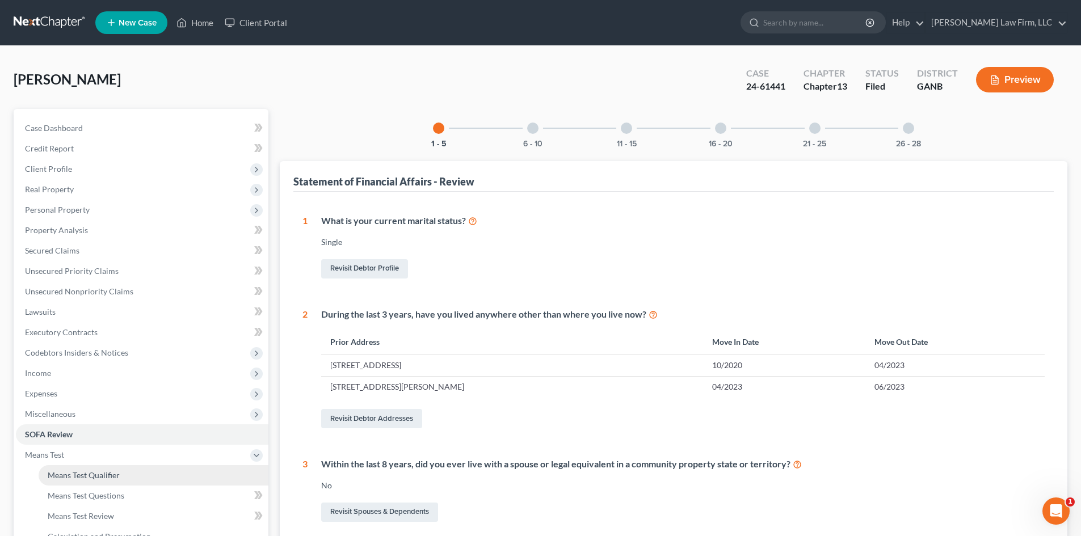
click at [82, 476] on span "Means Test Qualifier" at bounding box center [84, 475] width 72 height 10
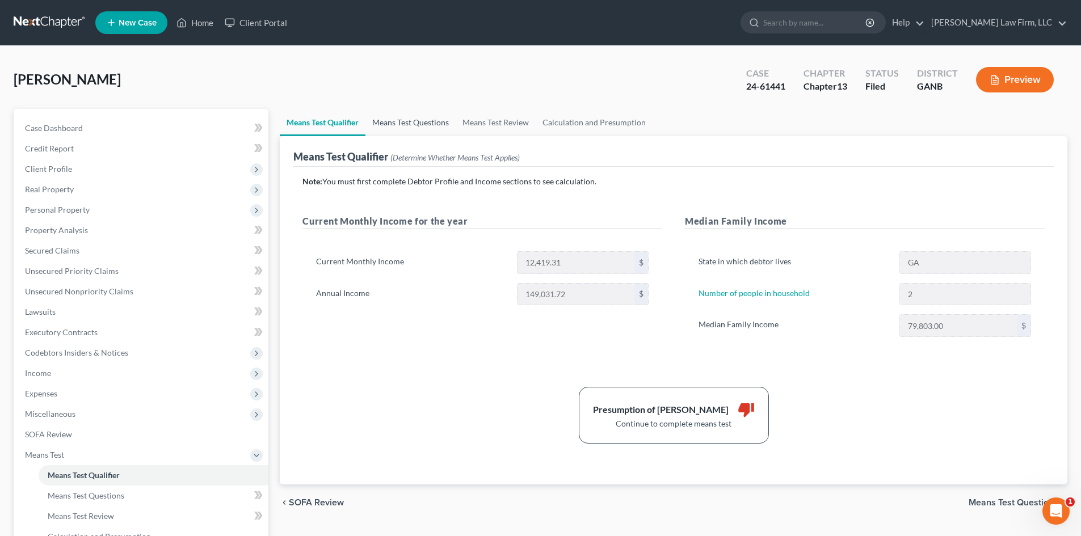
click at [403, 125] on link "Means Test Questions" at bounding box center [410, 122] width 90 height 27
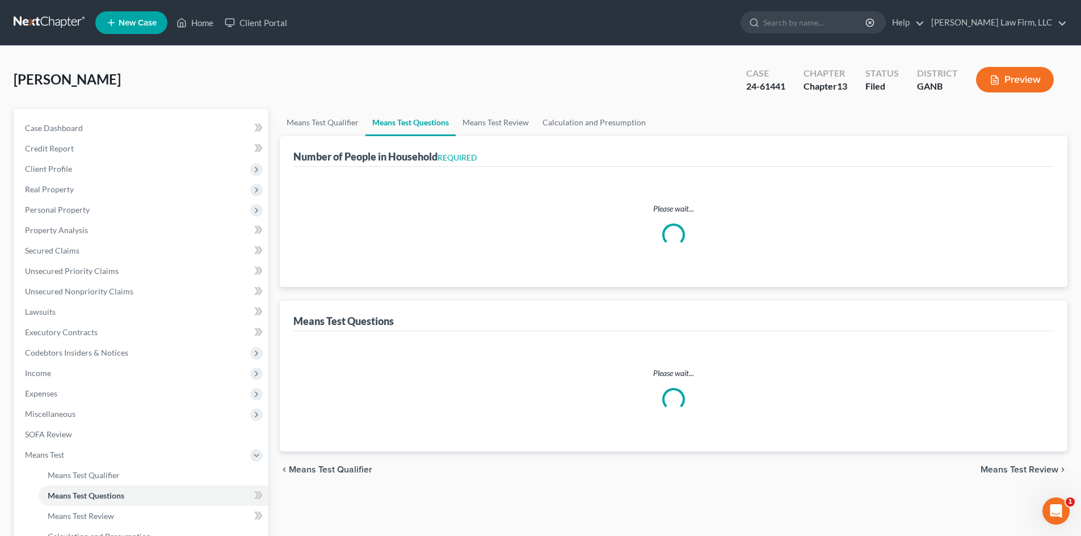
select select "0"
select select "60"
select select "0"
select select "60"
select select "2"
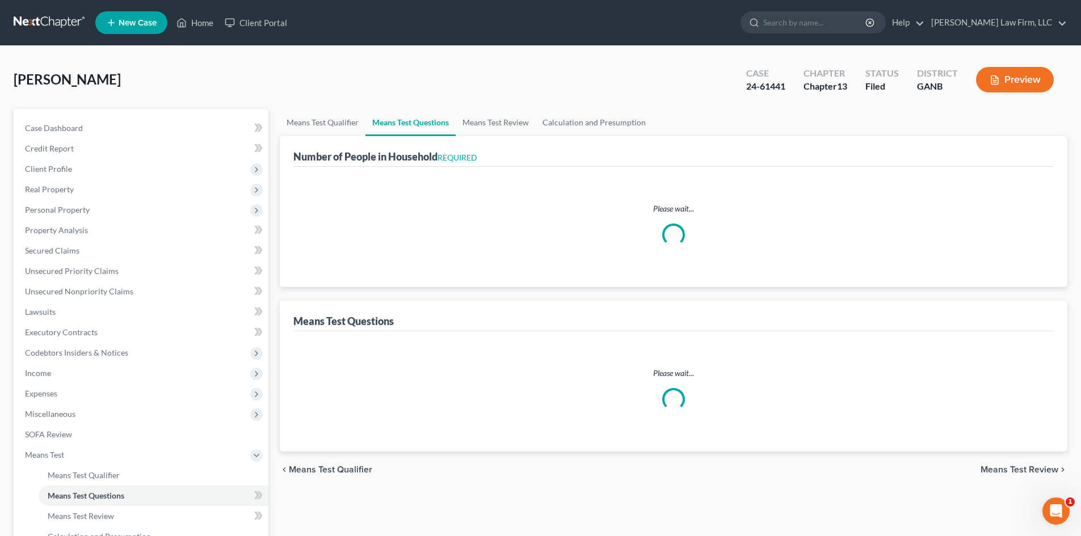
select select "0"
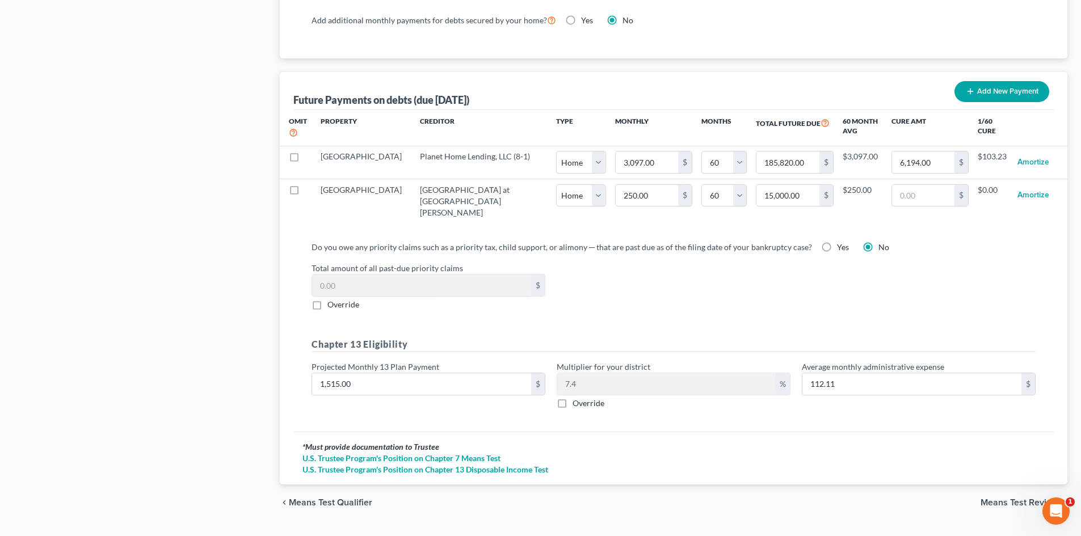
scroll to position [1074, 0]
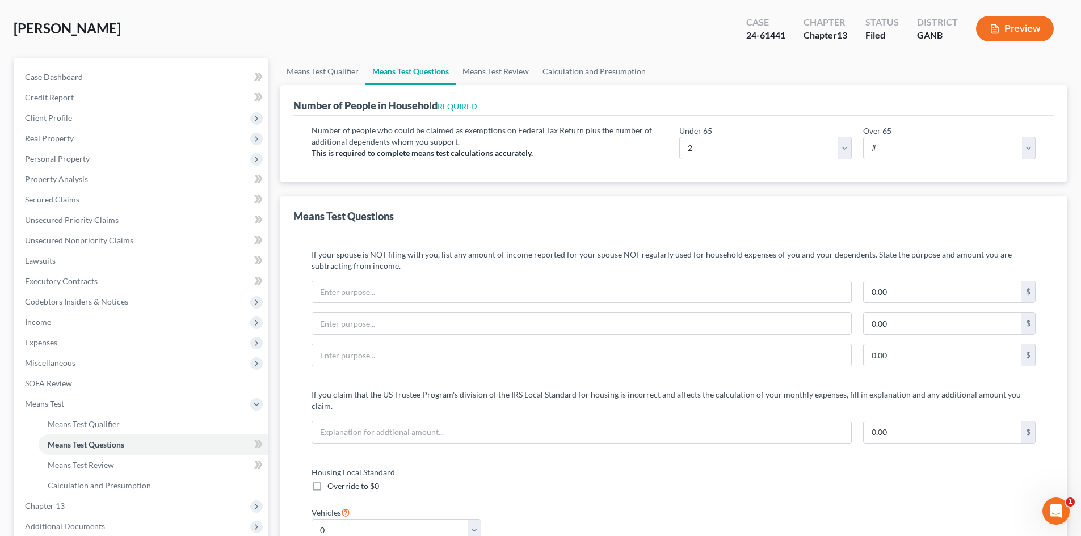
scroll to position [0, 0]
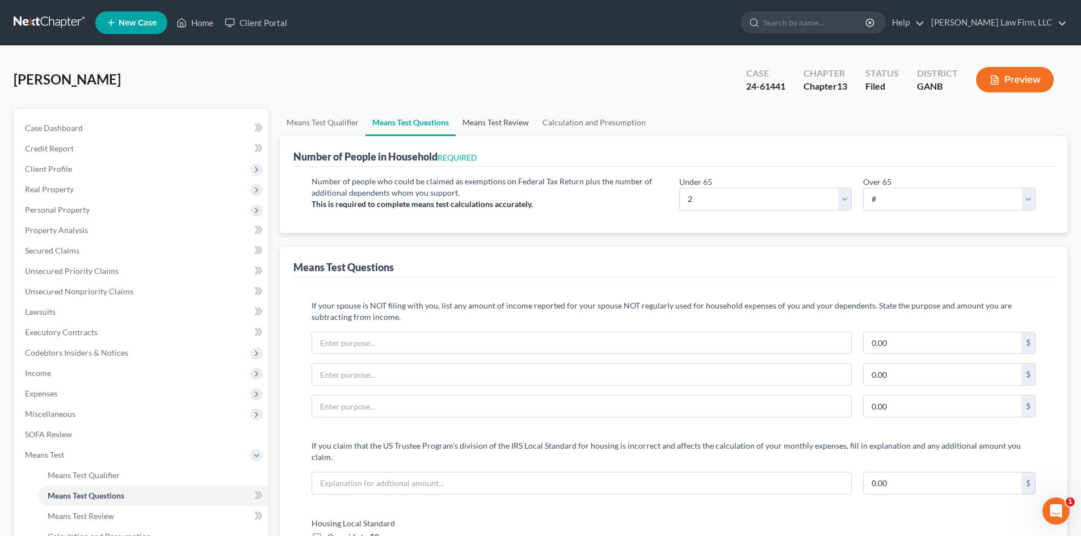
click at [474, 123] on link "Means Test Review" at bounding box center [495, 122] width 80 height 27
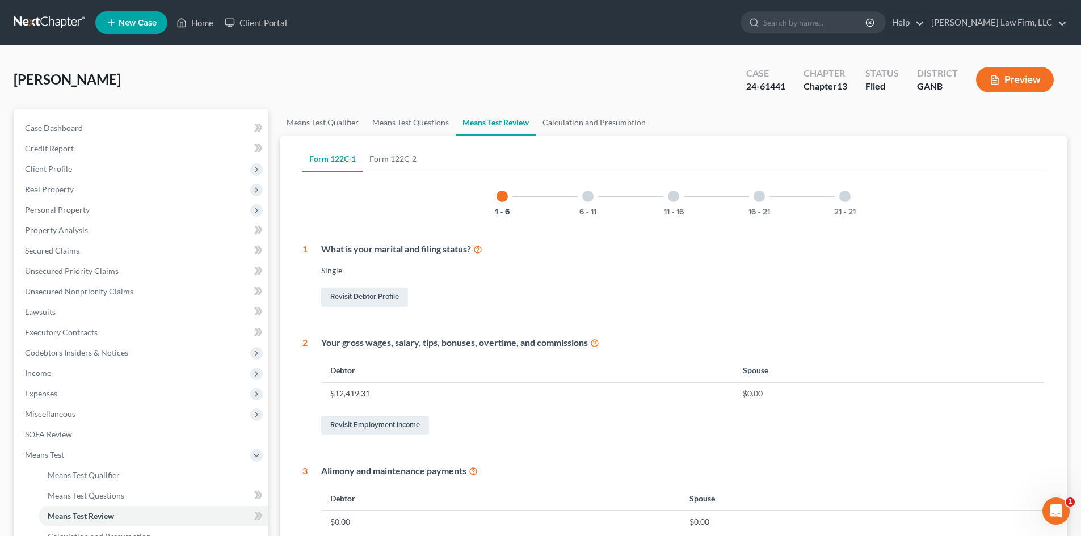
drag, startPoint x: 586, startPoint y: 204, endPoint x: 619, endPoint y: 211, distance: 34.3
click at [586, 204] on div "6 - 11" at bounding box center [587, 196] width 39 height 39
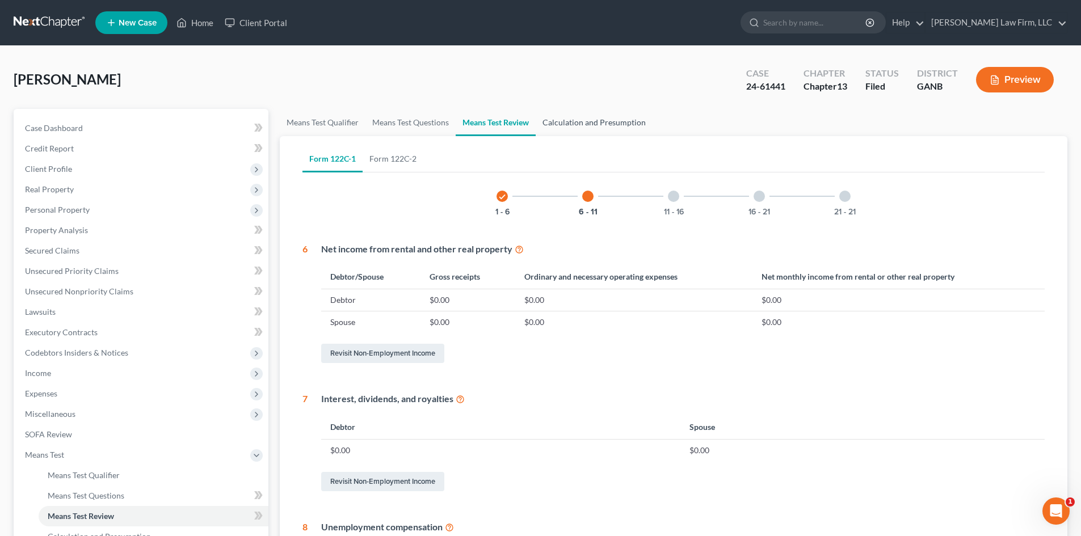
click at [615, 126] on link "Calculation and Presumption" at bounding box center [593, 122] width 117 height 27
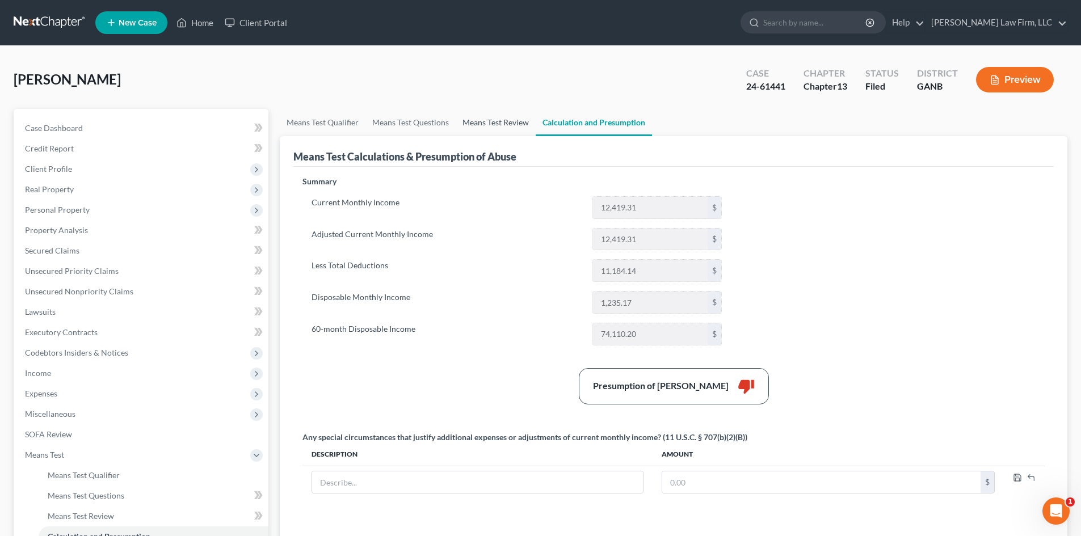
drag, startPoint x: 479, startPoint y: 123, endPoint x: 481, endPoint y: 137, distance: 13.8
click at [479, 123] on link "Means Test Review" at bounding box center [495, 122] width 80 height 27
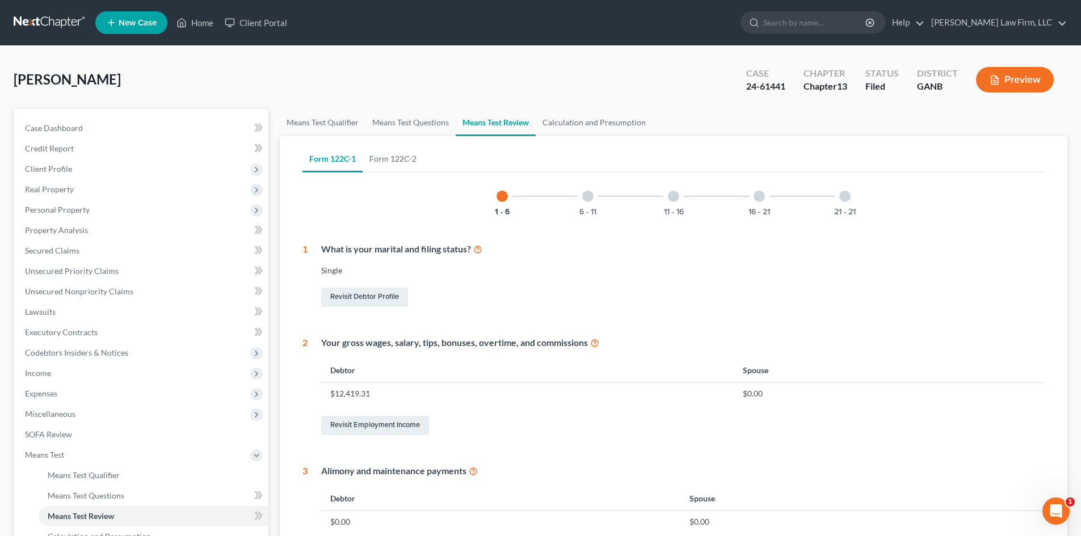
click at [587, 205] on div "6 - 11" at bounding box center [587, 196] width 39 height 39
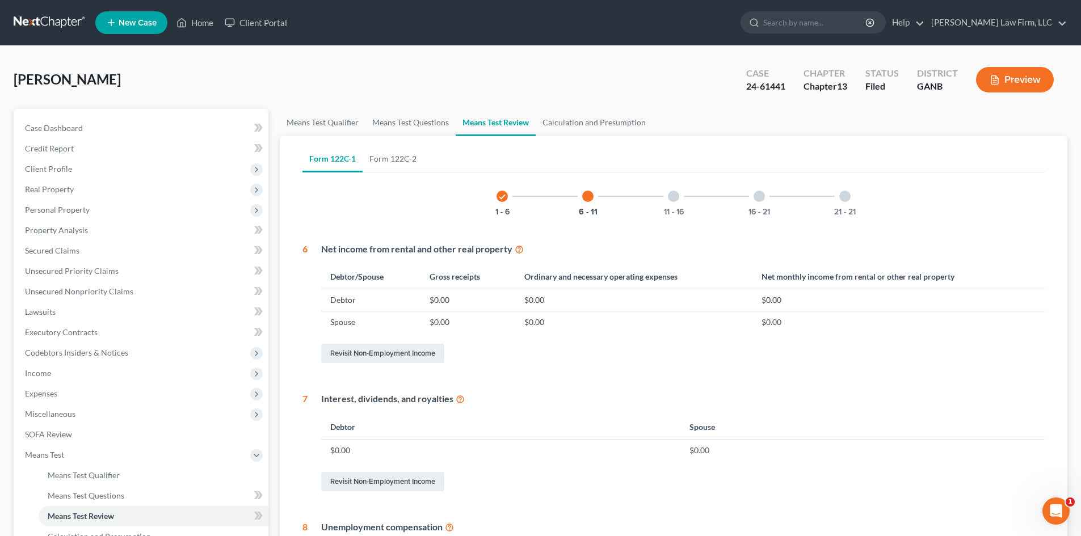
click at [667, 205] on div "11 - 16" at bounding box center [673, 196] width 39 height 39
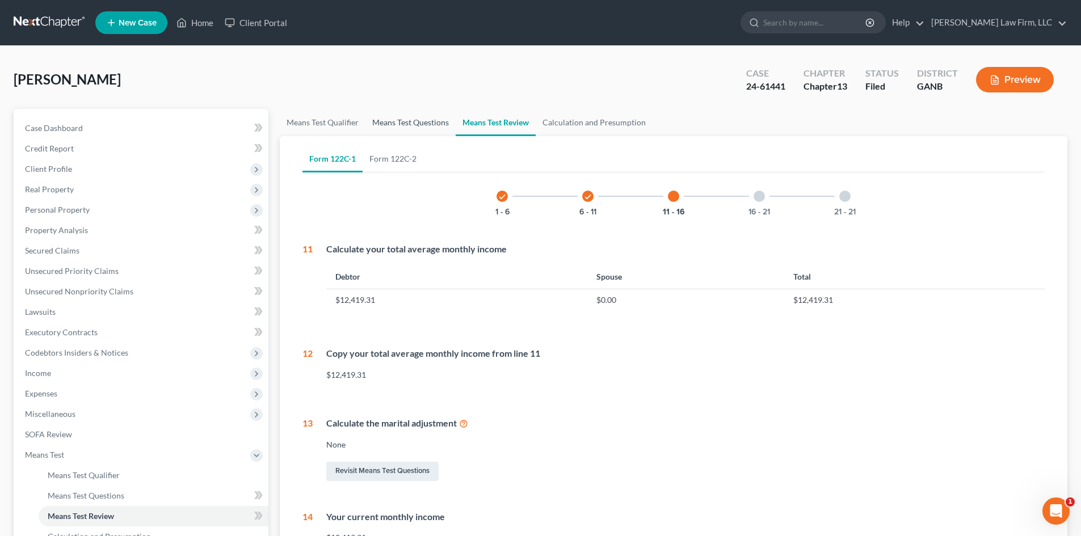
drag, startPoint x: 403, startPoint y: 124, endPoint x: 469, endPoint y: 225, distance: 120.4
click at [403, 124] on link "Means Test Questions" at bounding box center [410, 122] width 90 height 27
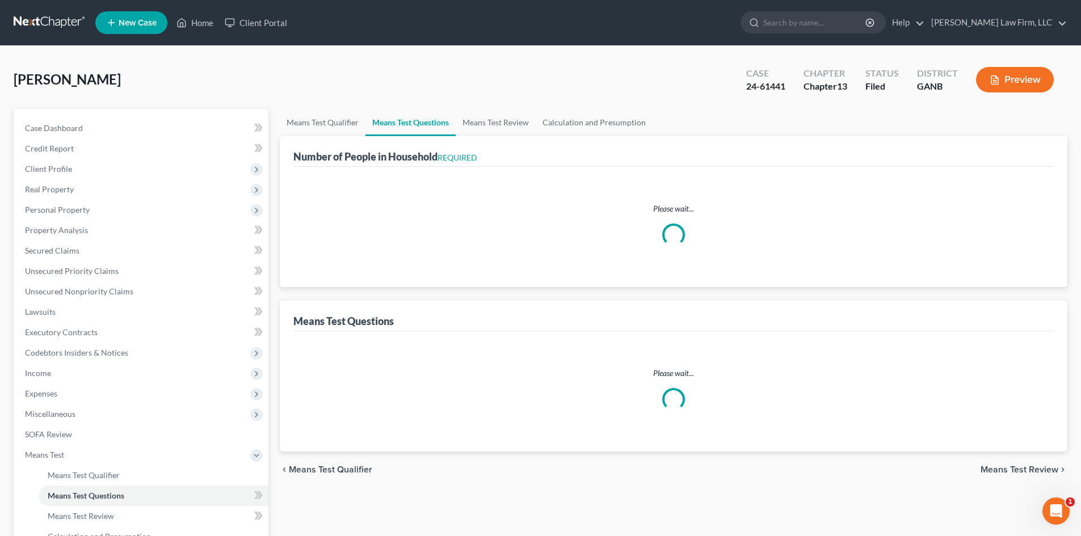
select select "0"
select select "60"
select select "0"
select select "60"
select select "2"
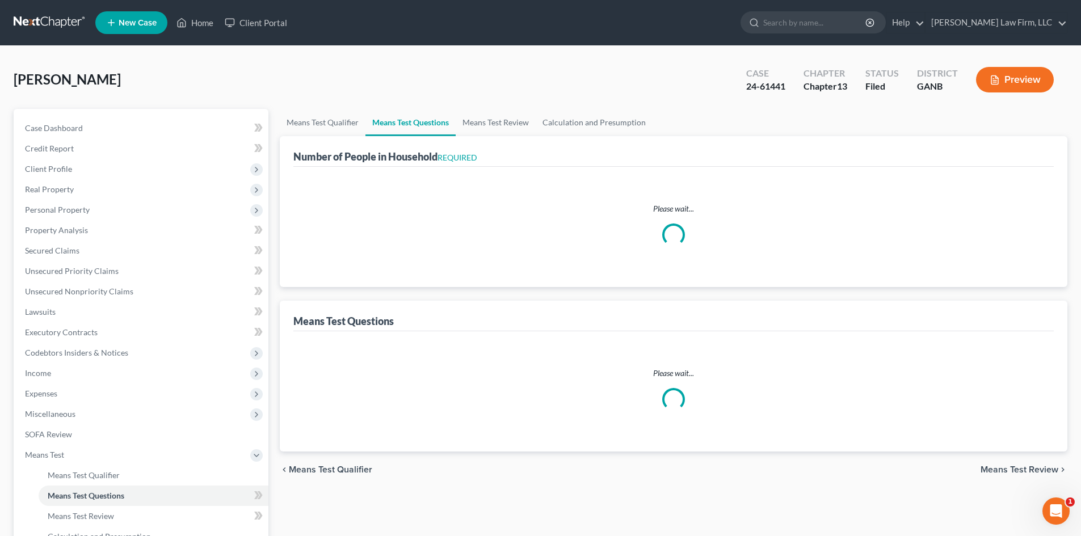
select select "0"
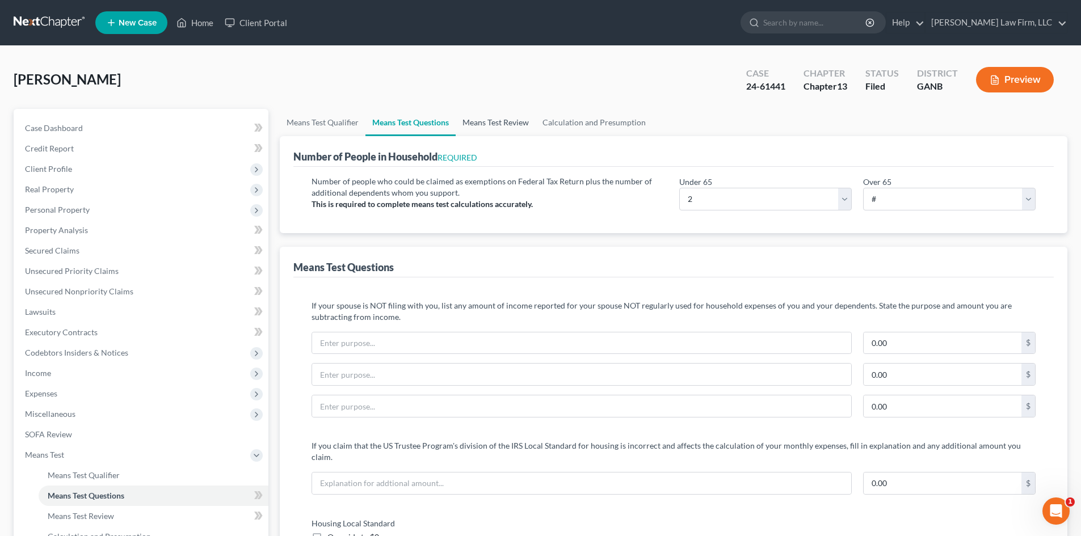
drag, startPoint x: 487, startPoint y: 123, endPoint x: 356, endPoint y: 291, distance: 213.8
click at [487, 123] on link "Means Test Review" at bounding box center [495, 122] width 80 height 27
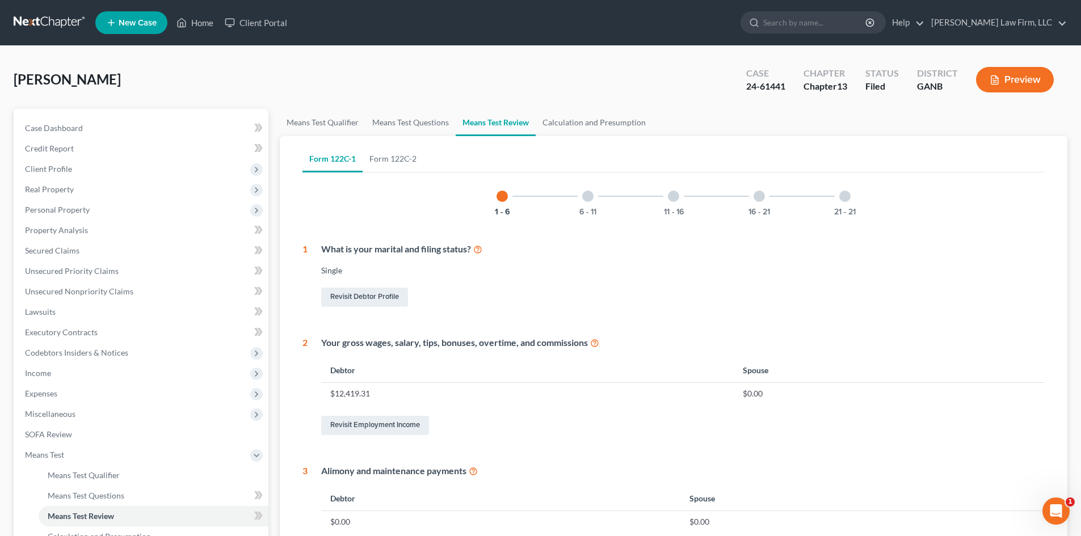
click at [588, 200] on div at bounding box center [587, 196] width 11 height 11
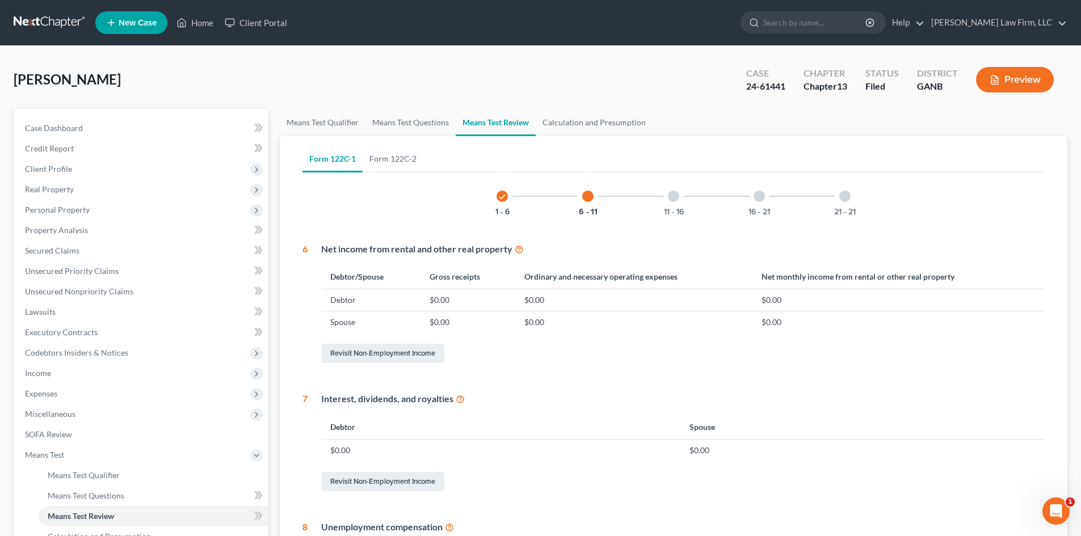
click at [678, 205] on div "11 - 16" at bounding box center [673, 196] width 39 height 39
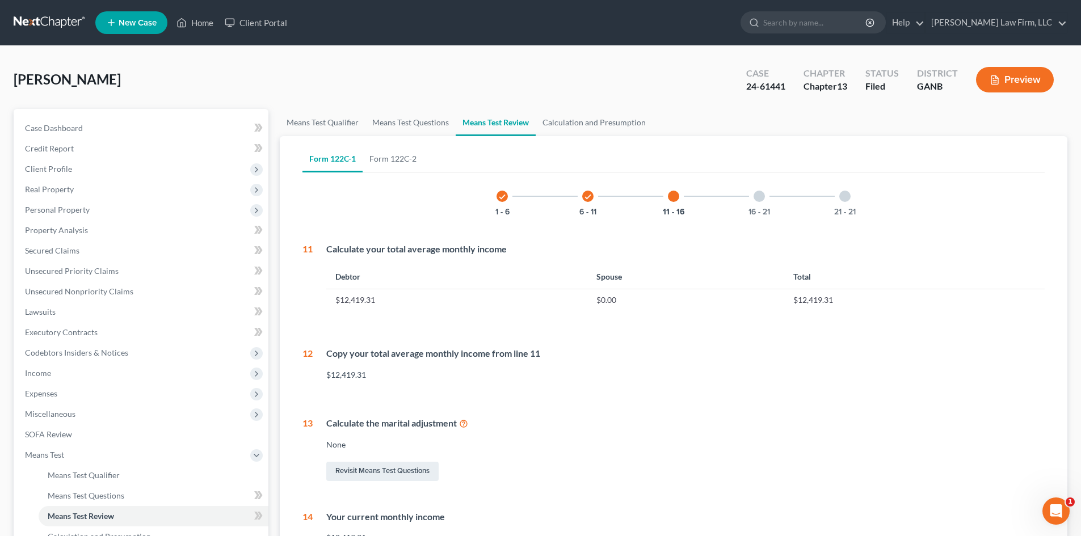
scroll to position [151, 0]
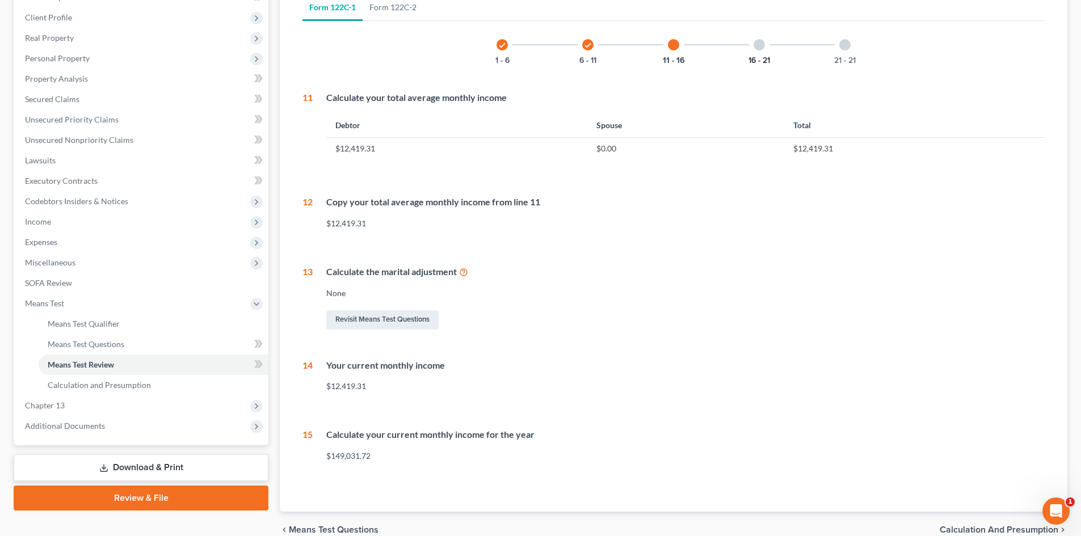
drag, startPoint x: 769, startPoint y: 57, endPoint x: 721, endPoint y: 238, distance: 187.8
click at [769, 57] on button "16 - 21" at bounding box center [759, 61] width 22 height 8
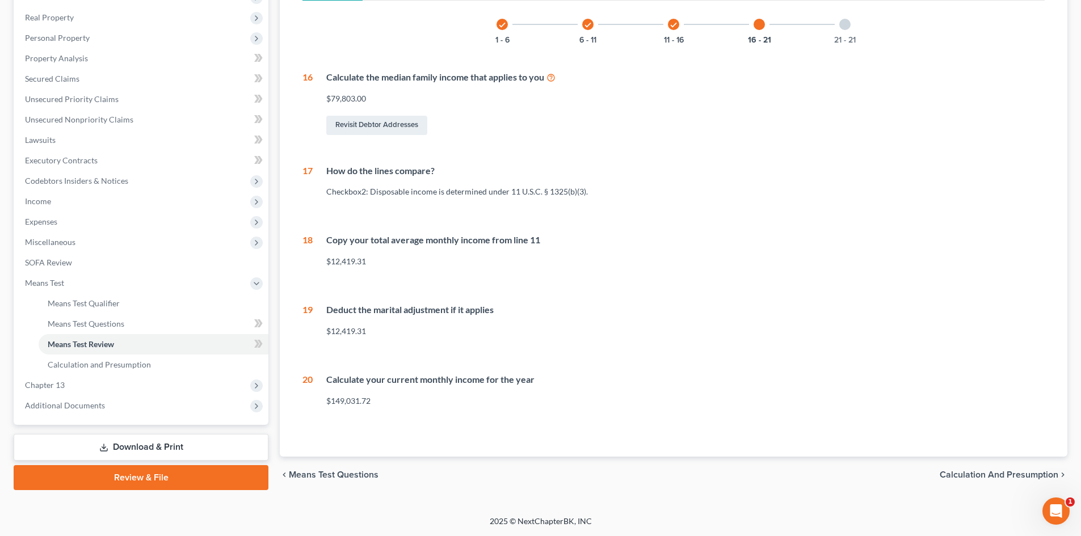
scroll to position [0, 0]
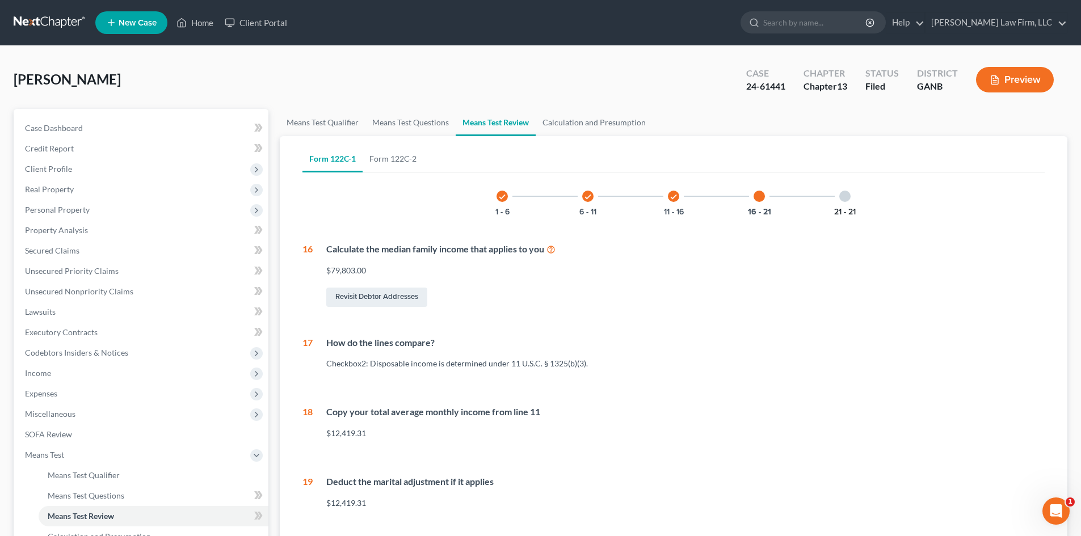
click at [852, 213] on button "21 - 21" at bounding box center [845, 212] width 22 height 8
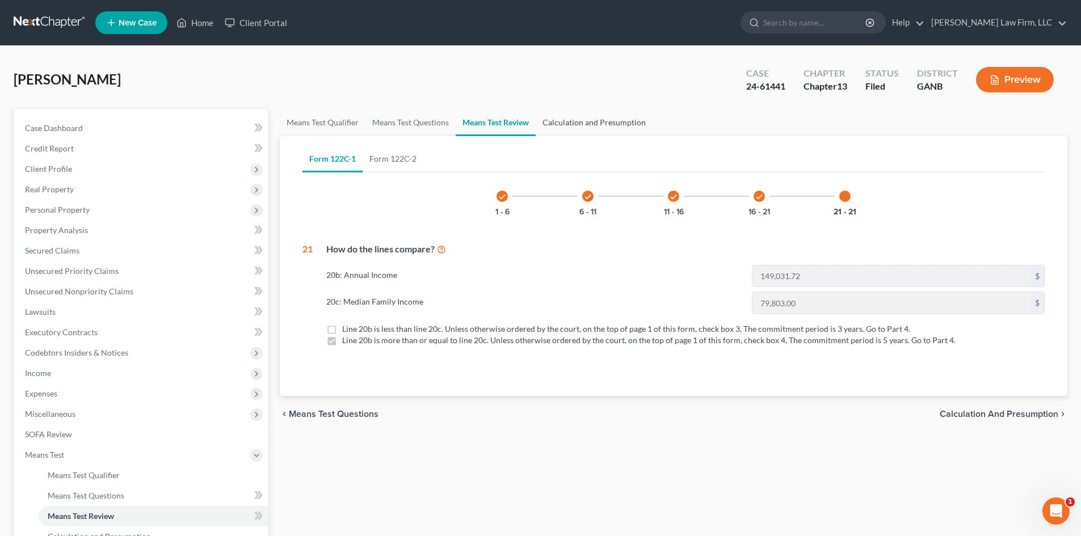
click at [600, 113] on link "Calculation and Presumption" at bounding box center [593, 122] width 117 height 27
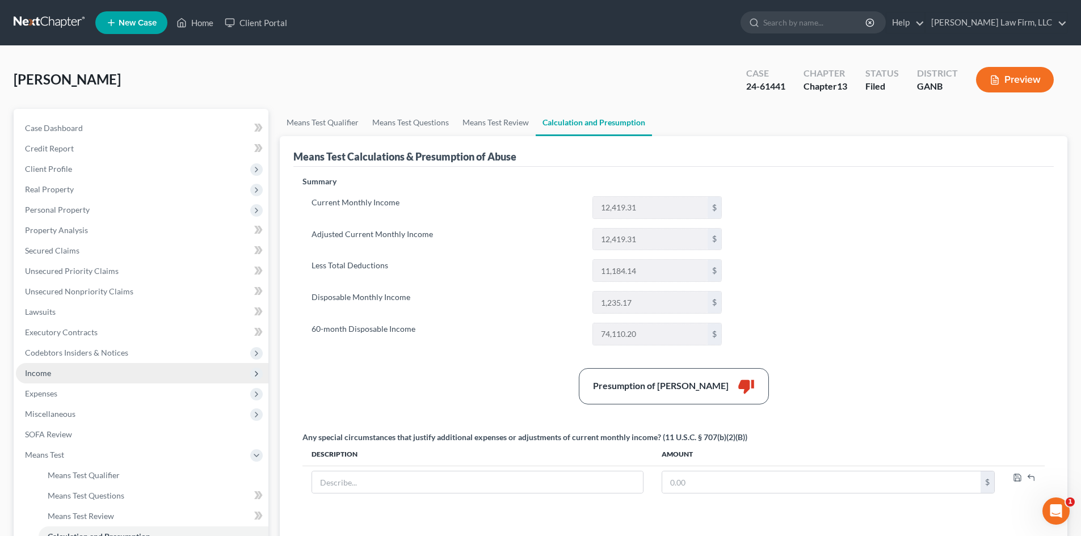
click at [44, 370] on span "Income" at bounding box center [38, 373] width 26 height 10
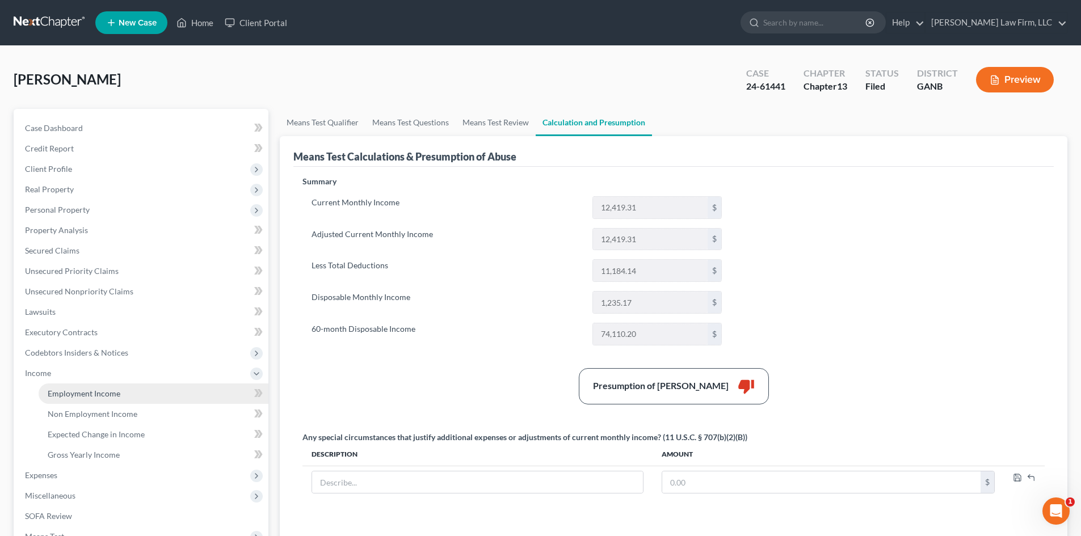
click at [65, 394] on span "Employment Income" at bounding box center [84, 394] width 73 height 10
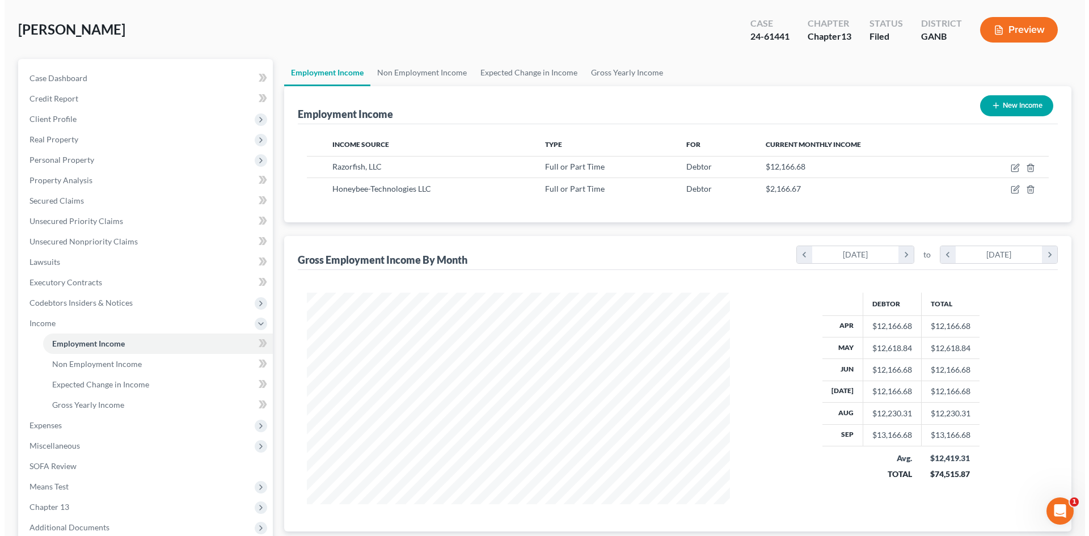
scroll to position [75, 0]
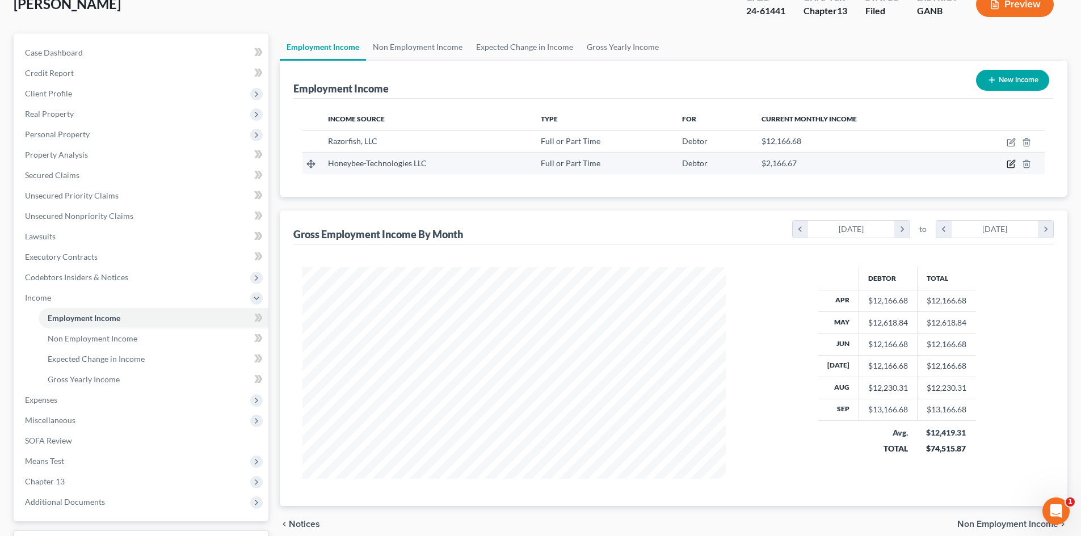
click at [1011, 165] on icon "button" at bounding box center [1011, 163] width 5 height 5
select select "0"
select select "10"
select select "2"
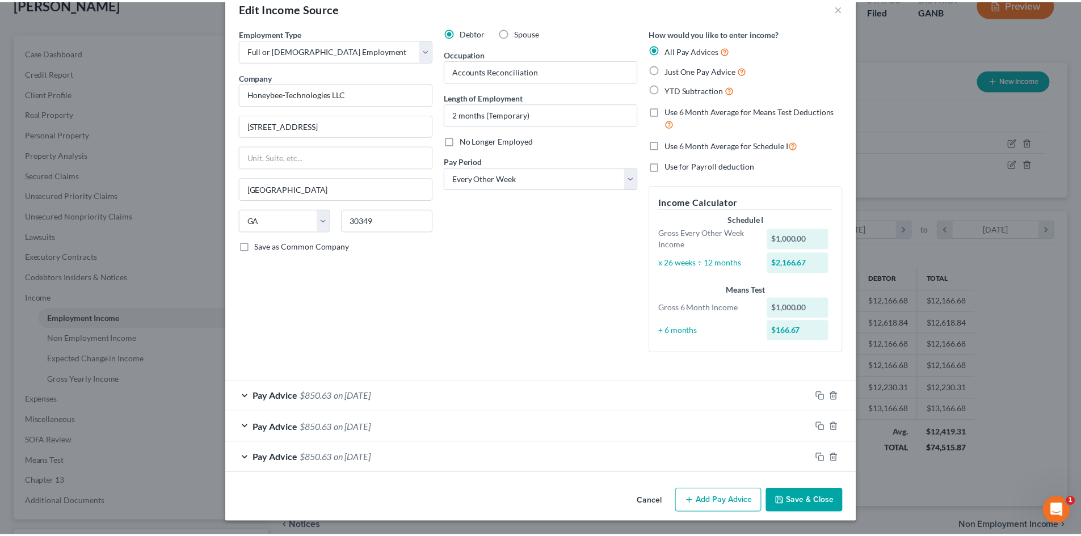
scroll to position [0, 0]
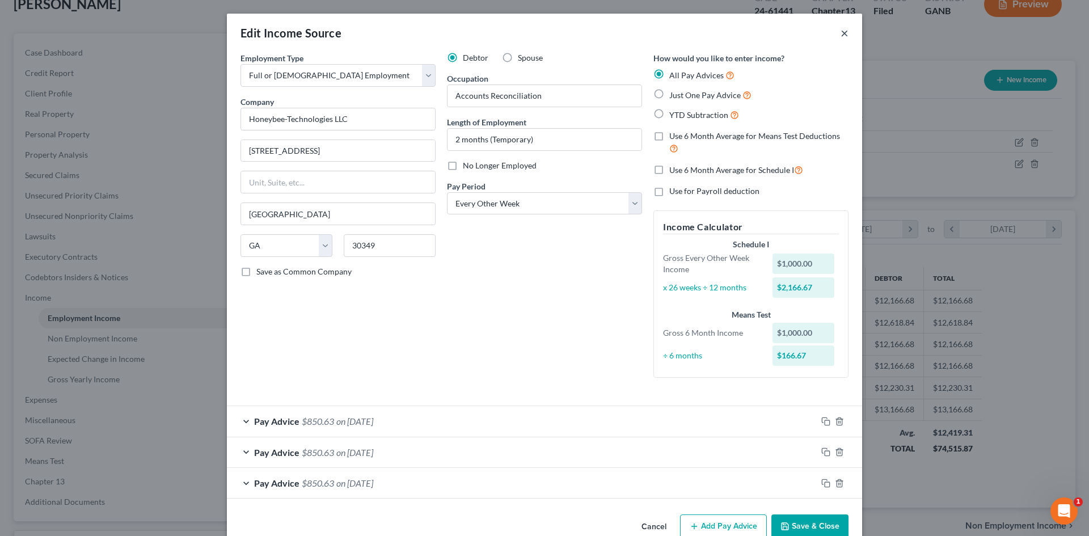
click at [842, 33] on button "×" at bounding box center [845, 33] width 8 height 14
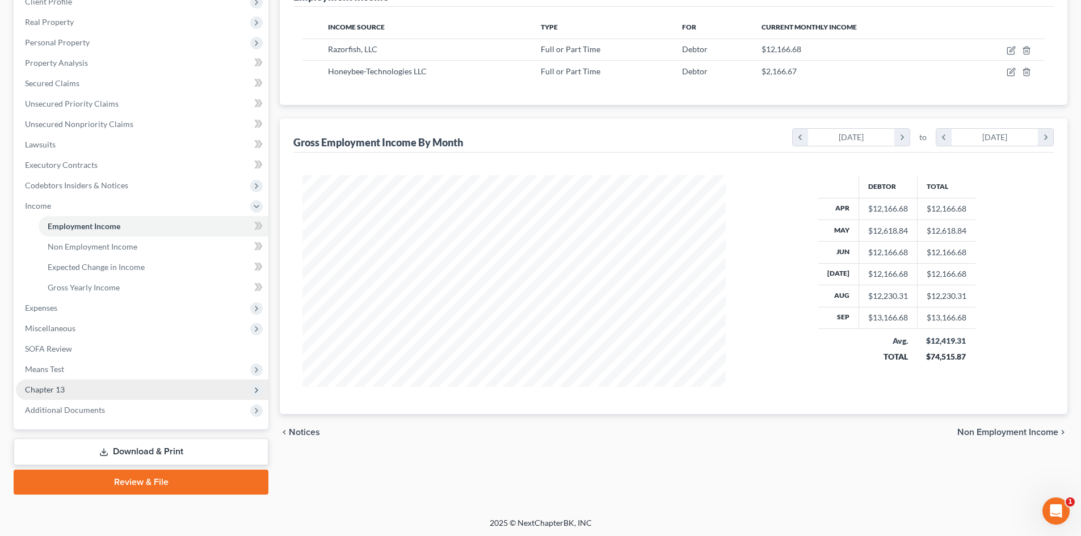
scroll to position [169, 0]
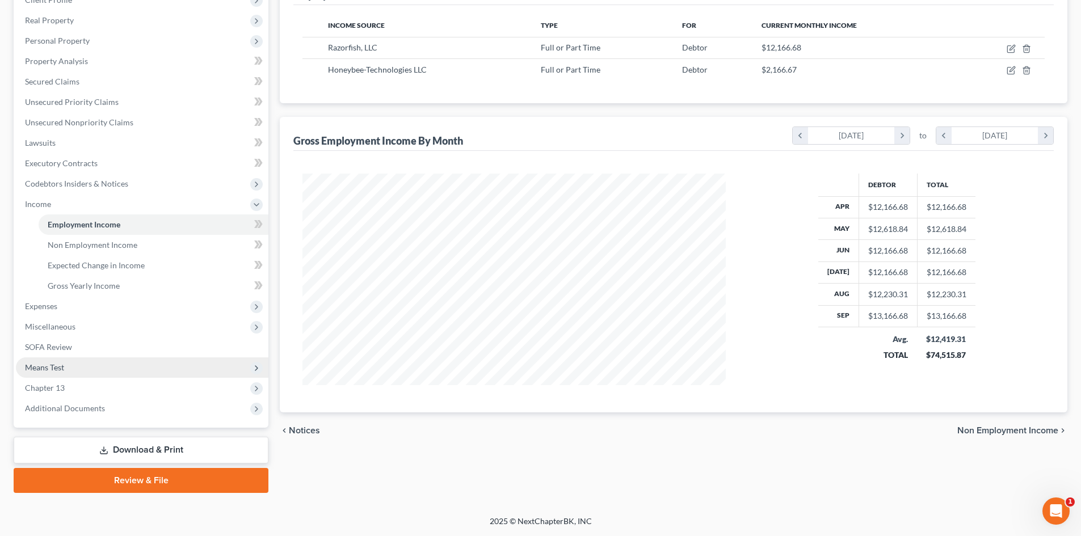
click at [49, 369] on span "Means Test" at bounding box center [44, 367] width 39 height 10
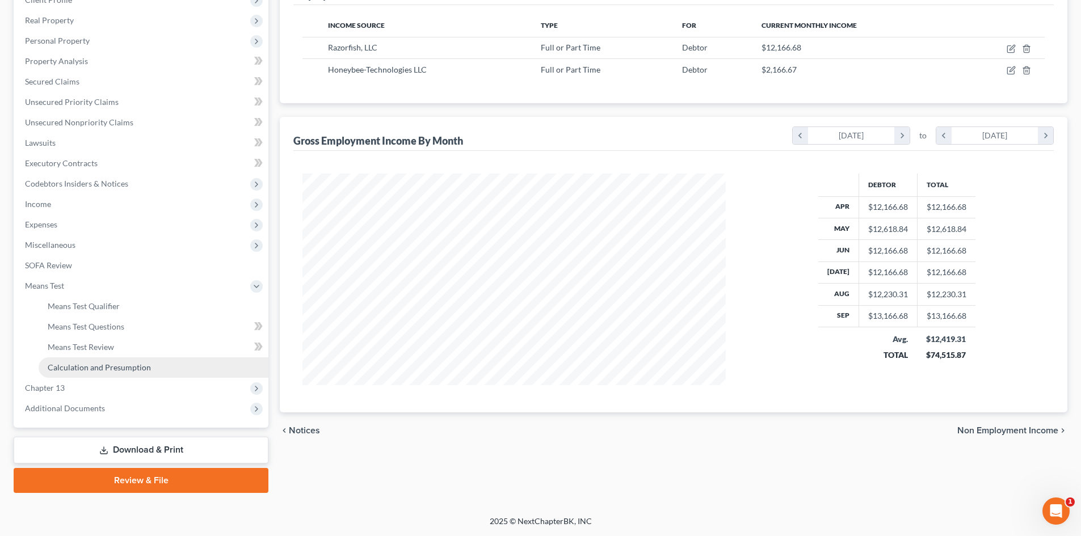
click at [107, 369] on span "Calculation and Presumption" at bounding box center [99, 367] width 103 height 10
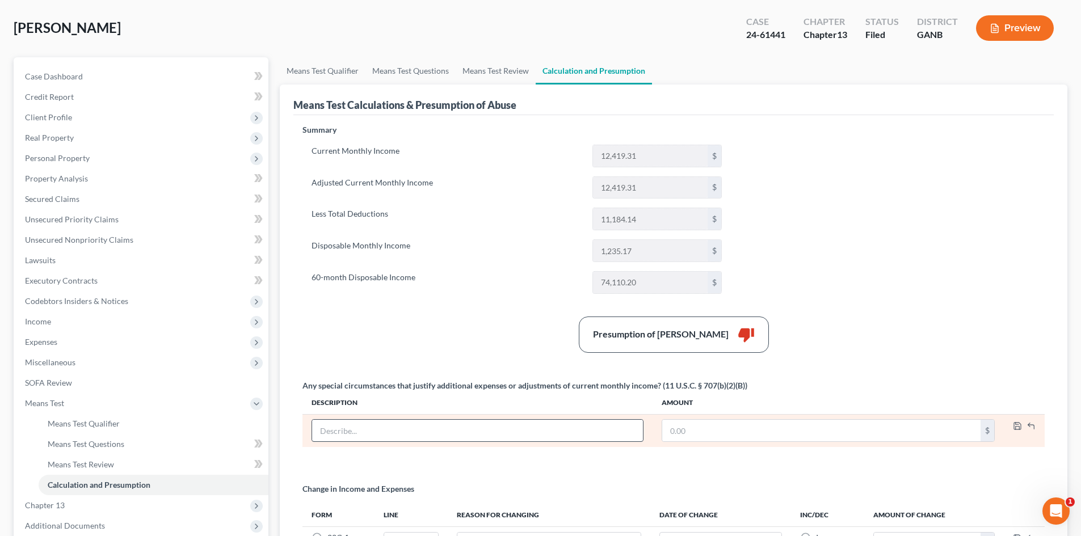
scroll to position [46, 0]
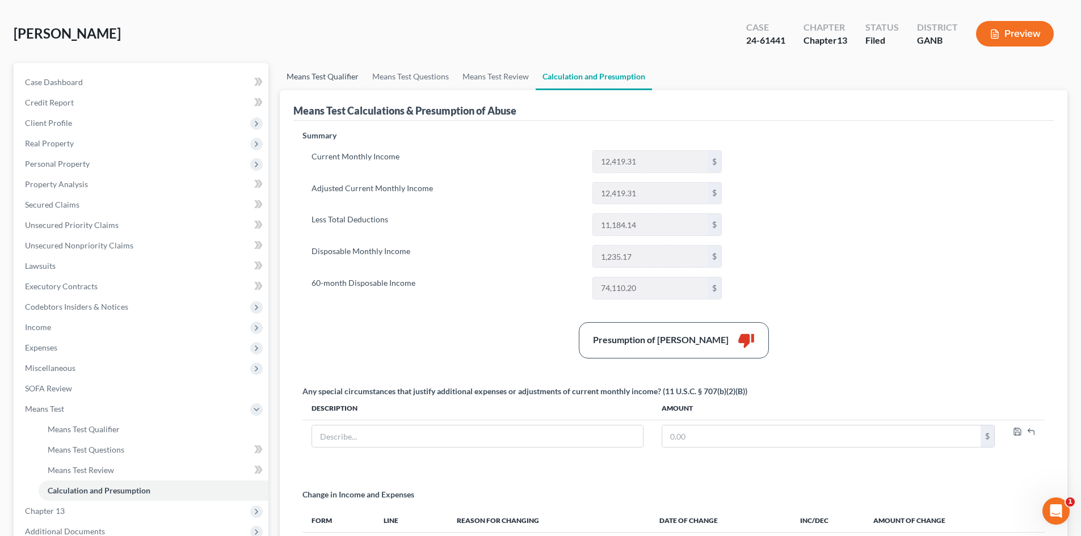
drag, startPoint x: 310, startPoint y: 77, endPoint x: 298, endPoint y: 89, distance: 16.5
click at [310, 77] on link "Means Test Qualifier" at bounding box center [323, 76] width 86 height 27
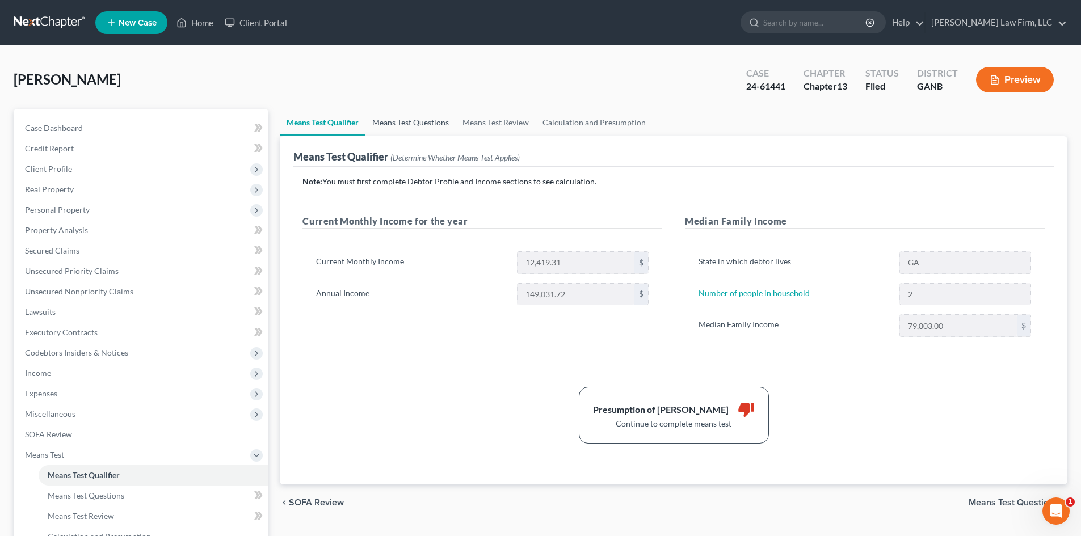
click at [408, 125] on link "Means Test Questions" at bounding box center [410, 122] width 90 height 27
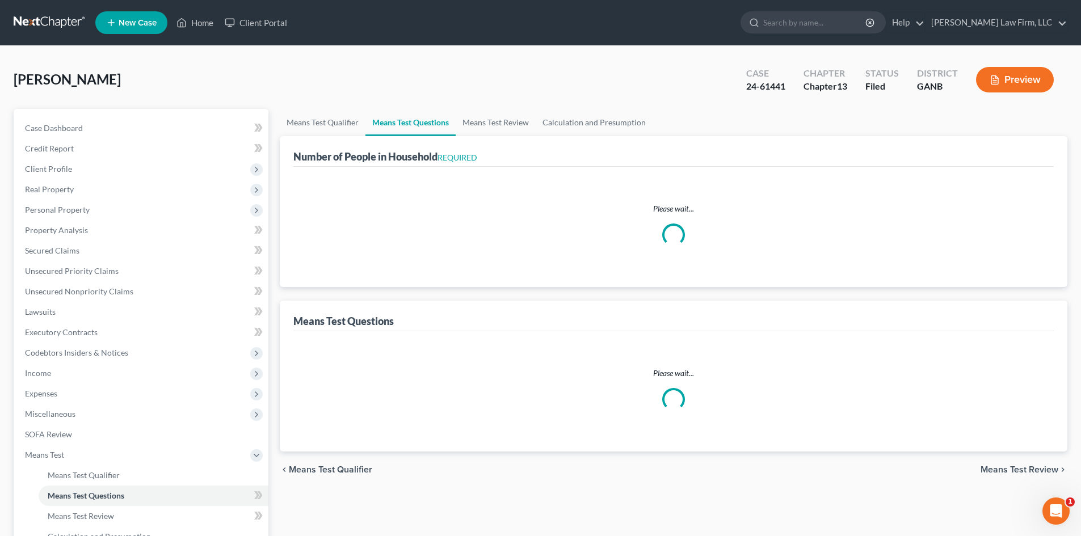
select select "0"
select select "60"
select select "0"
select select "60"
select select "2"
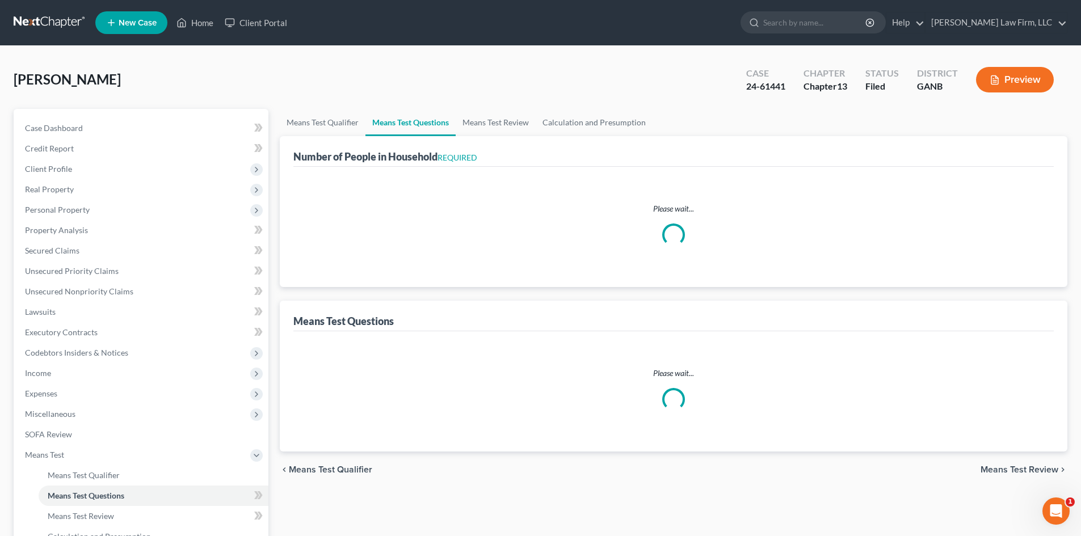
select select "0"
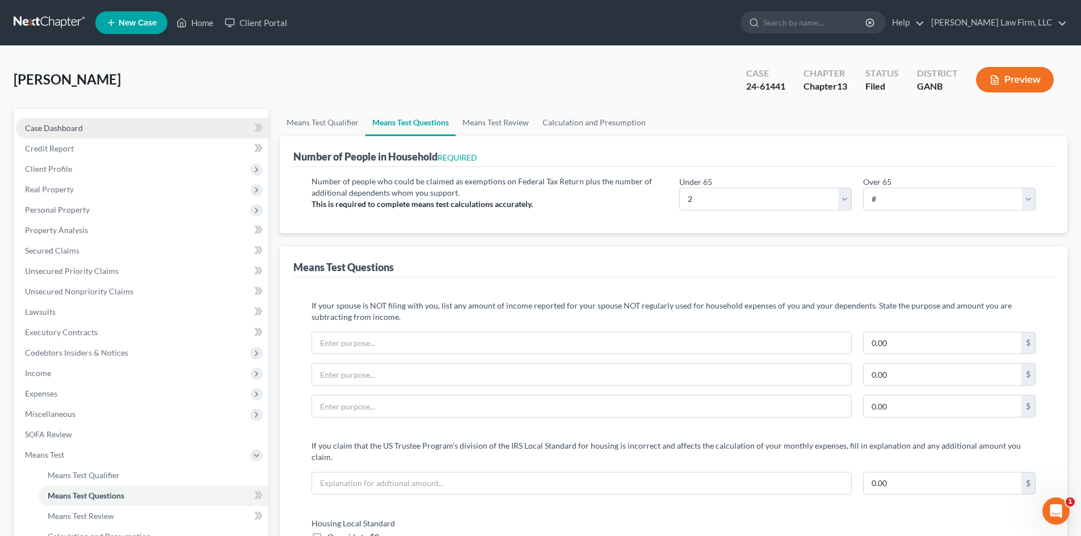
click at [54, 130] on span "Case Dashboard" at bounding box center [54, 128] width 58 height 10
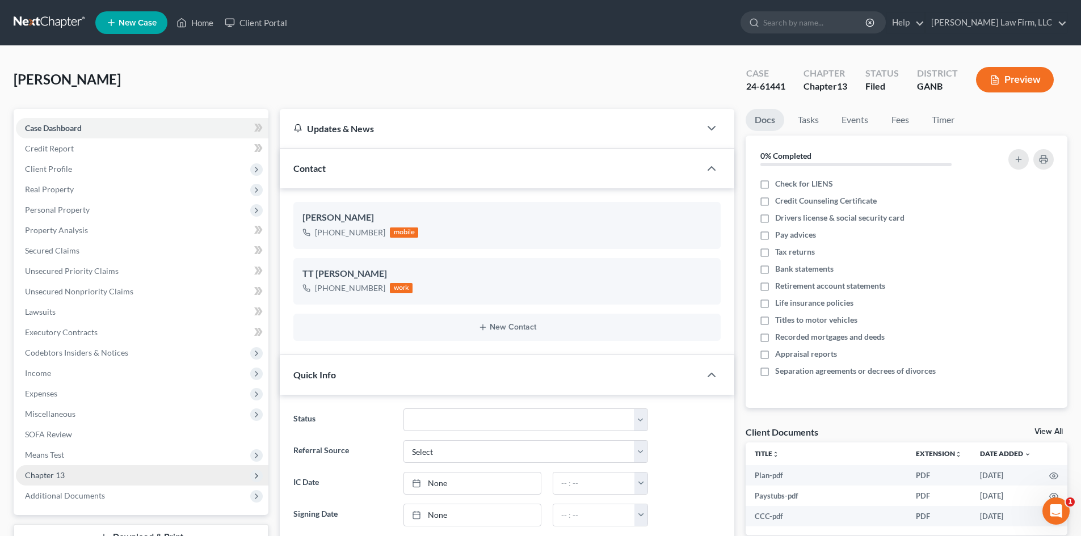
drag, startPoint x: 33, startPoint y: 452, endPoint x: 137, endPoint y: 469, distance: 104.6
click at [33, 452] on span "Means Test" at bounding box center [44, 455] width 39 height 10
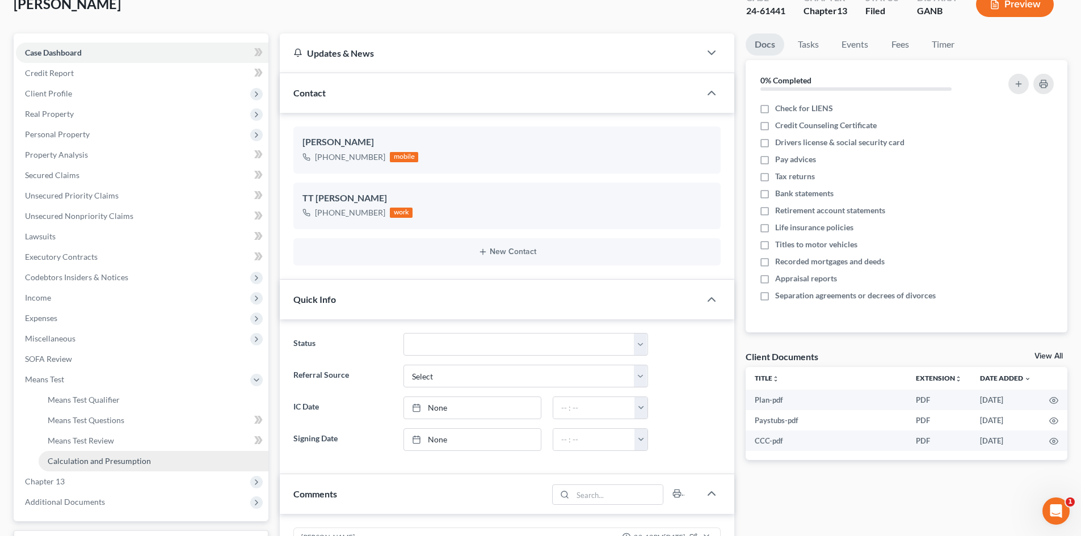
click at [91, 455] on link "Calculation and Presumption" at bounding box center [154, 461] width 230 height 20
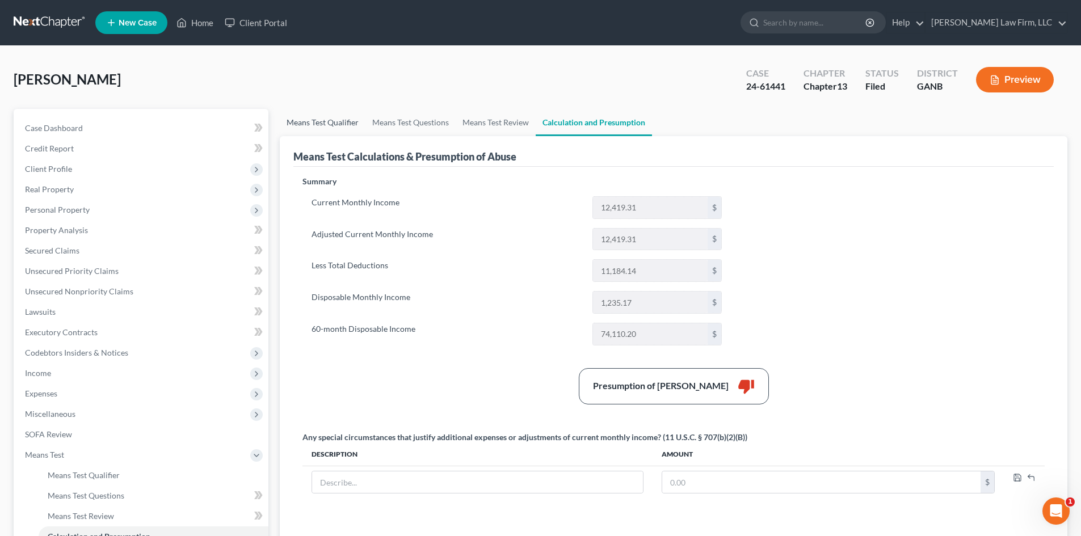
click at [343, 118] on link "Means Test Qualifier" at bounding box center [323, 122] width 86 height 27
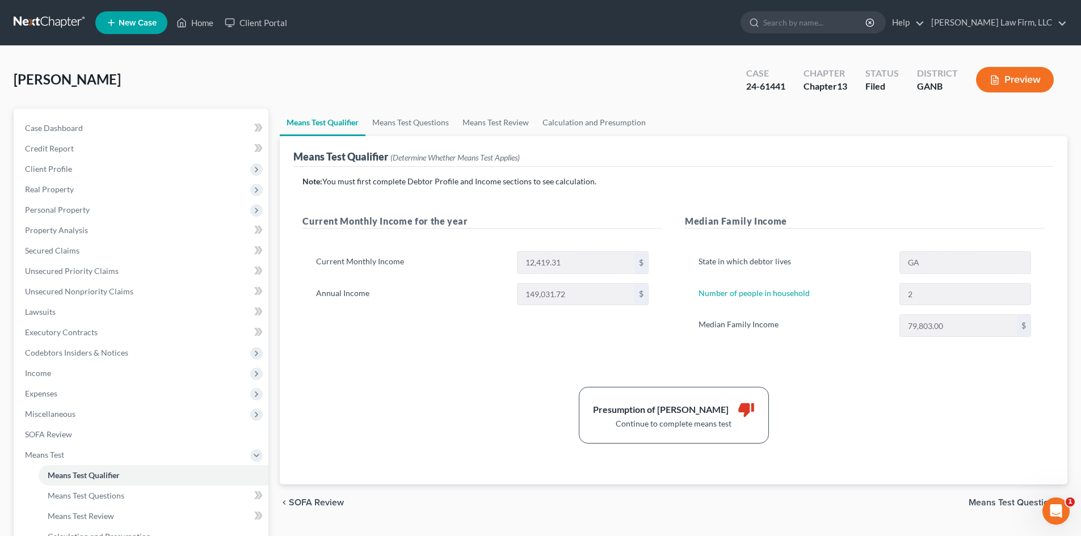
click at [1009, 75] on button "Preview" at bounding box center [1015, 80] width 78 height 26
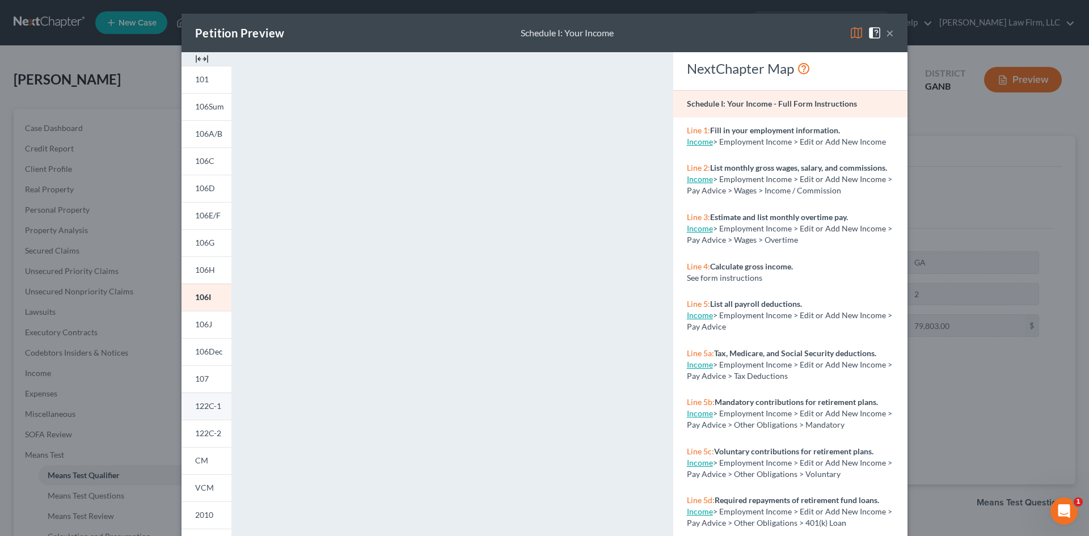
click at [197, 404] on span "122C-1" at bounding box center [208, 406] width 26 height 10
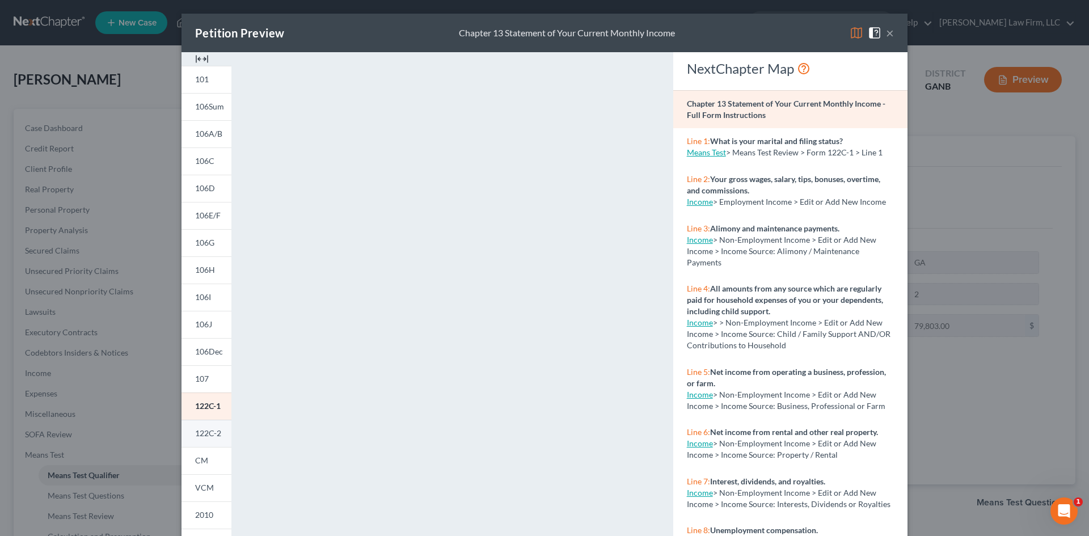
click at [200, 427] on link "122C-2" at bounding box center [207, 433] width 50 height 27
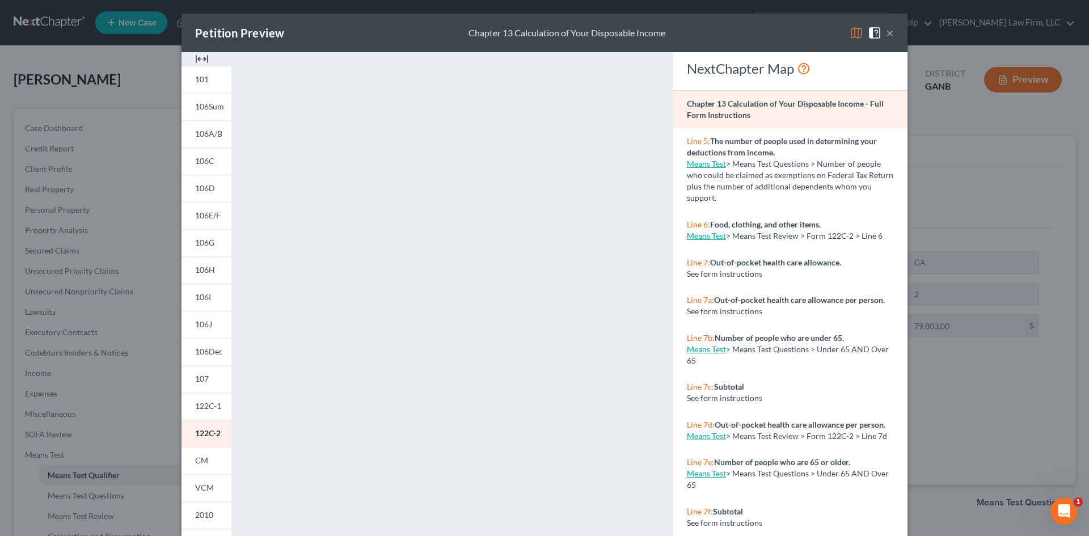
click at [886, 34] on button "×" at bounding box center [890, 33] width 8 height 14
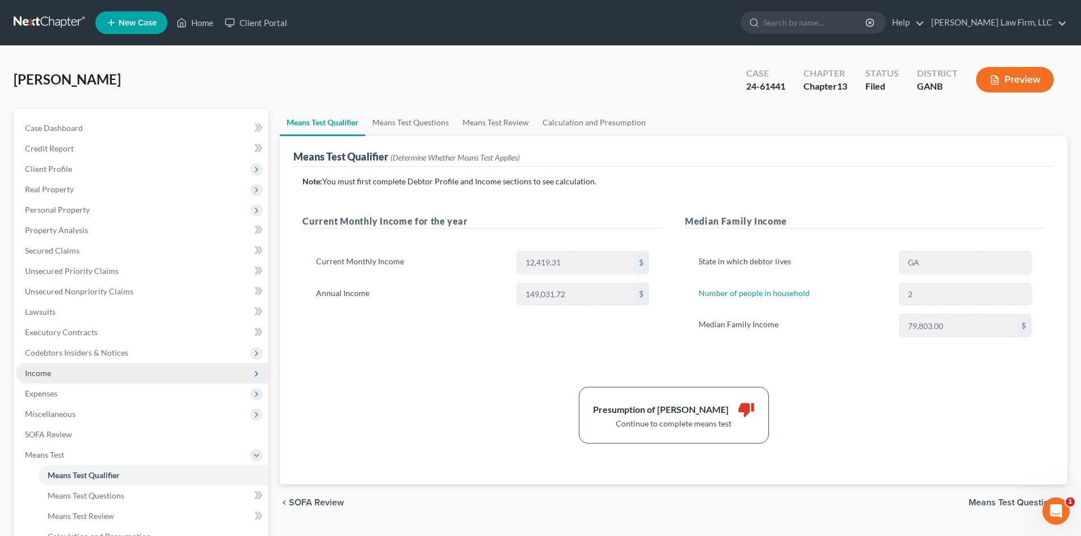
drag, startPoint x: 44, startPoint y: 374, endPoint x: 76, endPoint y: 372, distance: 32.4
click at [44, 374] on span "Income" at bounding box center [38, 373] width 26 height 10
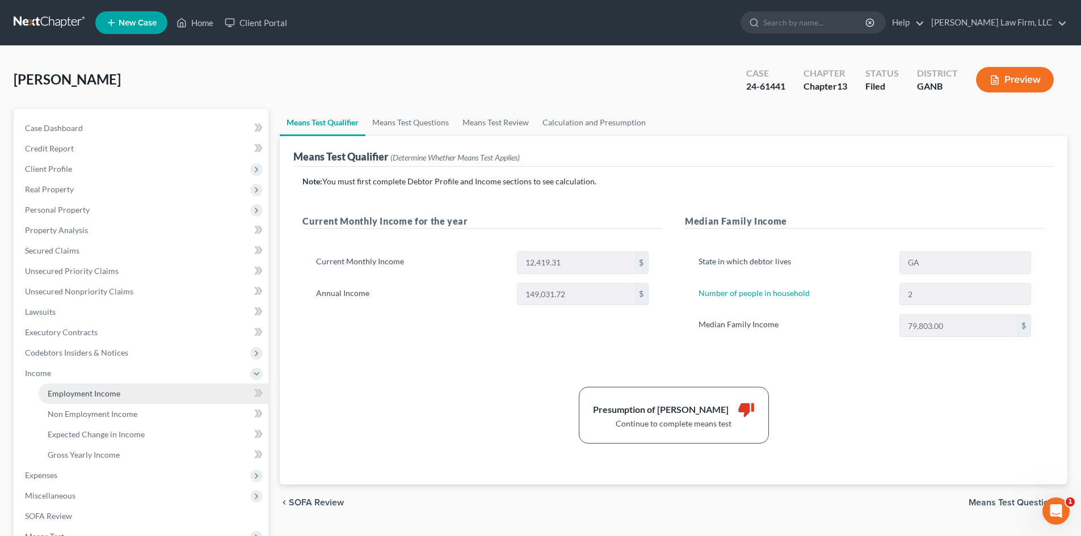
click at [111, 397] on span "Employment Income" at bounding box center [84, 394] width 73 height 10
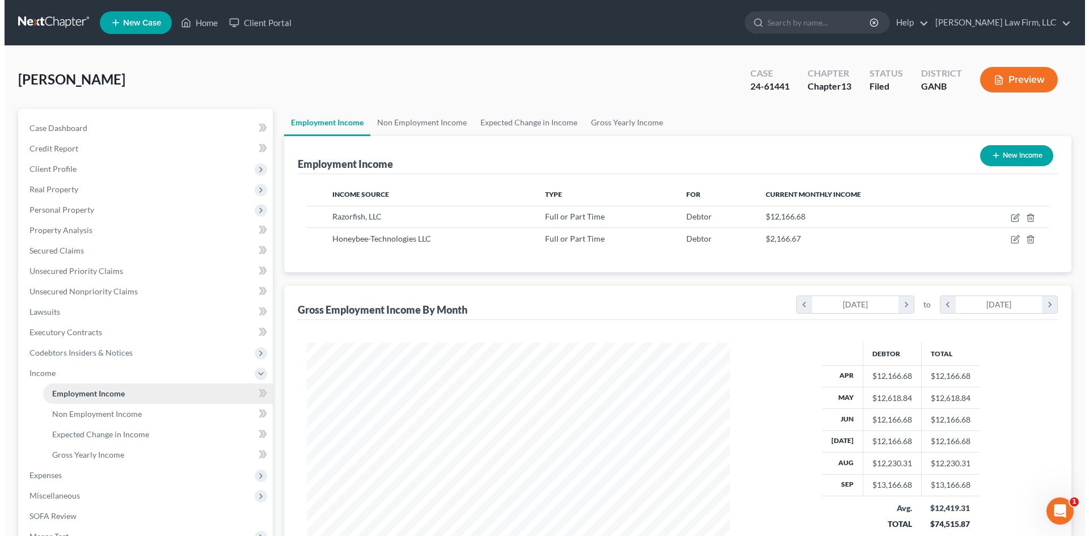
scroll to position [212, 446]
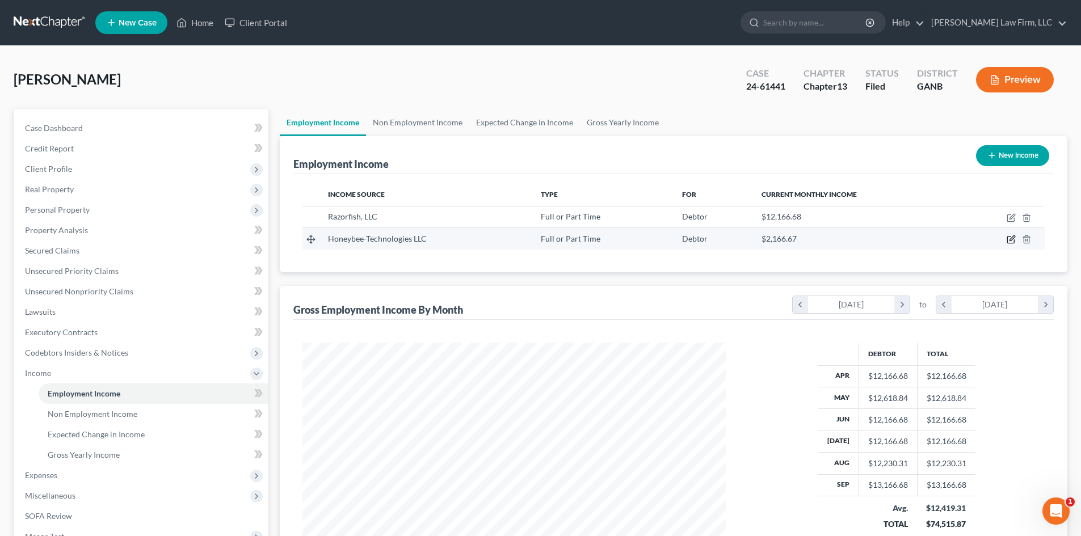
click at [1011, 239] on icon "button" at bounding box center [1010, 239] width 9 height 9
select select "0"
select select "10"
select select "2"
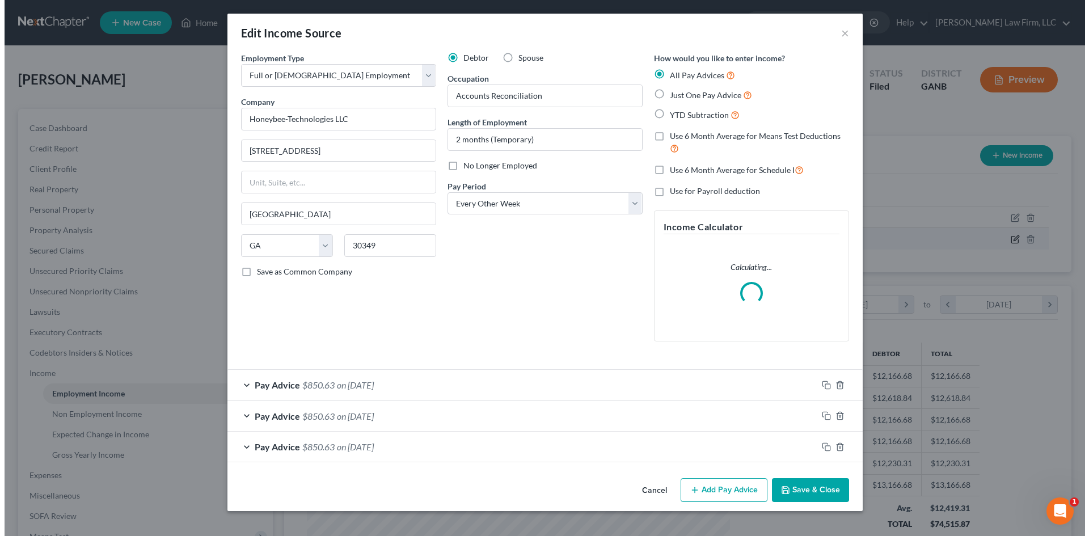
scroll to position [213, 450]
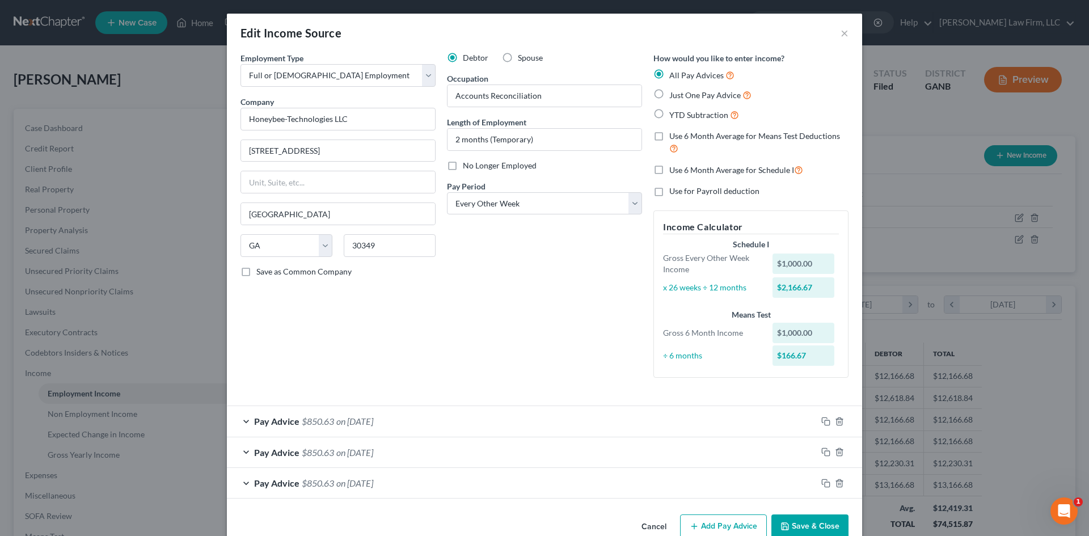
click at [488, 413] on div "Pay Advice $850.63 on 10/18/2024" at bounding box center [522, 421] width 590 height 30
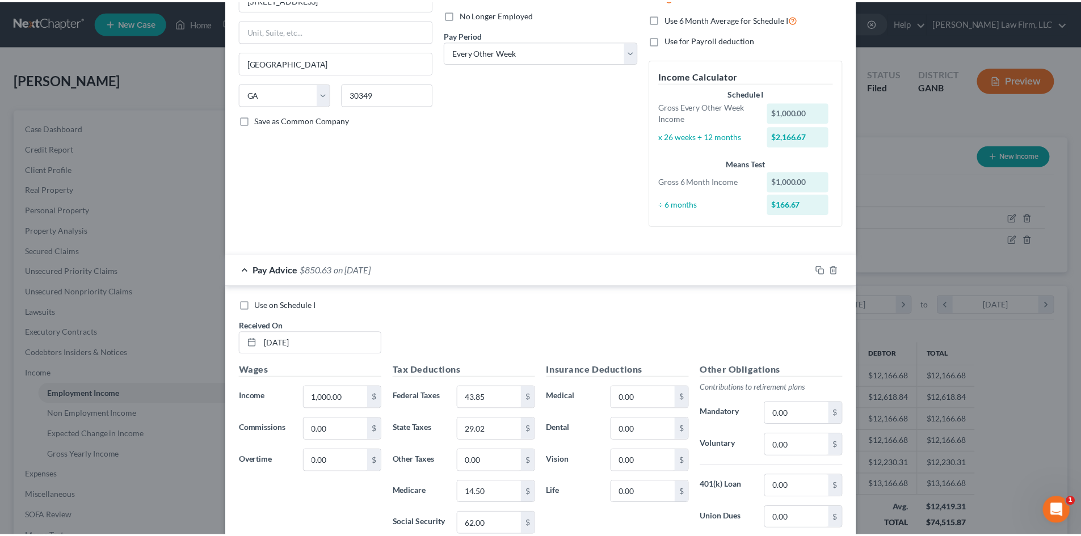
scroll to position [0, 0]
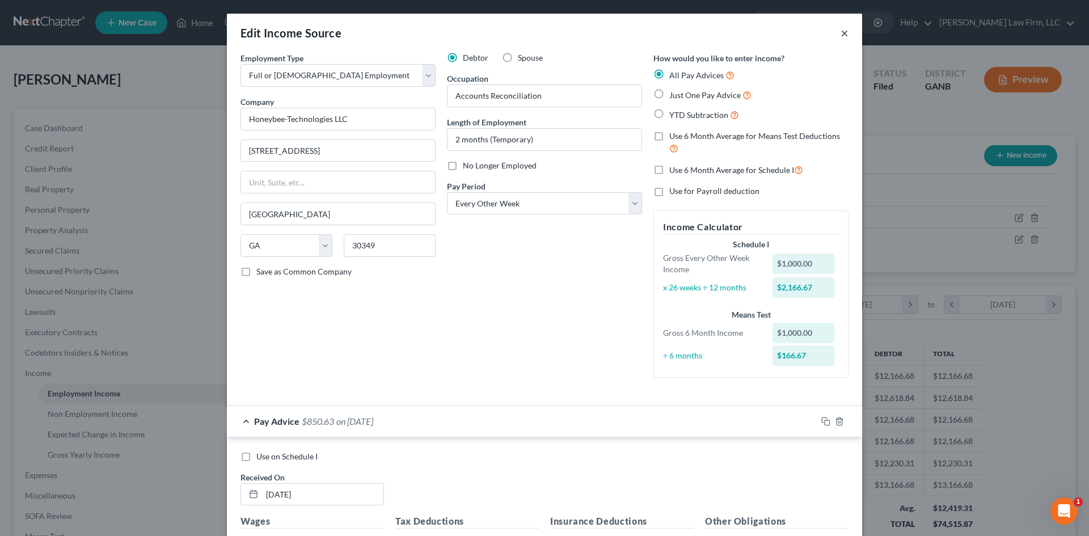
click at [841, 29] on button "×" at bounding box center [845, 33] width 8 height 14
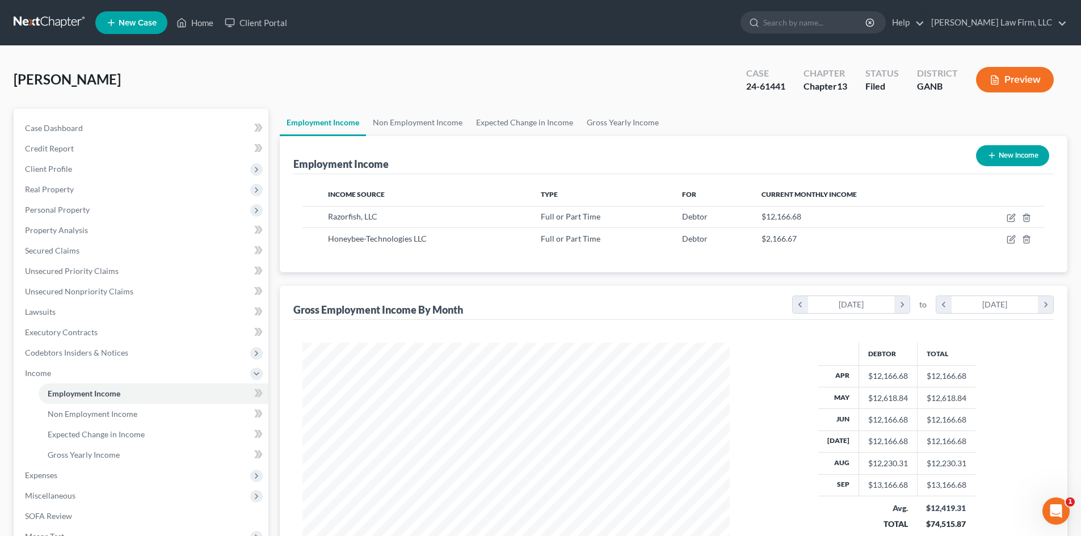
scroll to position [567036, 566802]
click at [101, 459] on span "Gross Yearly Income" at bounding box center [84, 455] width 72 height 10
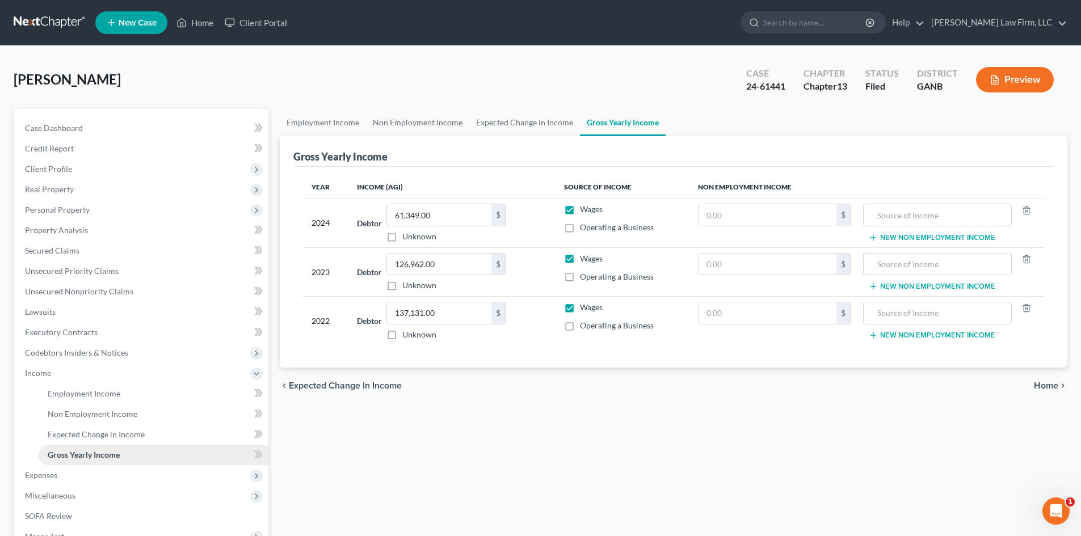
scroll to position [151, 0]
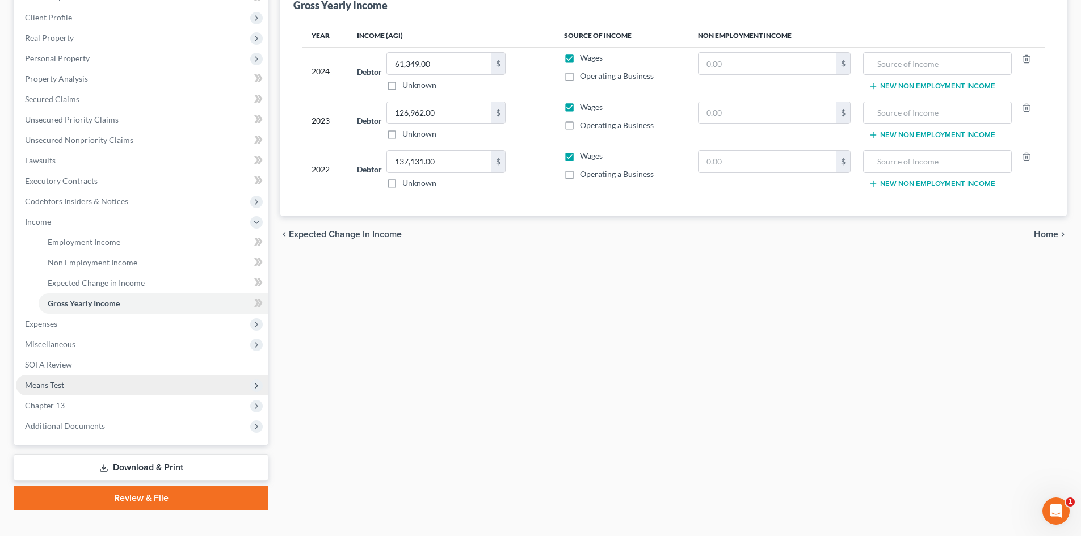
click at [54, 389] on span "Means Test" at bounding box center [44, 385] width 39 height 10
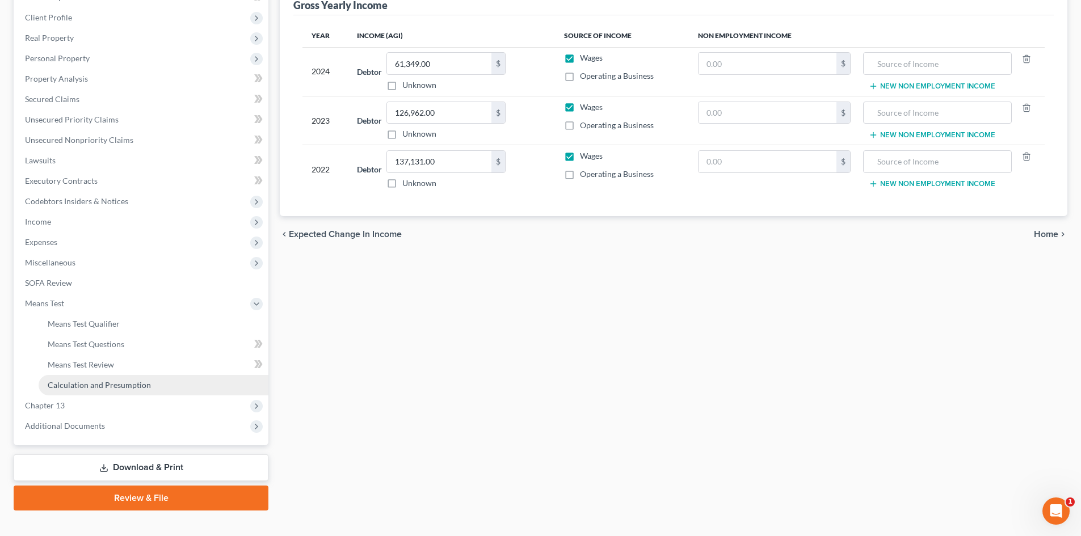
click at [96, 385] on span "Calculation and Presumption" at bounding box center [99, 385] width 103 height 10
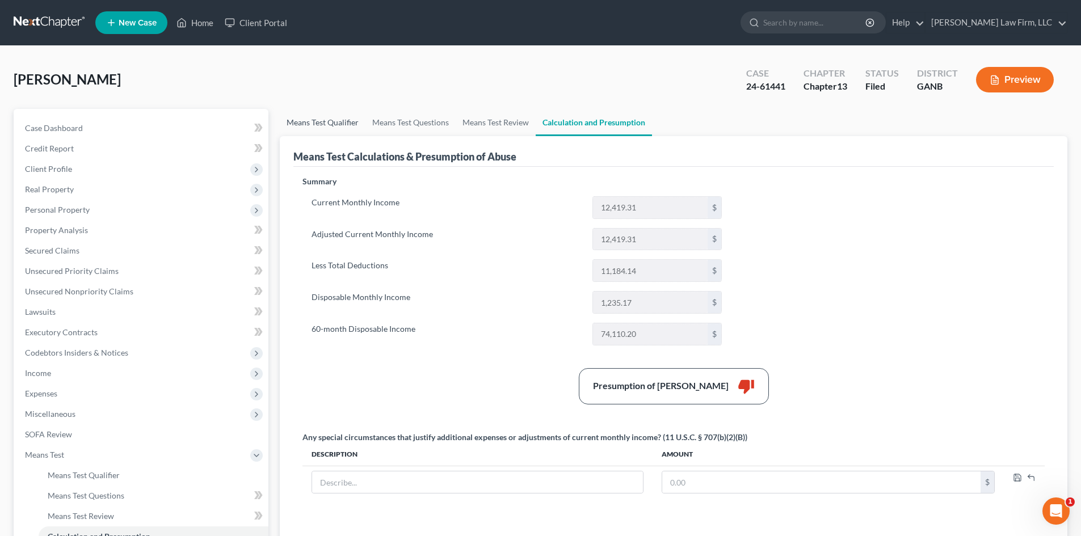
click at [332, 126] on link "Means Test Qualifier" at bounding box center [323, 122] width 86 height 27
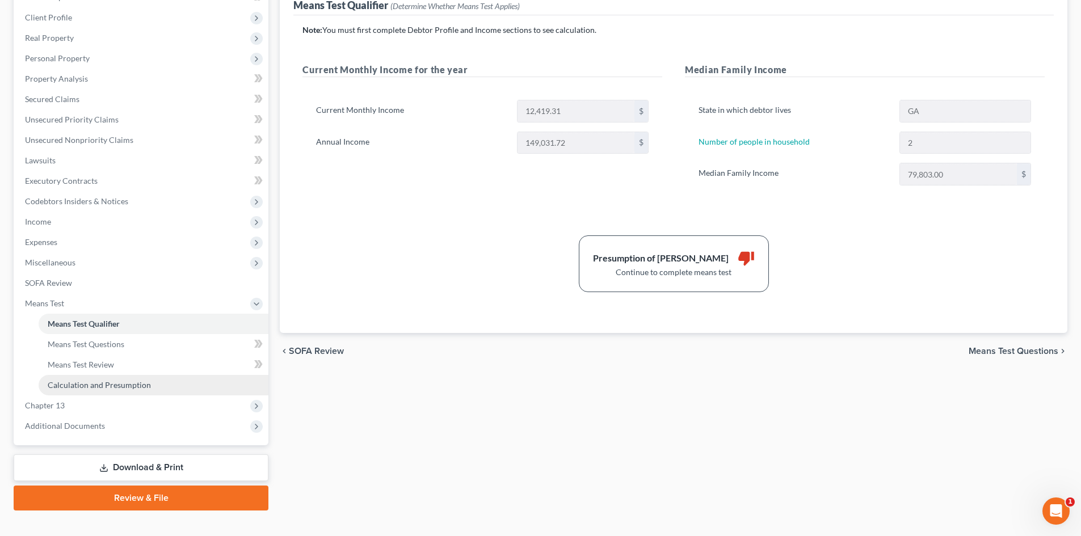
click at [96, 387] on span "Calculation and Presumption" at bounding box center [99, 385] width 103 height 10
